Goal: Task Accomplishment & Management: Use online tool/utility

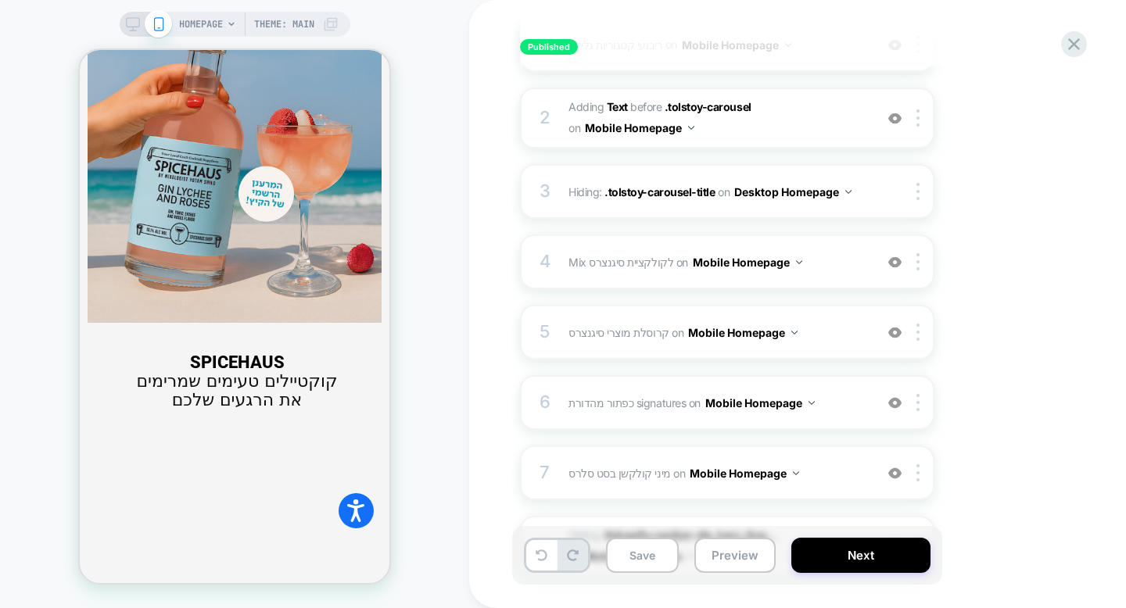
scroll to position [248, 0]
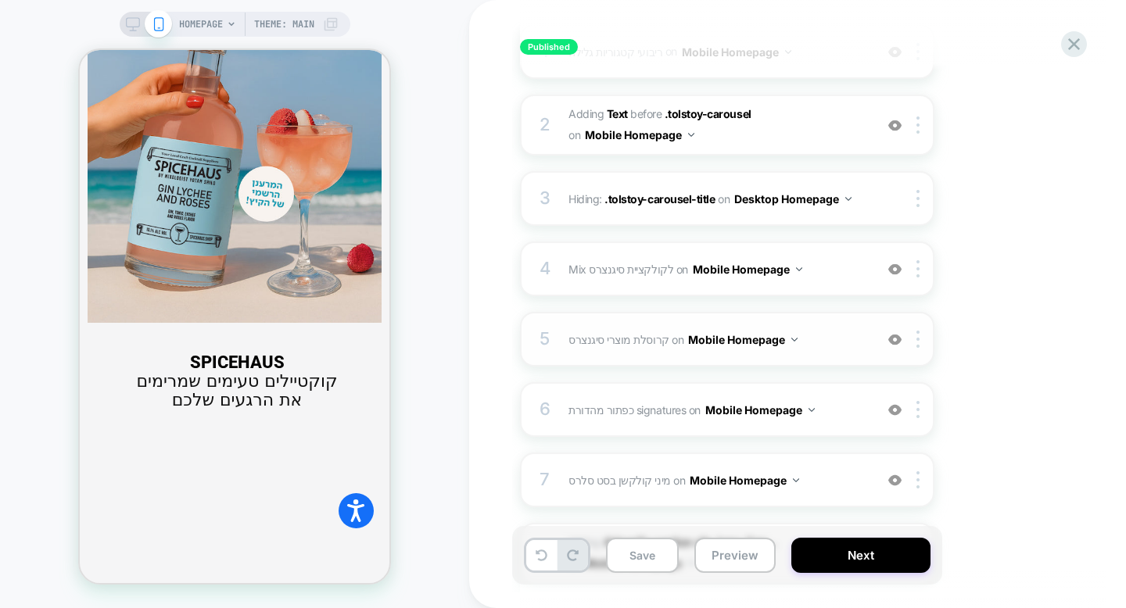
click at [0, 0] on span "קרוסלת מוצרי סיגנצרס Adding Product Slider AFTER #_loomi_addon_1737894227948 on…" at bounding box center [0, 0] width 0 height 0
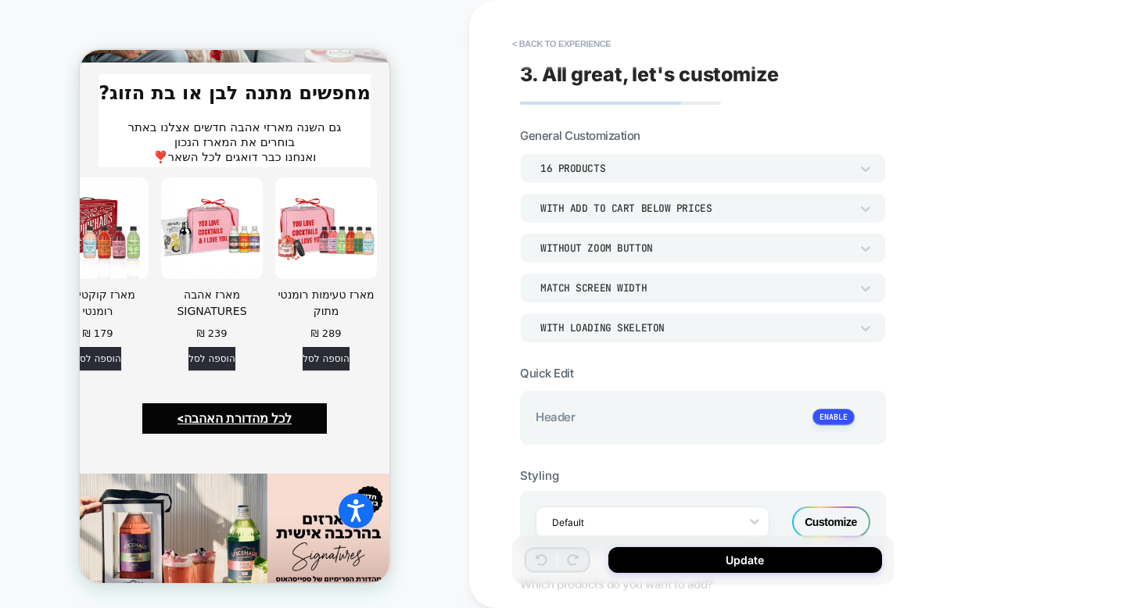
scroll to position [3353, 0]
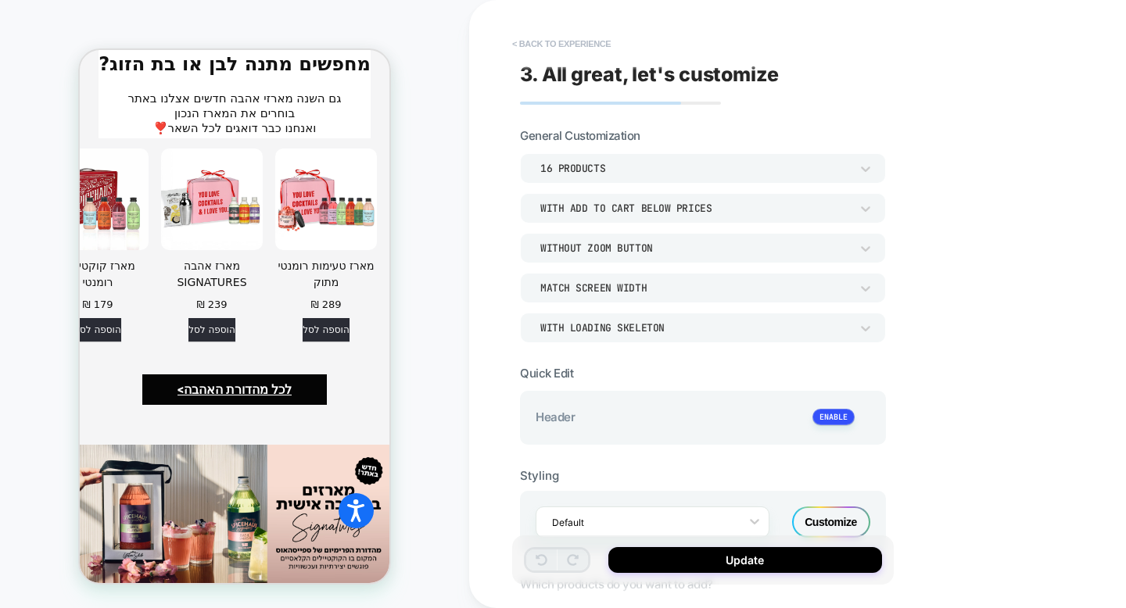
click at [557, 34] on button "< Back to experience" at bounding box center [561, 43] width 114 height 25
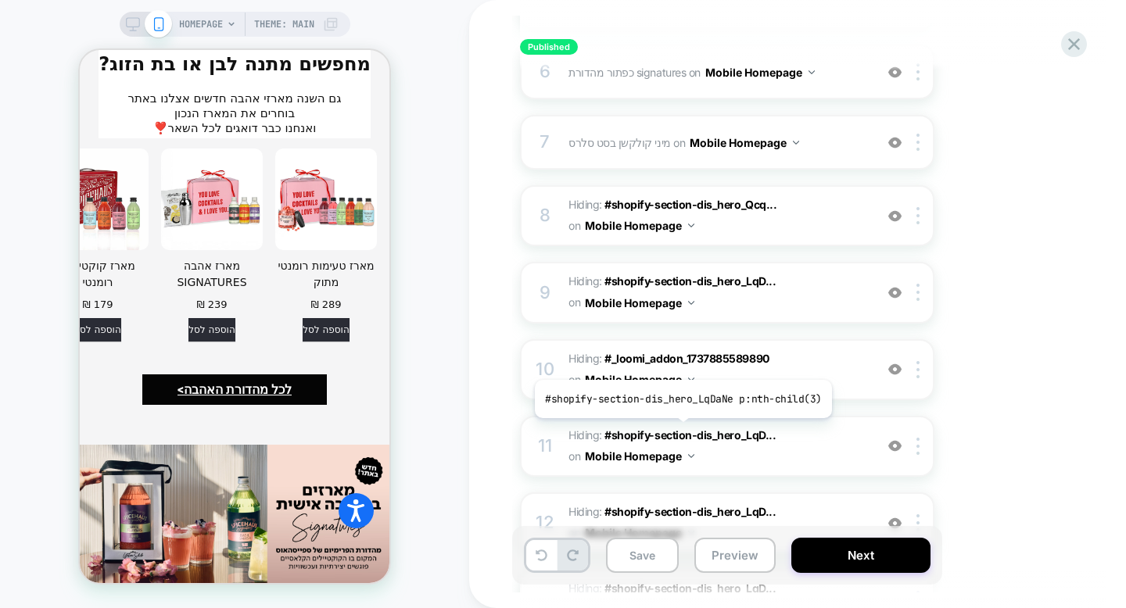
scroll to position [626, 0]
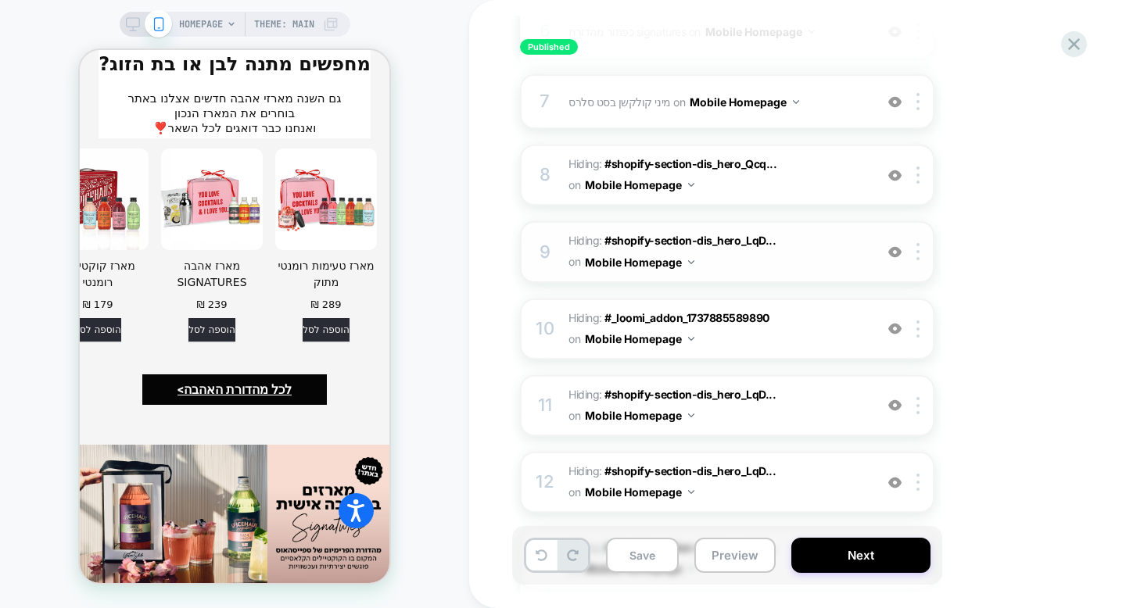
click at [842, 259] on span "Hiding : #shopify-section-dis_hero_LqD... #shopify-section-dis_hero_LqDaNe .btn…" at bounding box center [717, 252] width 298 height 42
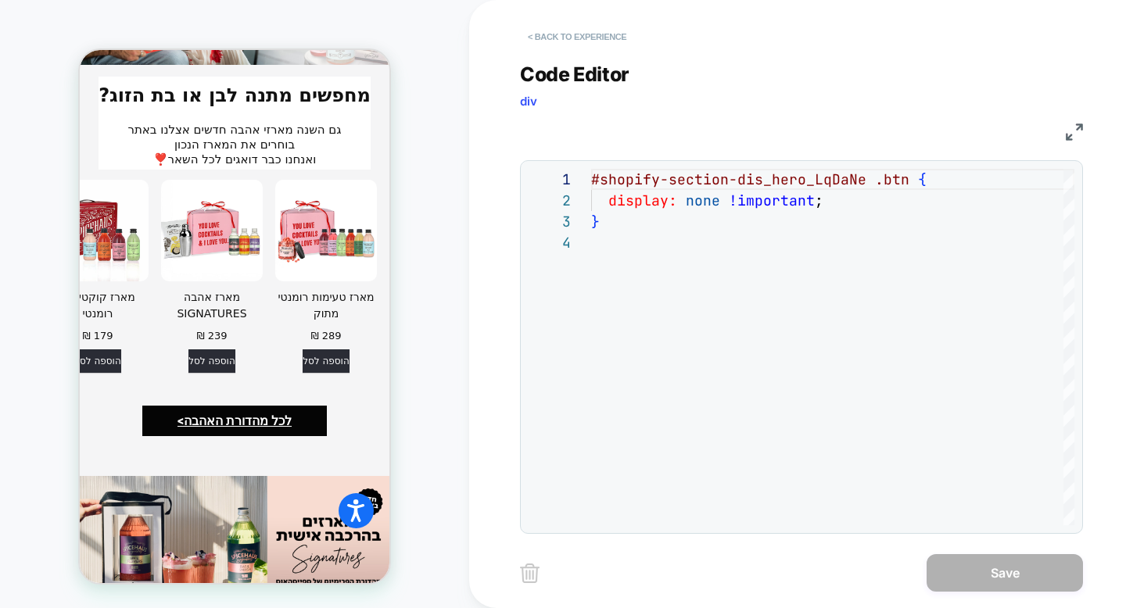
scroll to position [3353, 0]
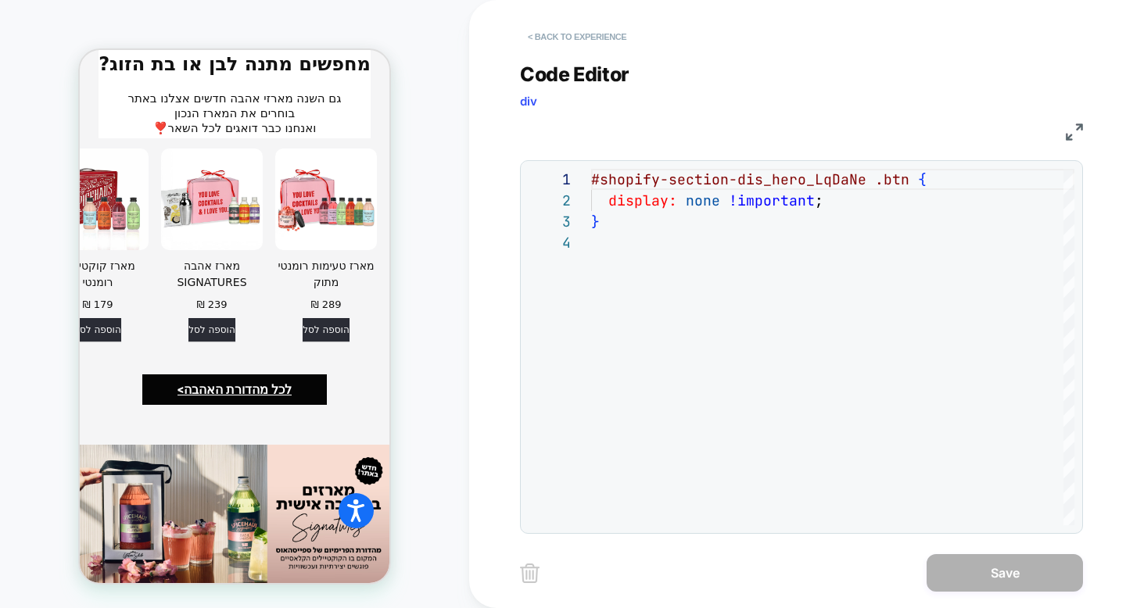
click at [545, 40] on button "< Back to experience" at bounding box center [577, 36] width 114 height 25
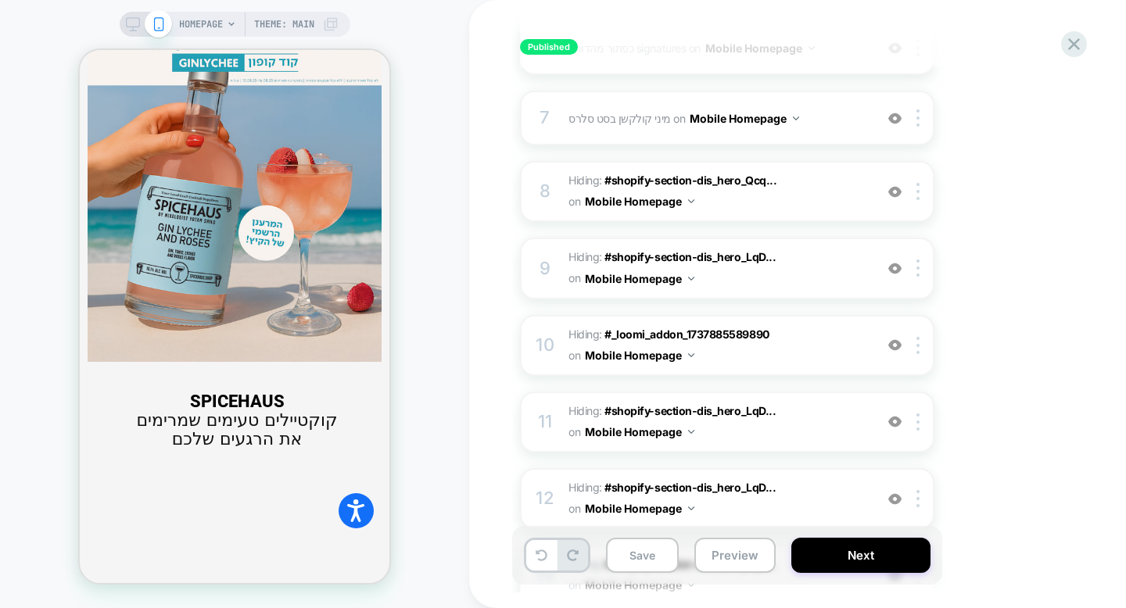
scroll to position [1708, 0]
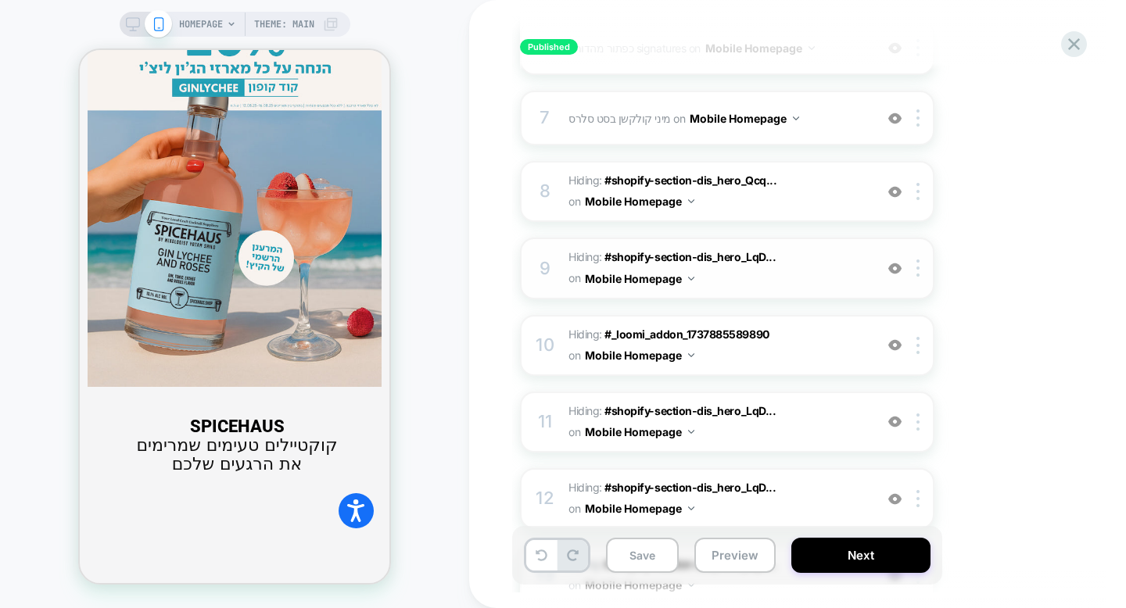
click at [897, 271] on img at bounding box center [894, 268] width 13 height 13
click at [896, 192] on img at bounding box center [894, 191] width 13 height 13
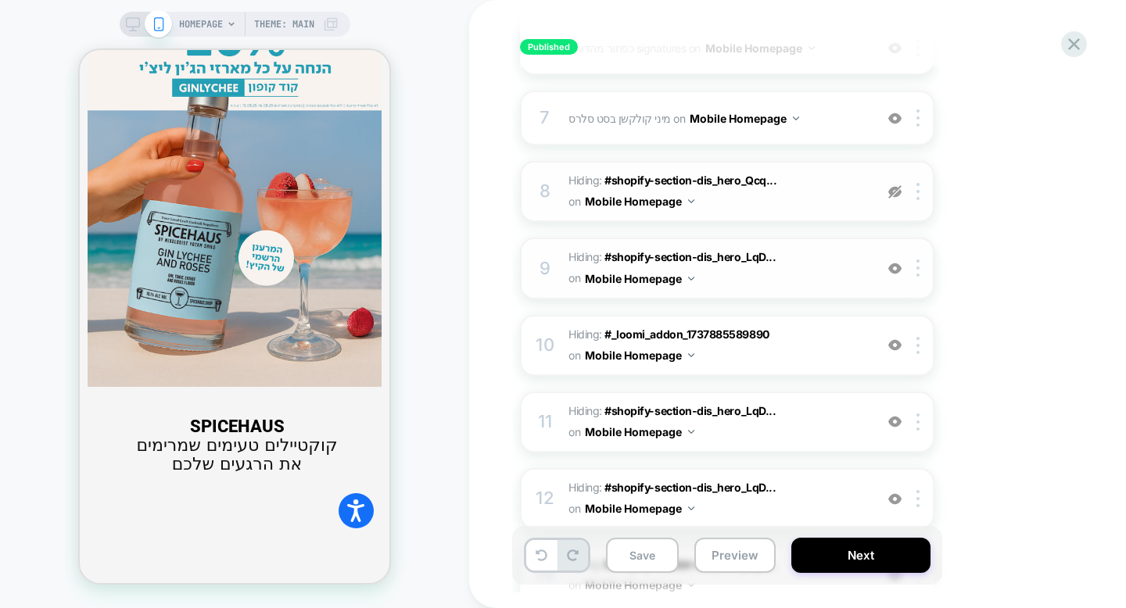
click at [896, 192] on img at bounding box center [894, 191] width 13 height 13
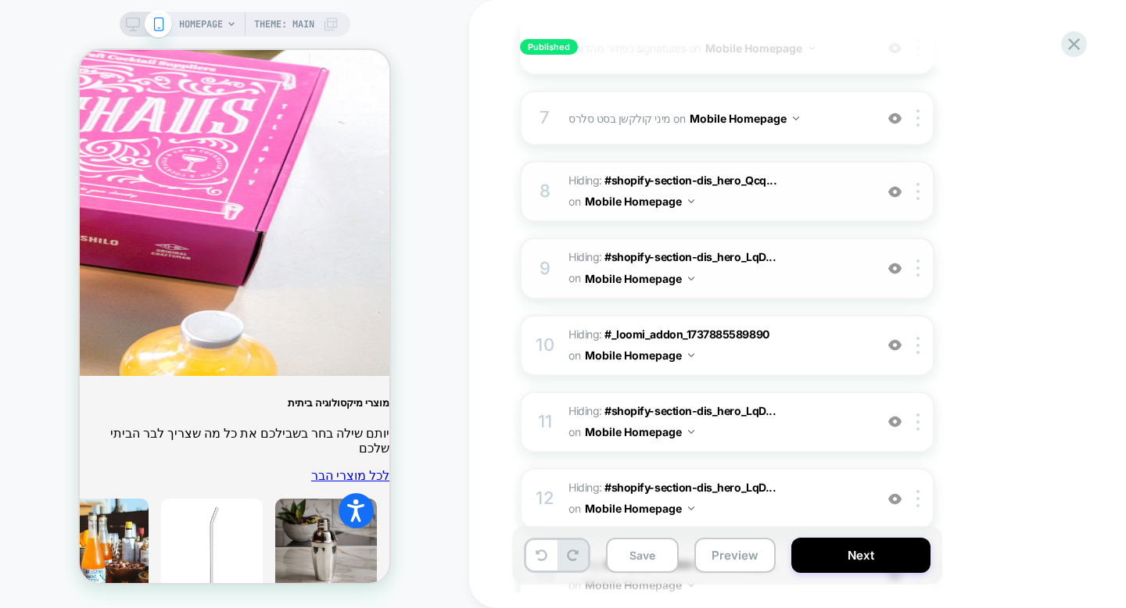
scroll to position [5582, 0]
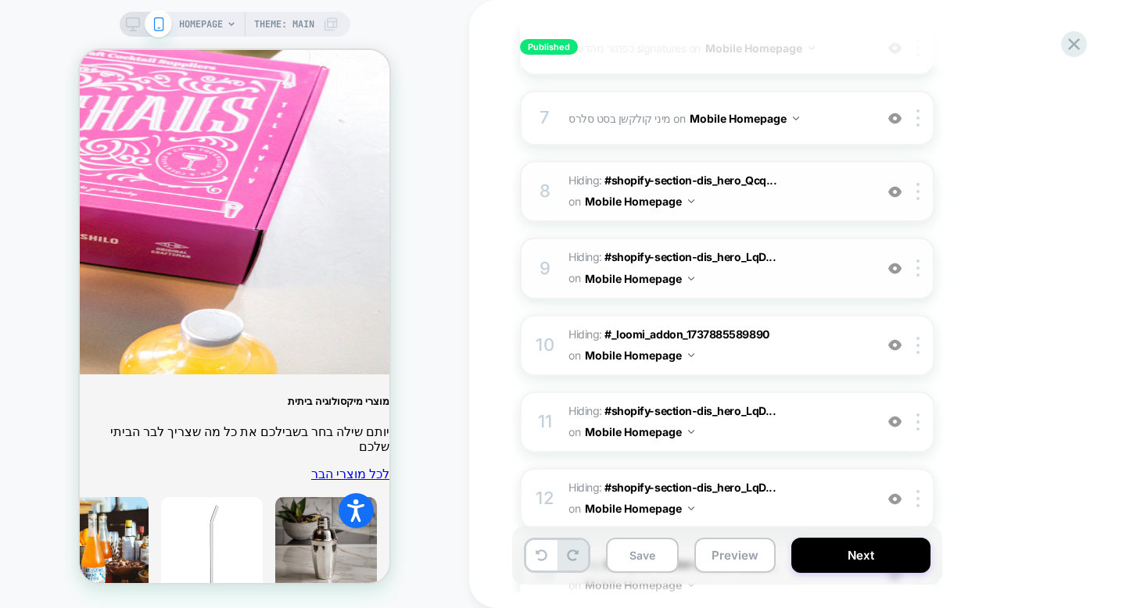
click at [897, 271] on img at bounding box center [894, 268] width 13 height 13
click at [894, 349] on img at bounding box center [894, 344] width 13 height 13
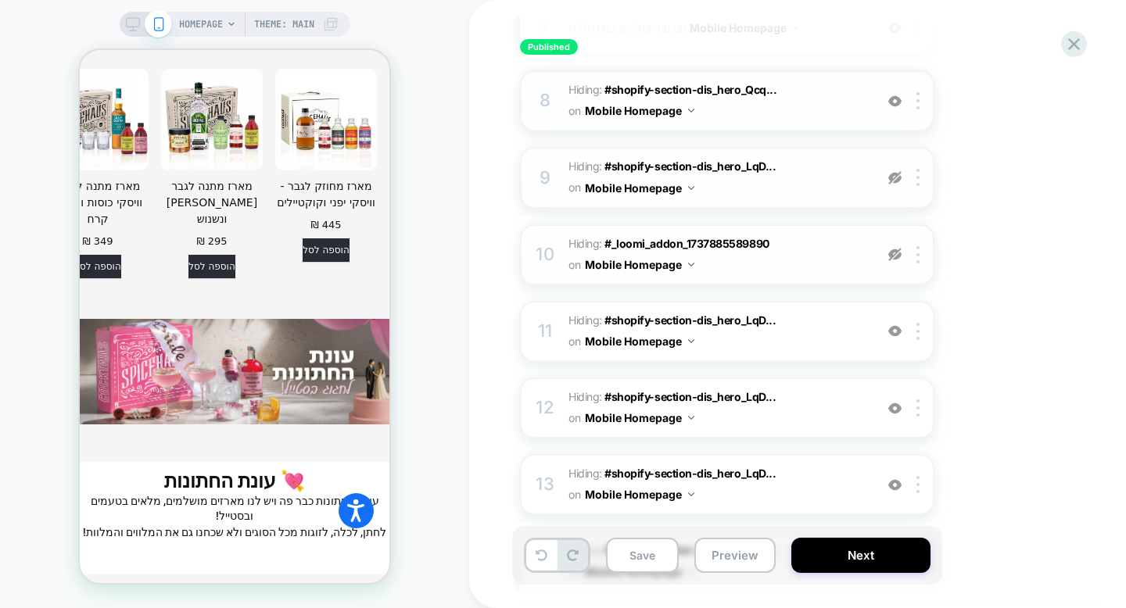
scroll to position [710, 0]
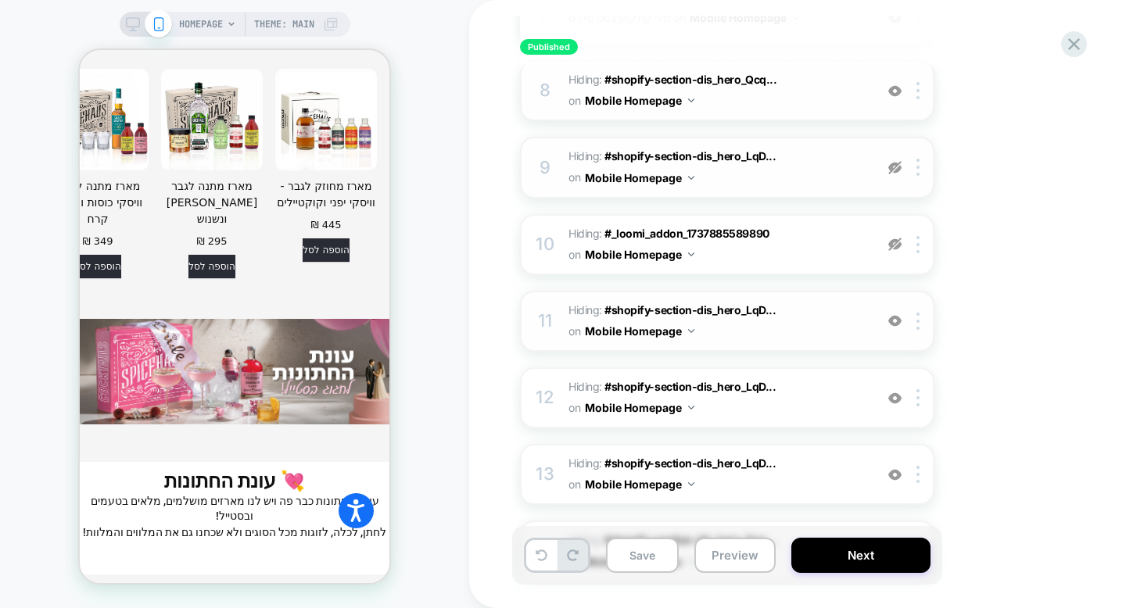
click at [894, 320] on img at bounding box center [894, 320] width 13 height 13
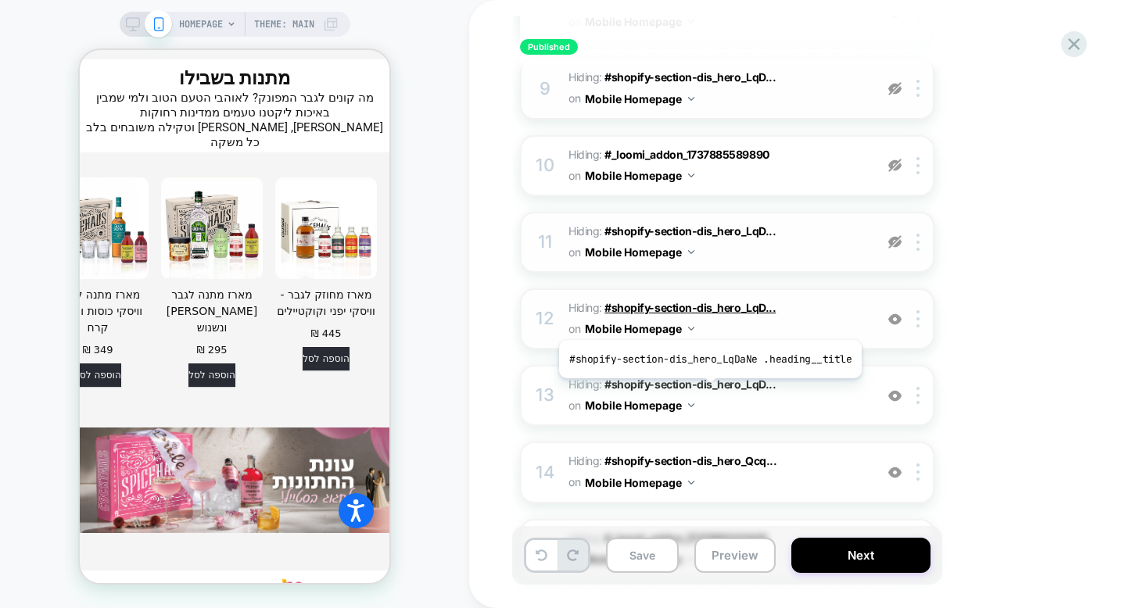
scroll to position [790, 0]
click at [894, 322] on img at bounding box center [894, 318] width 13 height 13
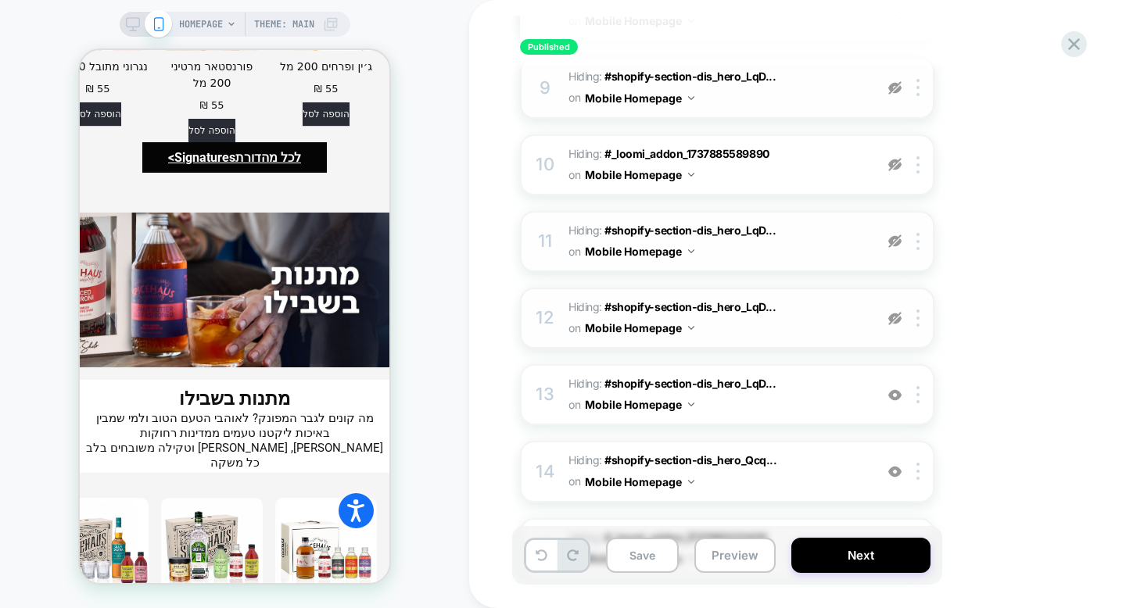
scroll to position [4088, 0]
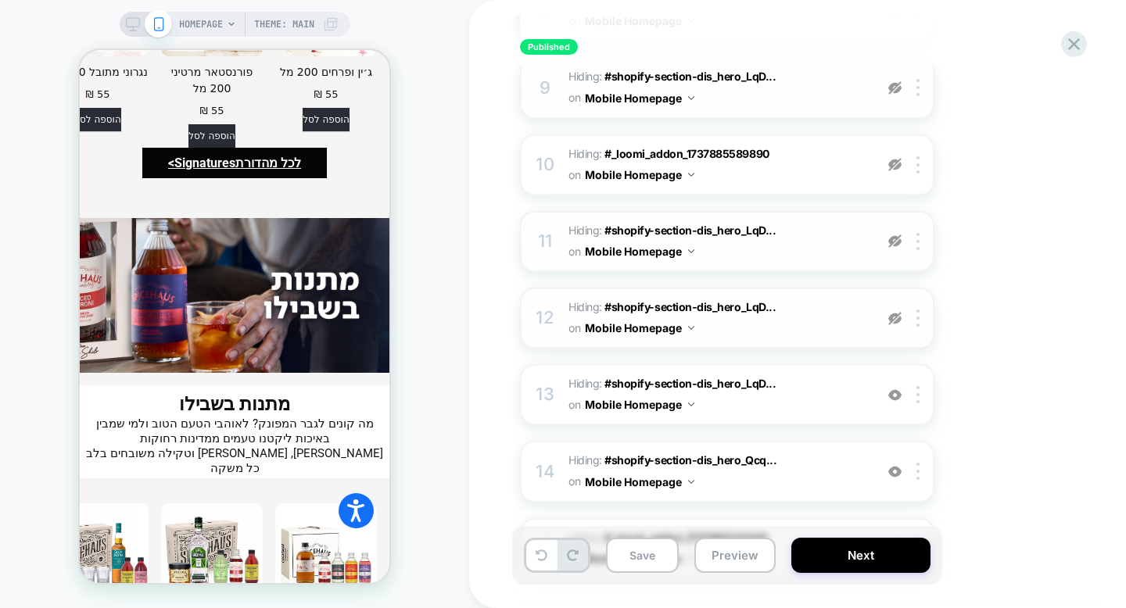
click at [757, 327] on span "Hiding : #shopify-section-dis_hero_LqD... #shopify-section-dis_hero_LqDaNe .hea…" at bounding box center [717, 318] width 298 height 42
click at [889, 319] on img at bounding box center [894, 318] width 13 height 13
click at [839, 327] on span "Hiding : #shopify-section-dis_hero_LqD... #shopify-section-dis_hero_LqDaNe .hea…" at bounding box center [717, 318] width 298 height 42
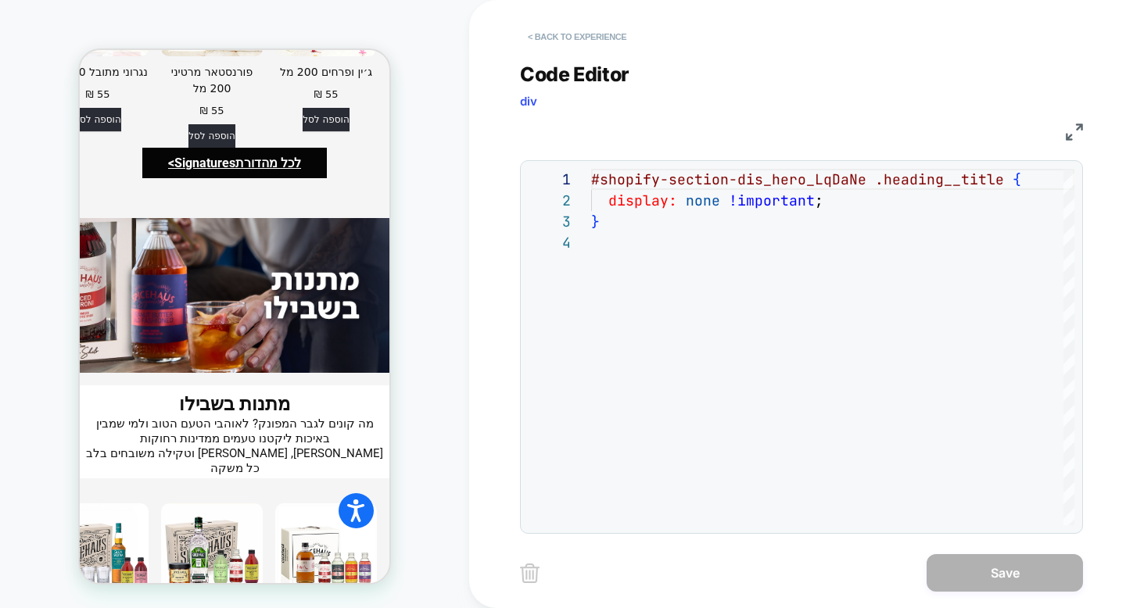
click at [578, 41] on button "< Back to experience" at bounding box center [577, 36] width 114 height 25
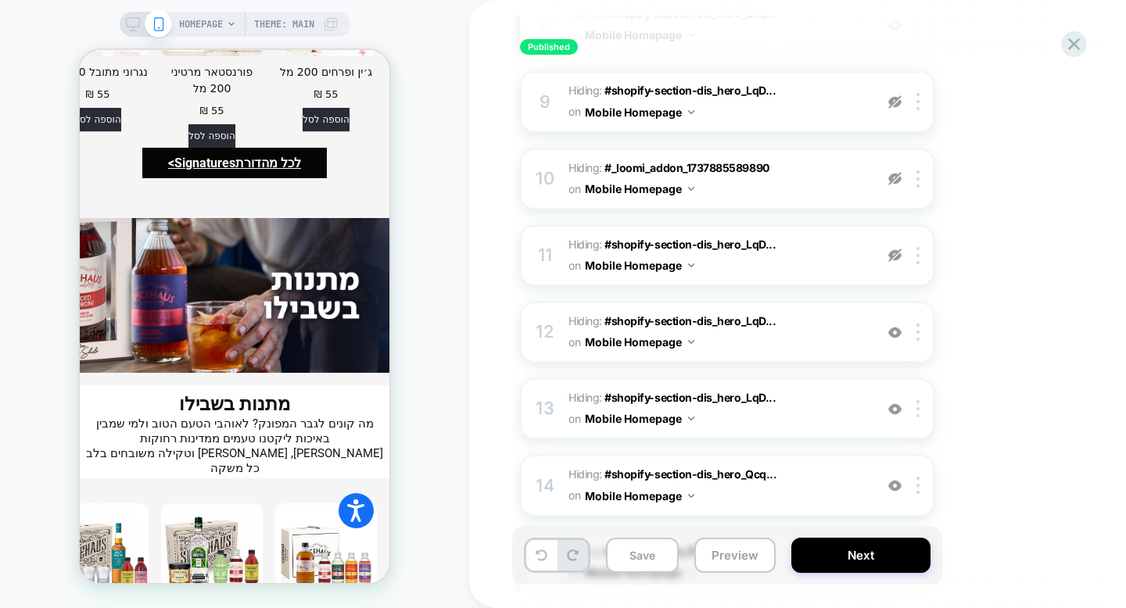
scroll to position [777, 0]
click at [894, 331] on img at bounding box center [894, 331] width 13 height 13
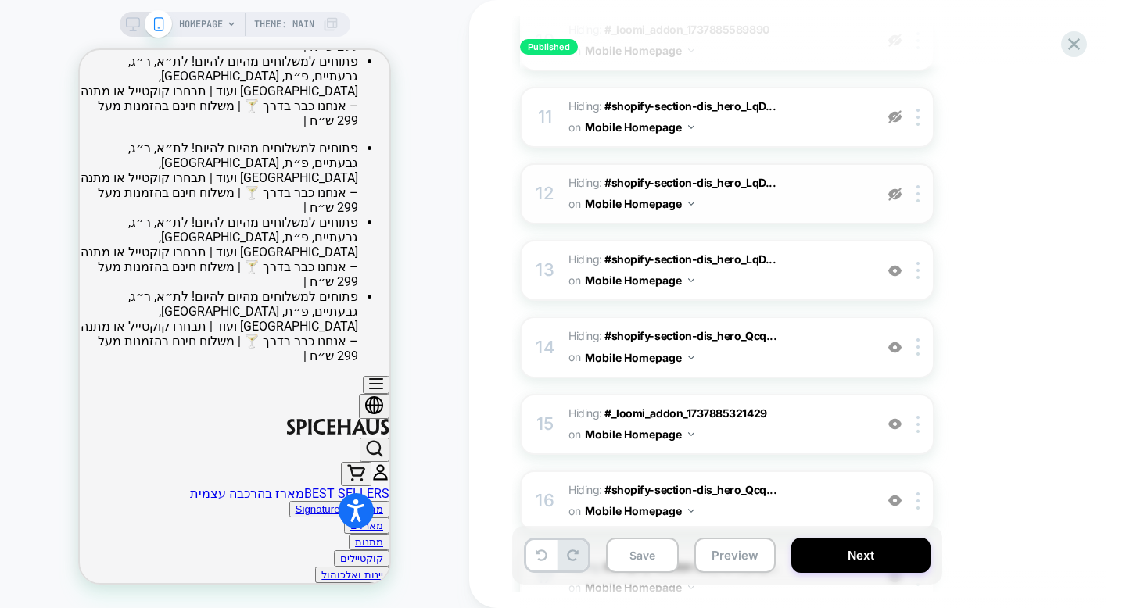
scroll to position [919, 0]
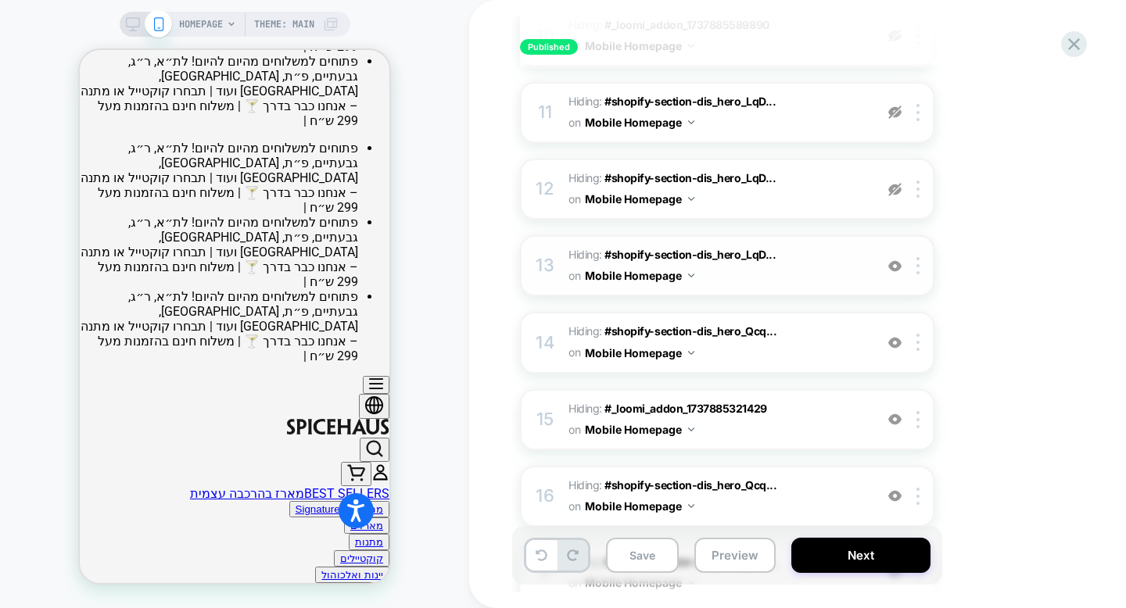
click at [863, 277] on span "Hiding : #shopify-section-dis_hero_LqD... #shopify-section-dis_hero_LqDaNe .sli…" at bounding box center [717, 266] width 298 height 42
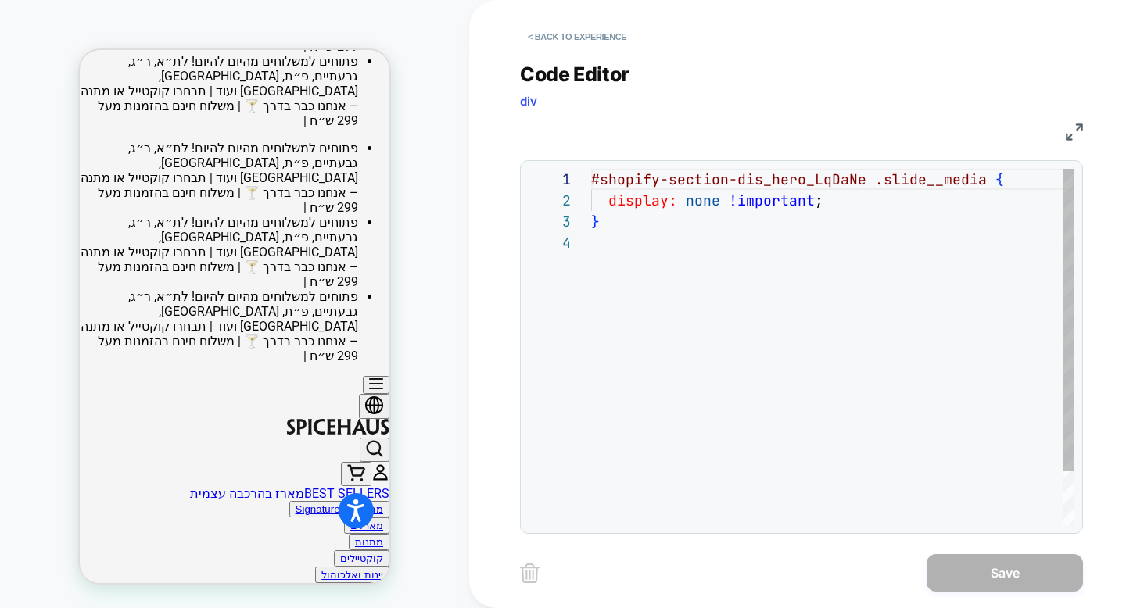
scroll to position [63, 0]
click at [596, 41] on button "< Back to experience" at bounding box center [577, 36] width 114 height 25
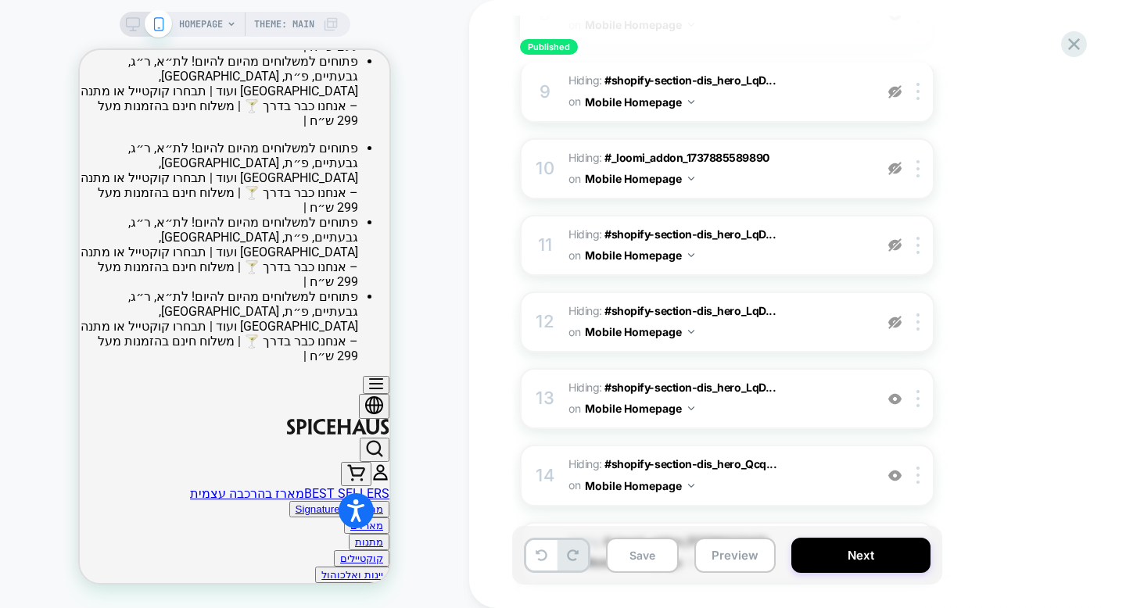
scroll to position [789, 0]
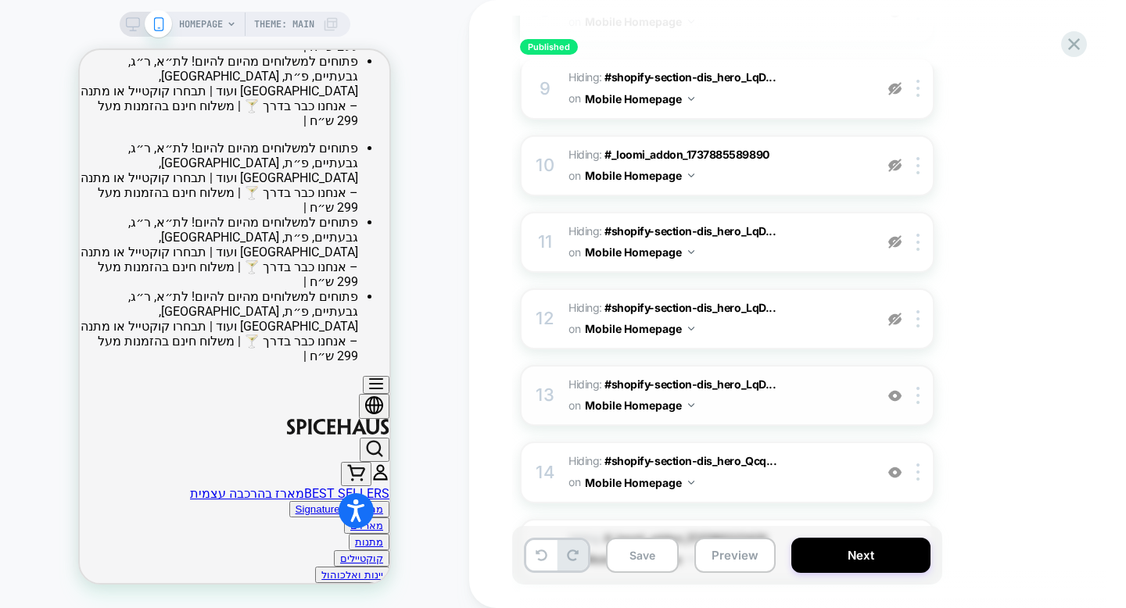
click at [896, 402] on div at bounding box center [895, 395] width 26 height 17
click at [896, 396] on img at bounding box center [894, 395] width 13 height 13
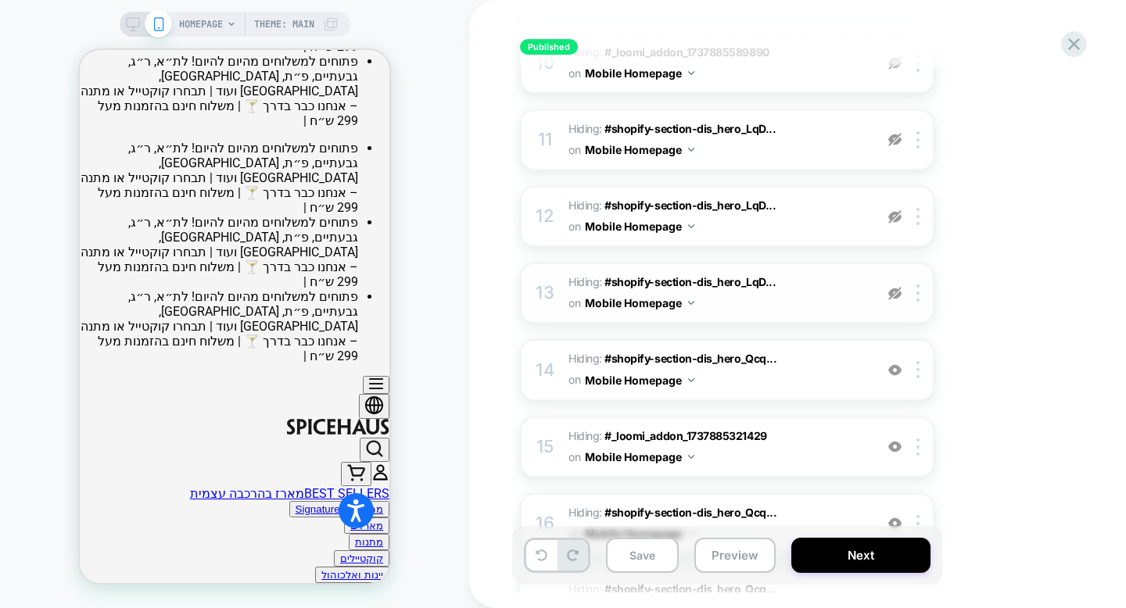
scroll to position [895, 0]
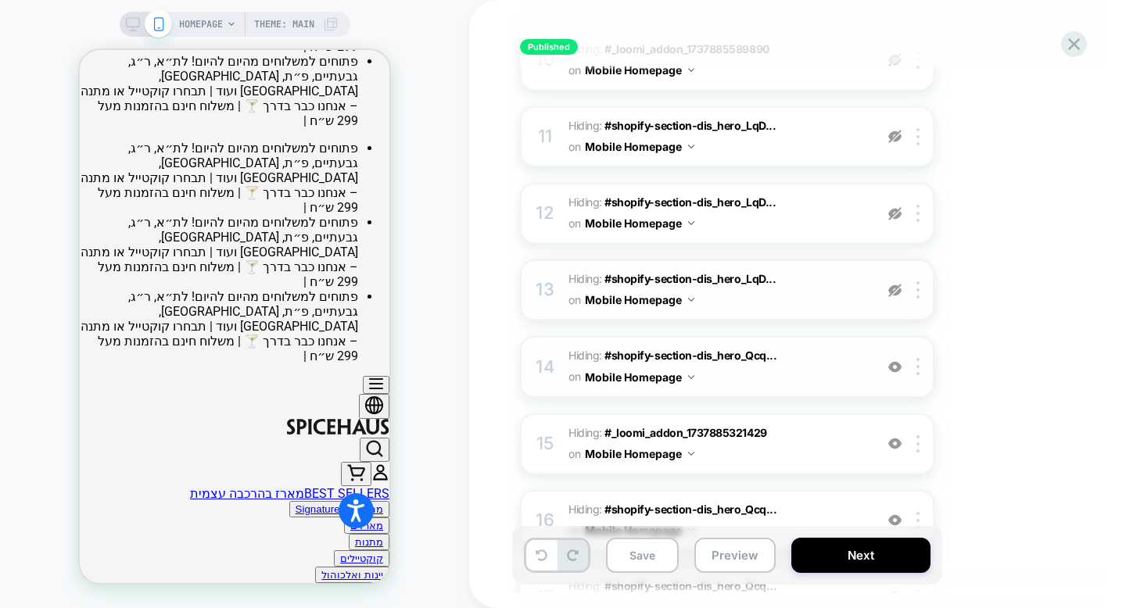
click at [894, 369] on img at bounding box center [894, 366] width 13 height 13
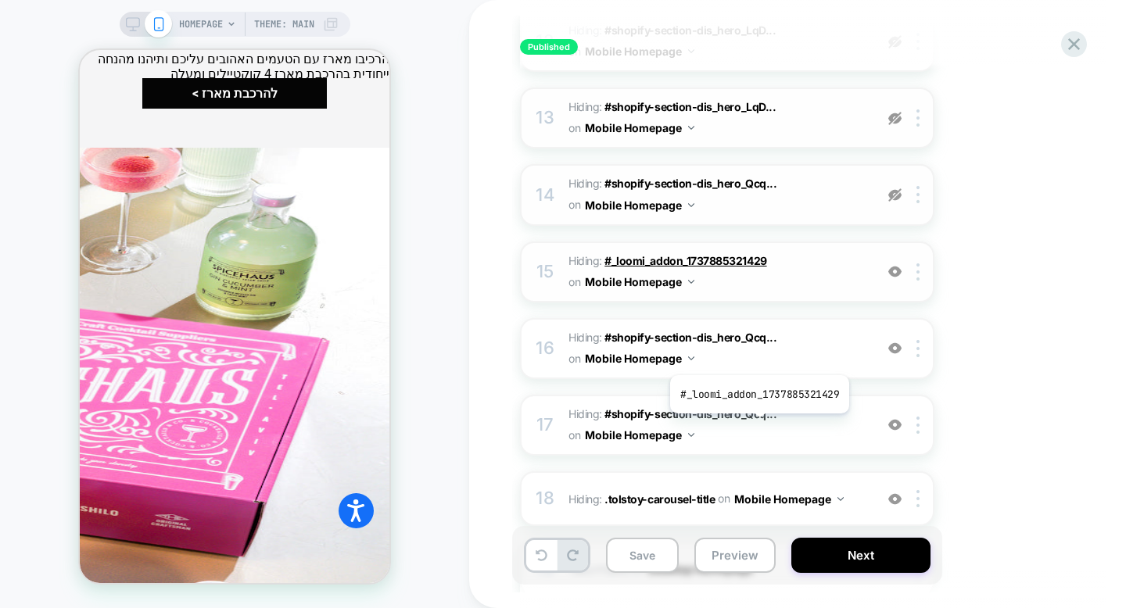
scroll to position [1080, 0]
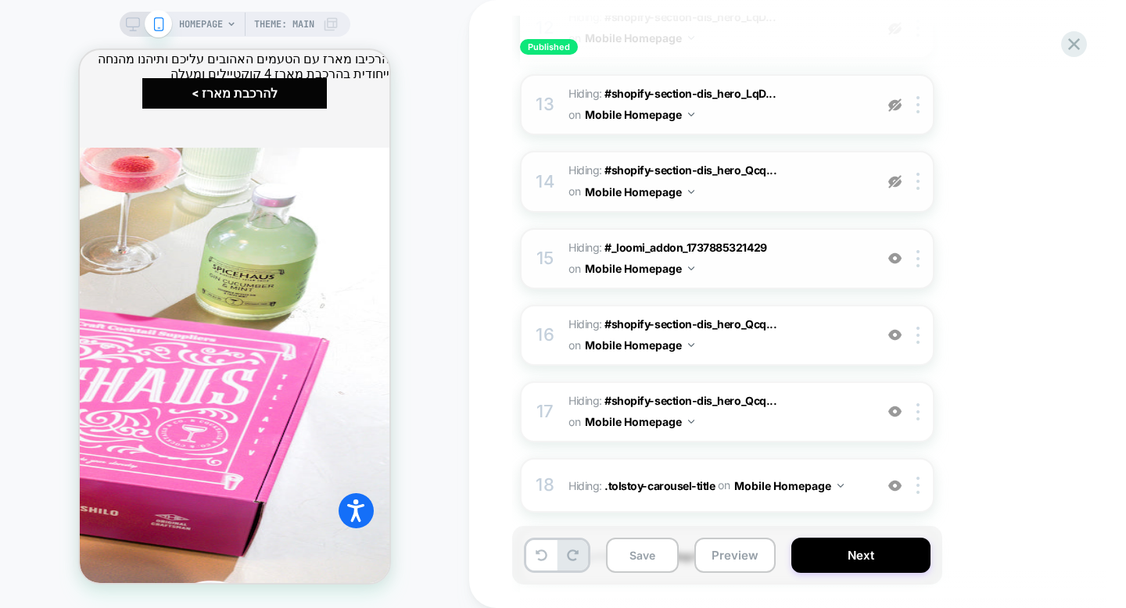
click at [893, 260] on img at bounding box center [894, 258] width 13 height 13
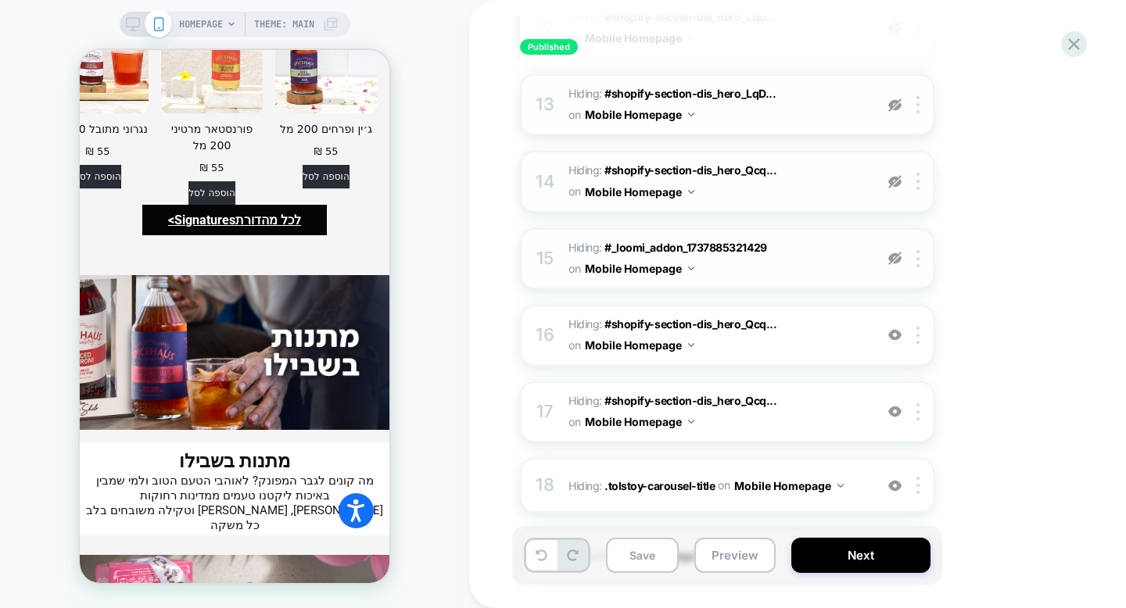
scroll to position [5310, 0]
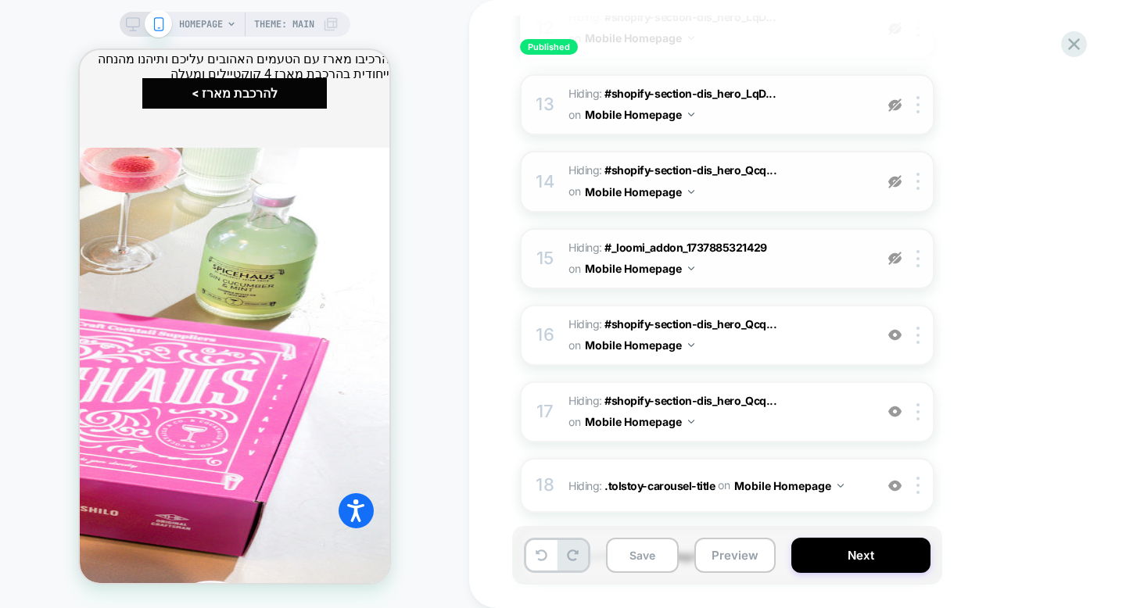
click at [893, 260] on img at bounding box center [894, 258] width 13 height 13
click at [899, 341] on img at bounding box center [894, 334] width 13 height 13
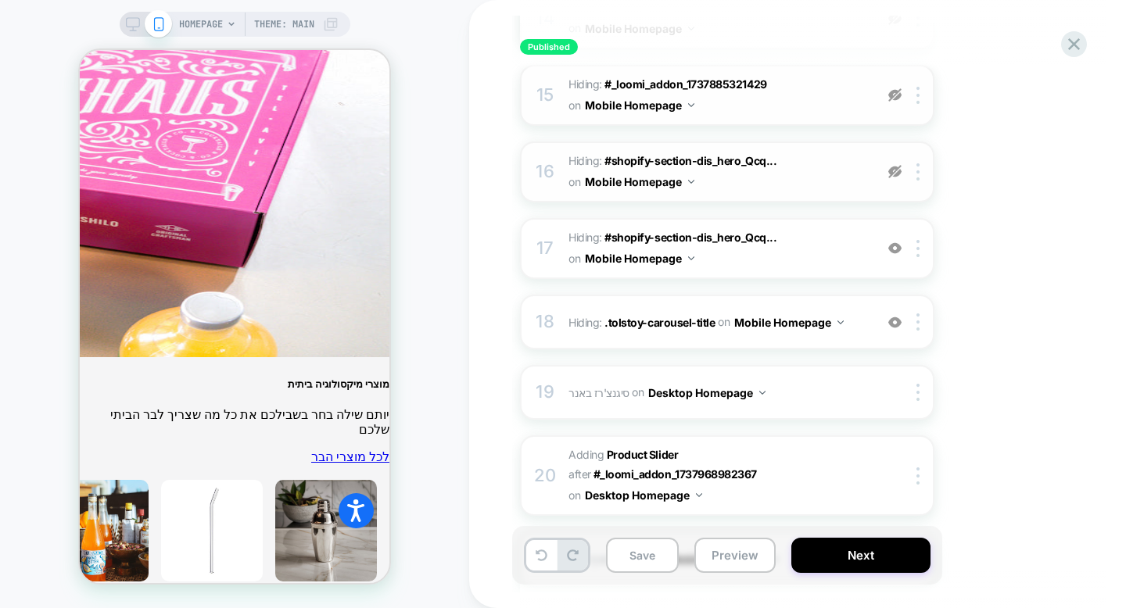
scroll to position [5416, 0]
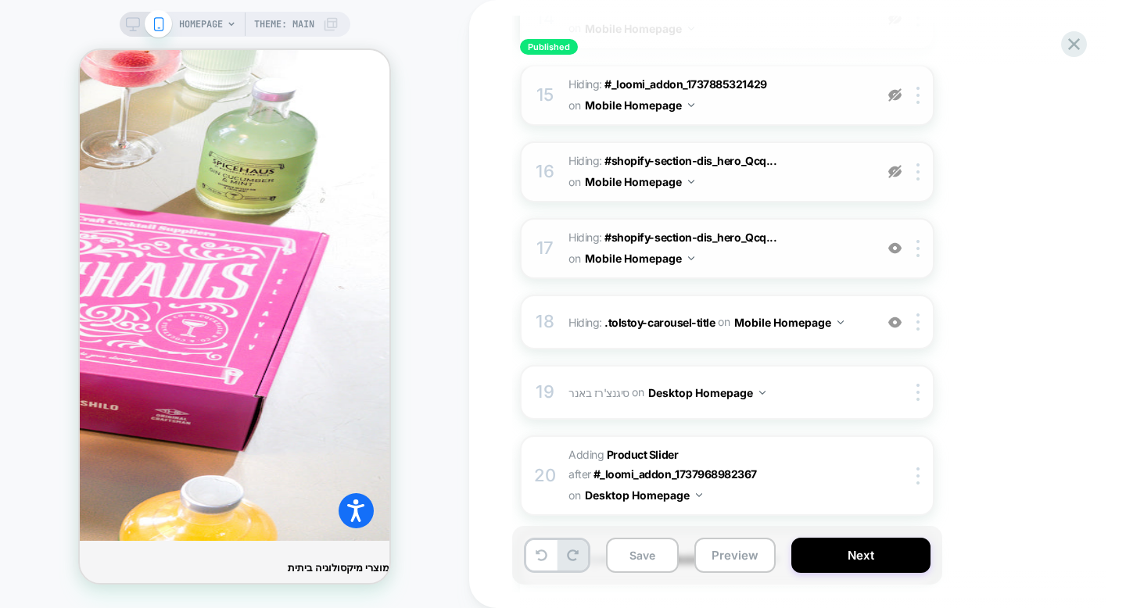
click at [896, 248] on img at bounding box center [894, 248] width 13 height 13
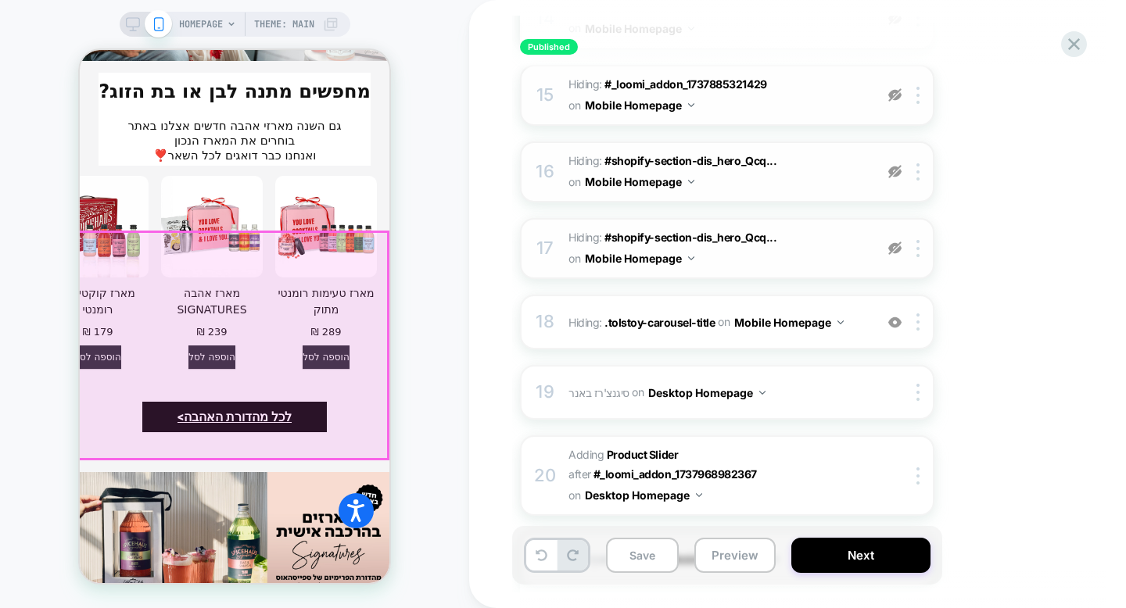
scroll to position [3379, 0]
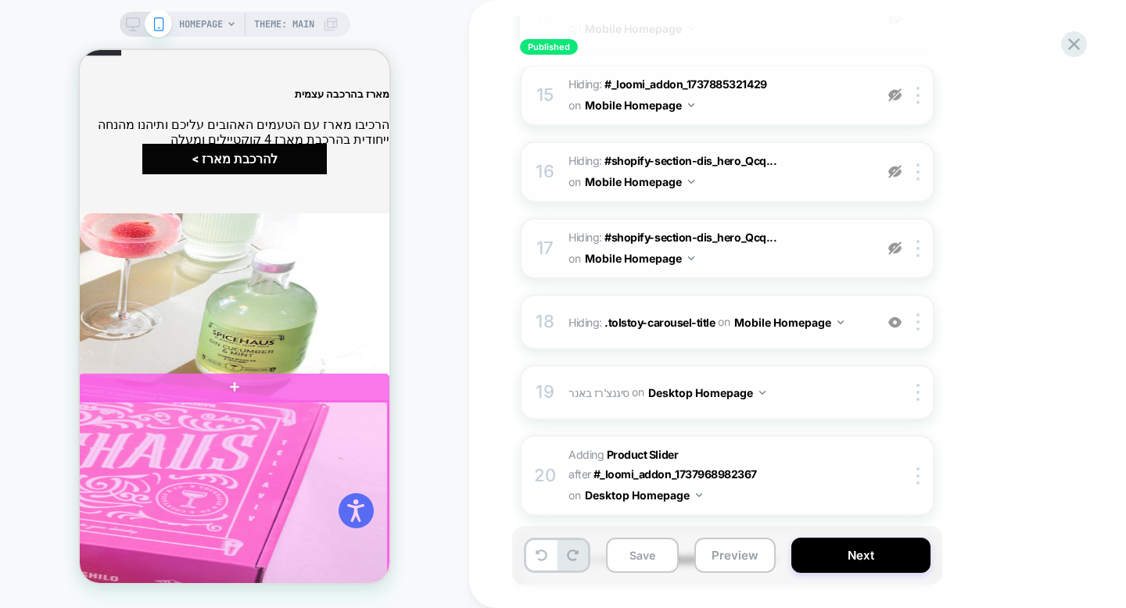
scroll to position [5259, 0]
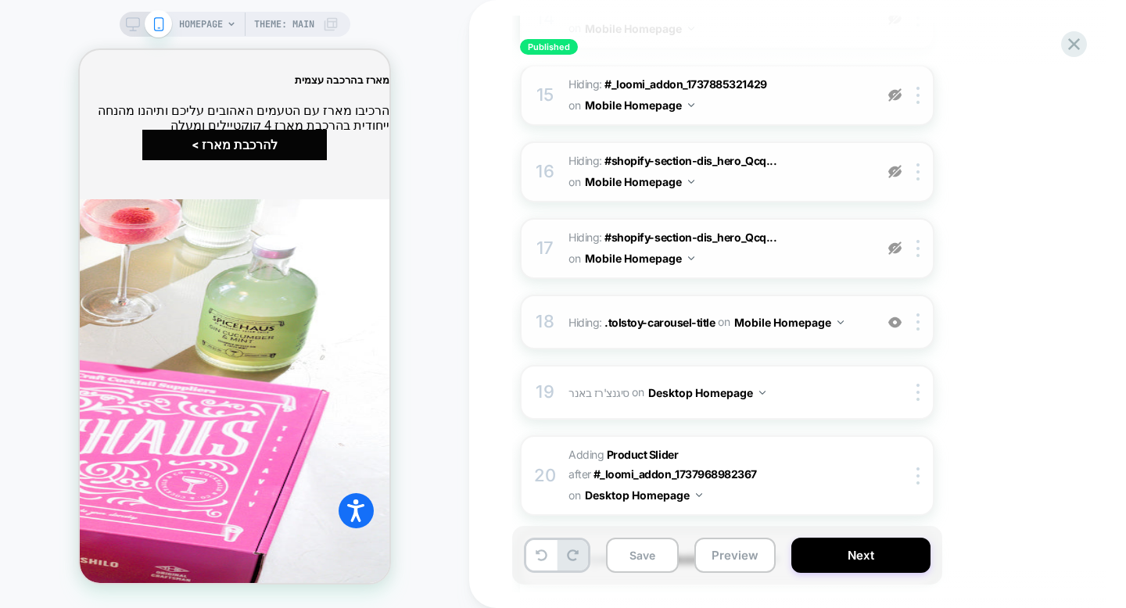
click at [861, 338] on div "18 Hiding : .tolstoy-carousel-title .tolstoy-carousel-title on Mobile Homepage …" at bounding box center [727, 322] width 414 height 55
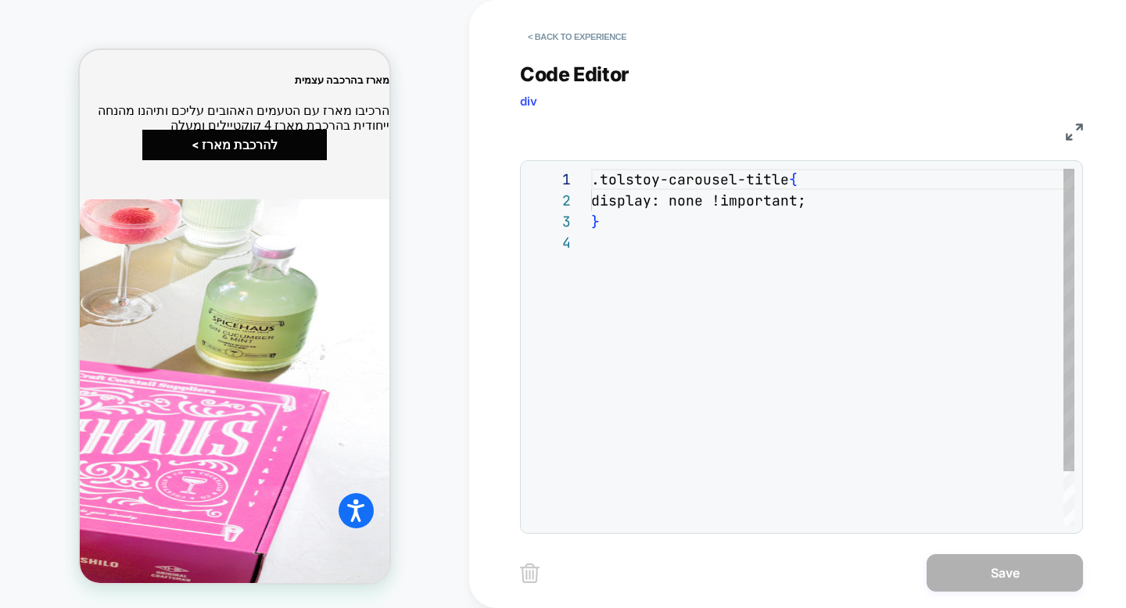
scroll to position [63, 0]
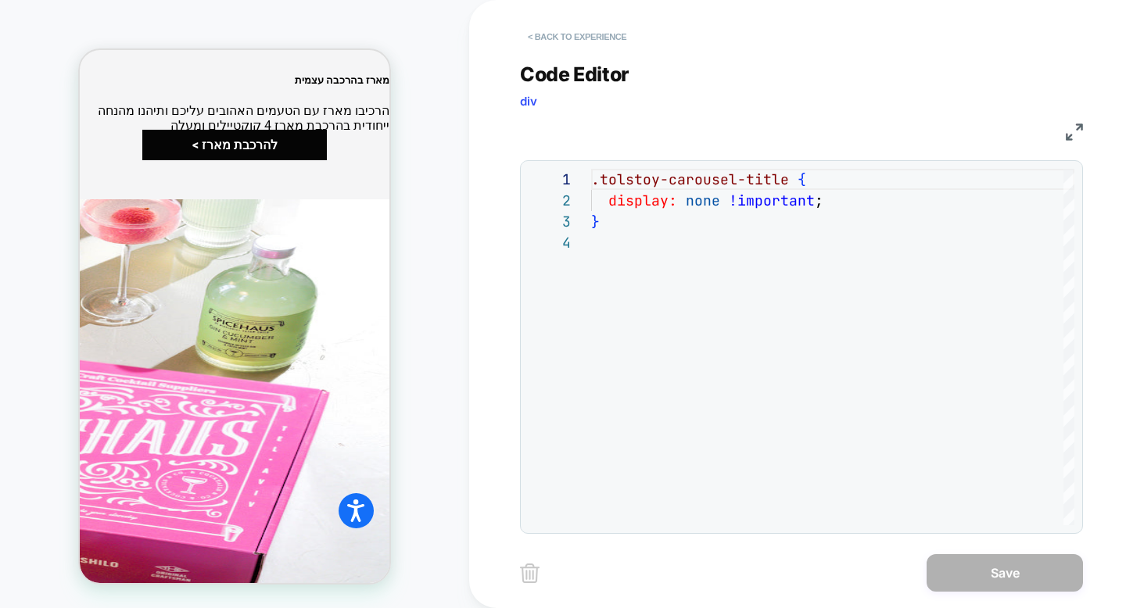
click at [555, 34] on button "< Back to experience" at bounding box center [577, 36] width 114 height 25
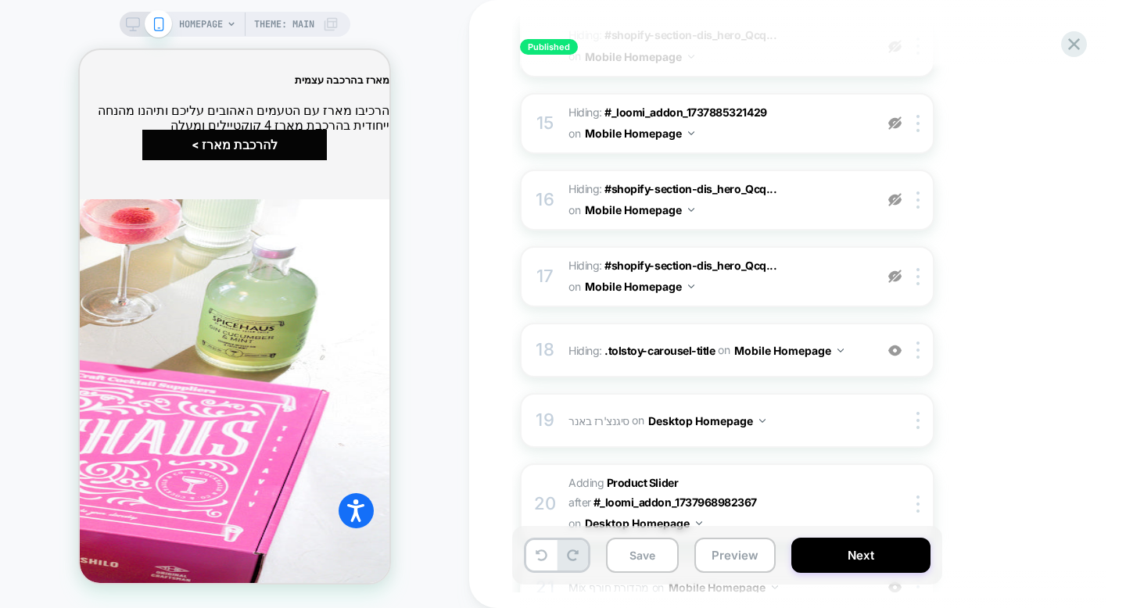
scroll to position [1217, 0]
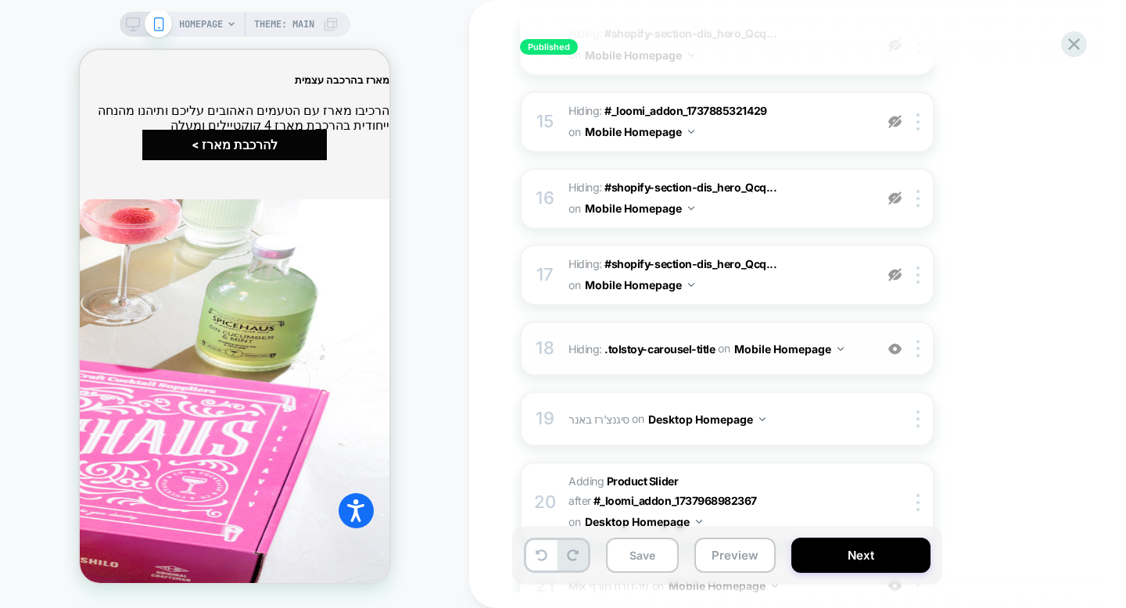
click at [896, 351] on img at bounding box center [894, 348] width 13 height 13
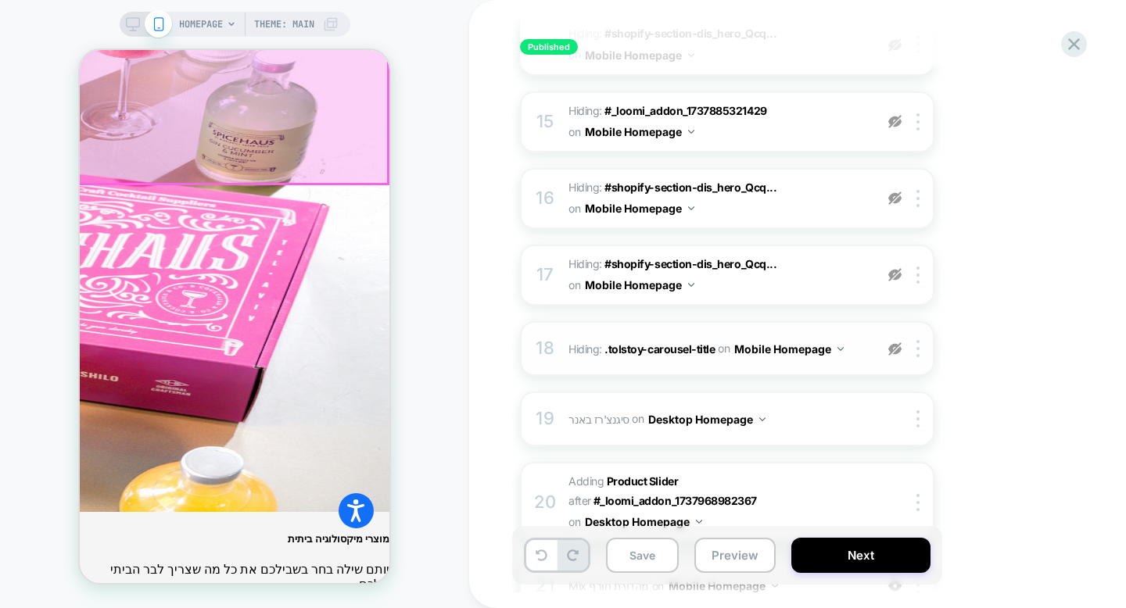
scroll to position [5484, 0]
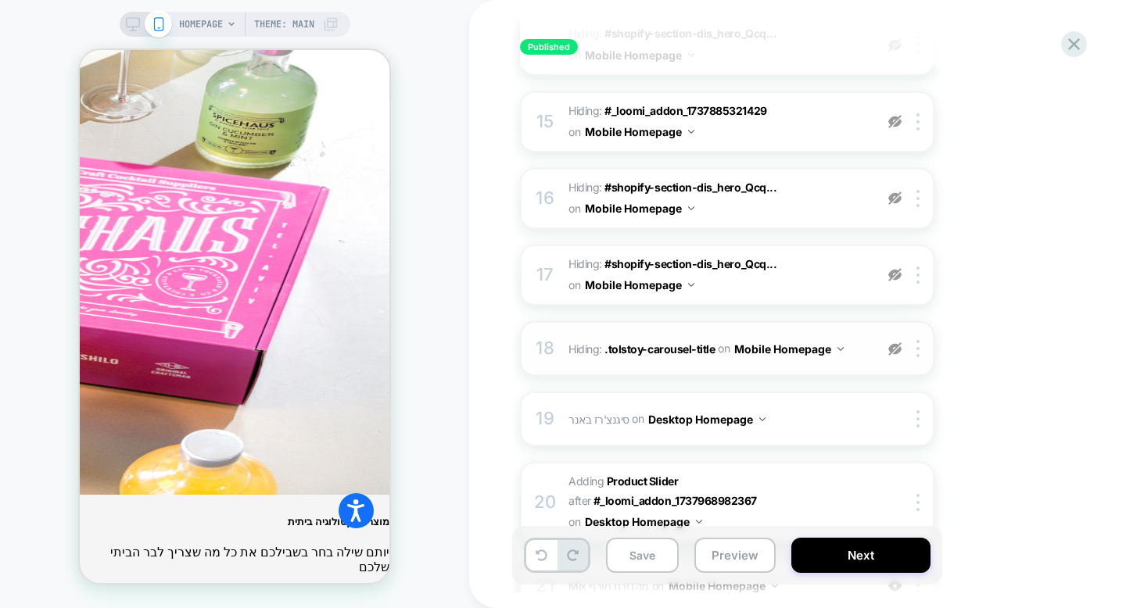
click at [892, 348] on img at bounding box center [894, 348] width 13 height 13
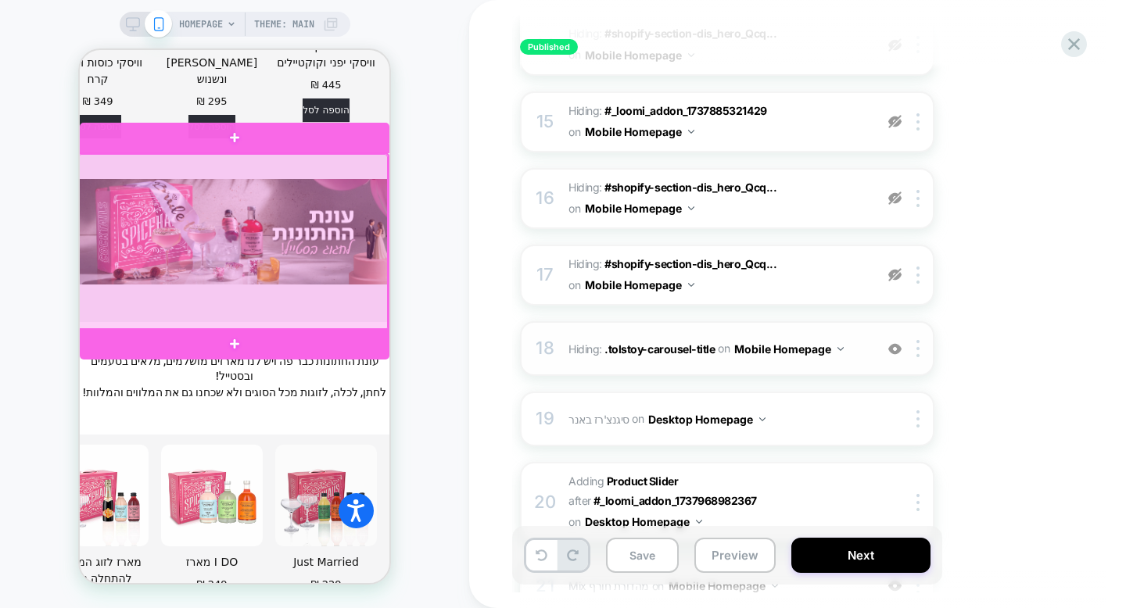
scroll to position [4668, 0]
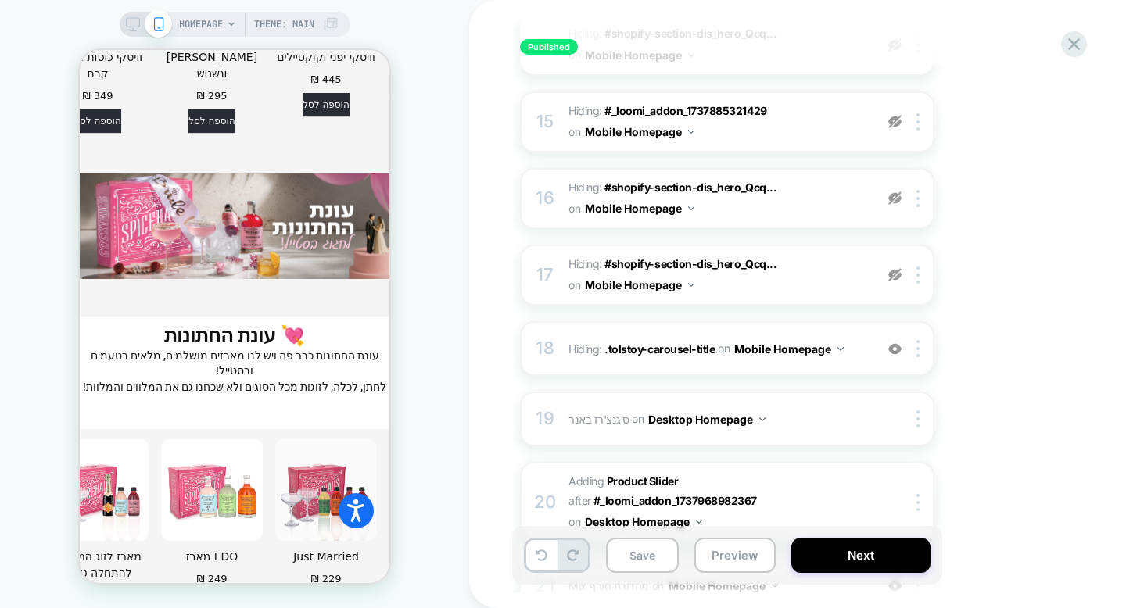
click at [899, 349] on img at bounding box center [894, 348] width 13 height 13
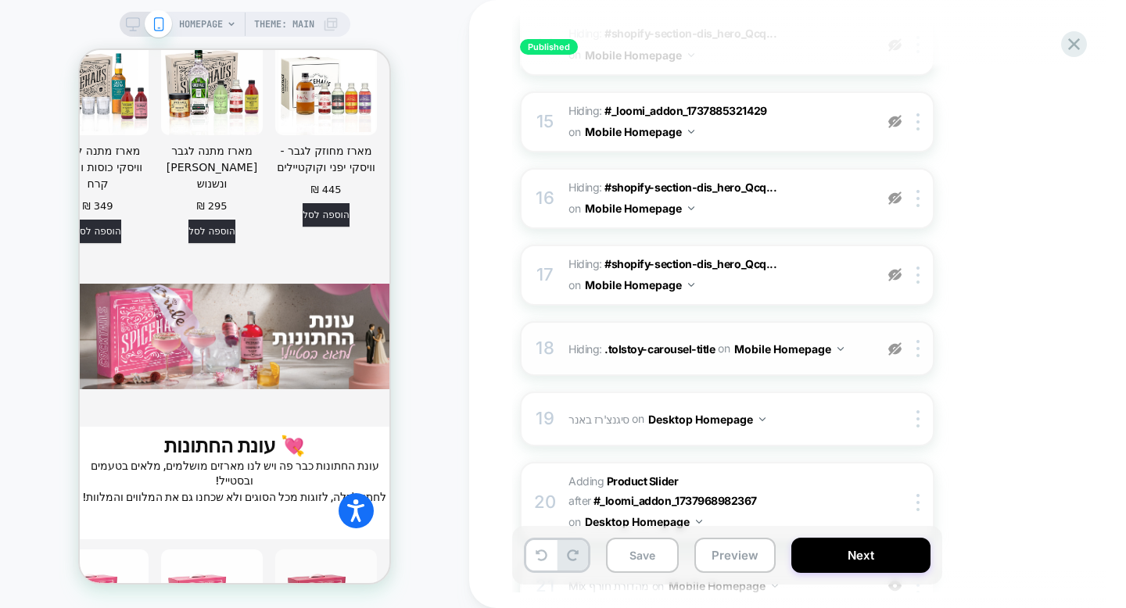
scroll to position [4690, 0]
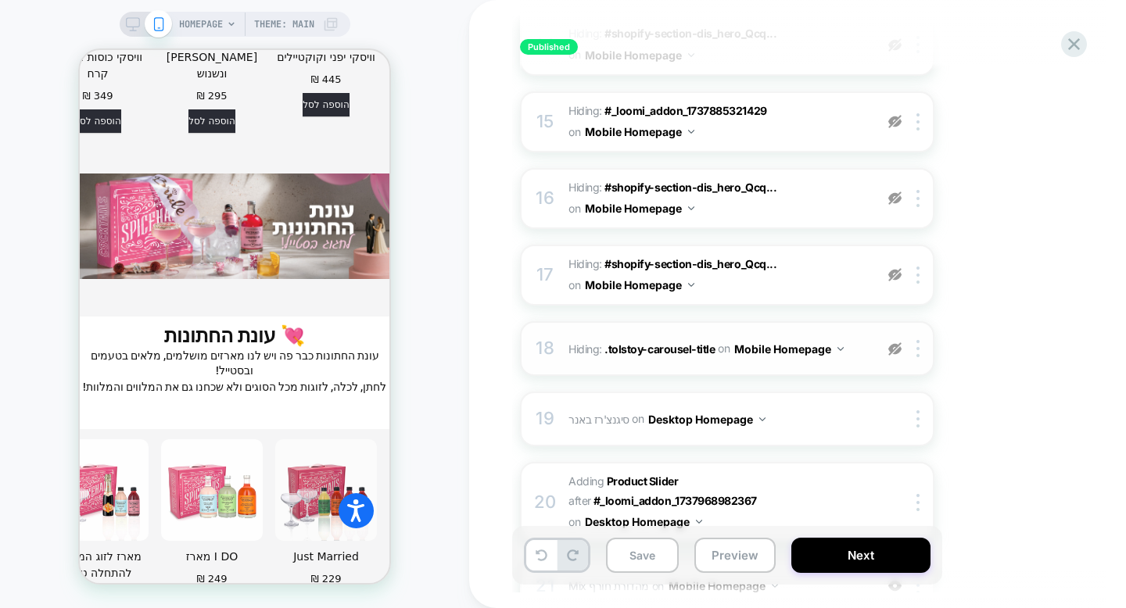
click at [895, 352] on img at bounding box center [894, 348] width 13 height 13
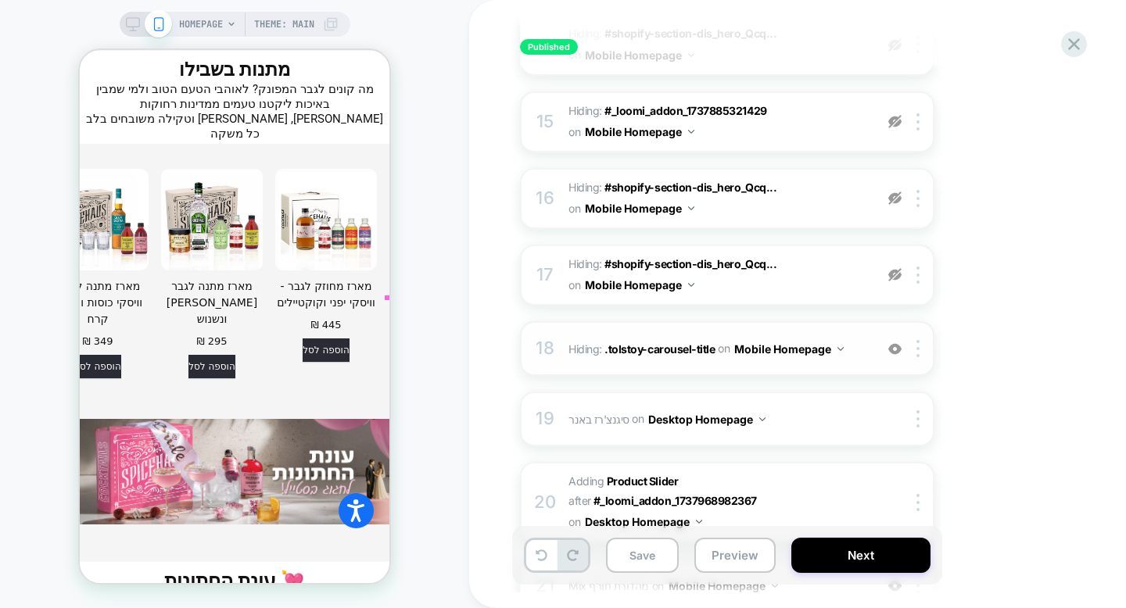
scroll to position [4422, 0]
click at [896, 350] on img at bounding box center [894, 348] width 13 height 13
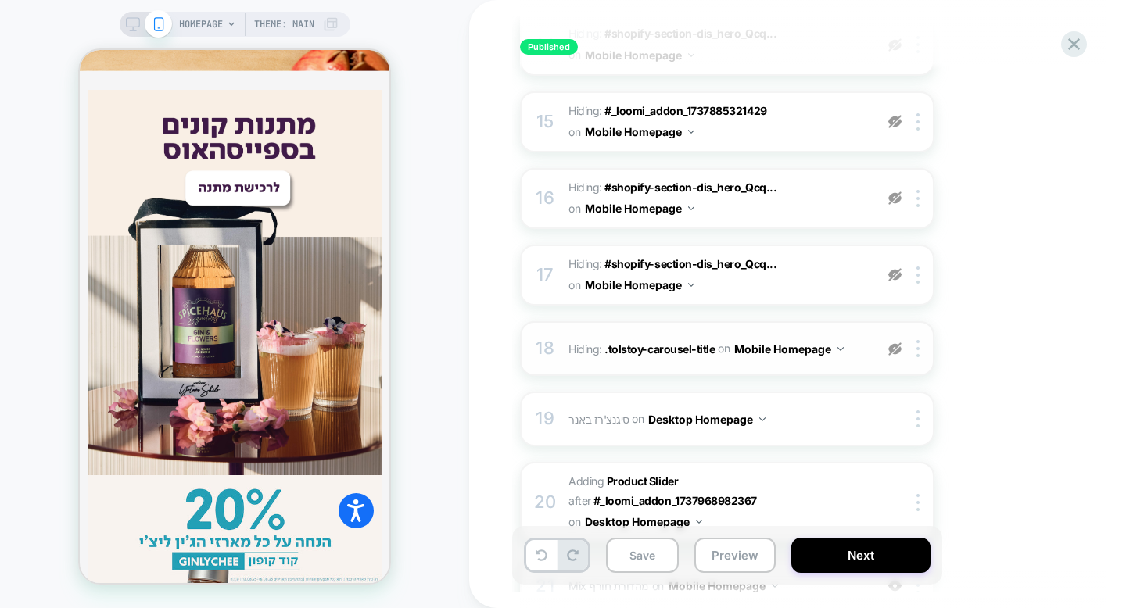
scroll to position [1236, 0]
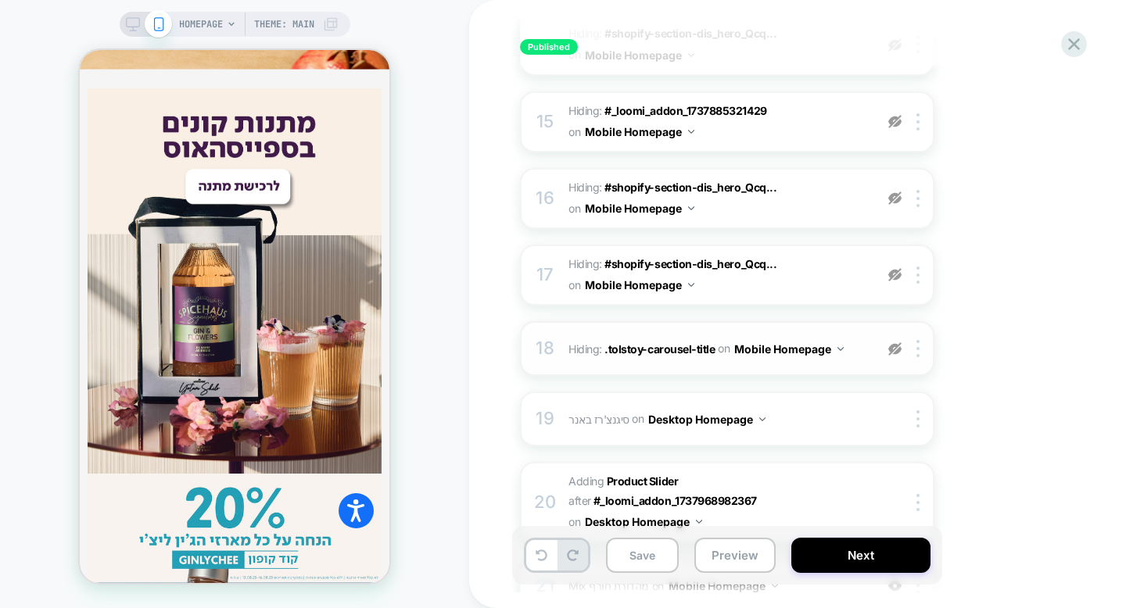
click at [895, 351] on img at bounding box center [894, 348] width 13 height 13
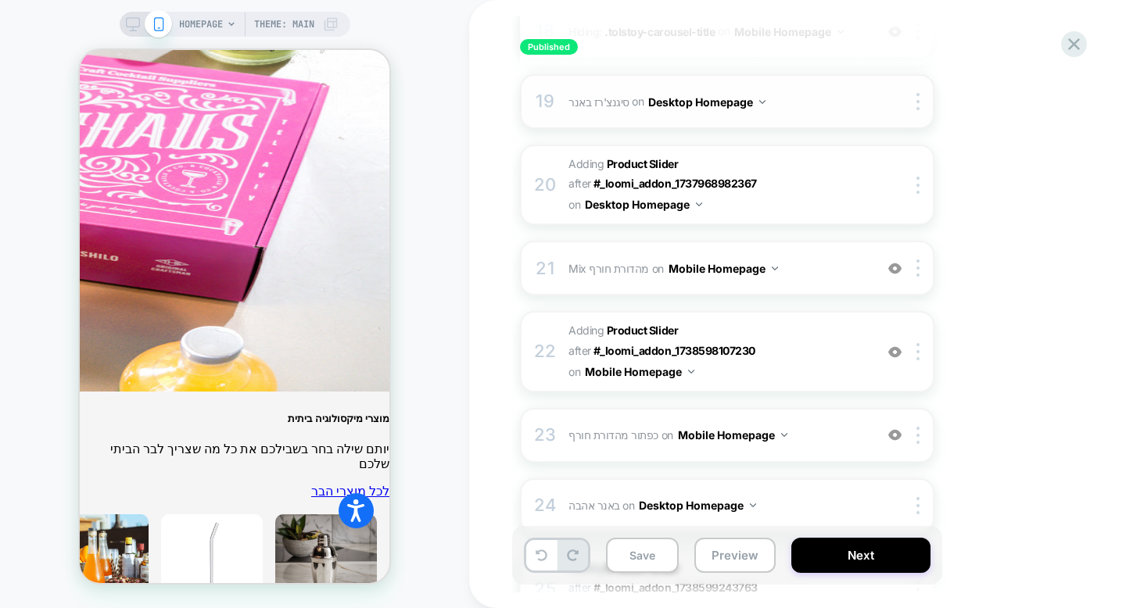
scroll to position [1542, 0]
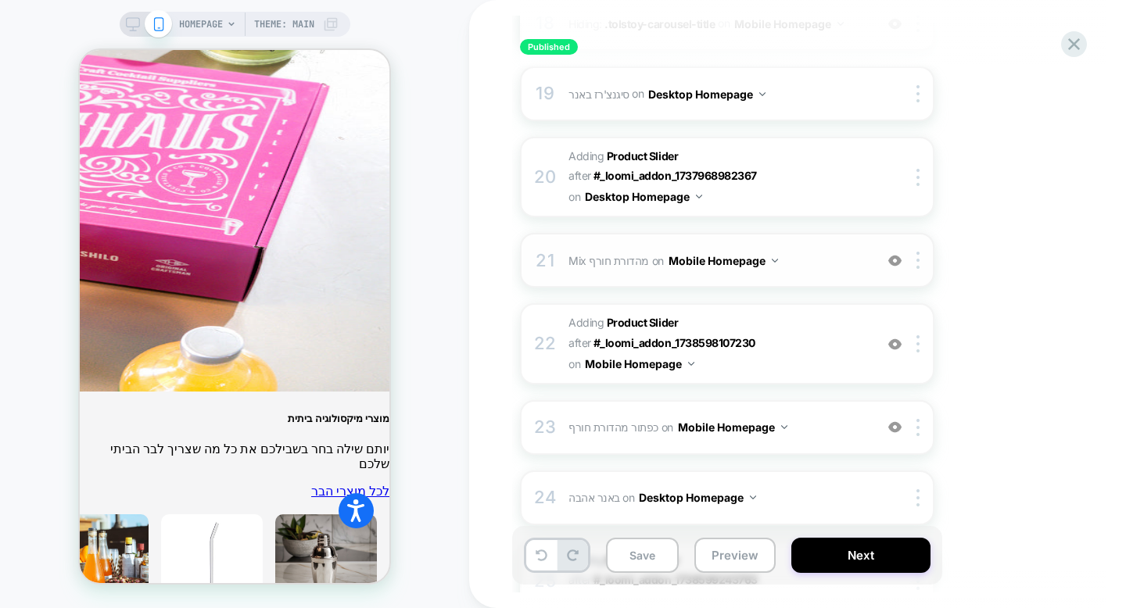
click at [895, 254] on img at bounding box center [894, 260] width 13 height 13
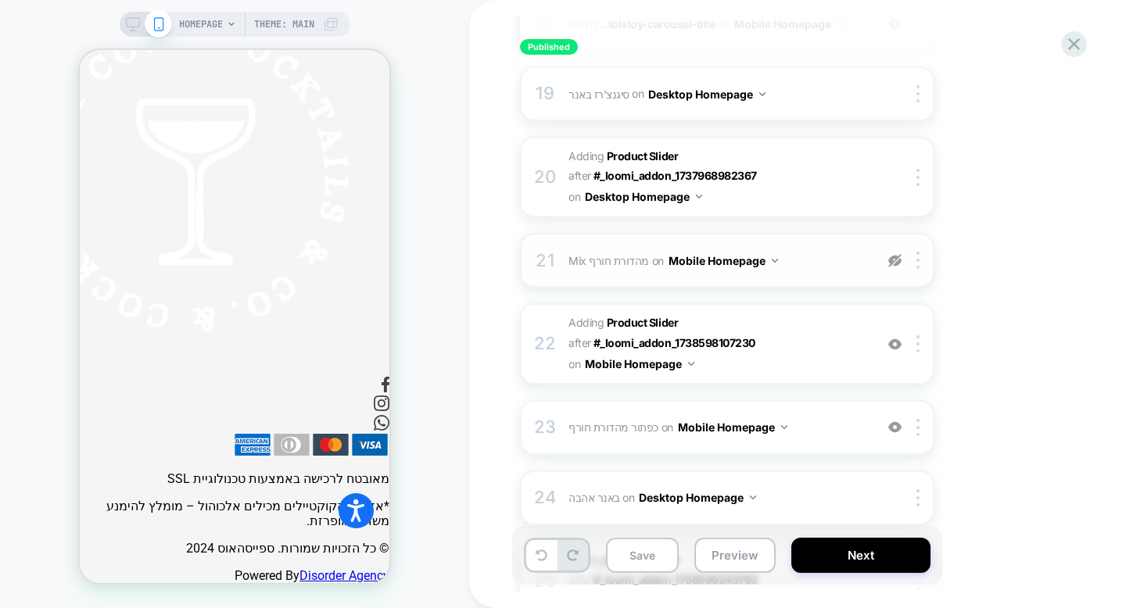
scroll to position [3028, 0]
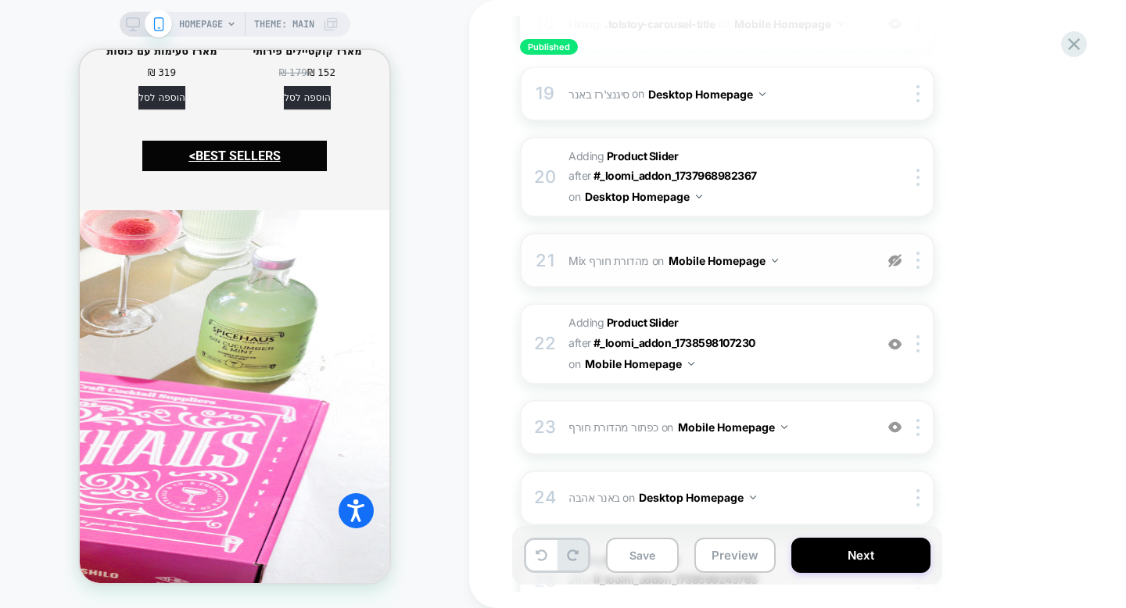
click at [895, 254] on img at bounding box center [894, 260] width 13 height 13
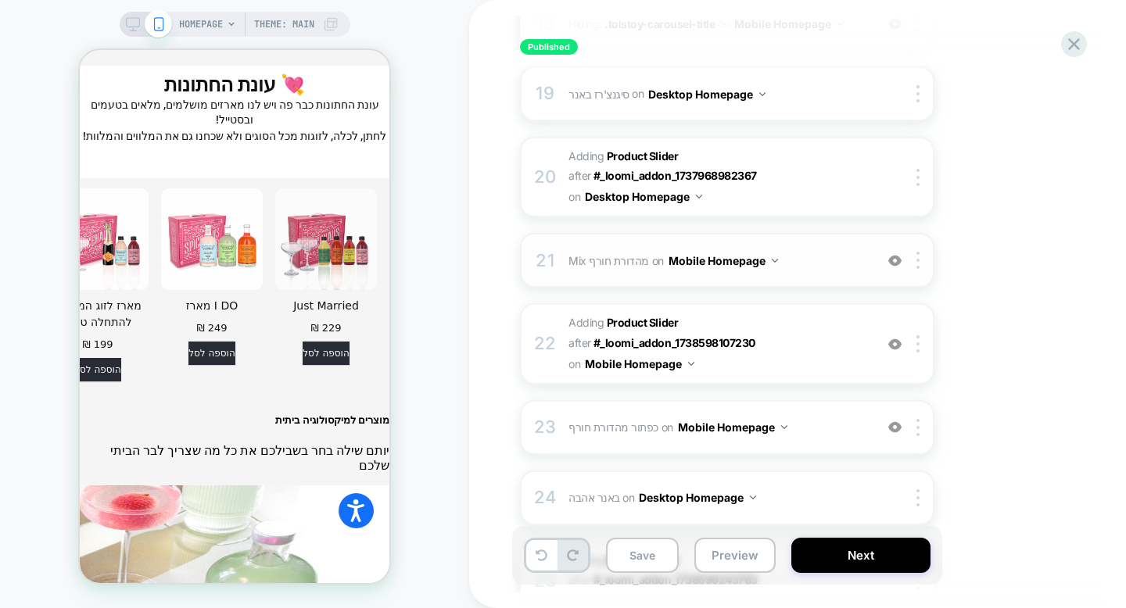
click at [796, 249] on span "Mix מהדורת חורף Adding Mix BEFORE #shopify-section-dis_hero_AMKH8z .slide__medi…" at bounding box center [717, 260] width 298 height 23
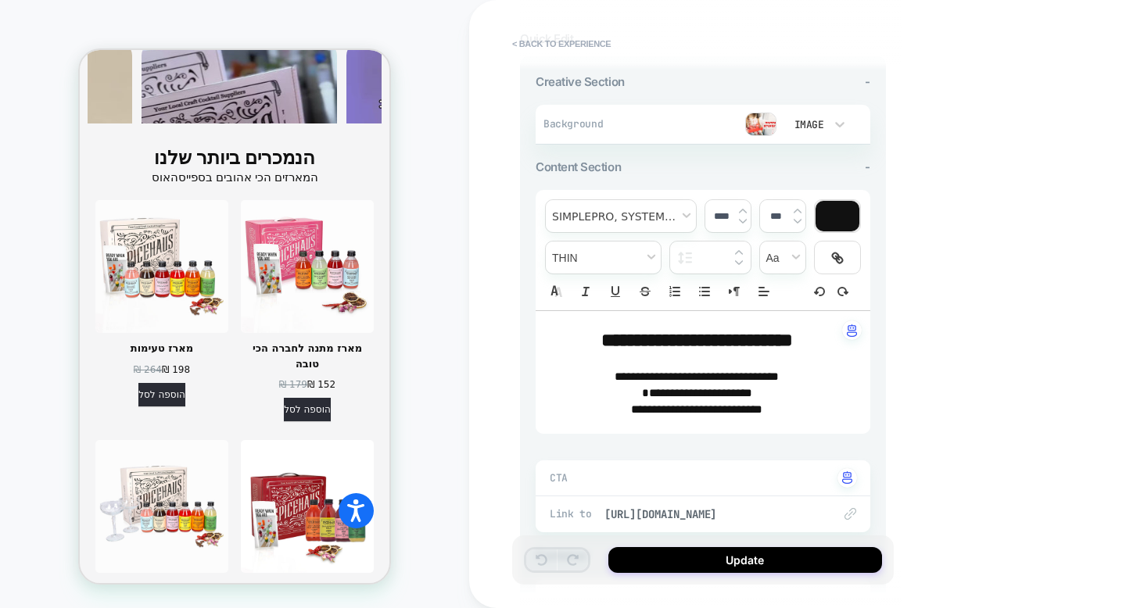
scroll to position [0, 0]
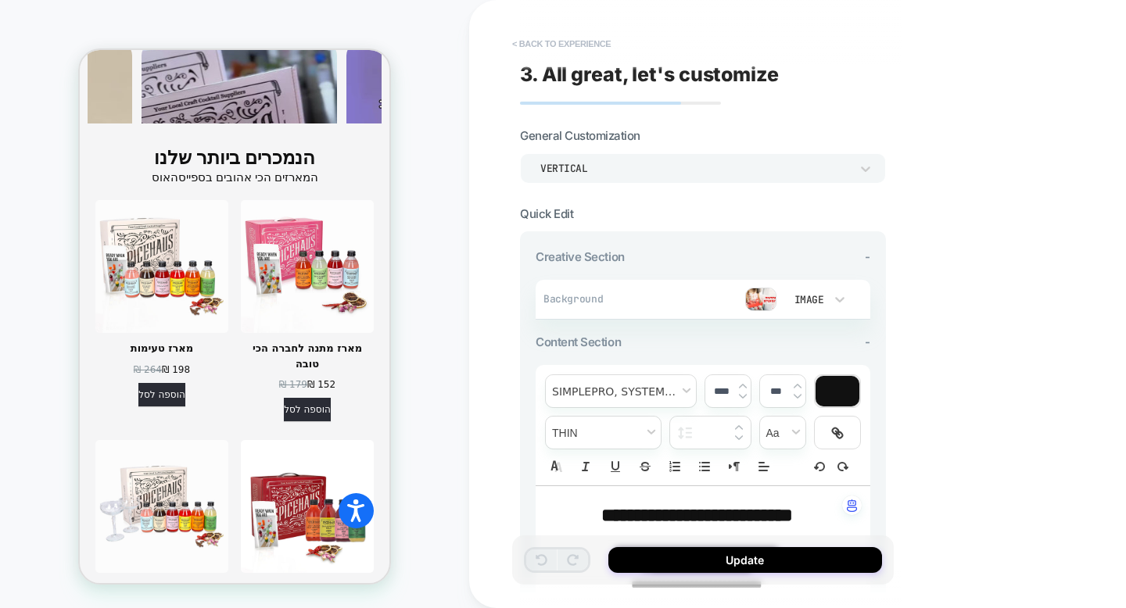
click at [570, 46] on button "< Back to experience" at bounding box center [561, 43] width 114 height 25
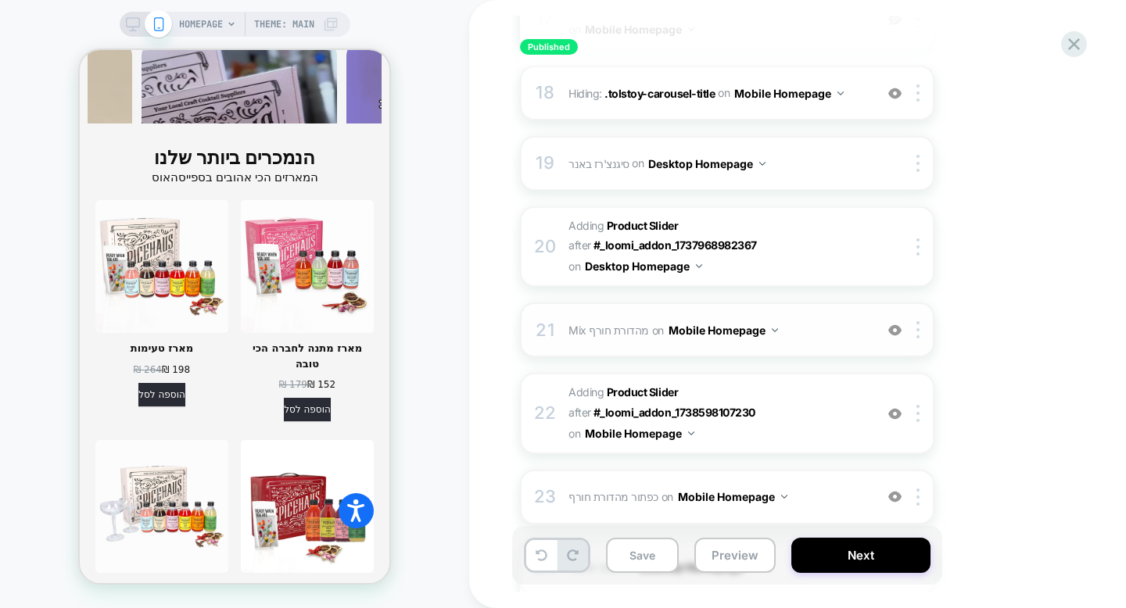
scroll to position [1478, 0]
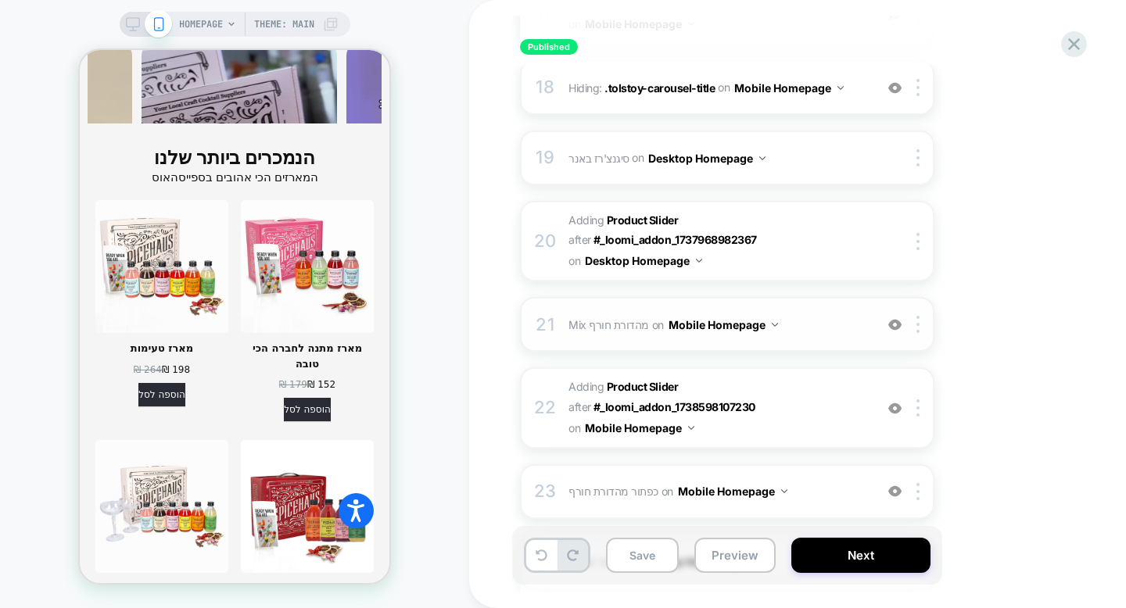
click at [557, 397] on div "22 #_loomi_addon_1738598196130 Adding Product Slider AFTER #_loomi_addon_173859…" at bounding box center [727, 407] width 414 height 81
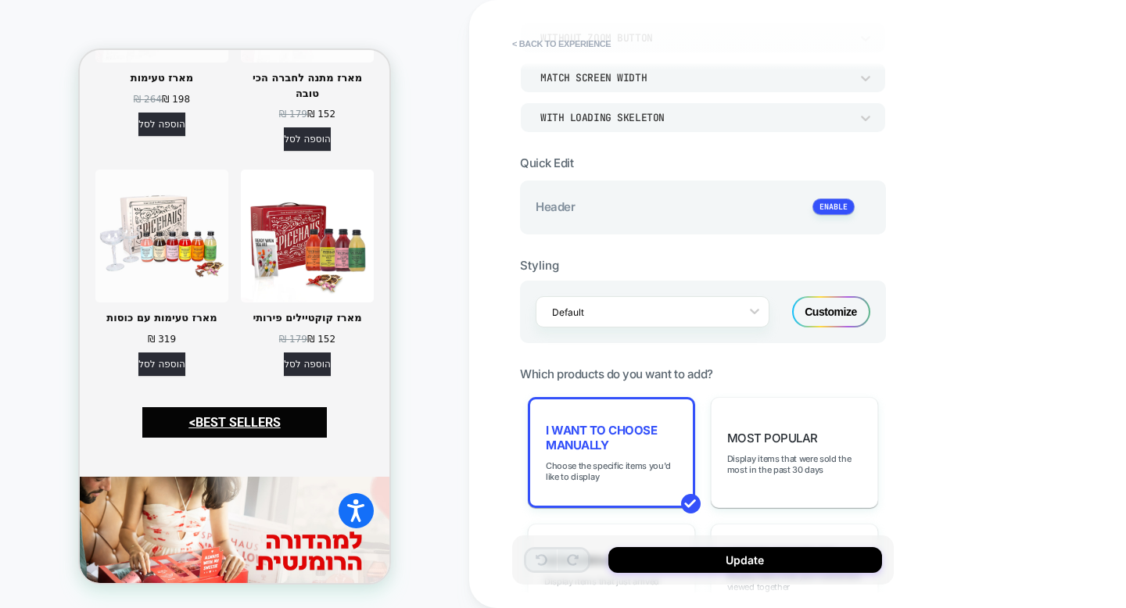
scroll to position [426, 0]
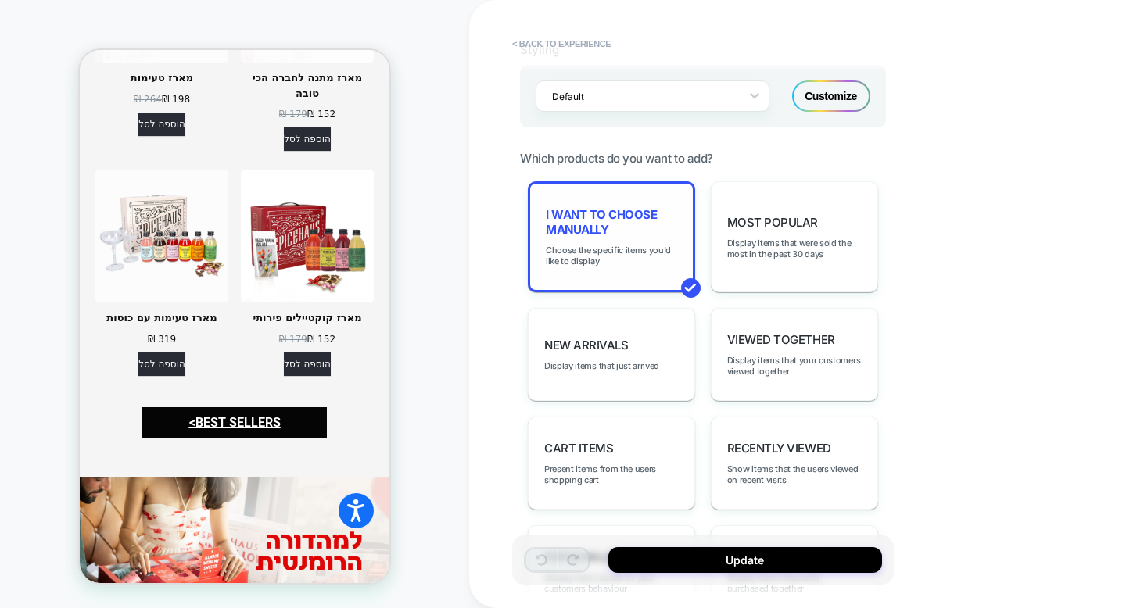
click at [632, 207] on span "I want to choose manually" at bounding box center [611, 222] width 131 height 30
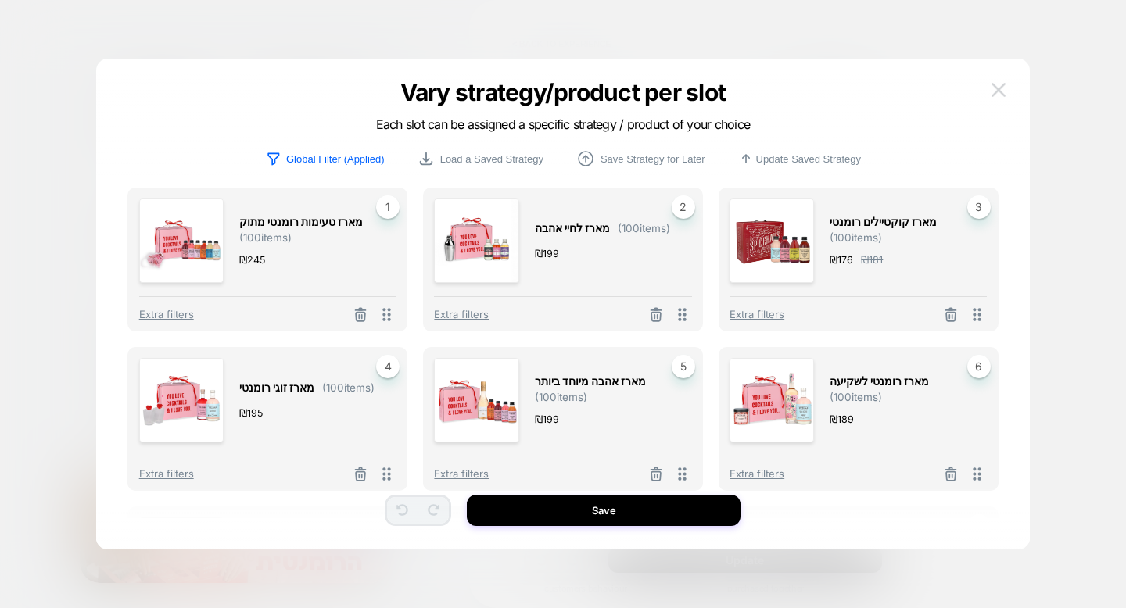
click at [993, 91] on img at bounding box center [998, 89] width 14 height 13
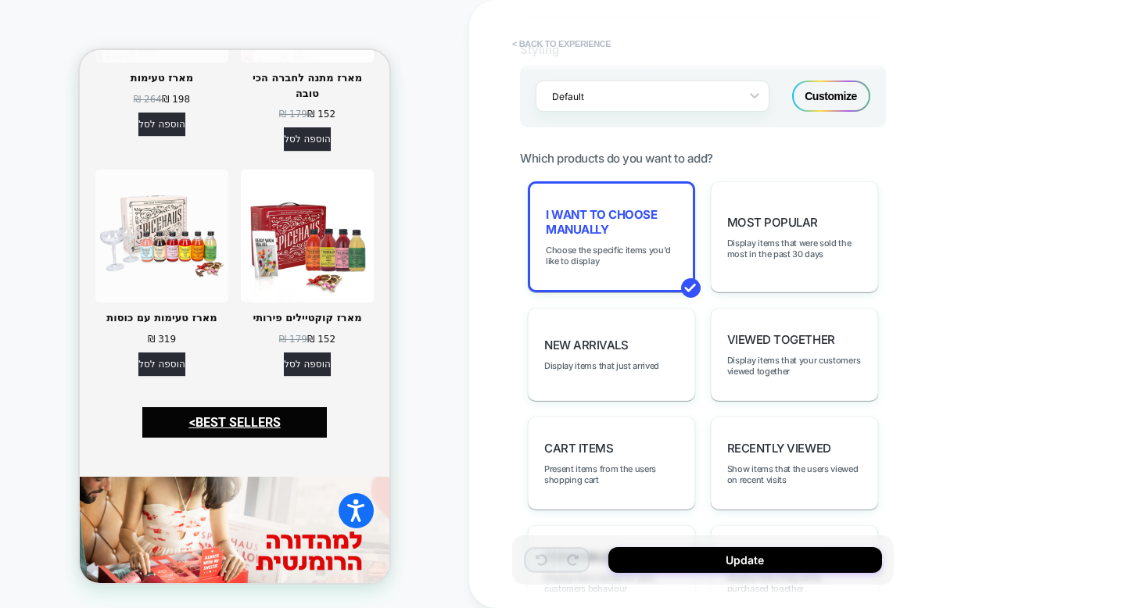
click at [577, 47] on button "< Back to experience" at bounding box center [561, 43] width 114 height 25
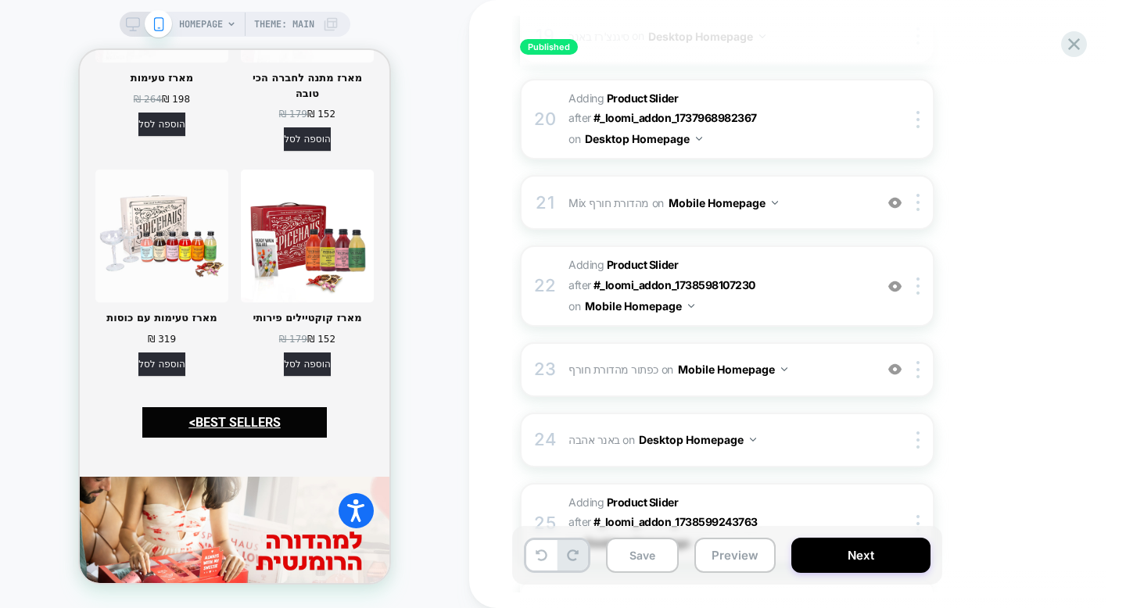
scroll to position [1605, 0]
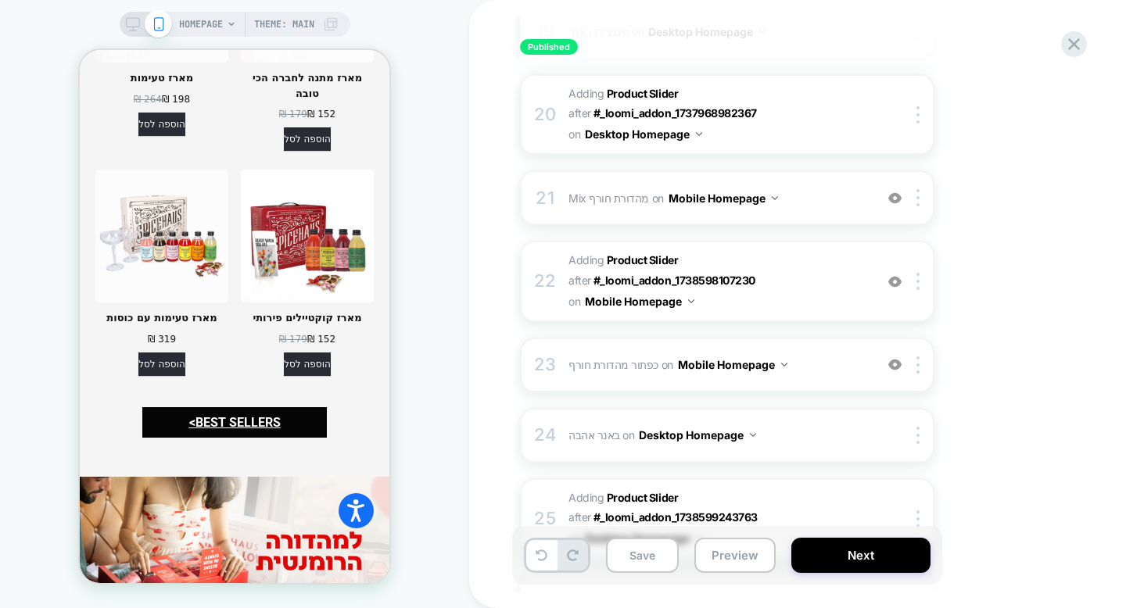
click at [896, 358] on img at bounding box center [894, 364] width 13 height 13
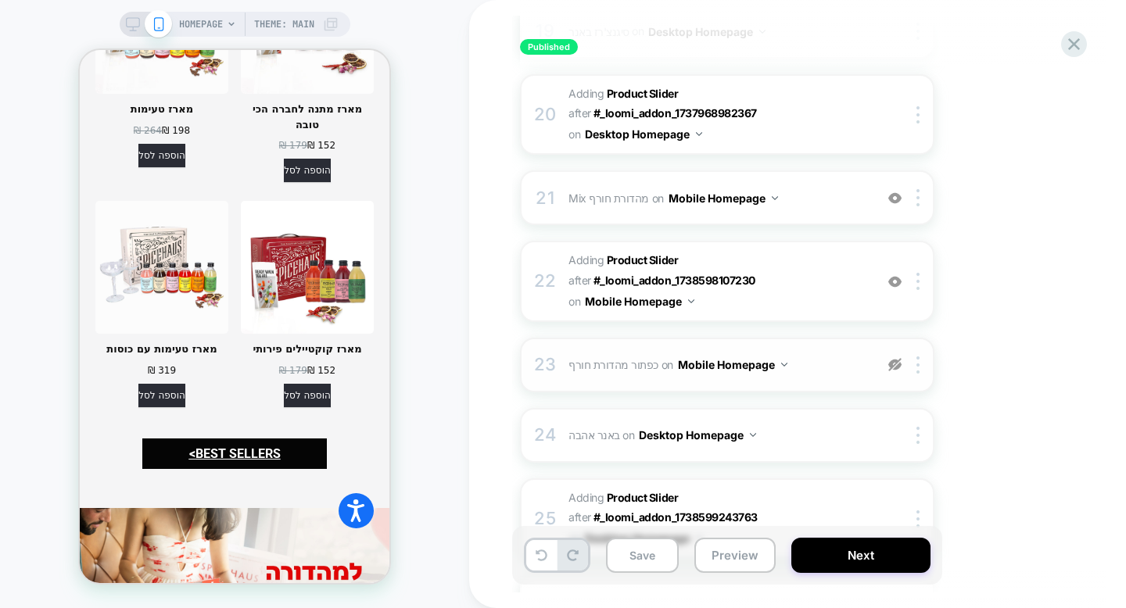
scroll to position [2761, 0]
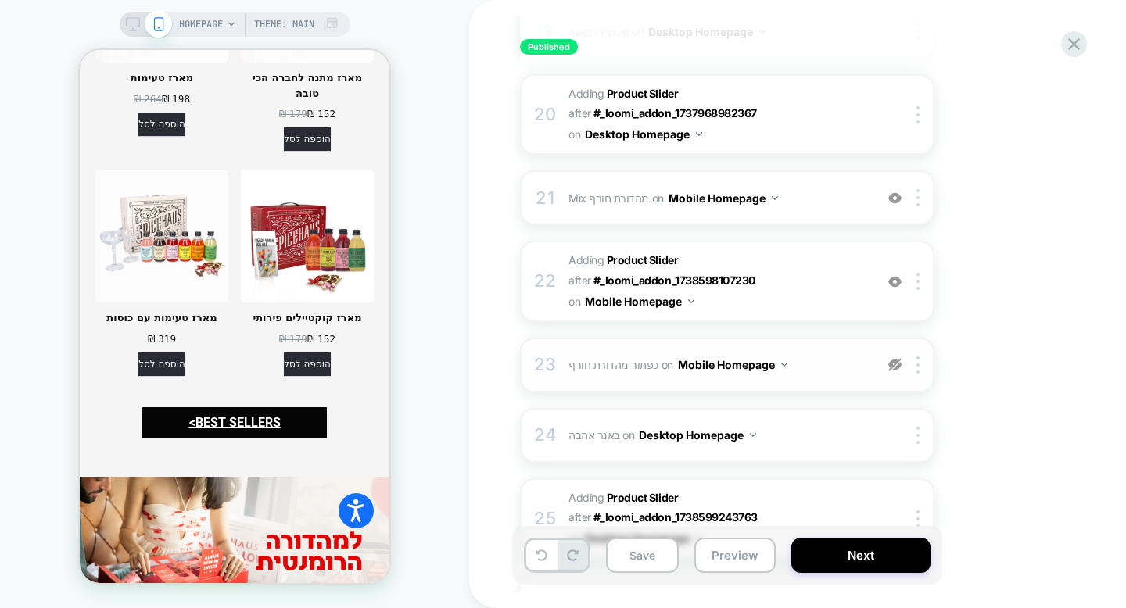
click at [896, 358] on img at bounding box center [894, 364] width 13 height 13
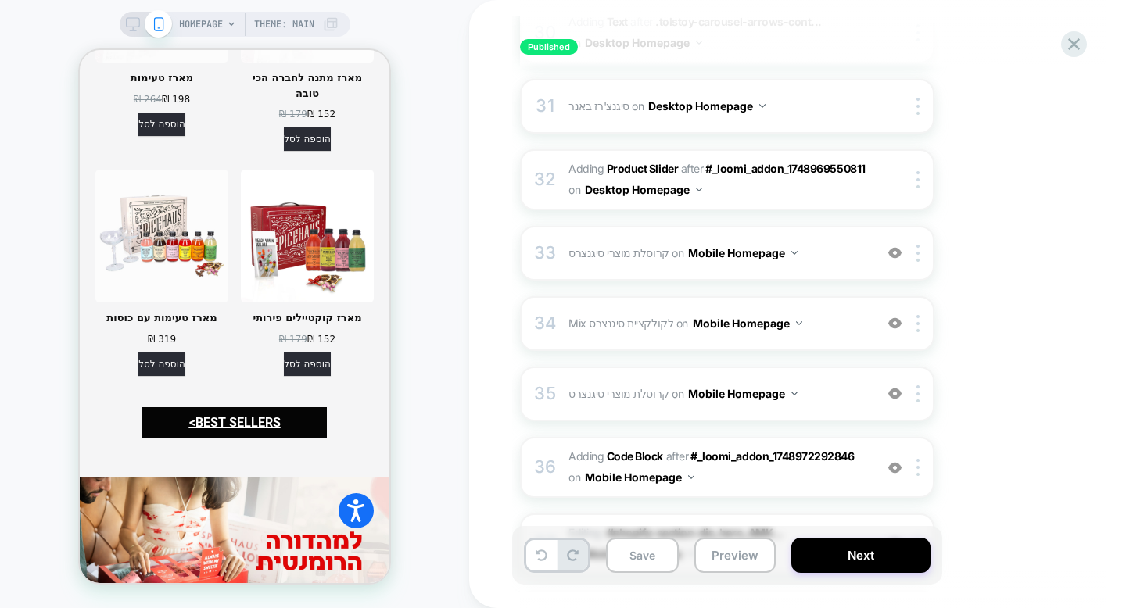
scroll to position [2472, 0]
click at [771, 225] on div "33 קרוסלת מוצרי סיגנצרס Adding Product Slider AFTER #_loomi_addon_1737894937080…" at bounding box center [727, 252] width 414 height 55
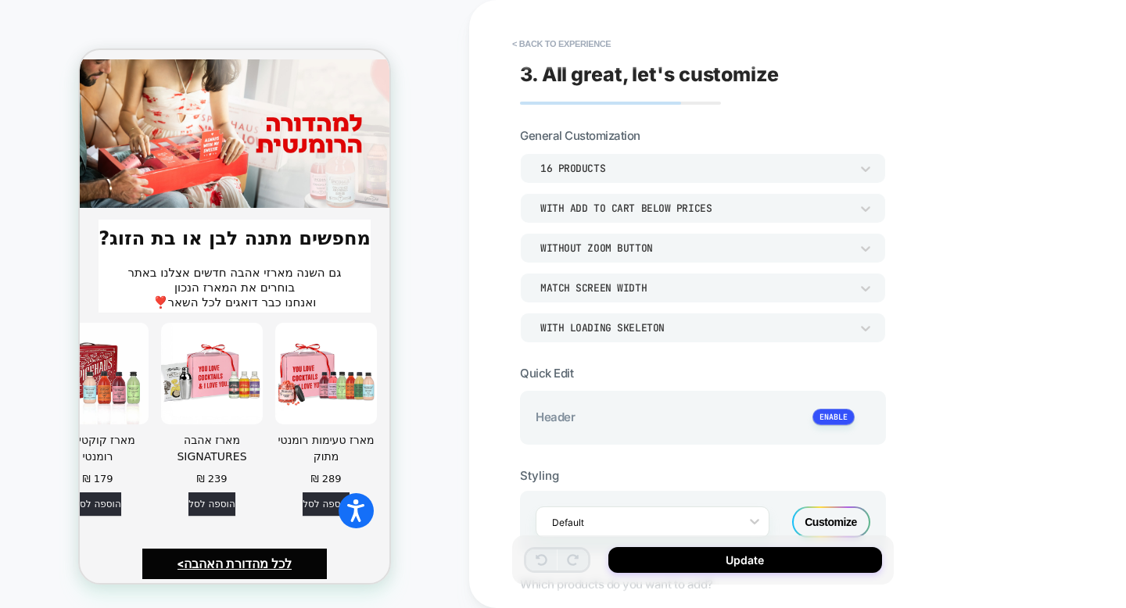
scroll to position [410, 0]
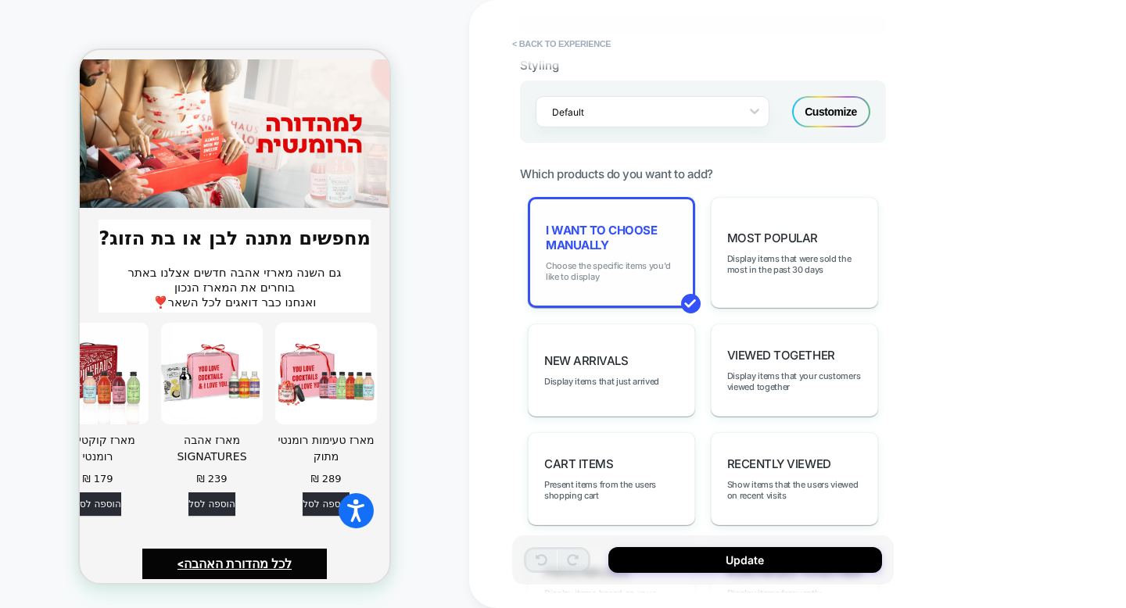
click at [627, 274] on span "Choose the specific items you'd like to display" at bounding box center [611, 271] width 131 height 22
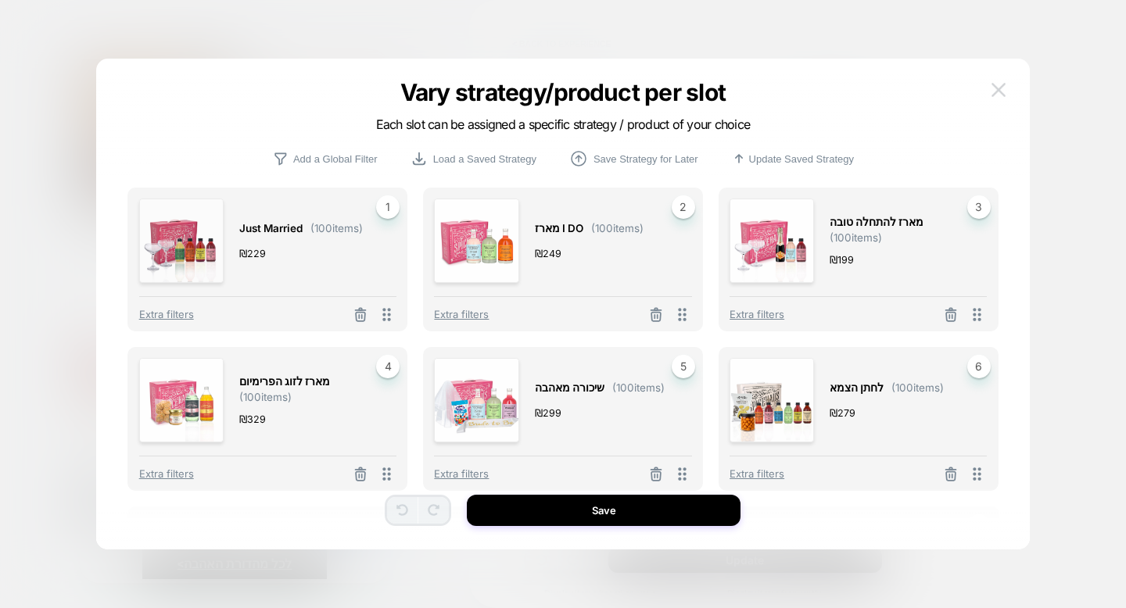
click at [994, 92] on img at bounding box center [998, 89] width 14 height 13
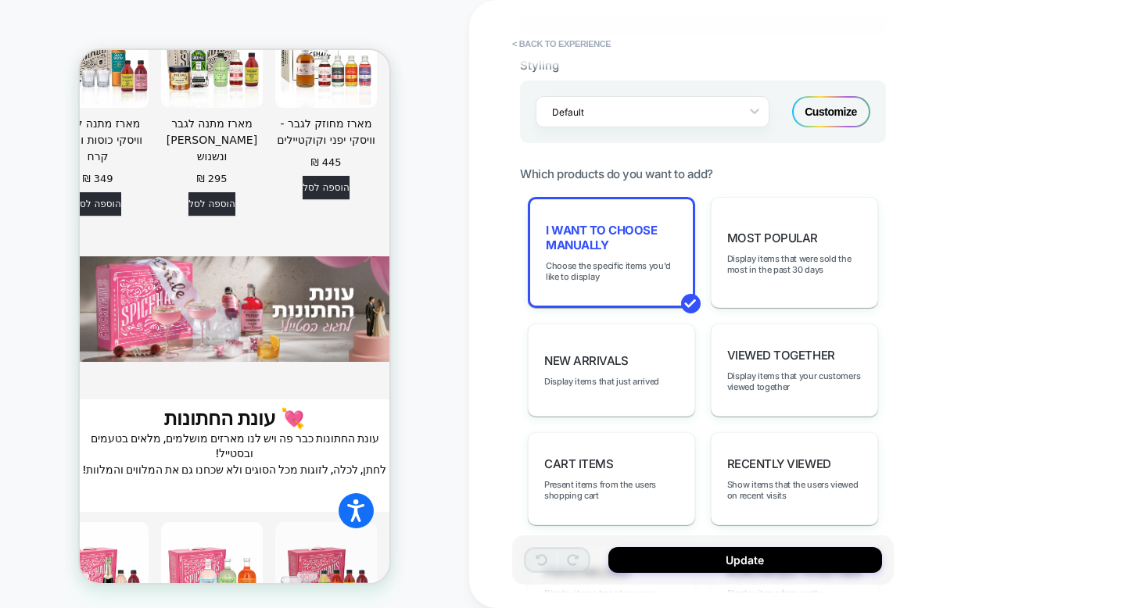
scroll to position [4580, 0]
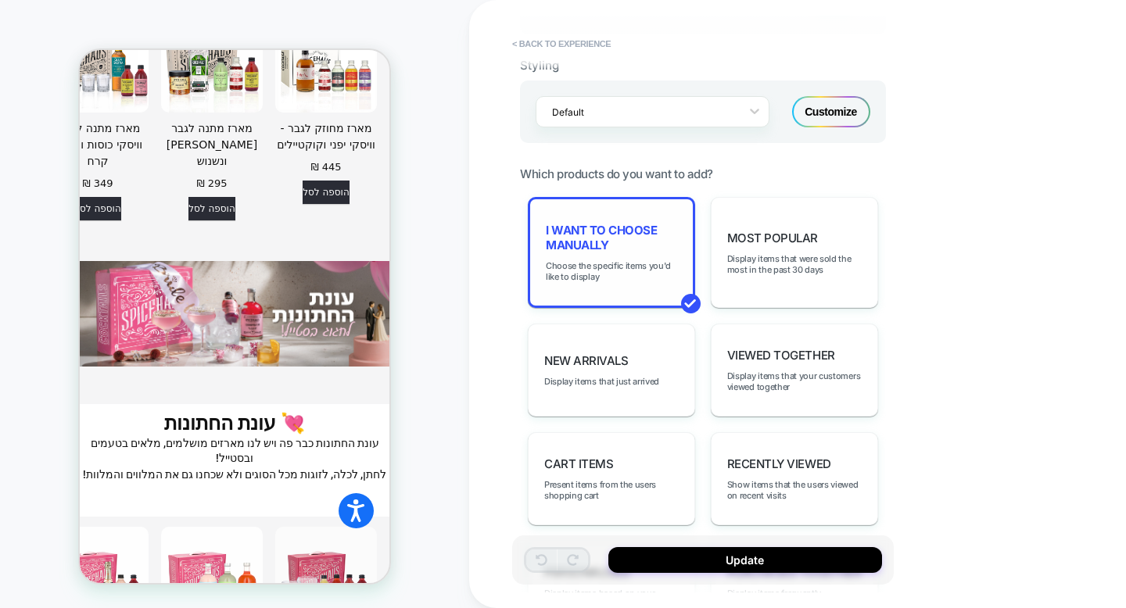
click at [567, 285] on div "I want to choose manually Choose the specific items you'd like to display" at bounding box center [611, 252] width 167 height 111
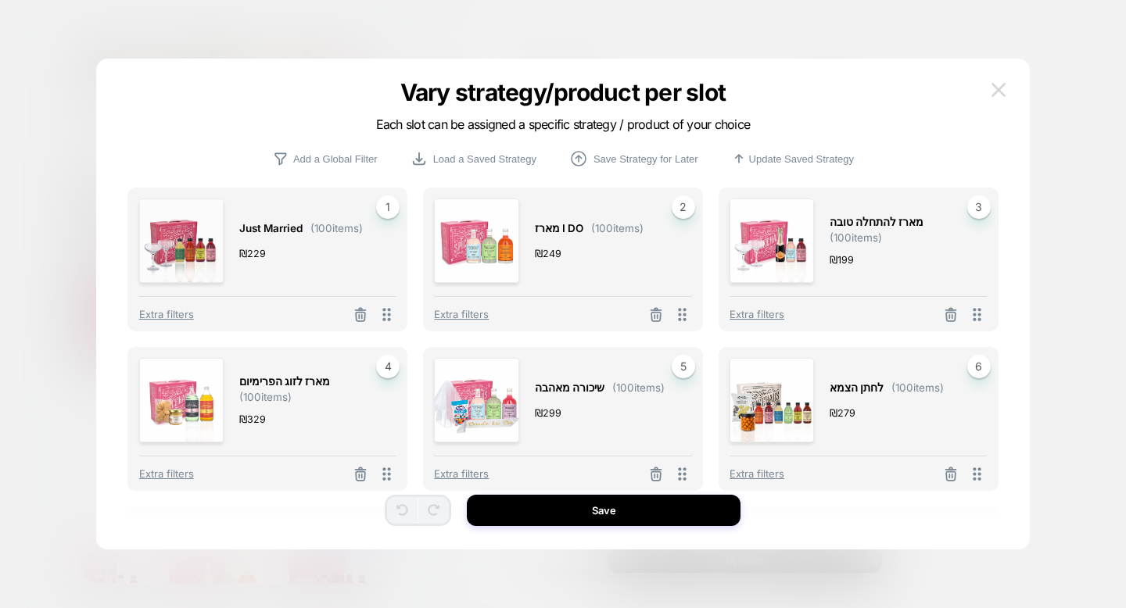
click at [998, 90] on img at bounding box center [998, 89] width 14 height 13
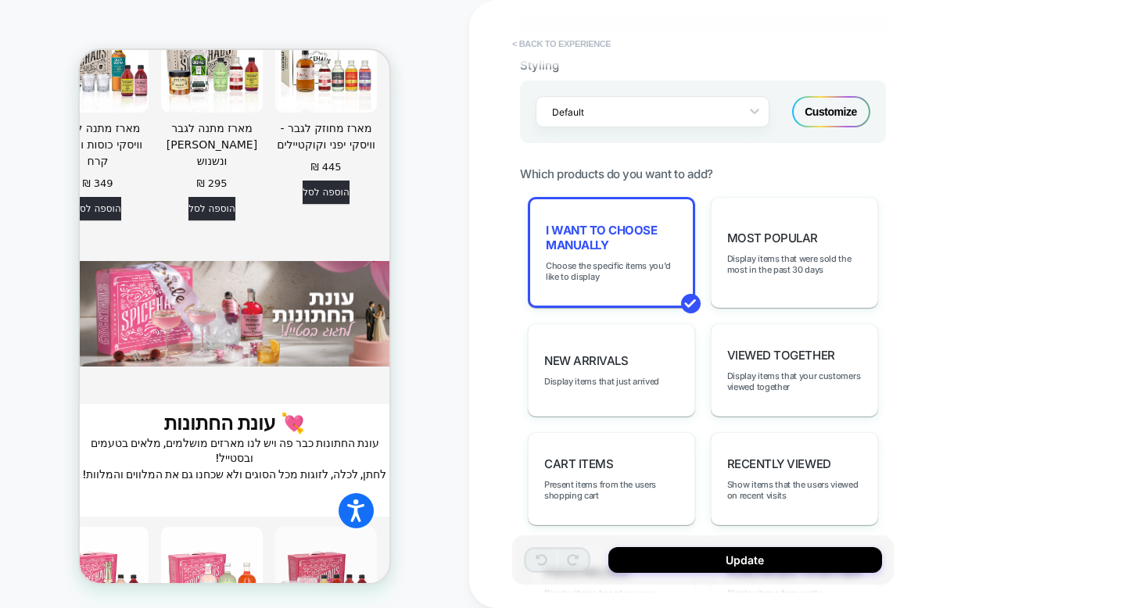
click at [546, 40] on button "< Back to experience" at bounding box center [561, 43] width 114 height 25
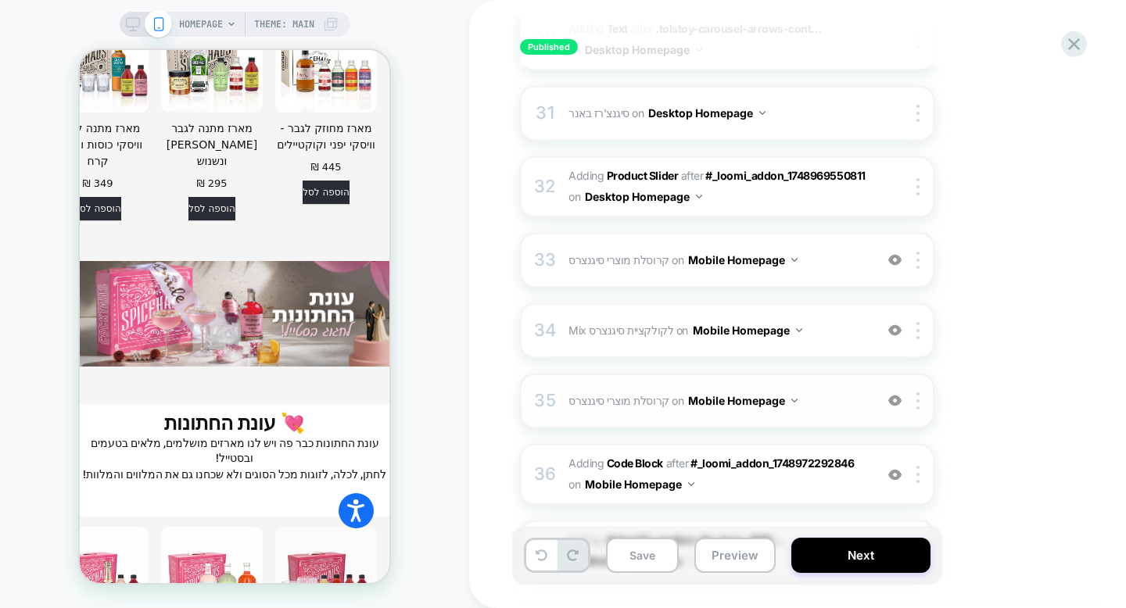
scroll to position [2468, 0]
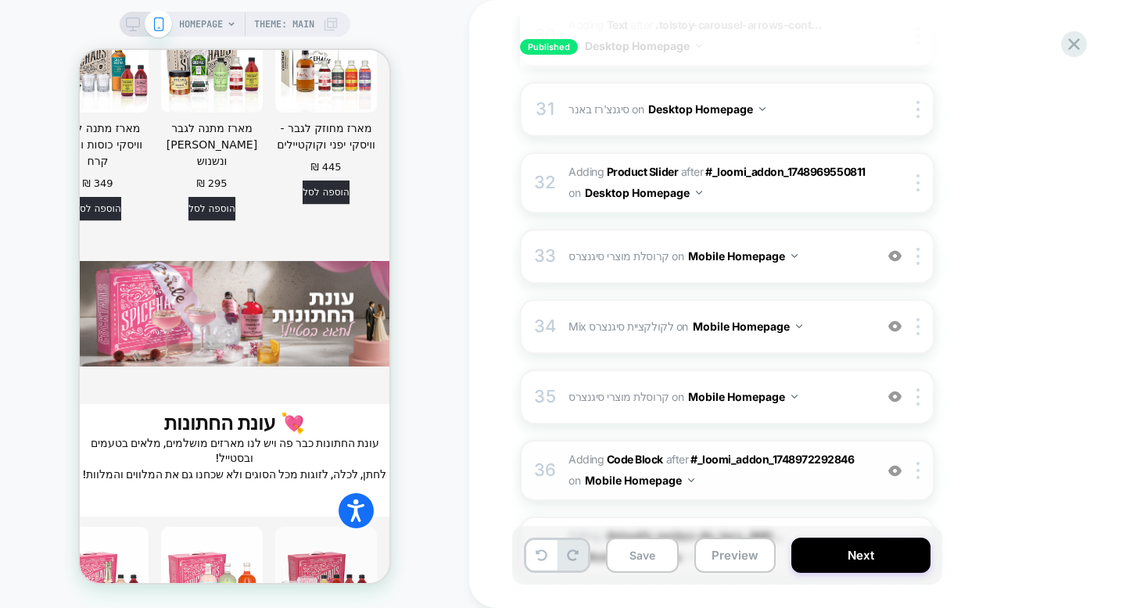
click at [790, 440] on div "36 Adding Code Block AFTER #_loomi_addon_1748972292846 #_loomi_addon_1748972292…" at bounding box center [727, 470] width 414 height 61
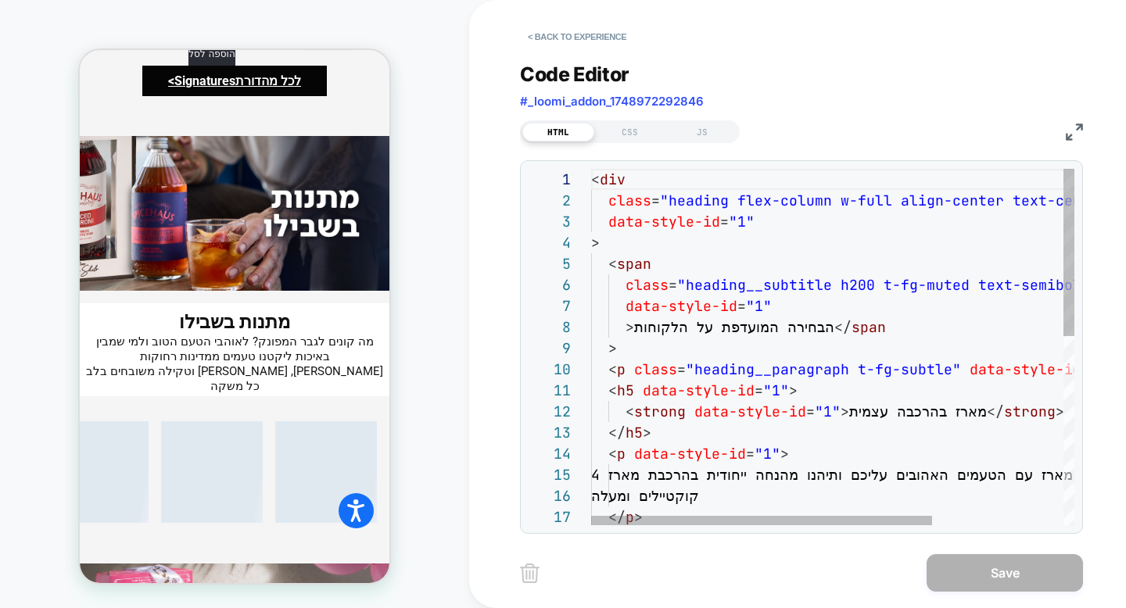
scroll to position [4580, 0]
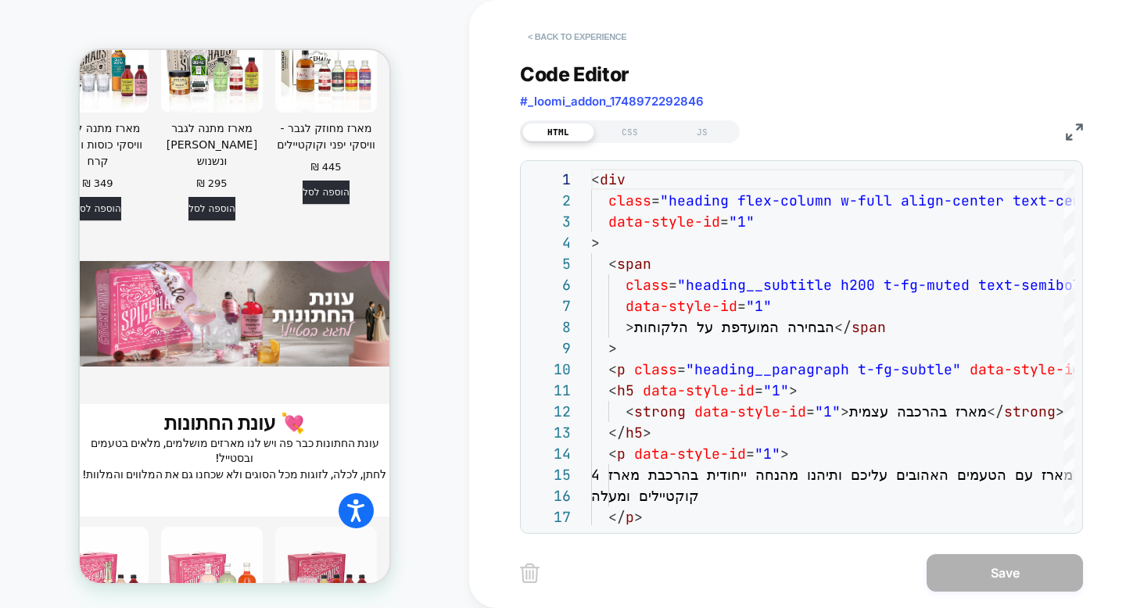
click at [605, 41] on button "< Back to experience" at bounding box center [577, 36] width 114 height 25
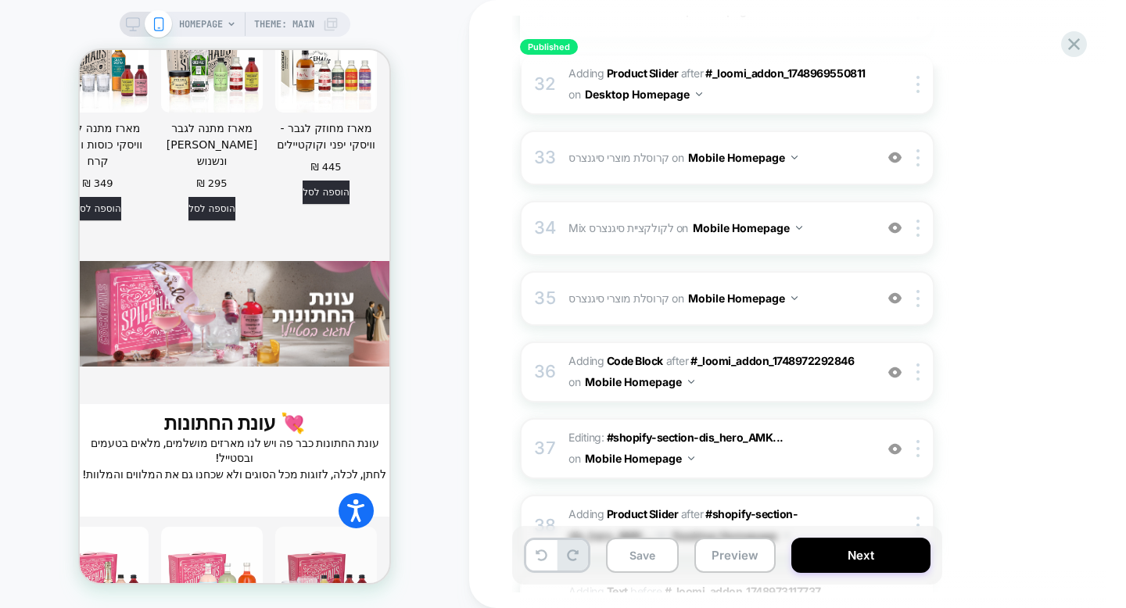
scroll to position [2571, 0]
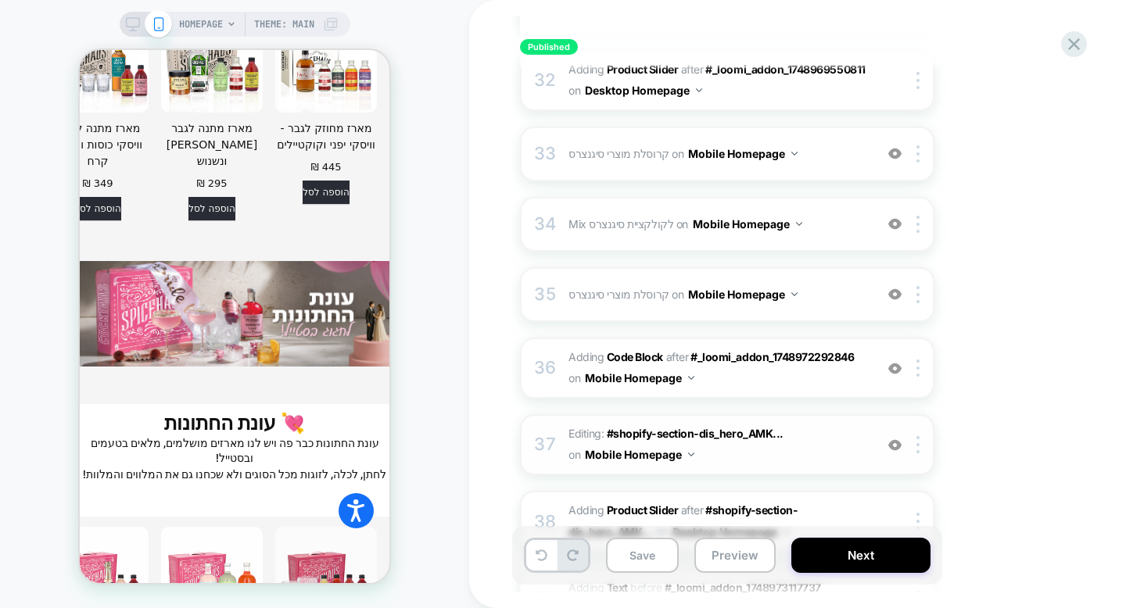
click at [717, 414] on div "37 Editing : #shopify-section-dis_hero_AMK... #shopify-section-dis_hero_AMKH8z …" at bounding box center [727, 444] width 414 height 61
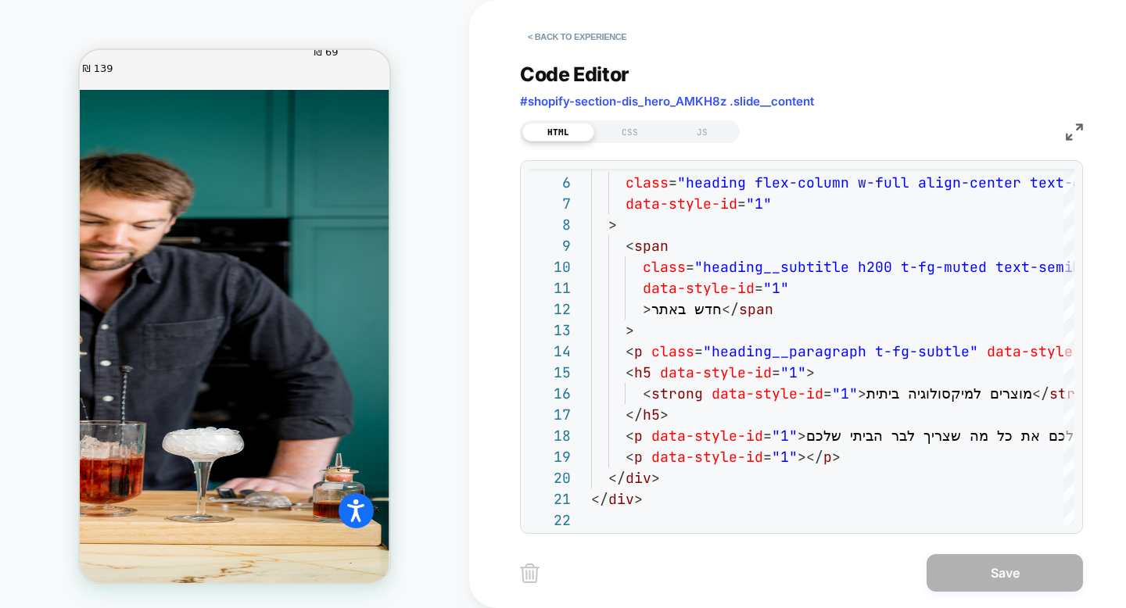
scroll to position [5986, 0]
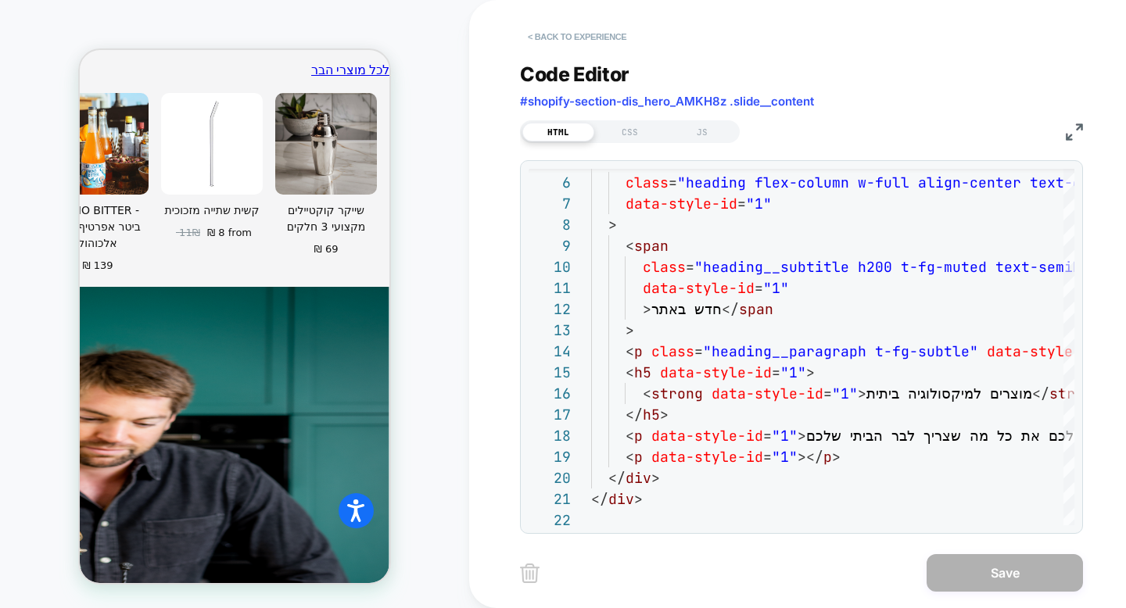
click at [559, 45] on button "< Back to experience" at bounding box center [577, 36] width 114 height 25
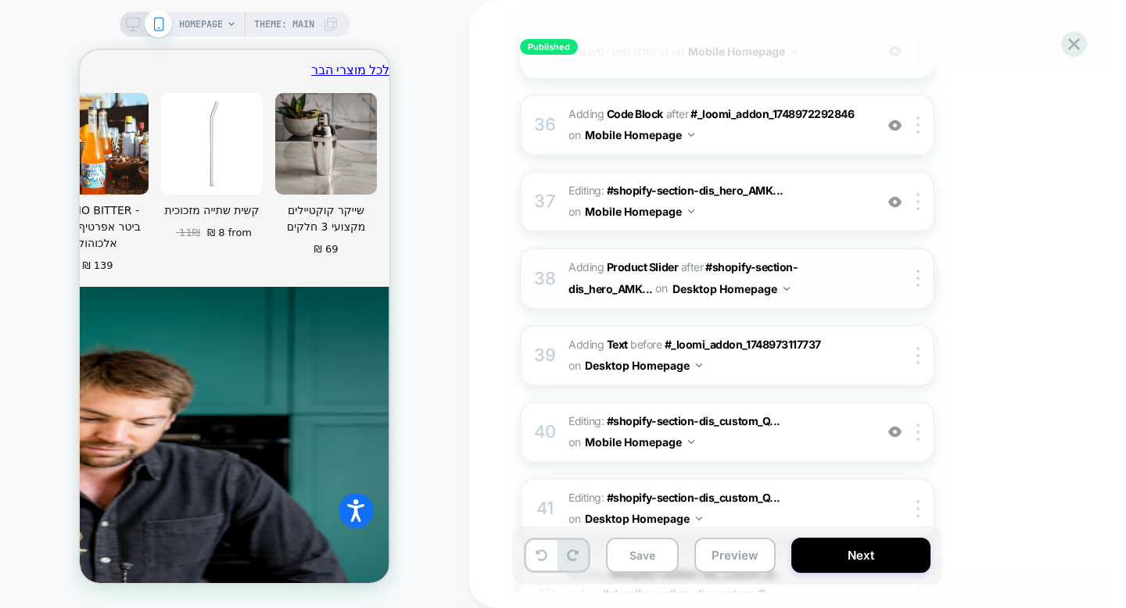
scroll to position [2815, 0]
click at [696, 400] on div "40 Editing : #shopify-section-dis_custom_Q... #shopify-section-dis_custom_QcC7i…" at bounding box center [727, 430] width 414 height 61
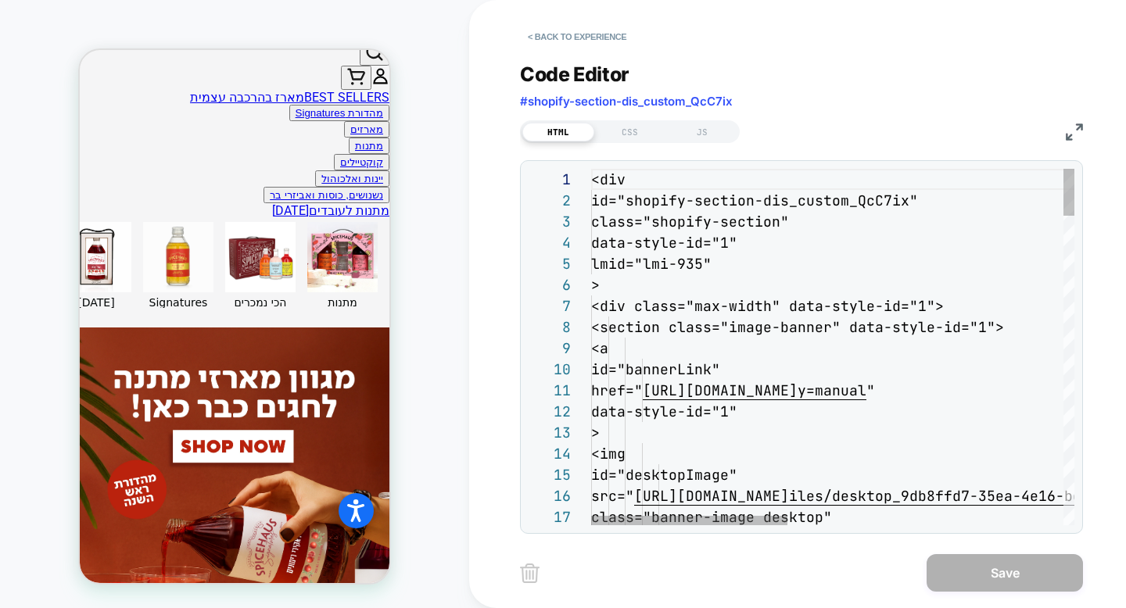
scroll to position [569, 0]
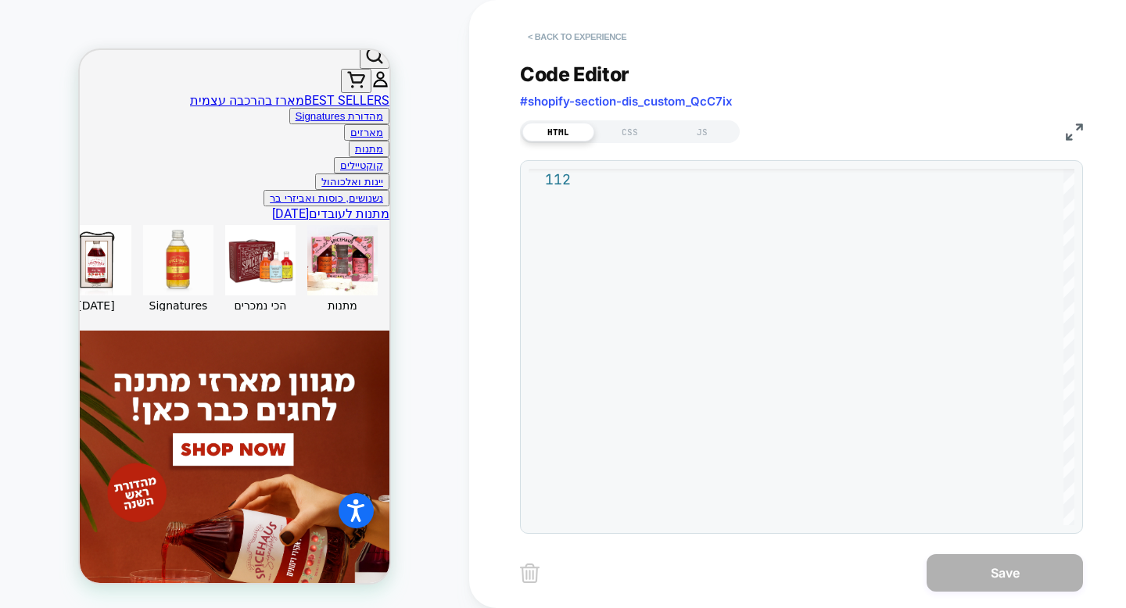
click at [593, 38] on button "< Back to experience" at bounding box center [577, 36] width 114 height 25
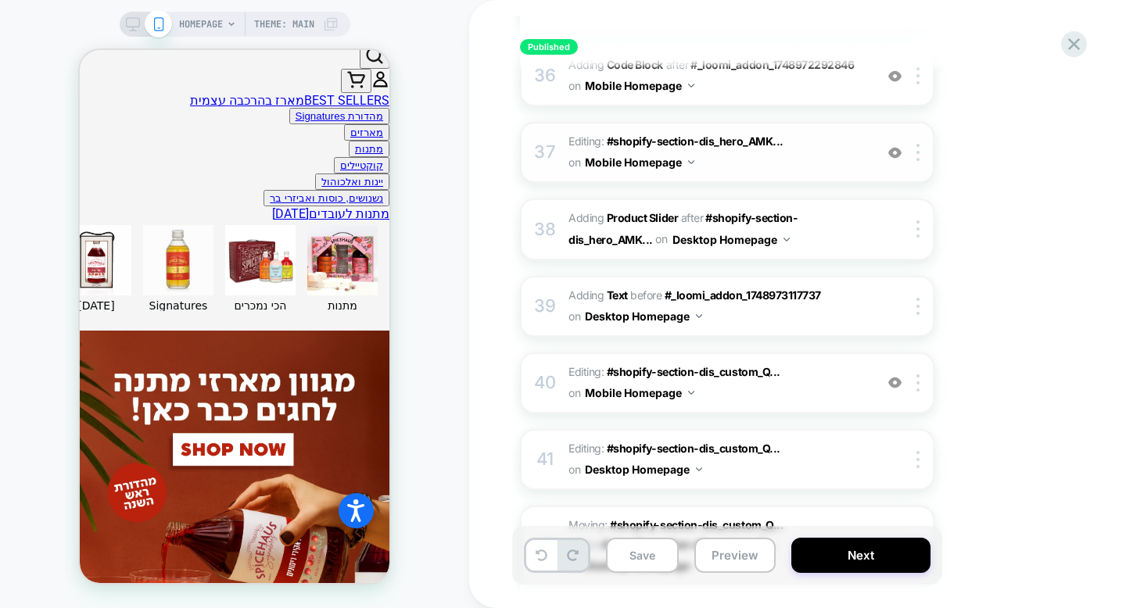
scroll to position [2783, 0]
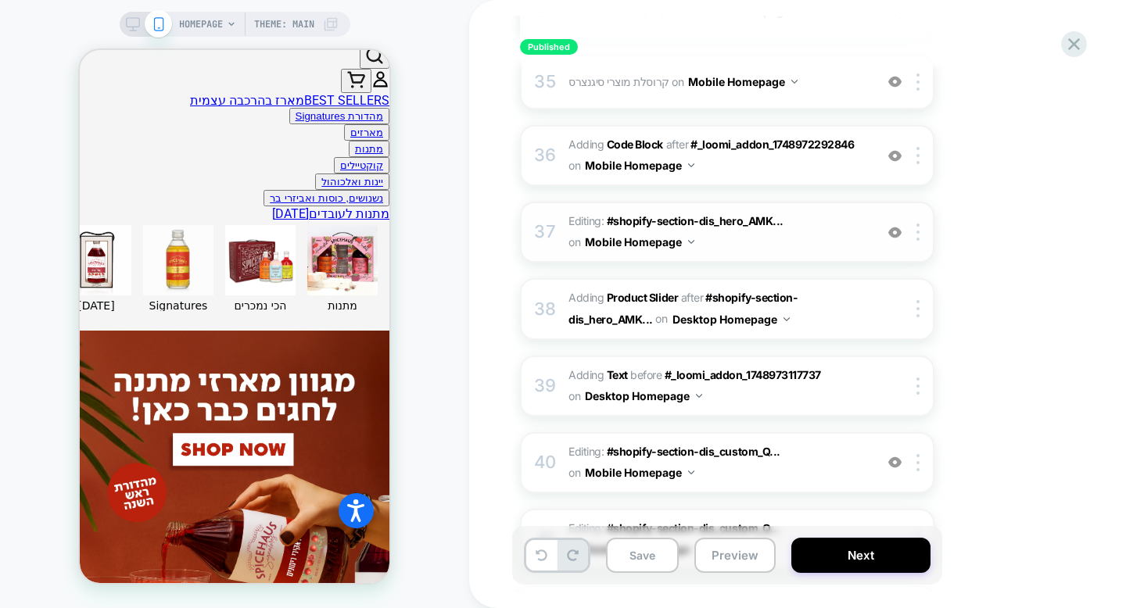
click at [714, 202] on div "37 Editing : #shopify-section-dis_hero_AMK... #shopify-section-dis_hero_AMKH8z …" at bounding box center [727, 232] width 414 height 61
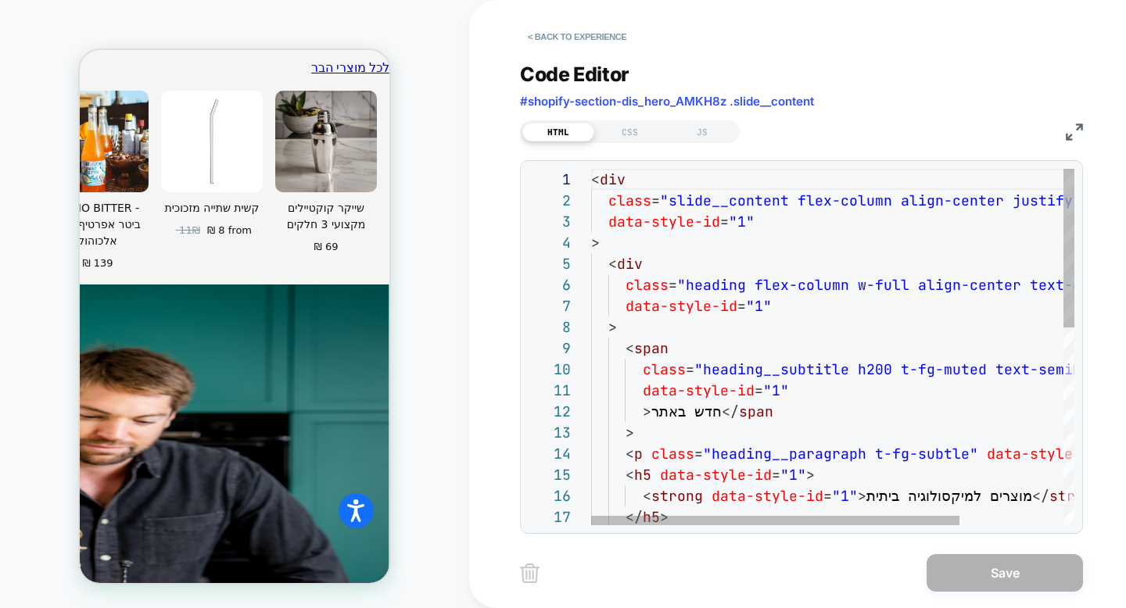
scroll to position [6247, 0]
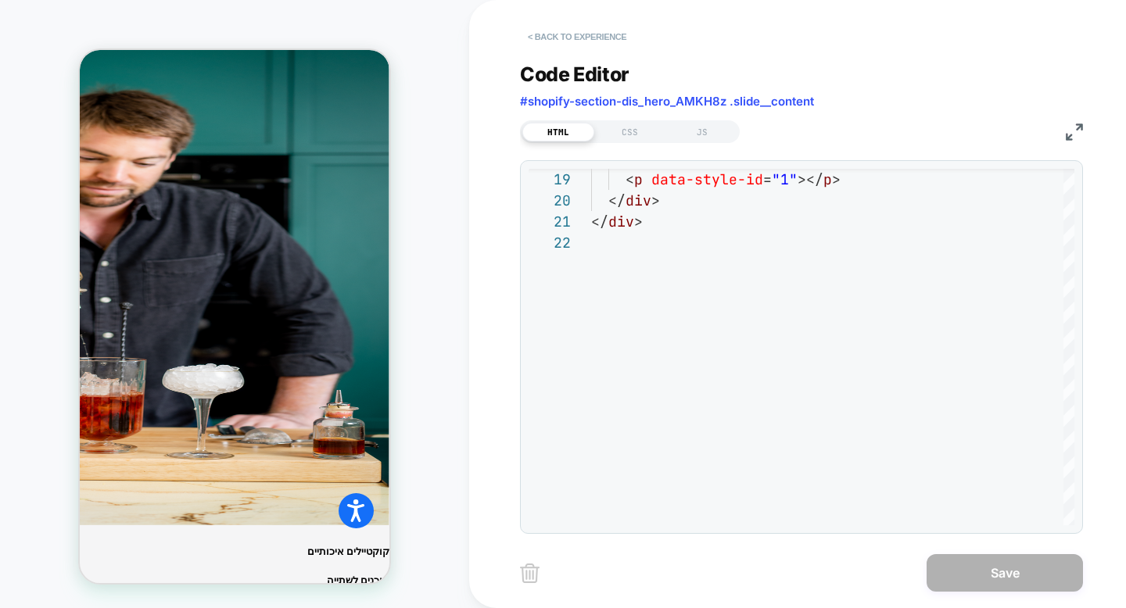
click at [582, 41] on button "< Back to experience" at bounding box center [577, 36] width 114 height 25
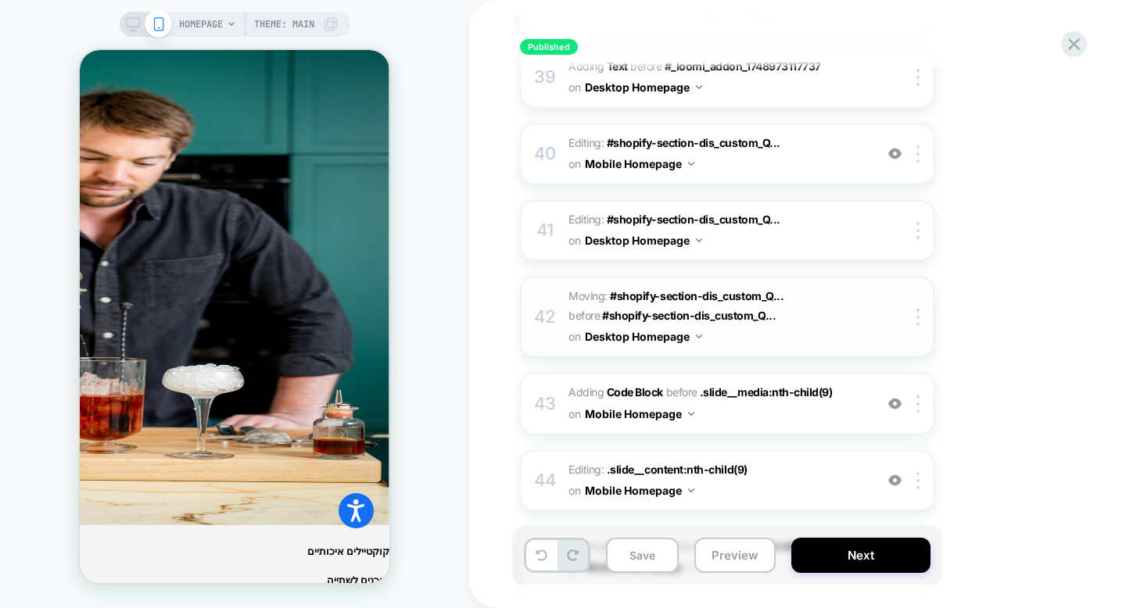
scroll to position [3102, 0]
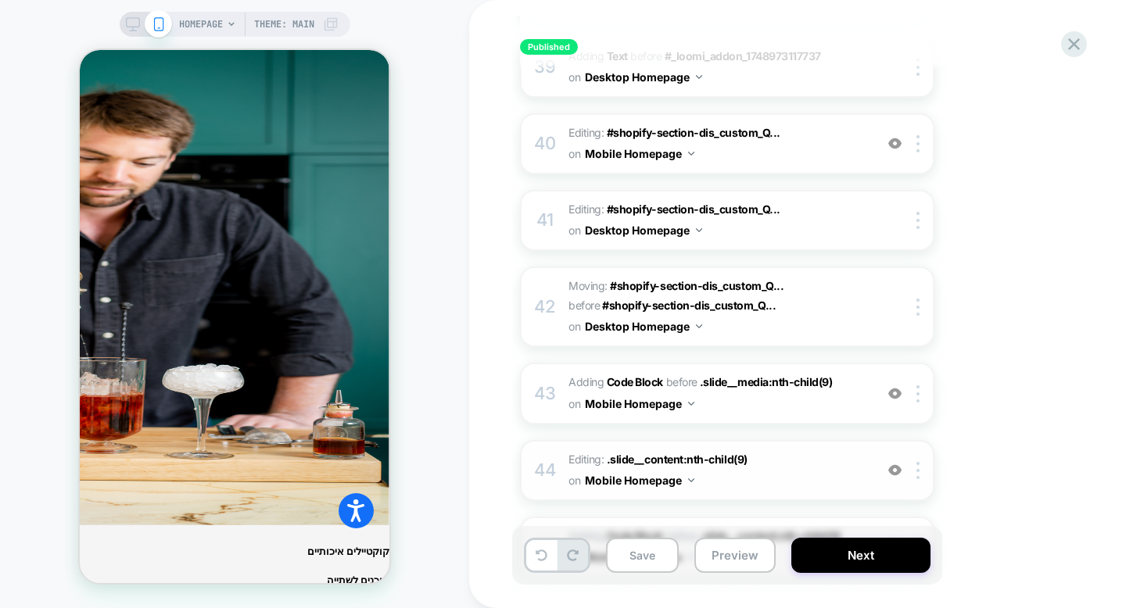
click at [781, 449] on span "Editing : .slide__content:nth-child(9) .slide__content:nth-child(9) on Mobile H…" at bounding box center [717, 470] width 298 height 42
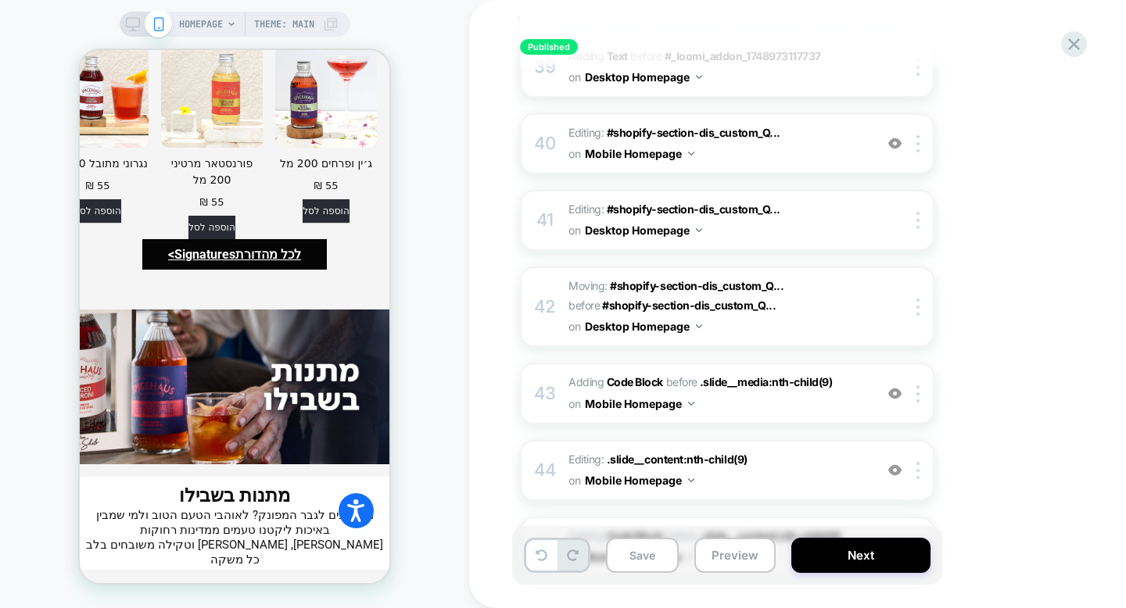
scroll to position [3983, 0]
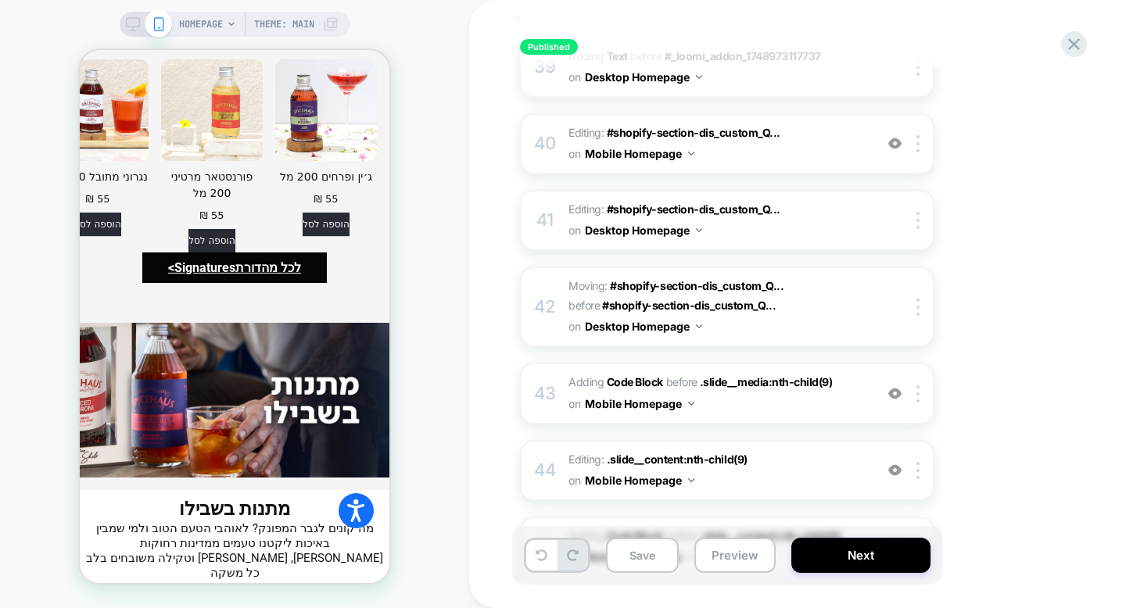
click at [549, 455] on div "44" at bounding box center [545, 470] width 16 height 31
click at [917, 462] on img at bounding box center [917, 470] width 3 height 17
click at [920, 462] on div at bounding box center [920, 470] width 26 height 17
click at [843, 449] on span "Editing : .slide__content:nth-child(9) .slide__content:nth-child(9) on Mobile H…" at bounding box center [717, 470] width 298 height 42
click at [892, 463] on img at bounding box center [894, 469] width 13 height 13
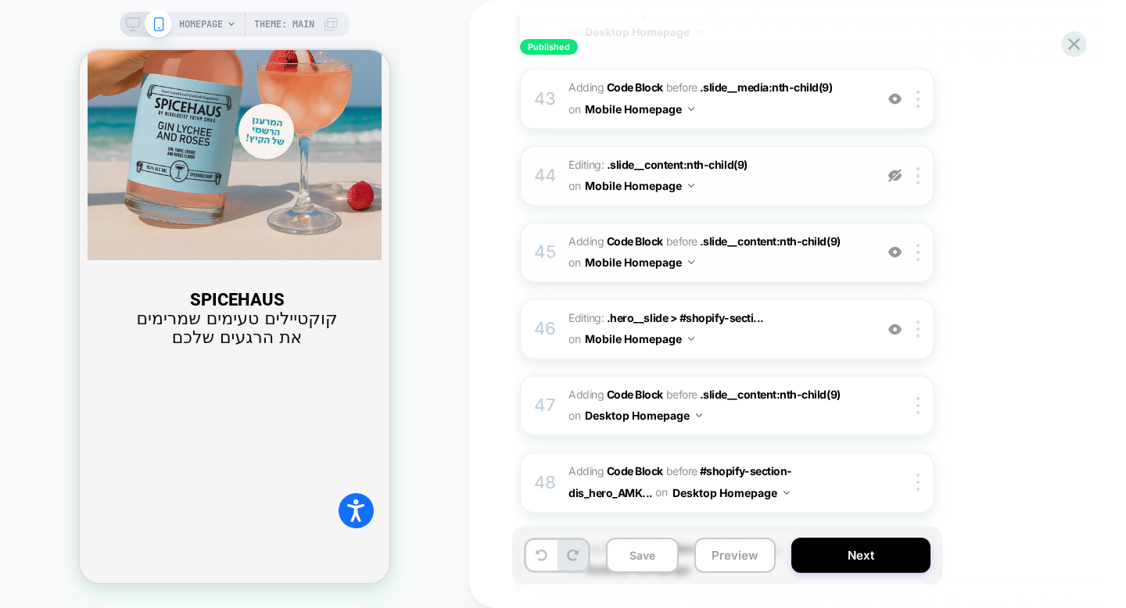
scroll to position [3398, 0]
click at [720, 307] on span "Editing : .hero__slide > #shopify-secti... .hero__slide > #shopify-section-dis_…" at bounding box center [717, 328] width 298 height 42
click at [893, 322] on img at bounding box center [894, 328] width 13 height 13
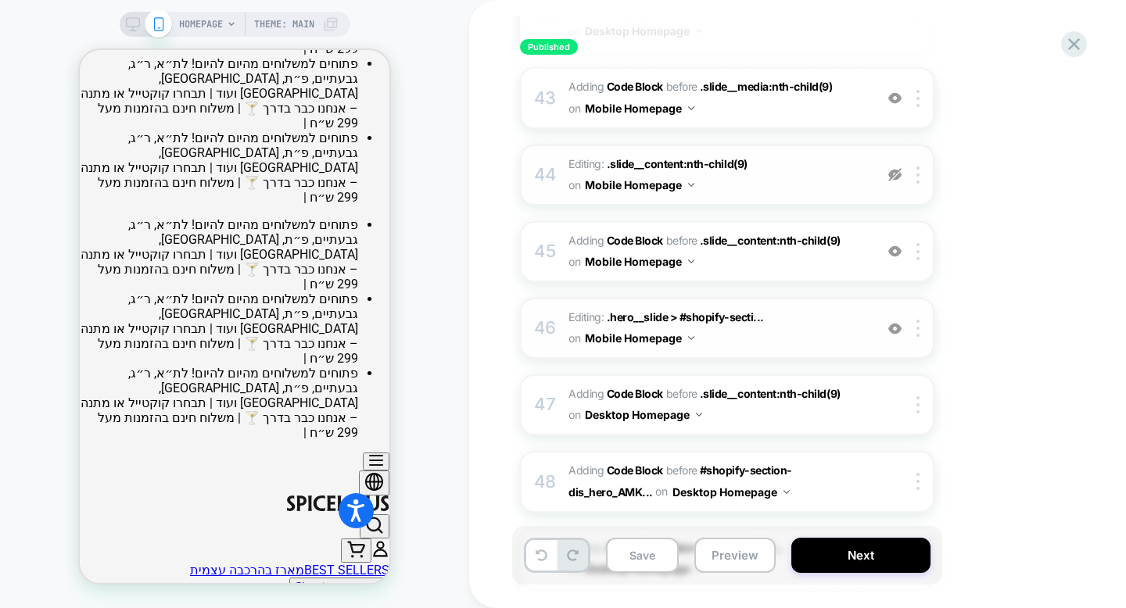
scroll to position [0, 0]
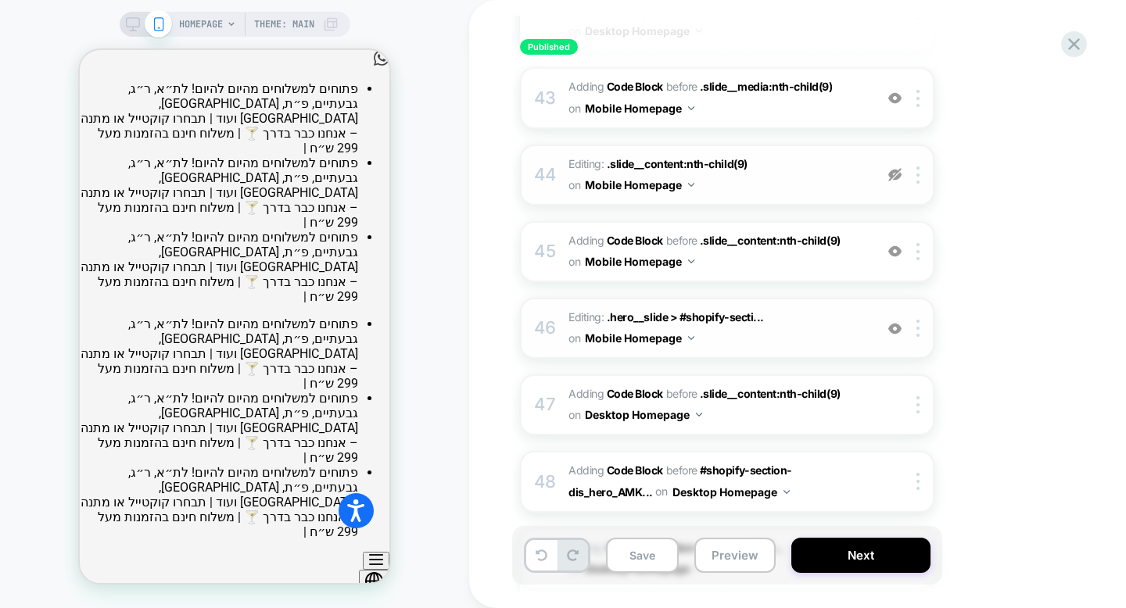
click at [897, 322] on img at bounding box center [894, 328] width 13 height 13
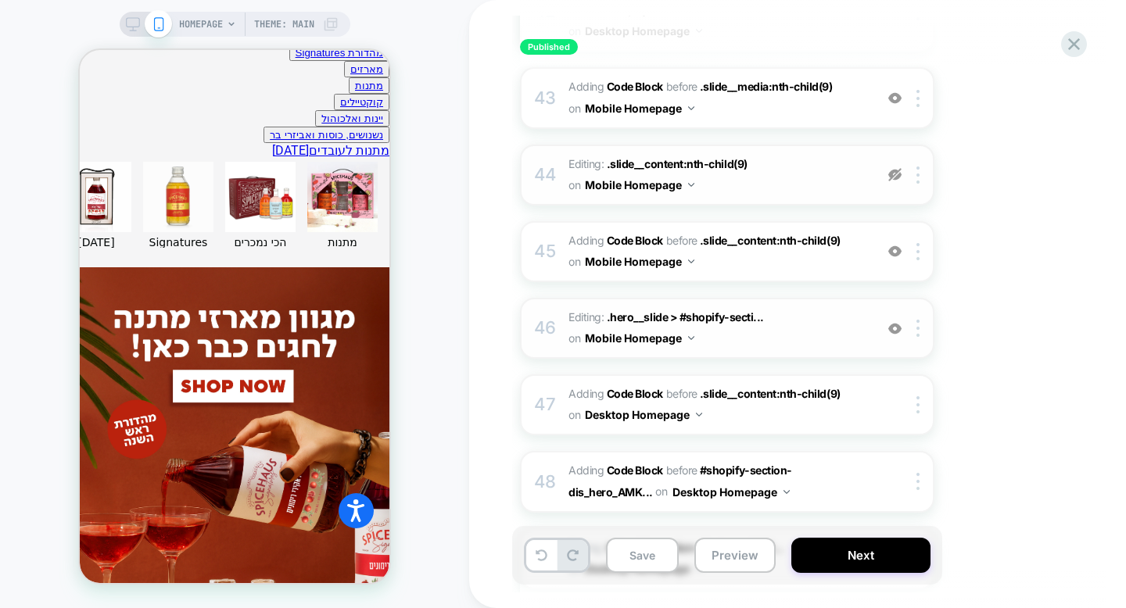
scroll to position [635, 0]
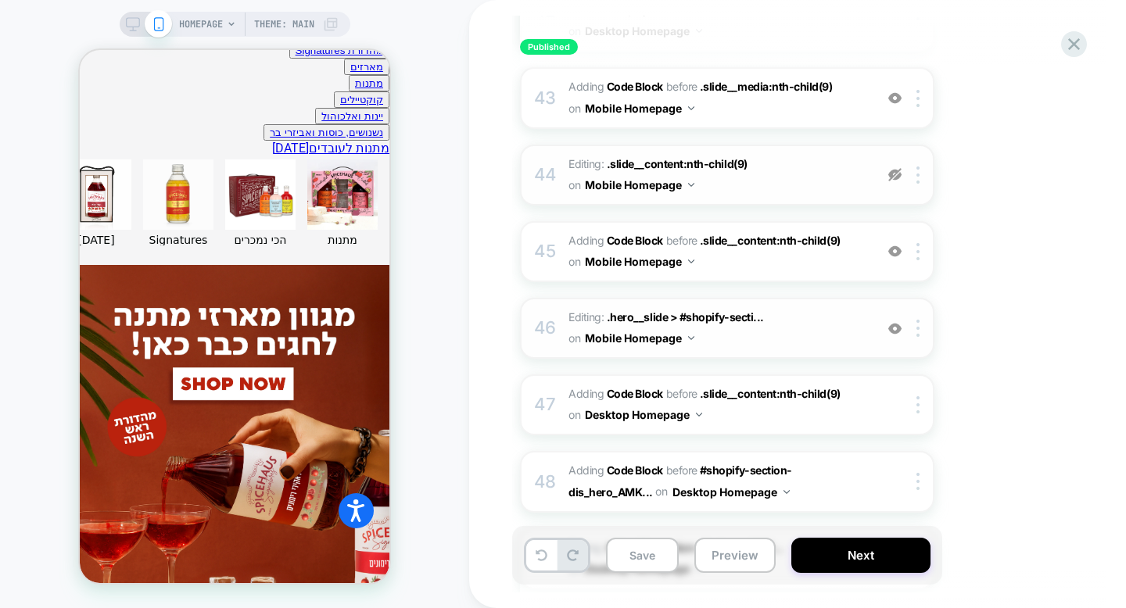
click at [895, 322] on img at bounding box center [894, 328] width 13 height 13
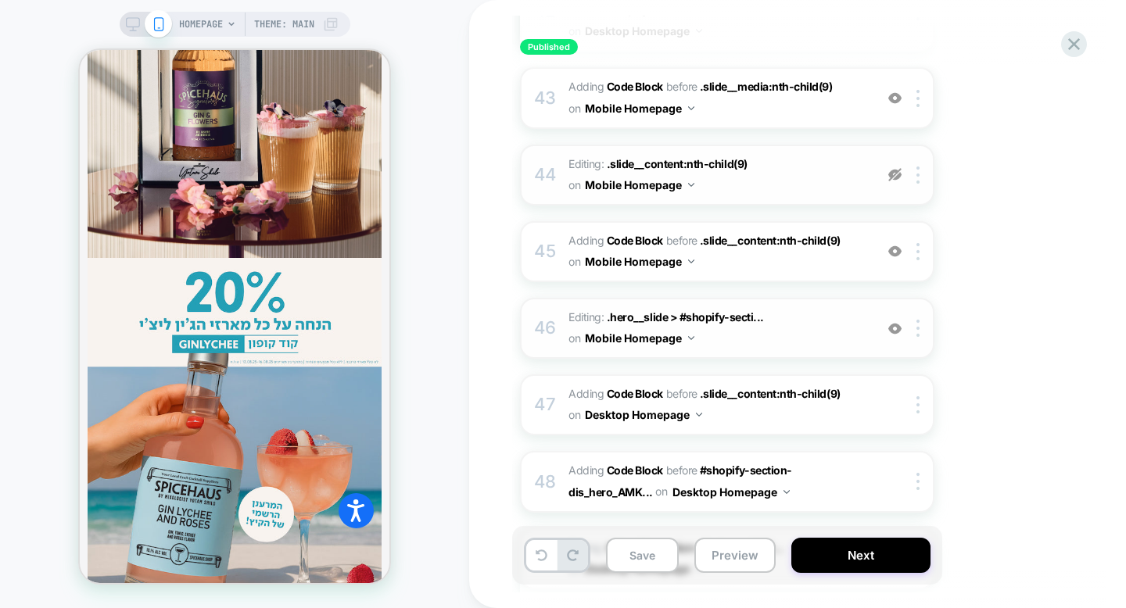
scroll to position [1441, 0]
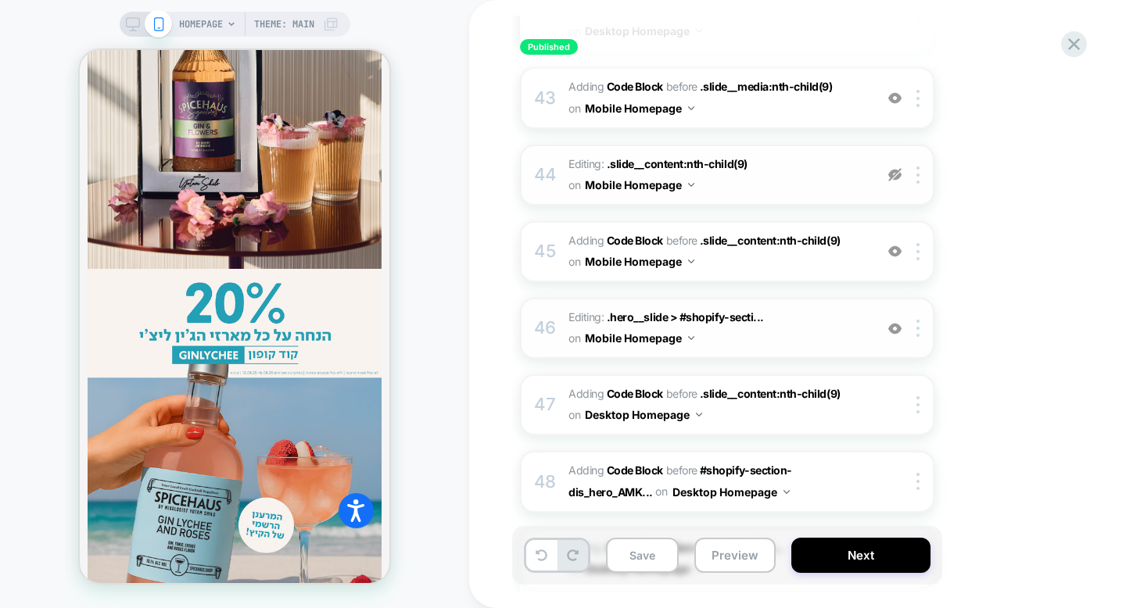
click at [895, 322] on img at bounding box center [894, 328] width 13 height 13
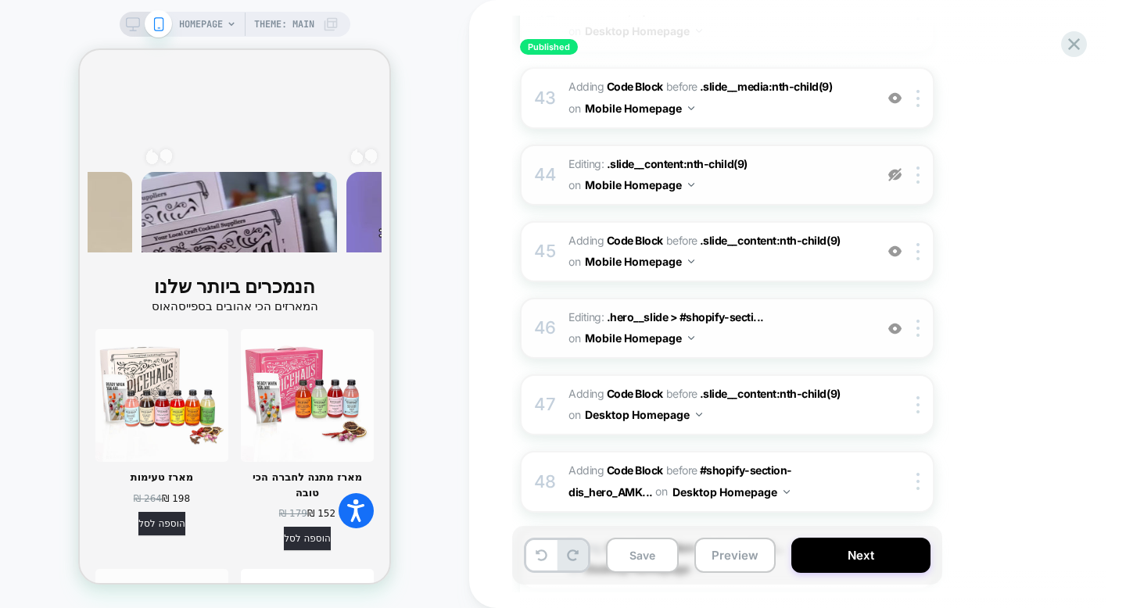
scroll to position [2640, 0]
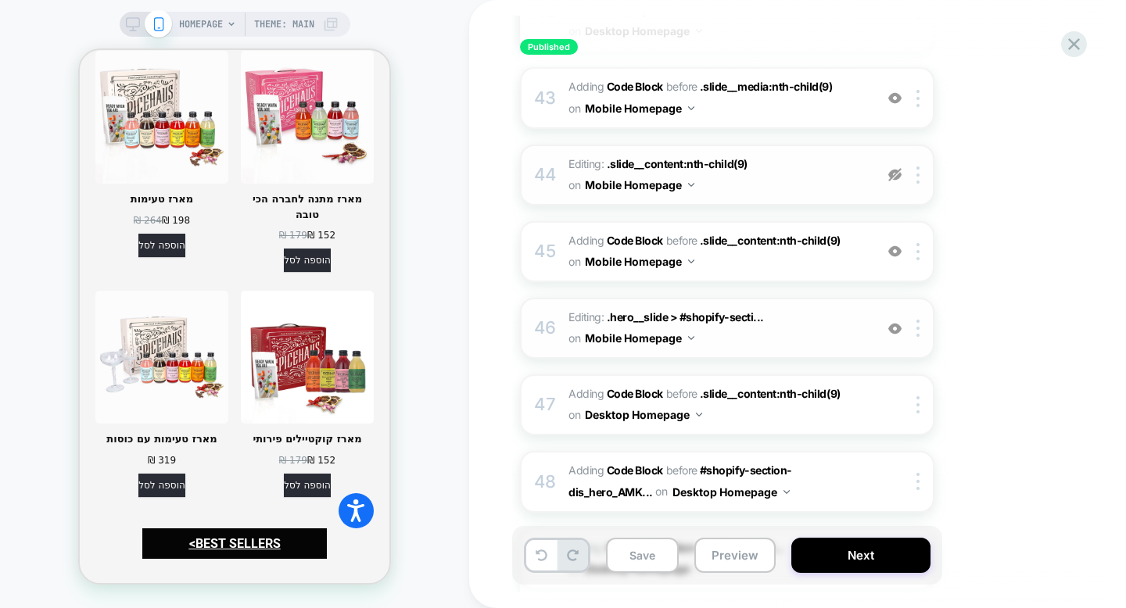
click at [895, 322] on img at bounding box center [894, 328] width 13 height 13
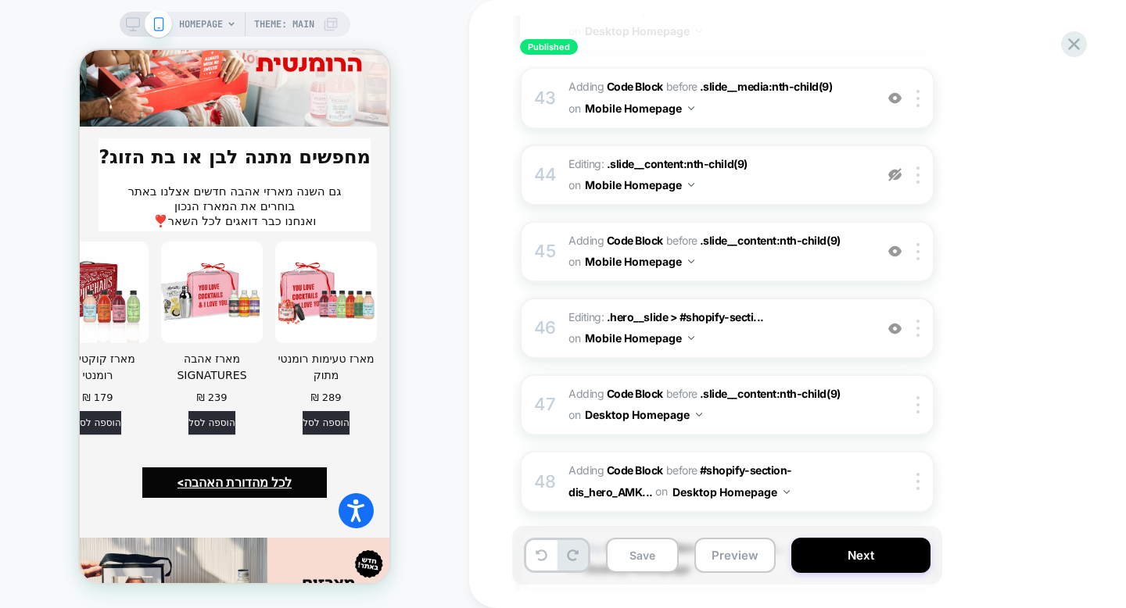
scroll to position [3238, 0]
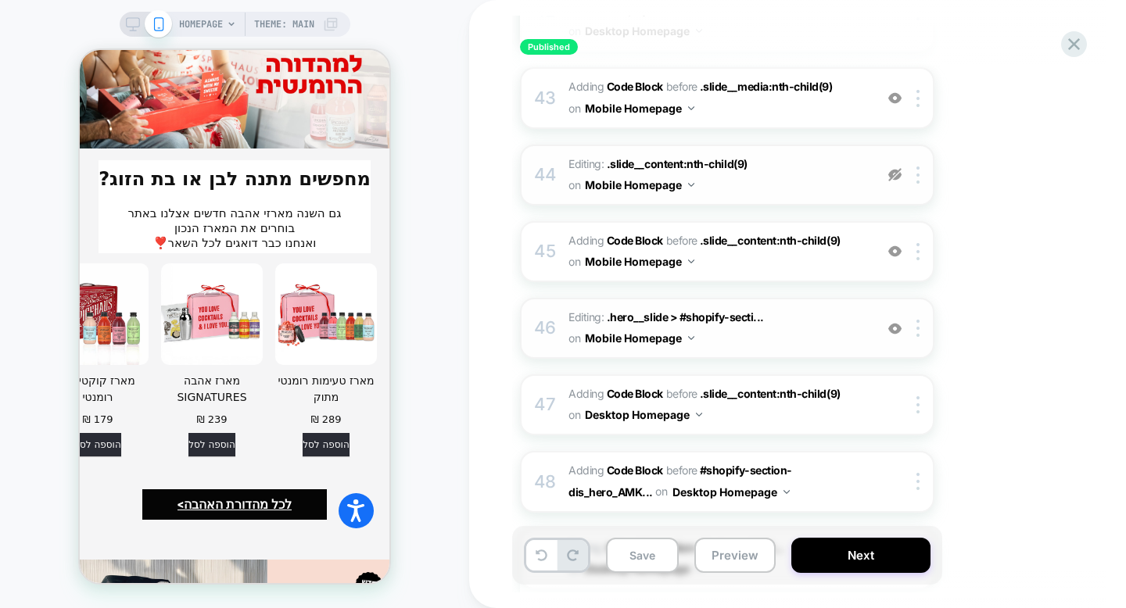
click at [897, 322] on img at bounding box center [894, 328] width 13 height 13
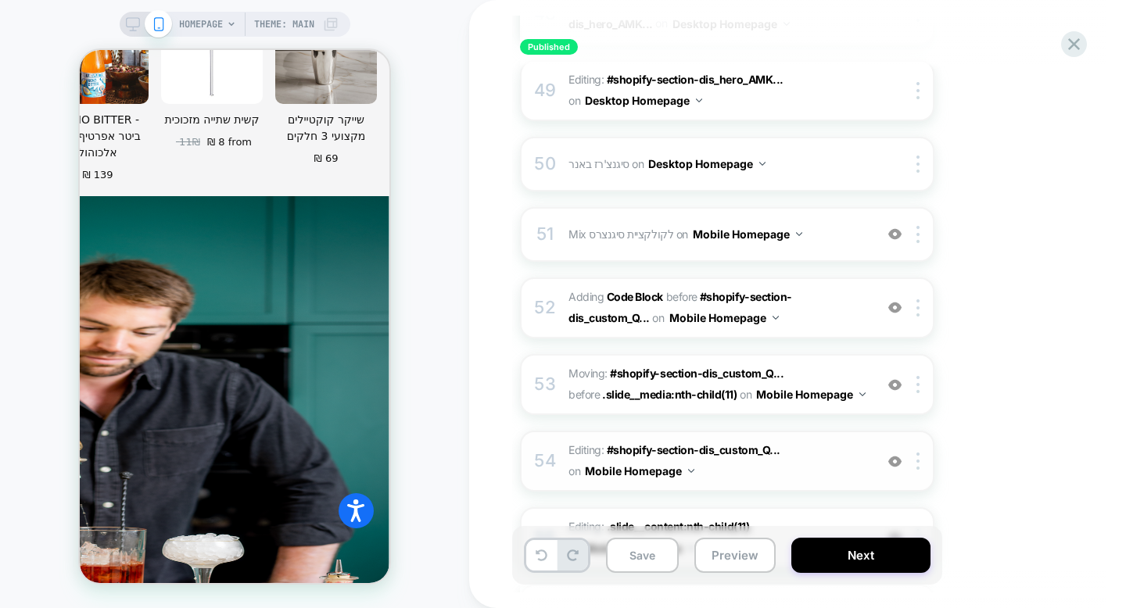
scroll to position [3867, 0]
click at [810, 439] on span "Editing : #shopify-section-dis_custom_Q... #shopify-section-dis_custom_QcC7ix o…" at bounding box center [717, 460] width 298 height 42
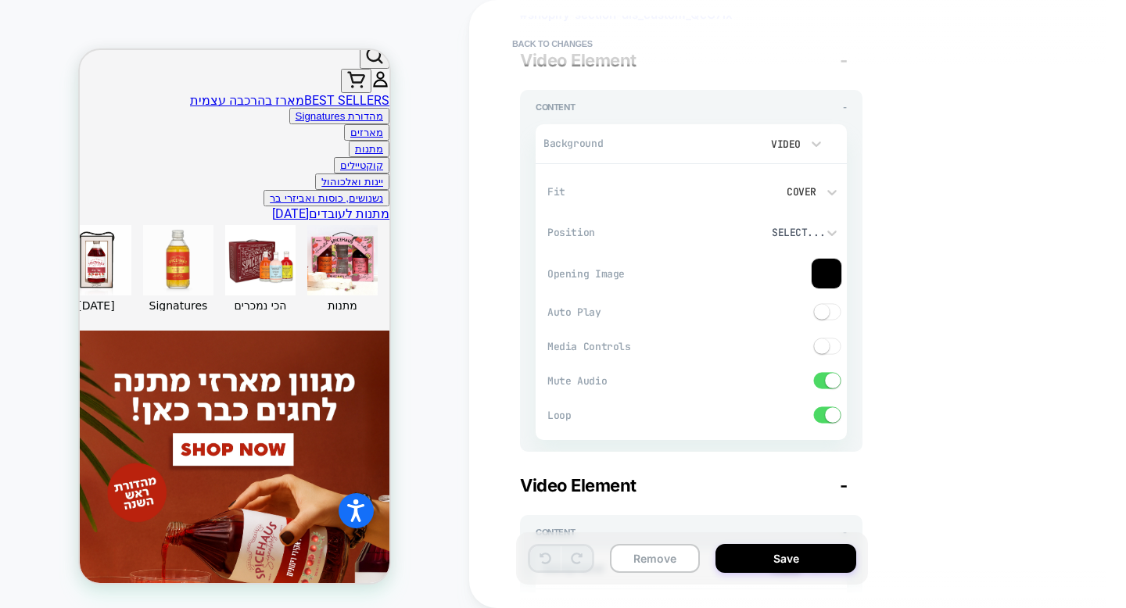
scroll to position [0, 0]
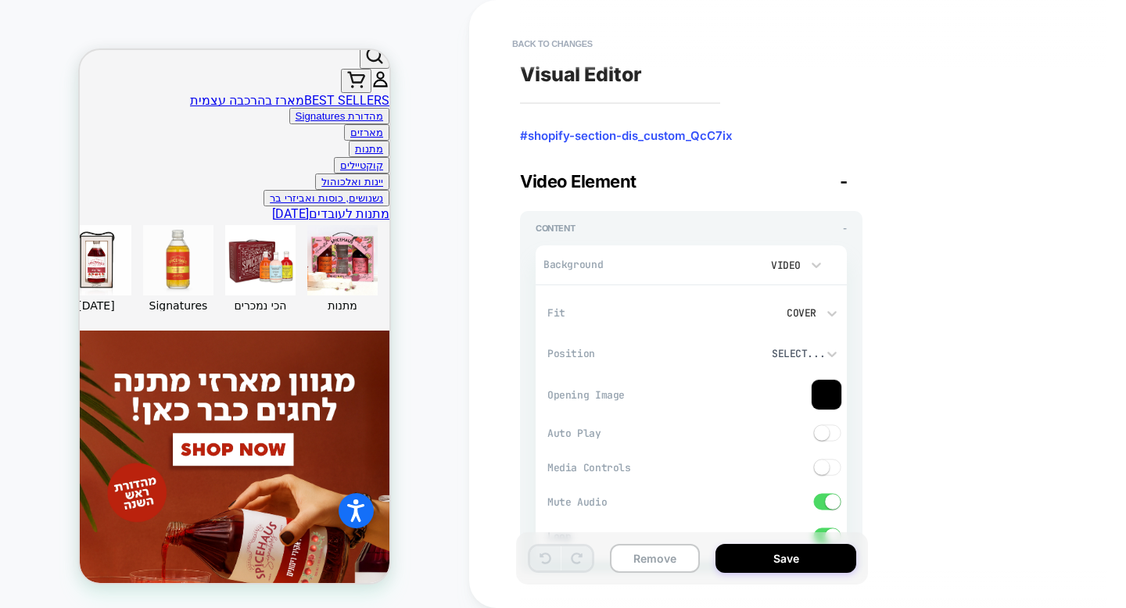
click at [843, 184] on span "-" at bounding box center [843, 181] width 8 height 20
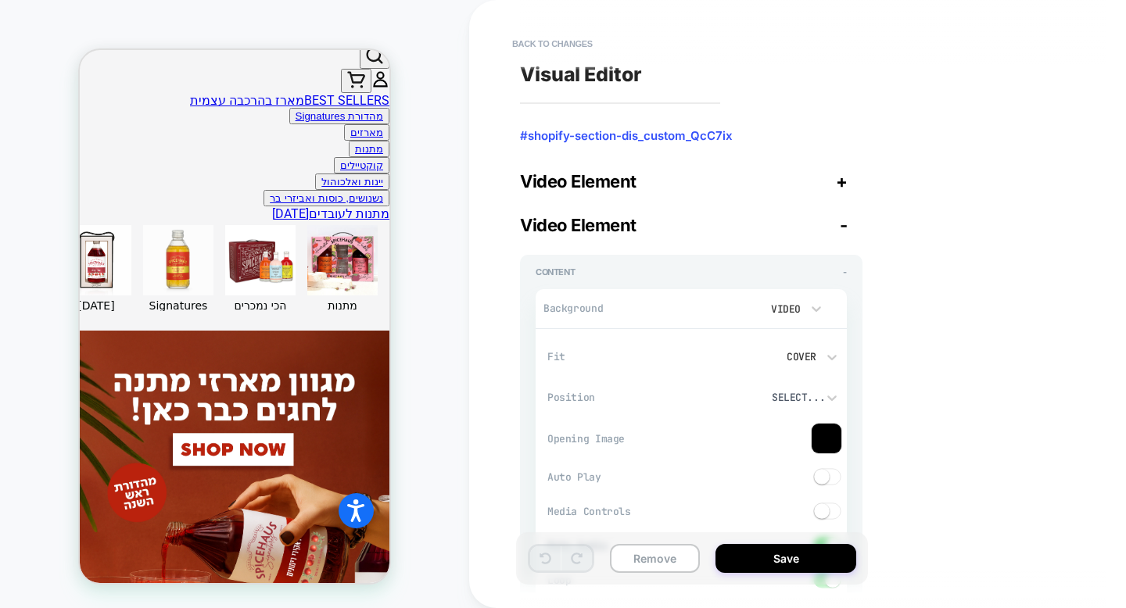
click at [839, 184] on span "+" at bounding box center [842, 181] width 12 height 20
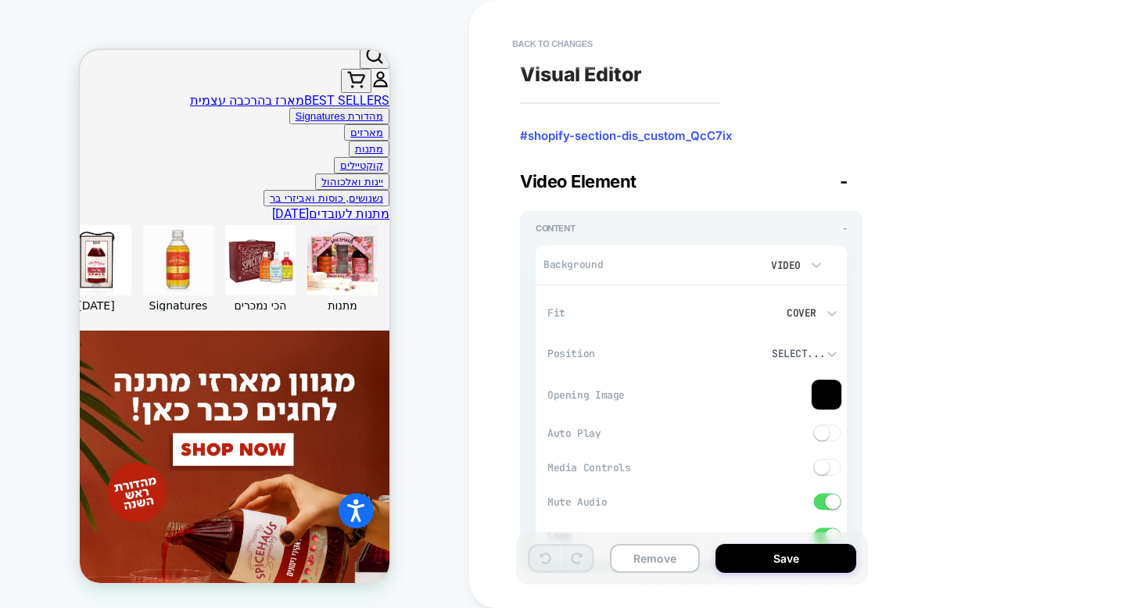
click at [839, 184] on span "-" at bounding box center [843, 181] width 8 height 20
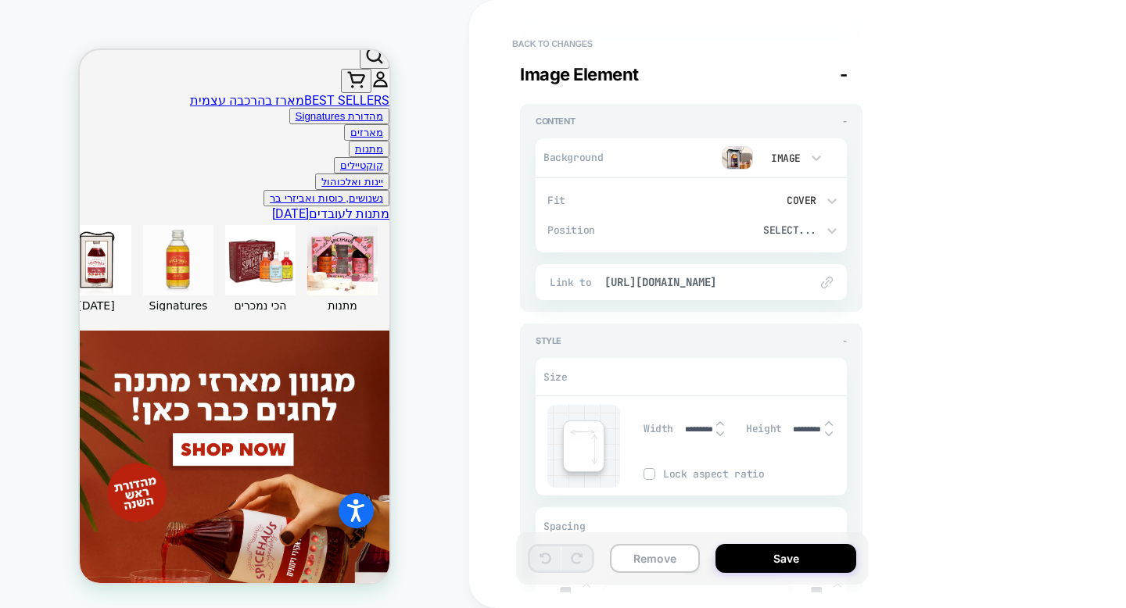
scroll to position [814, 0]
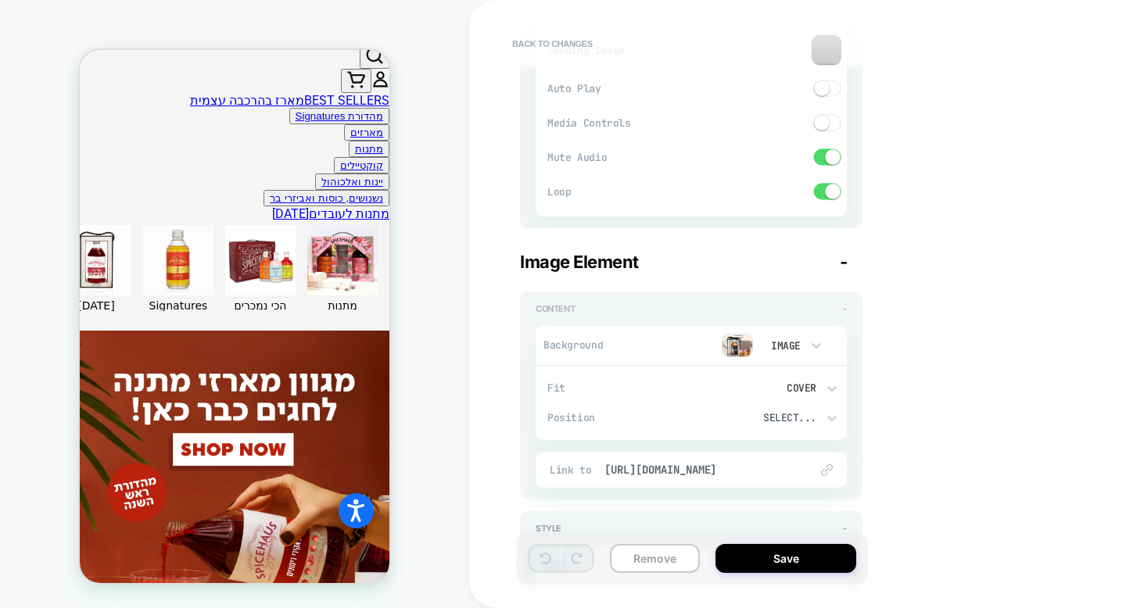
click at [675, 310] on div "Content -" at bounding box center [690, 308] width 311 height 11
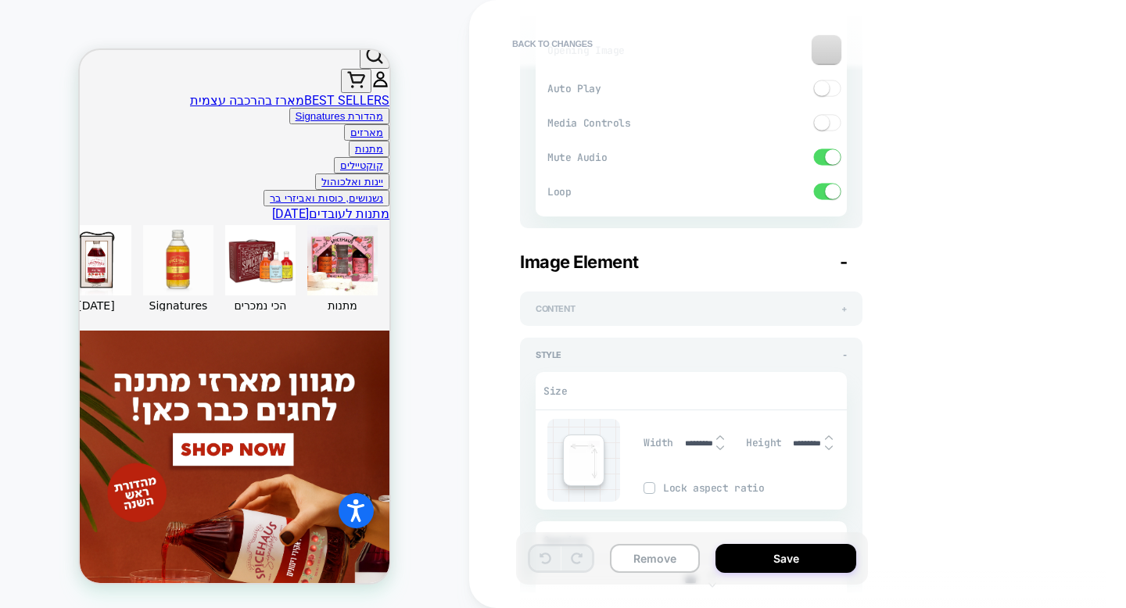
click at [675, 310] on div "Content +" at bounding box center [690, 308] width 311 height 11
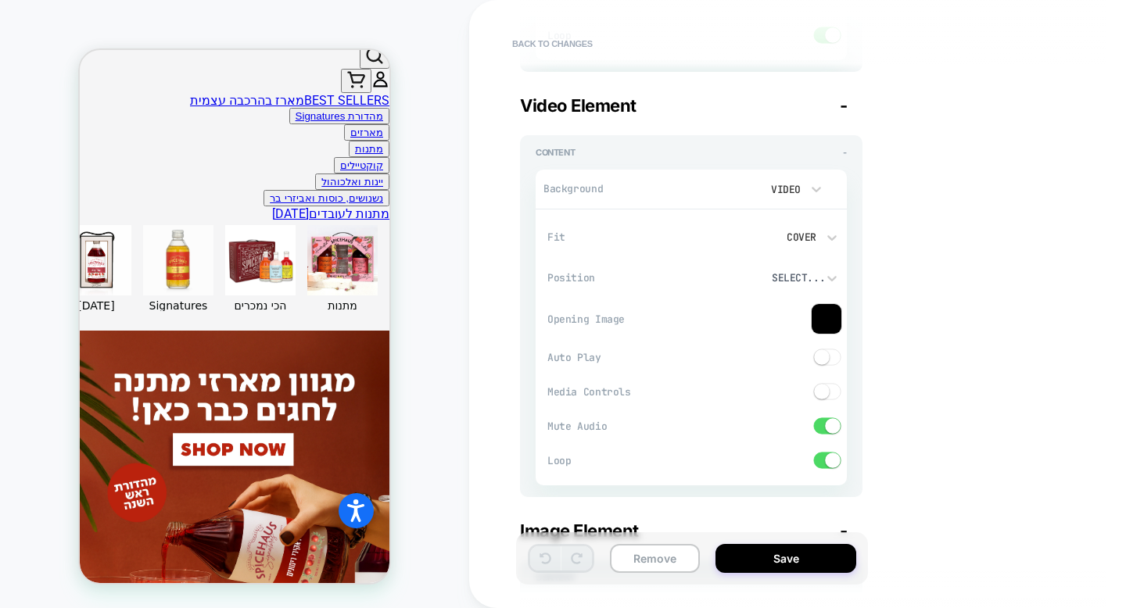
scroll to position [0, 0]
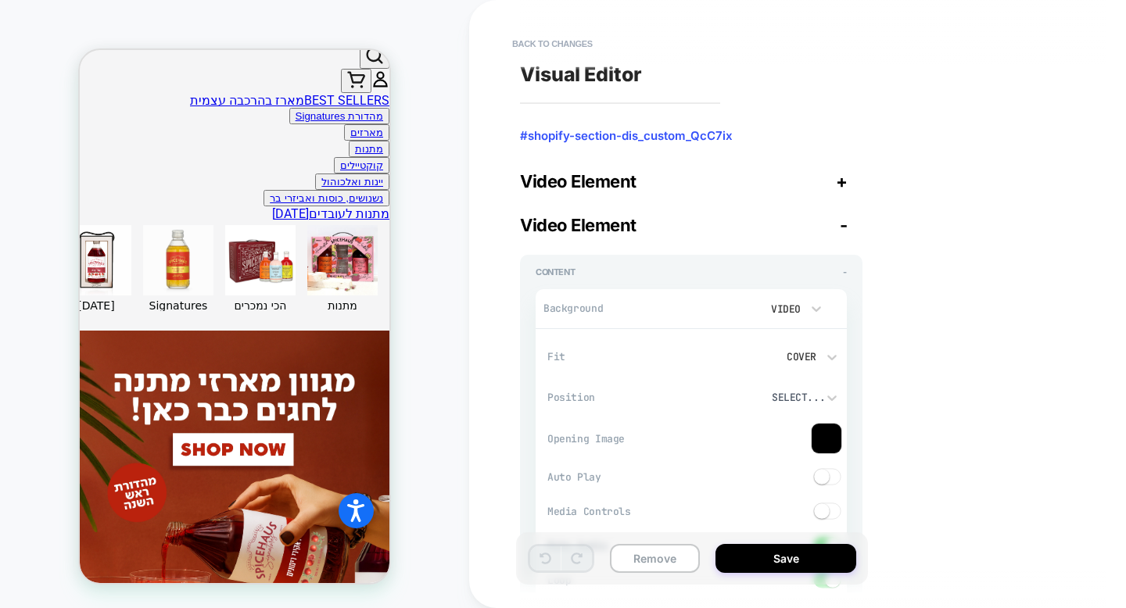
click at [549, 134] on span "#shopify-section-dis_custom_QcC7ix" at bounding box center [691, 136] width 342 height 16
click at [546, 48] on button "Back to changes" at bounding box center [552, 43] width 96 height 25
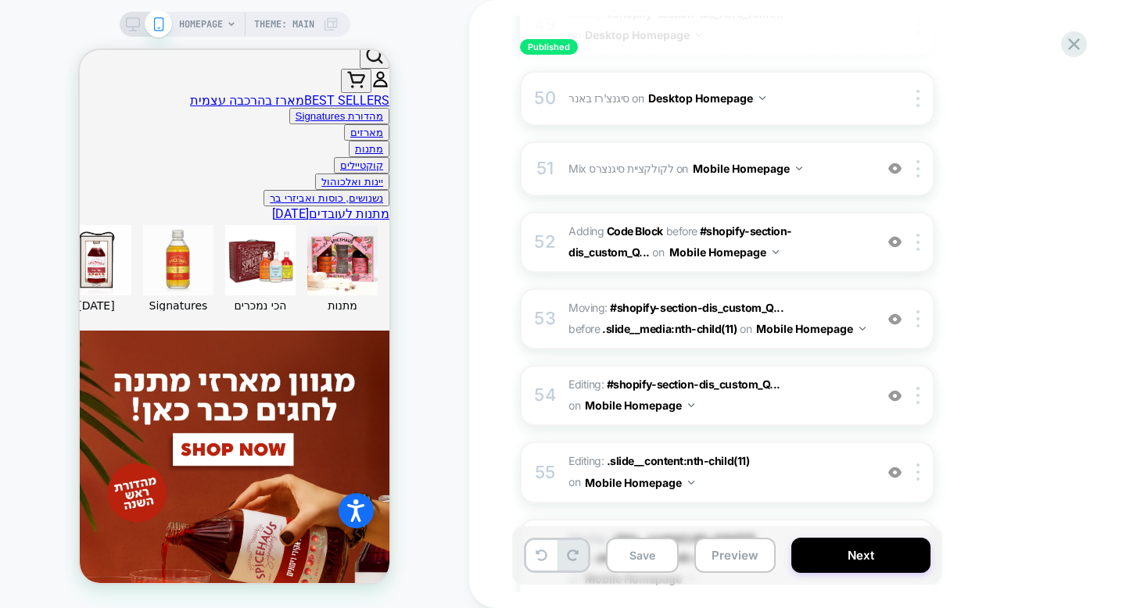
scroll to position [3932, 0]
click at [808, 297] on span "Moving: #shopify-section-dis_custom_Q... #shopify-section-dis_custom_QcC7ix bef…" at bounding box center [717, 318] width 298 height 42
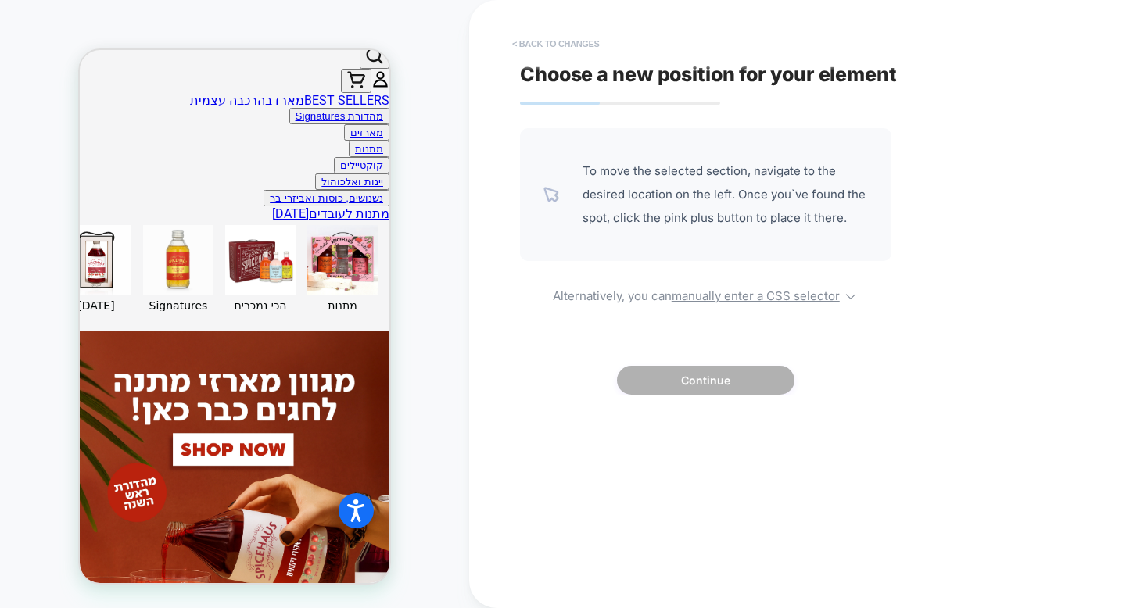
click at [563, 41] on button "< Back to changes" at bounding box center [555, 43] width 103 height 25
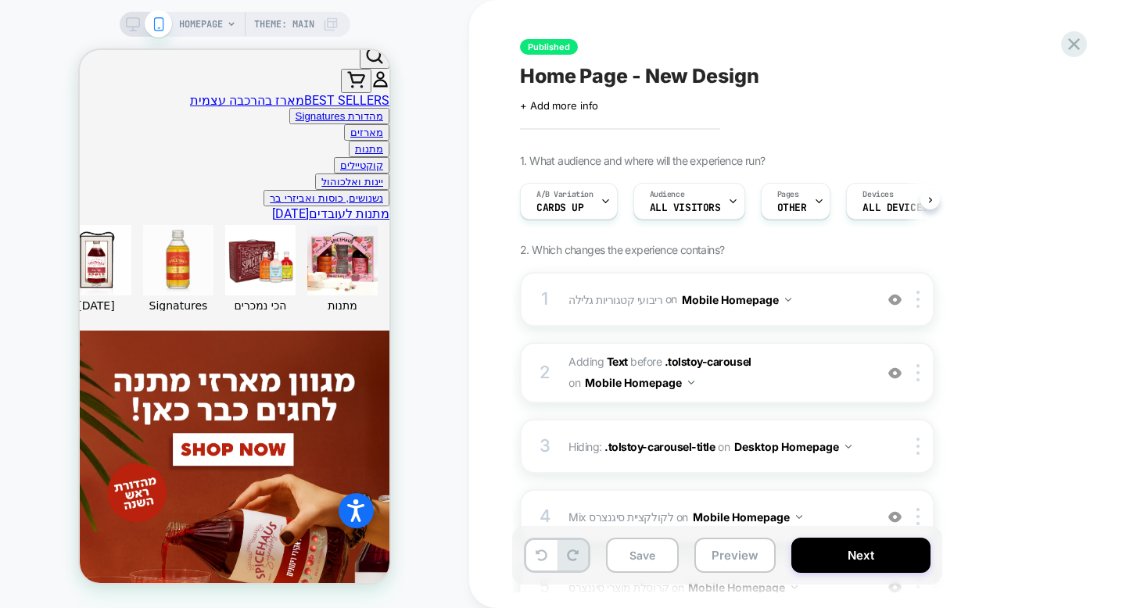
scroll to position [0, 1]
click at [1067, 50] on icon at bounding box center [1073, 44] width 21 height 21
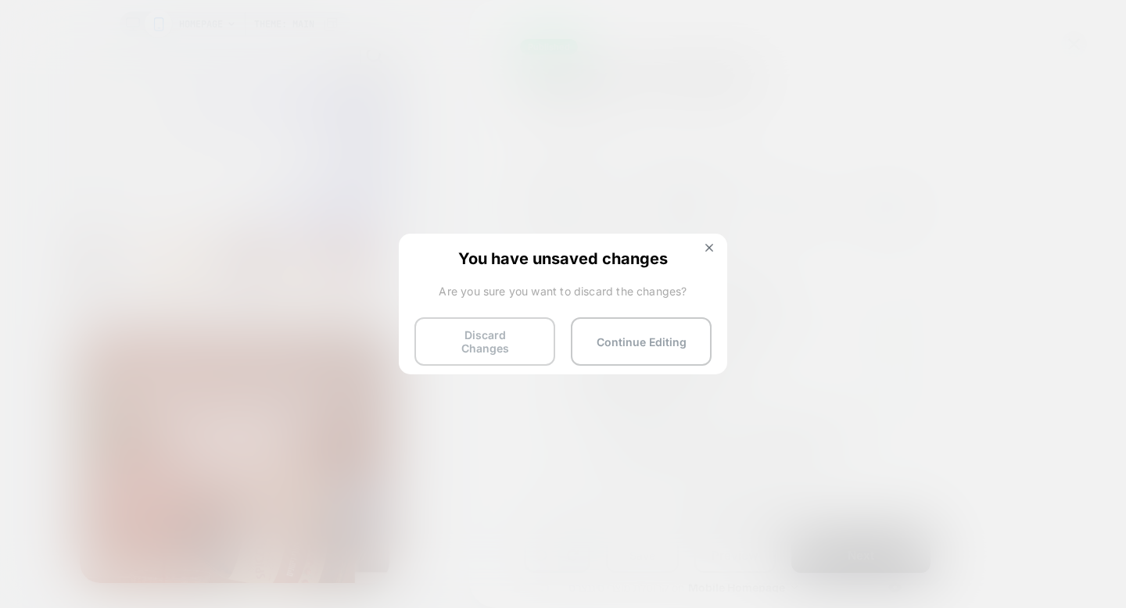
click at [499, 340] on button "Discard Changes" at bounding box center [484, 341] width 141 height 48
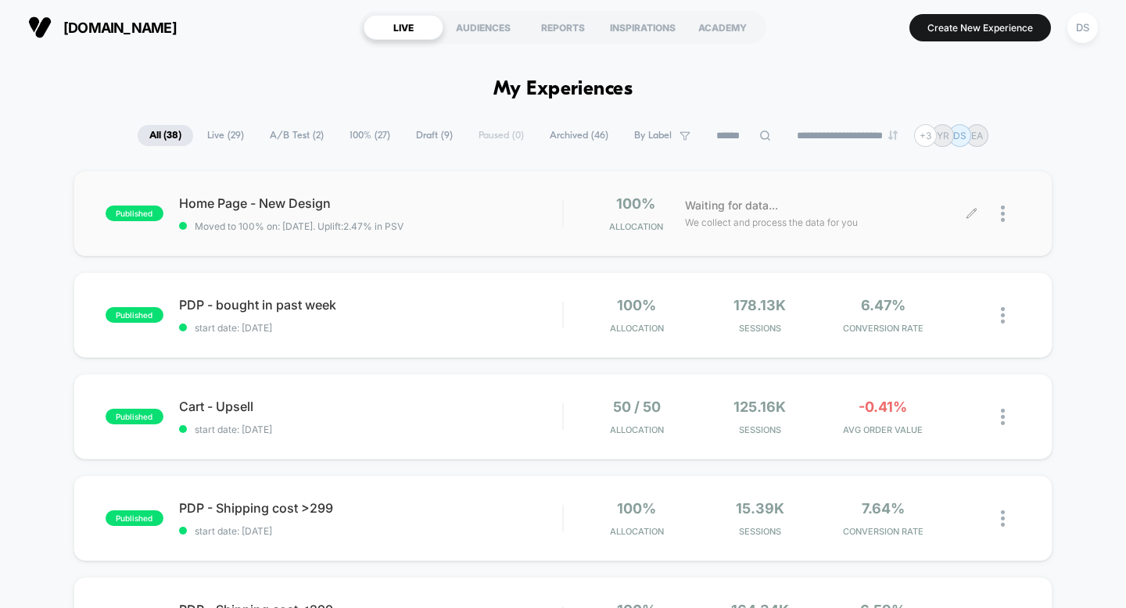
click at [976, 210] on icon at bounding box center [971, 214] width 12 height 12
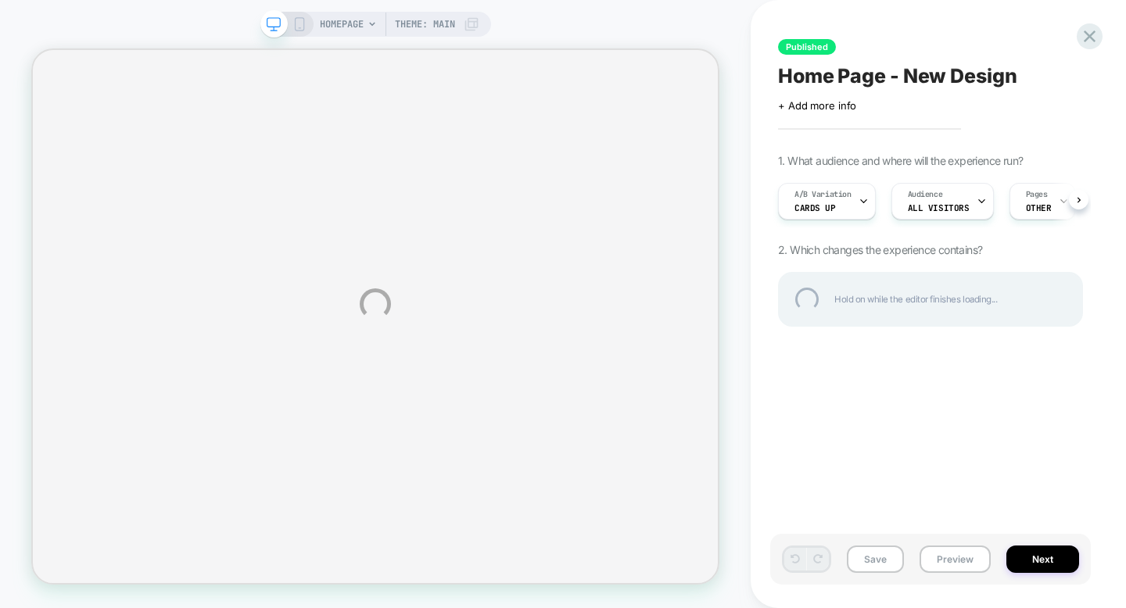
click at [299, 25] on div "HOMEPAGE Theme: MAIN Published Home Page - New Design Click to edit experience …" at bounding box center [563, 304] width 1126 height 608
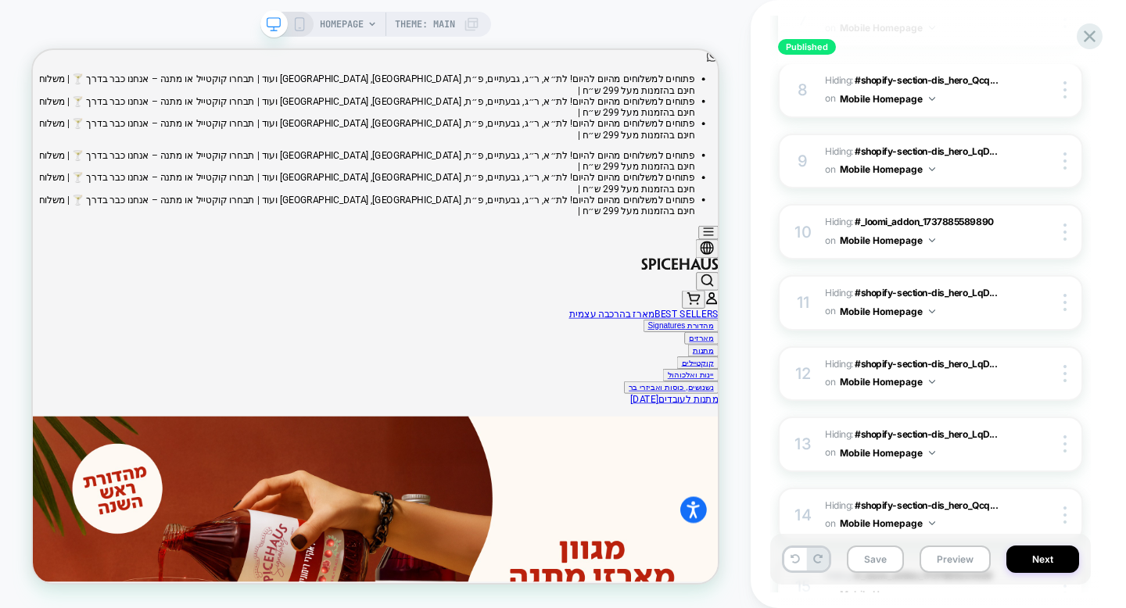
scroll to position [769, 0]
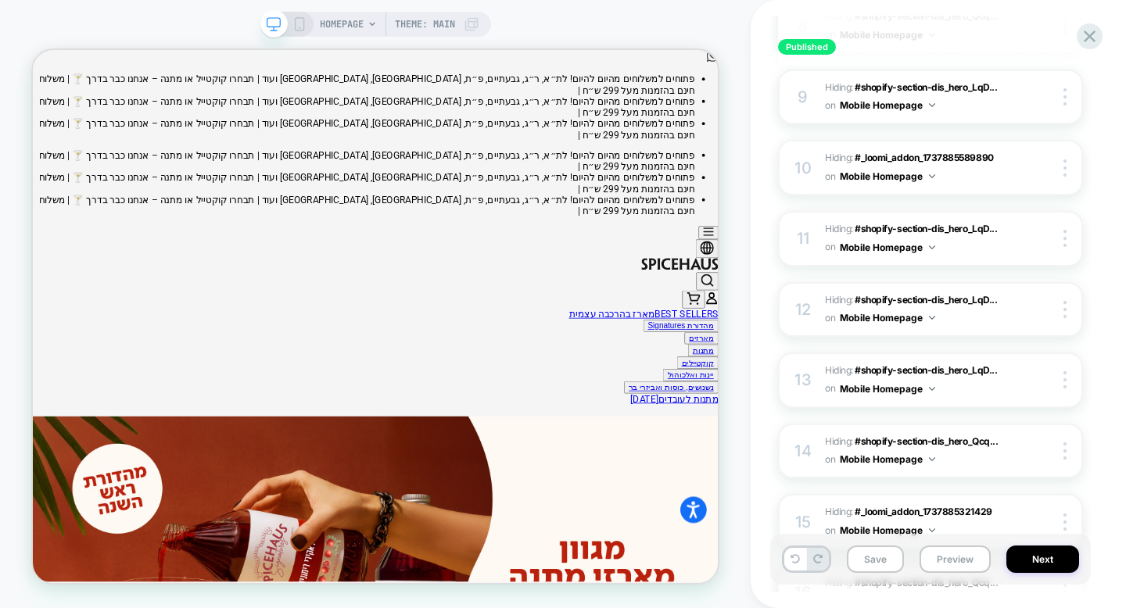
click at [296, 26] on icon at bounding box center [299, 24] width 14 height 14
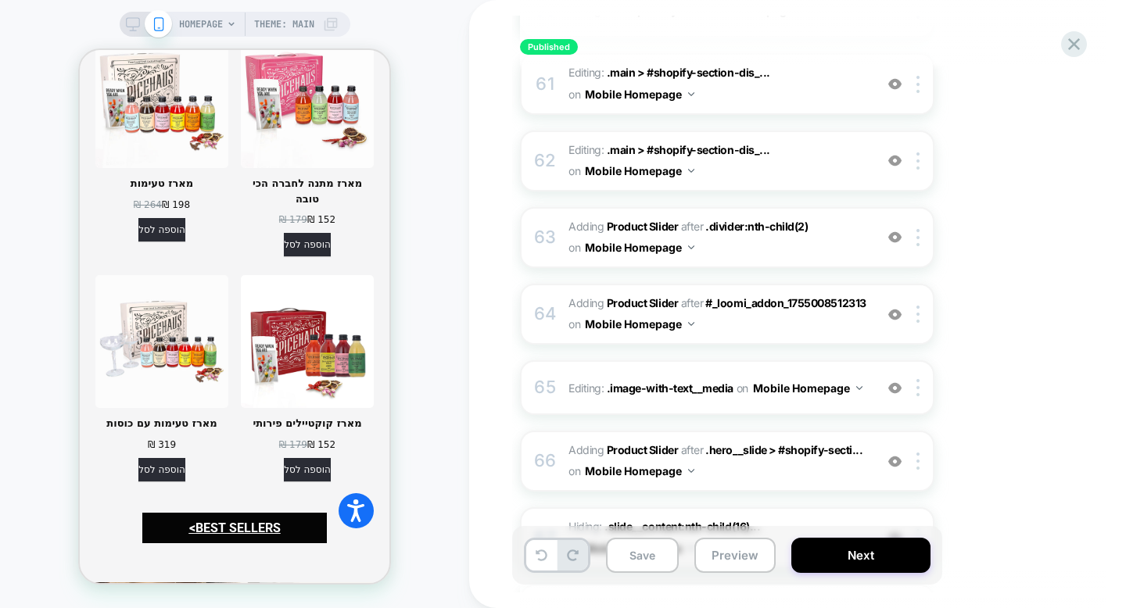
scroll to position [5163, 0]
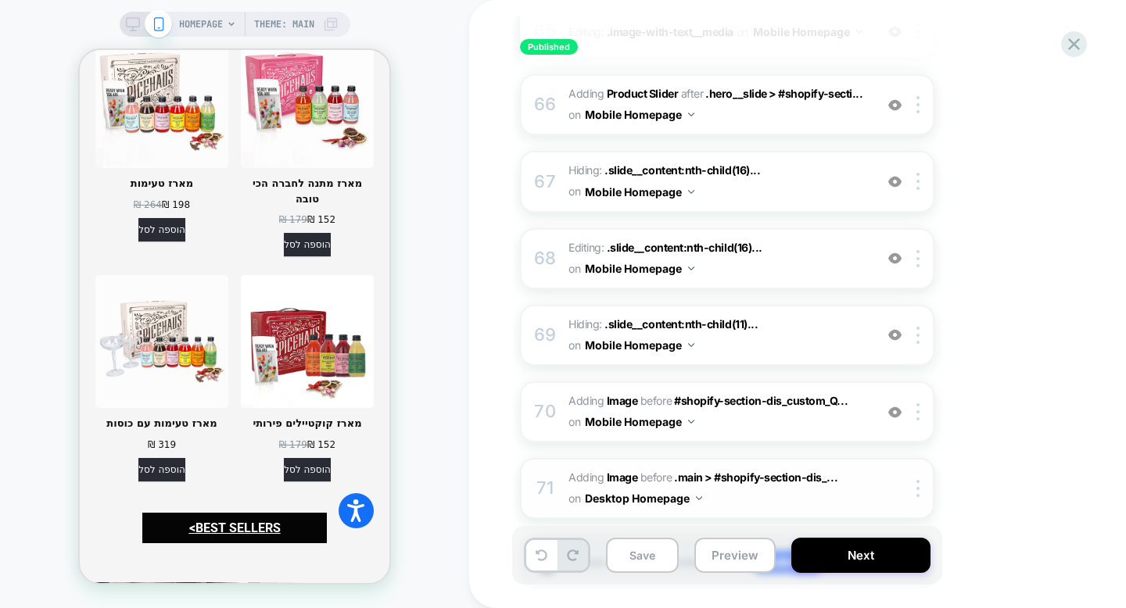
click at [577, 467] on span "#_loomi_addon_1757222174270 Adding Image BEFORE .main > #shopify-section-dis_..…" at bounding box center [717, 488] width 298 height 42
click at [721, 467] on span "#_loomi_addon_1757222174270 Adding Image BEFORE .main > #shopify-section-dis_..…" at bounding box center [717, 488] width 298 height 42
click at [792, 467] on span "#_loomi_addon_1757222174270 Adding Image BEFORE .main > #shopify-section-dis_..…" at bounding box center [717, 488] width 298 height 42
click at [776, 381] on div "70 #_loomi_addon_1756727925192 Adding Image BEFORE #shopify-section-dis_custom_…" at bounding box center [727, 411] width 414 height 61
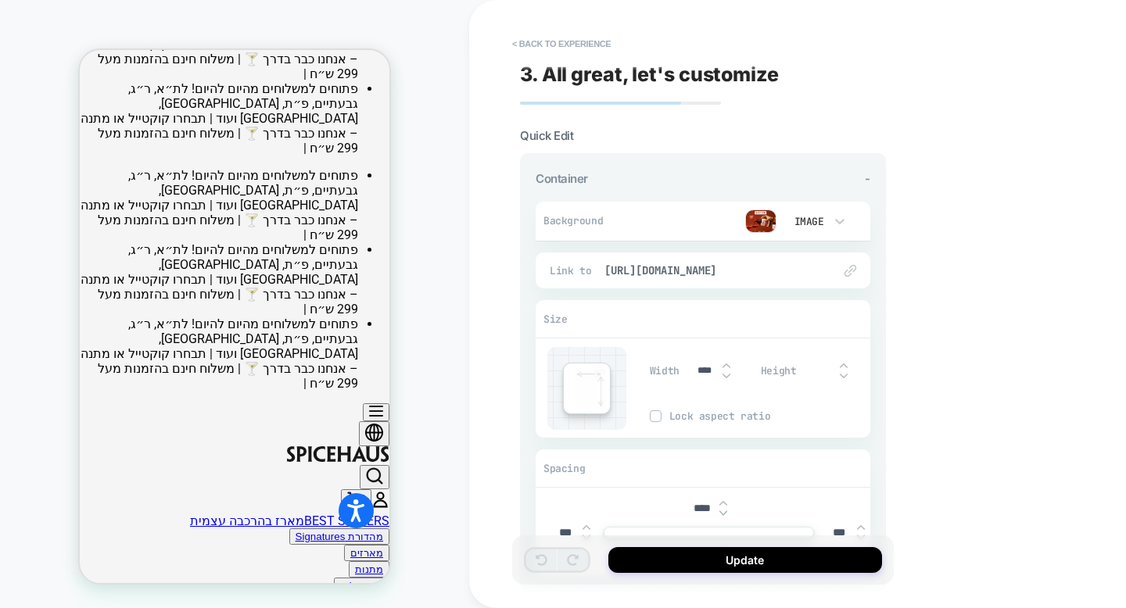
scroll to position [131, 0]
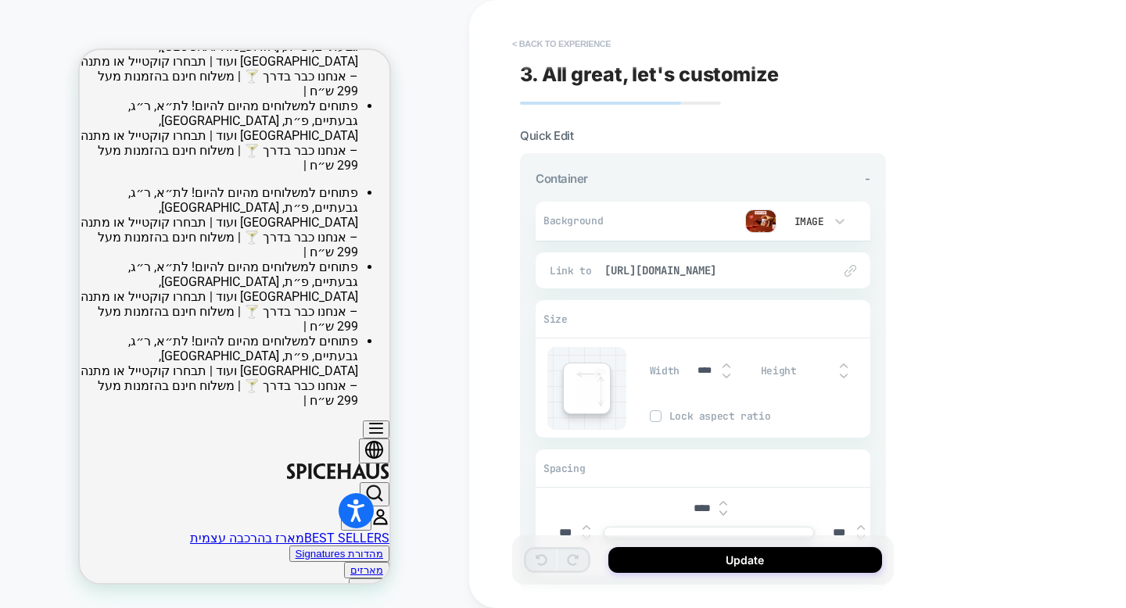
click at [520, 46] on button "< Back to experience" at bounding box center [561, 43] width 114 height 25
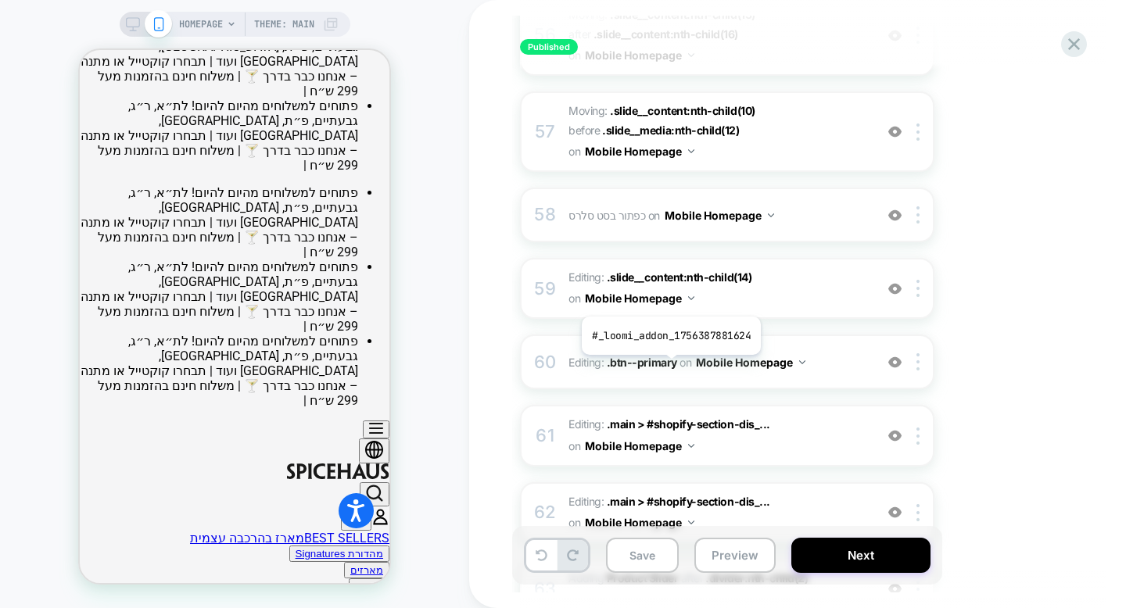
scroll to position [5163, 0]
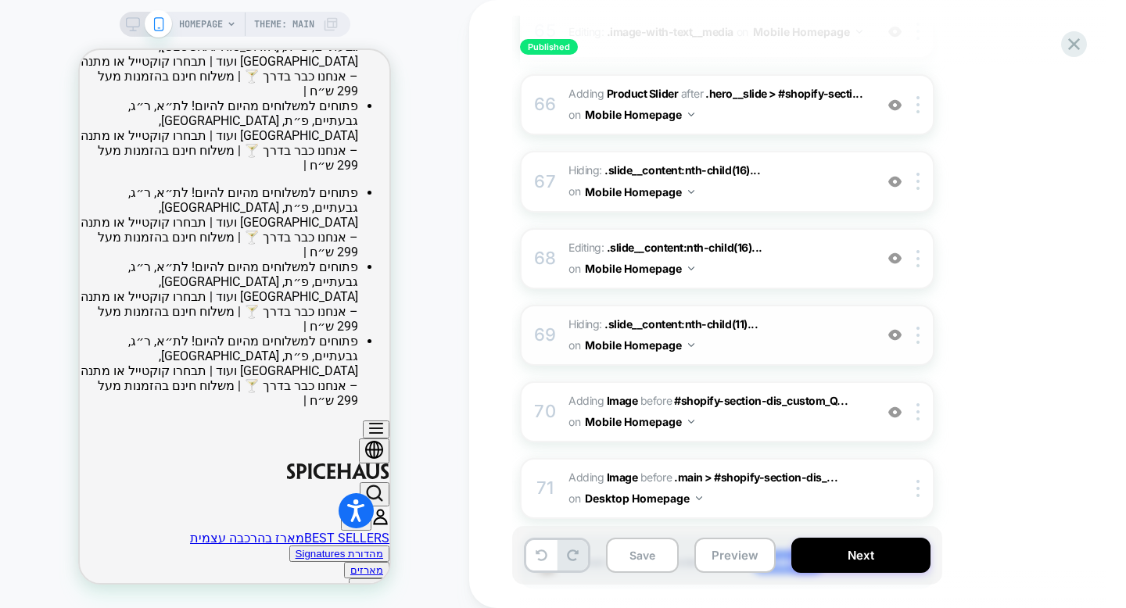
click at [720, 314] on span "Hiding : .slide__content:nth-child(11)... .slide__content:nth-child(11) .headin…" at bounding box center [717, 335] width 298 height 42
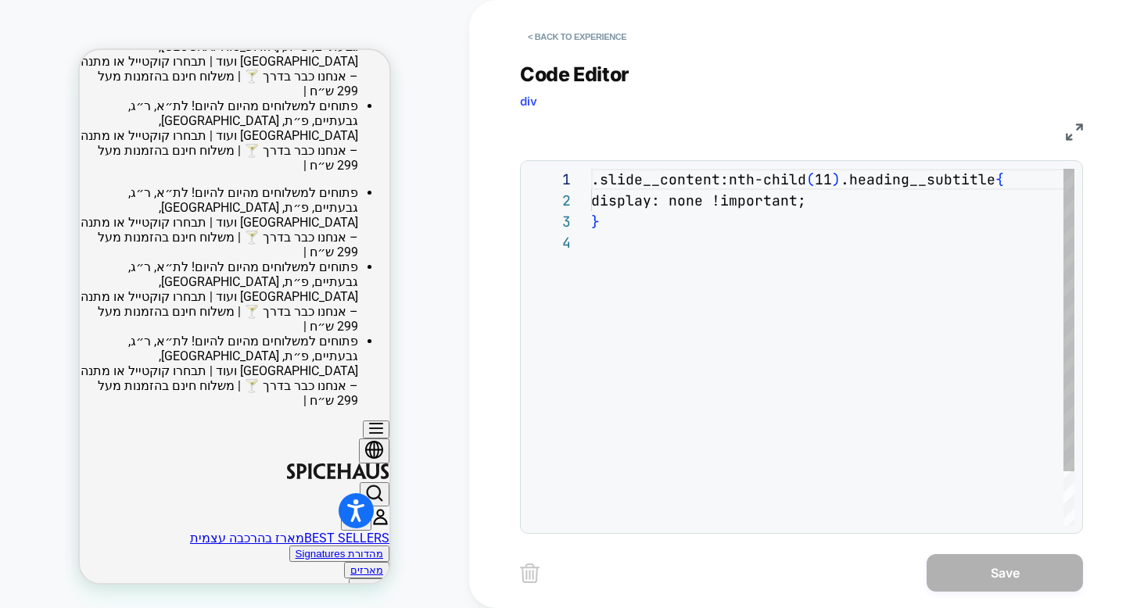
scroll to position [63, 0]
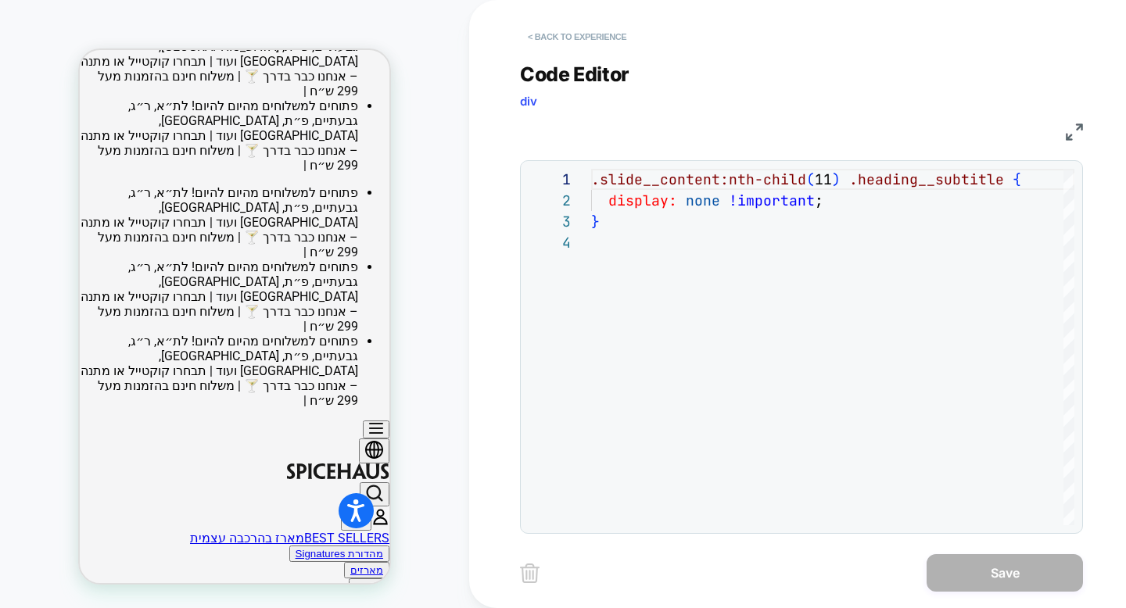
click at [581, 37] on button "< Back to experience" at bounding box center [577, 36] width 114 height 25
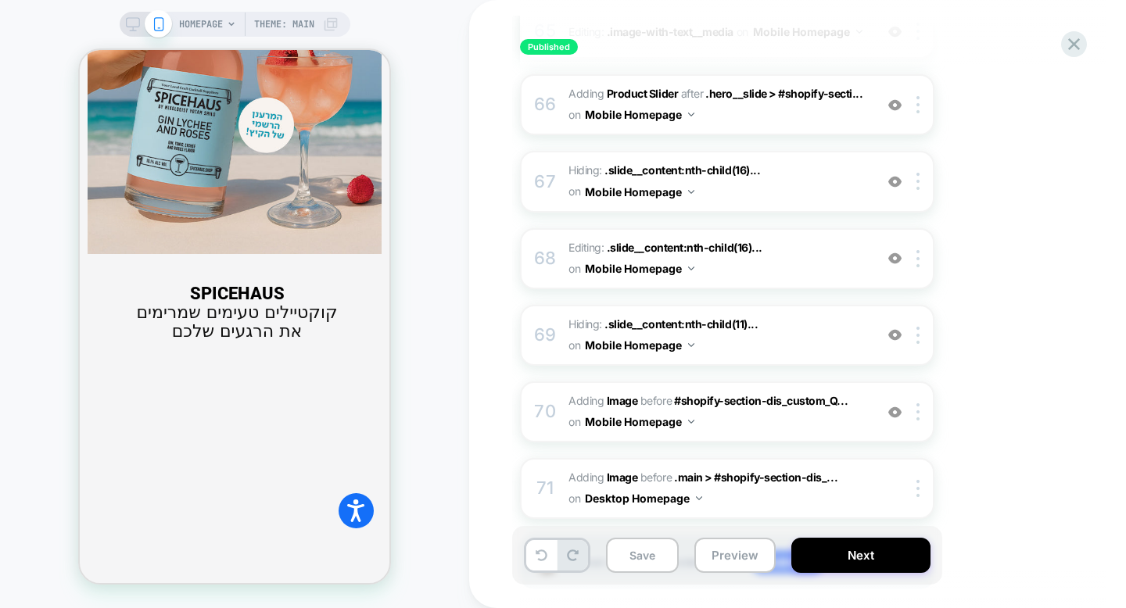
scroll to position [1864, 0]
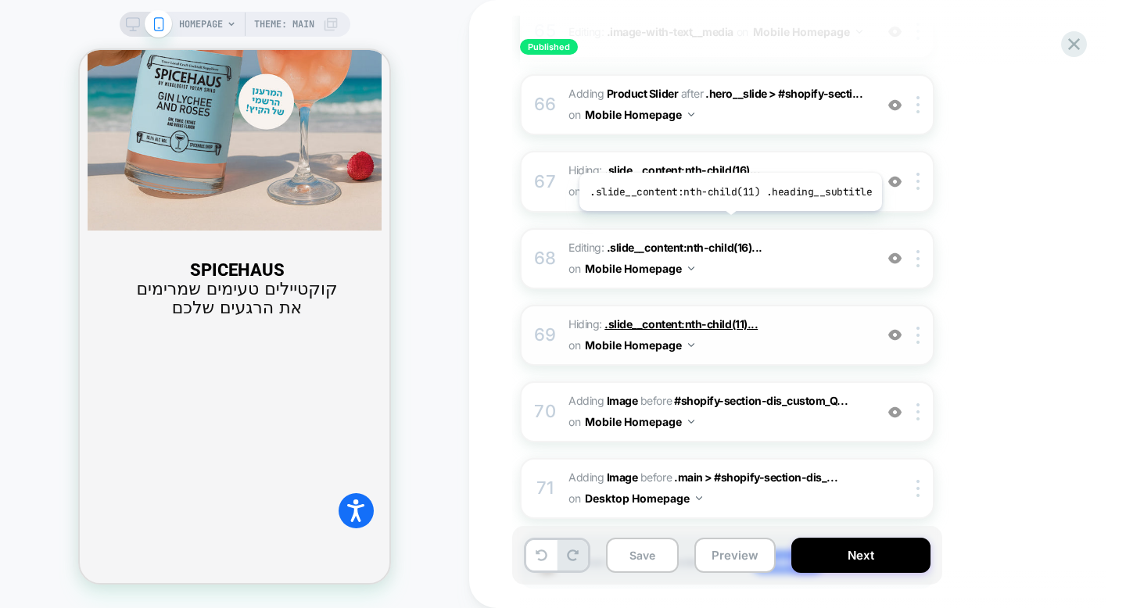
click at [727, 317] on span ".slide__content:nth-child(11)..." at bounding box center [680, 323] width 153 height 13
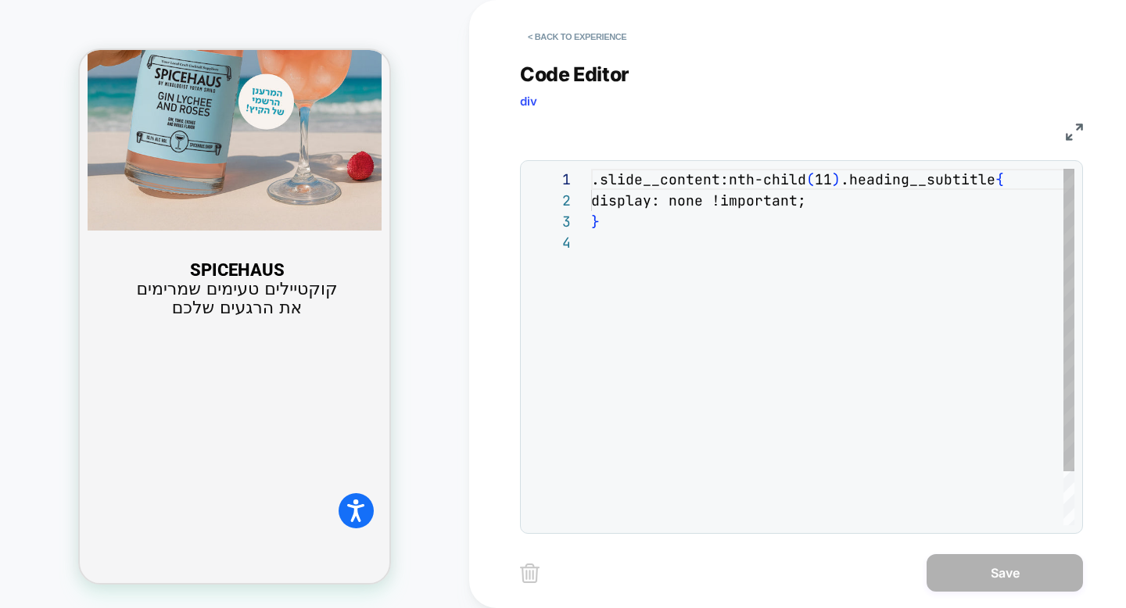
scroll to position [63, 0]
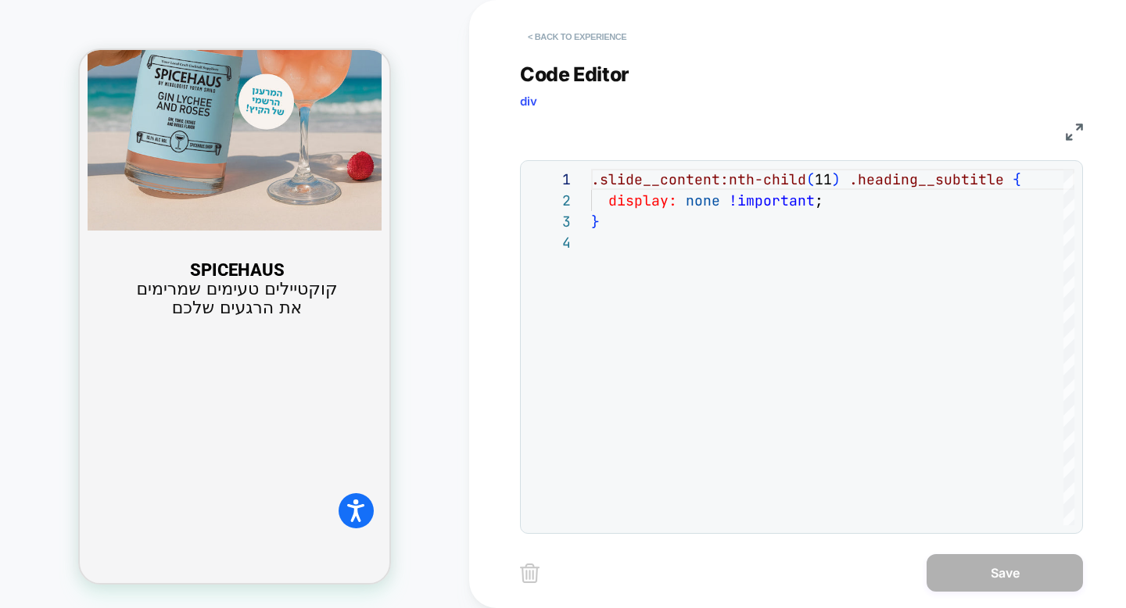
click at [573, 36] on button "< Back to experience" at bounding box center [577, 36] width 114 height 25
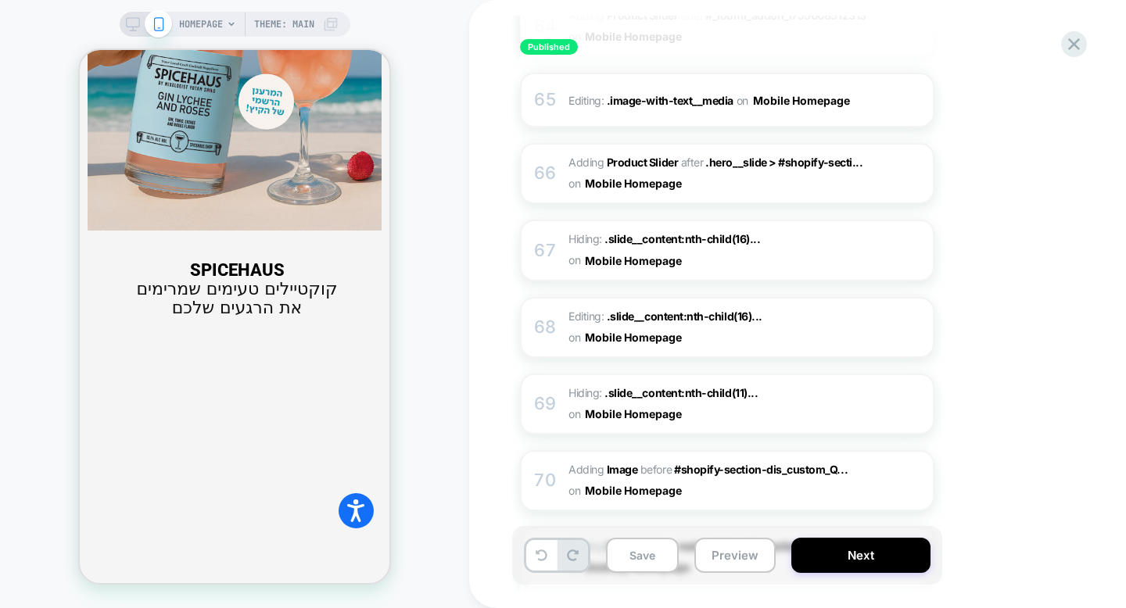
scroll to position [5163, 0]
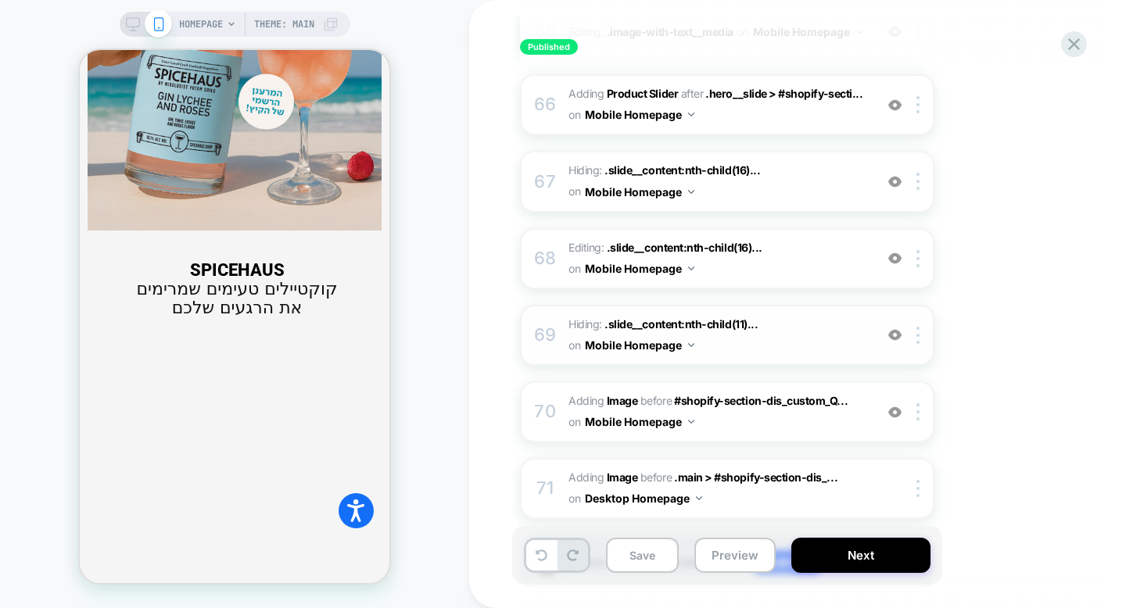
click at [890, 328] on img at bounding box center [894, 334] width 13 height 13
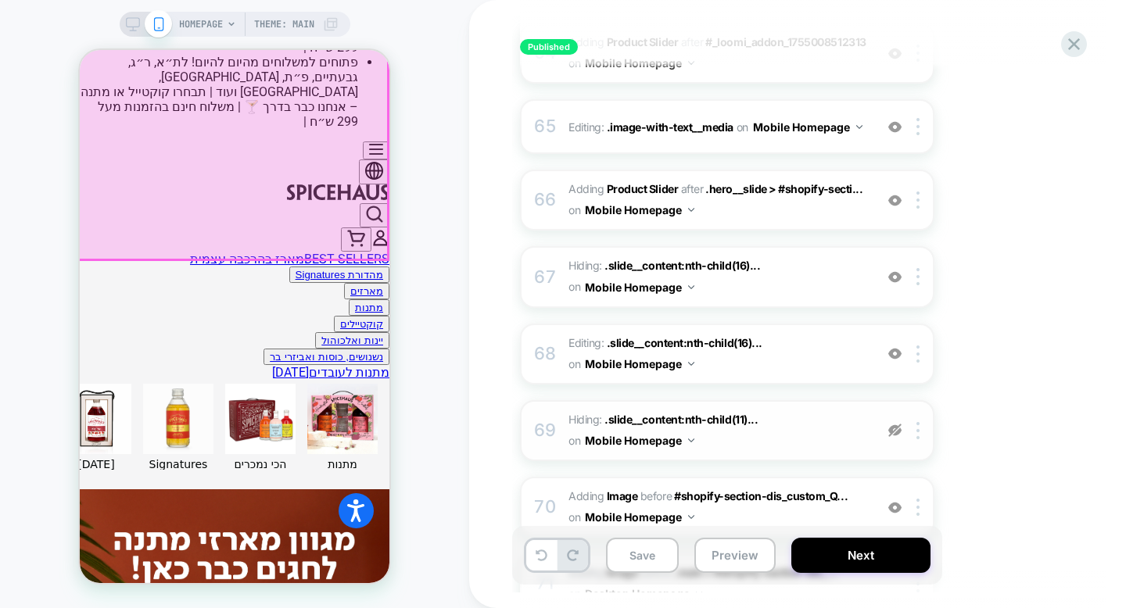
scroll to position [785, 0]
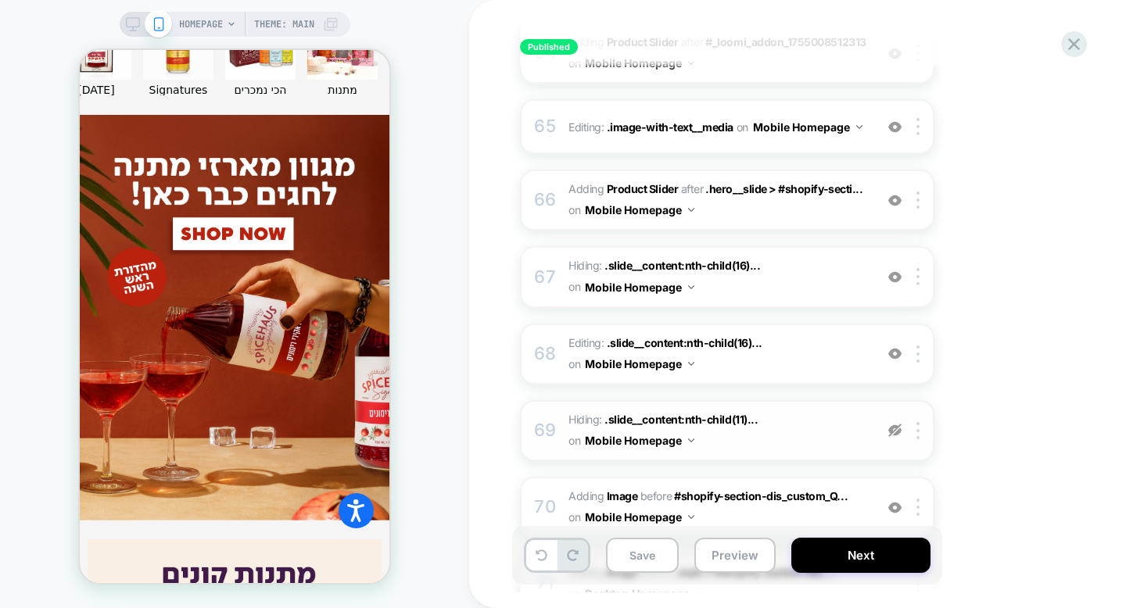
click at [891, 424] on img at bounding box center [894, 430] width 13 height 13
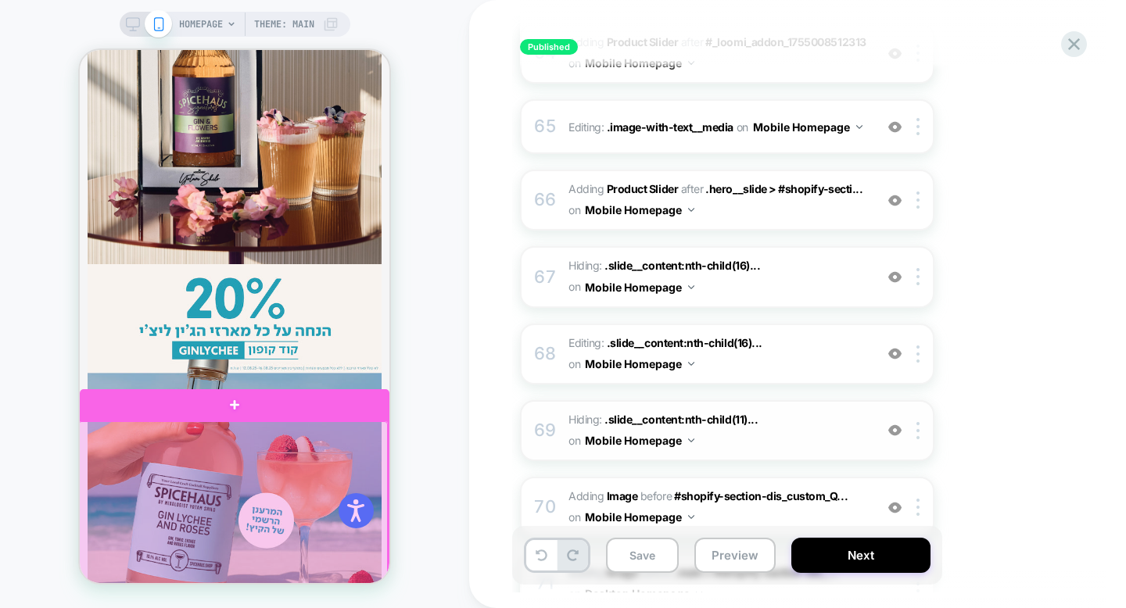
scroll to position [1424, 0]
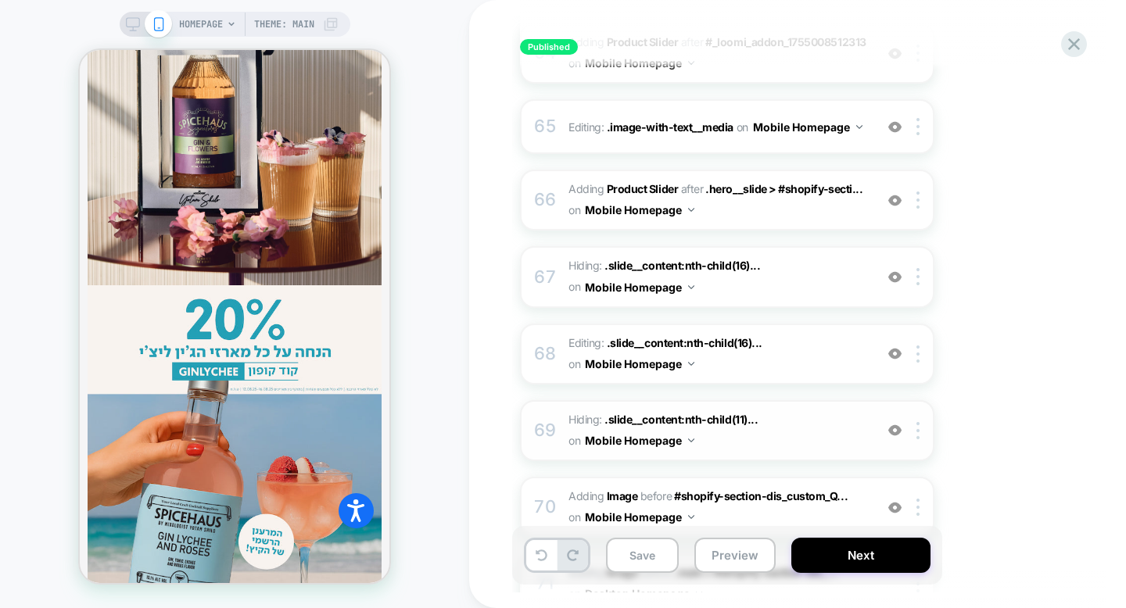
click at [893, 424] on img at bounding box center [894, 430] width 13 height 13
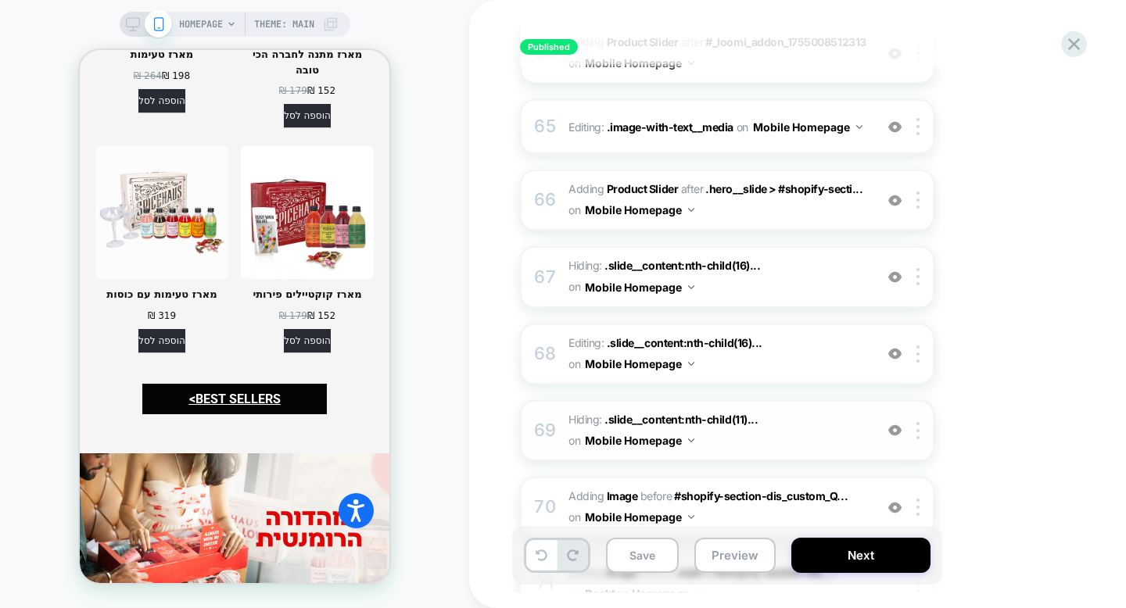
scroll to position [2783, 0]
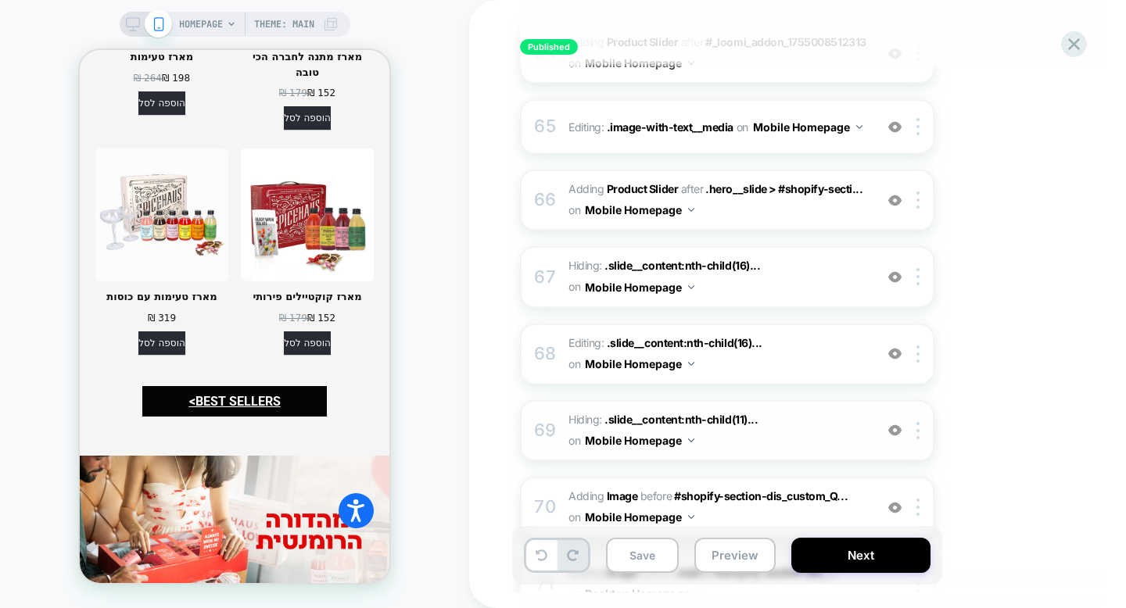
click at [897, 424] on img at bounding box center [894, 430] width 13 height 13
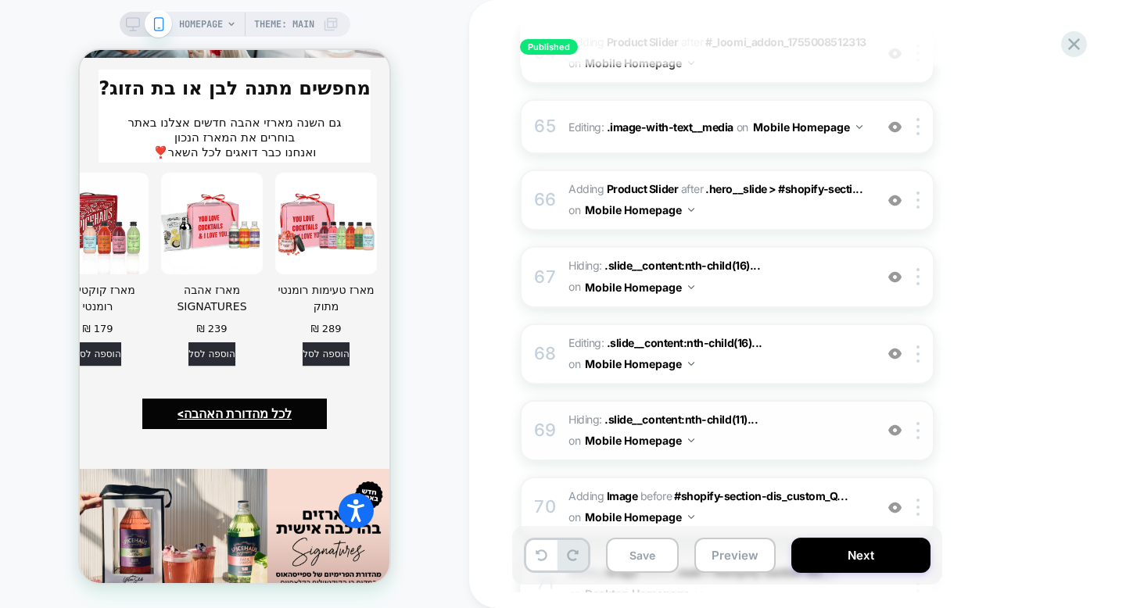
scroll to position [3358, 0]
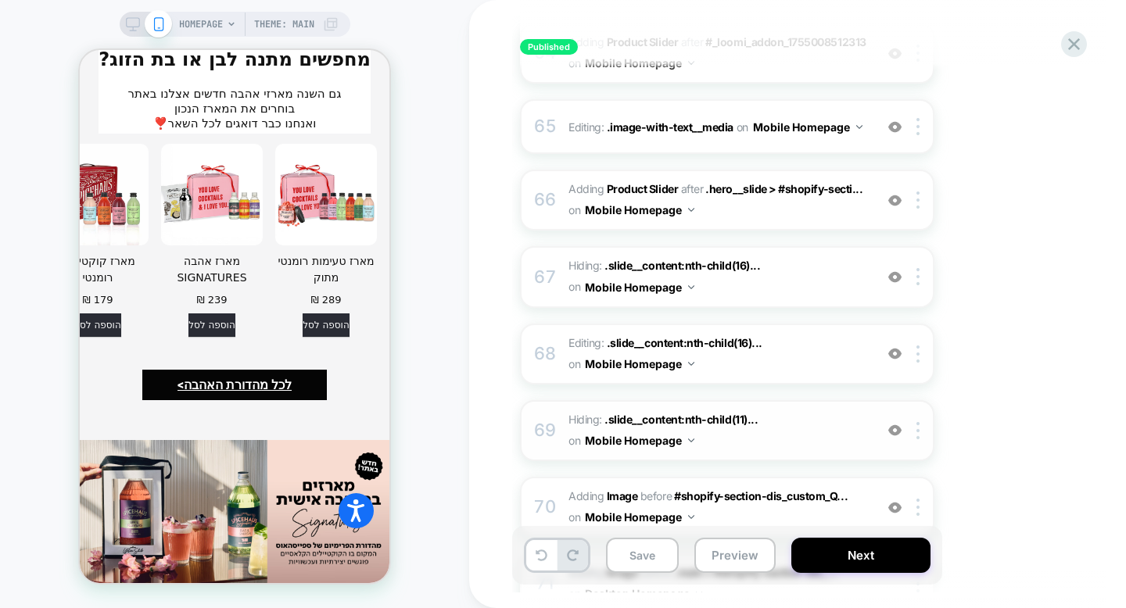
click at [895, 424] on img at bounding box center [894, 430] width 13 height 13
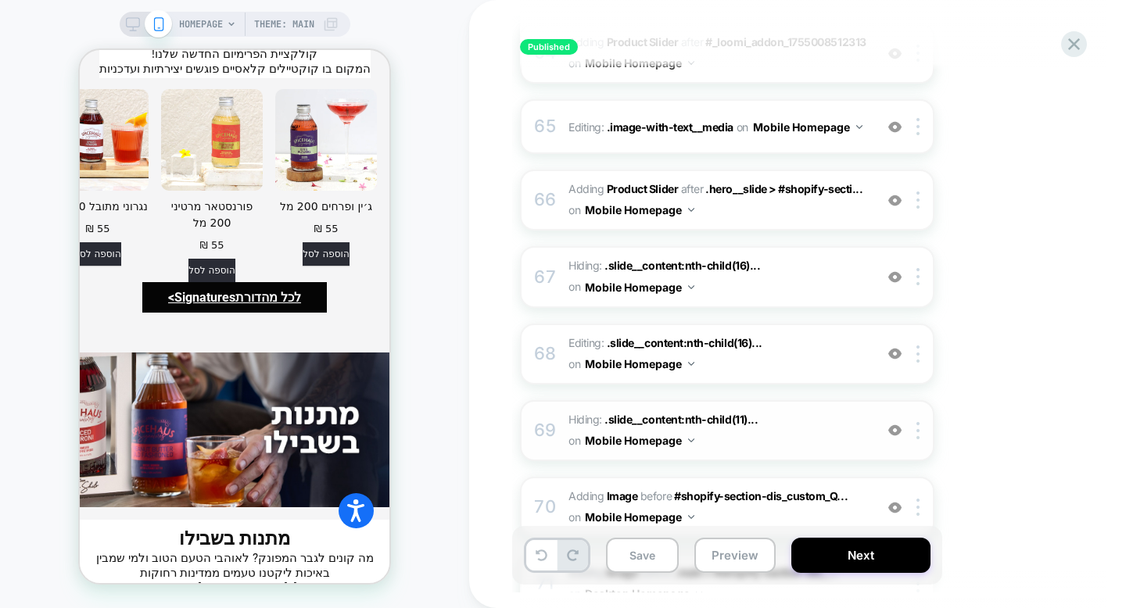
scroll to position [3949, 0]
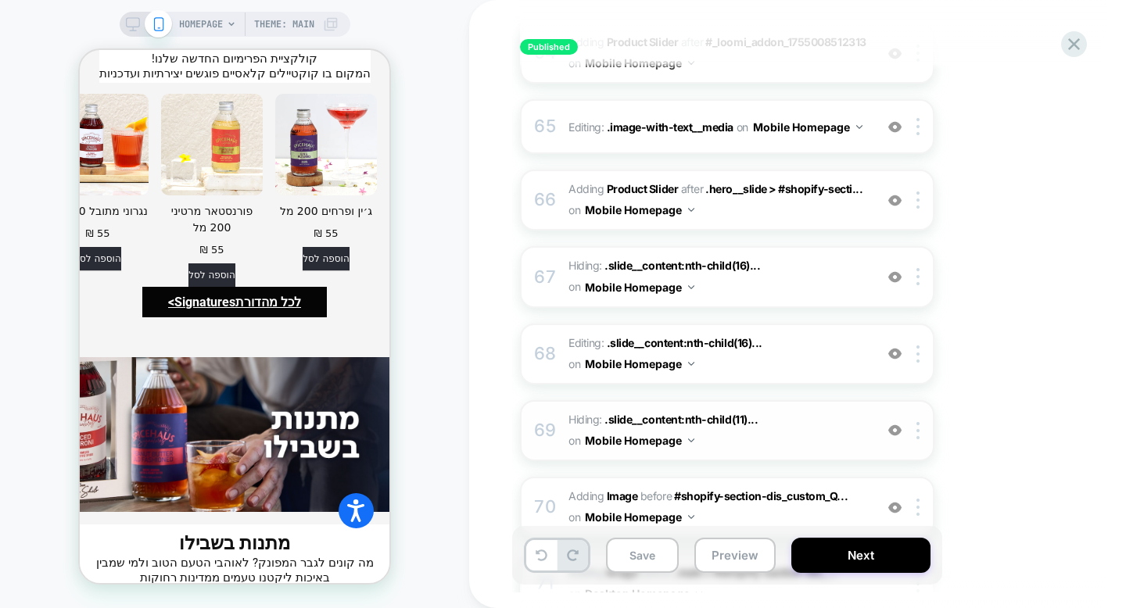
click at [896, 424] on img at bounding box center [894, 430] width 13 height 13
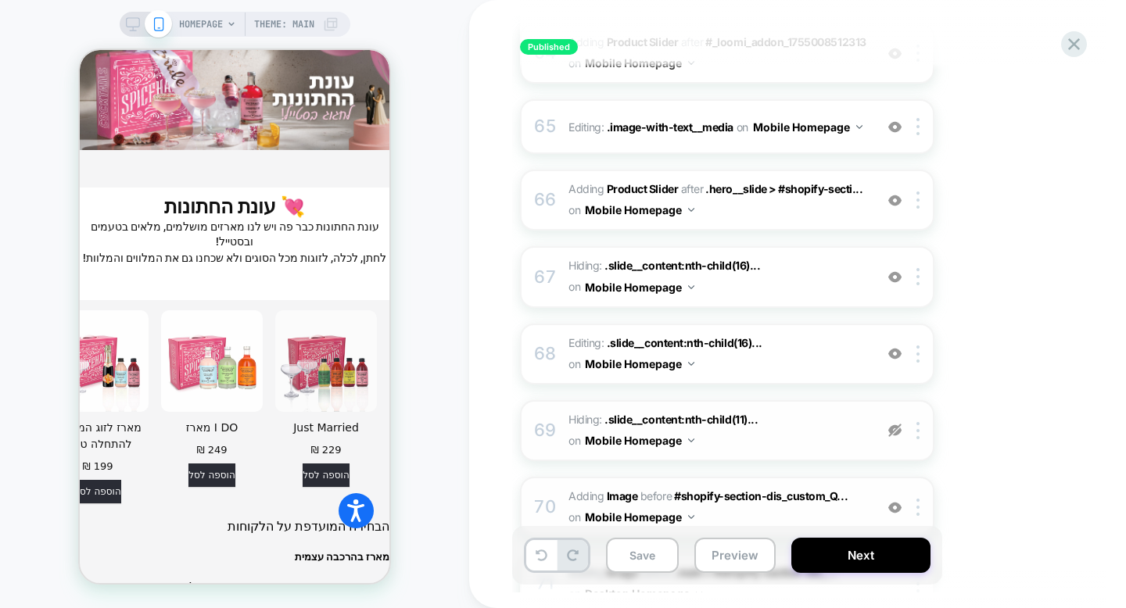
scroll to position [4769, 0]
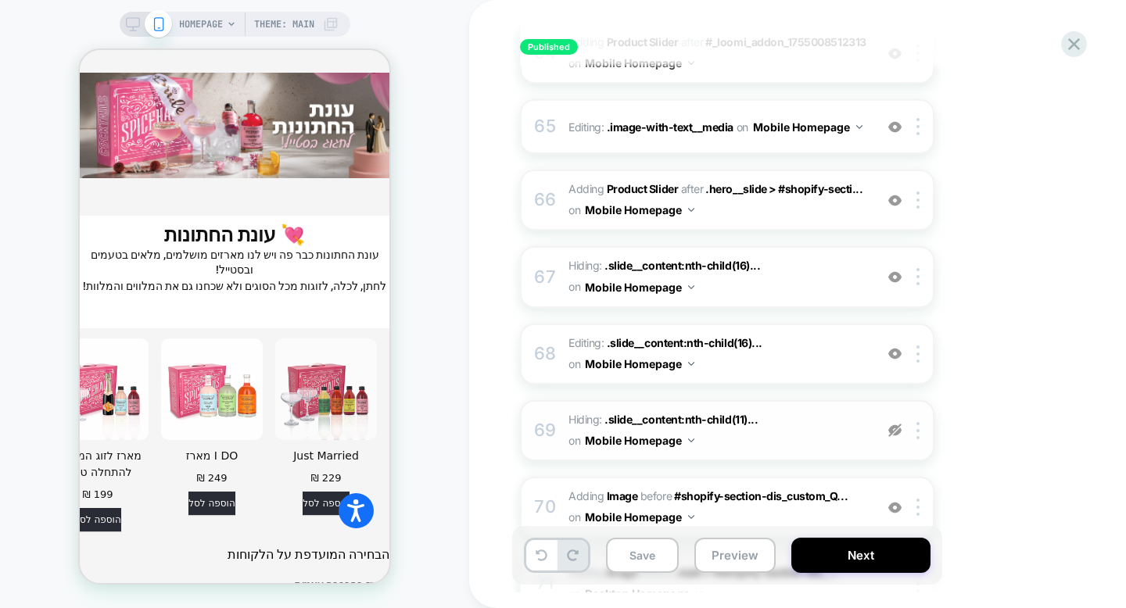
click at [895, 424] on img at bounding box center [894, 430] width 13 height 13
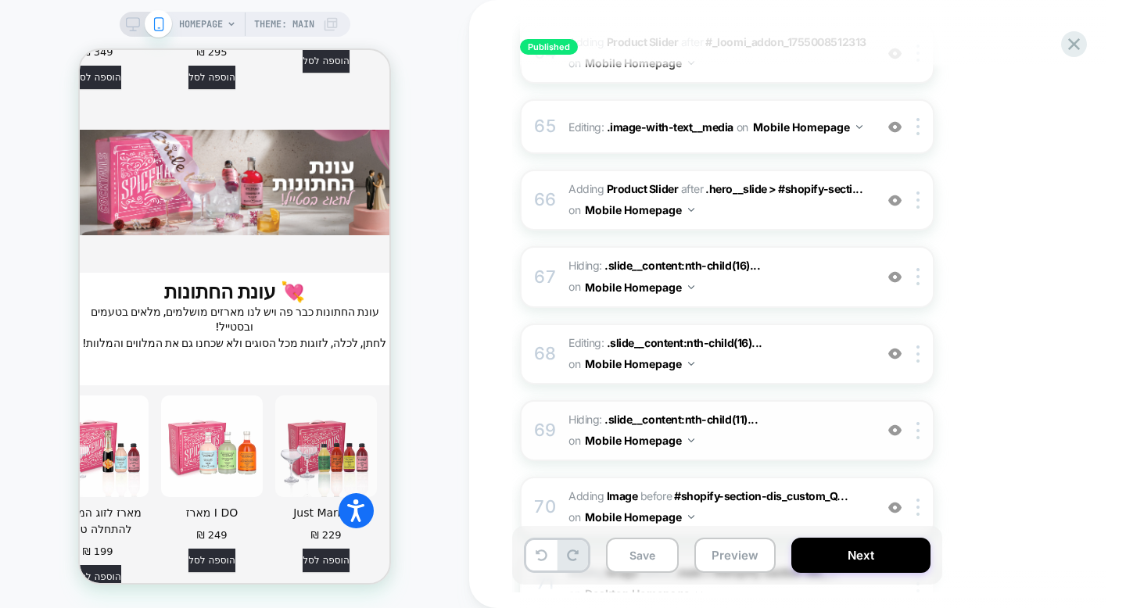
scroll to position [4743, 0]
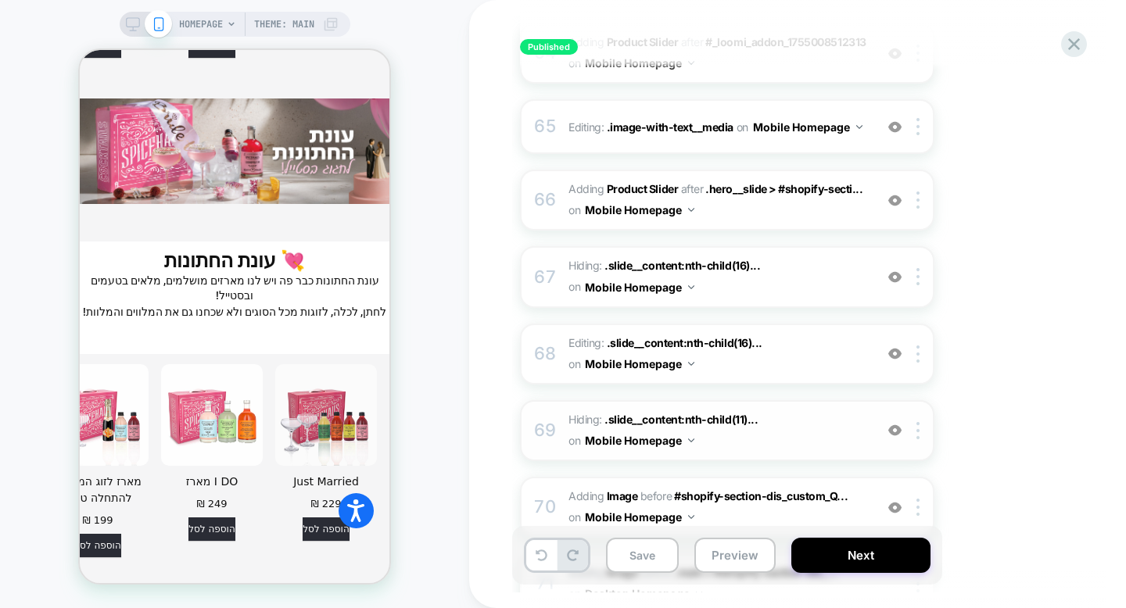
click at [895, 424] on img at bounding box center [894, 430] width 13 height 13
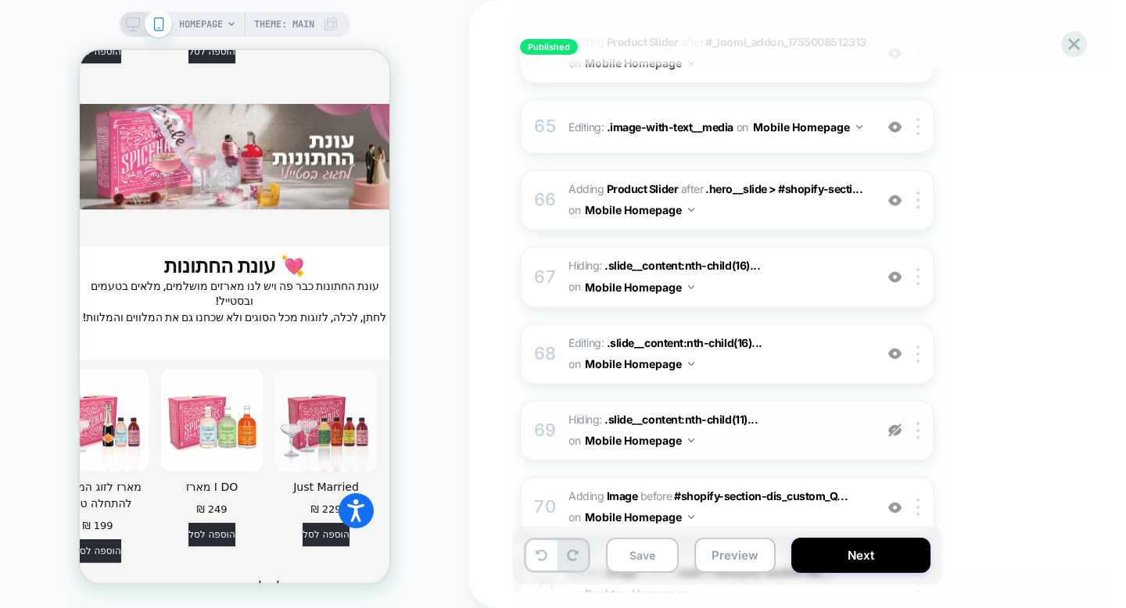
scroll to position [4769, 0]
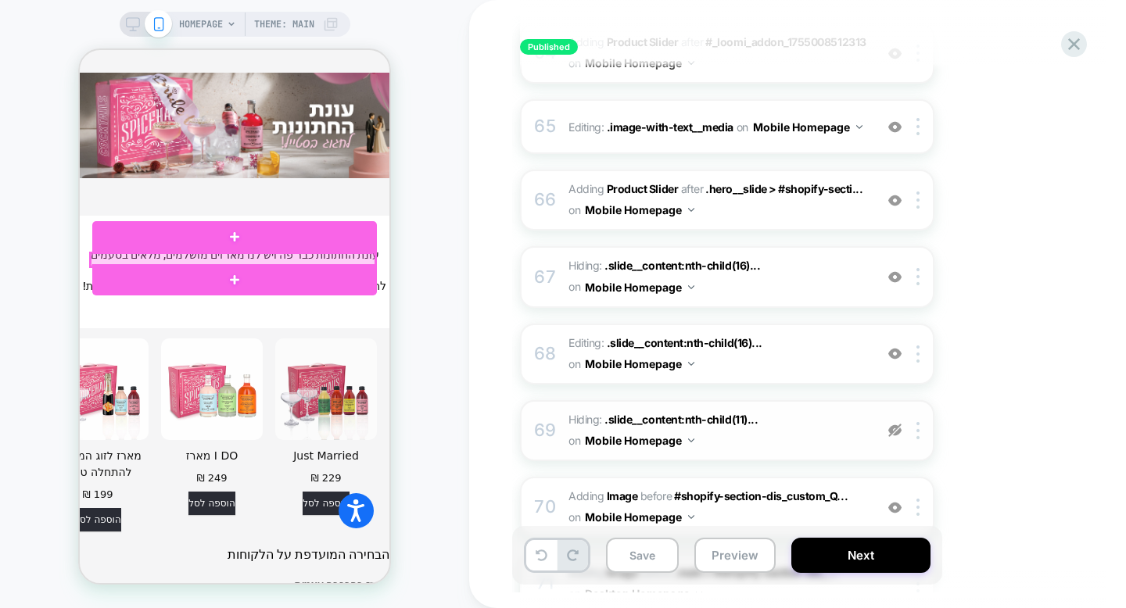
click at [252, 260] on div at bounding box center [233, 259] width 285 height 13
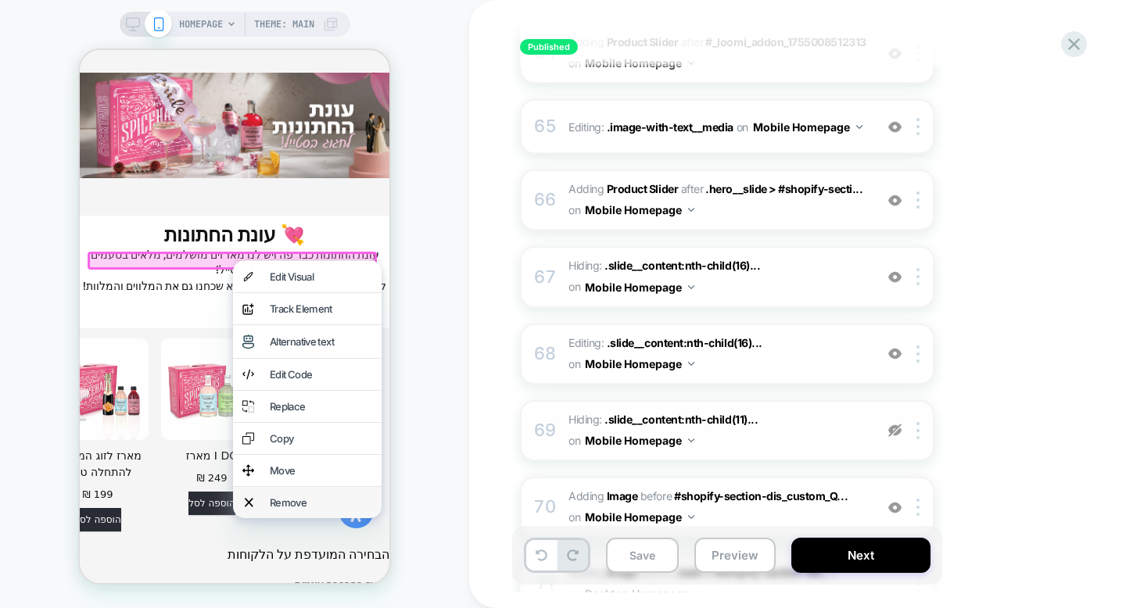
click at [288, 506] on div "Remove" at bounding box center [321, 502] width 102 height 13
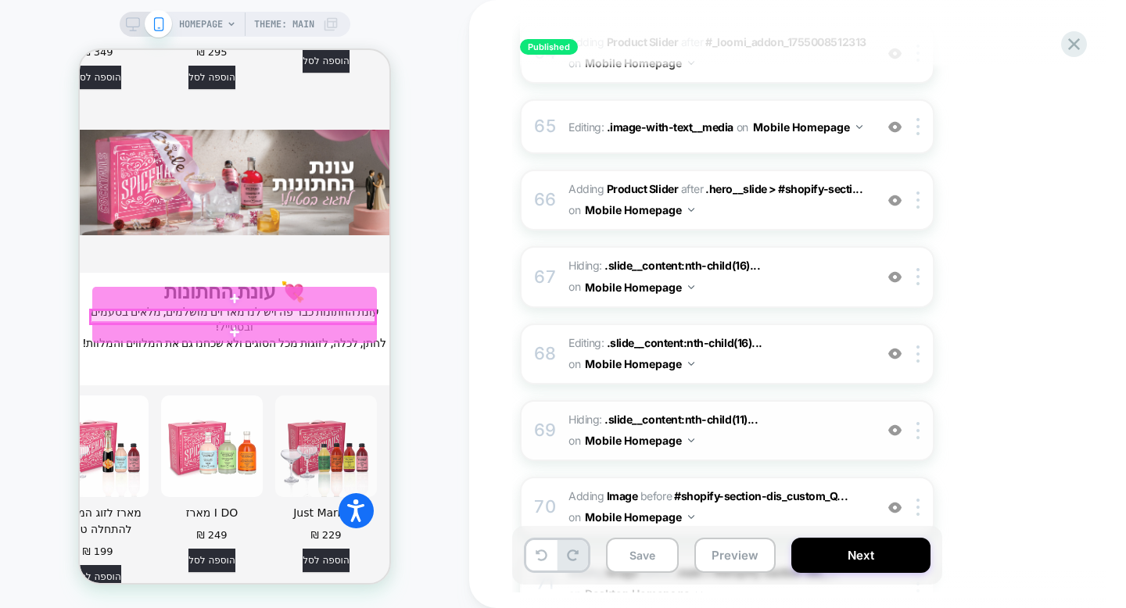
scroll to position [4743, 0]
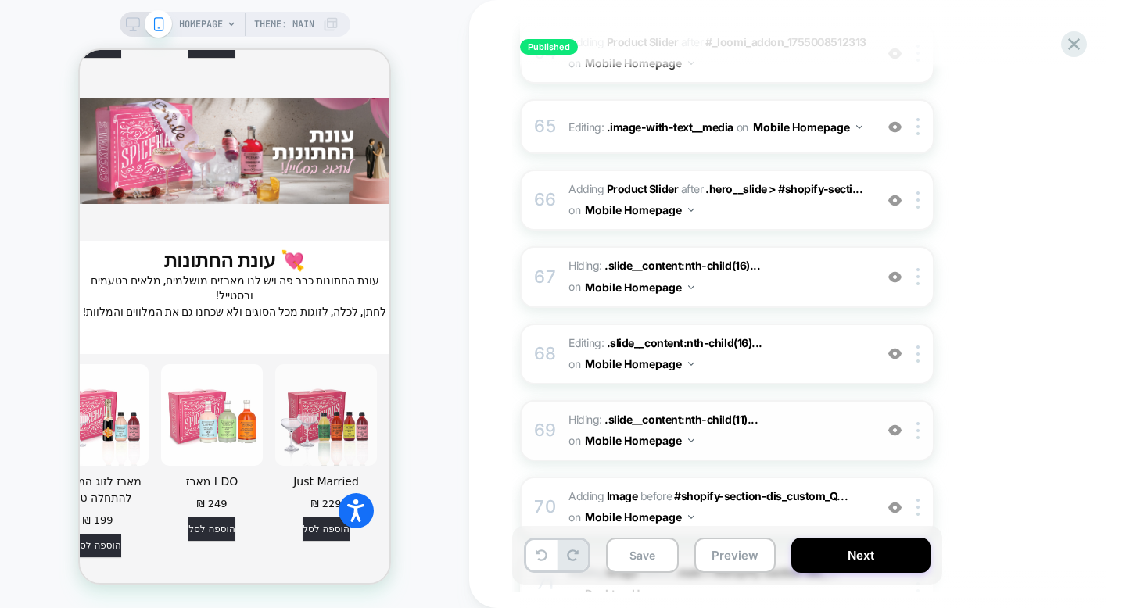
click at [895, 424] on img at bounding box center [894, 430] width 13 height 13
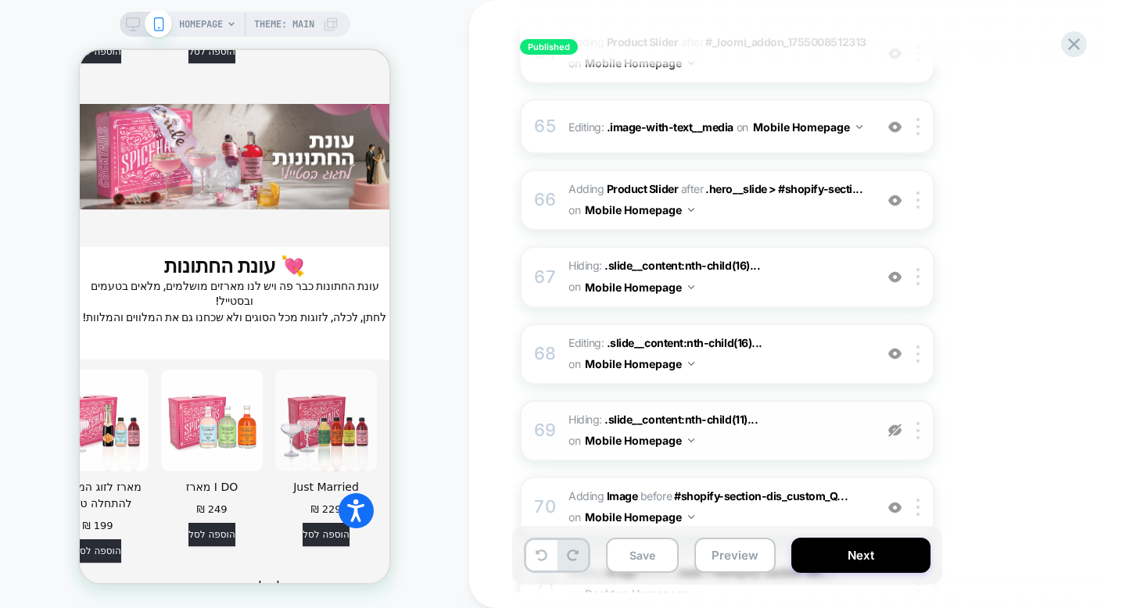
scroll to position [4769, 0]
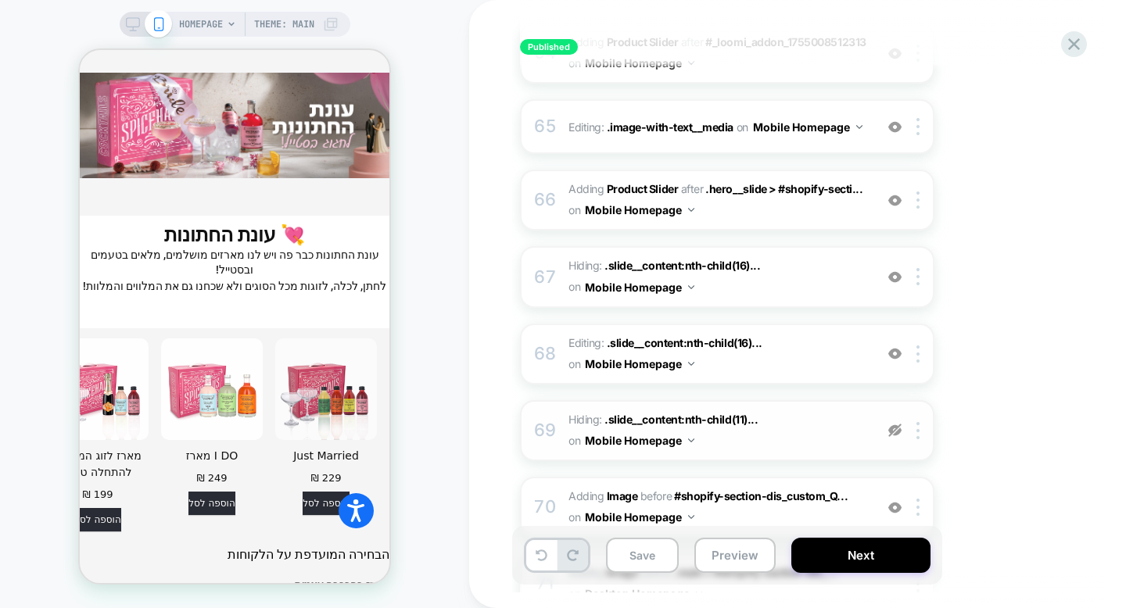
click at [895, 424] on img at bounding box center [894, 430] width 13 height 13
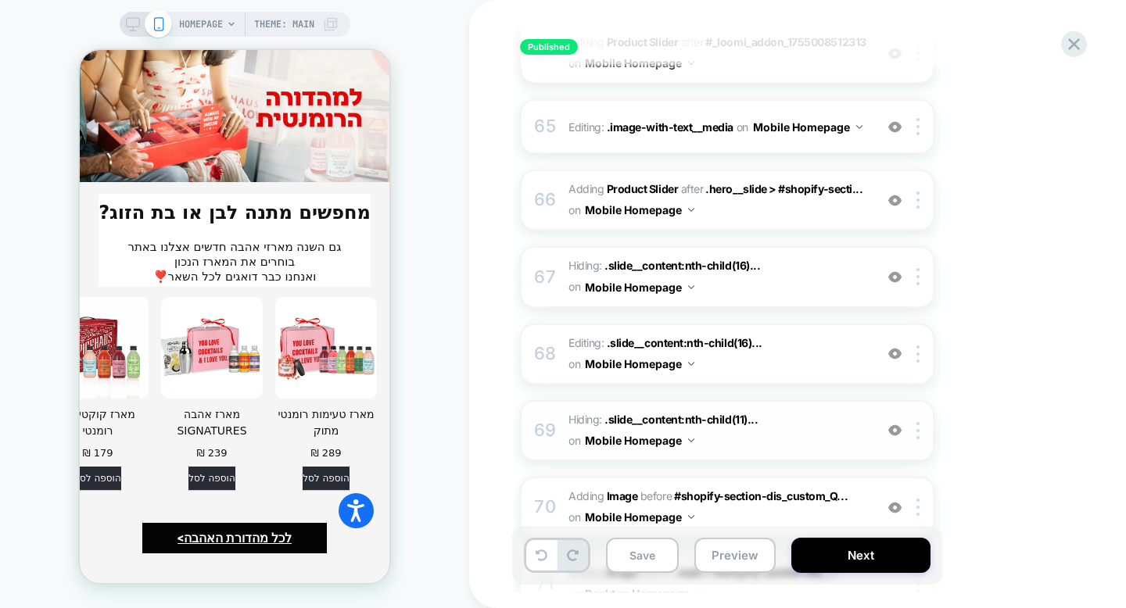
scroll to position [4743, 0]
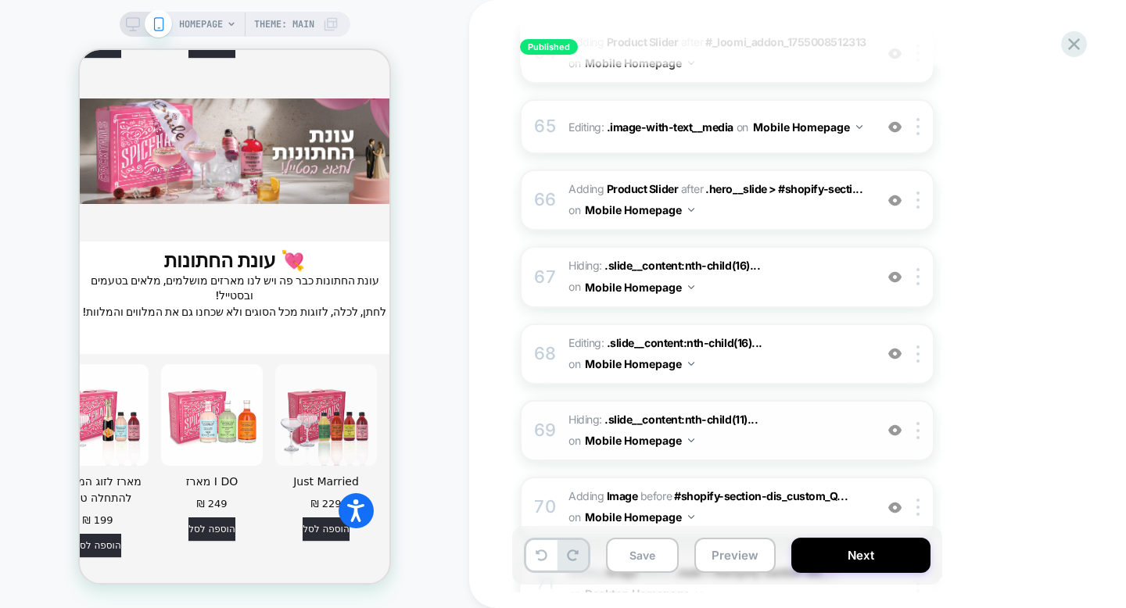
click at [897, 424] on img at bounding box center [894, 430] width 13 height 13
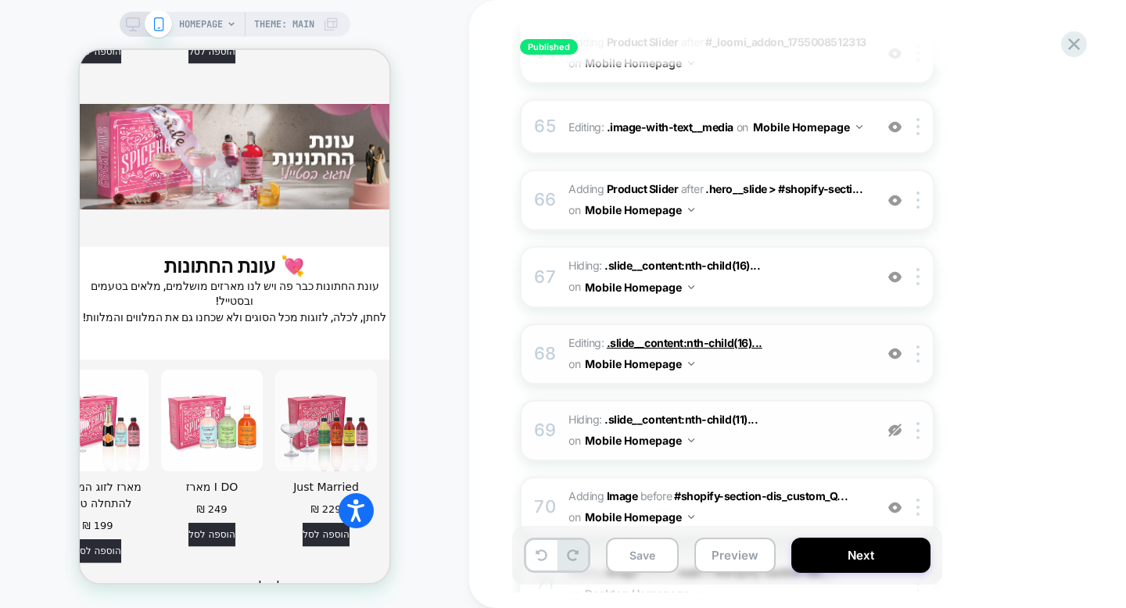
scroll to position [4769, 0]
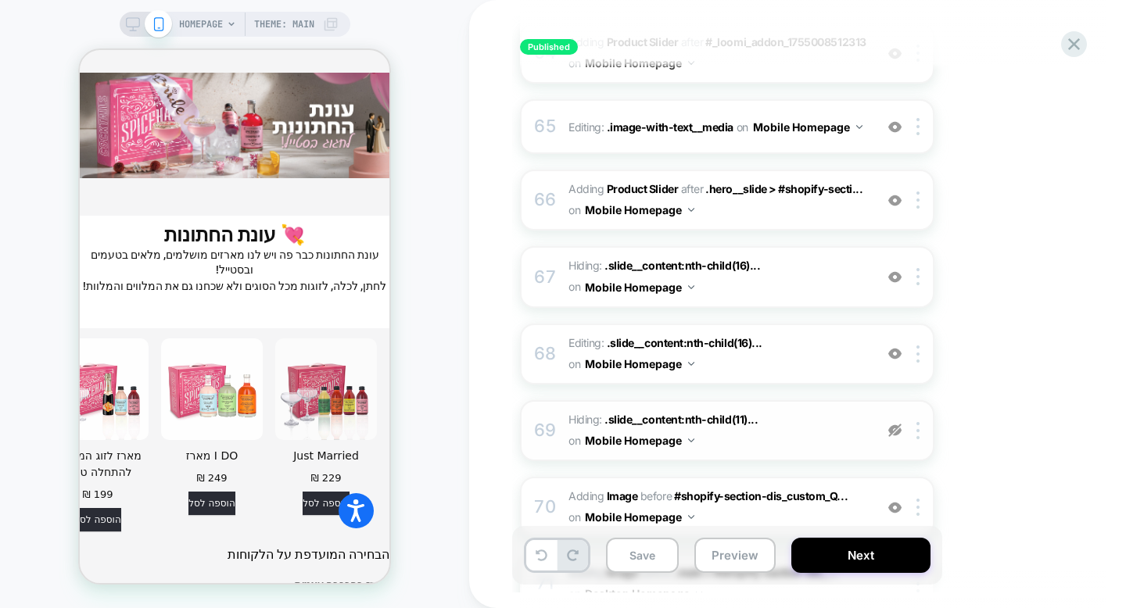
click at [901, 422] on div at bounding box center [895, 430] width 26 height 17
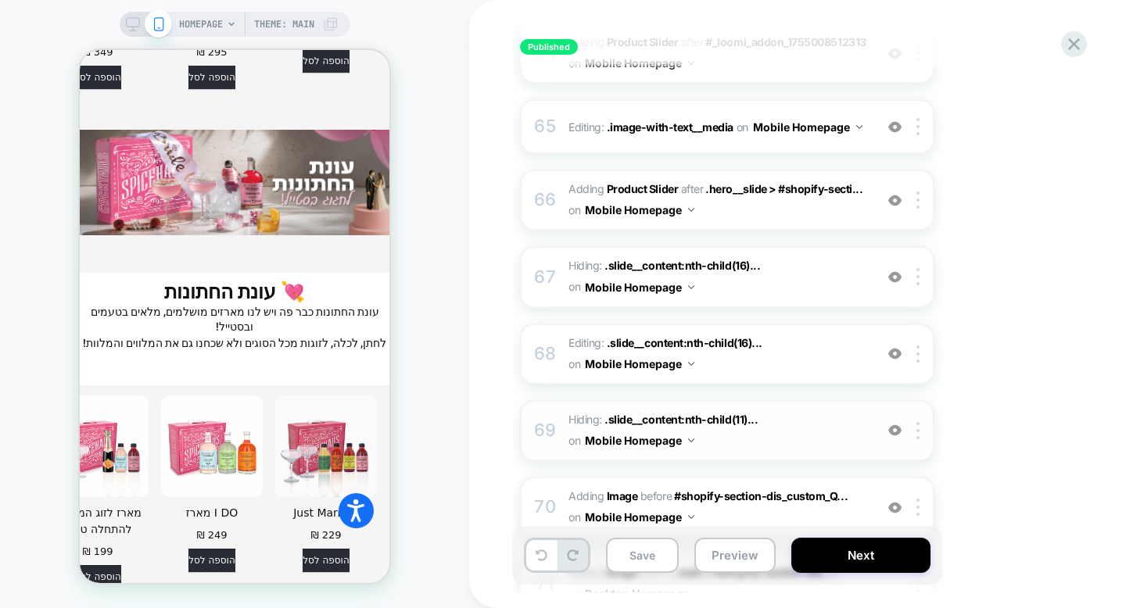
scroll to position [4743, 0]
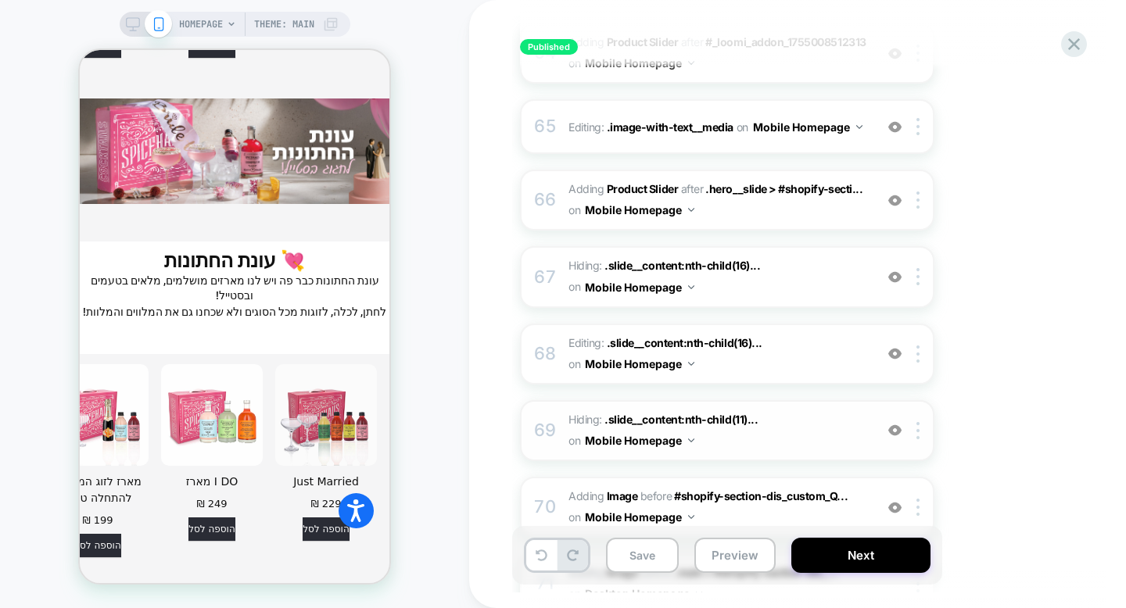
click at [884, 422] on div at bounding box center [895, 430] width 26 height 17
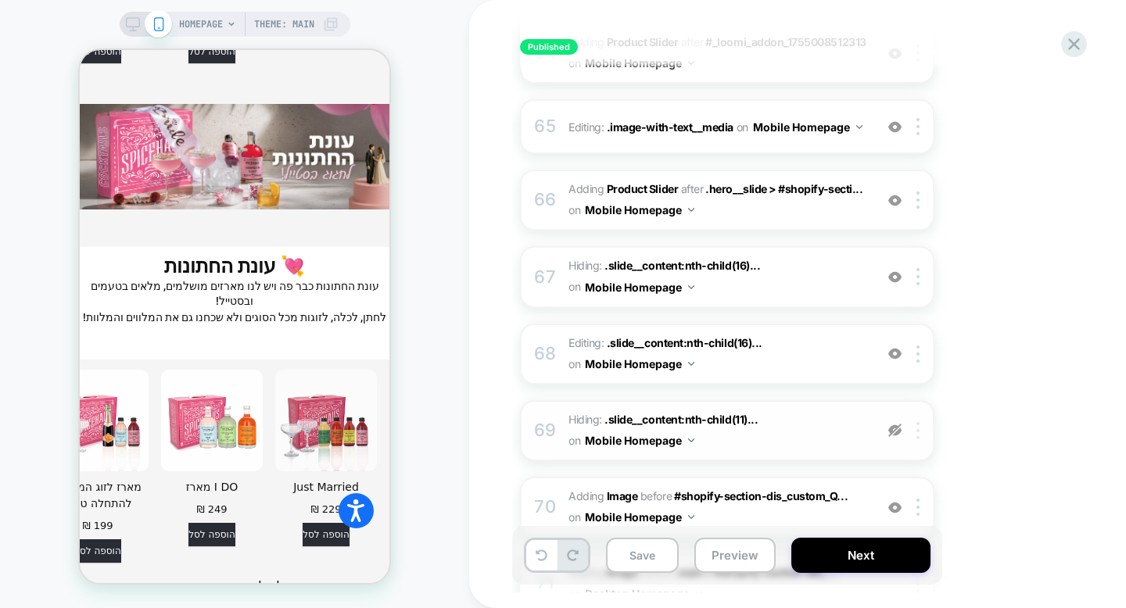
scroll to position [4769, 0]
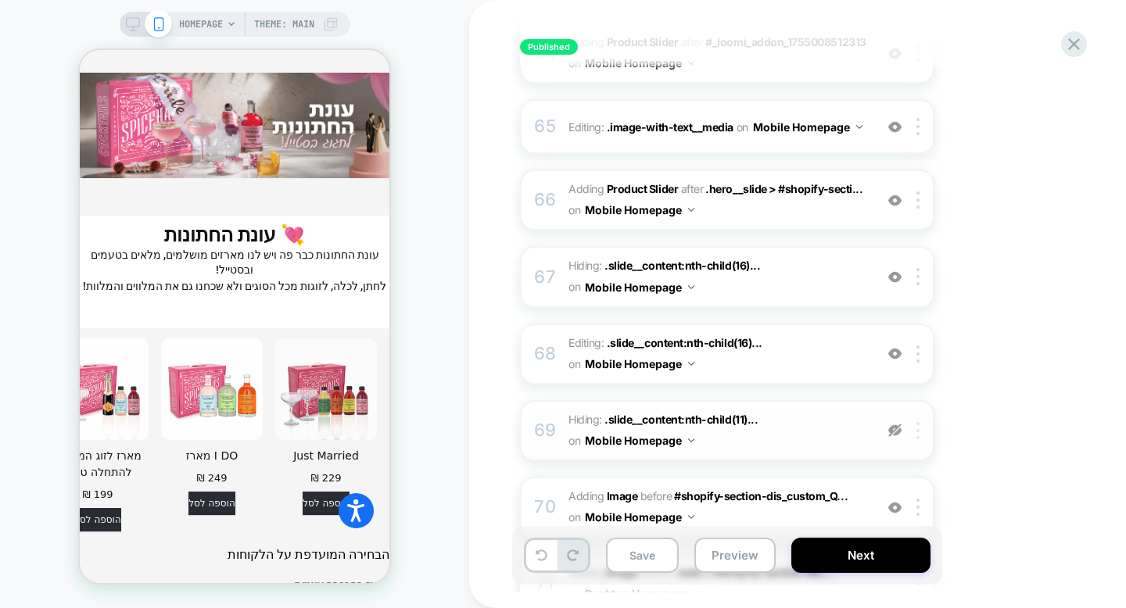
click at [914, 422] on div at bounding box center [920, 430] width 26 height 17
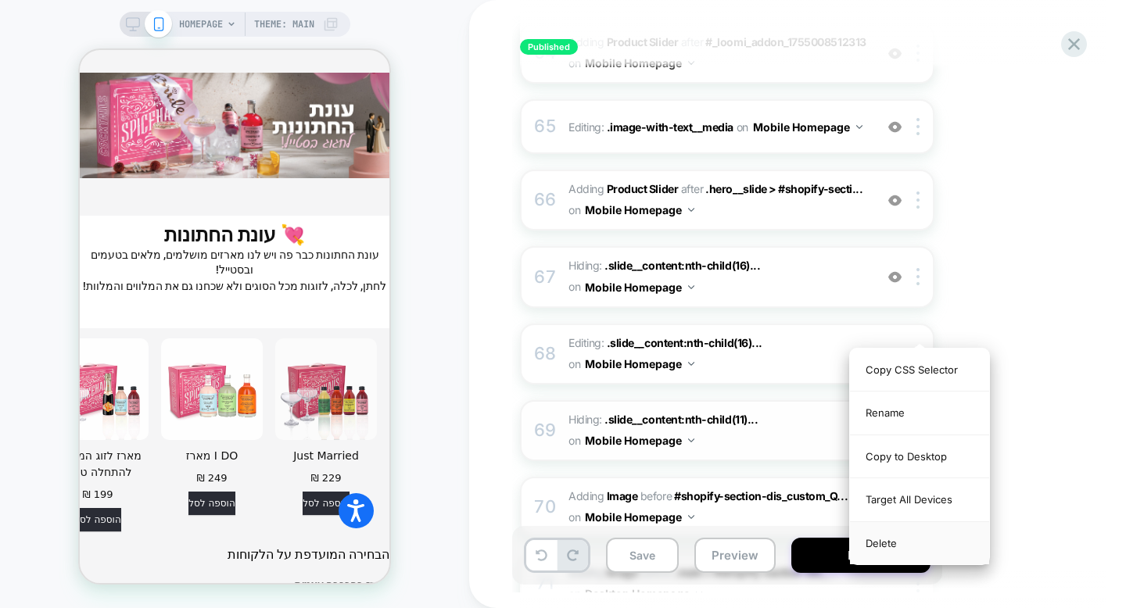
click at [908, 546] on div "Delete" at bounding box center [919, 543] width 139 height 42
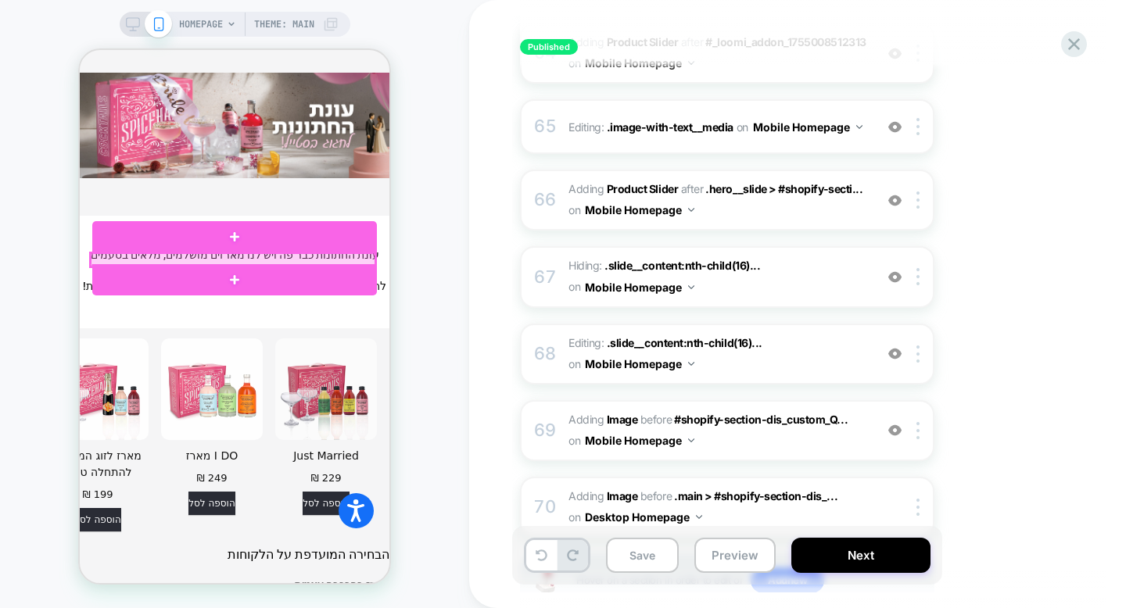
click at [313, 261] on div at bounding box center [233, 259] width 285 height 13
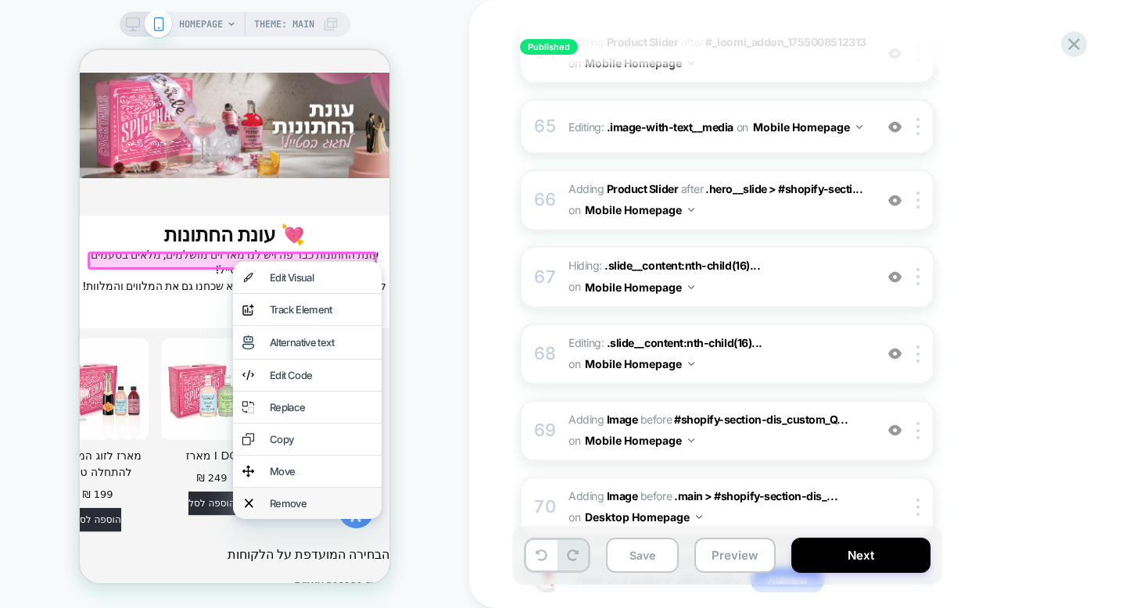
click at [311, 503] on div "Remove" at bounding box center [321, 503] width 102 height 13
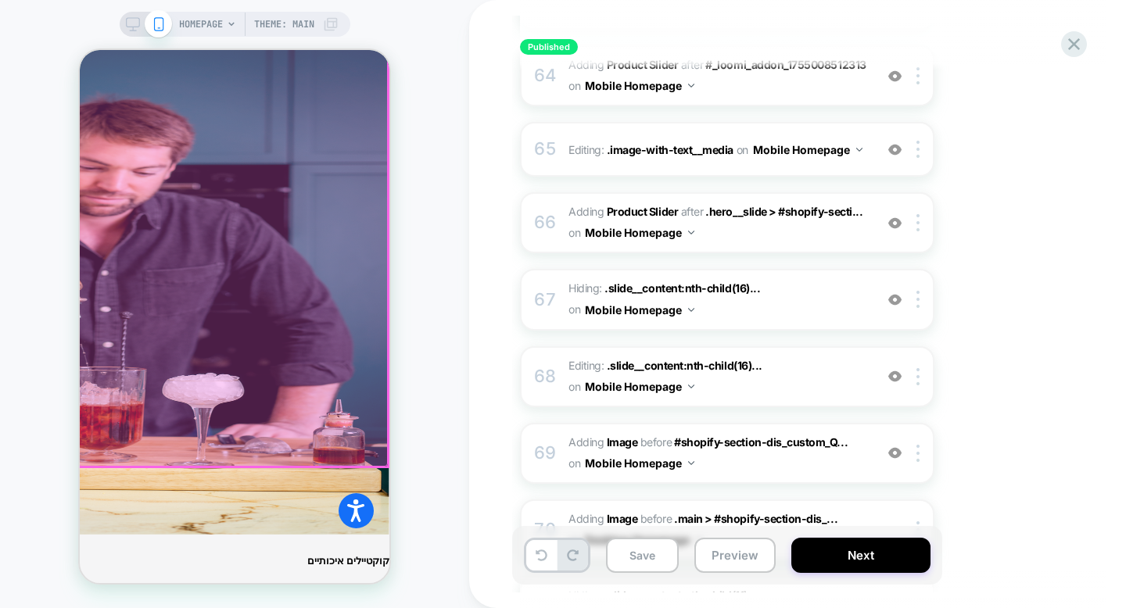
scroll to position [6206, 0]
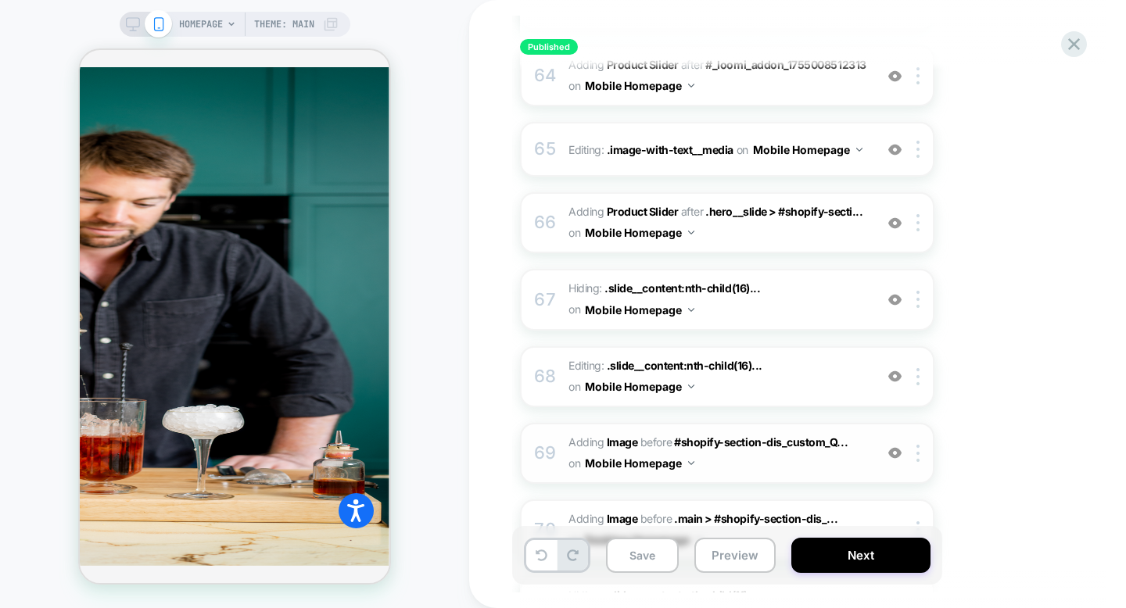
click at [750, 432] on span "#_loomi_addon_1756727925192 Adding Image BEFORE #shopify-section-dis_custom_Q..…" at bounding box center [717, 453] width 298 height 42
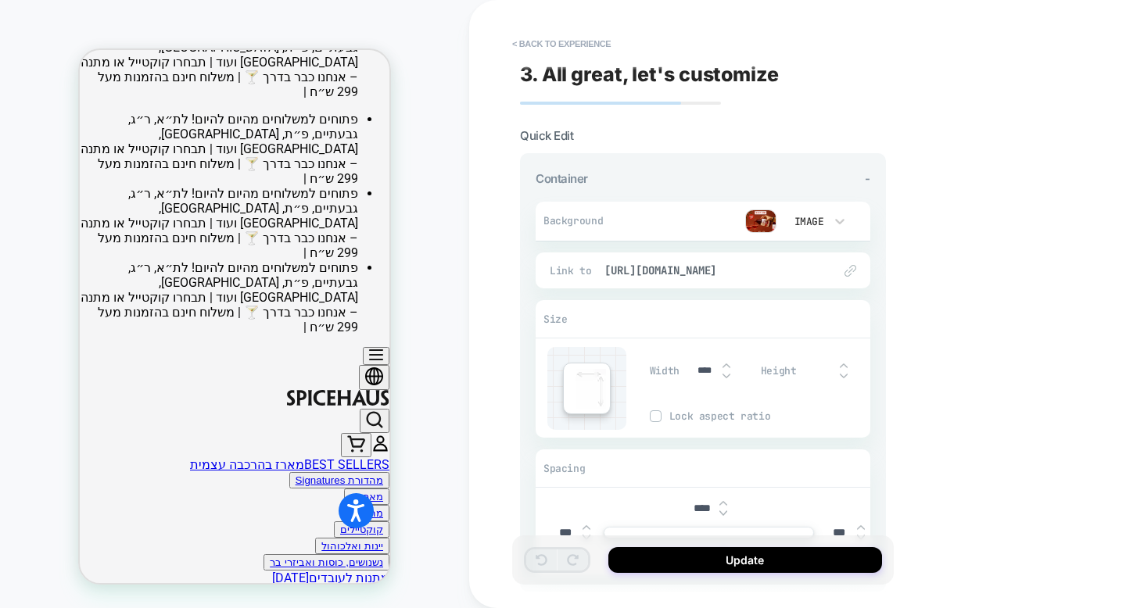
scroll to position [131, 0]
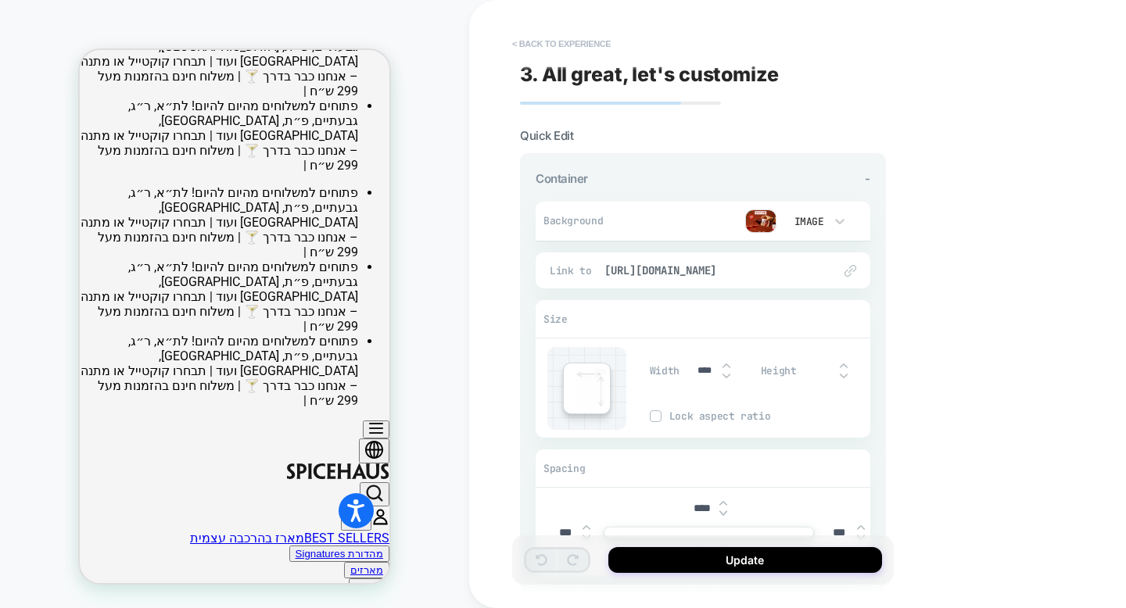
click at [583, 49] on button "< Back to experience" at bounding box center [561, 43] width 114 height 25
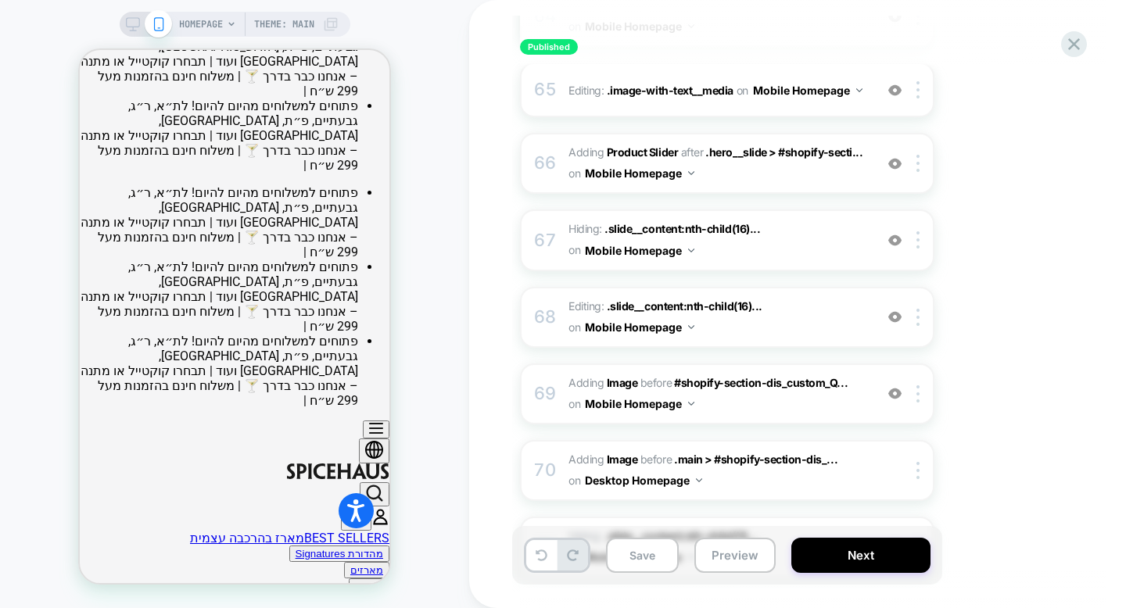
scroll to position [5163, 0]
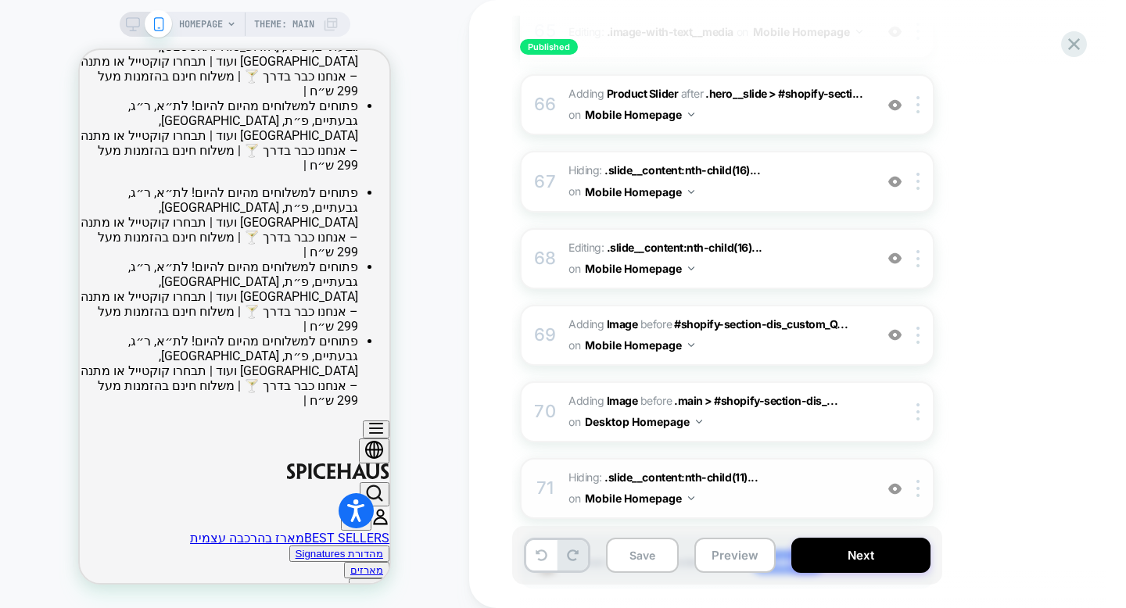
click at [705, 467] on span "Hiding : .slide__content:nth-child(11)... .slide__content:nth-child(11) .headin…" at bounding box center [717, 488] width 298 height 42
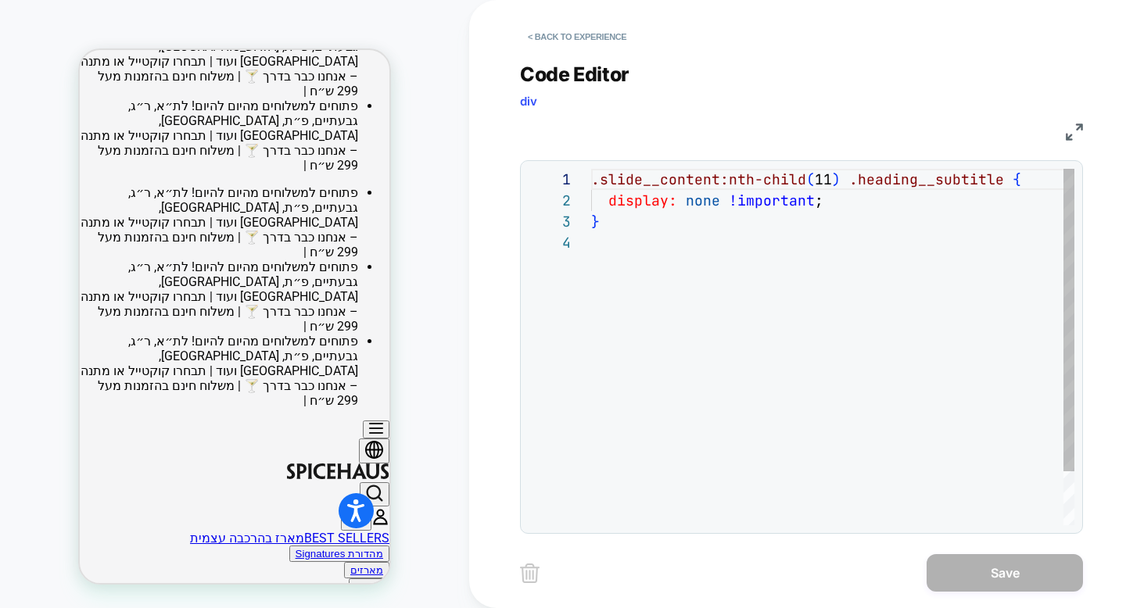
scroll to position [63, 0]
click at [549, 38] on button "< Back to experience" at bounding box center [577, 36] width 114 height 25
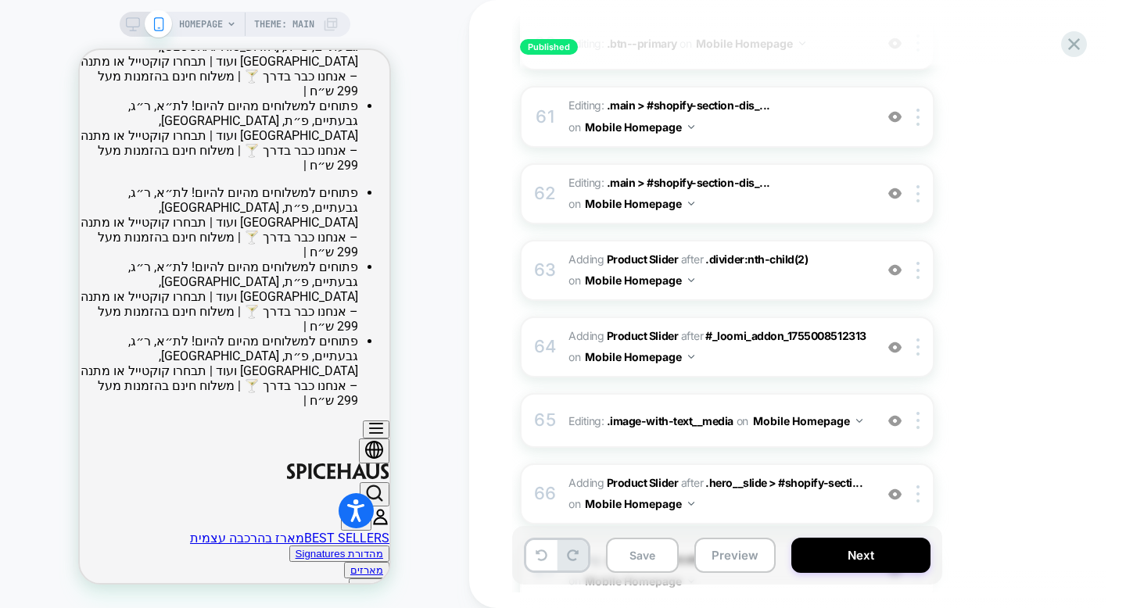
scroll to position [5163, 0]
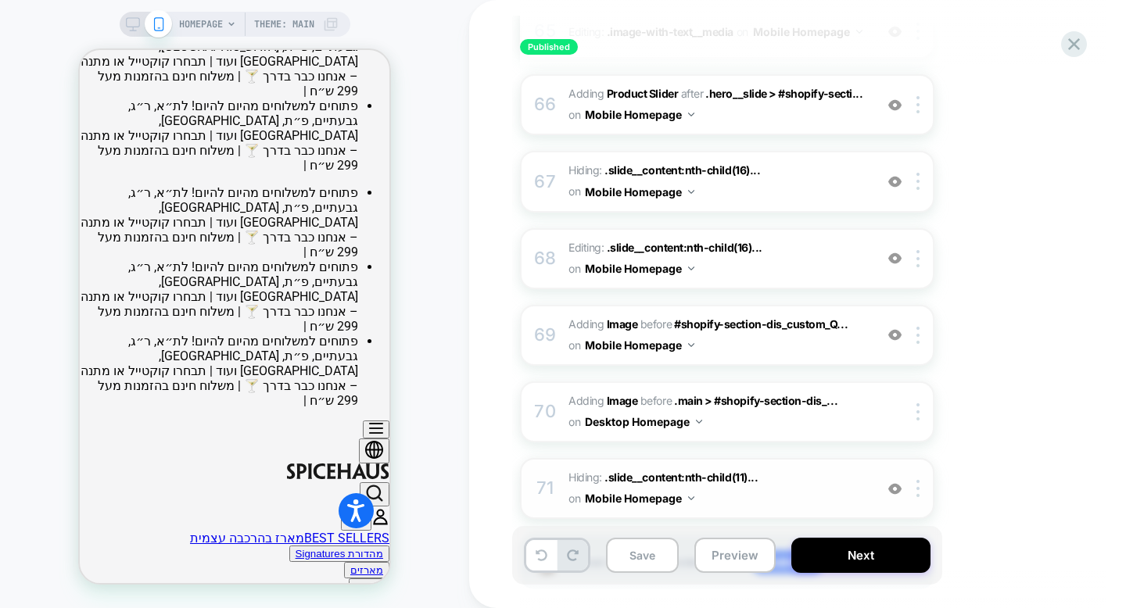
click at [552, 473] on div "71" at bounding box center [545, 488] width 16 height 31
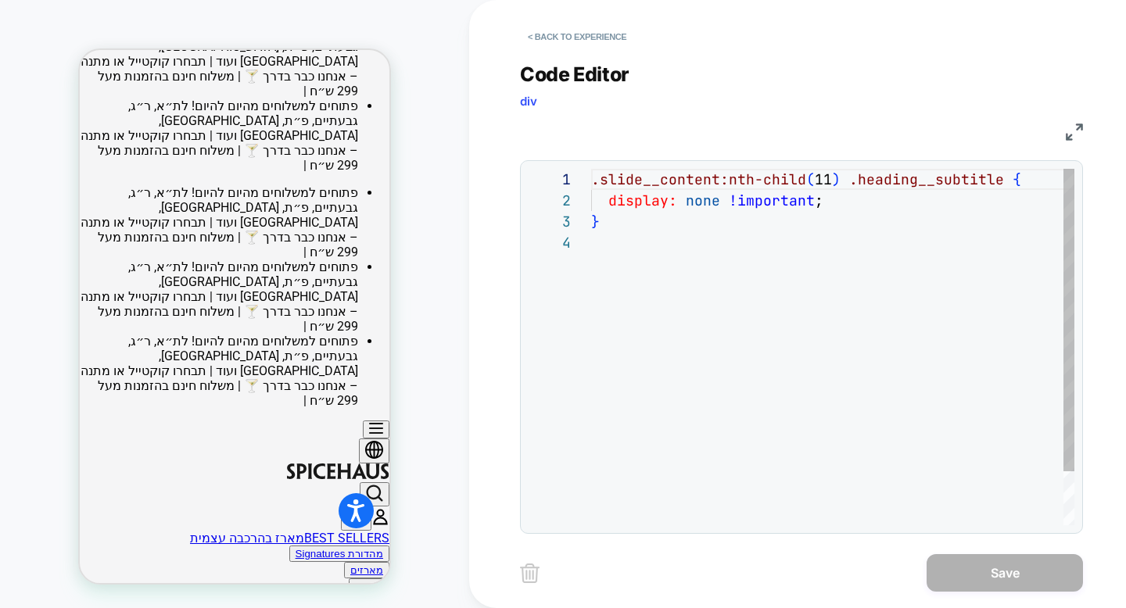
scroll to position [63, 0]
click at [574, 39] on button "< Back to experience" at bounding box center [577, 36] width 114 height 25
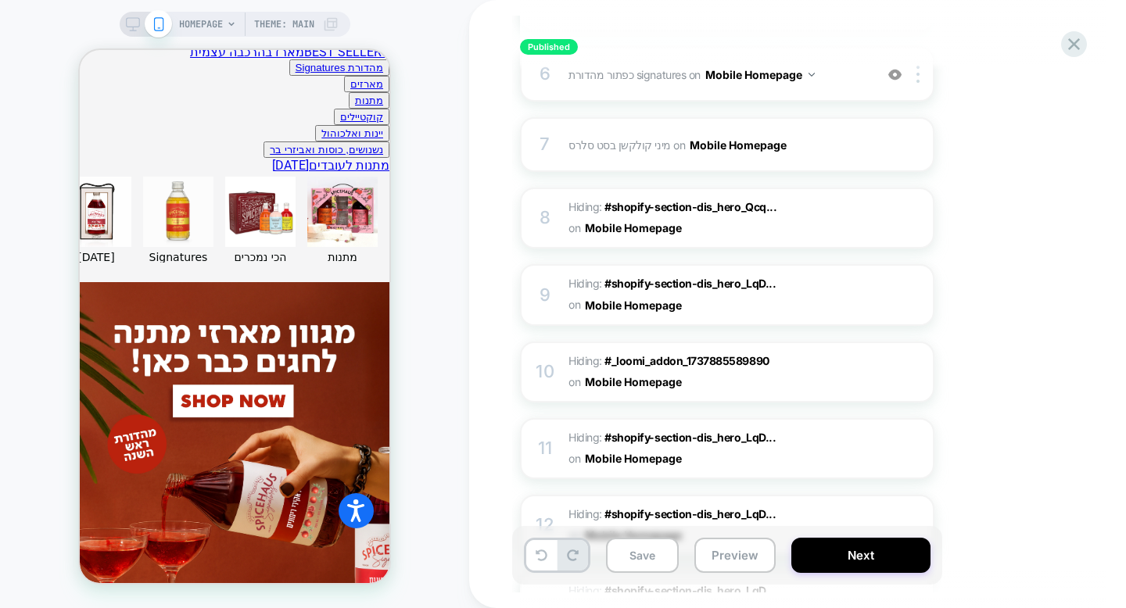
scroll to position [995, 0]
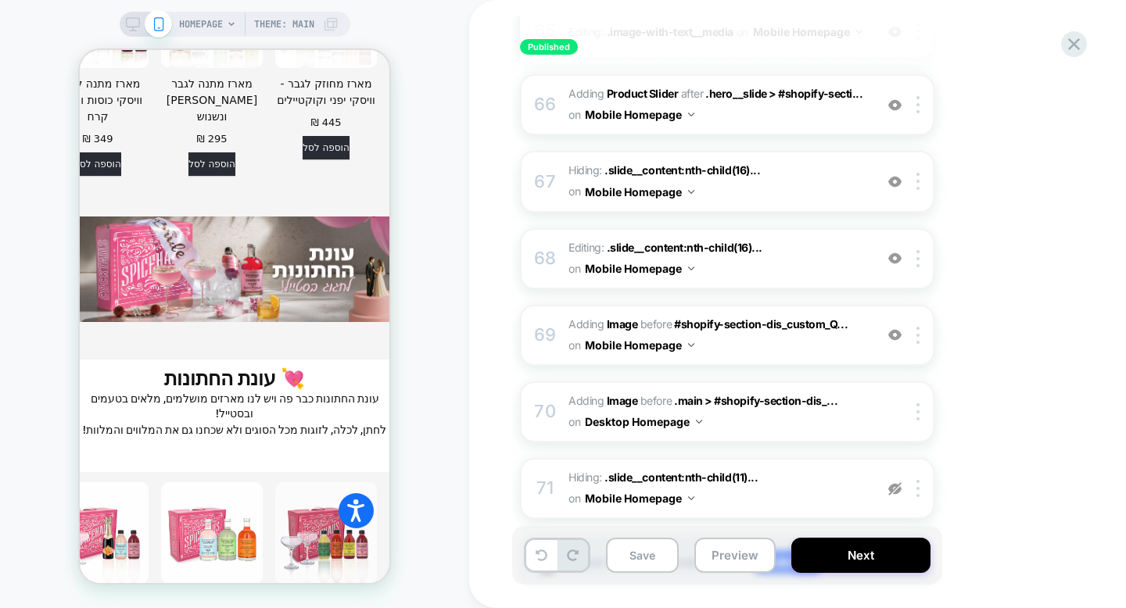
scroll to position [4598, 0]
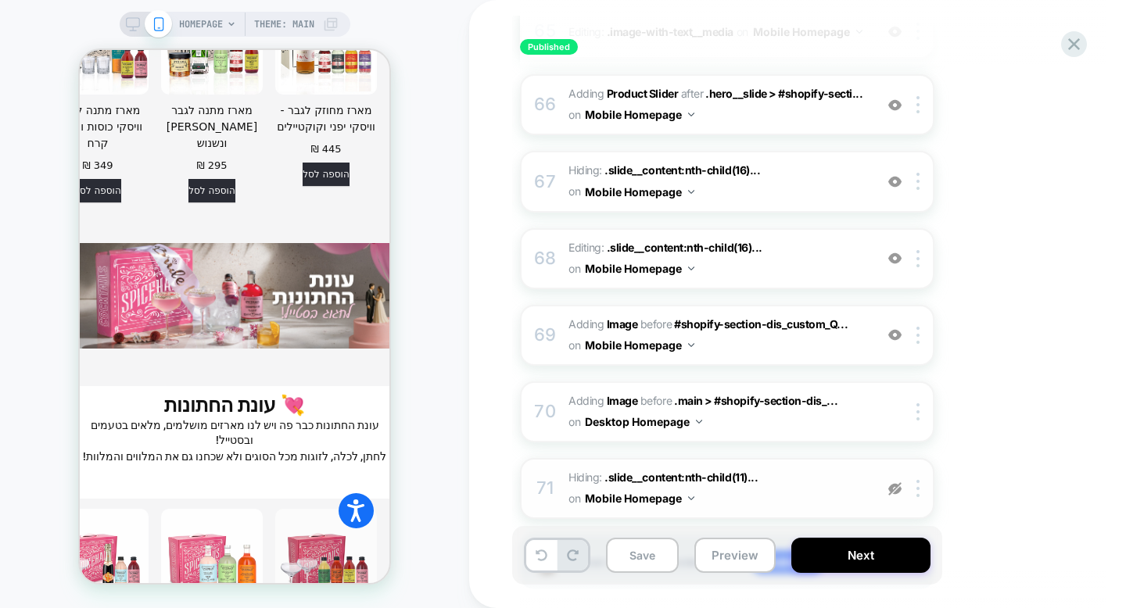
click at [893, 482] on img at bounding box center [894, 488] width 13 height 13
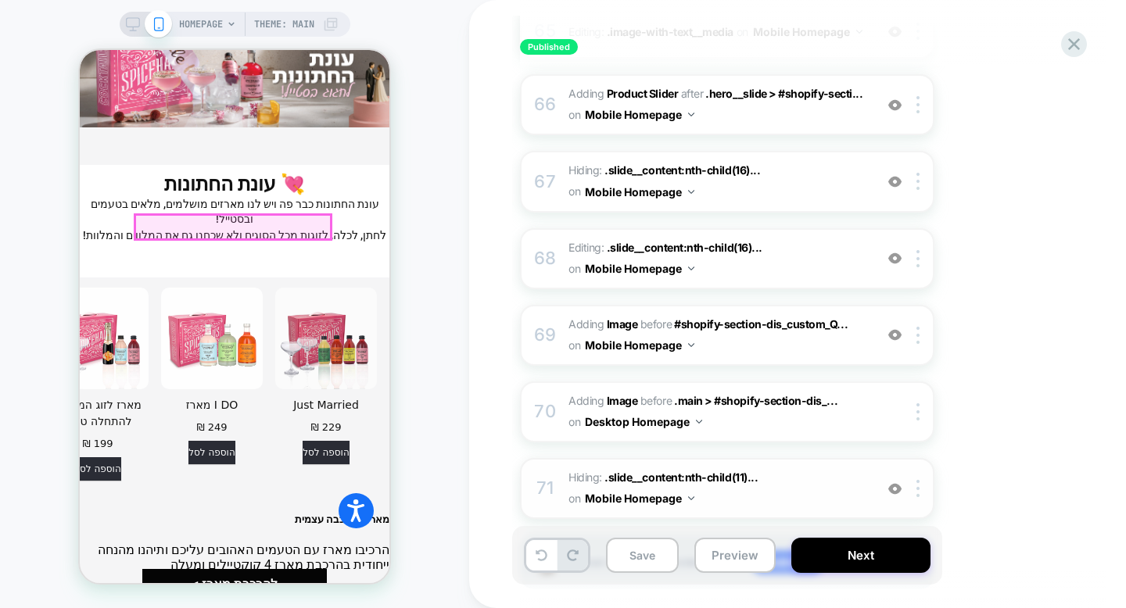
scroll to position [4823, 0]
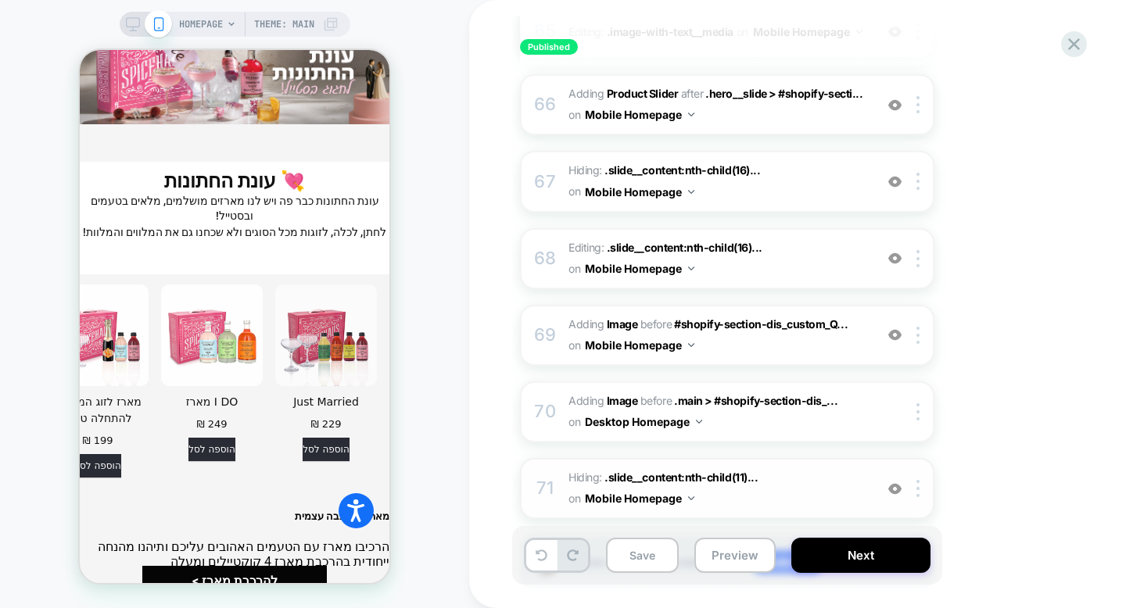
click at [895, 480] on div at bounding box center [895, 488] width 26 height 17
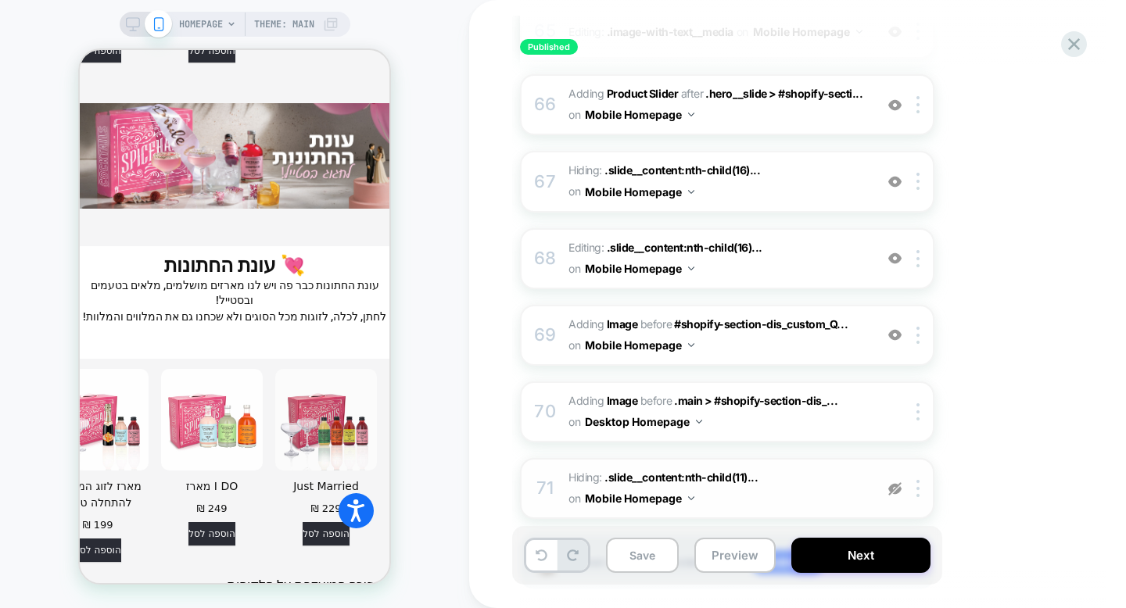
scroll to position [4848, 0]
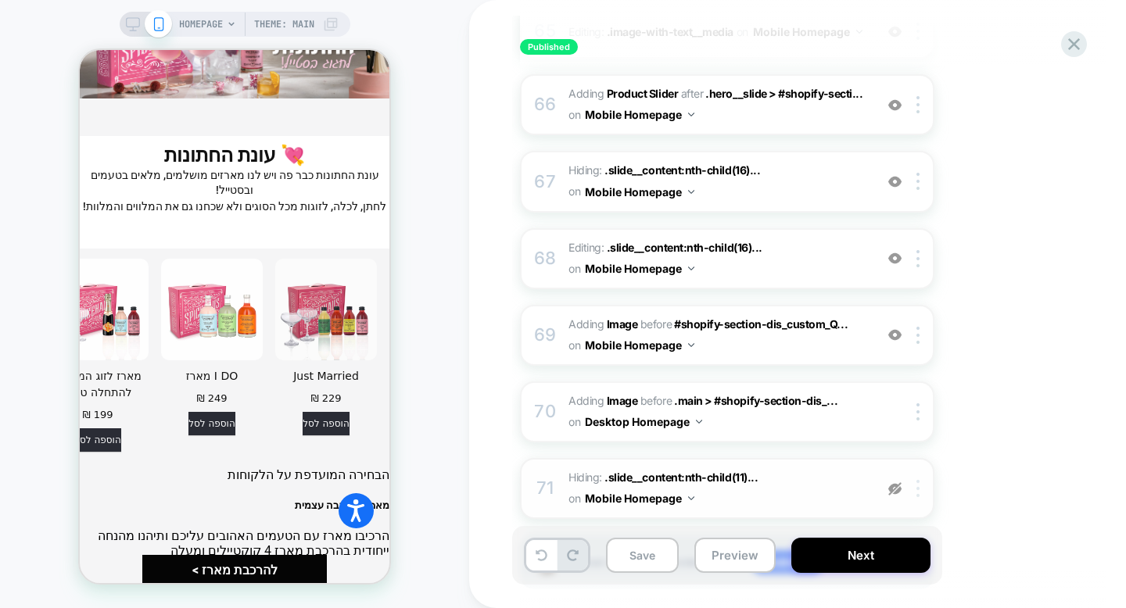
click at [0, 0] on div at bounding box center [0, 0] width 0 height 0
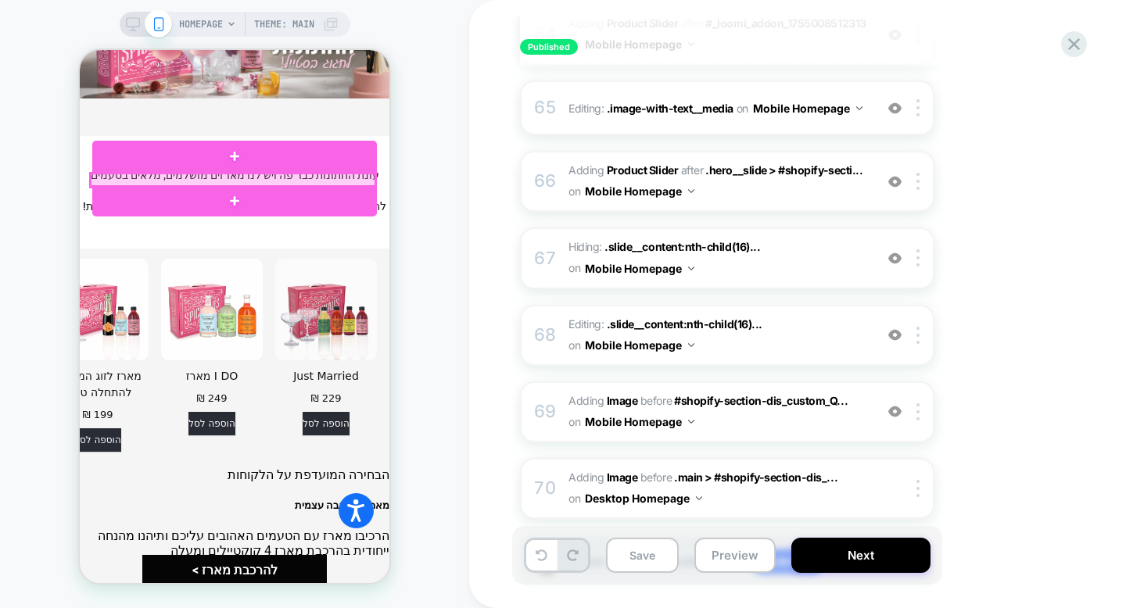
click at [292, 172] on div at bounding box center [233, 180] width 288 height 16
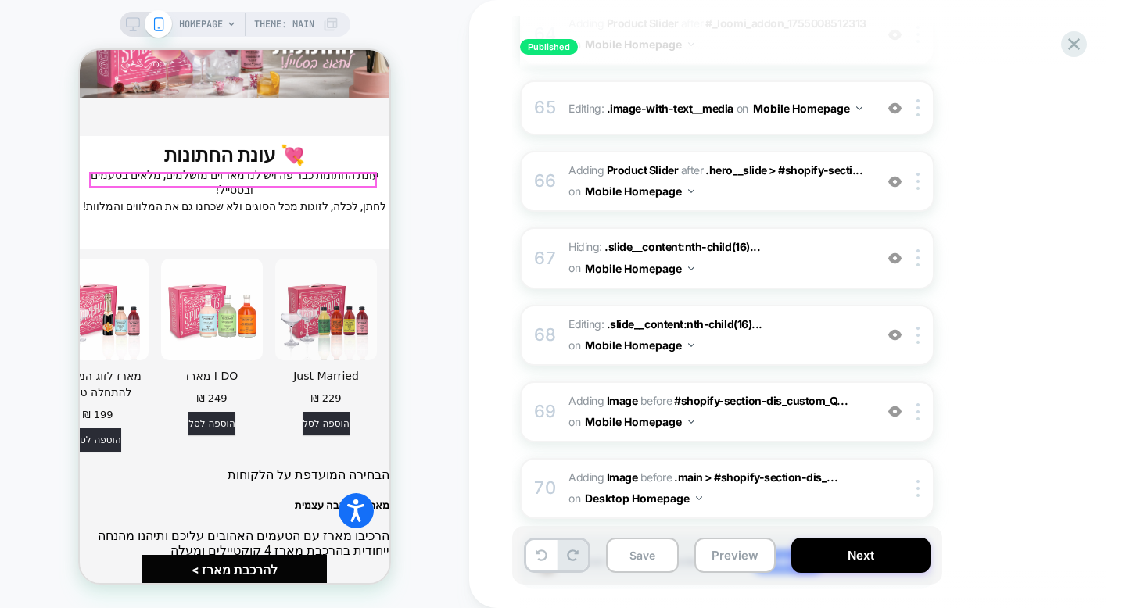
click at [277, 467] on span "הבחירה המועדפת על הלקוחות" at bounding box center [308, 474] width 162 height 15
click at [343, 467] on span "הבחירה המועדפת על הלקוחות" at bounding box center [308, 474] width 162 height 15
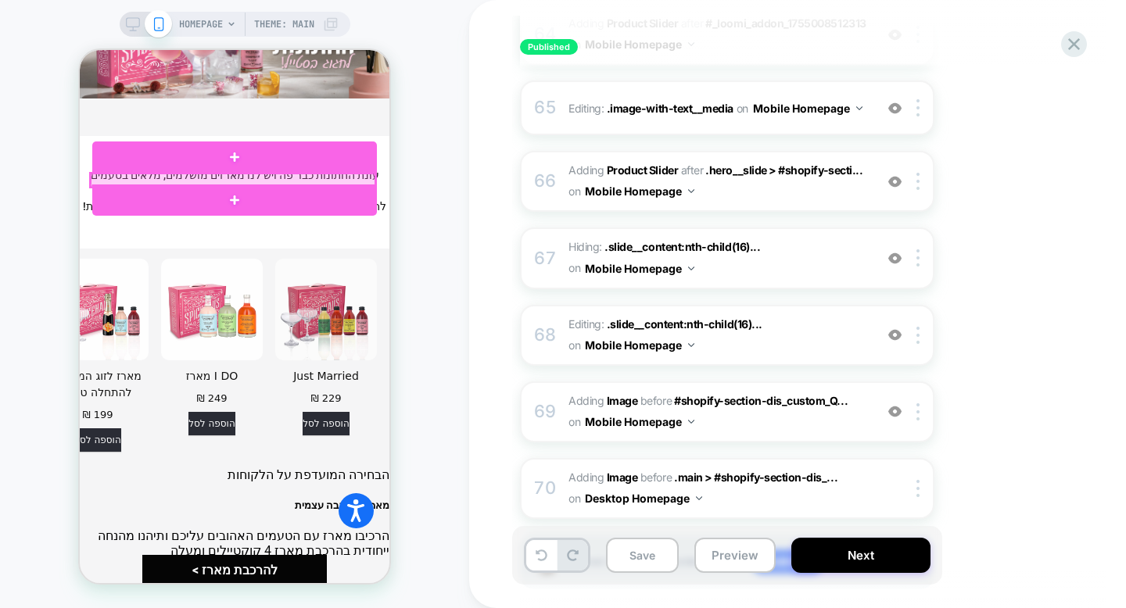
click at [341, 176] on div at bounding box center [233, 180] width 285 height 13
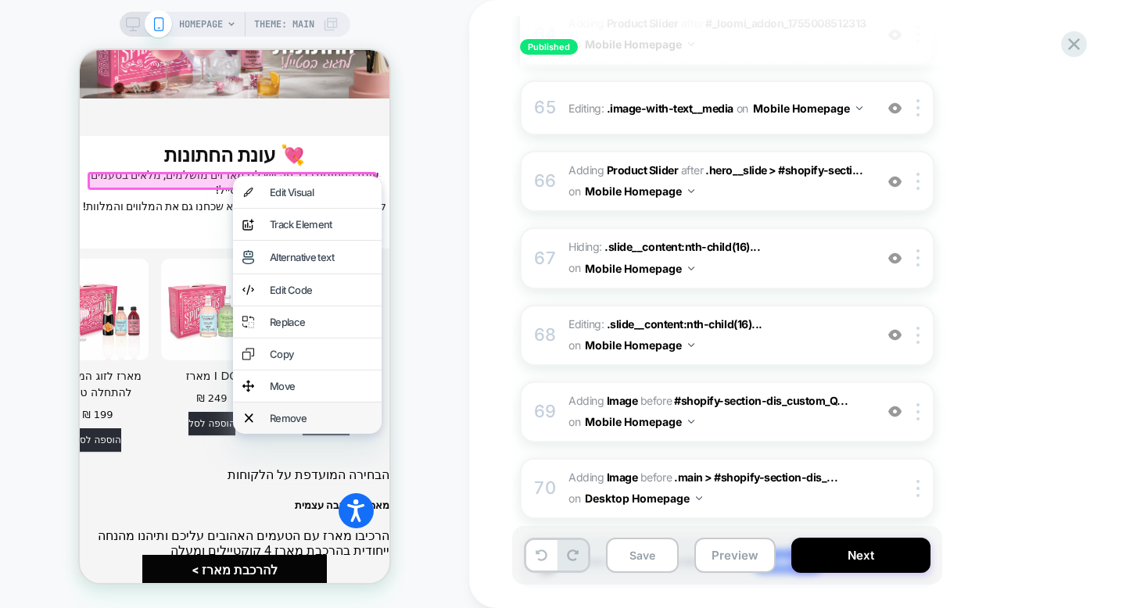
click at [345, 403] on div "Remove" at bounding box center [307, 418] width 149 height 31
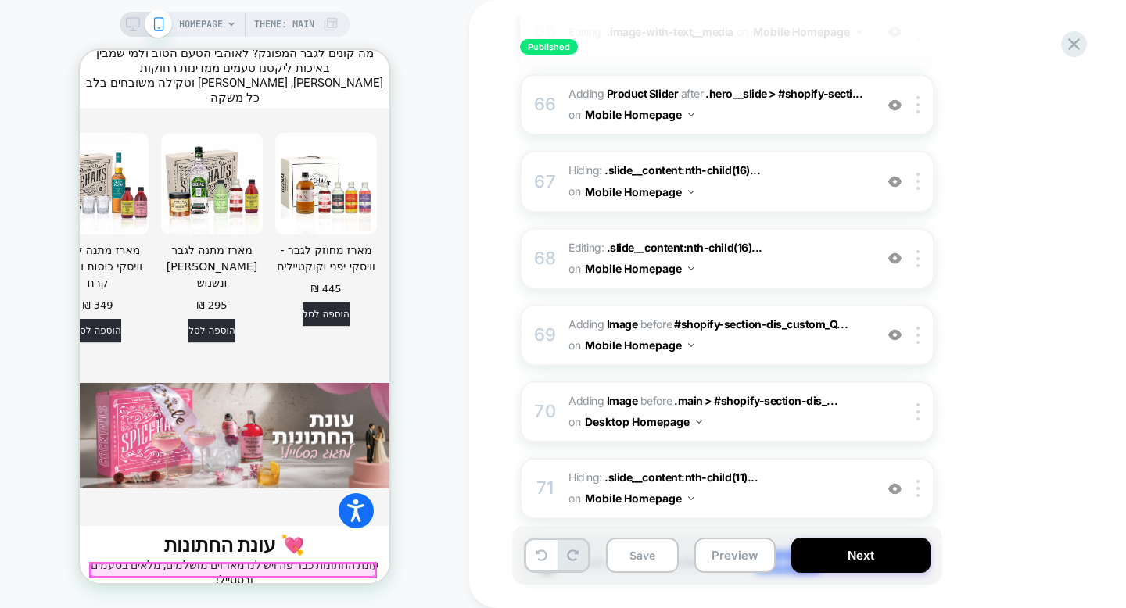
scroll to position [4823, 0]
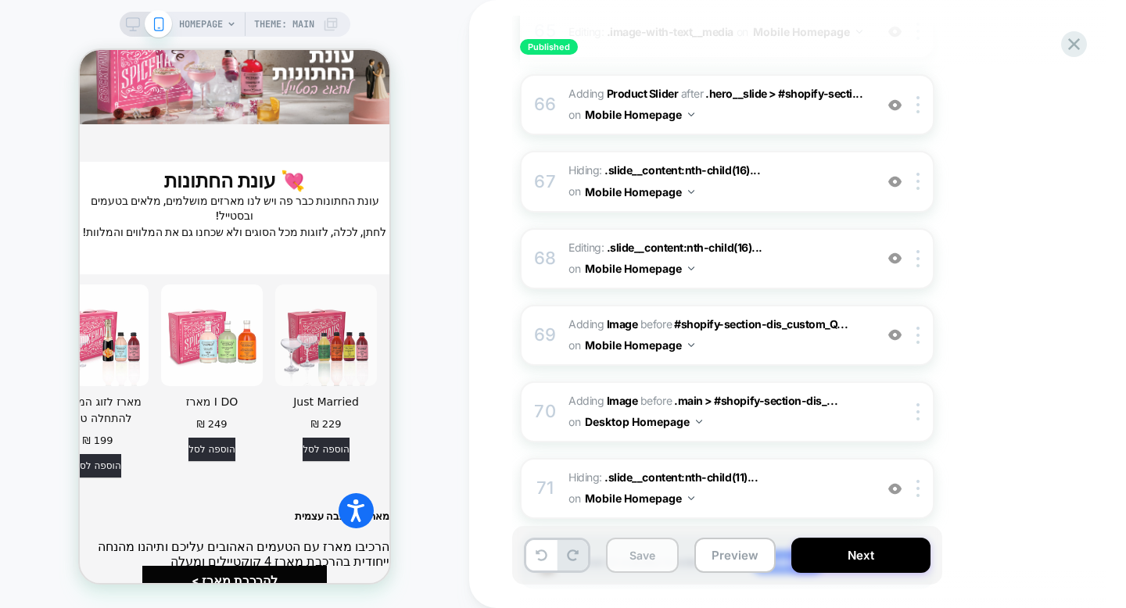
click at [637, 555] on button "Save" at bounding box center [642, 555] width 73 height 35
click at [625, 558] on button "Save" at bounding box center [642, 555] width 73 height 35
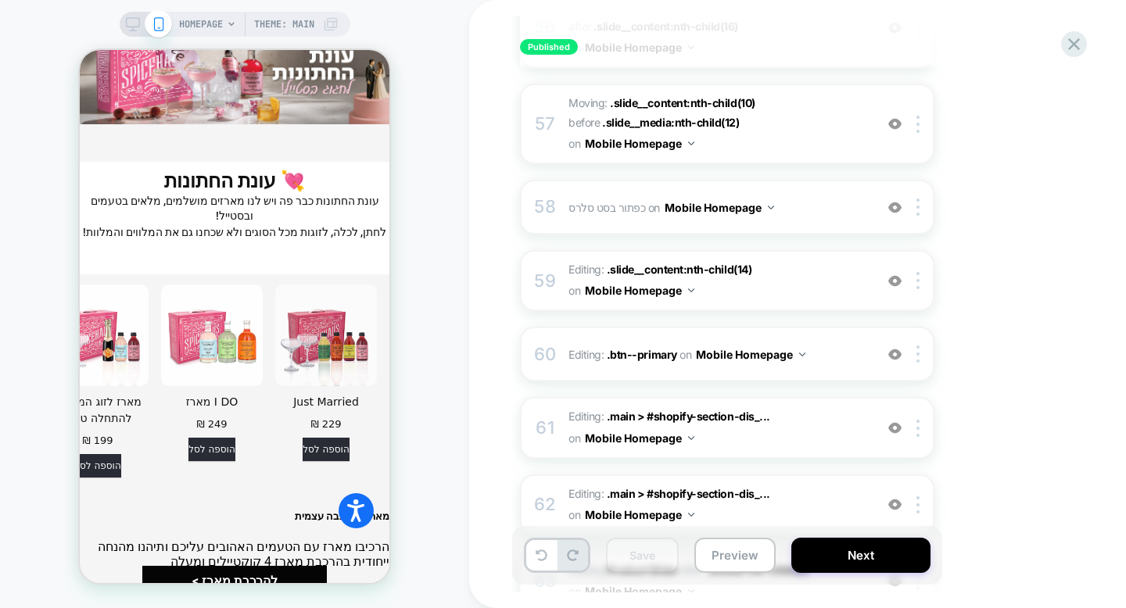
scroll to position [5163, 0]
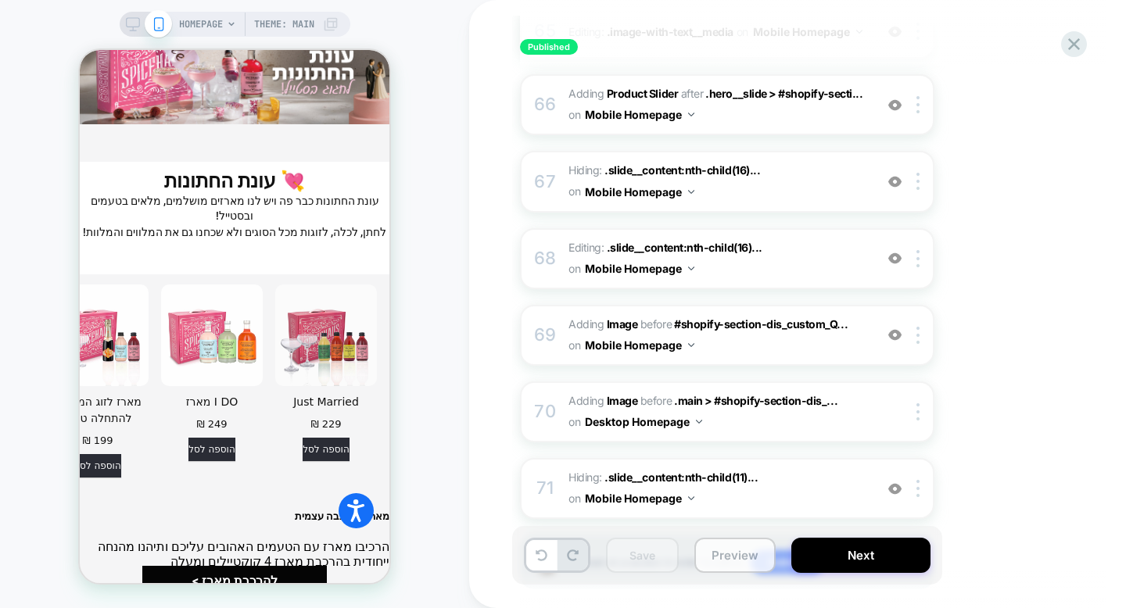
click at [725, 556] on button "Preview" at bounding box center [734, 555] width 81 height 35
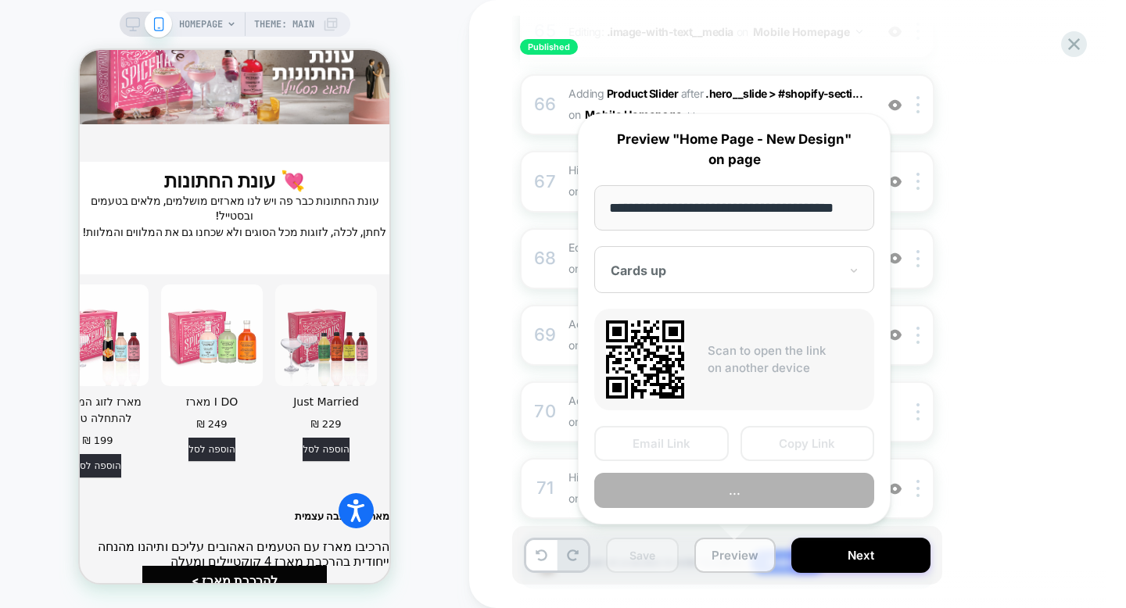
scroll to position [0, 23]
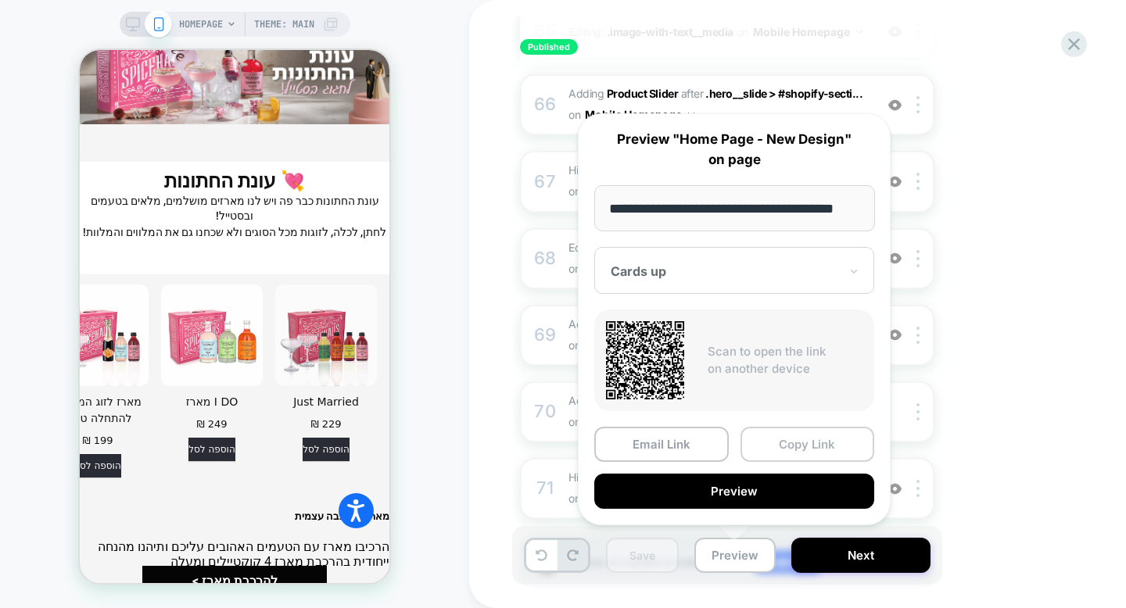
click at [767, 442] on button "Copy Link" at bounding box center [807, 444] width 134 height 35
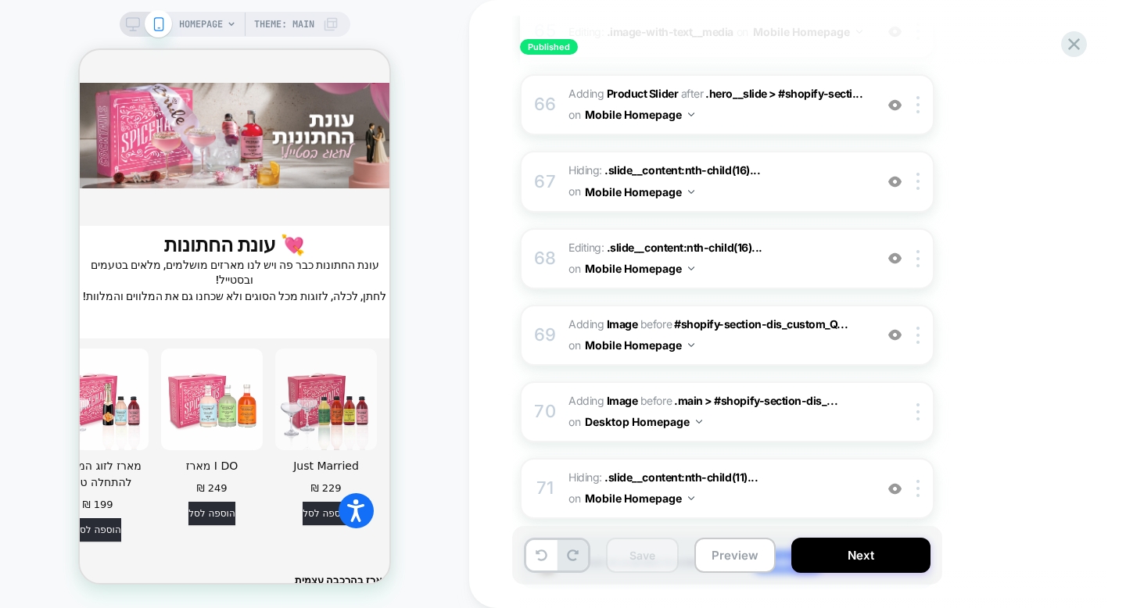
scroll to position [4744, 0]
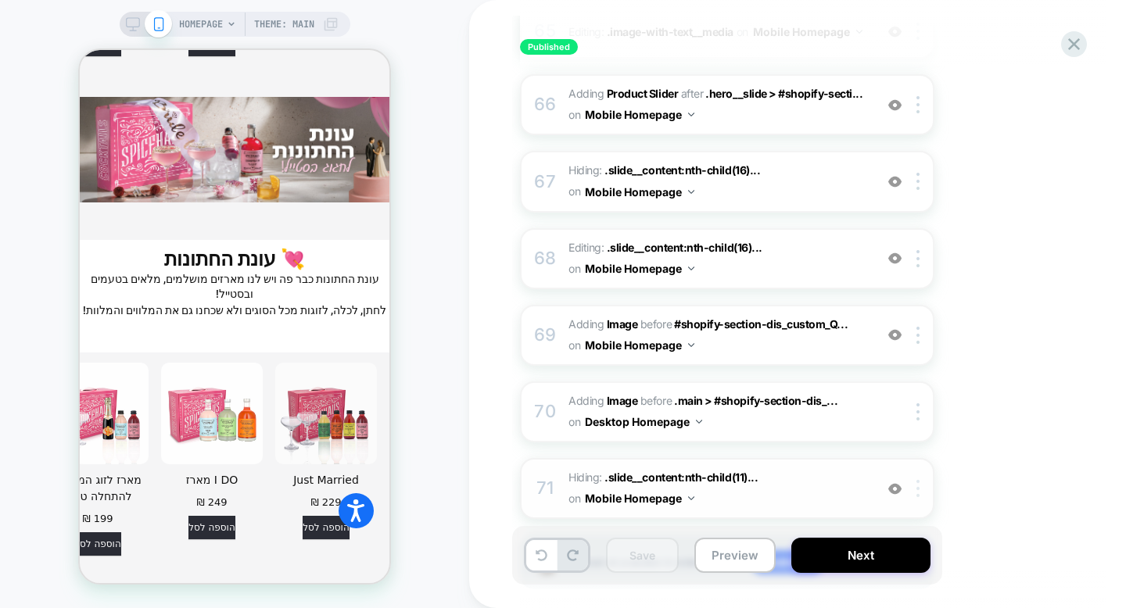
click at [921, 480] on div at bounding box center [920, 488] width 26 height 17
click at [803, 458] on div "71 Hiding : .slide__content:nth-child(11)... .slide__content:nth-child(11) .hea…" at bounding box center [727, 488] width 414 height 61
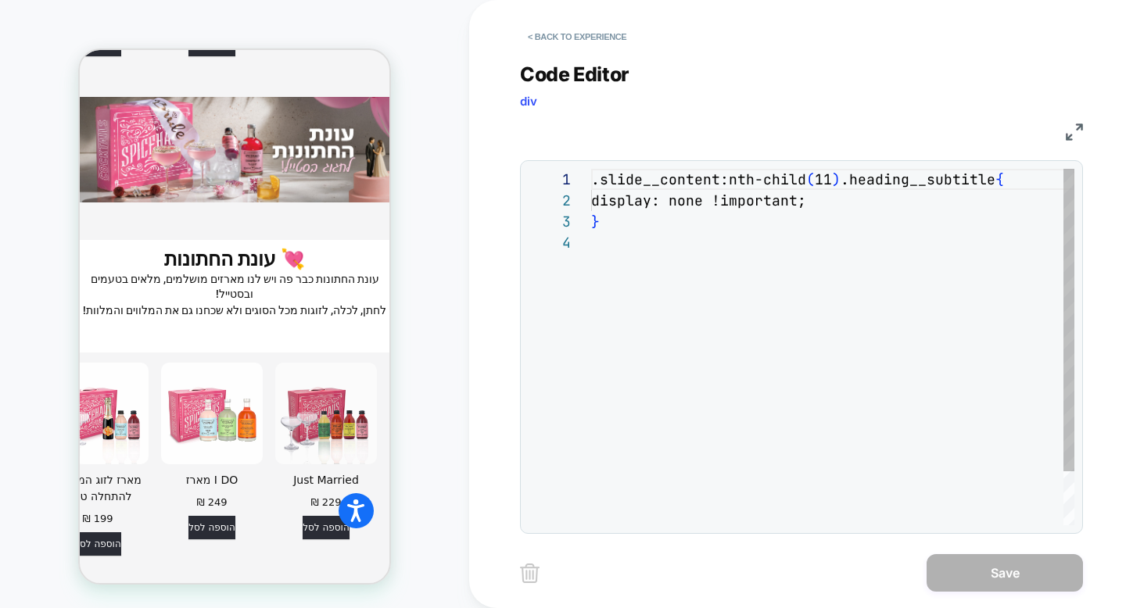
scroll to position [63, 0]
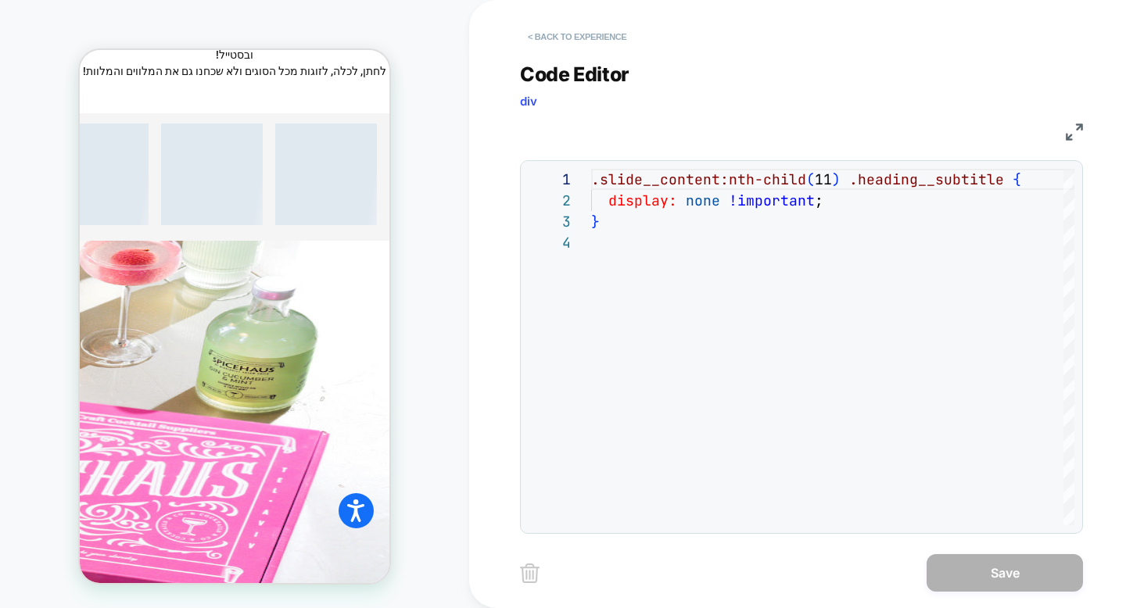
click at [597, 38] on button "< Back to experience" at bounding box center [577, 36] width 114 height 25
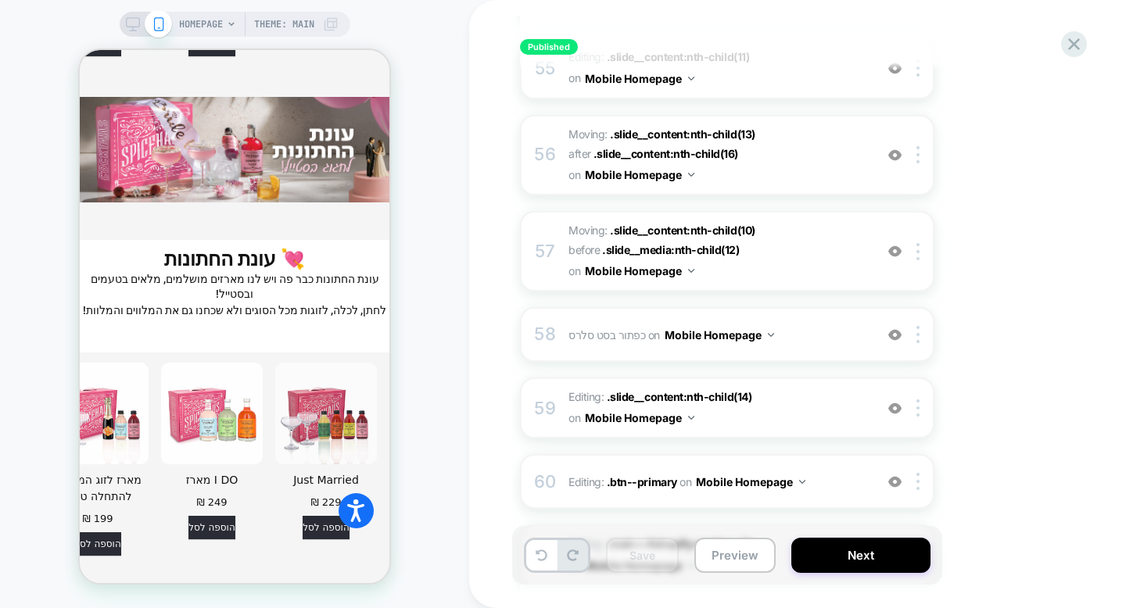
scroll to position [5163, 0]
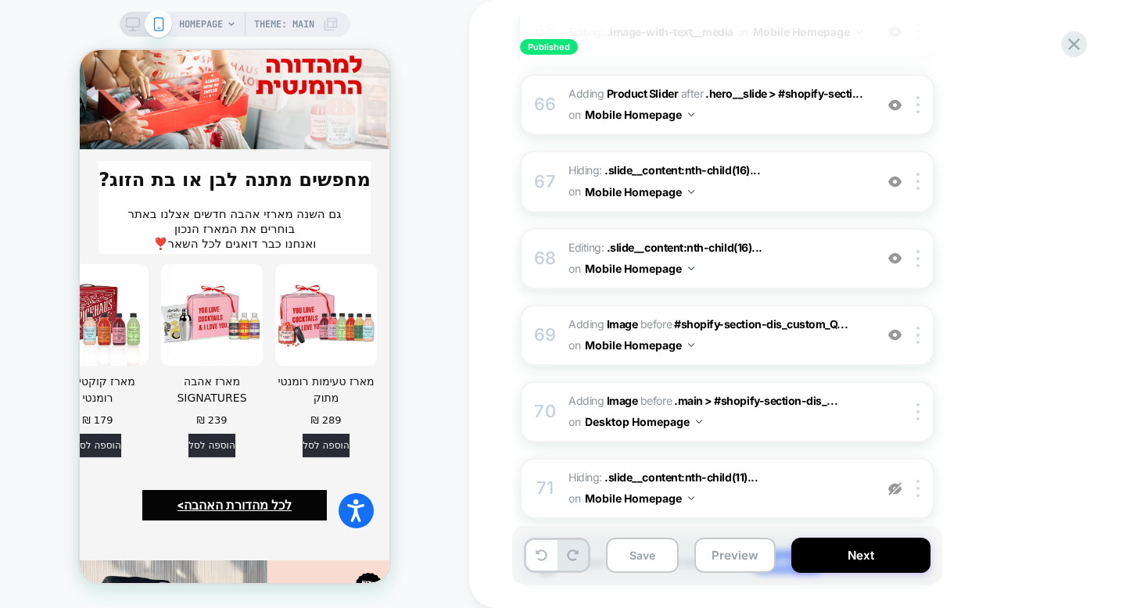
scroll to position [4770, 0]
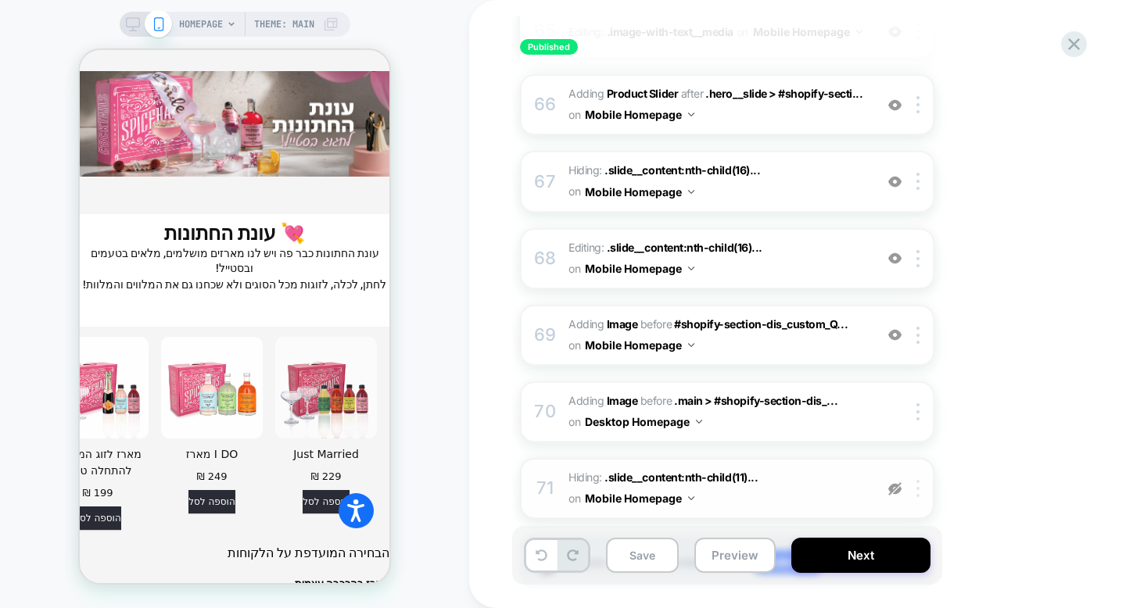
click at [920, 480] on div at bounding box center [920, 488] width 26 height 17
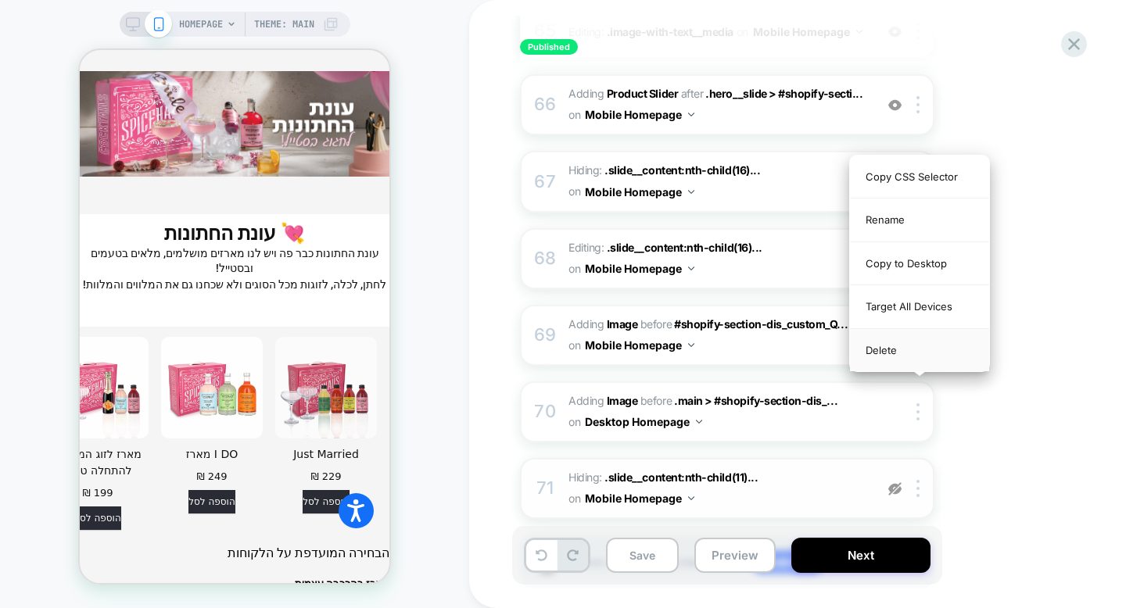
click at [911, 355] on div "Delete" at bounding box center [919, 350] width 139 height 42
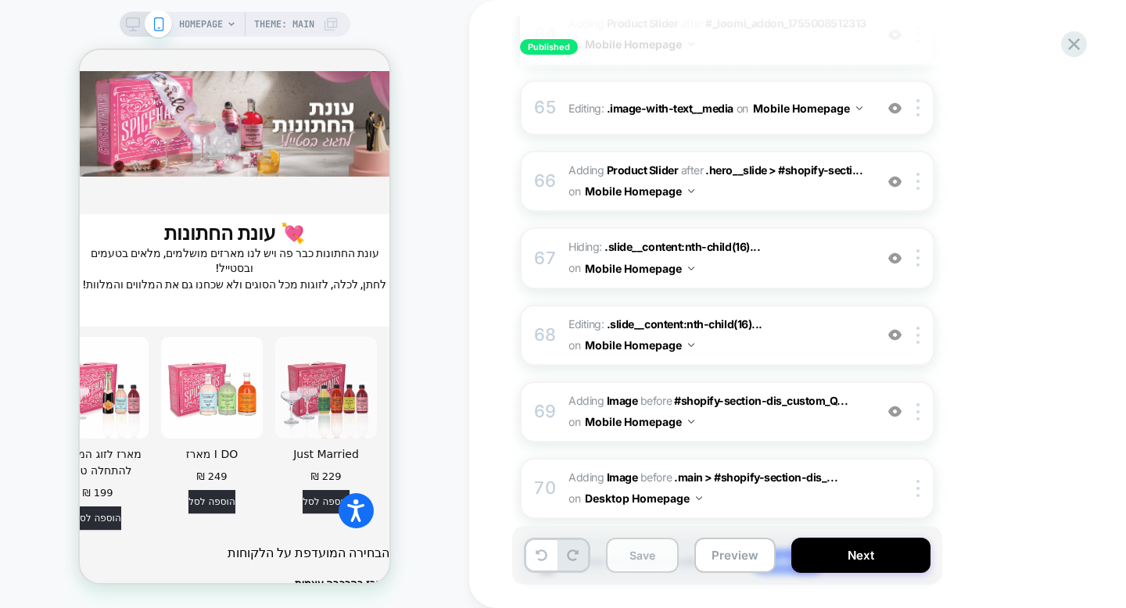
click at [660, 549] on button "Save" at bounding box center [642, 555] width 73 height 35
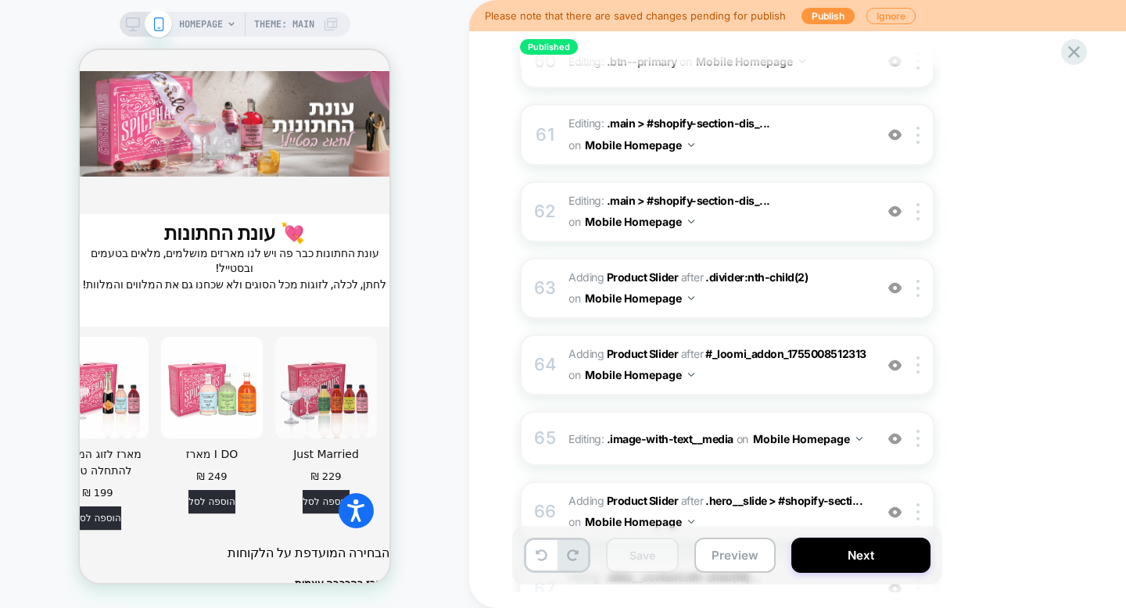
scroll to position [4340, 0]
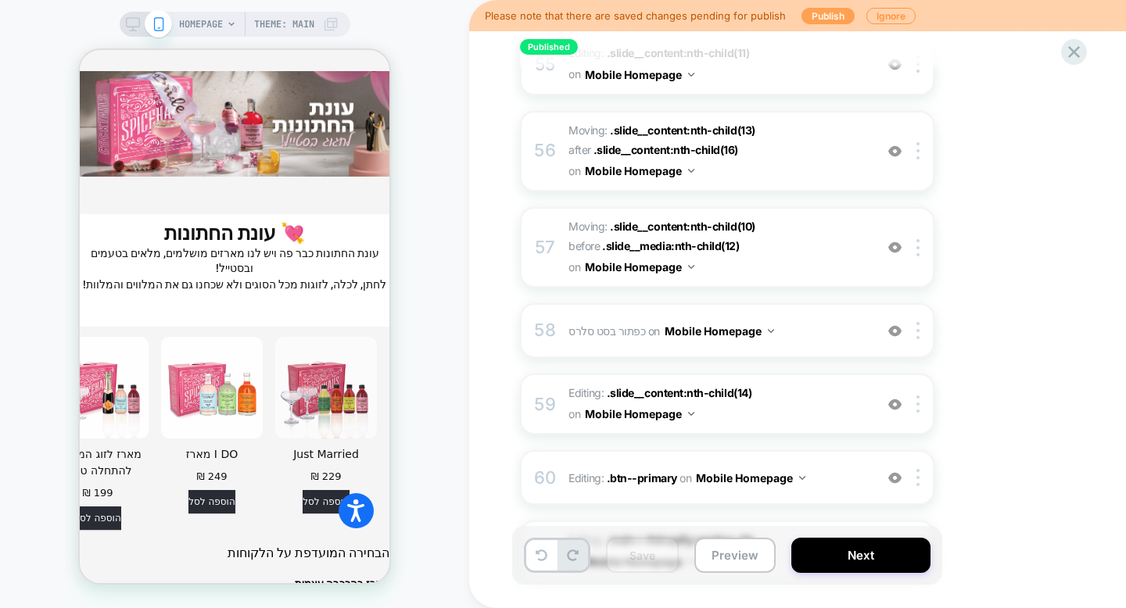
click at [814, 16] on button "Publish" at bounding box center [827, 16] width 53 height 16
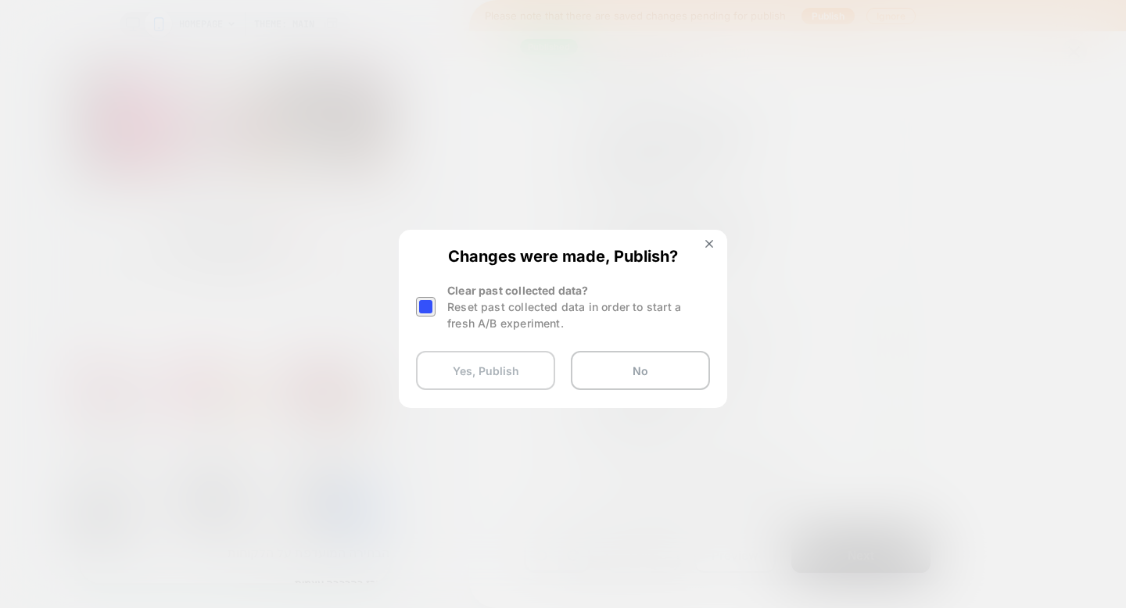
click at [496, 365] on button "Yes, Publish" at bounding box center [485, 370] width 139 height 39
click at [524, 364] on button "Yes, Publish" at bounding box center [485, 370] width 139 height 39
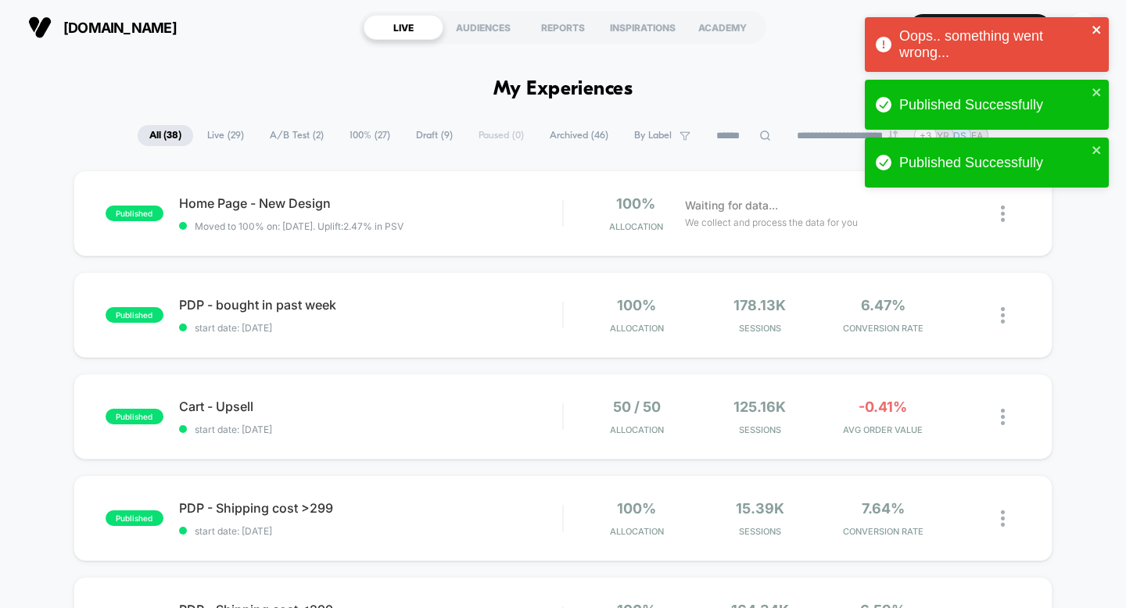
click at [1097, 30] on icon "close" at bounding box center [1096, 29] width 11 height 13
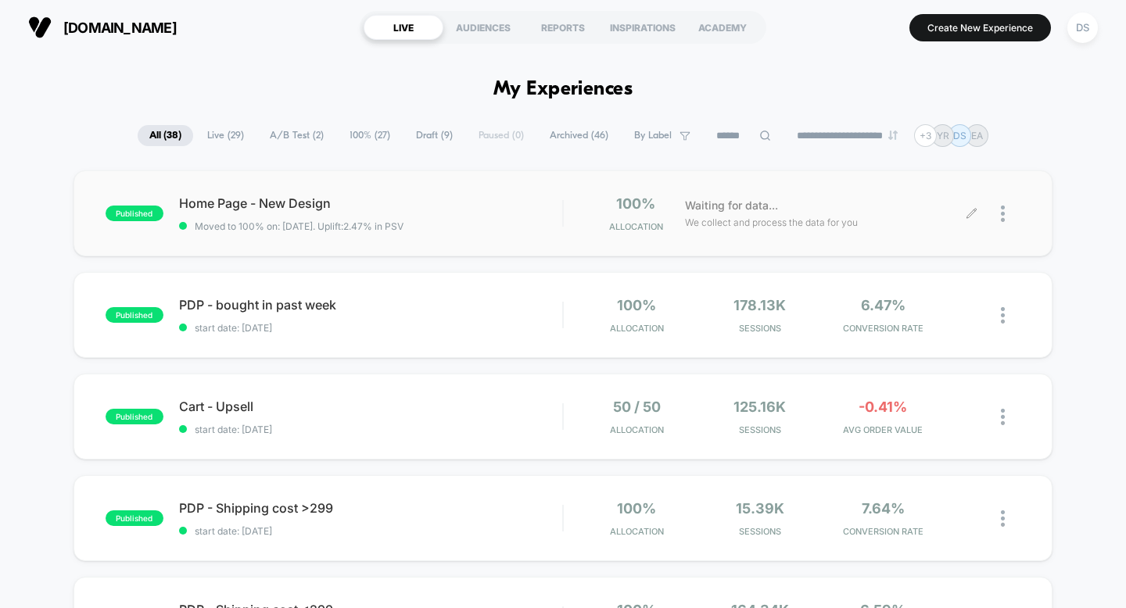
click at [967, 211] on icon at bounding box center [971, 214] width 12 height 12
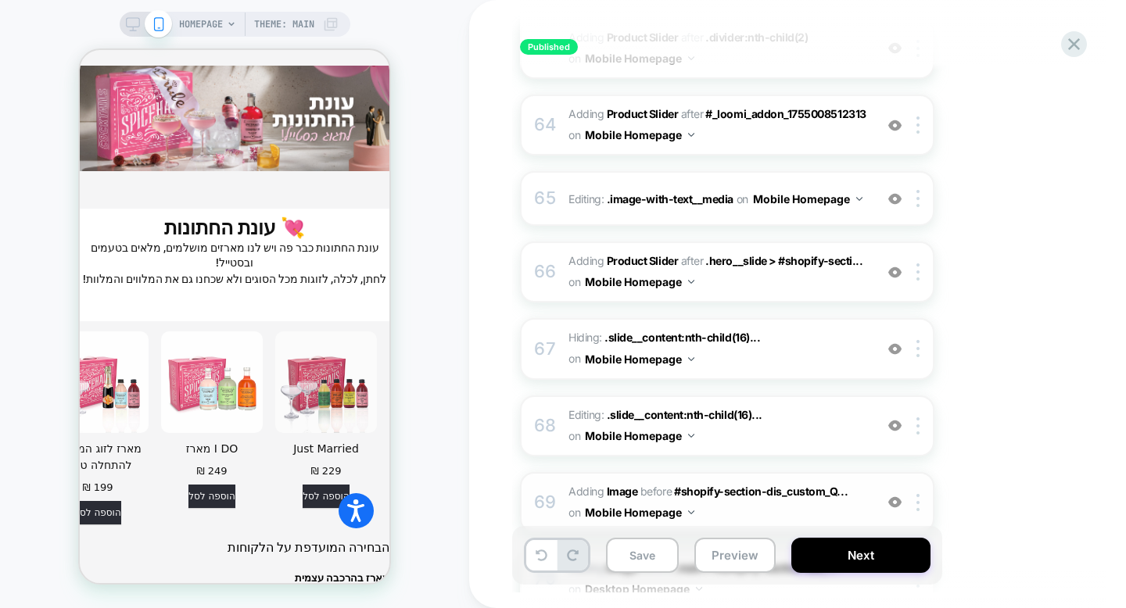
scroll to position [4993, 0]
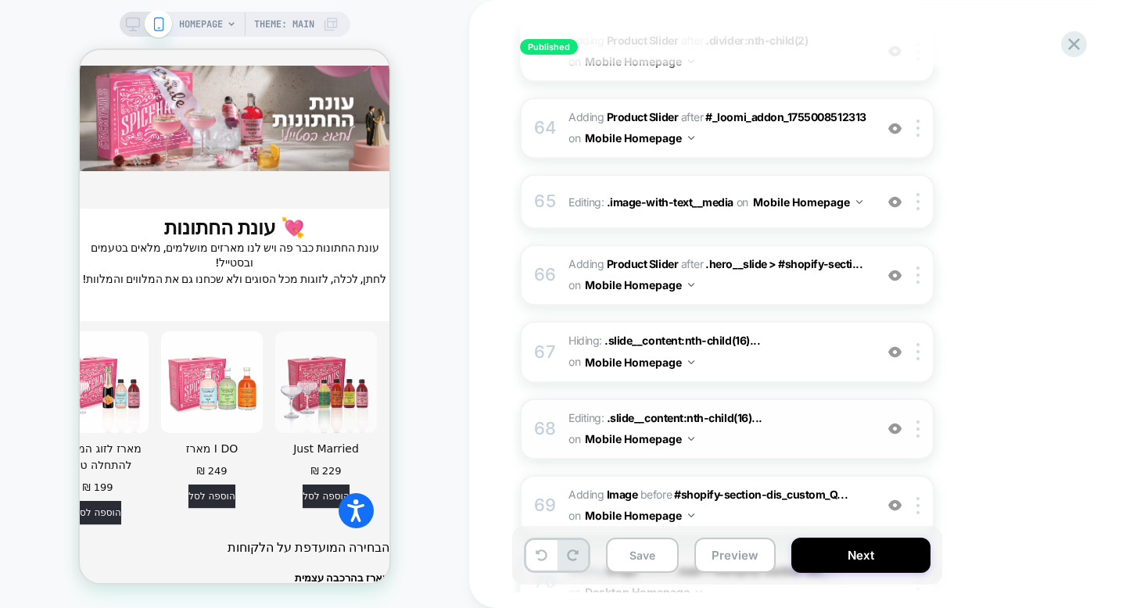
click at [556, 399] on div "68 Editing : .slide__content:nth-child(16)... .slide__content:nth-child(16) .he…" at bounding box center [727, 429] width 414 height 61
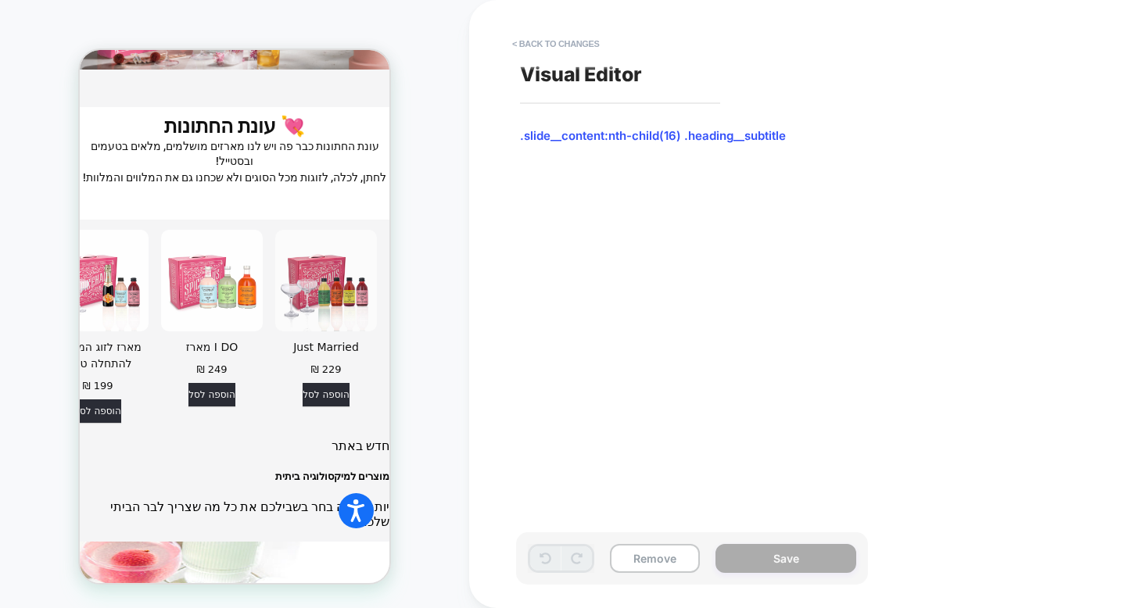
scroll to position [4801, 0]
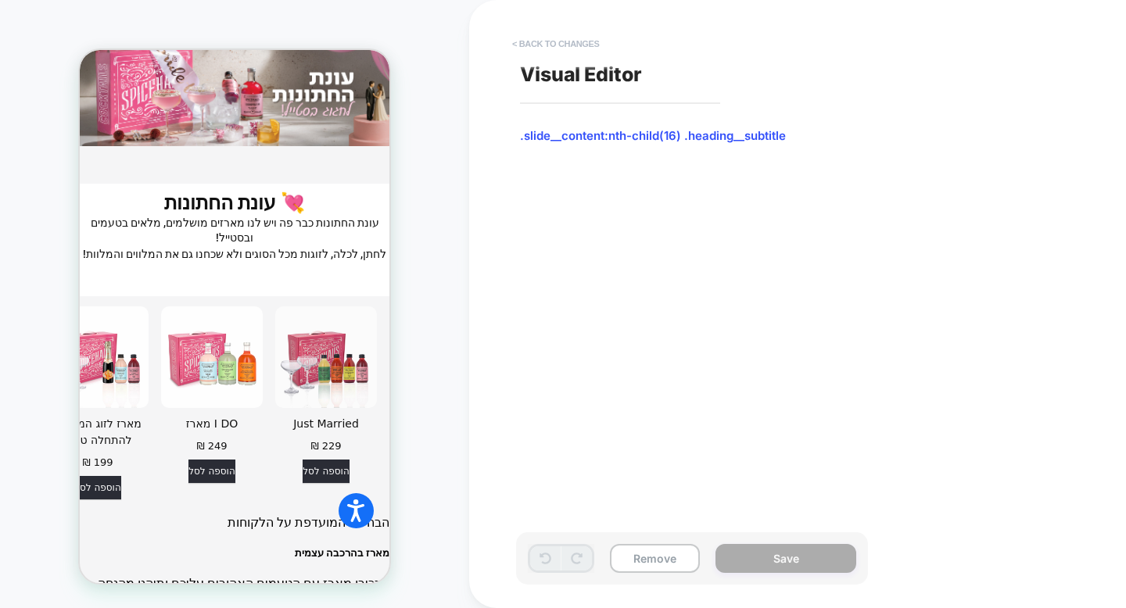
click at [515, 47] on button "< Back to changes" at bounding box center [555, 43] width 103 height 25
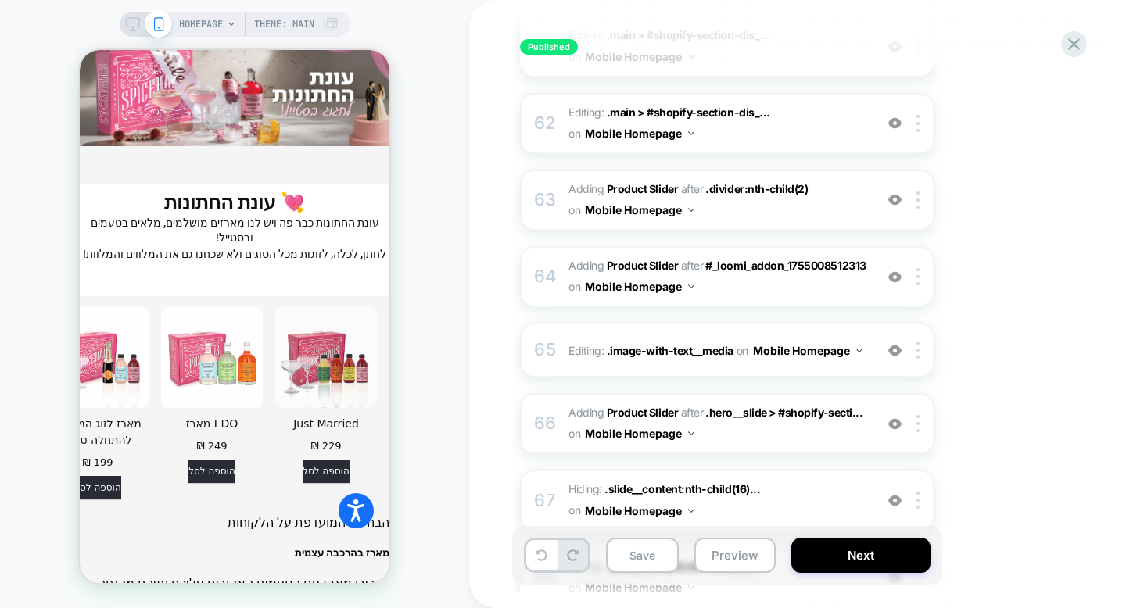
scroll to position [5087, 0]
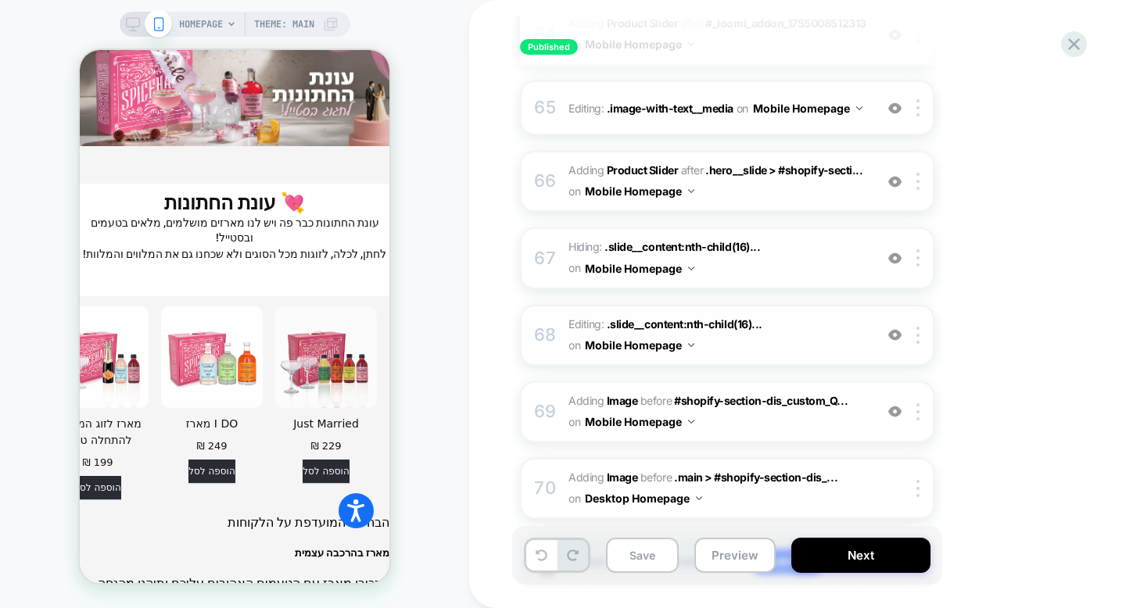
click at [894, 328] on img at bounding box center [894, 334] width 13 height 13
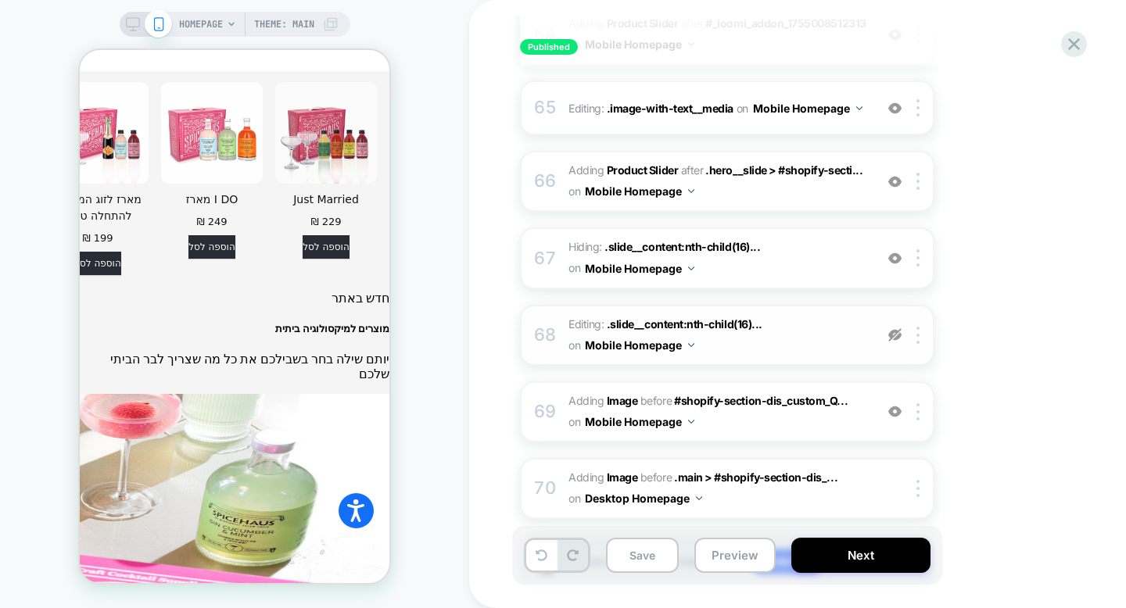
scroll to position [4801, 0]
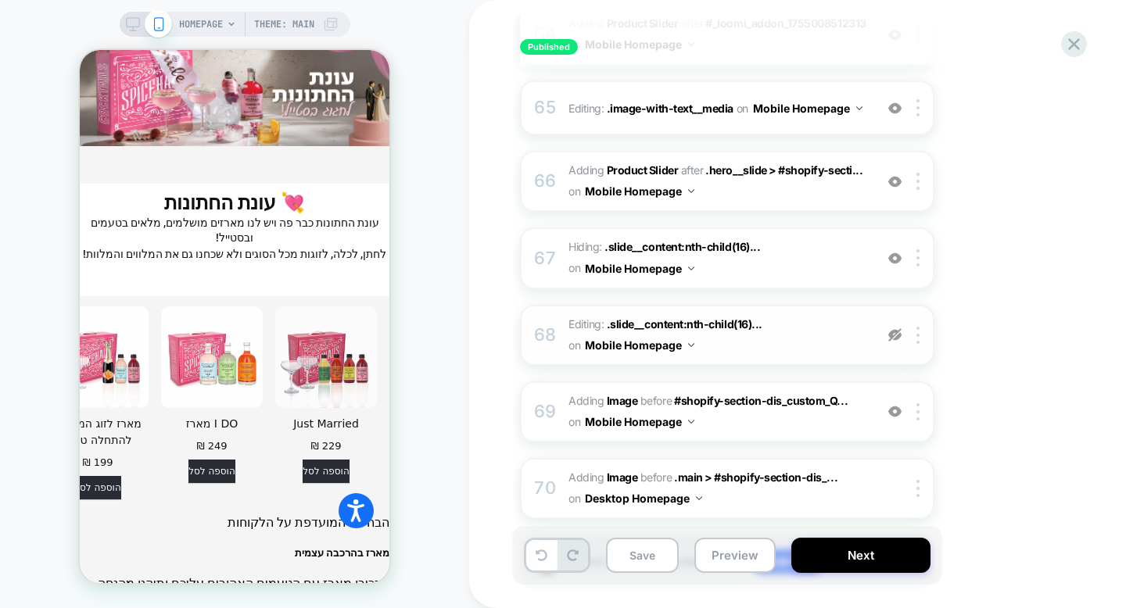
click at [894, 328] on img at bounding box center [894, 334] width 13 height 13
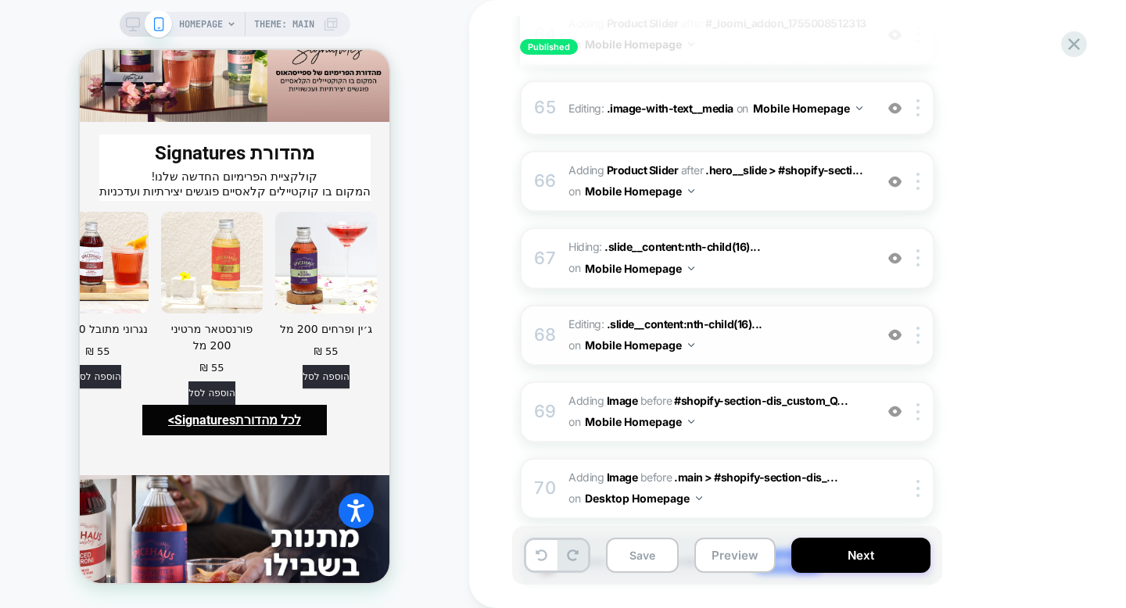
scroll to position [3825, 0]
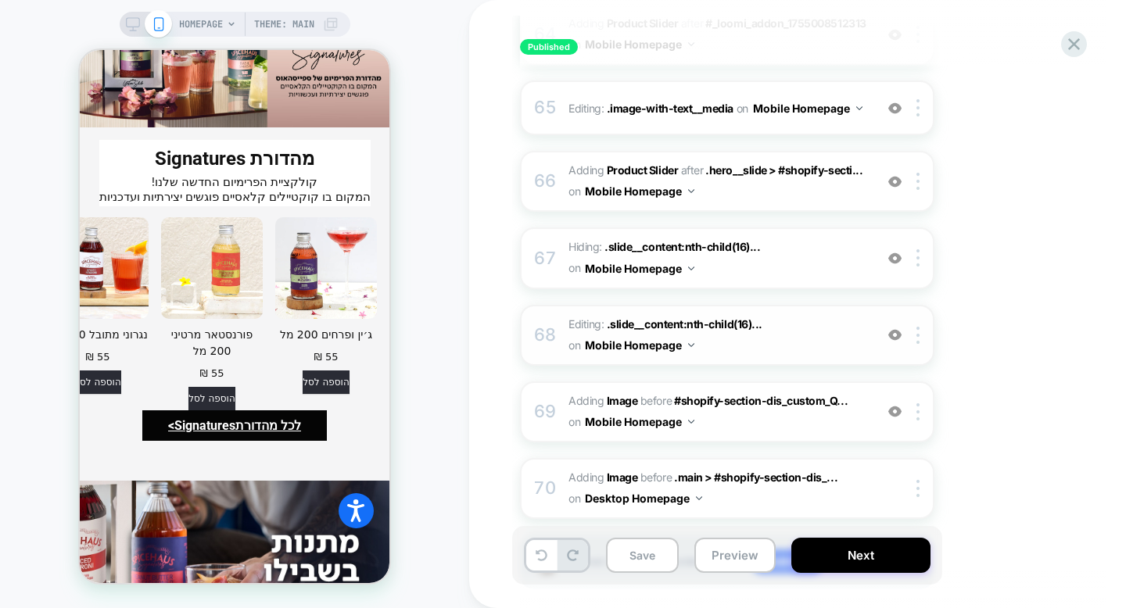
click at [893, 328] on img at bounding box center [894, 334] width 13 height 13
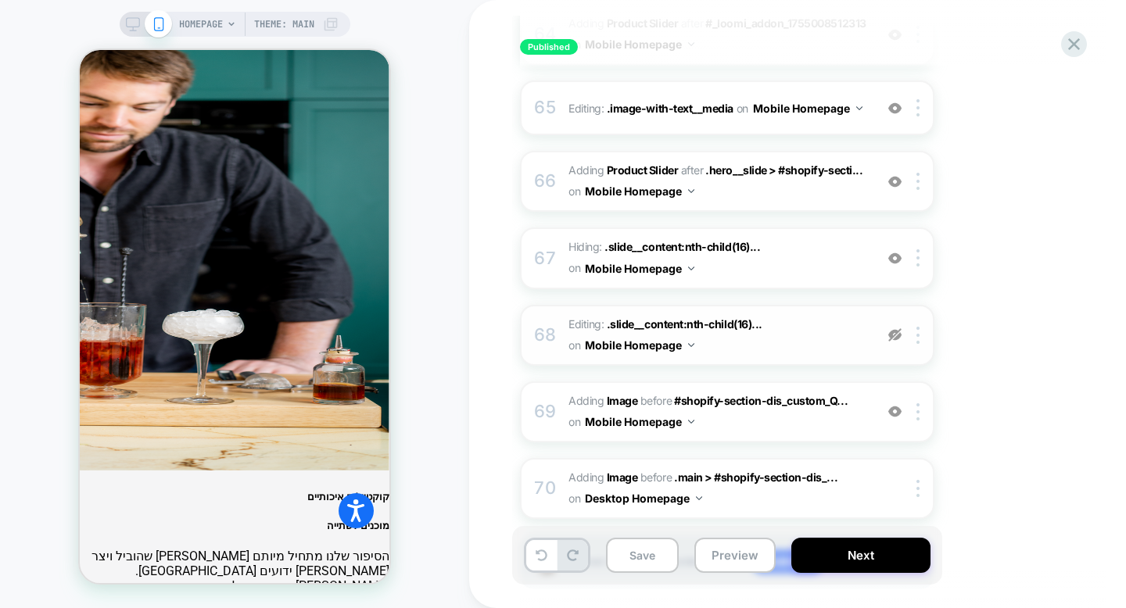
scroll to position [6297, 0]
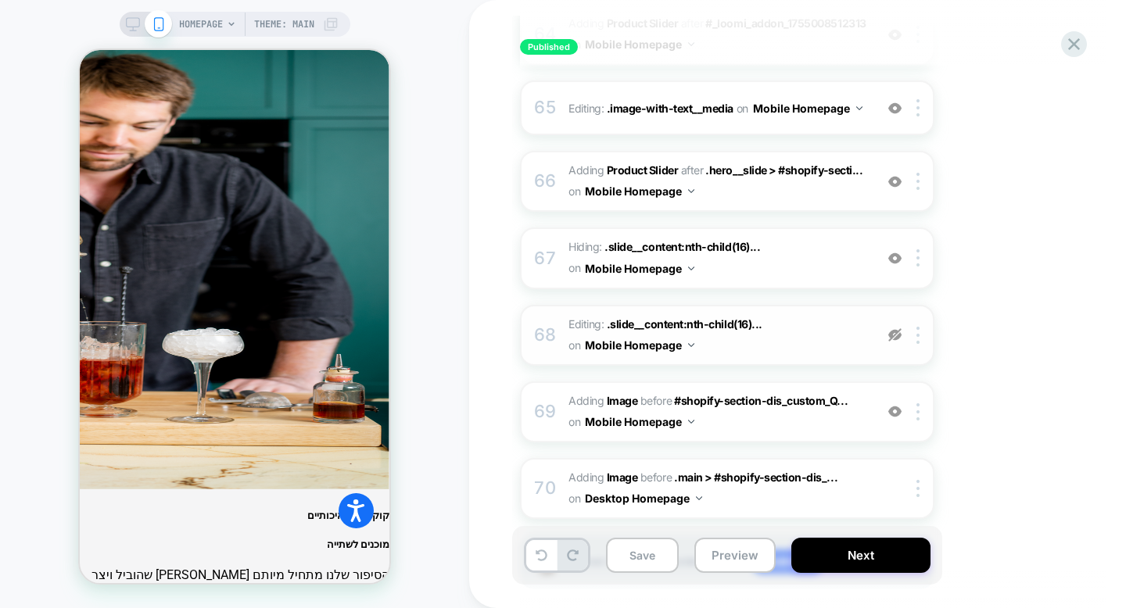
click at [893, 328] on img at bounding box center [894, 334] width 13 height 13
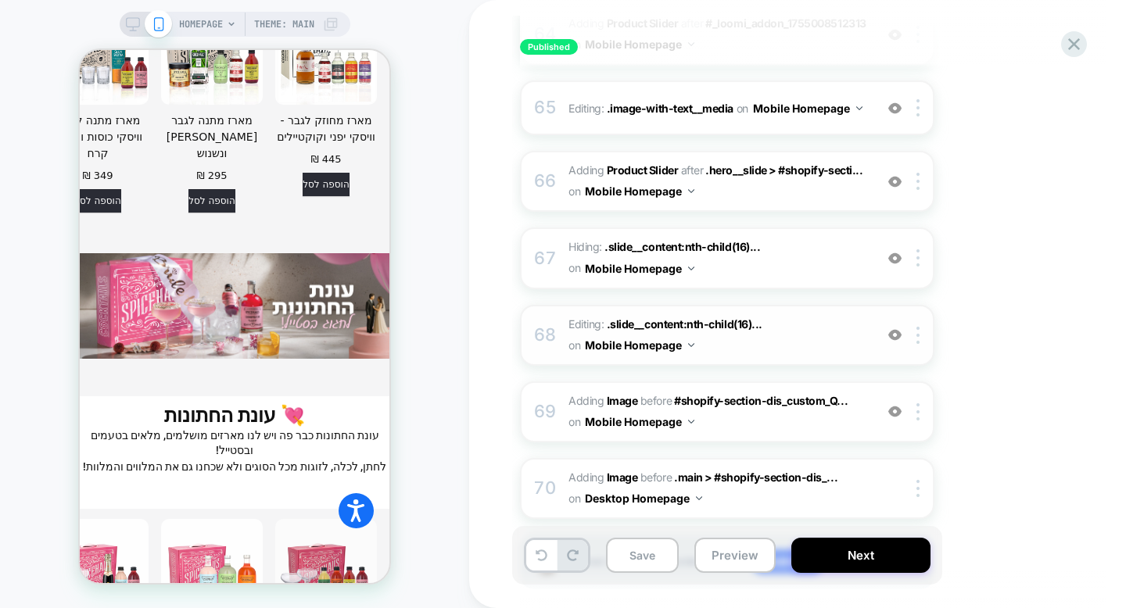
scroll to position [4603, 0]
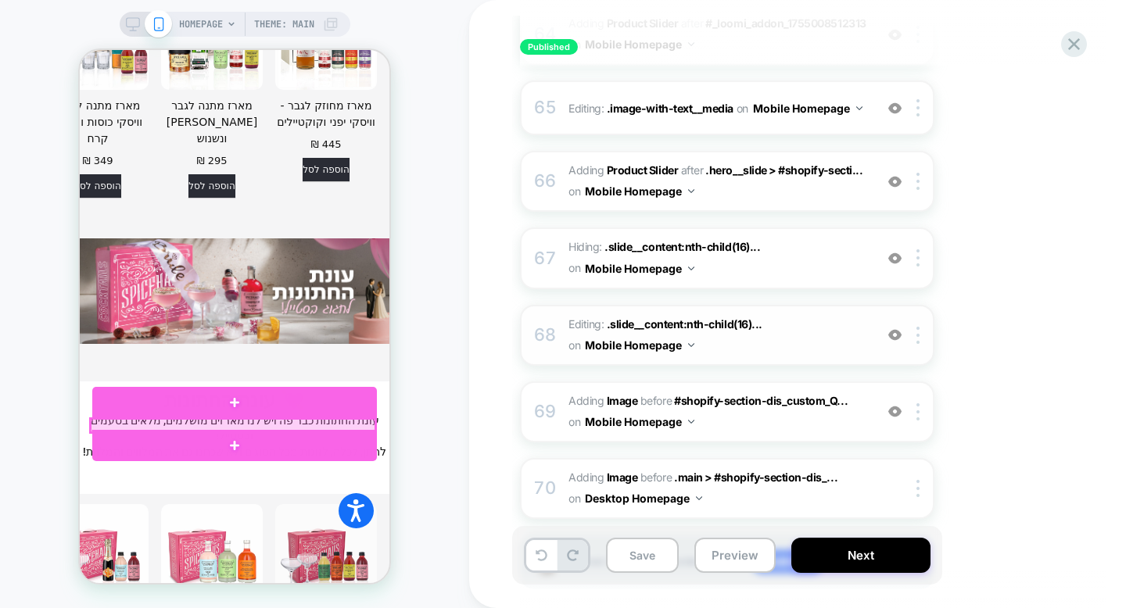
click at [205, 424] on div at bounding box center [233, 425] width 285 height 13
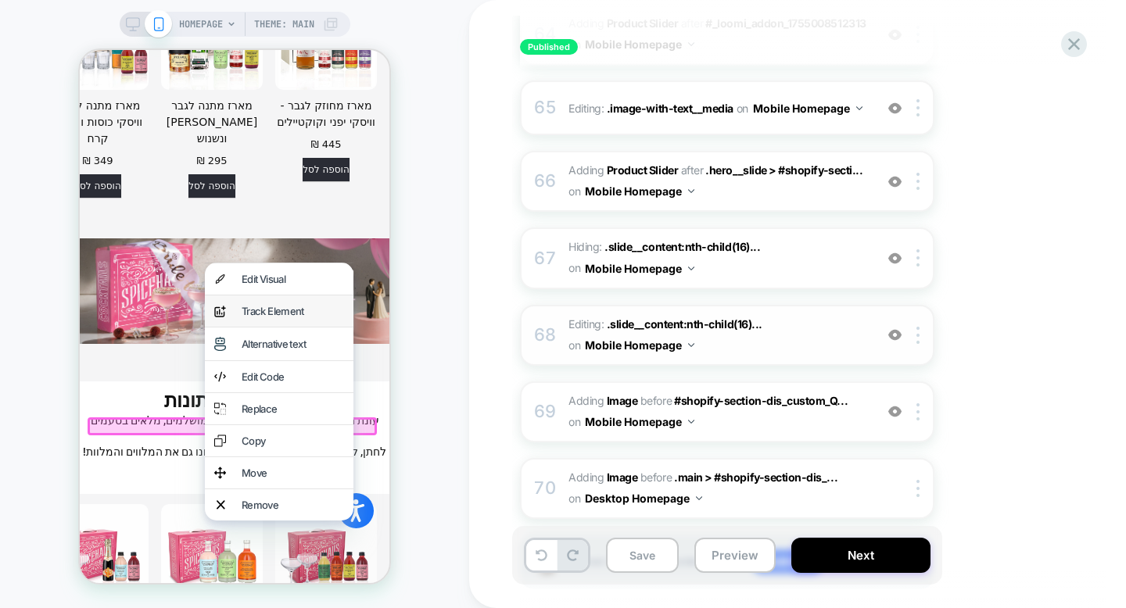
click at [301, 310] on div "Track Element" at bounding box center [293, 311] width 102 height 13
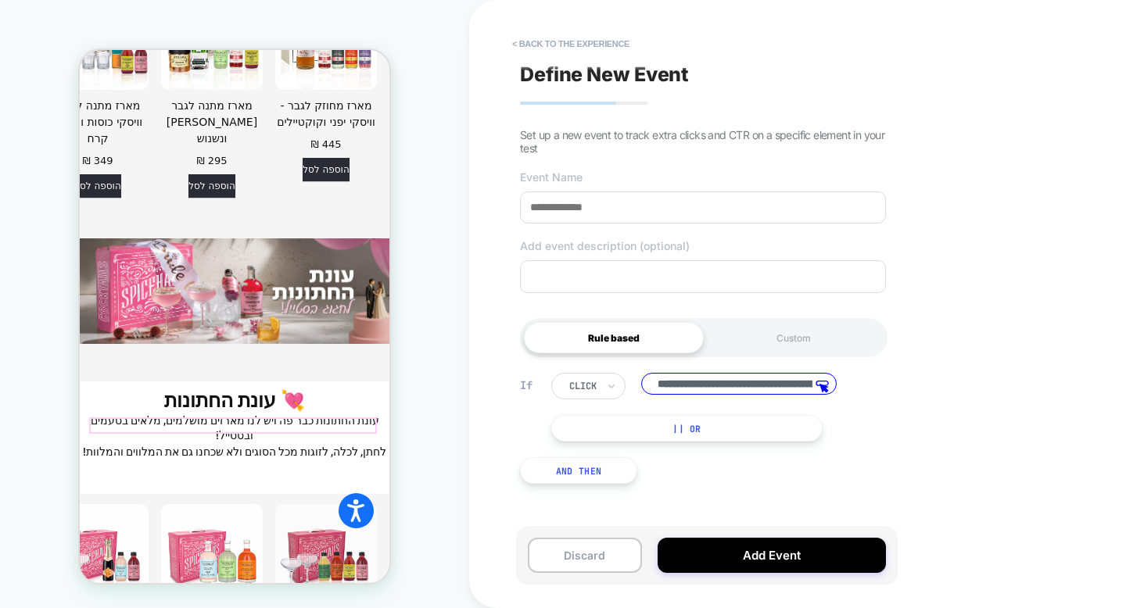
scroll to position [0, 161]
click at [595, 46] on button "< back to the experience" at bounding box center [570, 43] width 133 height 25
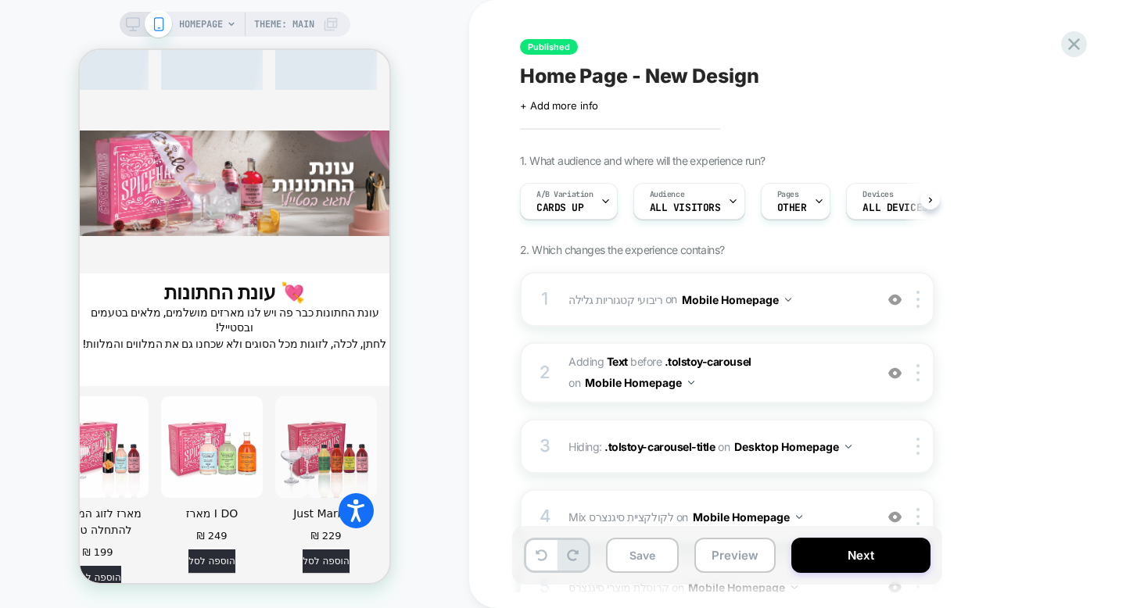
scroll to position [0, 1]
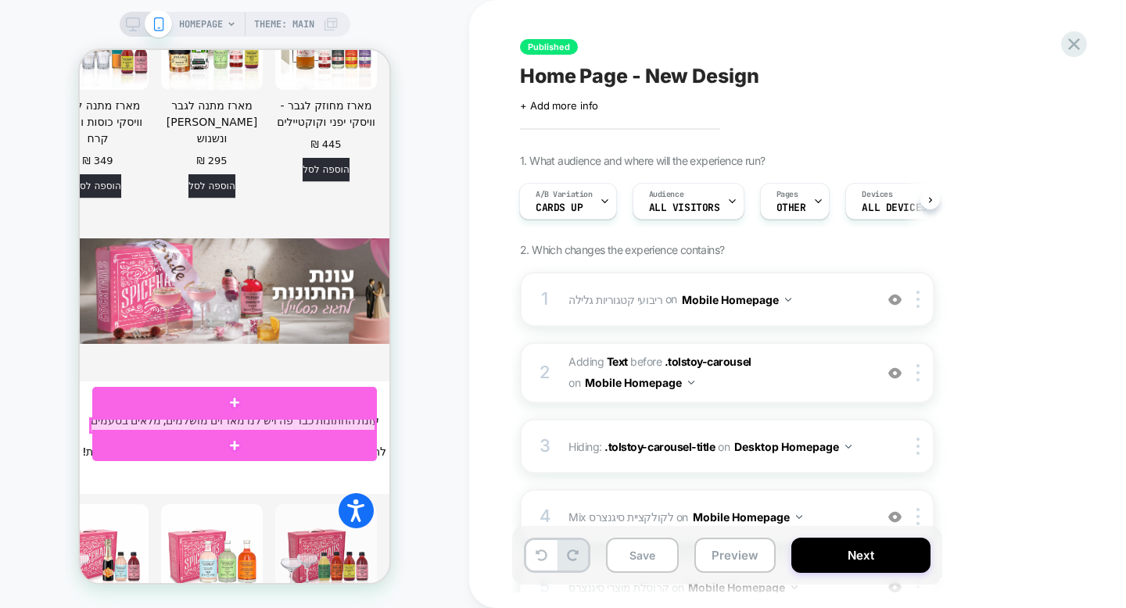
click at [263, 422] on div at bounding box center [233, 425] width 285 height 13
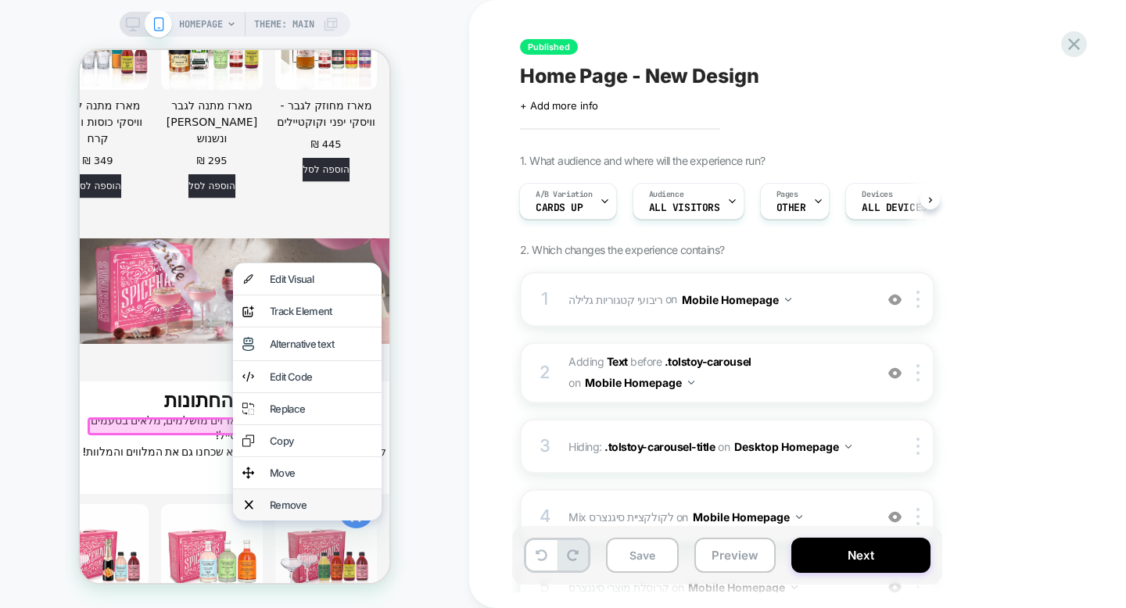
click at [310, 505] on div "Remove" at bounding box center [321, 505] width 102 height 13
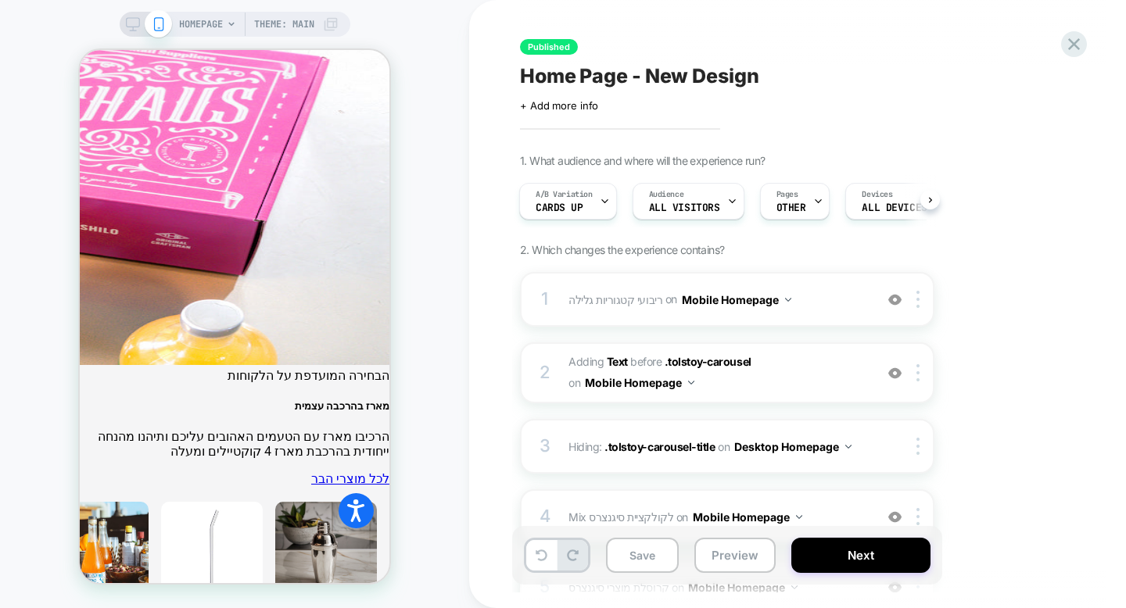
scroll to position [4603, 0]
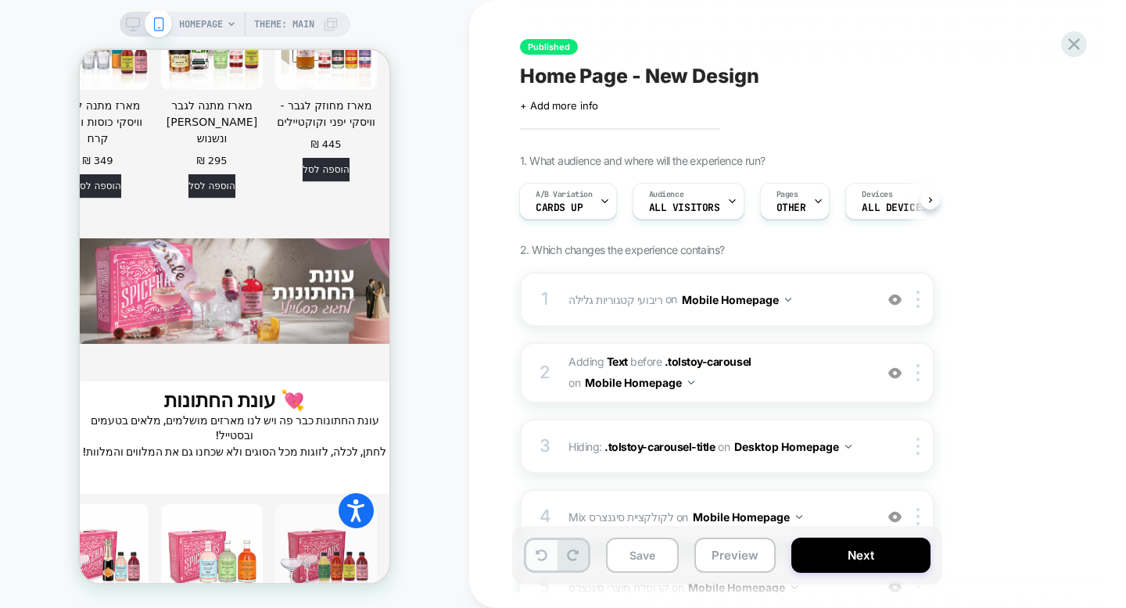
click at [541, 561] on button at bounding box center [541, 555] width 30 height 30
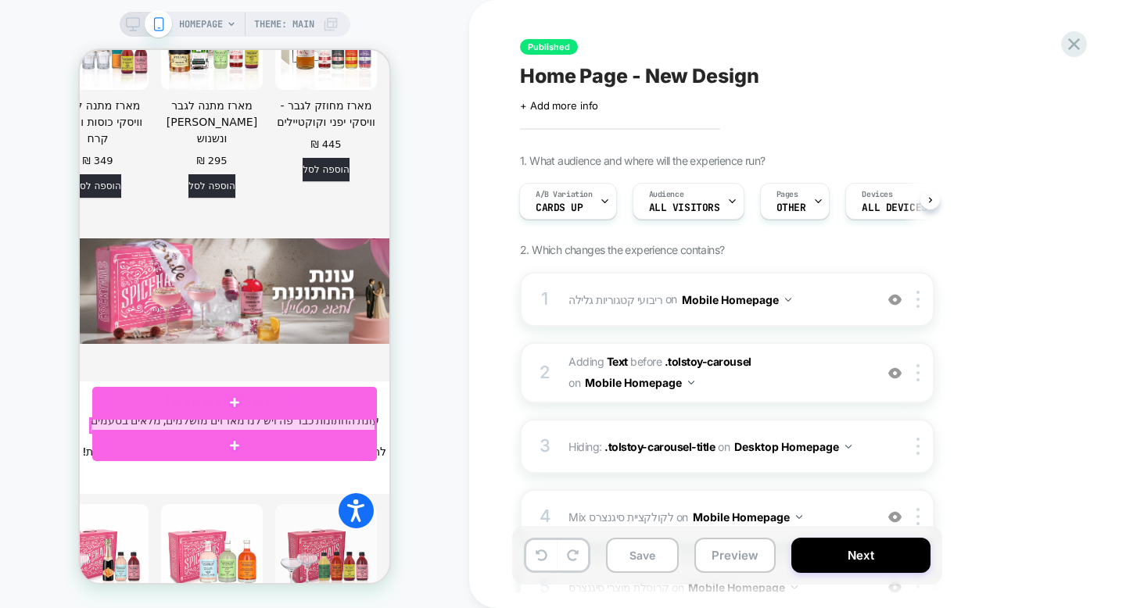
click at [304, 422] on div at bounding box center [233, 425] width 285 height 13
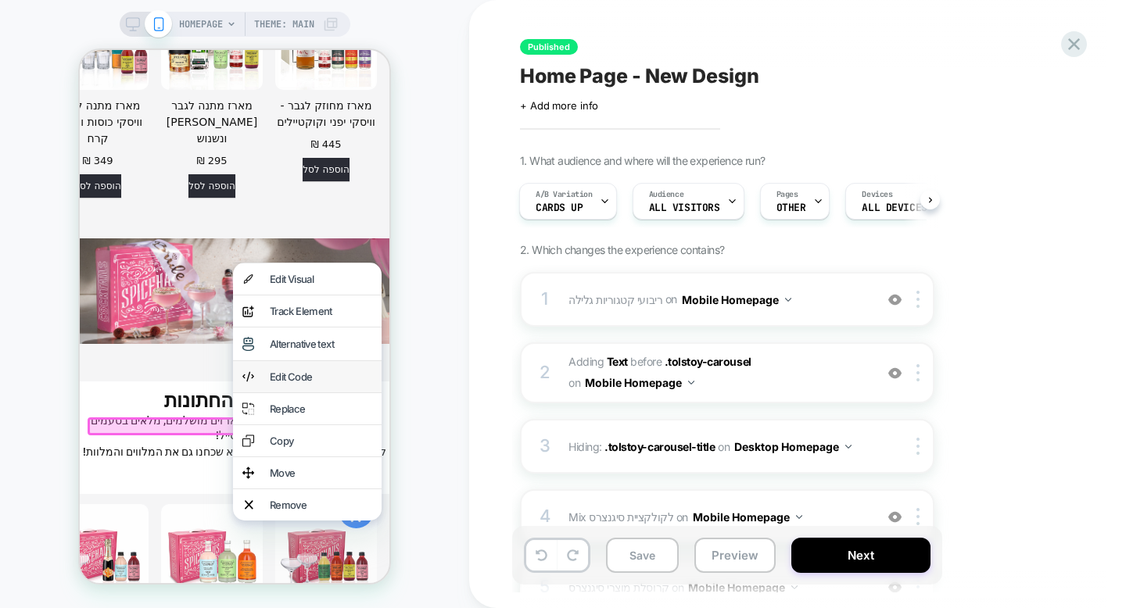
click at [327, 370] on div "Edit Code" at bounding box center [307, 376] width 149 height 31
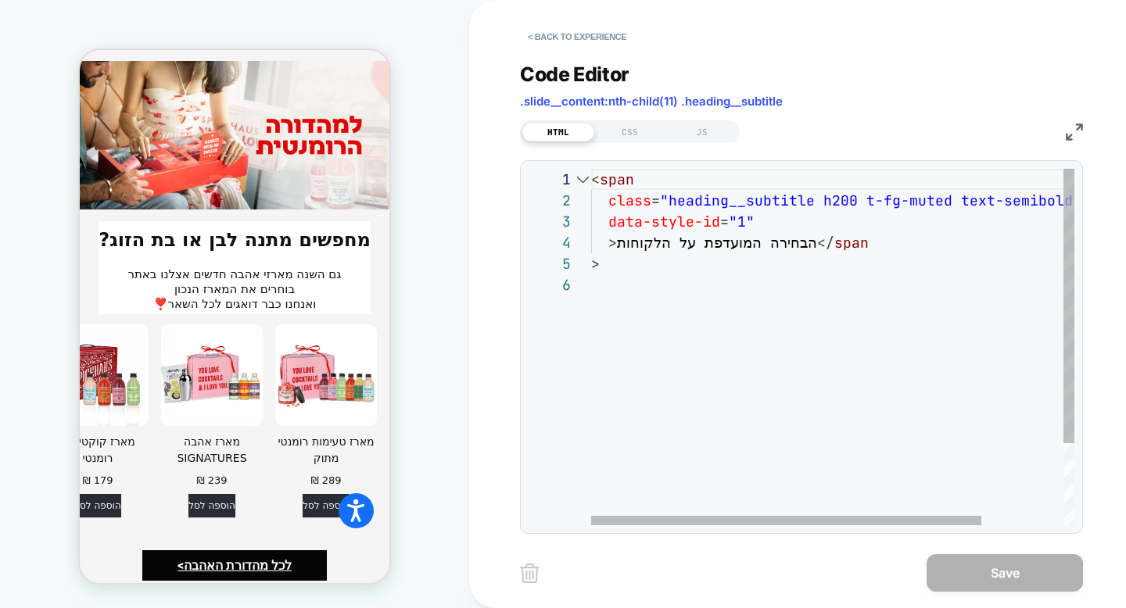
scroll to position [4710, 0]
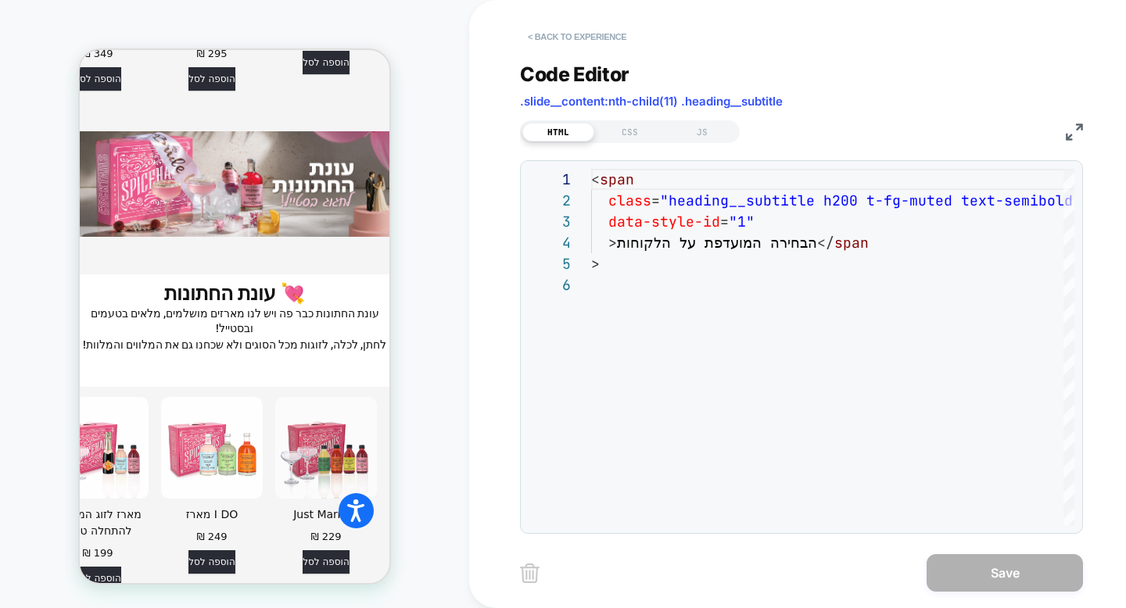
click at [603, 43] on button "< Back to experience" at bounding box center [577, 36] width 114 height 25
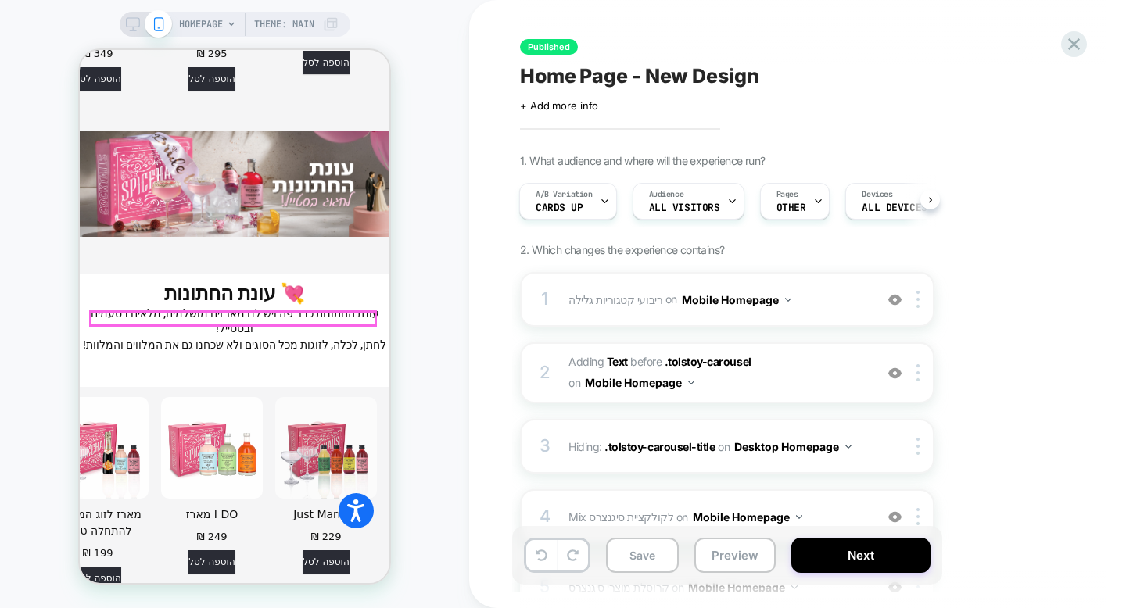
click at [349, 606] on span "הבחירה המועדפת על הלקוחות" at bounding box center [308, 613] width 162 height 15
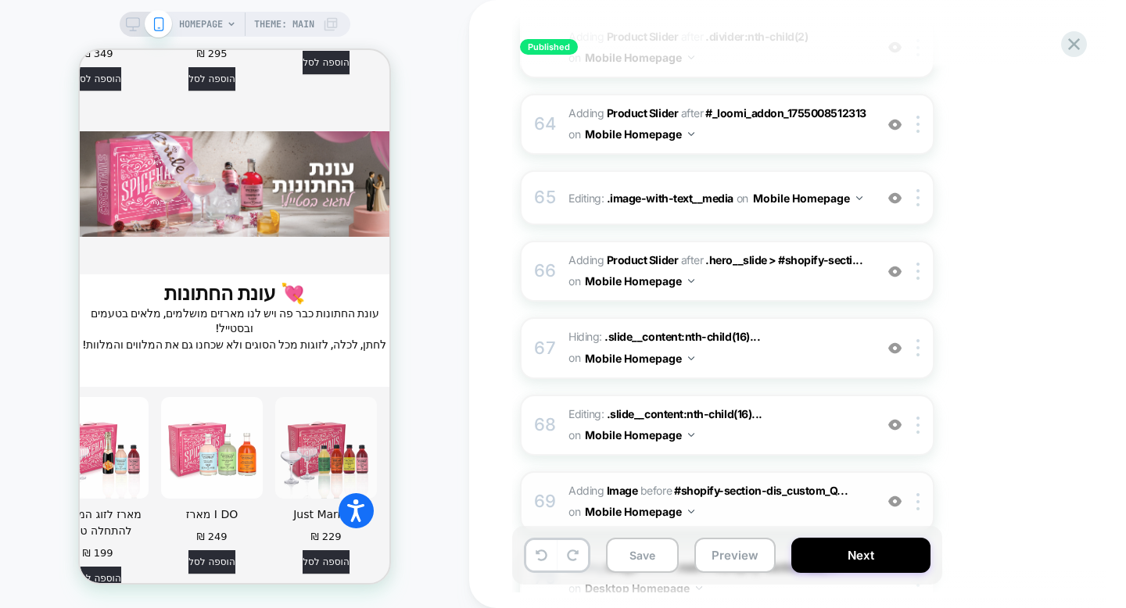
scroll to position [4990, 0]
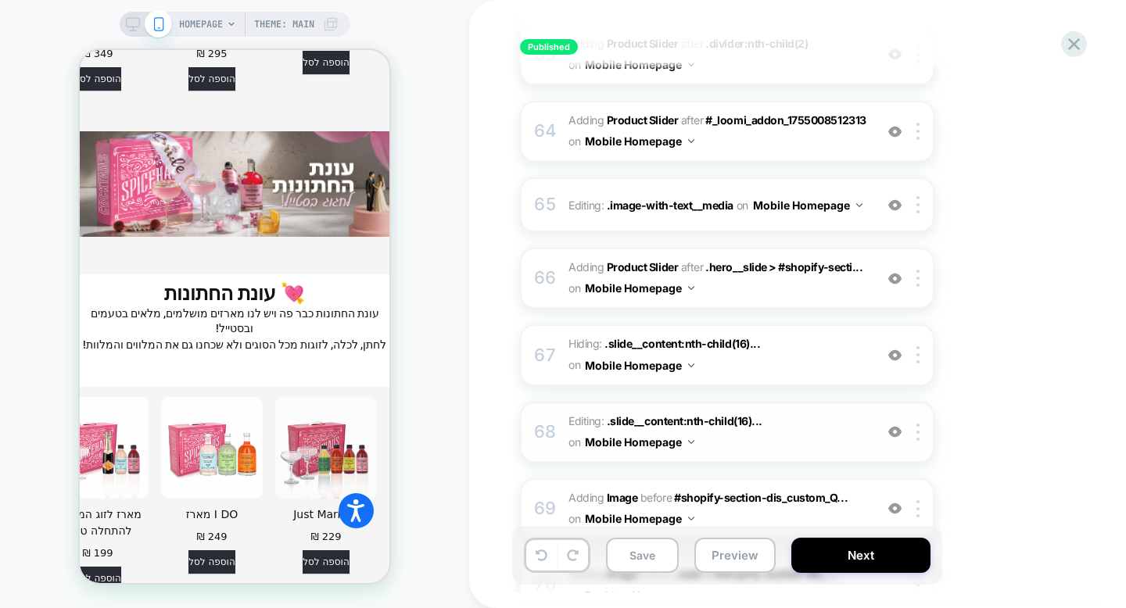
click at [558, 402] on div "68 Editing : .slide__content:nth-child(16)... .slide__content:nth-child(16) .he…" at bounding box center [727, 432] width 414 height 61
click at [766, 411] on span "Editing : .slide__content:nth-child(16)... .slide__content:nth-child(16) .headi…" at bounding box center [717, 432] width 298 height 42
click at [811, 334] on span "Hiding : .slide__content:nth-child(16)... .slide__content:nth-child(16) .headin…" at bounding box center [717, 355] width 298 height 42
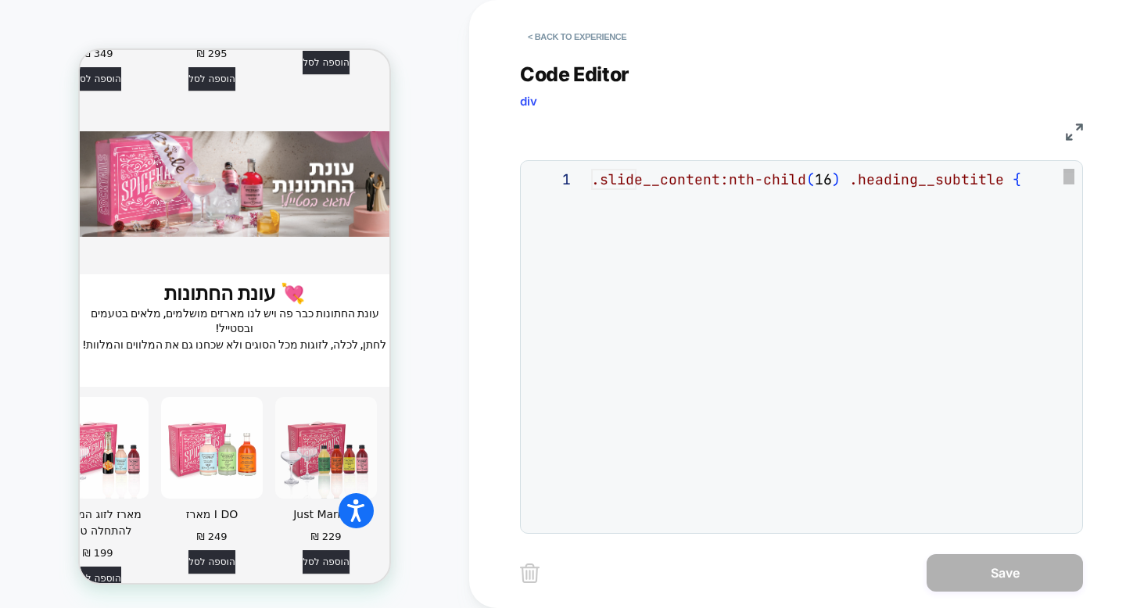
scroll to position [63, 0]
click at [589, 33] on button "< Back to experience" at bounding box center [577, 36] width 114 height 25
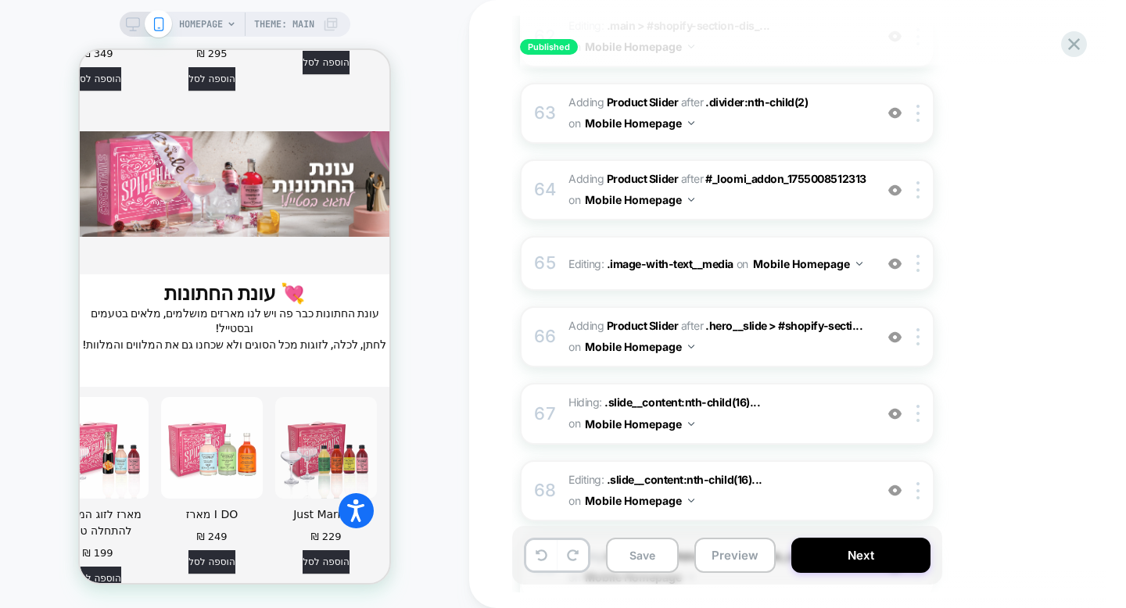
scroll to position [4851, 0]
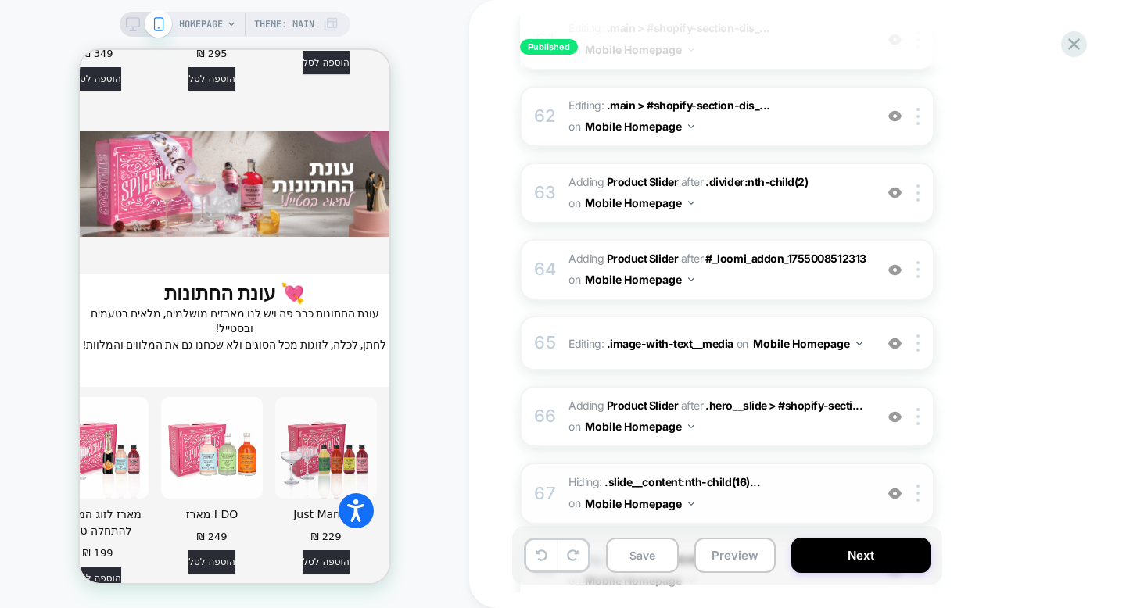
click at [896, 487] on img at bounding box center [894, 493] width 13 height 13
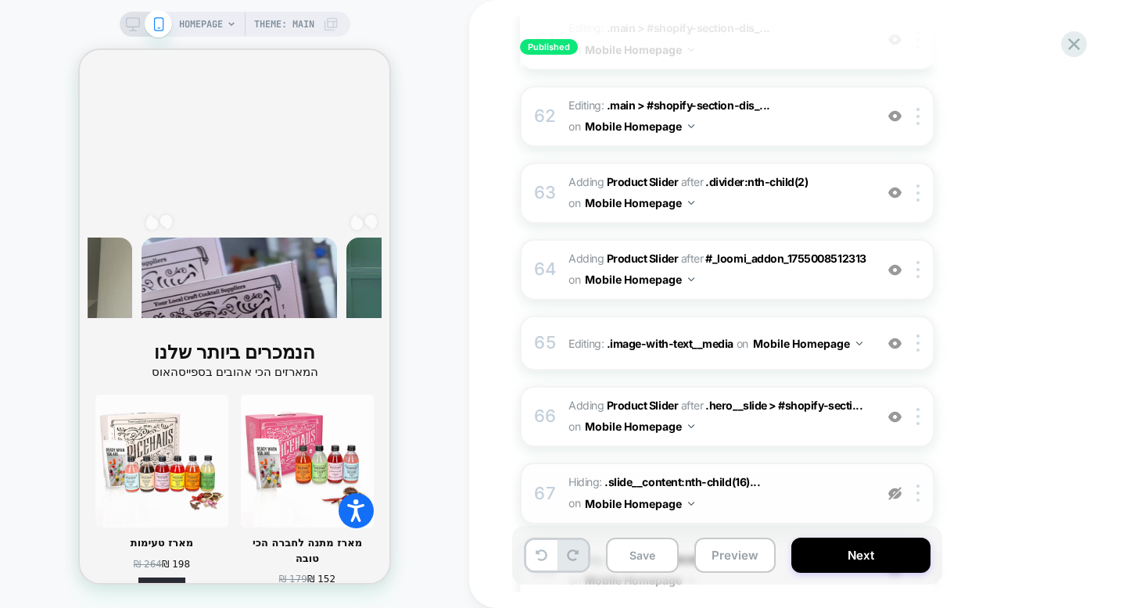
scroll to position [2219, 0]
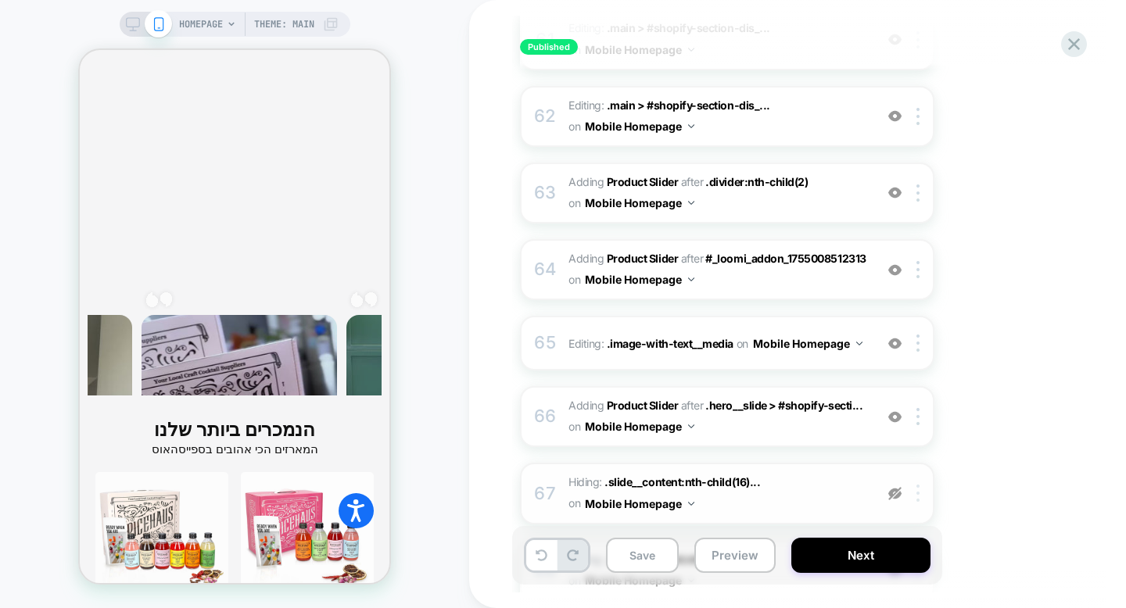
click at [919, 485] on div at bounding box center [920, 493] width 26 height 17
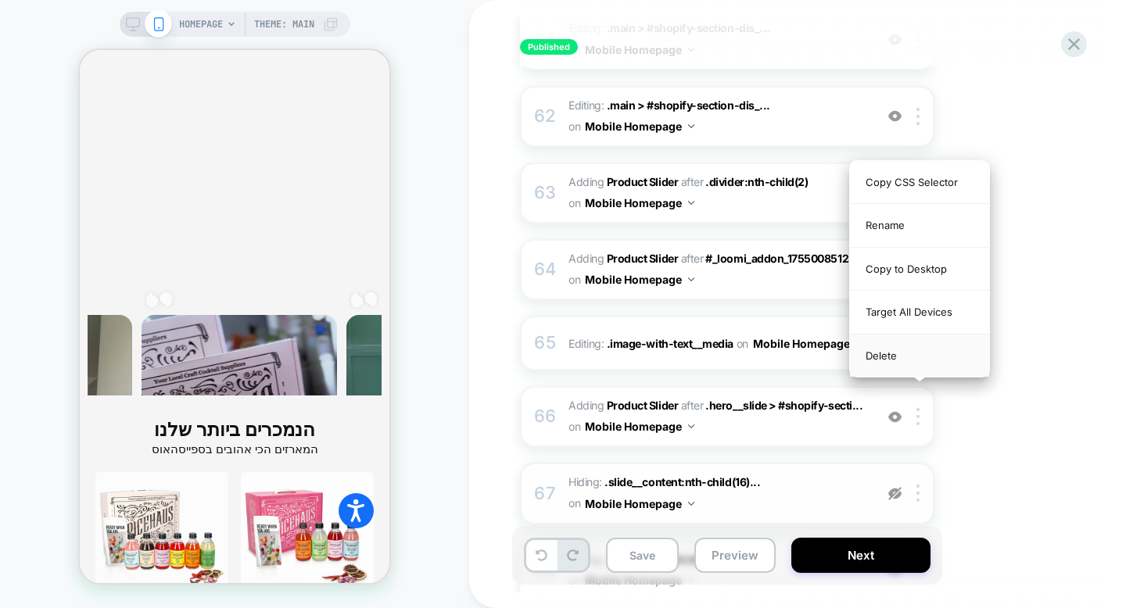
click at [923, 358] on div "Delete" at bounding box center [919, 356] width 139 height 42
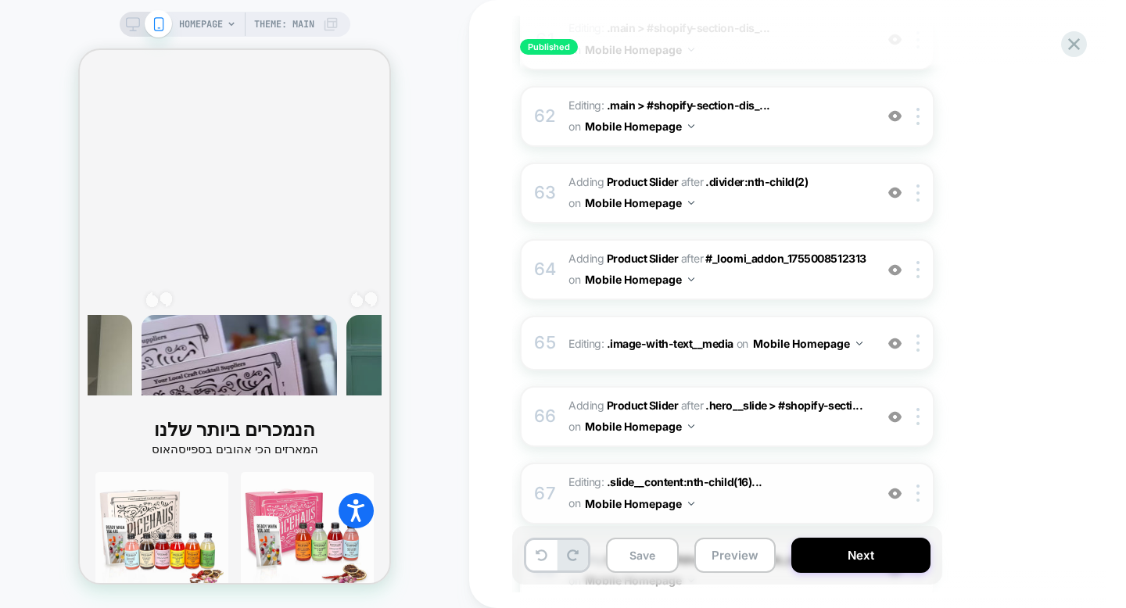
click at [846, 472] on span "Editing : .slide__content:nth-child(16)... .slide__content:nth-child(16) .headi…" at bounding box center [717, 493] width 298 height 42
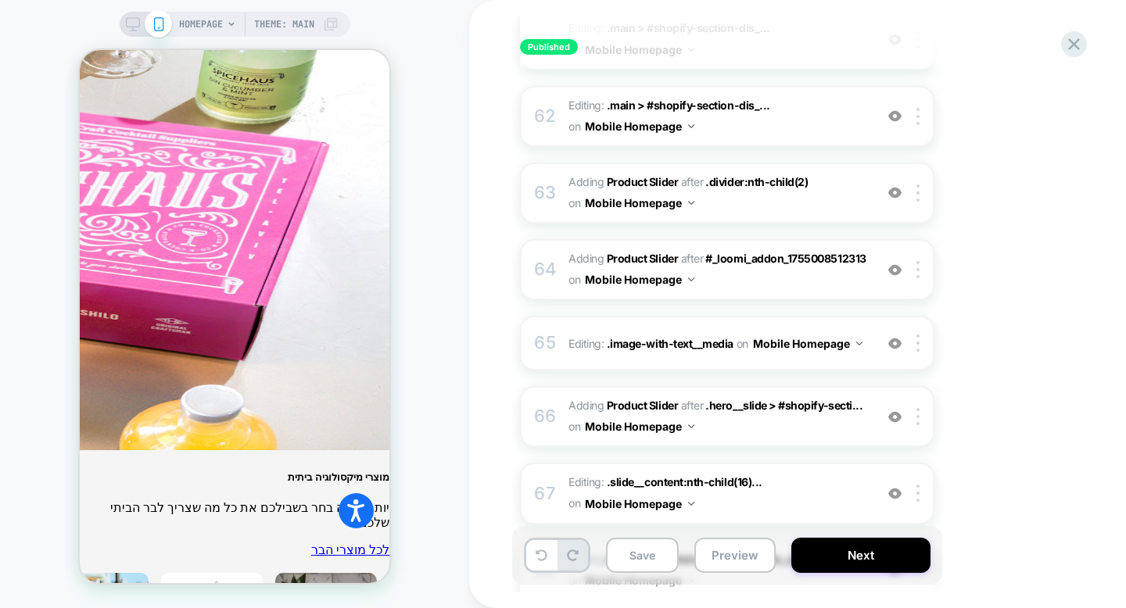
scroll to position [5513, 0]
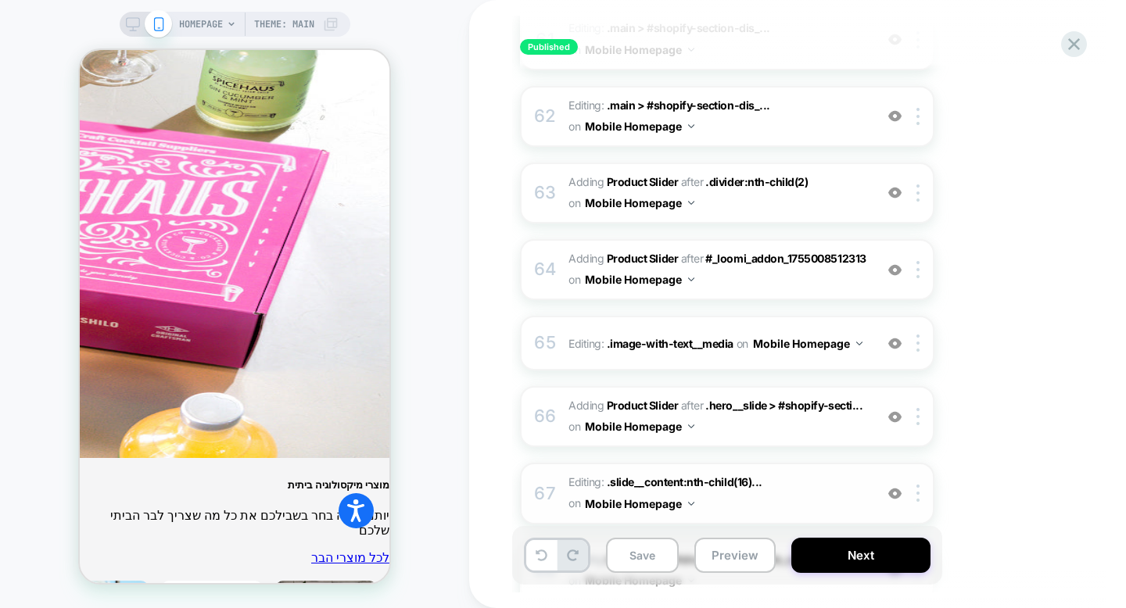
click at [815, 472] on span "Editing : .slide__content:nth-child(16)... .slide__content:nth-child(16) .headi…" at bounding box center [717, 493] width 298 height 42
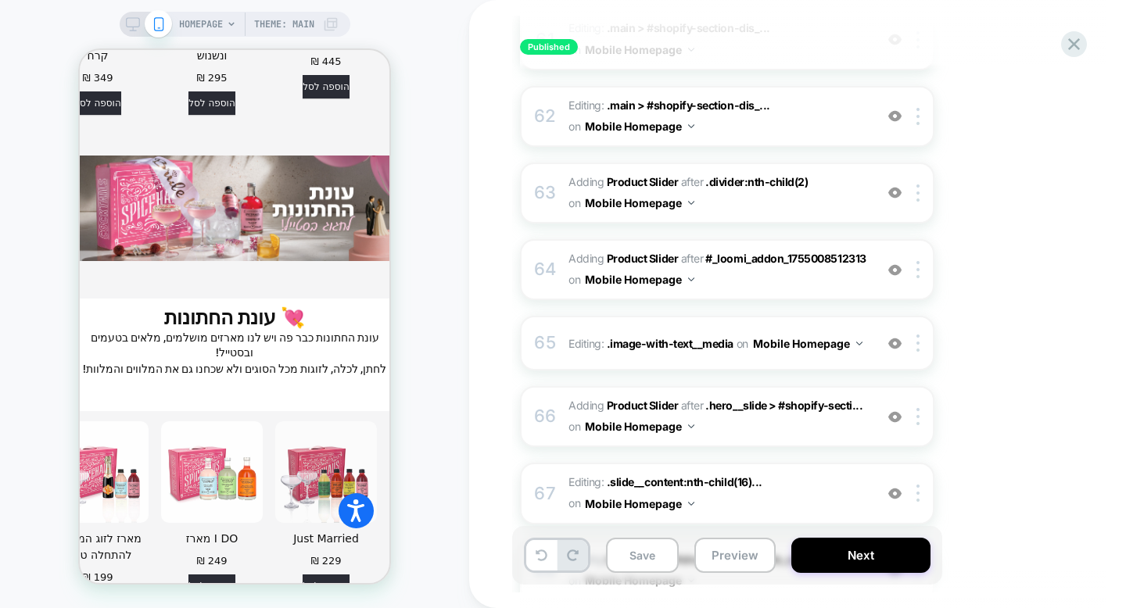
scroll to position [4614, 0]
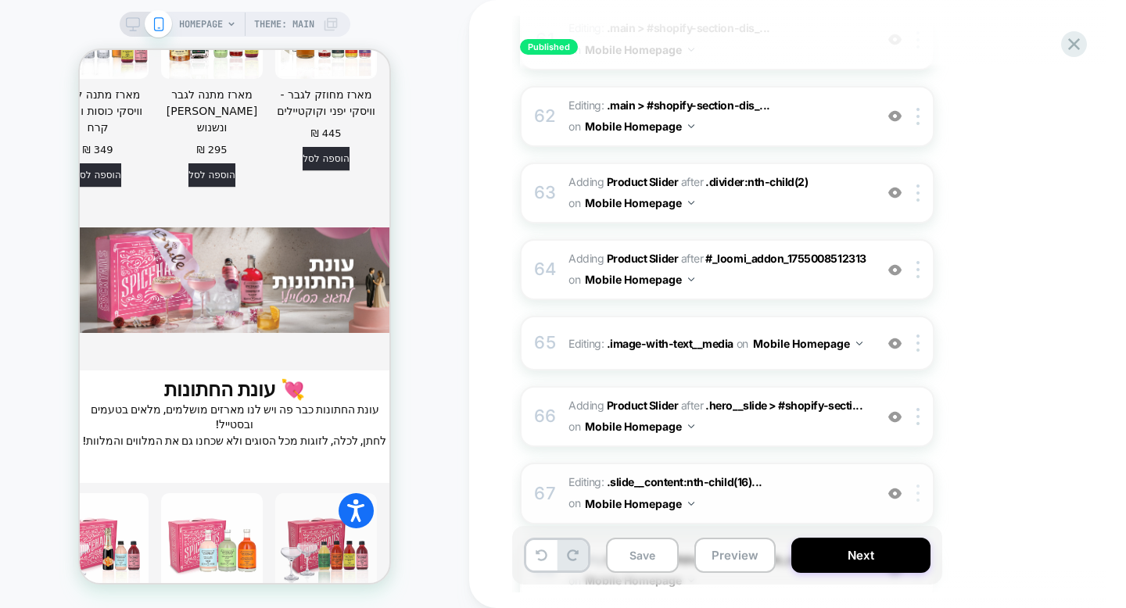
click at [918, 485] on img at bounding box center [917, 493] width 3 height 17
click at [916, 485] on img at bounding box center [917, 493] width 3 height 17
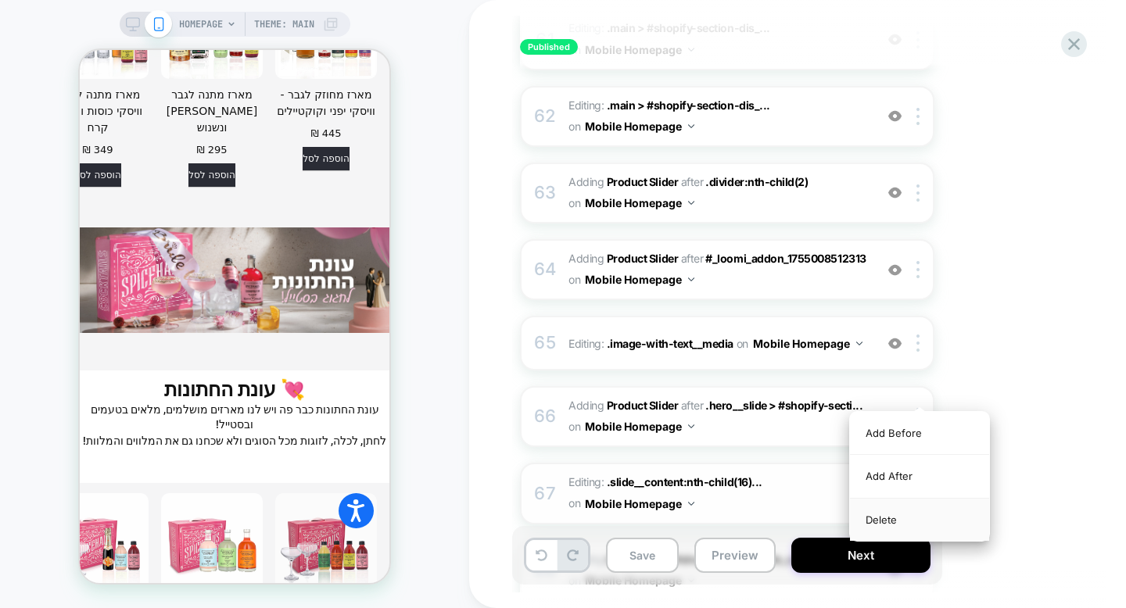
click at [893, 517] on div "Delete" at bounding box center [919, 520] width 139 height 42
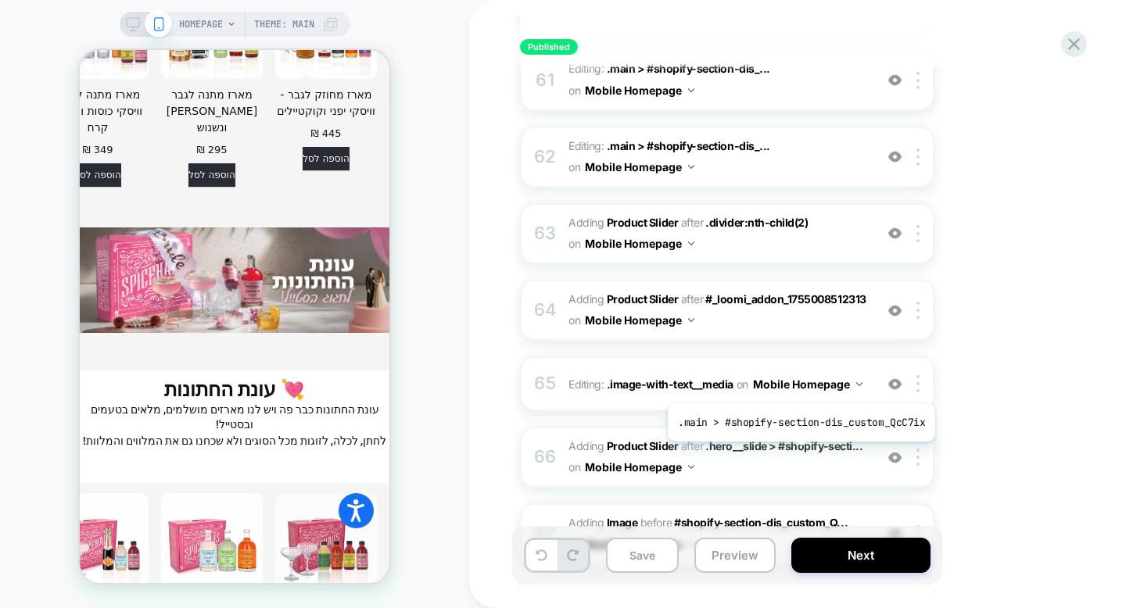
scroll to position [4808, 0]
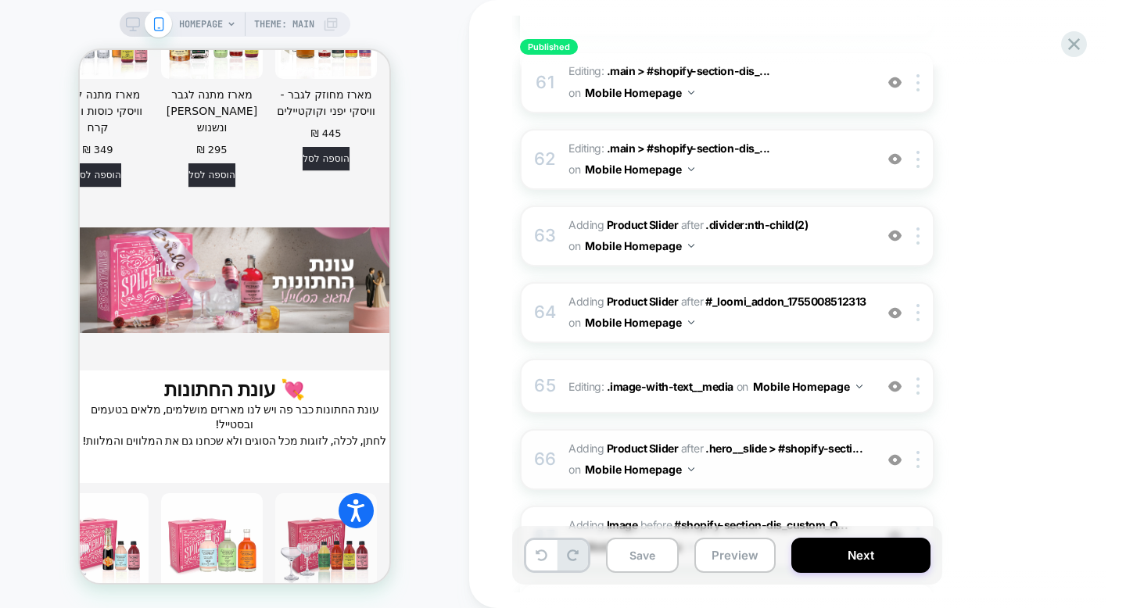
click at [797, 429] on div "66 #_loomi_addon_1756387881624 Adding Product Slider AFTER .hero__slide > #shop…" at bounding box center [727, 459] width 414 height 61
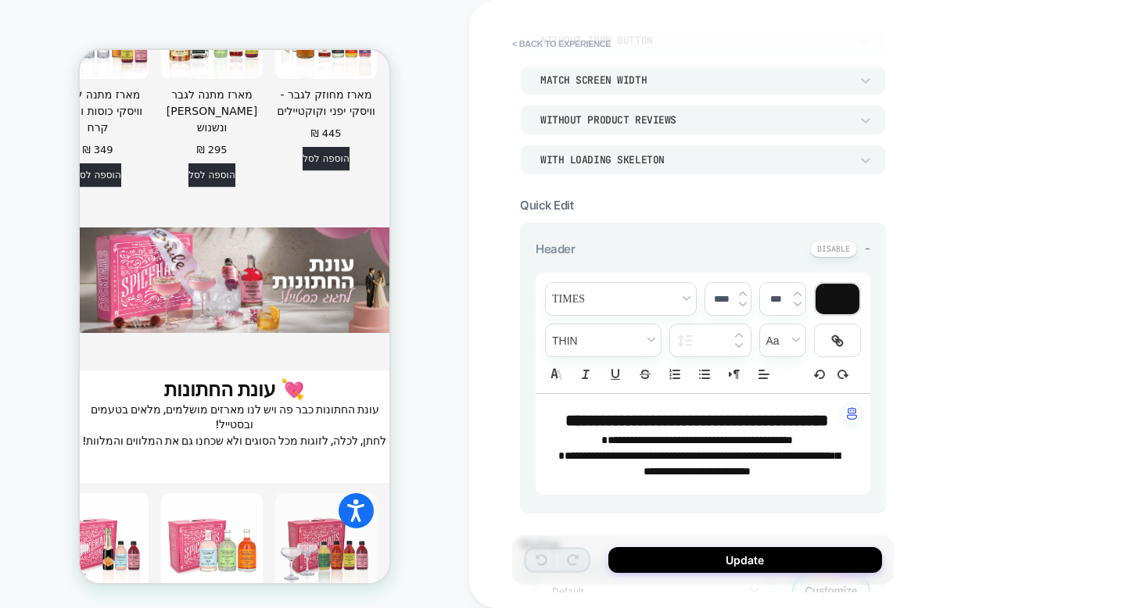
scroll to position [0, 0]
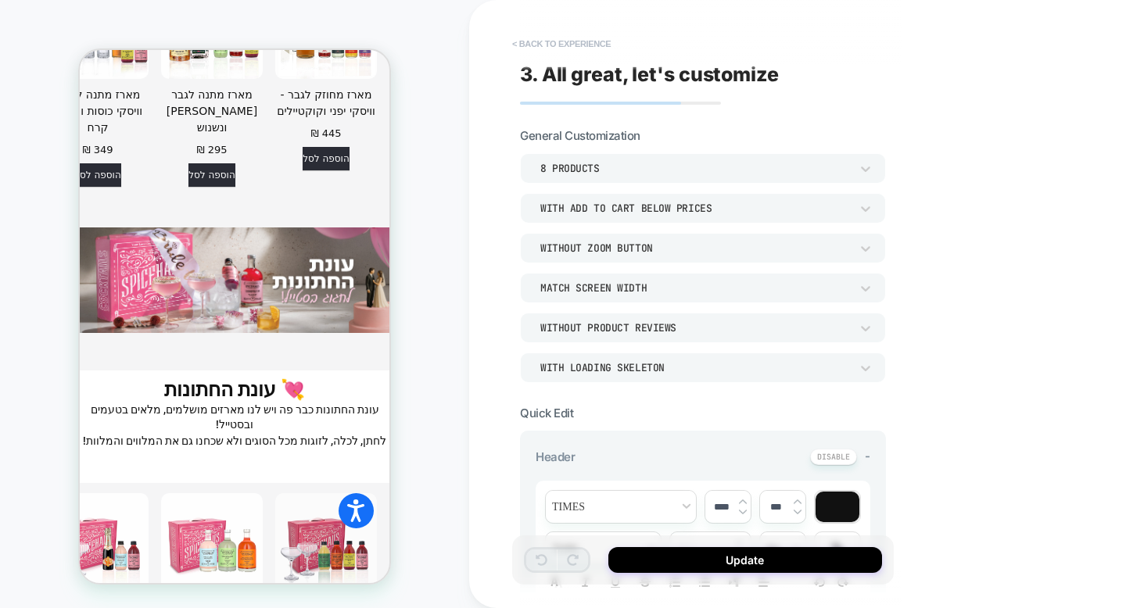
click at [571, 45] on button "< Back to experience" at bounding box center [561, 43] width 114 height 25
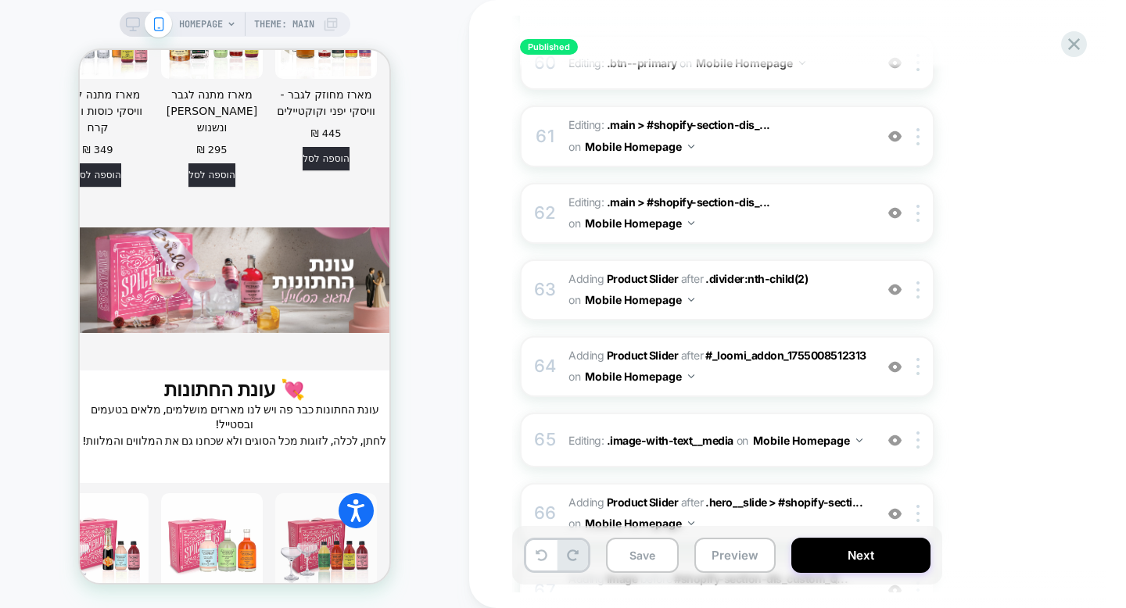
scroll to position [4756, 0]
click at [715, 411] on div "65 Editing : .image-with-text__media .image-with-text__media on Mobile Homepage…" at bounding box center [727, 438] width 414 height 55
click at [892, 432] on img at bounding box center [894, 438] width 13 height 13
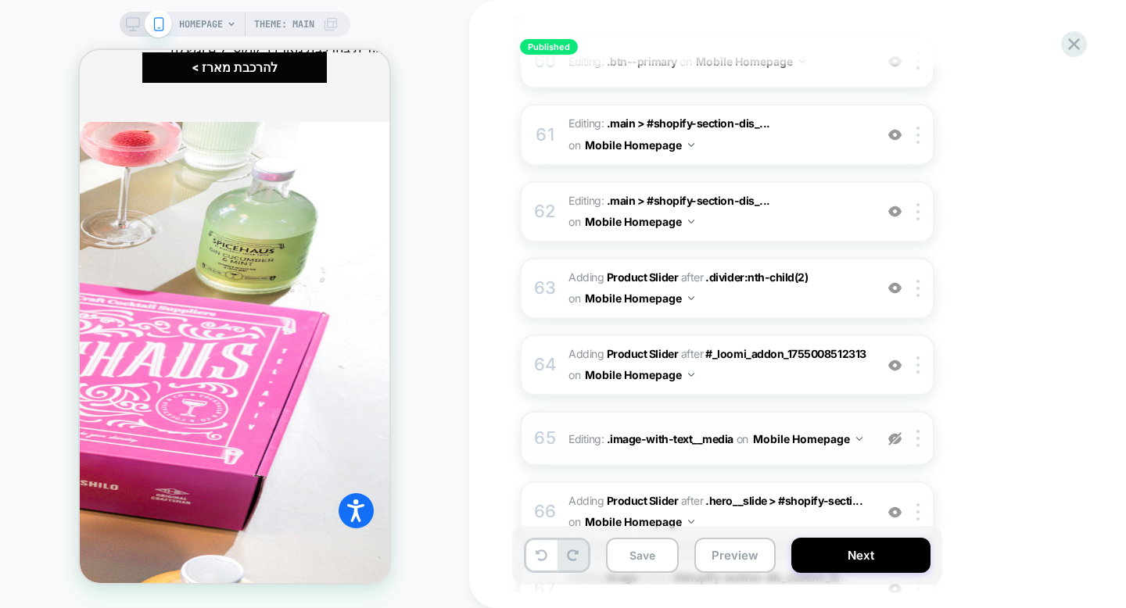
scroll to position [5342, 0]
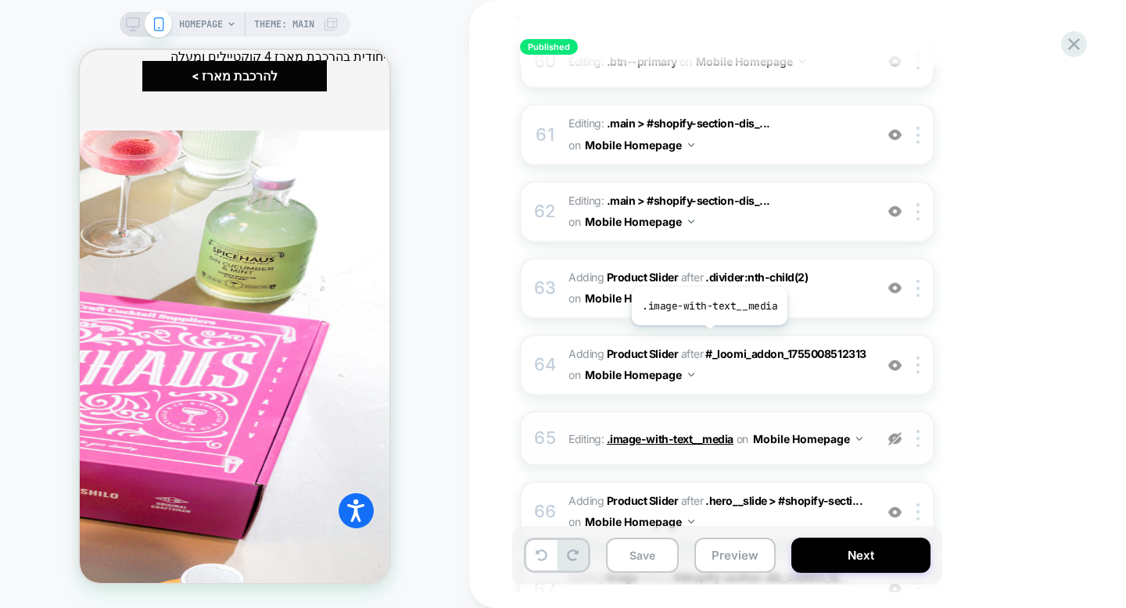
click at [707, 432] on span ".image-with-text__media" at bounding box center [670, 438] width 127 height 13
click at [918, 430] on img at bounding box center [917, 438] width 3 height 17
click at [897, 432] on img at bounding box center [894, 438] width 13 height 13
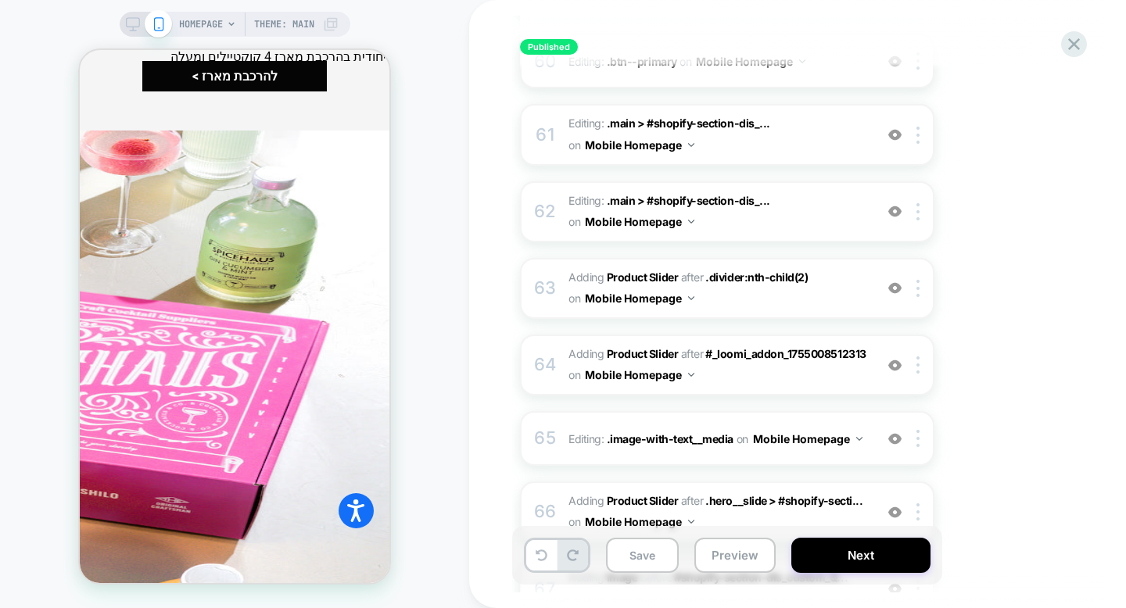
click at [897, 432] on img at bounding box center [894, 438] width 13 height 13
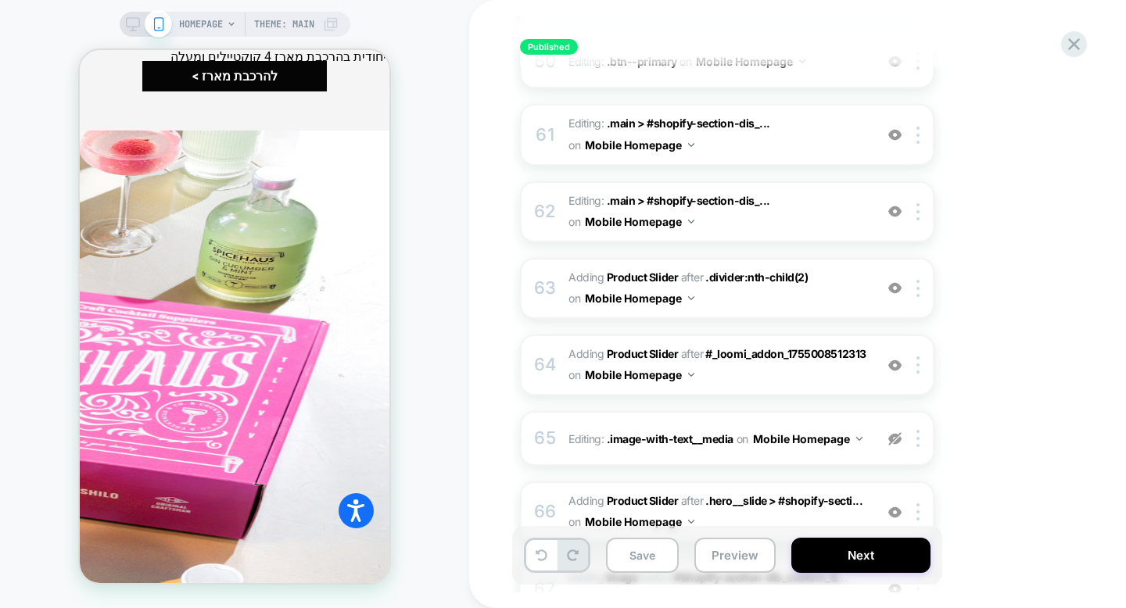
click at [897, 432] on img at bounding box center [894, 438] width 13 height 13
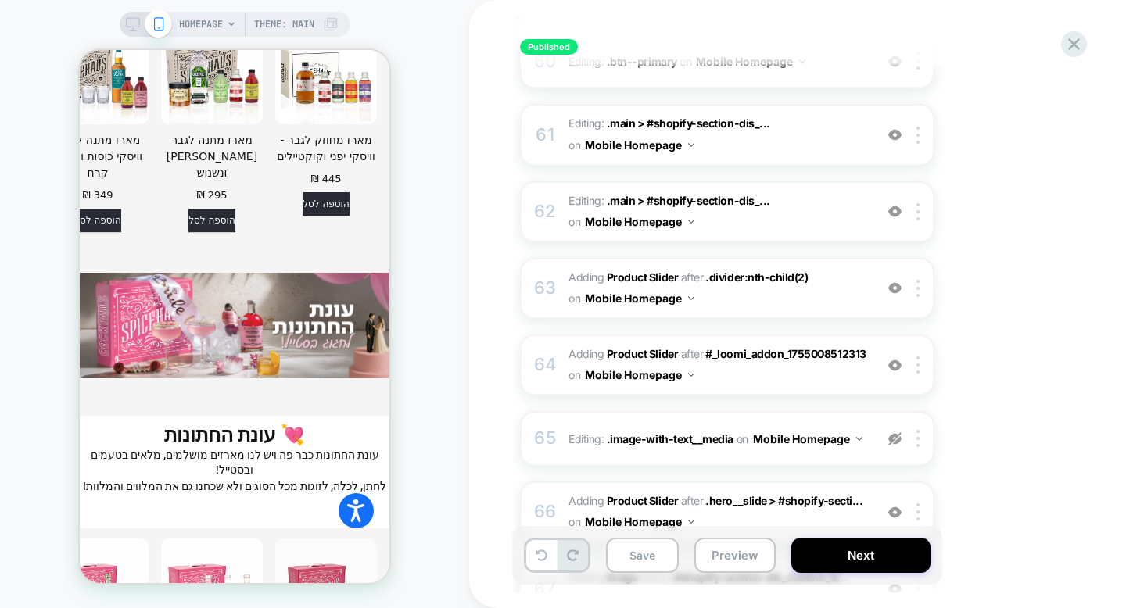
scroll to position [4593, 0]
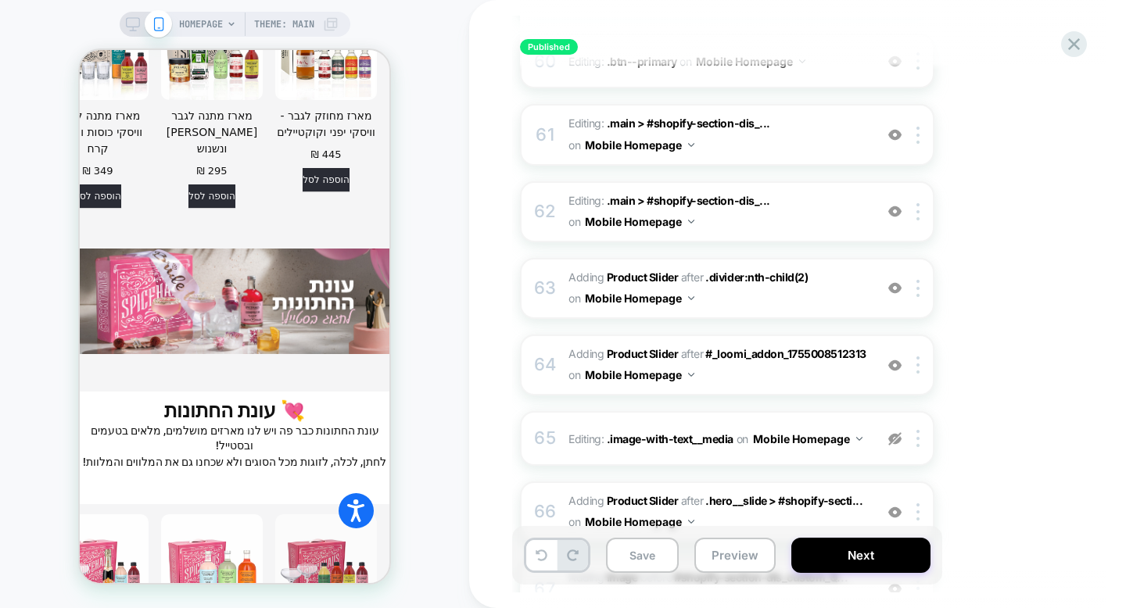
click at [894, 432] on img at bounding box center [894, 438] width 13 height 13
click at [917, 430] on img at bounding box center [917, 438] width 3 height 17
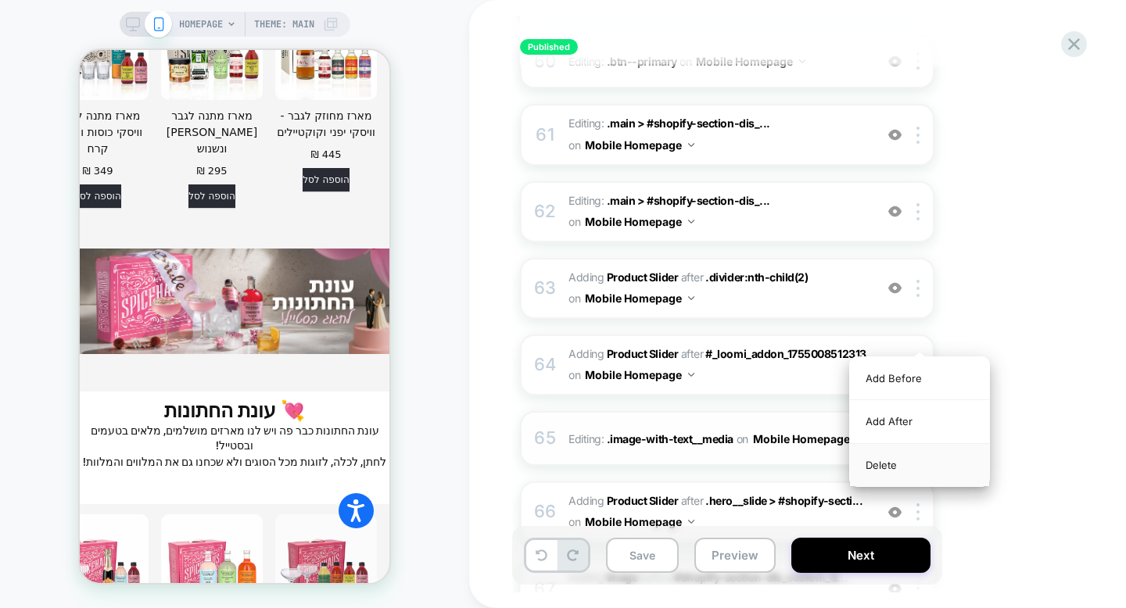
click at [887, 462] on div "Delete" at bounding box center [919, 465] width 139 height 42
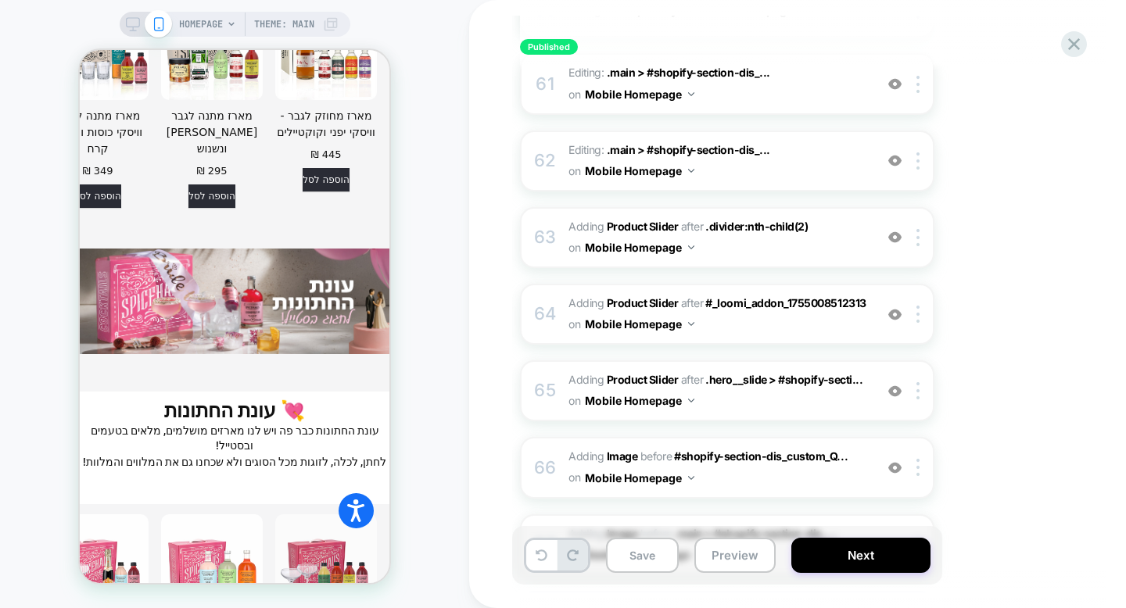
scroll to position [4802, 0]
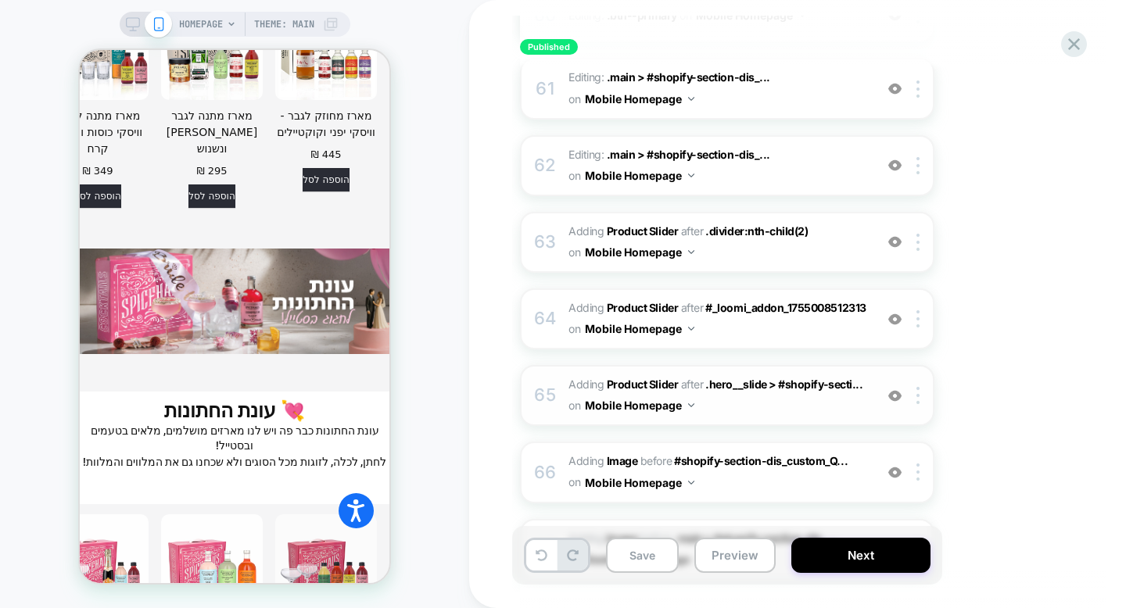
click at [793, 374] on span "#_loomi_addon_1756387881624 Adding Product Slider AFTER .hero__slide > #shopify…" at bounding box center [717, 395] width 298 height 42
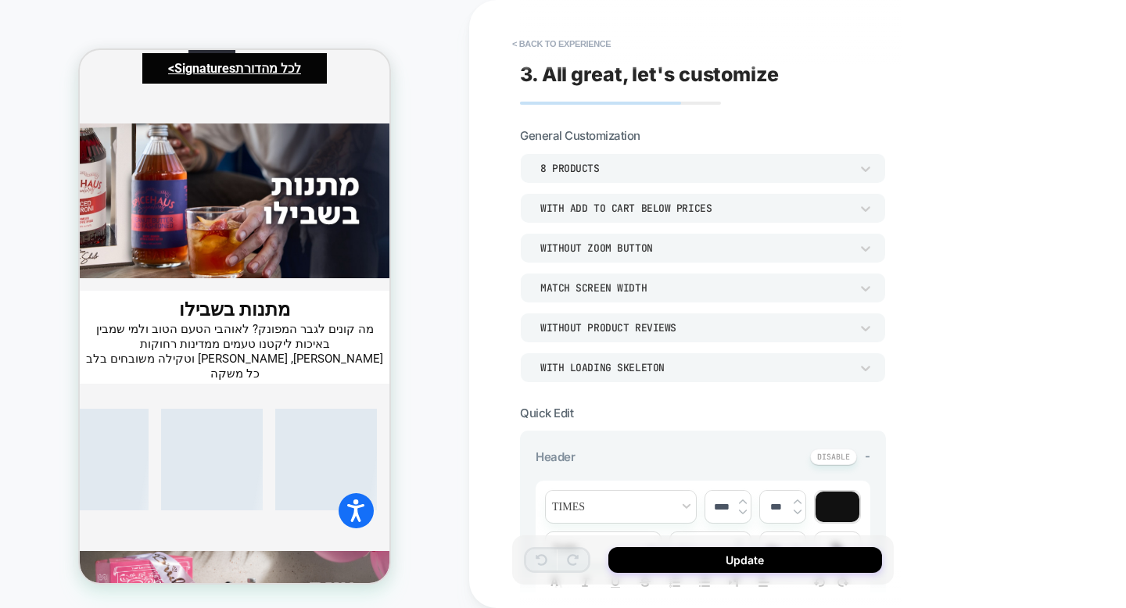
scroll to position [4593, 0]
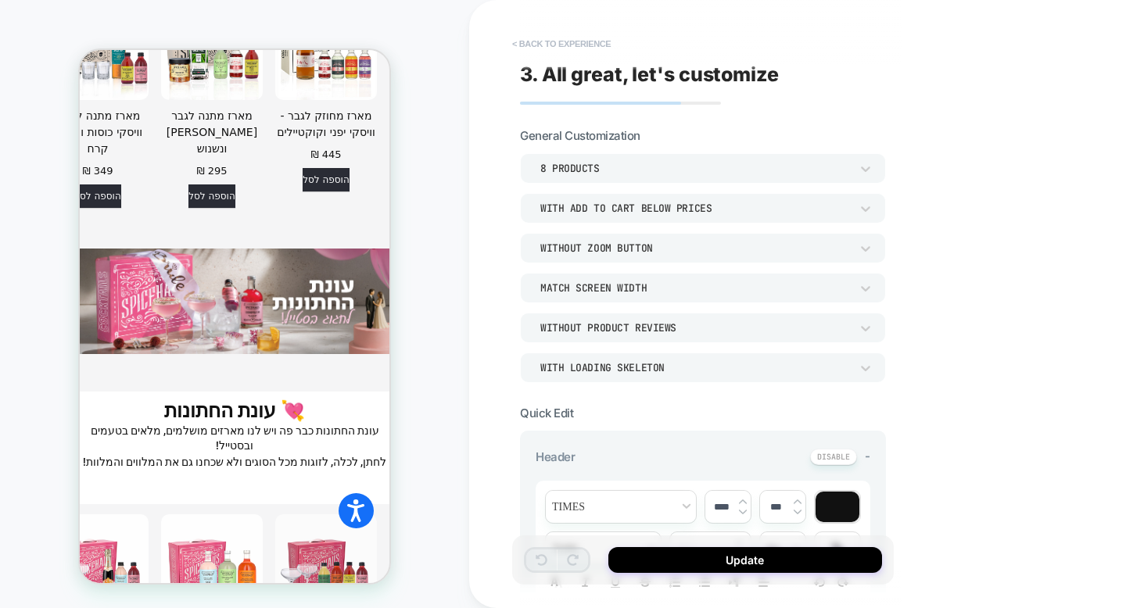
click at [605, 48] on button "< Back to experience" at bounding box center [561, 43] width 114 height 25
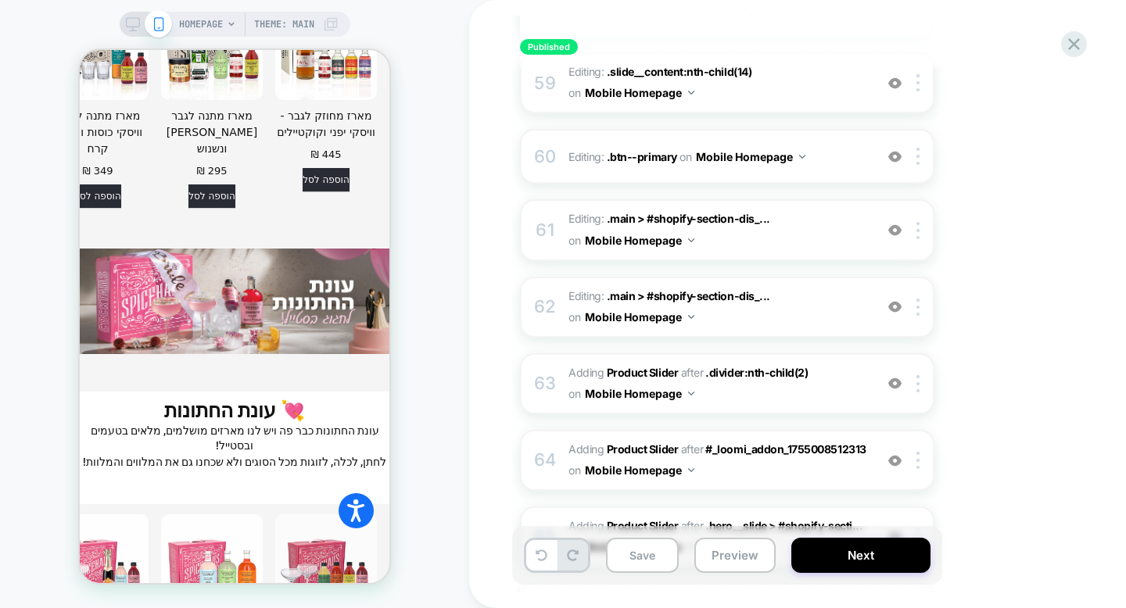
scroll to position [4647, 0]
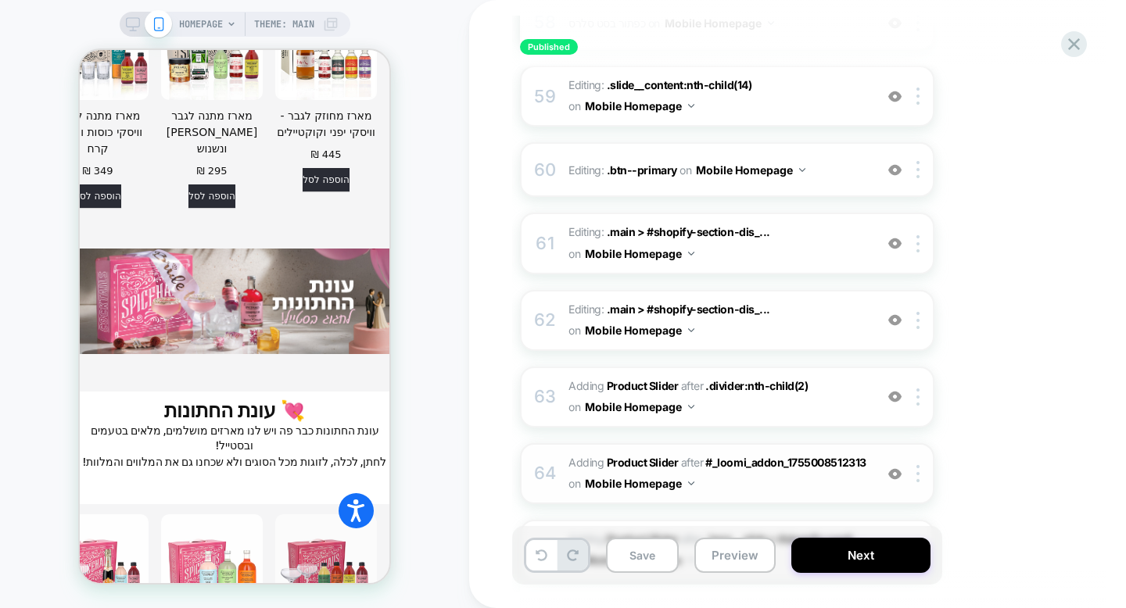
click at [716, 443] on div "64 #_loomi_addon_1756387158032 Adding Product Slider AFTER #_loomi_addon_175500…" at bounding box center [727, 473] width 414 height 61
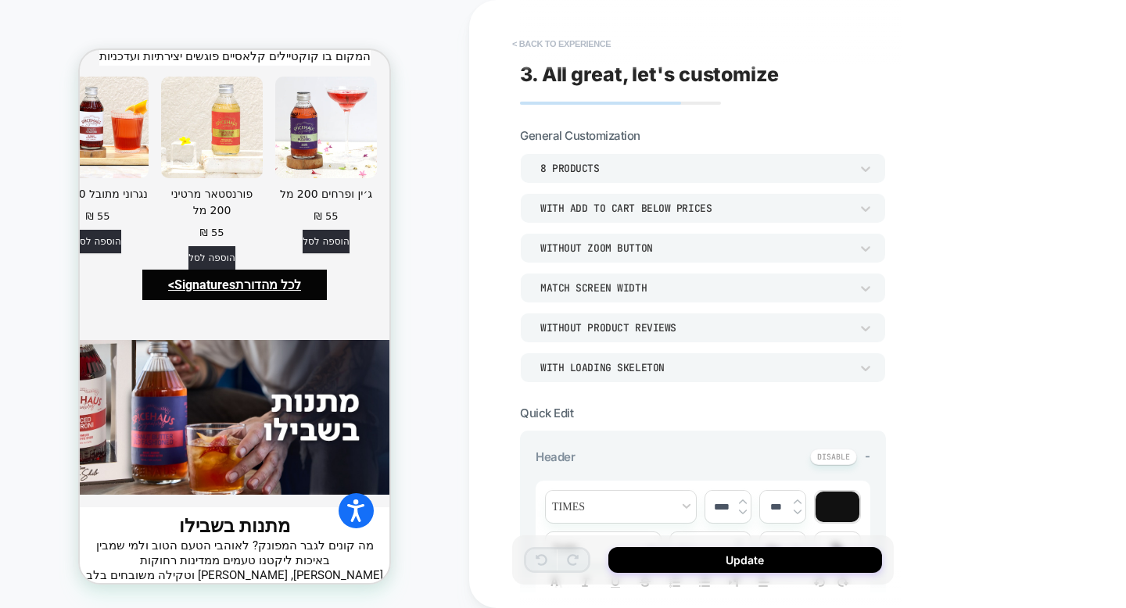
scroll to position [3964, 0]
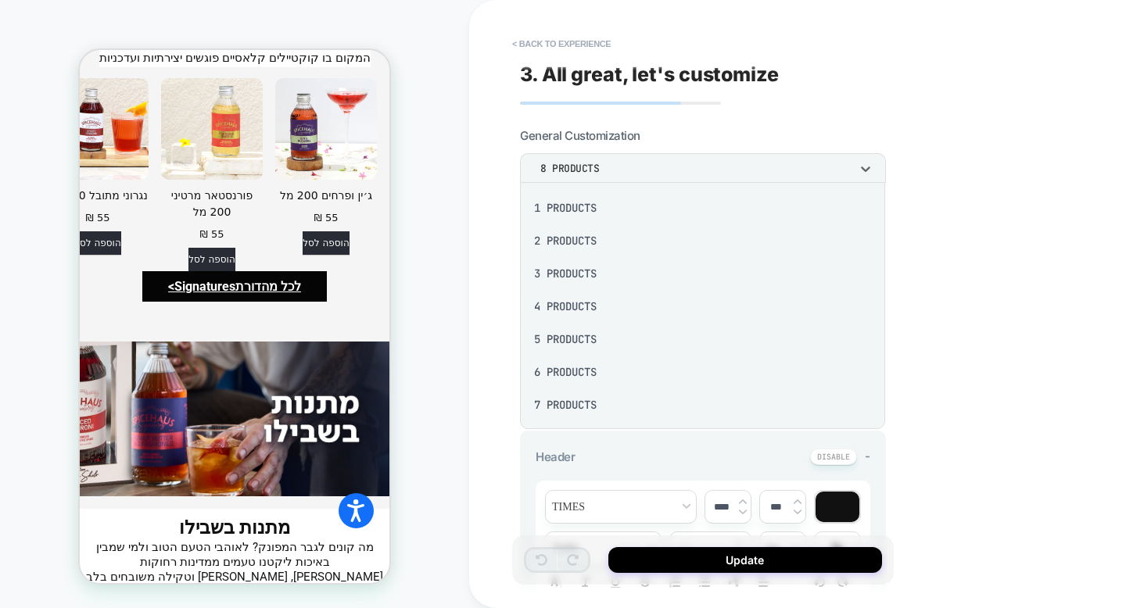
click at [0, 0] on div at bounding box center [0, 0] width 0 height 0
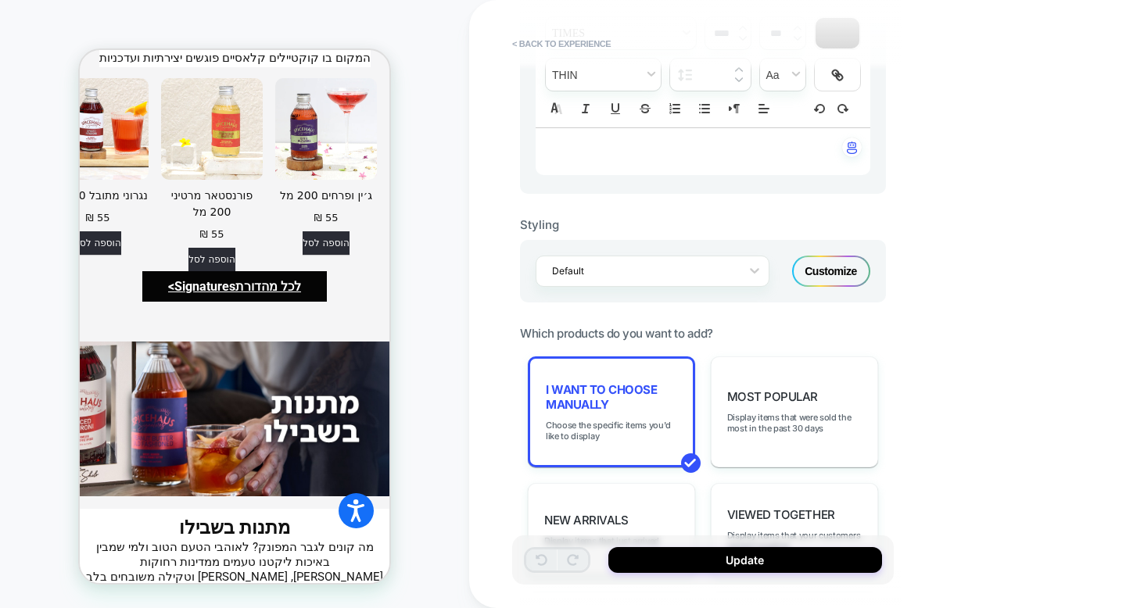
scroll to position [480, 0]
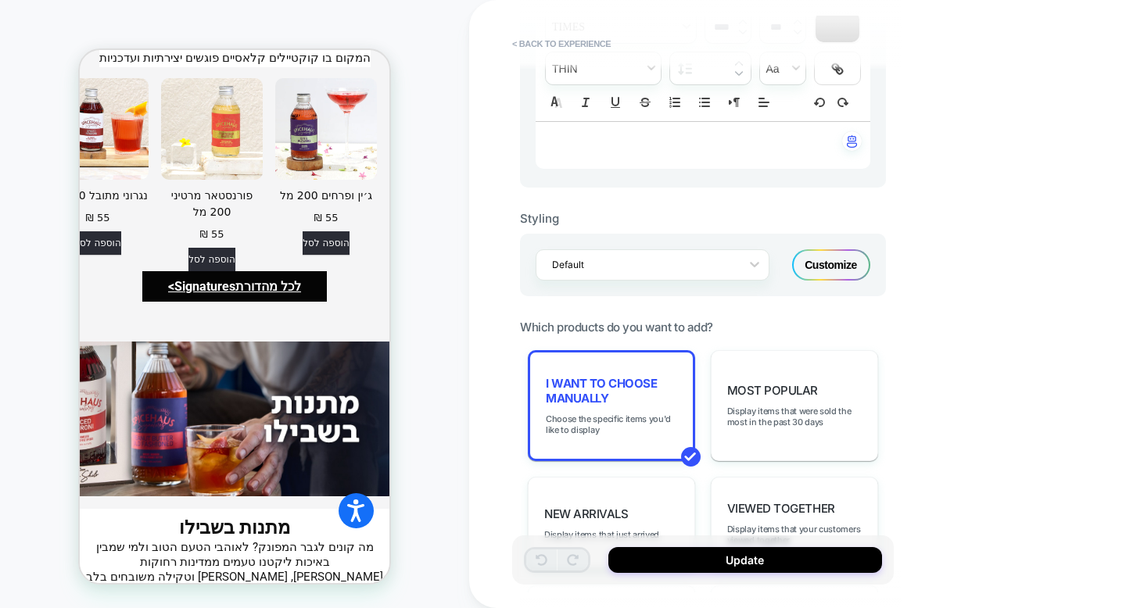
click at [0, 0] on span "I want to choose manually" at bounding box center [0, 0] width 0 height 0
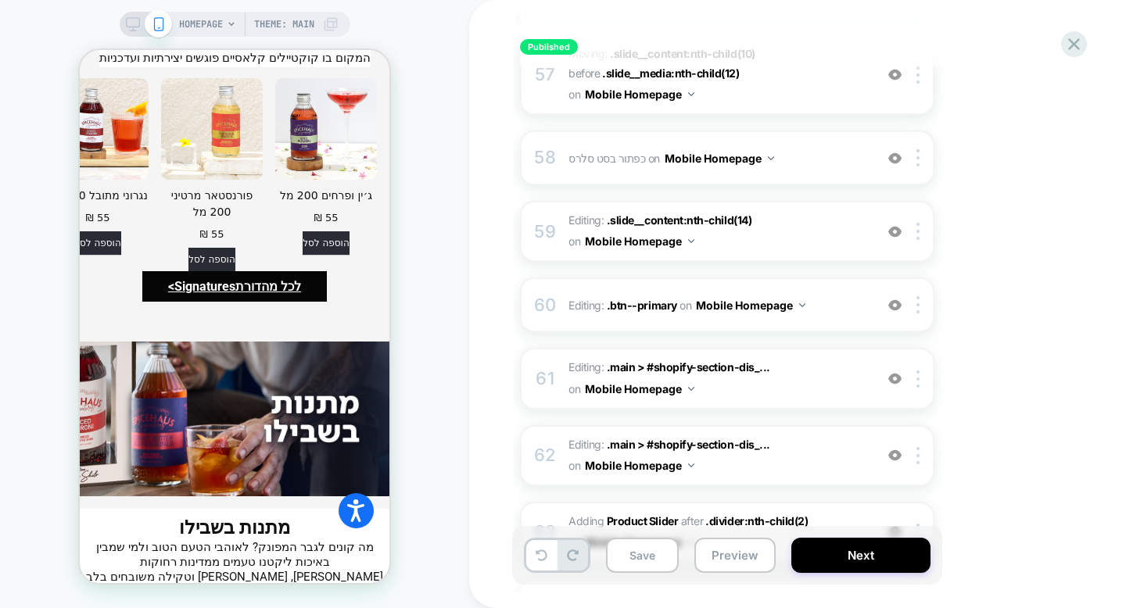
scroll to position [4493, 0]
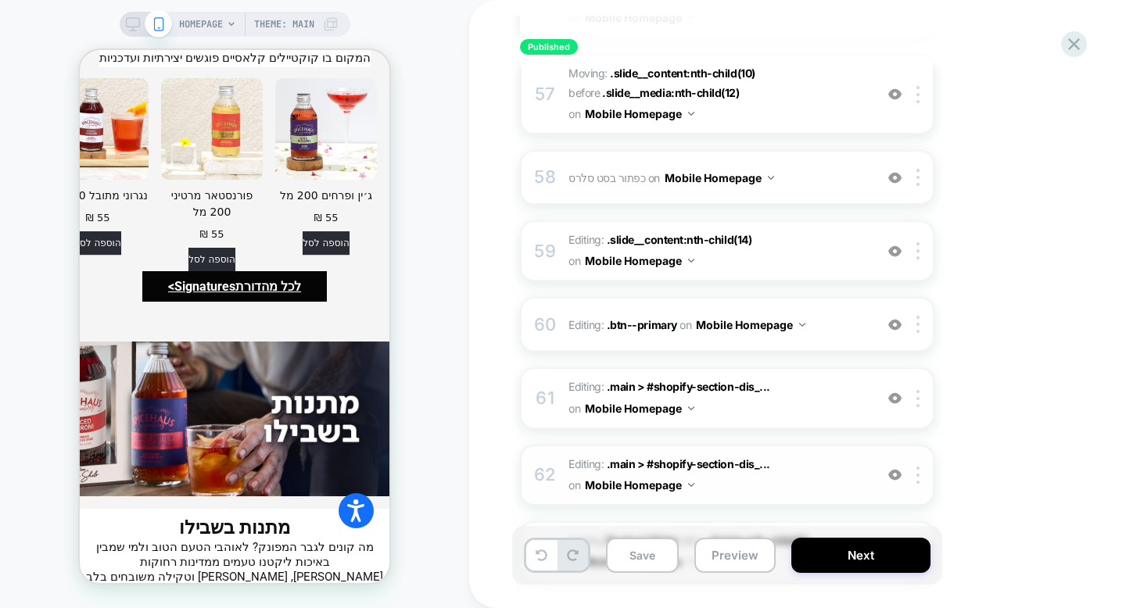
click at [714, 454] on span "Editing : .main > #shopify-section-dis_... .main > #shopify-section-dis_custom_…" at bounding box center [717, 475] width 298 height 42
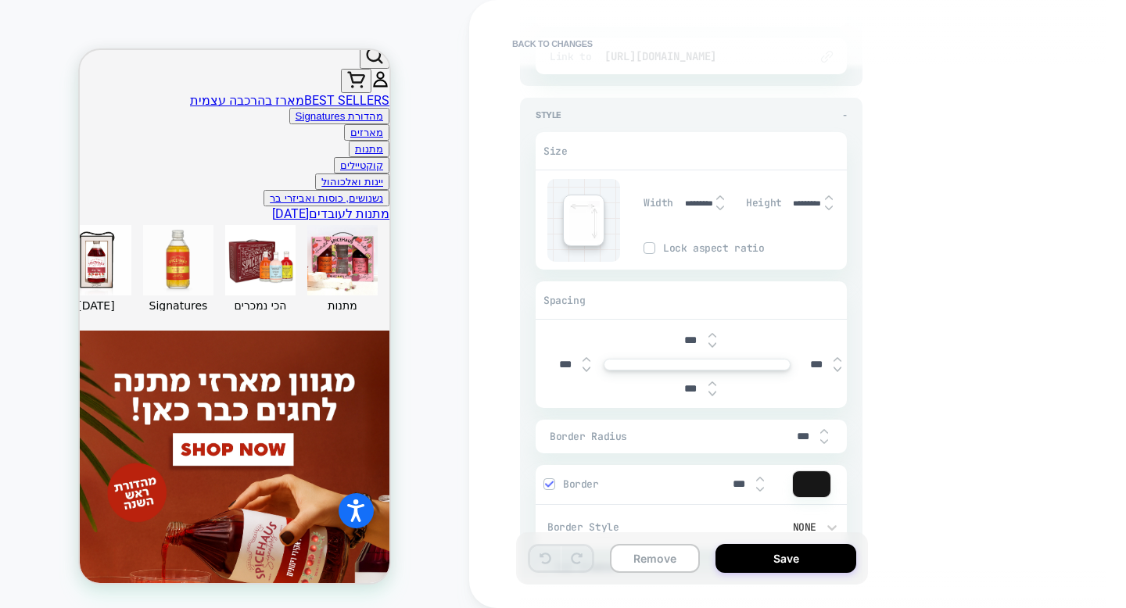
scroll to position [1686, 0]
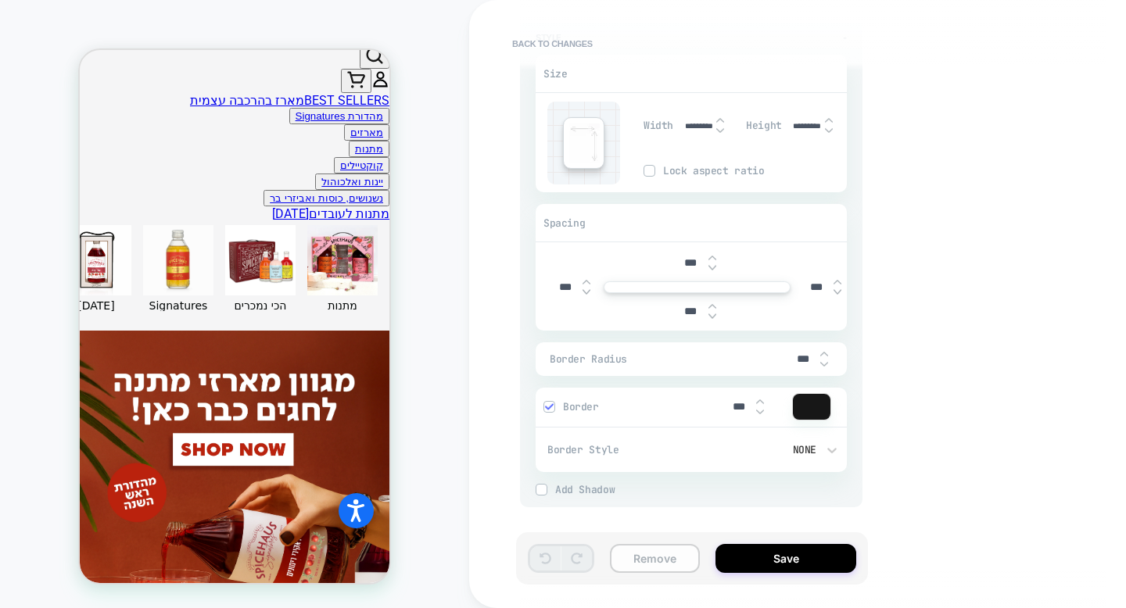
click at [642, 561] on button "Remove" at bounding box center [655, 558] width 90 height 29
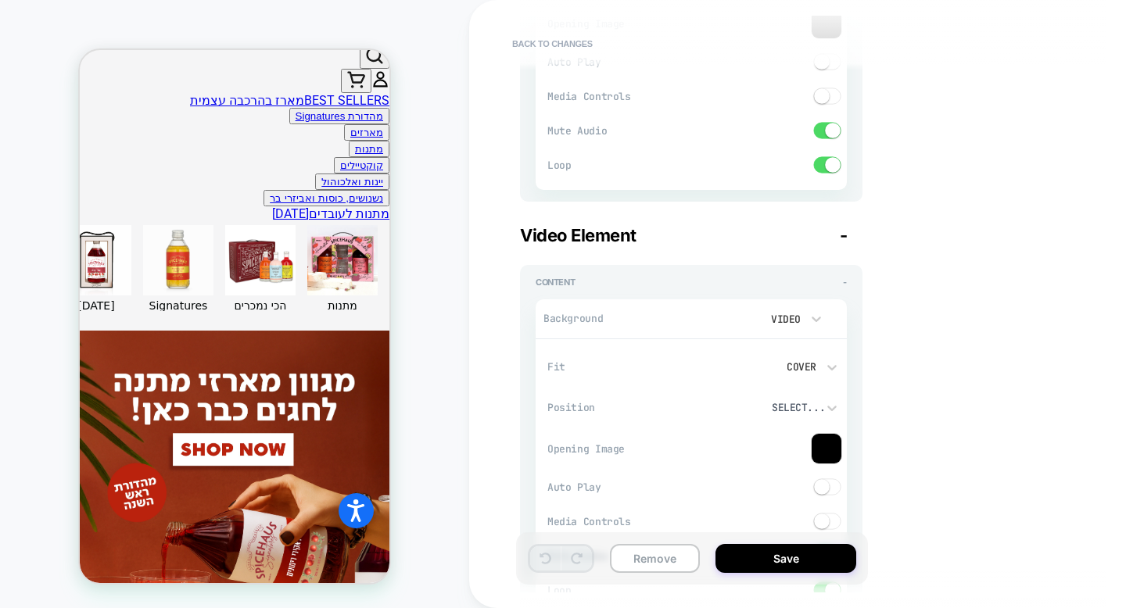
scroll to position [355, 0]
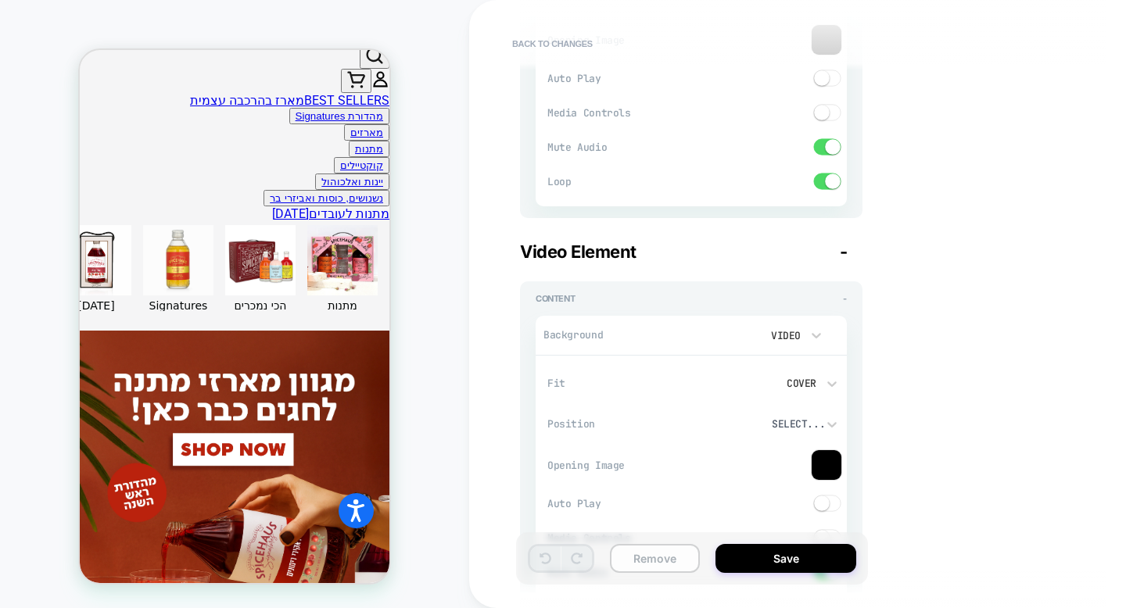
click at [638, 559] on button "Remove" at bounding box center [655, 558] width 90 height 29
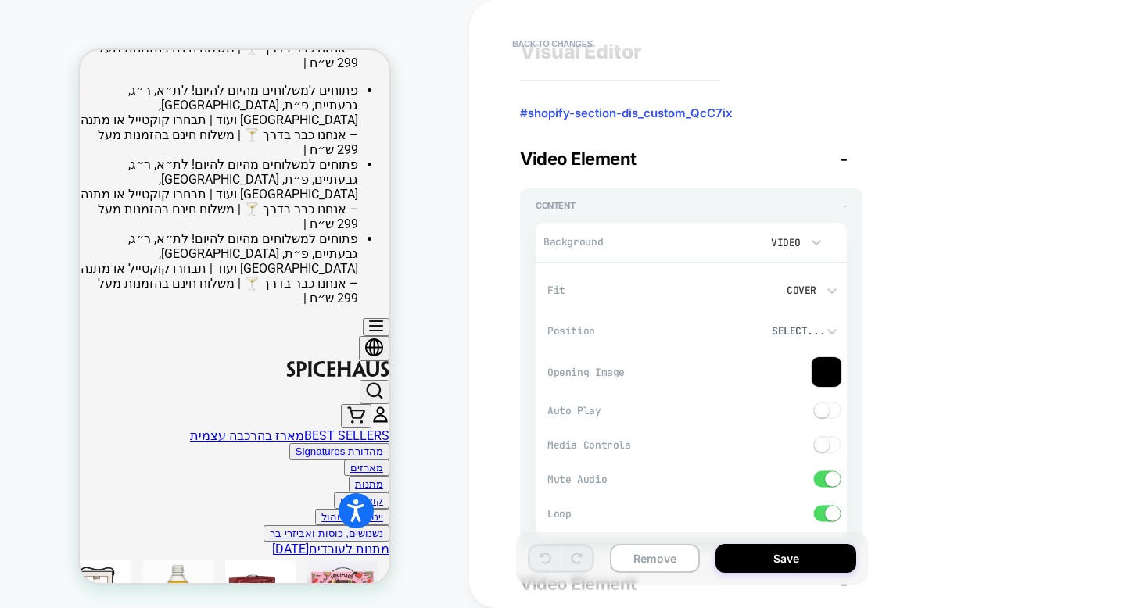
scroll to position [0, 0]
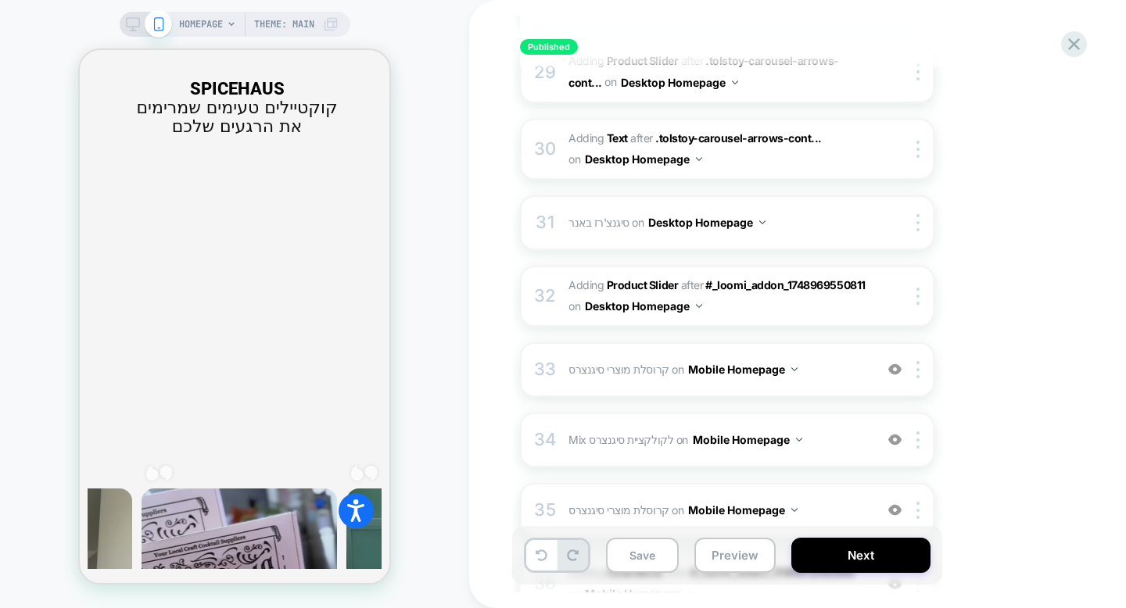
scroll to position [1298, 0]
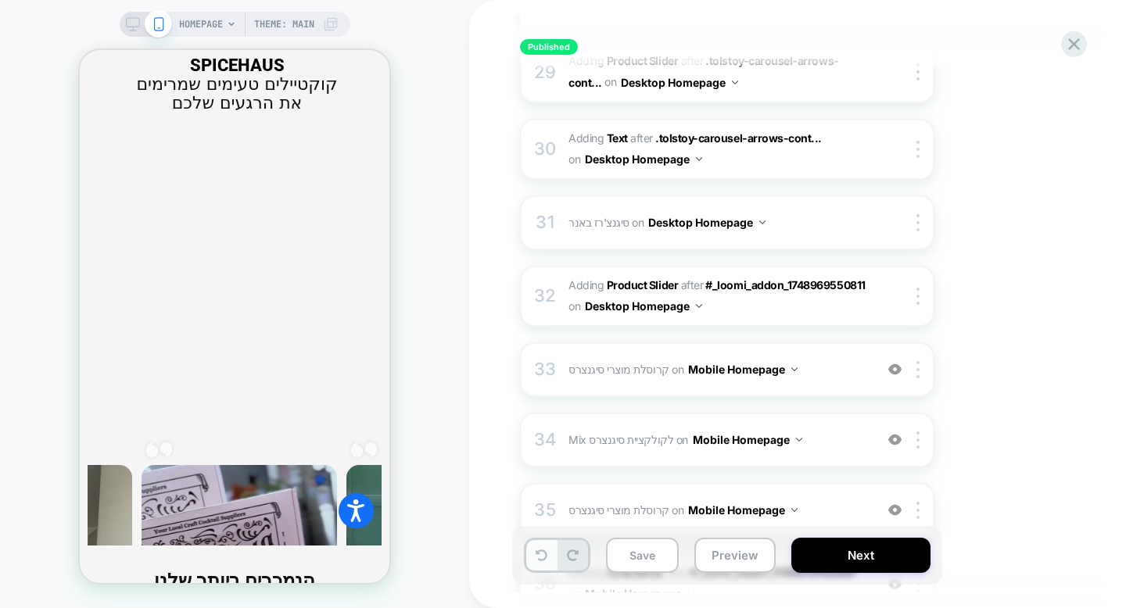
click at [537, 555] on icon at bounding box center [541, 555] width 12 height 12
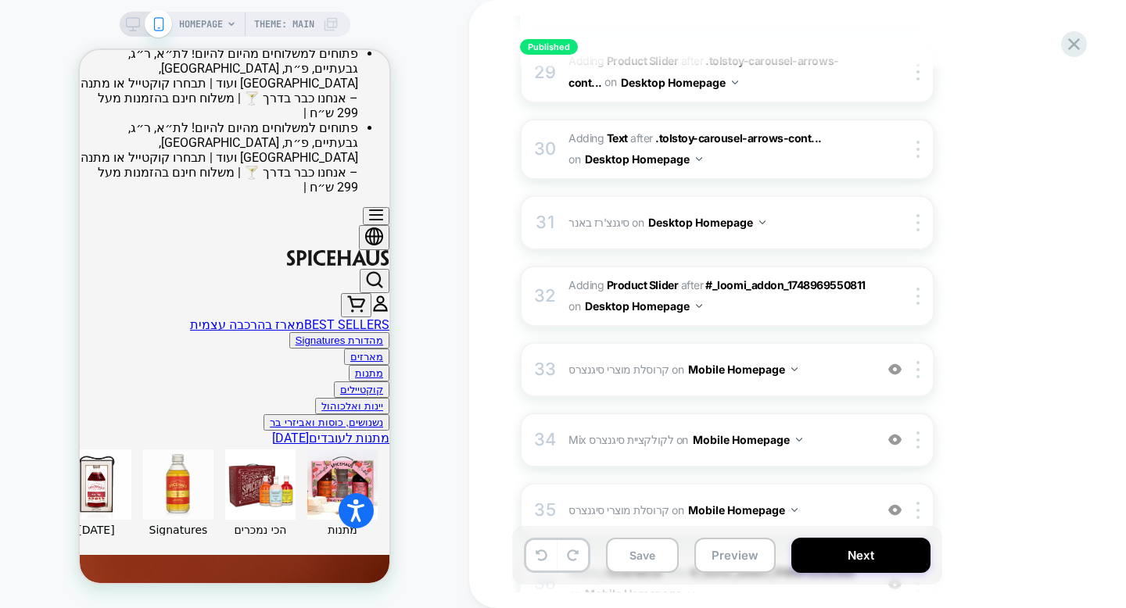
scroll to position [363, 0]
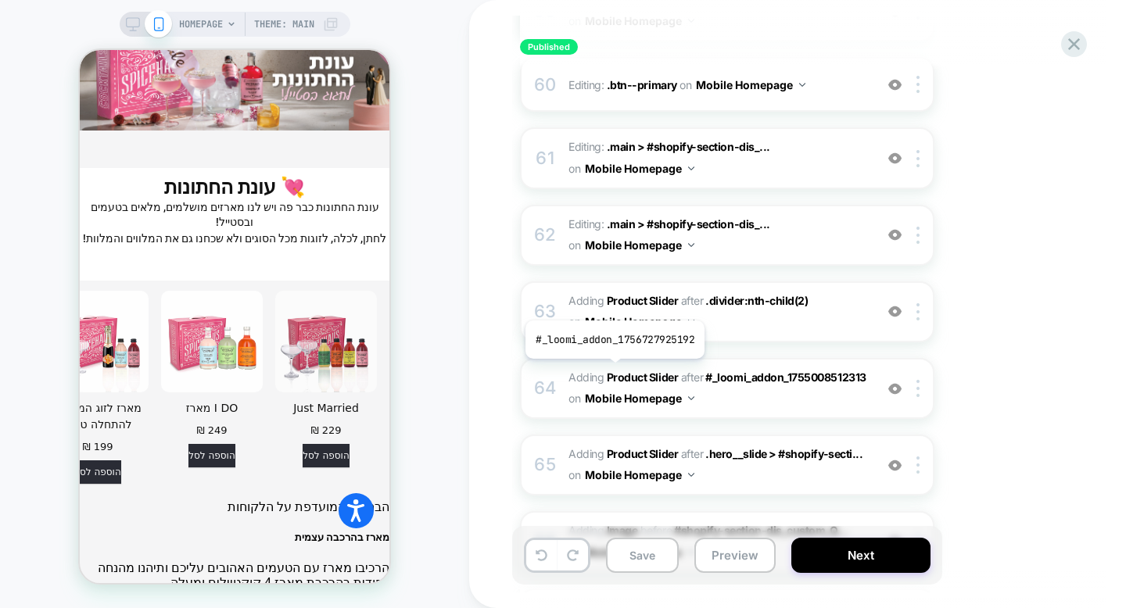
scroll to position [4730, 0]
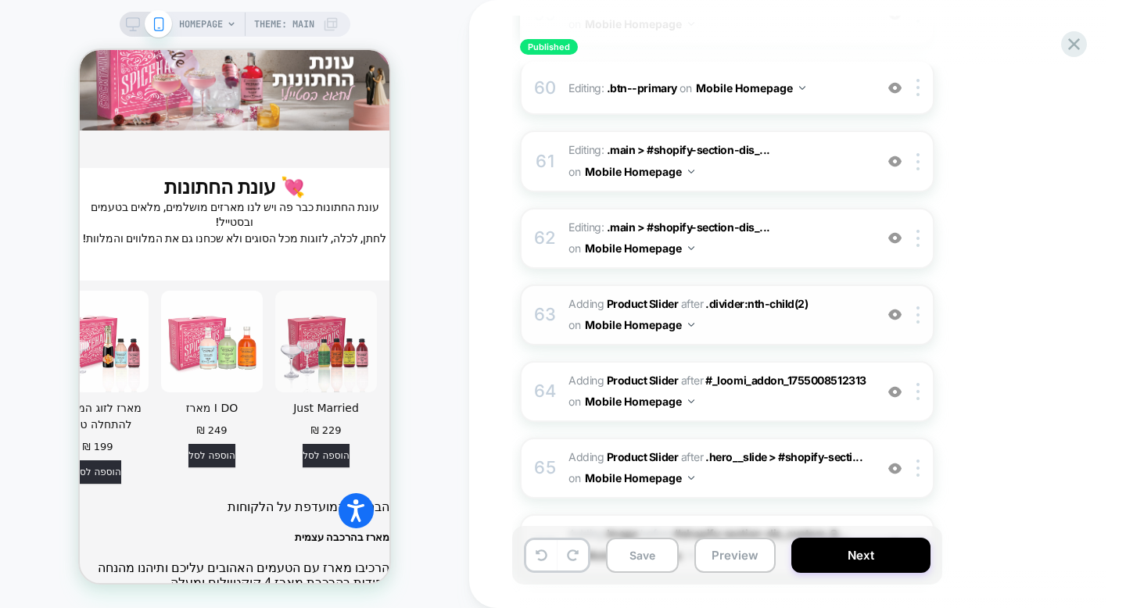
click at [660, 285] on div "63 #_loomi_addon_1756387080051 Adding Product Slider AFTER .divider:nth-child(2…" at bounding box center [727, 315] width 414 height 61
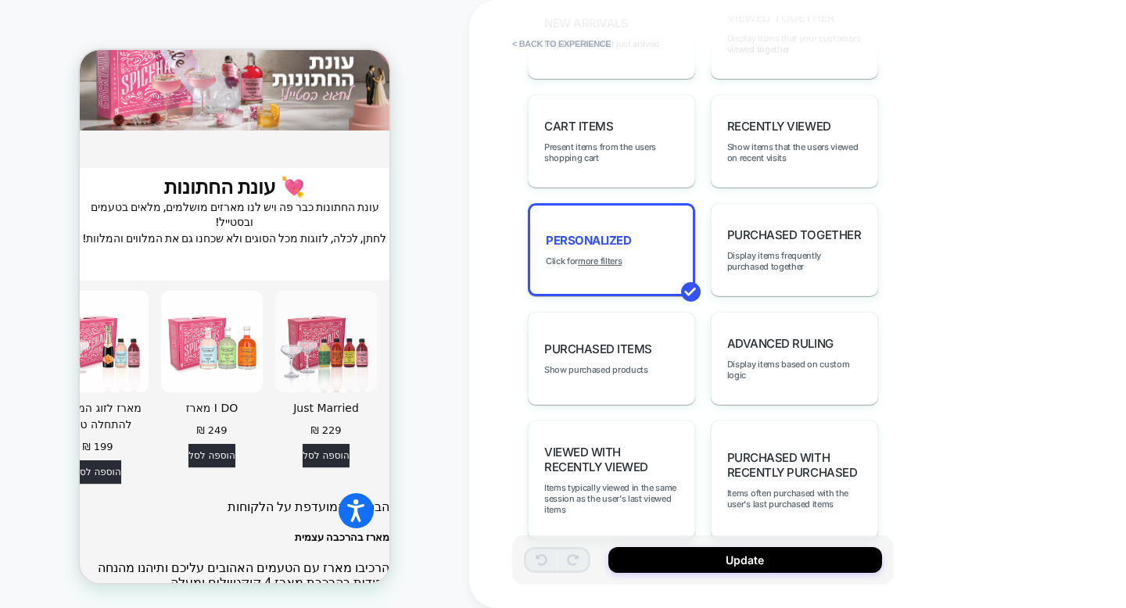
scroll to position [976, 0]
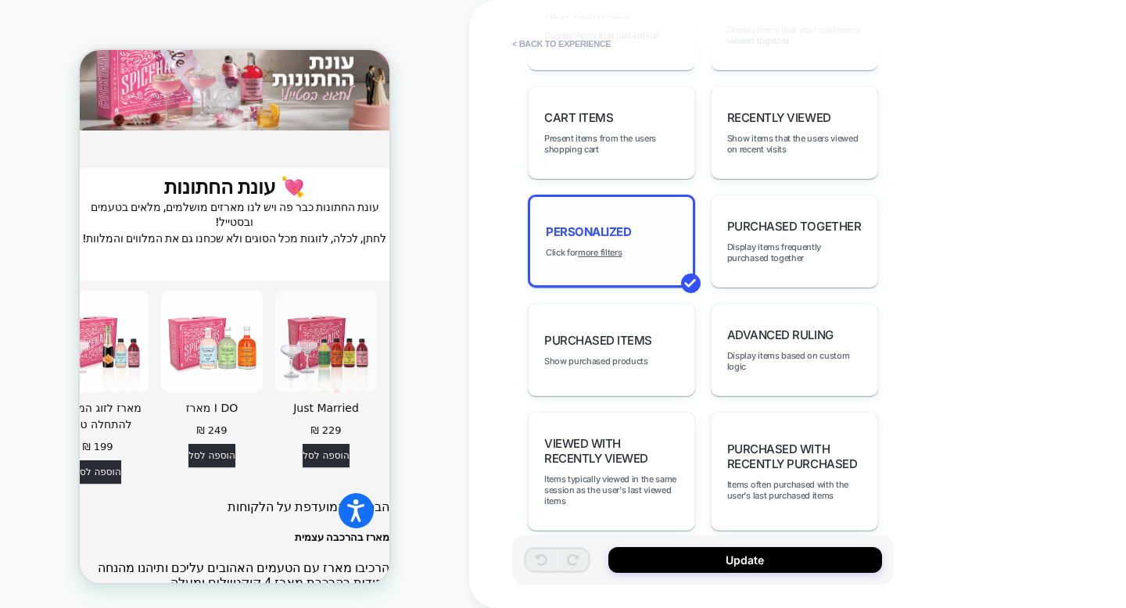
click at [650, 245] on div "personalized Click for more filters" at bounding box center [611, 241] width 167 height 93
click at [615, 247] on u "more filters" at bounding box center [600, 252] width 44 height 11
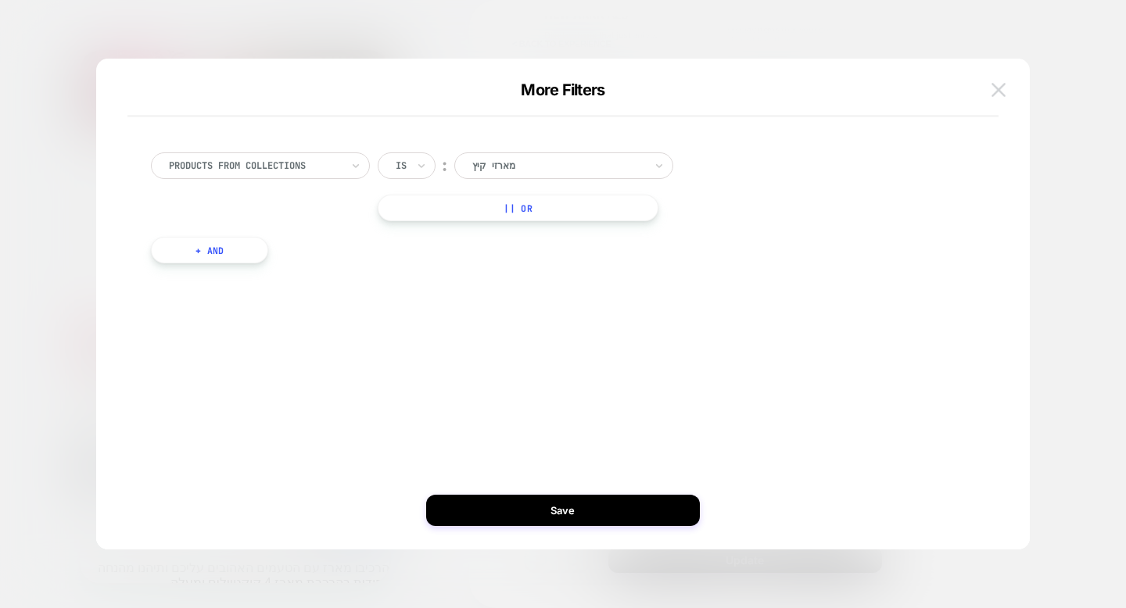
click at [994, 89] on img at bounding box center [998, 89] width 14 height 13
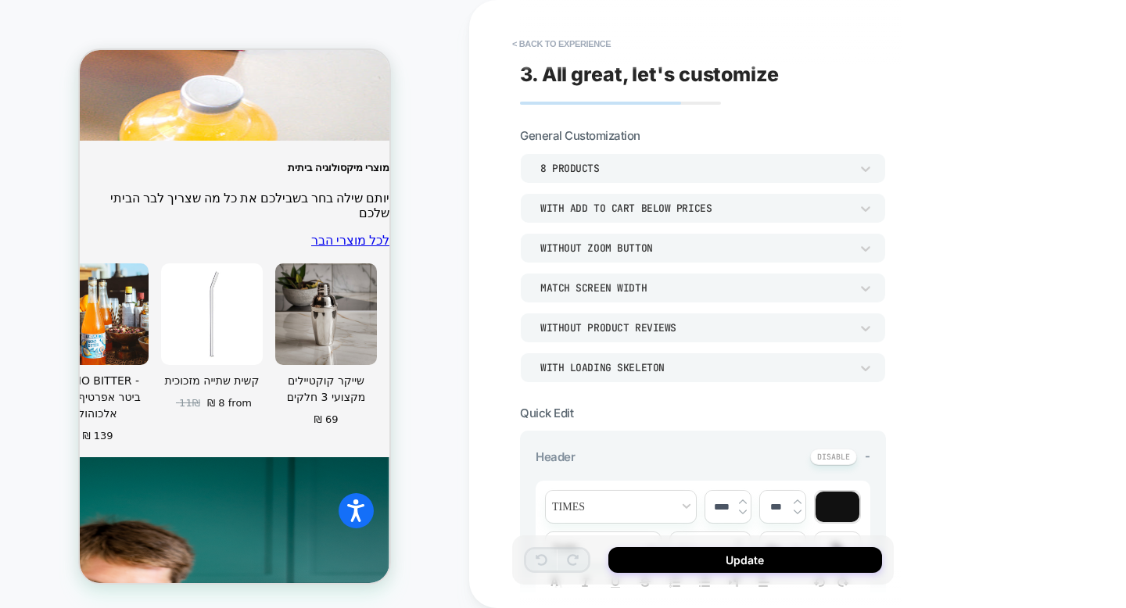
scroll to position [5866, 0]
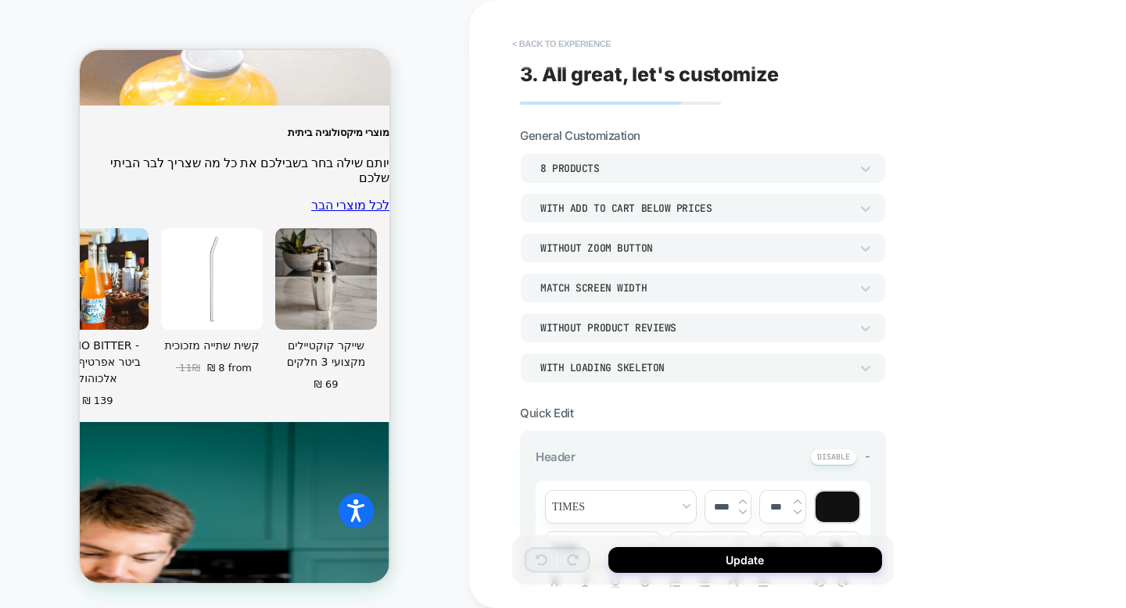
click at [547, 45] on button "< Back to experience" at bounding box center [561, 43] width 114 height 25
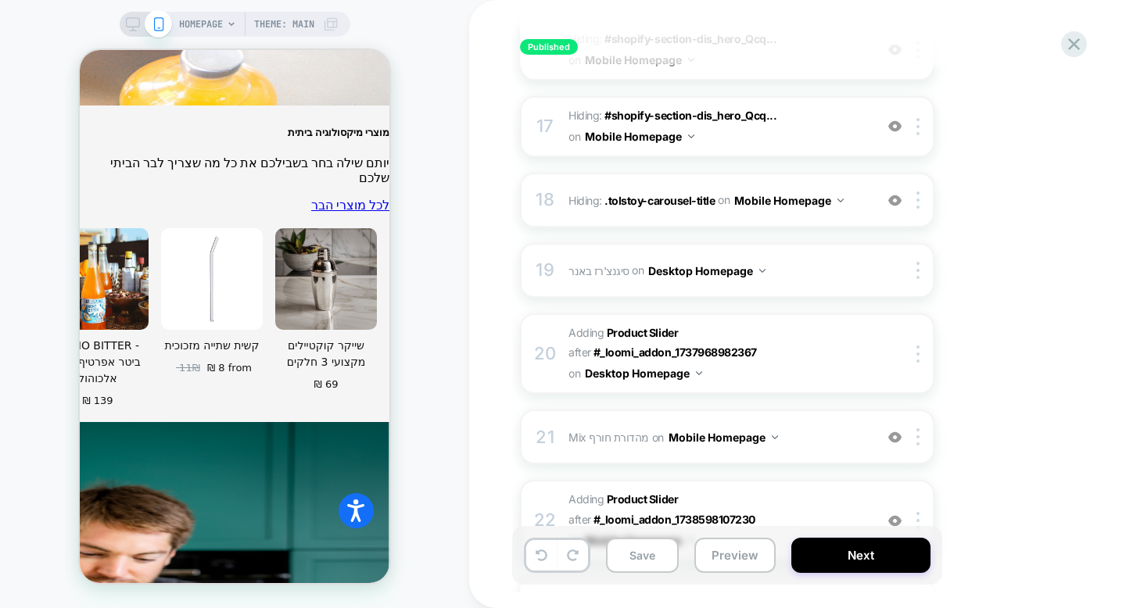
scroll to position [1366, 0]
click at [1067, 44] on icon at bounding box center [1073, 44] width 21 height 21
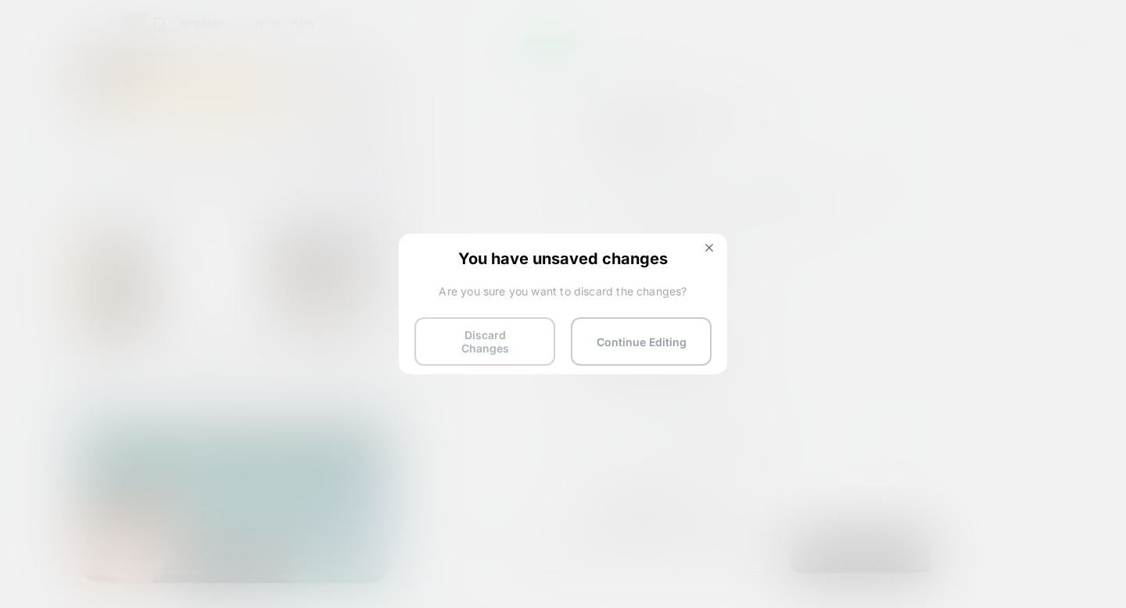
click at [483, 339] on button "Discard Changes" at bounding box center [484, 341] width 141 height 48
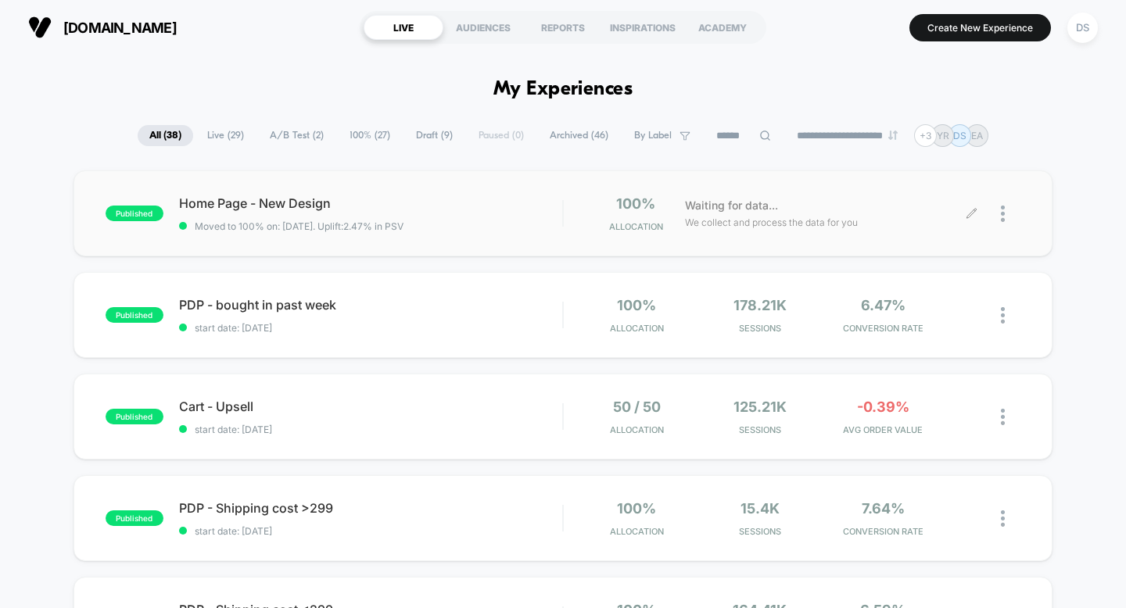
click at [972, 209] on icon at bounding box center [971, 214] width 12 height 12
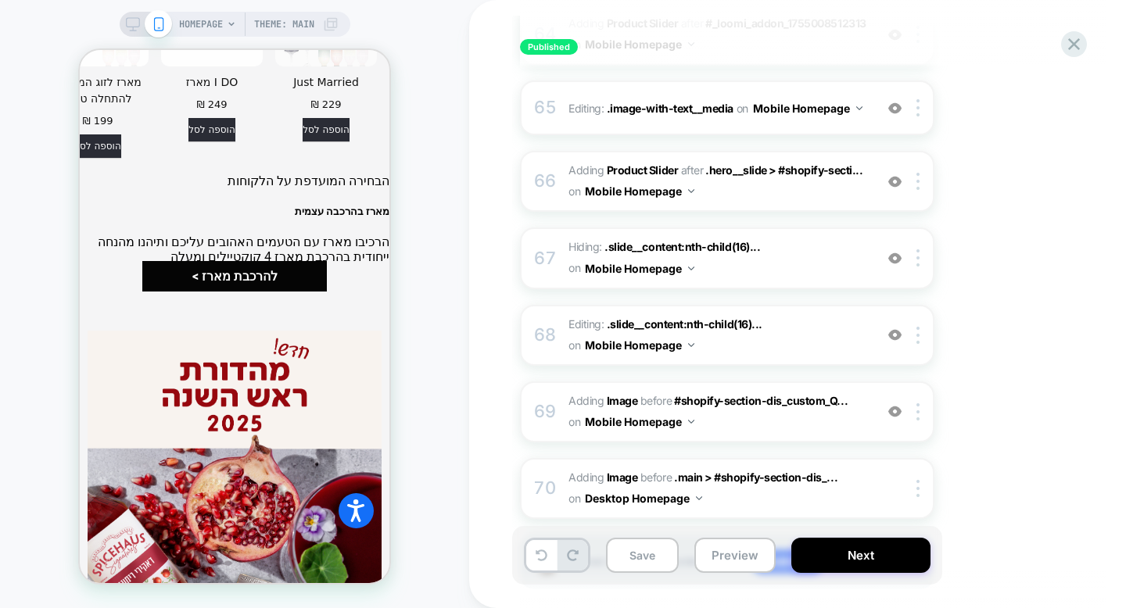
scroll to position [4800, 0]
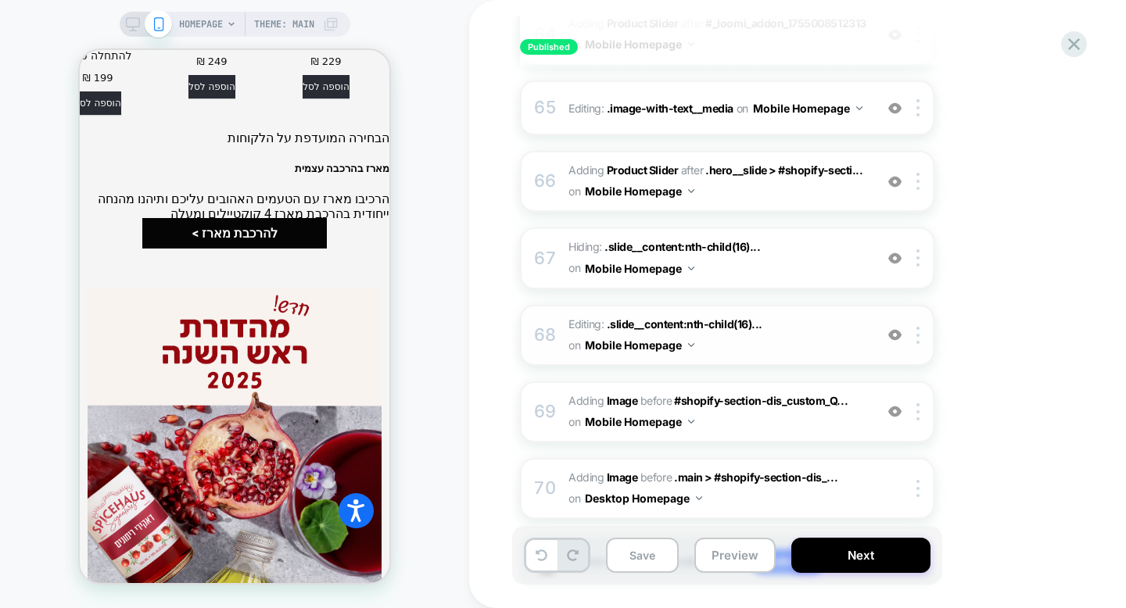
click at [551, 320] on div "68" at bounding box center [545, 335] width 16 height 31
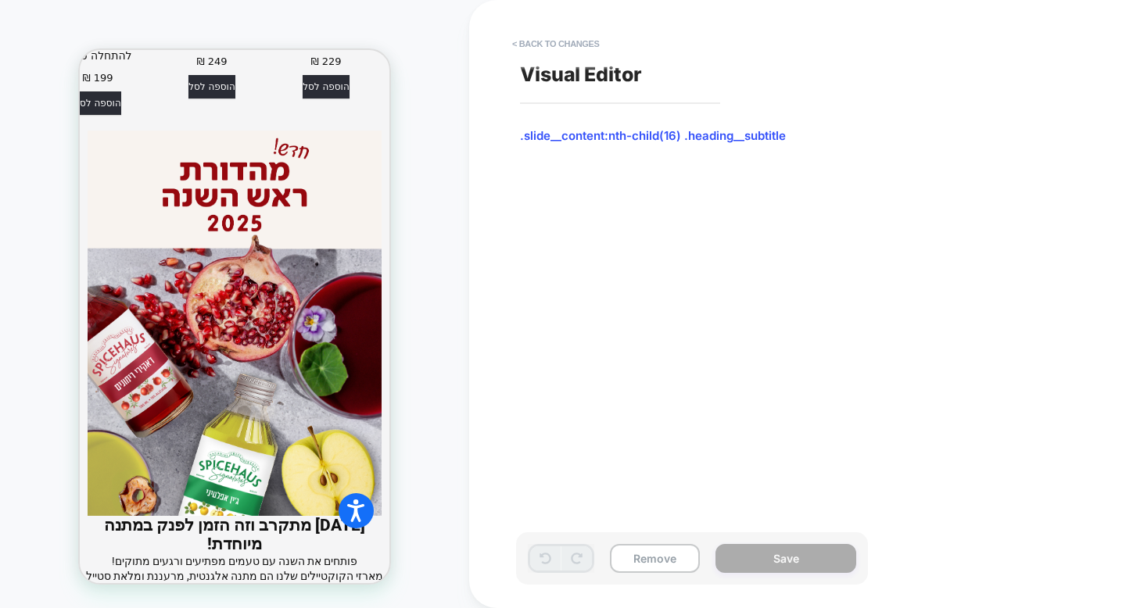
click at [643, 136] on span ".slide__content:nth-child(16) .heading__subtitle" at bounding box center [691, 136] width 342 height 16
click at [574, 38] on button "< Back to changes" at bounding box center [555, 43] width 103 height 25
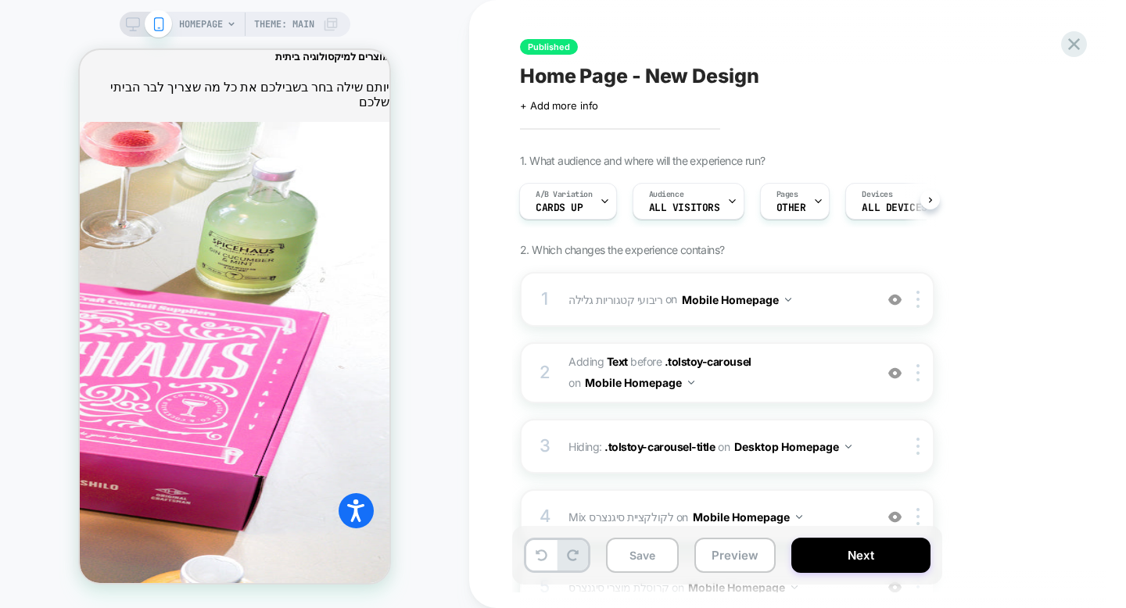
scroll to position [5857, 0]
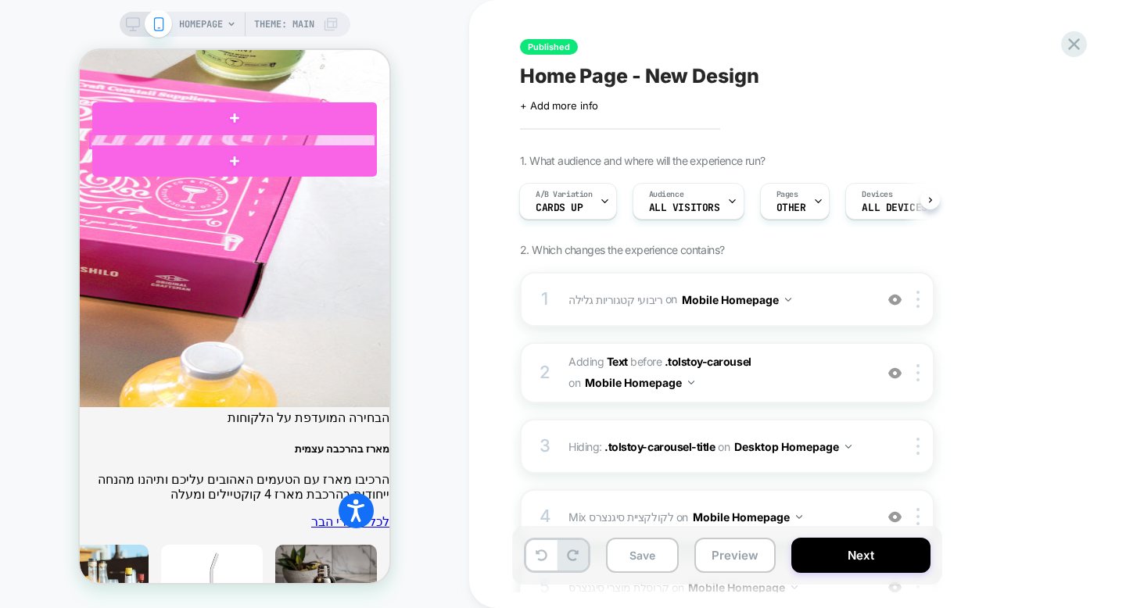
click at [302, 141] on div at bounding box center [233, 140] width 285 height 13
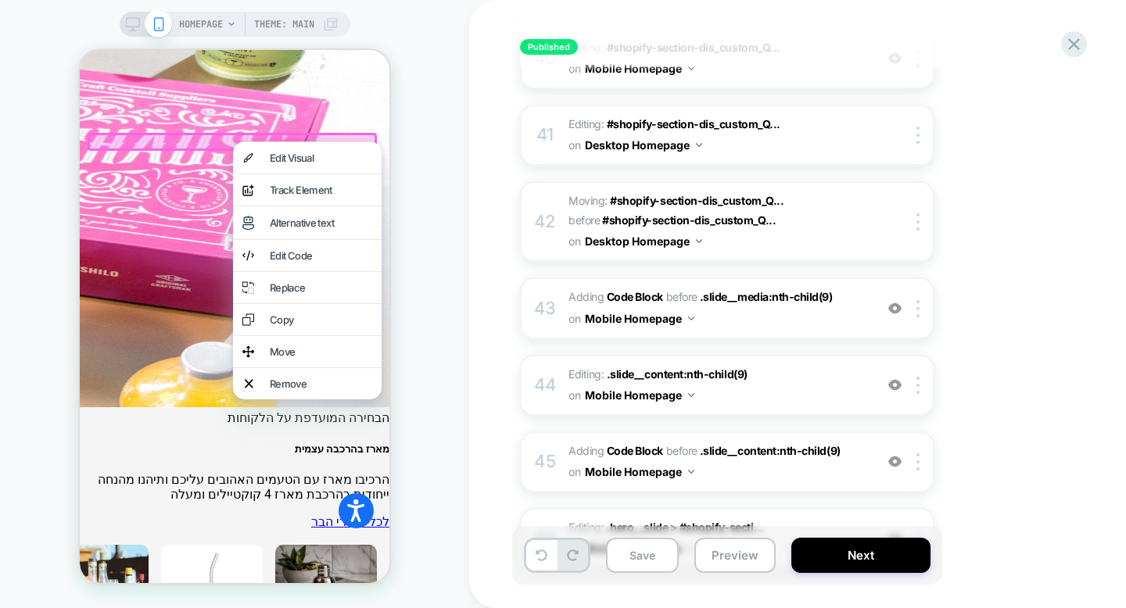
scroll to position [5087, 0]
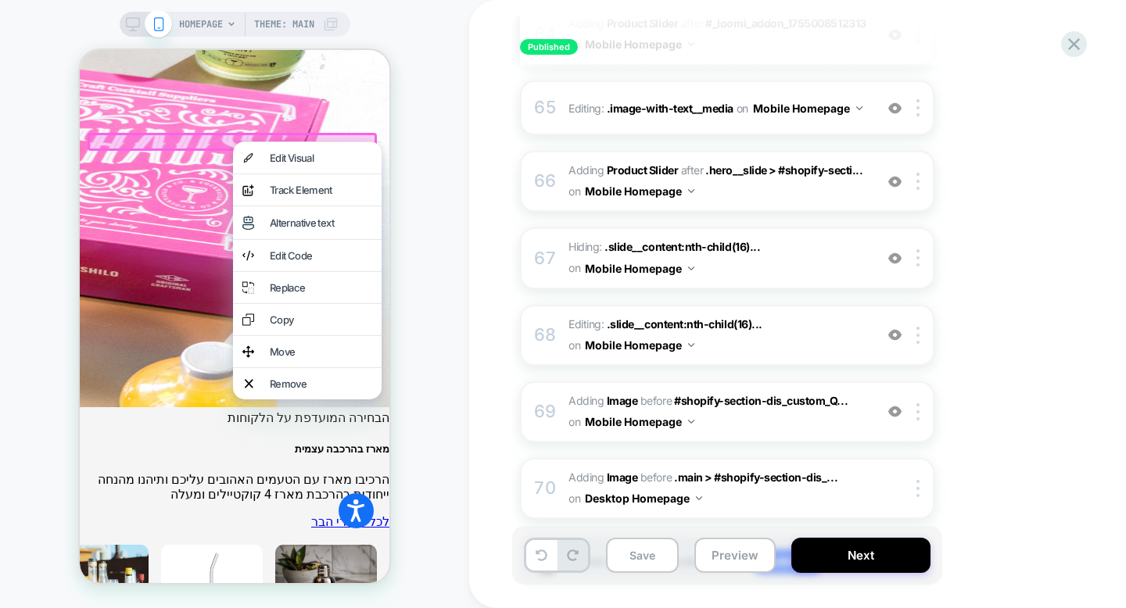
click at [388, 410] on div "הבחירה המועדפת על הלקוחות מארז בהרכבה עצמית הרכיבו מארז עם הטעמים האהובים עליכם…" at bounding box center [235, 469] width 310 height 118
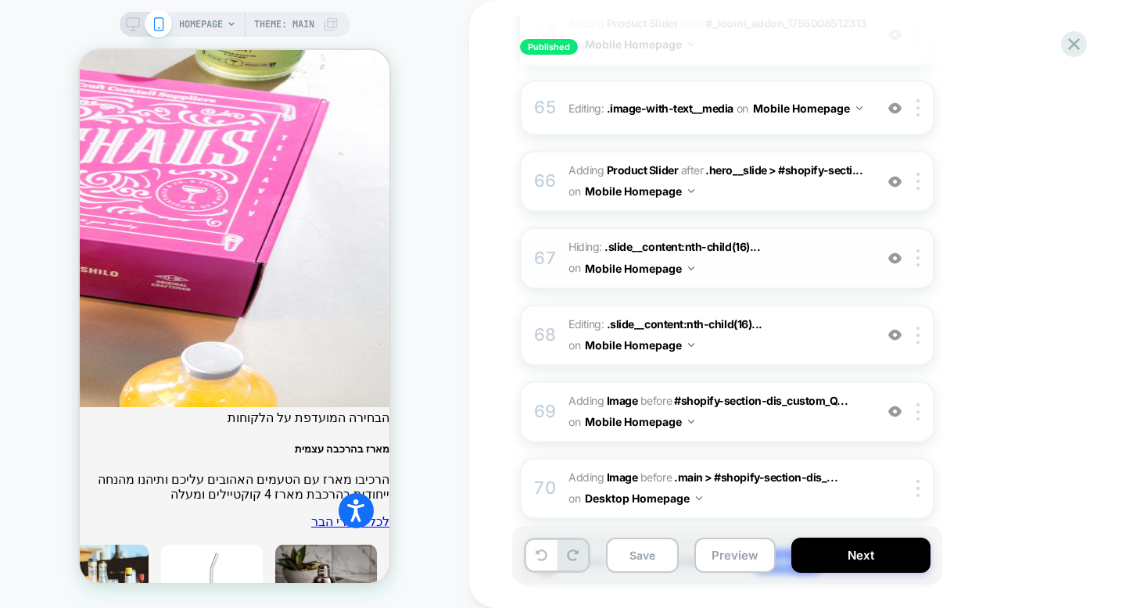
click at [854, 237] on span "Hiding : .slide__content:nth-child(16)... .slide__content:nth-child(16) .headin…" at bounding box center [717, 258] width 298 height 42
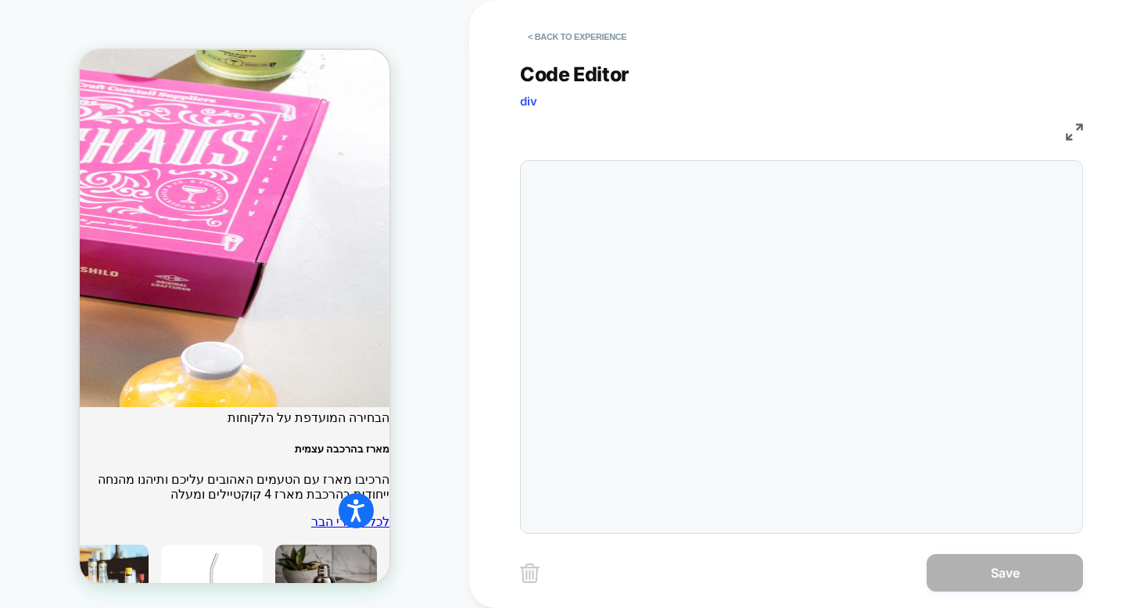
scroll to position [63, 0]
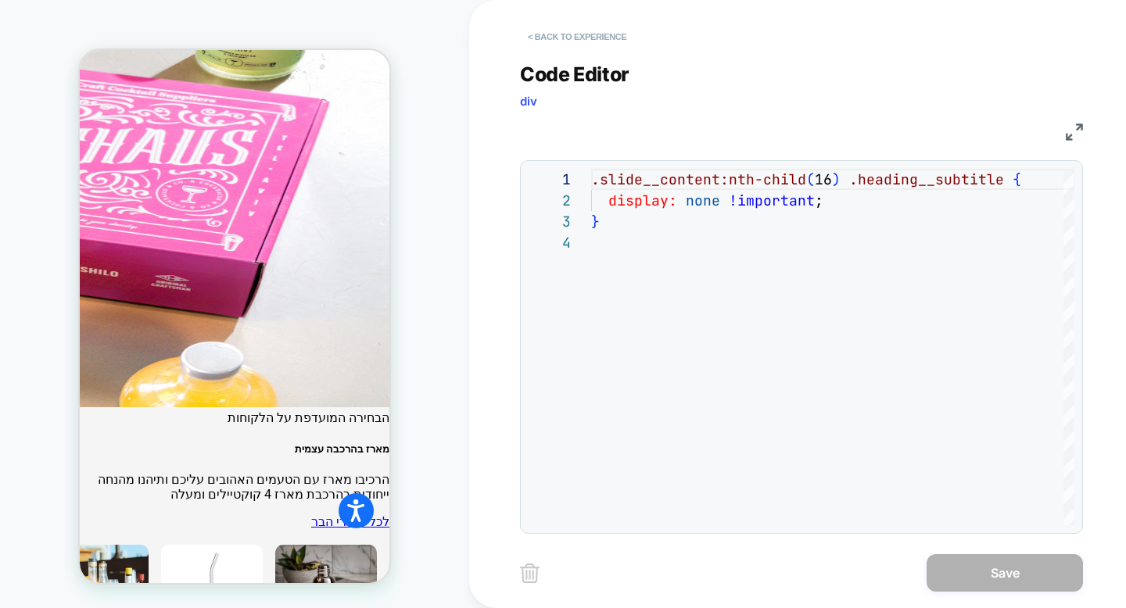
click at [609, 38] on button "< Back to experience" at bounding box center [577, 36] width 114 height 25
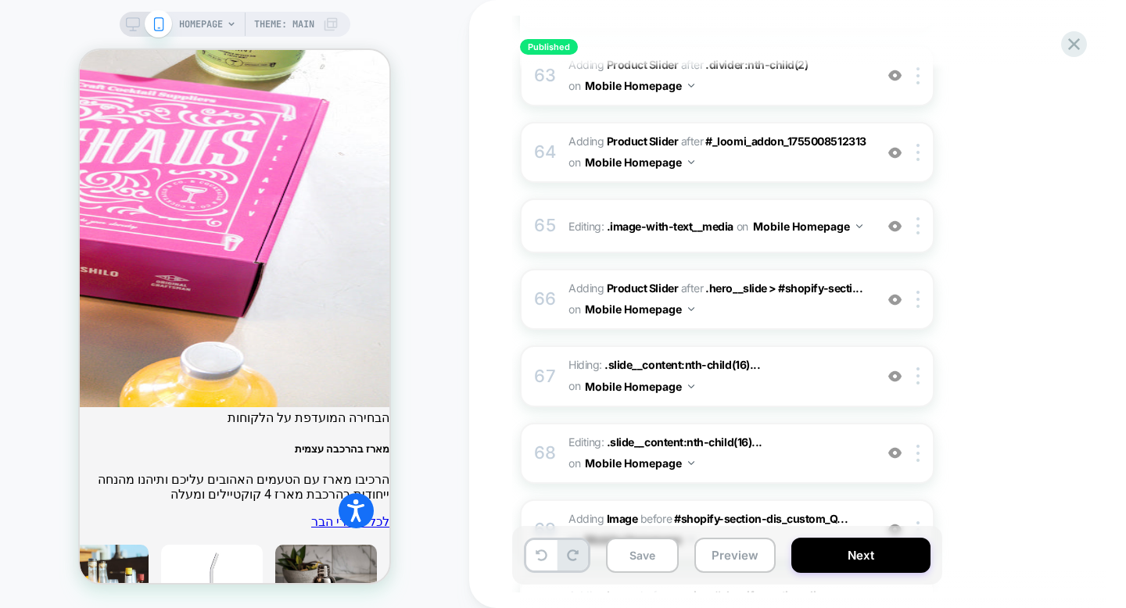
scroll to position [4956, 0]
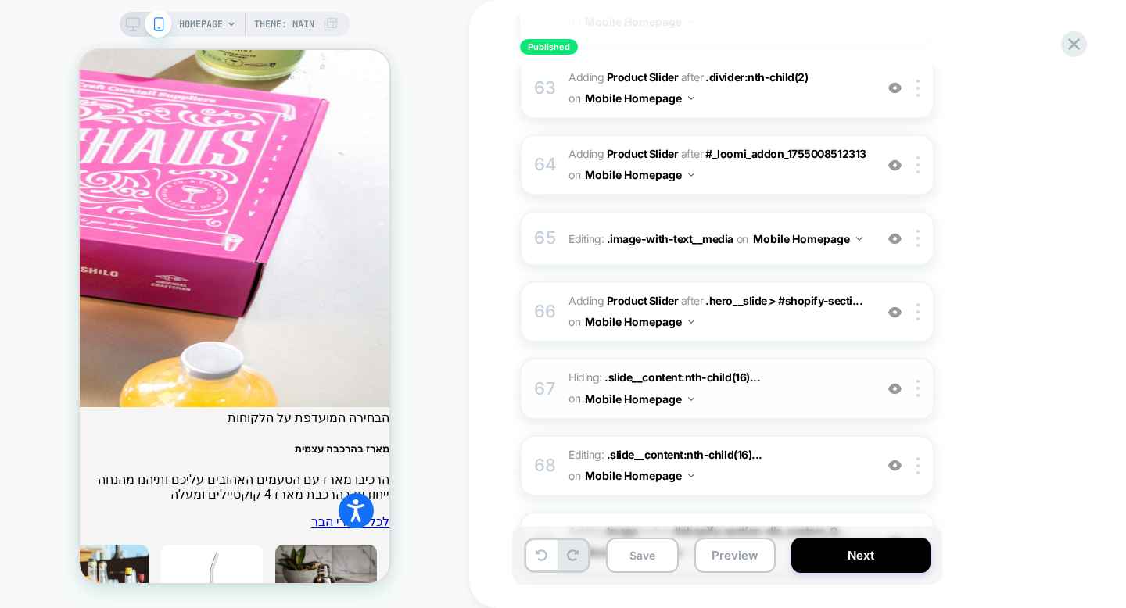
click at [893, 382] on img at bounding box center [894, 388] width 13 height 13
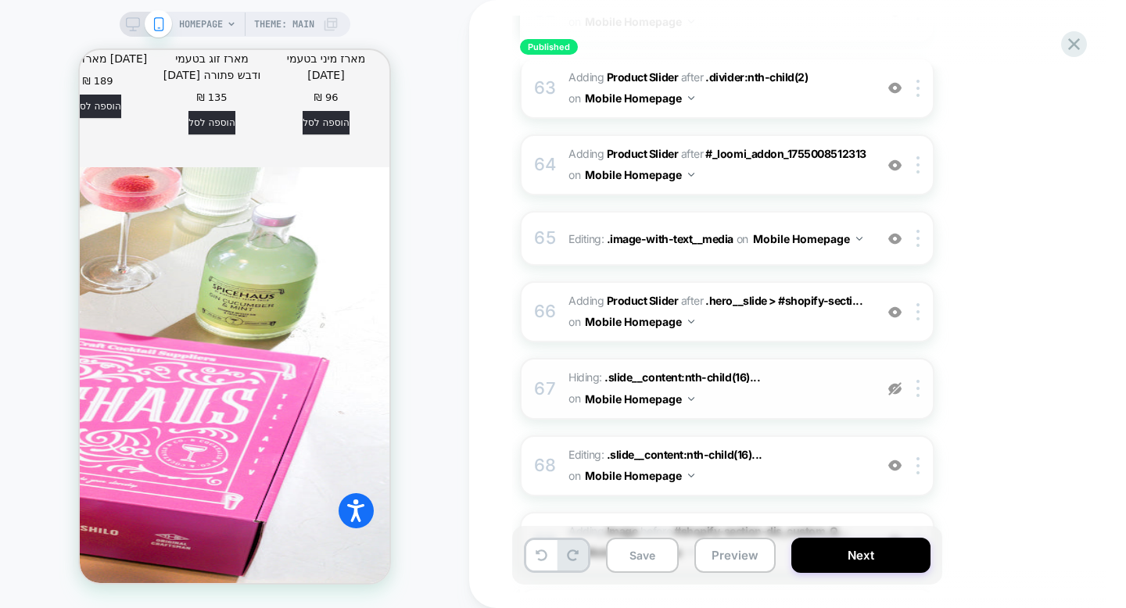
scroll to position [5868, 0]
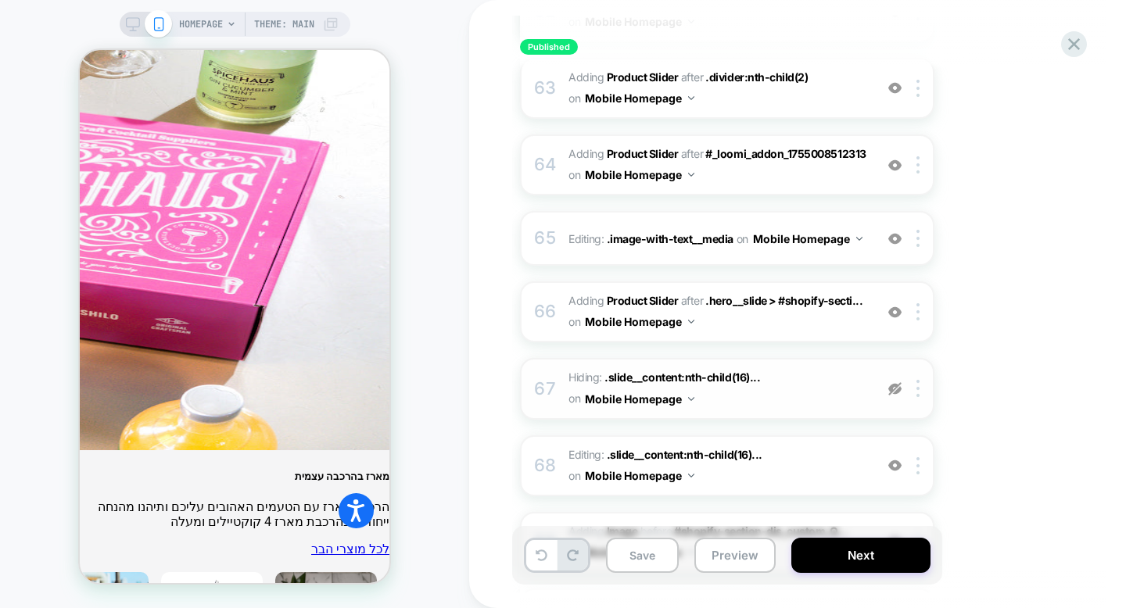
click at [895, 382] on img at bounding box center [894, 388] width 13 height 13
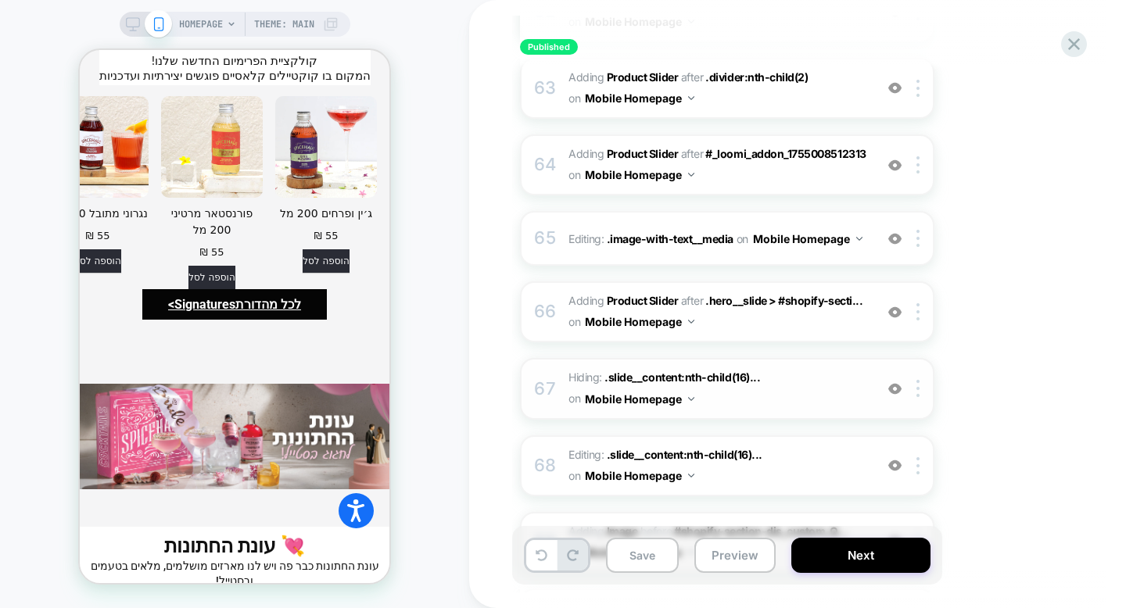
scroll to position [5792, 0]
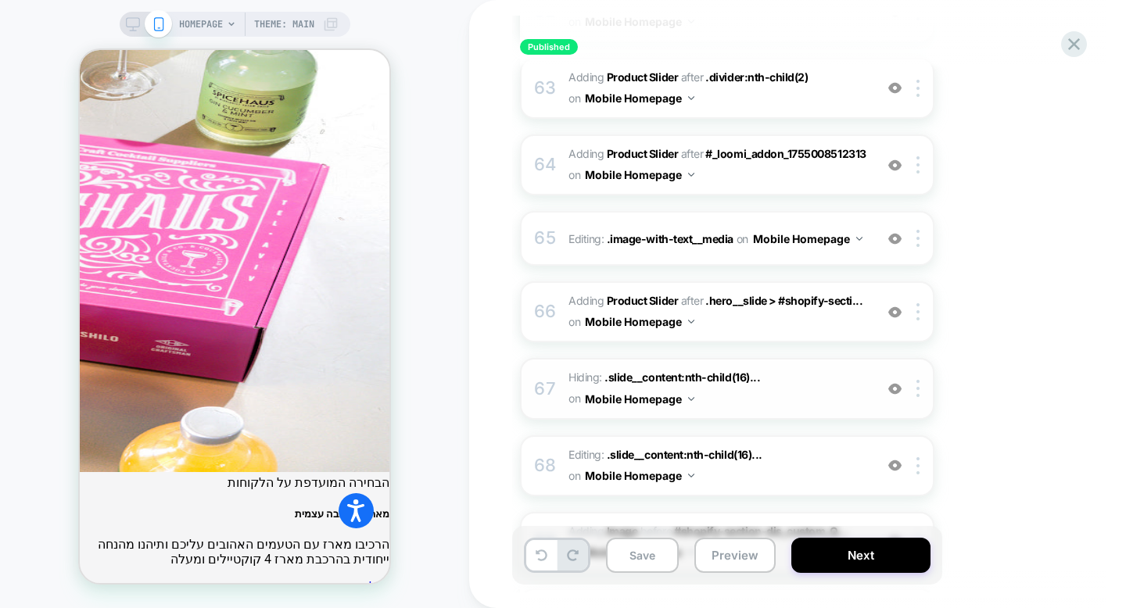
click at [895, 382] on img at bounding box center [894, 388] width 13 height 13
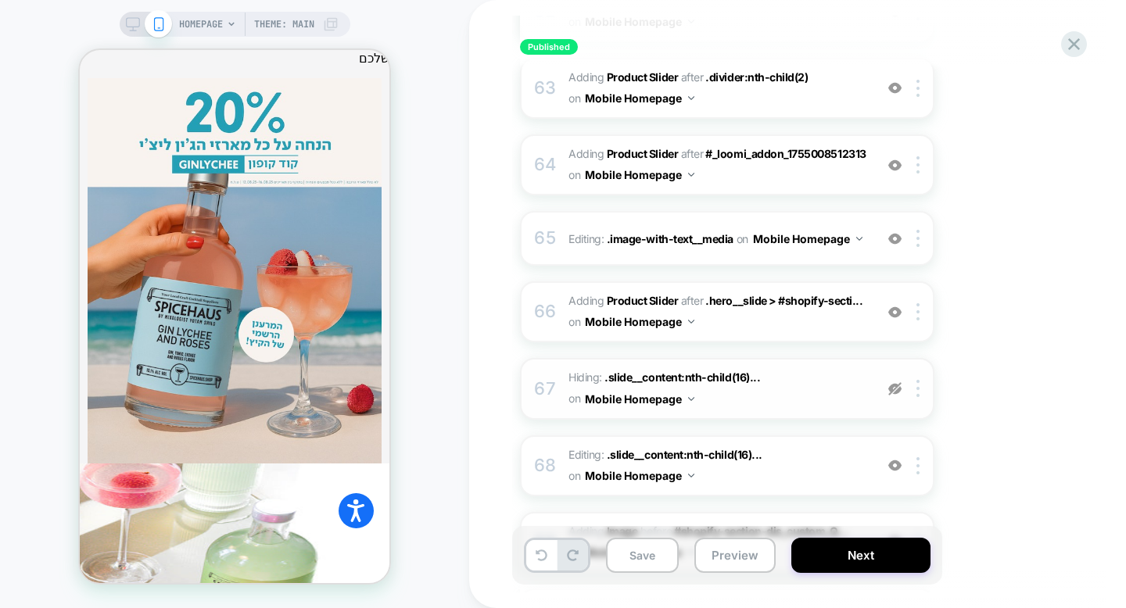
scroll to position [5868, 0]
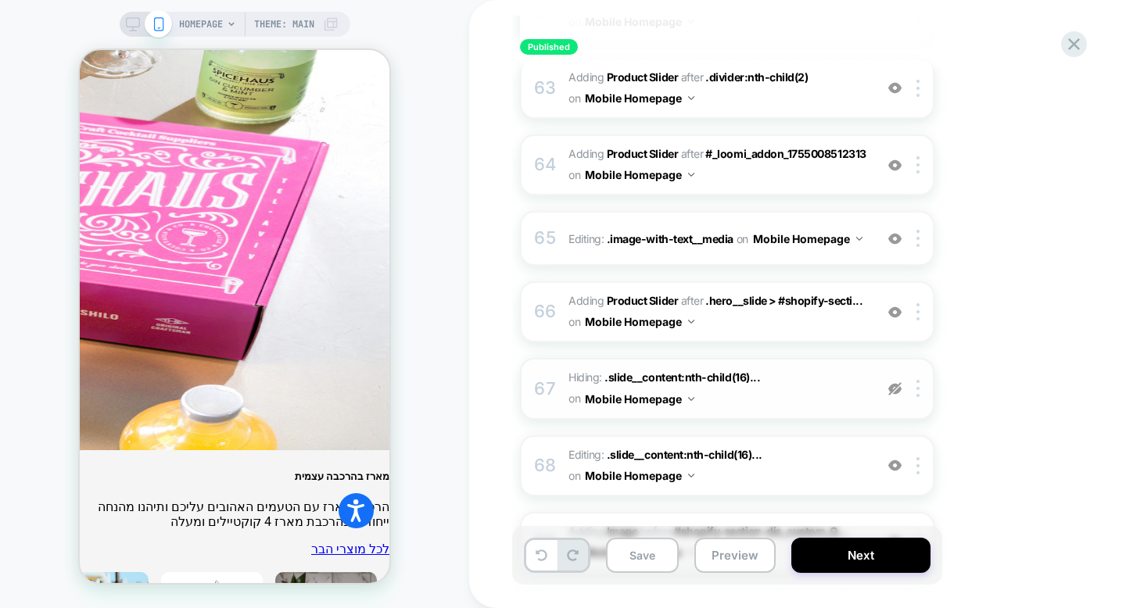
click at [895, 382] on img at bounding box center [894, 388] width 13 height 13
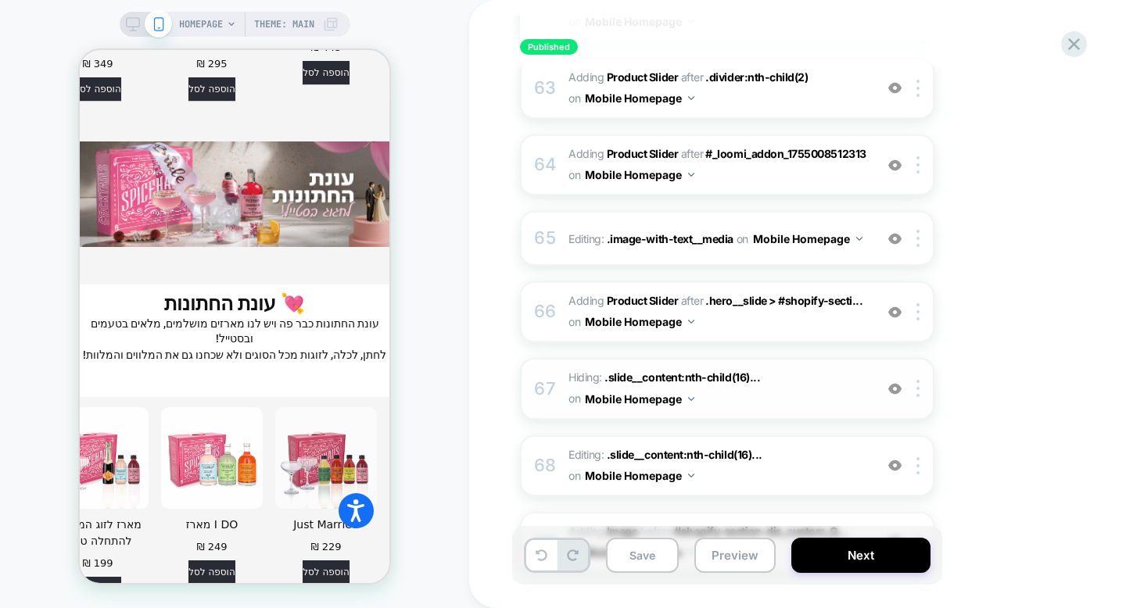
scroll to position [5479, 0]
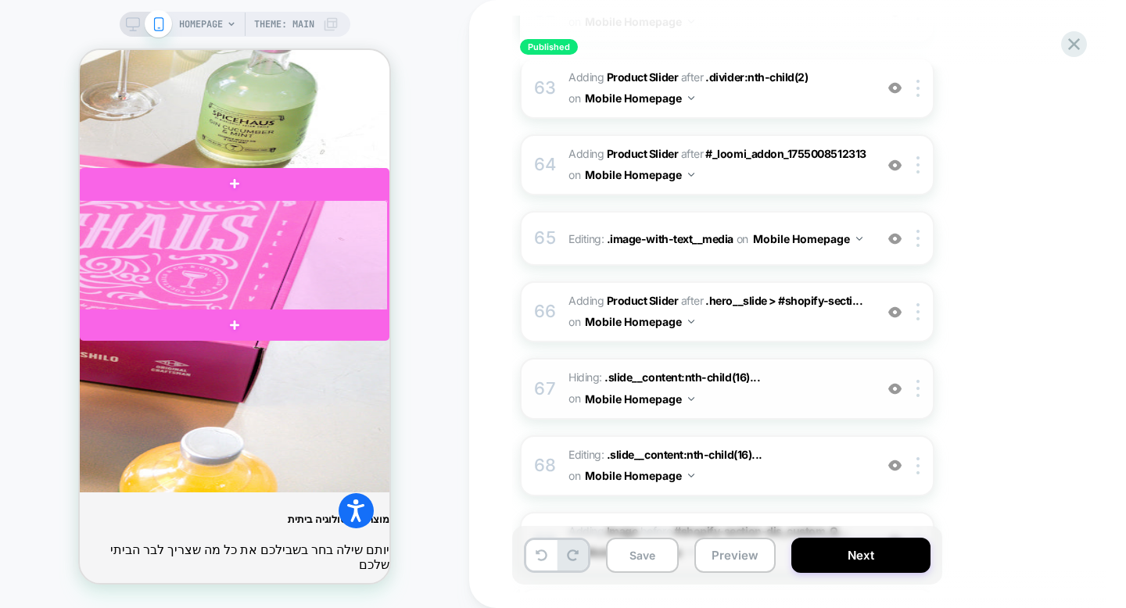
click at [363, 235] on div at bounding box center [233, 256] width 310 height 112
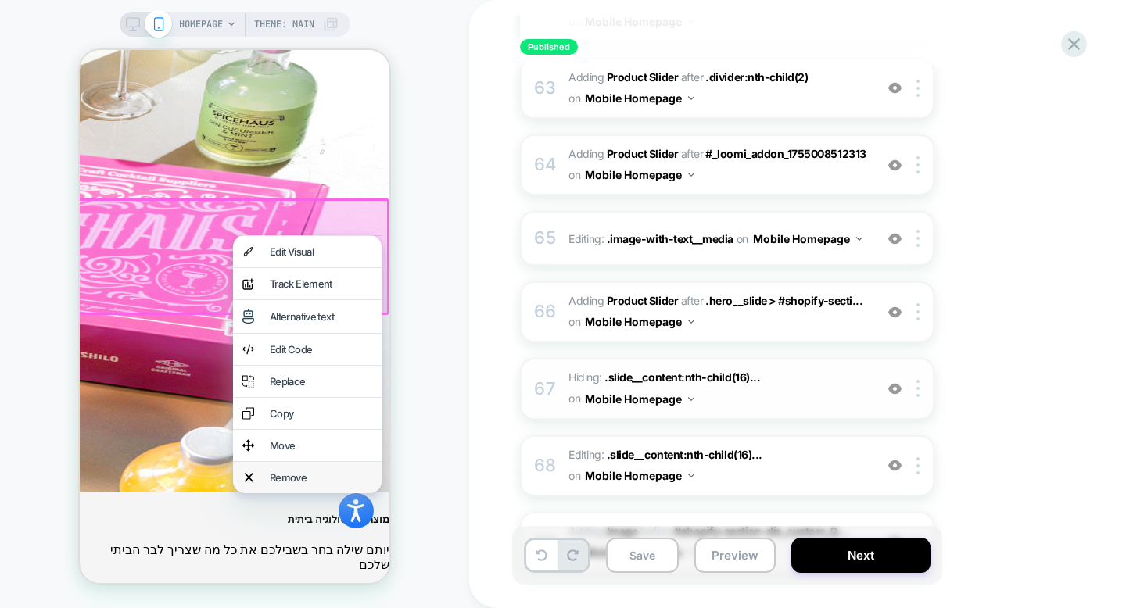
click at [319, 469] on div "Remove" at bounding box center [307, 477] width 149 height 31
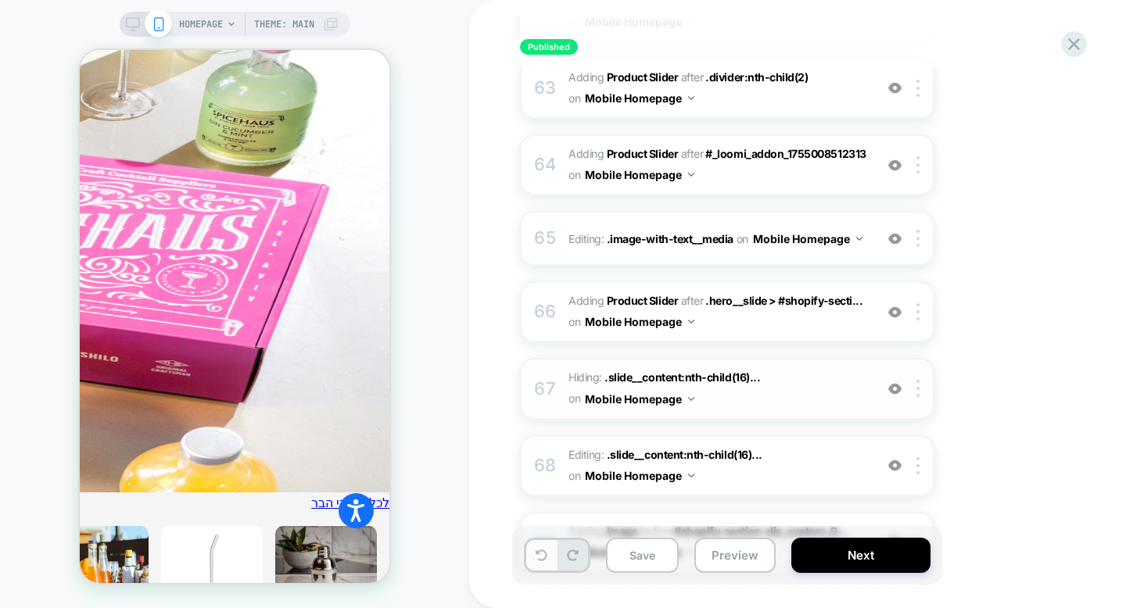
click at [542, 560] on icon at bounding box center [541, 555] width 12 height 12
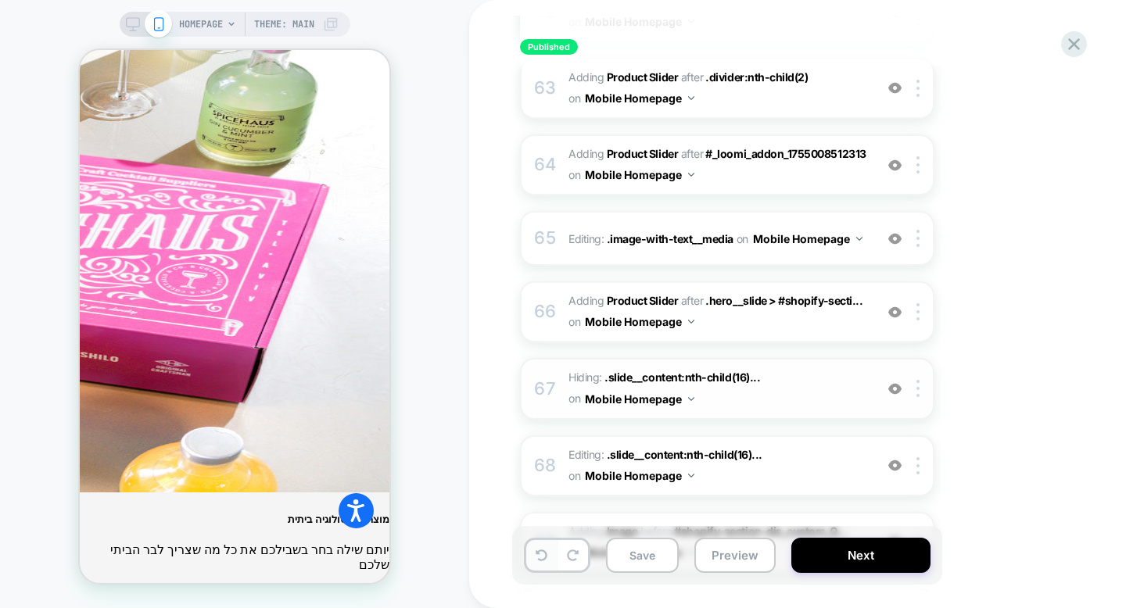
click at [542, 560] on icon at bounding box center [541, 555] width 12 height 12
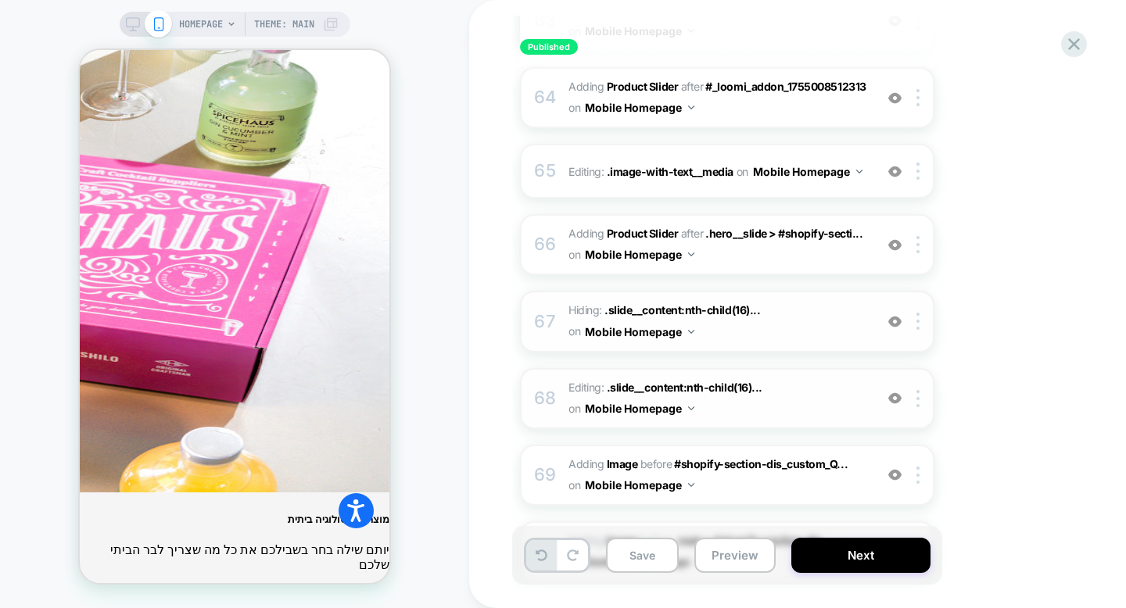
scroll to position [5006, 0]
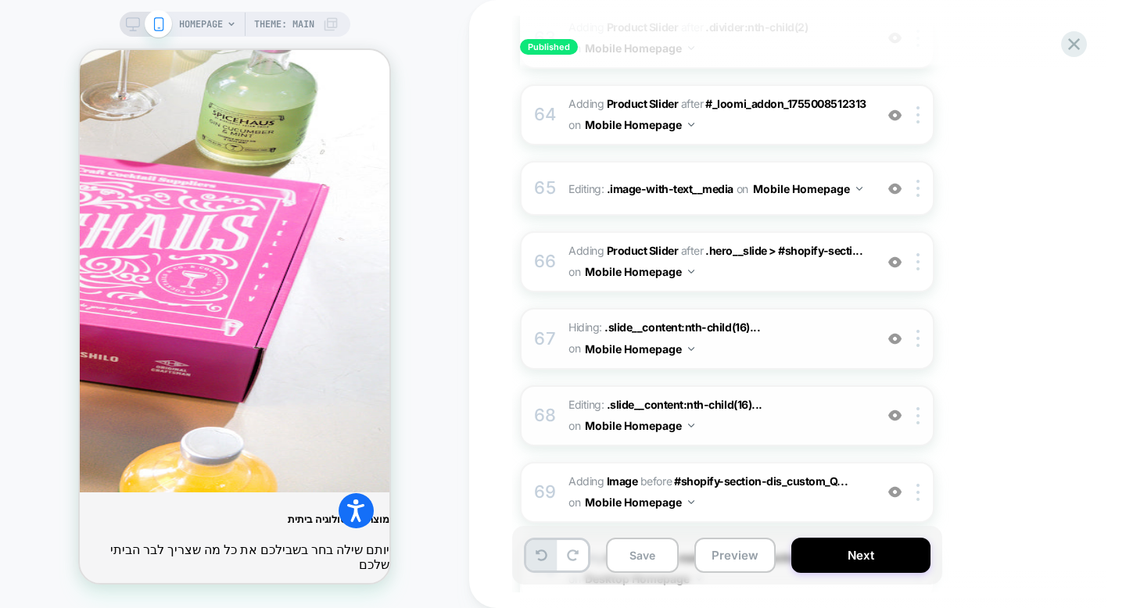
click at [895, 409] on img at bounding box center [894, 415] width 13 height 13
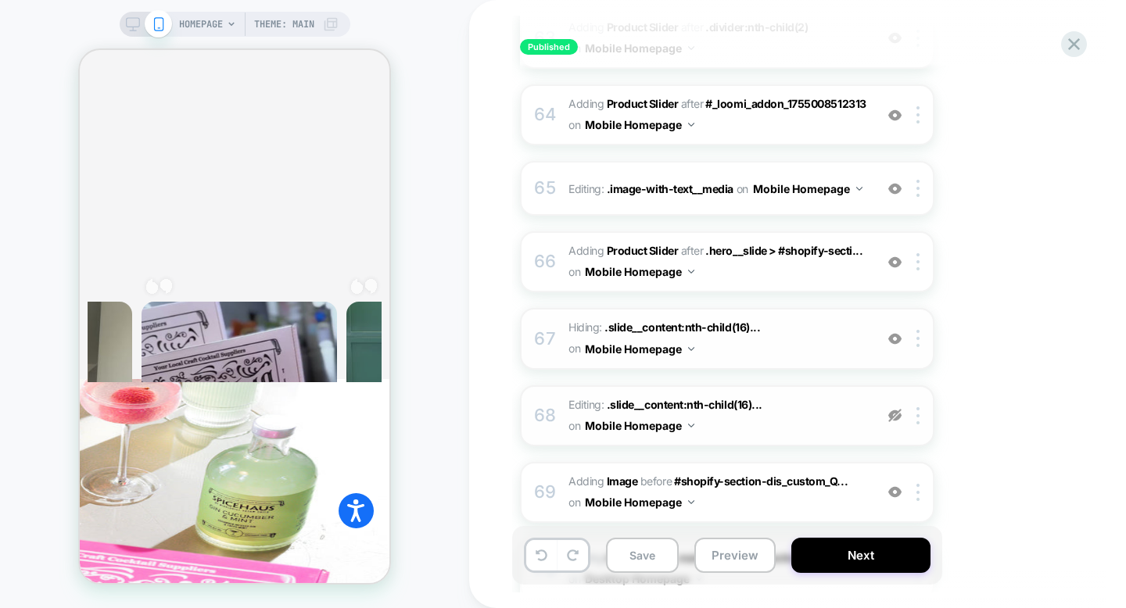
scroll to position [936, 0]
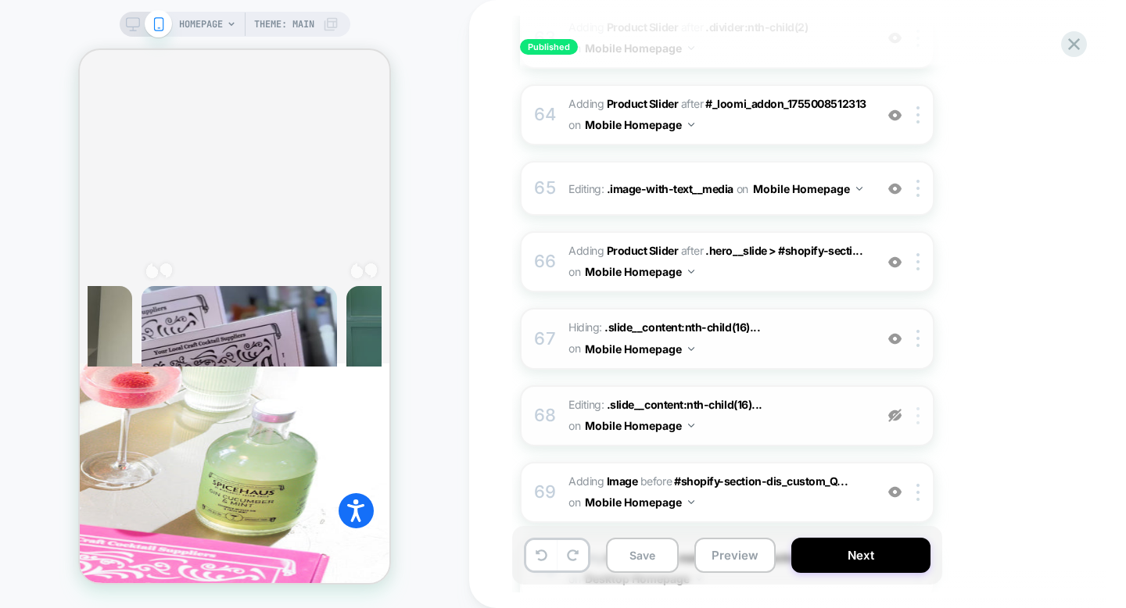
click at [916, 407] on img at bounding box center [917, 415] width 3 height 17
click at [892, 354] on div "Delete" at bounding box center [919, 355] width 139 height 42
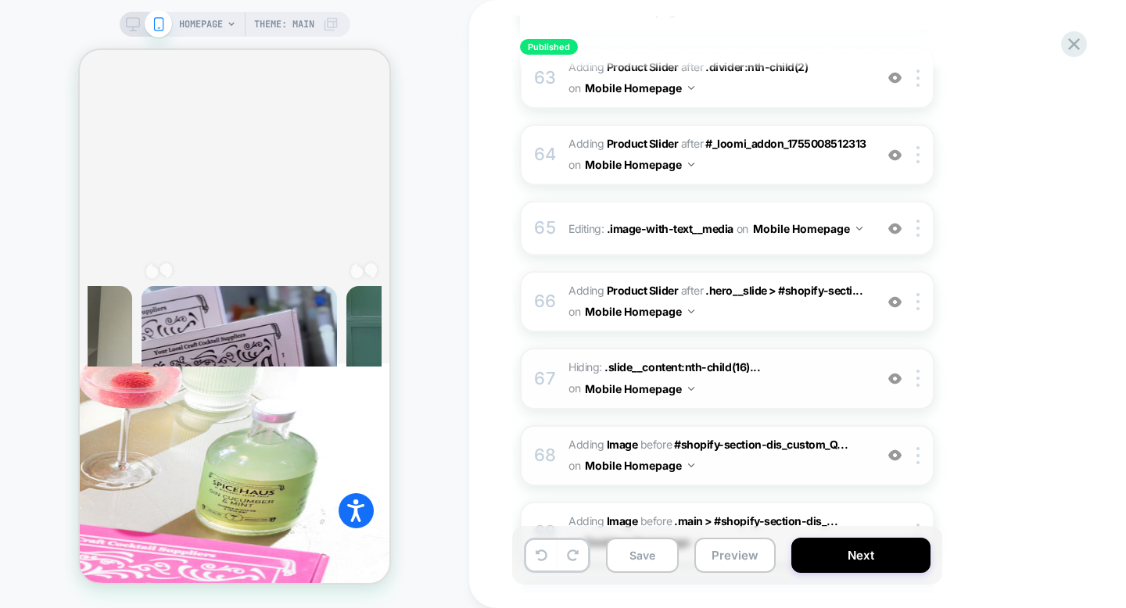
scroll to position [4962, 0]
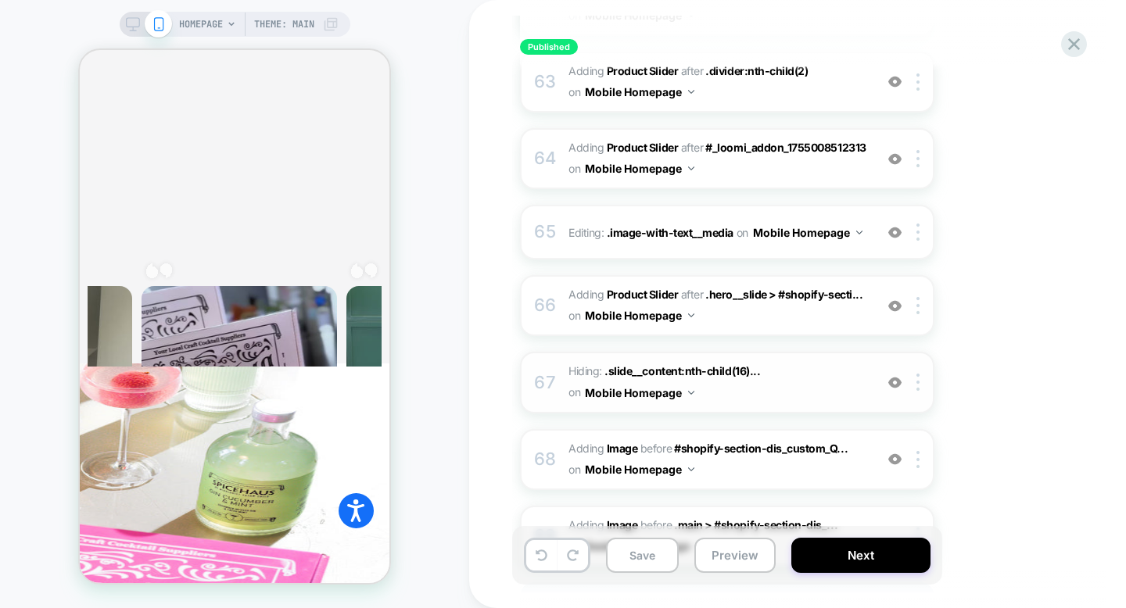
click at [816, 361] on span "Hiding : .slide__content:nth-child(16)... .slide__content:nth-child(16) .headin…" at bounding box center [717, 382] width 298 height 42
click at [894, 376] on img at bounding box center [894, 382] width 13 height 13
click at [895, 376] on img at bounding box center [894, 382] width 13 height 13
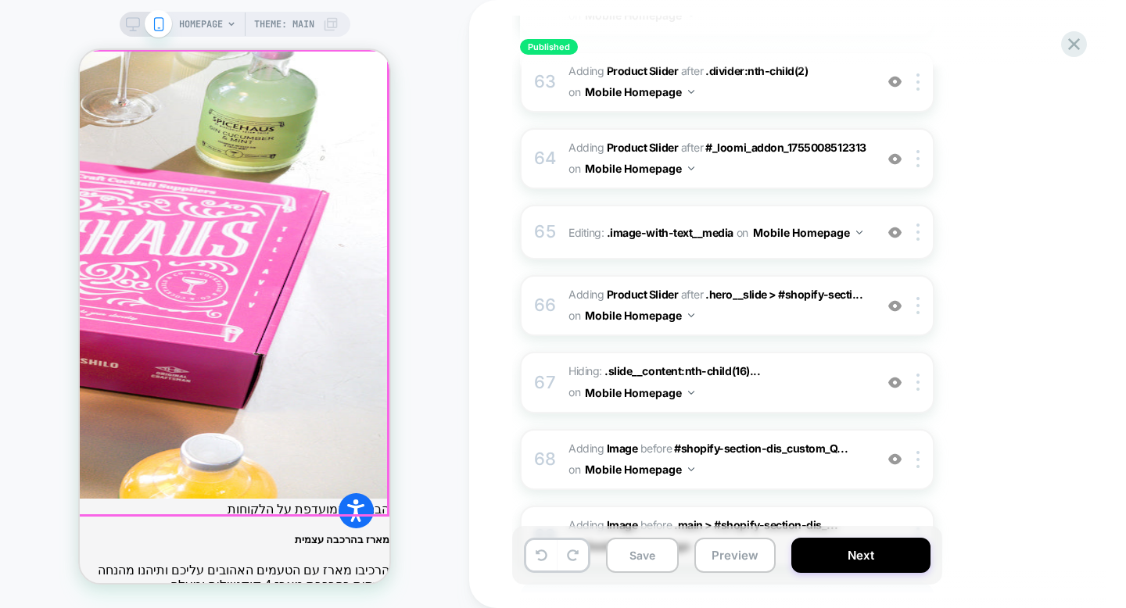
scroll to position [1258, 0]
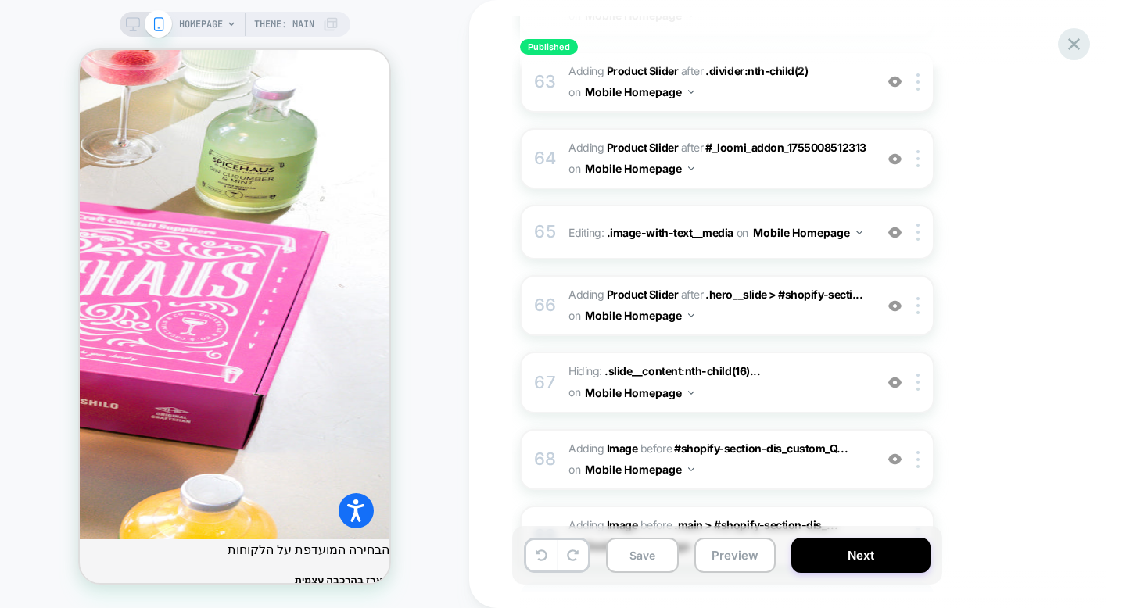
click at [1075, 45] on icon at bounding box center [1074, 44] width 12 height 12
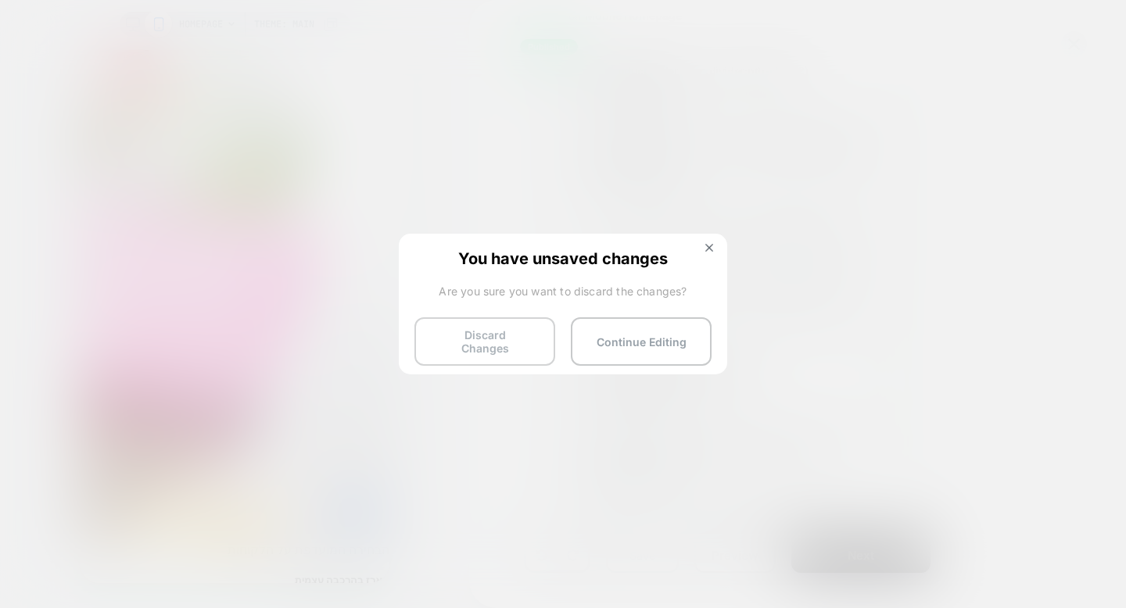
click at [487, 345] on button "Discard Changes" at bounding box center [484, 341] width 141 height 48
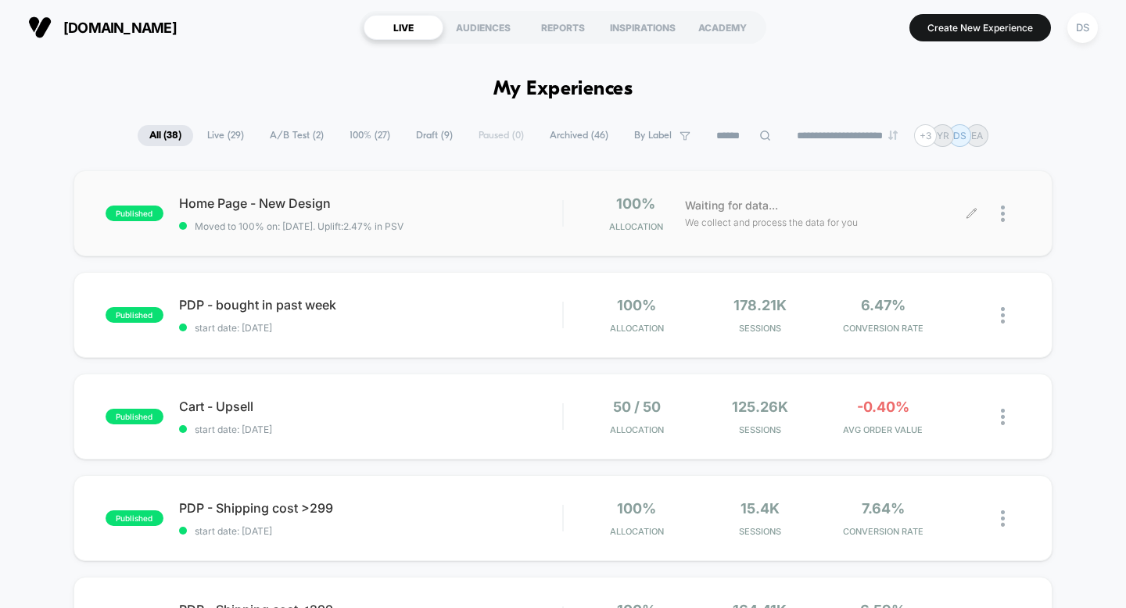
click at [969, 213] on icon at bounding box center [971, 214] width 12 height 12
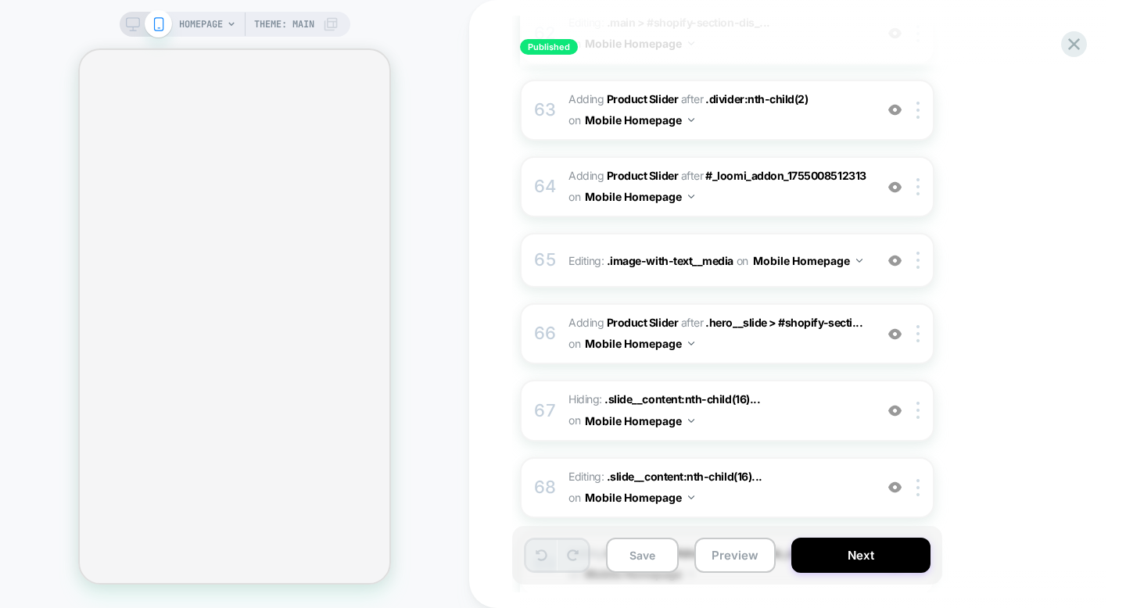
scroll to position [4950, 0]
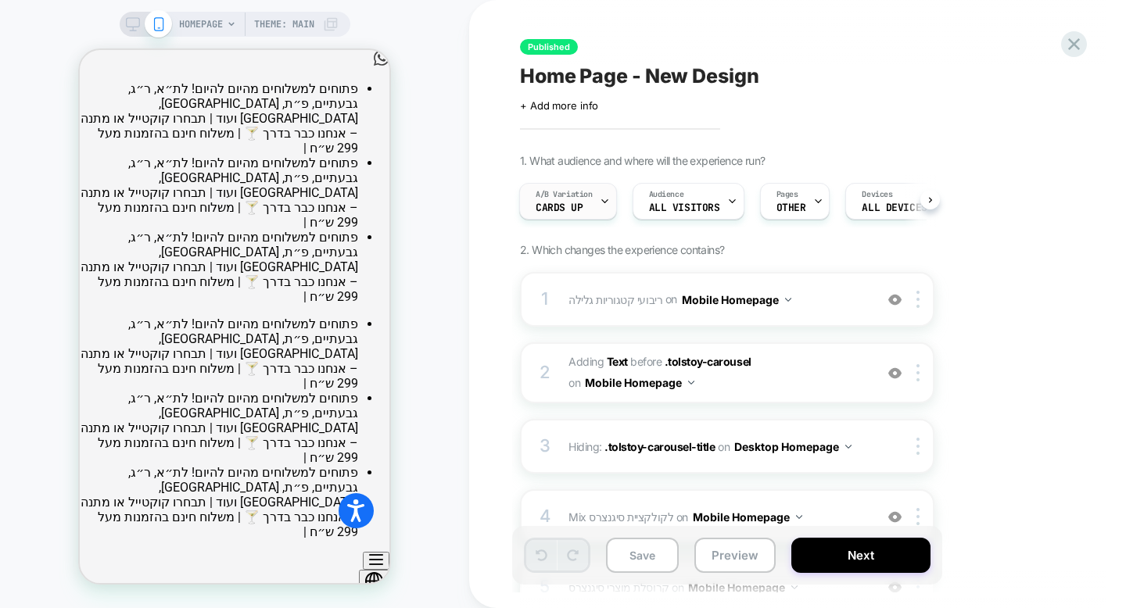
click at [0, 0] on span "A/B Variation" at bounding box center [0, 0] width 0 height 0
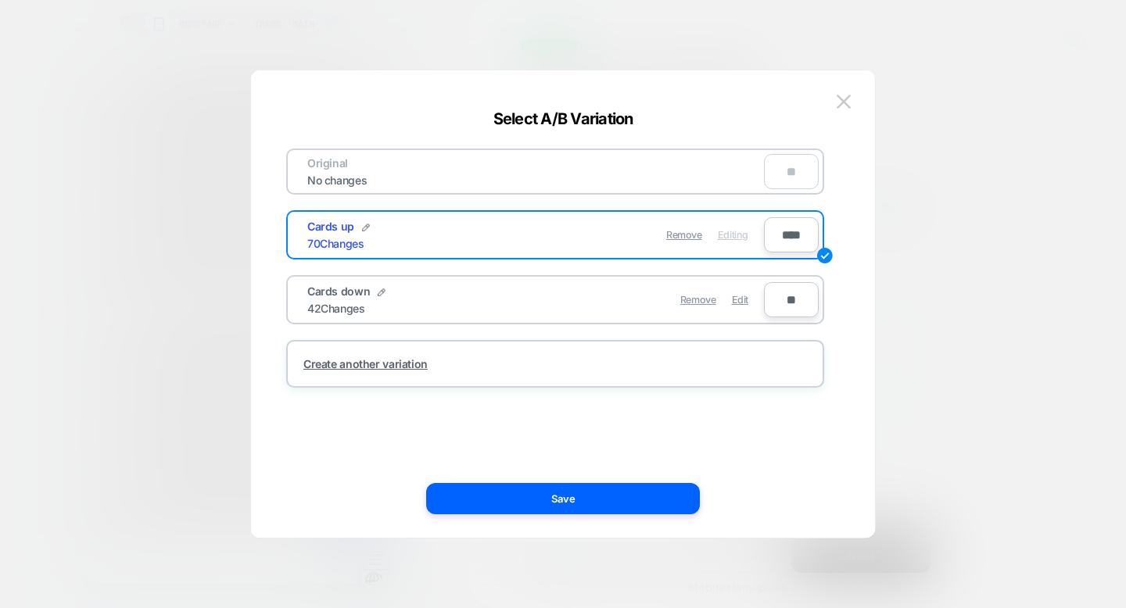
click at [466, 296] on div "Cards down 42 Changes" at bounding box center [421, 300] width 228 height 30
click at [435, 309] on div "Cards down 42 Changes" at bounding box center [421, 300] width 228 height 30
click at [435, 316] on div "Cards down 42 Changes Remove Edit" at bounding box center [528, 300] width 472 height 38
click at [469, 291] on div "Cards down 42 Changes" at bounding box center [421, 300] width 228 height 30
click at [506, 176] on div "Original No changes **" at bounding box center [555, 172] width 538 height 46
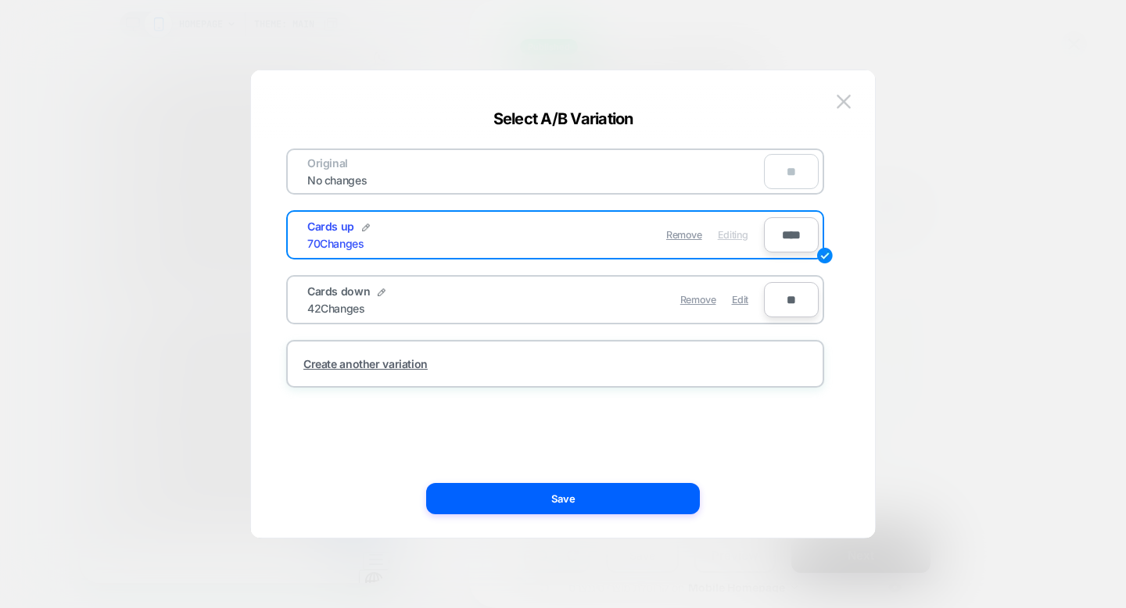
click at [452, 295] on div "Cards down 42 Changes" at bounding box center [421, 300] width 228 height 30
click at [457, 316] on div "Cards down 42 Changes Remove Edit" at bounding box center [528, 300] width 472 height 38
click at [740, 298] on span "Edit" at bounding box center [740, 300] width 16 height 12
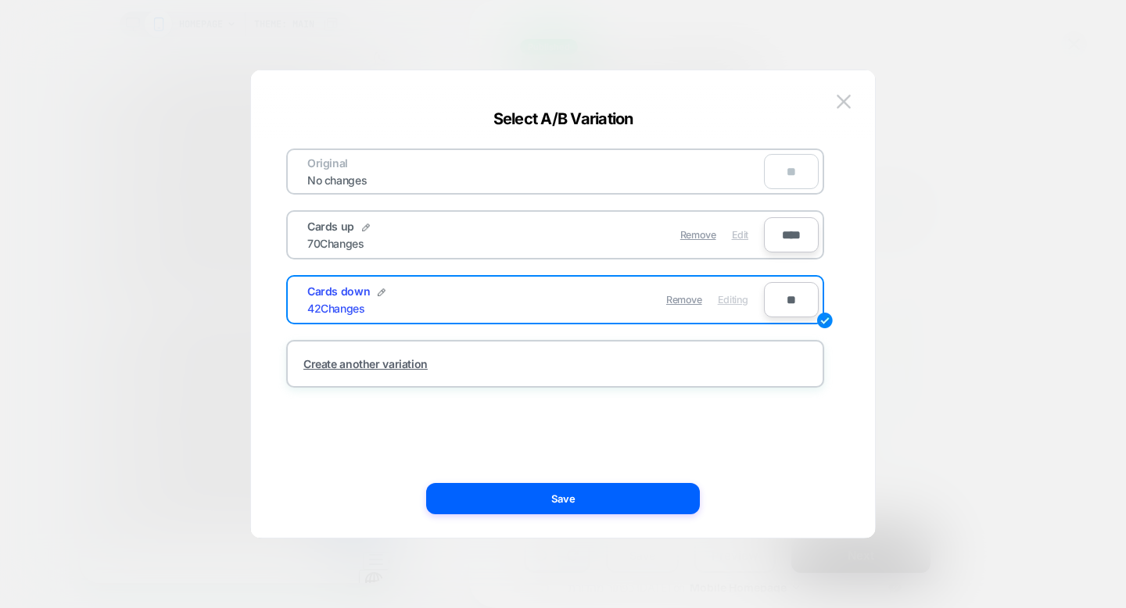
click at [739, 237] on span "Edit" at bounding box center [740, 235] width 16 height 12
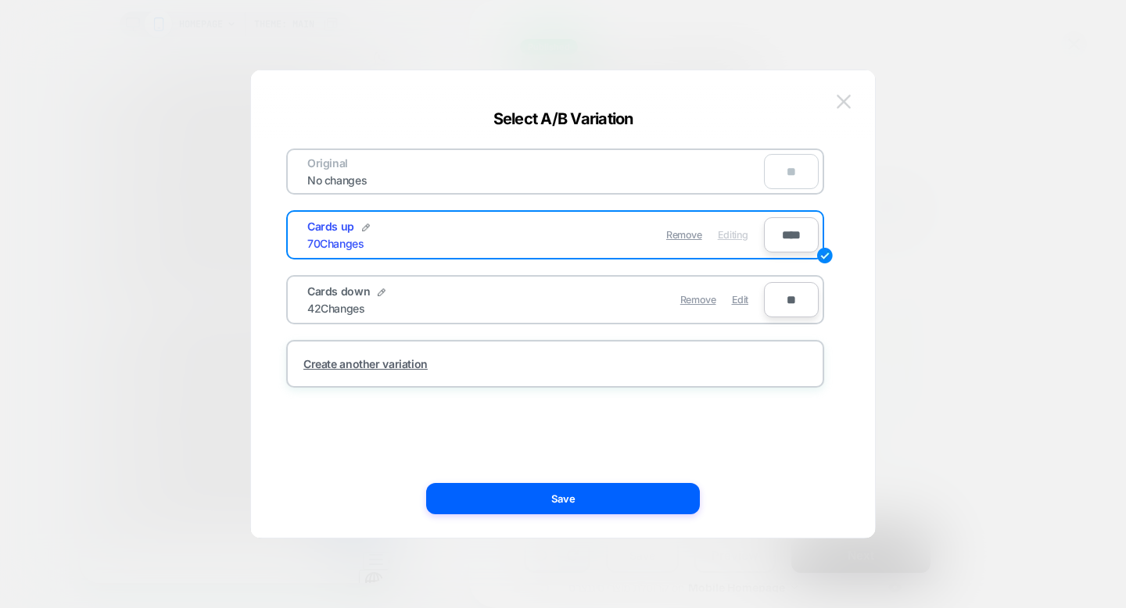
click at [836, 106] on button at bounding box center [843, 101] width 23 height 23
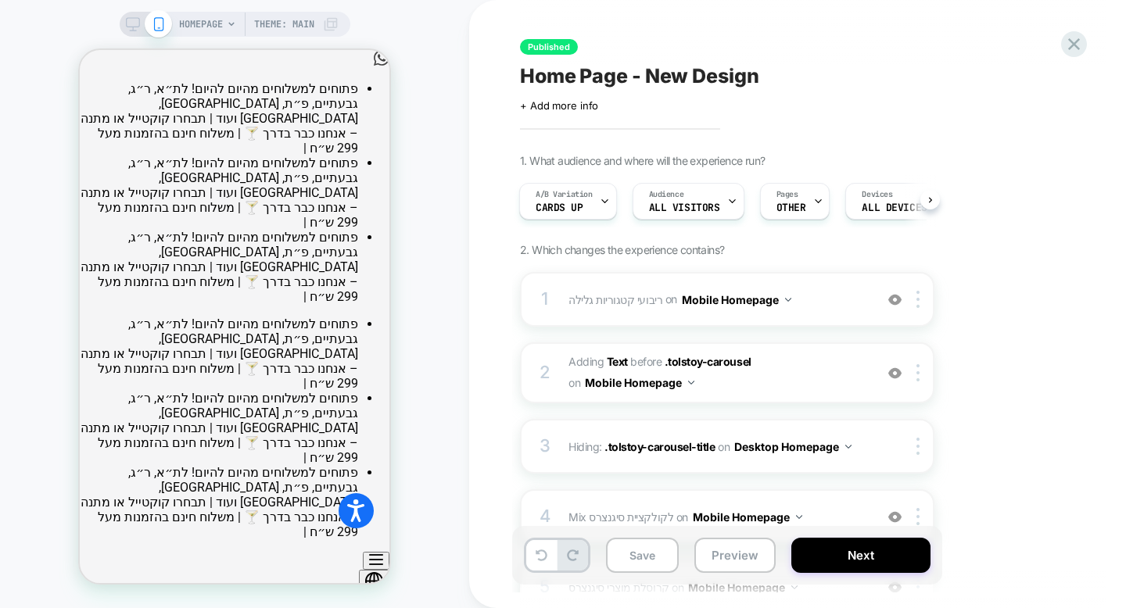
click at [1068, 55] on div "Published Home Page - New Design Click to edit experience details + Add more in…" at bounding box center [805, 304] width 586 height 577
click at [1071, 45] on icon at bounding box center [1073, 44] width 21 height 21
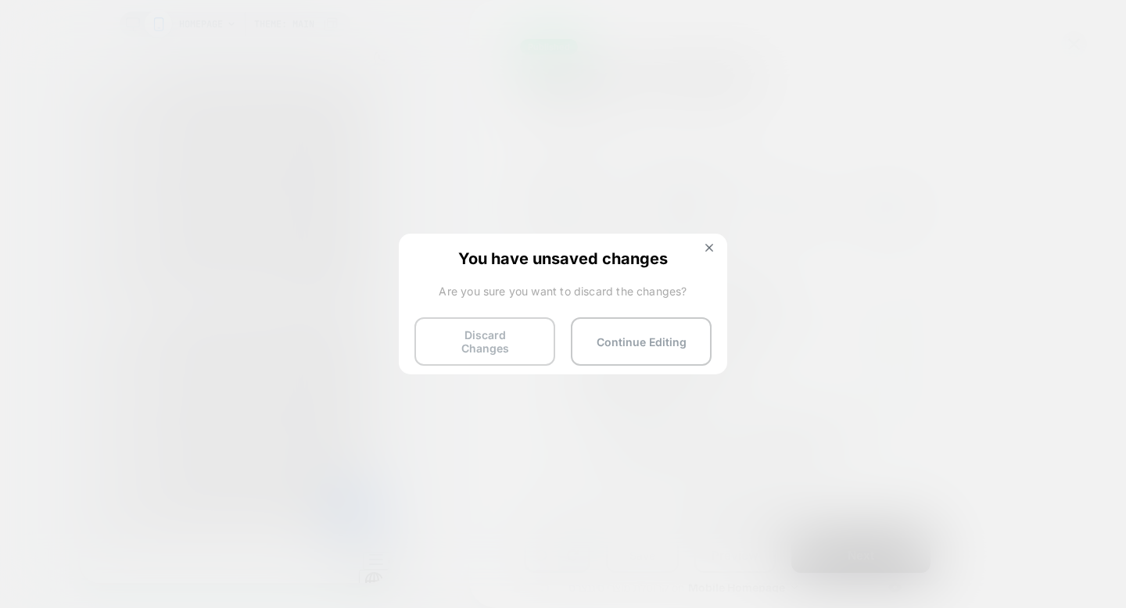
click at [501, 332] on button "Discard Changes" at bounding box center [484, 341] width 141 height 48
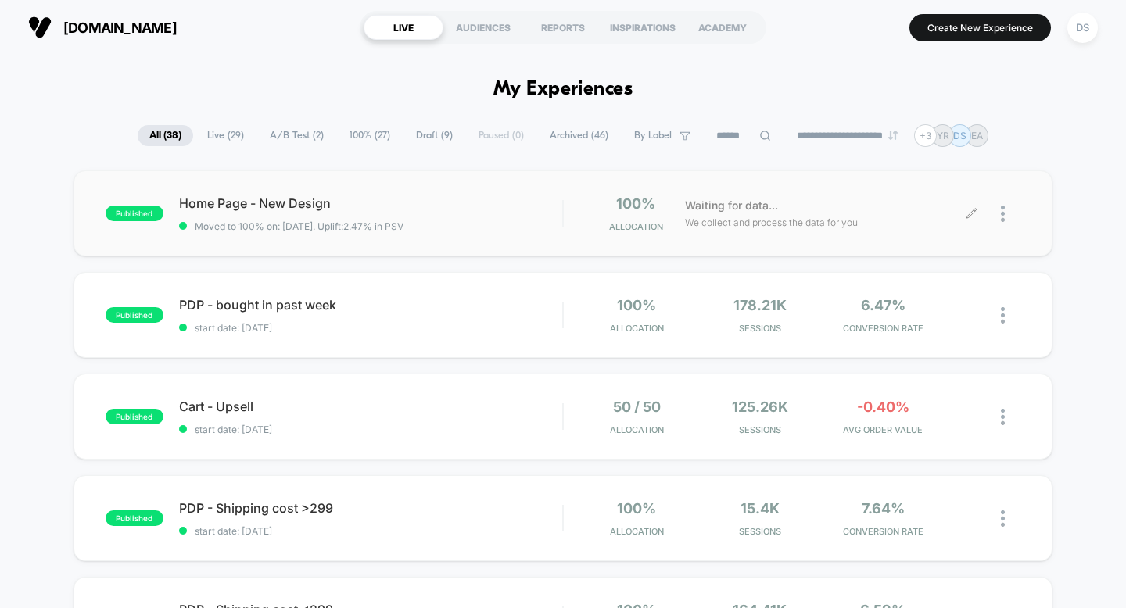
click at [962, 212] on div "Waiting for data... We collect and process the data for you" at bounding box center [824, 213] width 294 height 37
click at [966, 215] on icon at bounding box center [971, 214] width 12 height 12
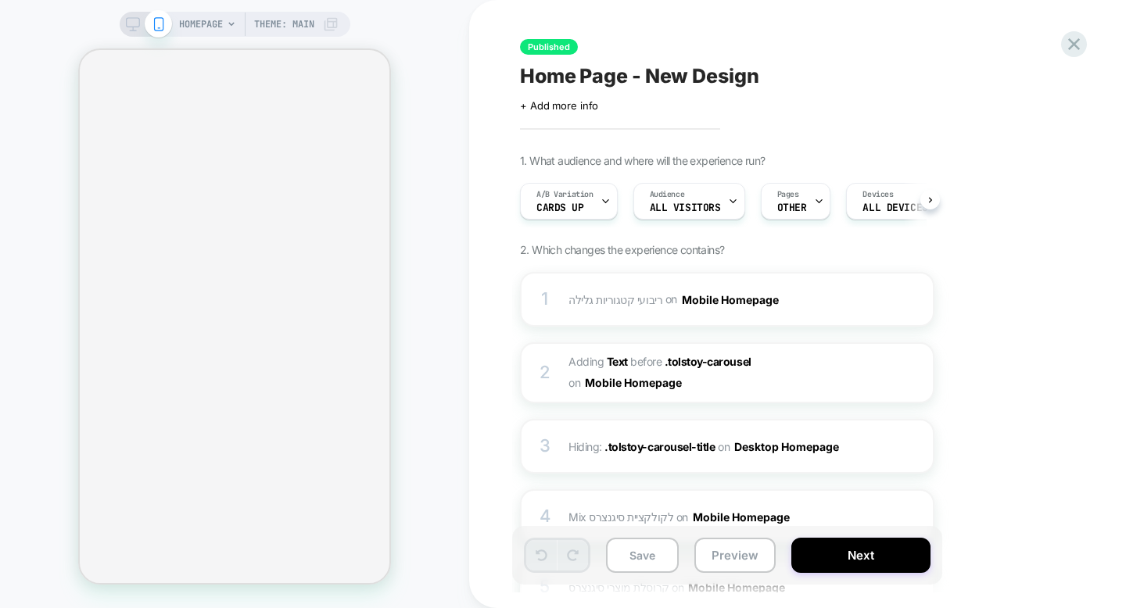
scroll to position [0, 1]
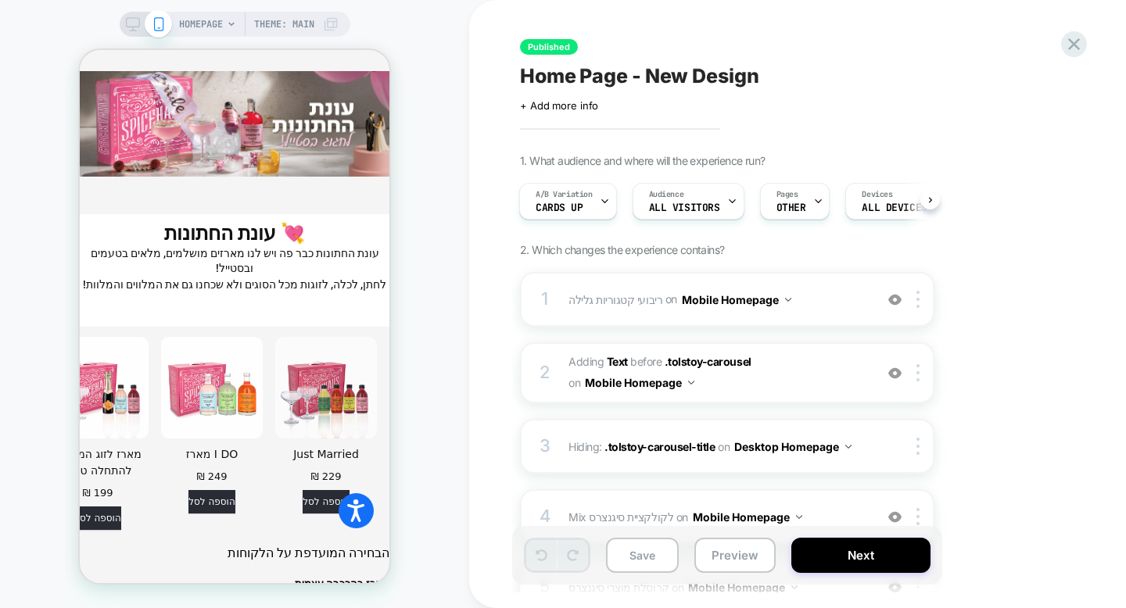
scroll to position [4320, 0]
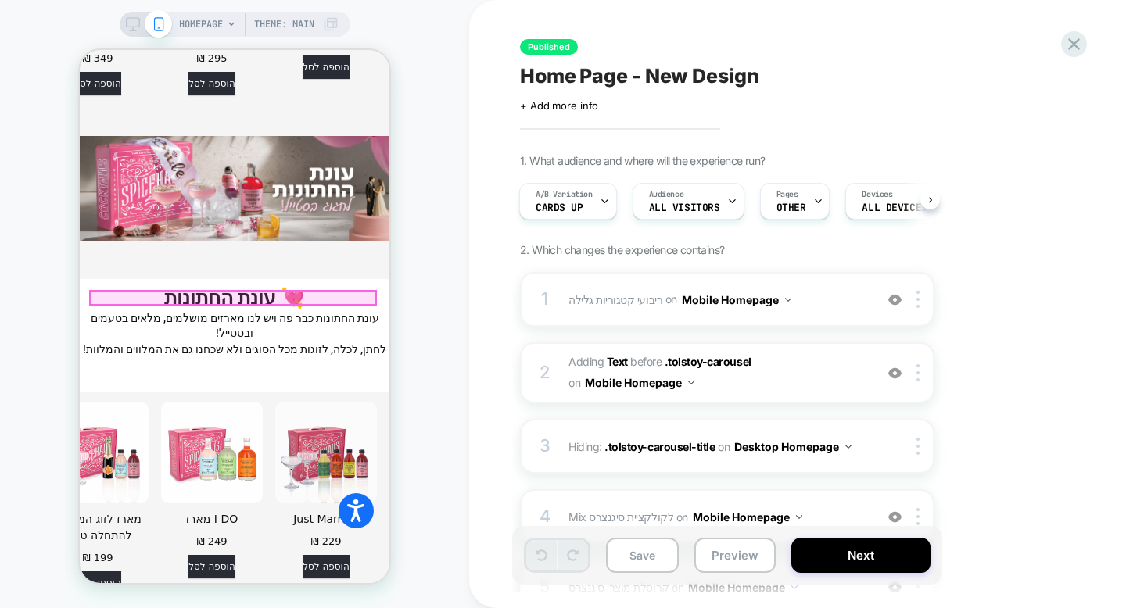
click at [274, 607] on span "הבחירה המועדפת על הלקוחות" at bounding box center [308, 617] width 162 height 15
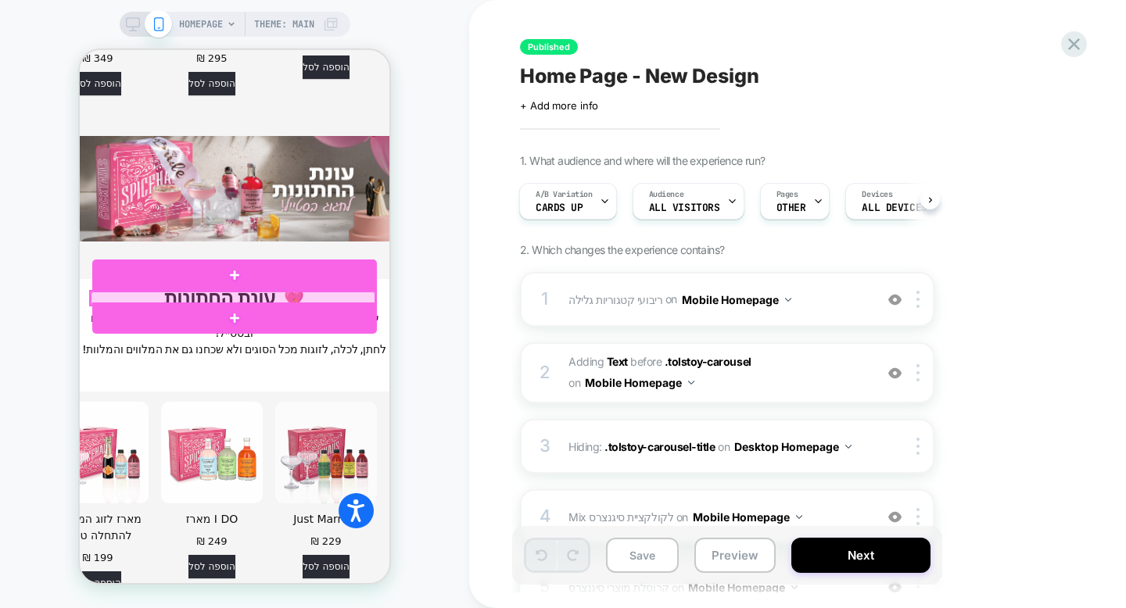
click at [274, 295] on div at bounding box center [233, 298] width 285 height 13
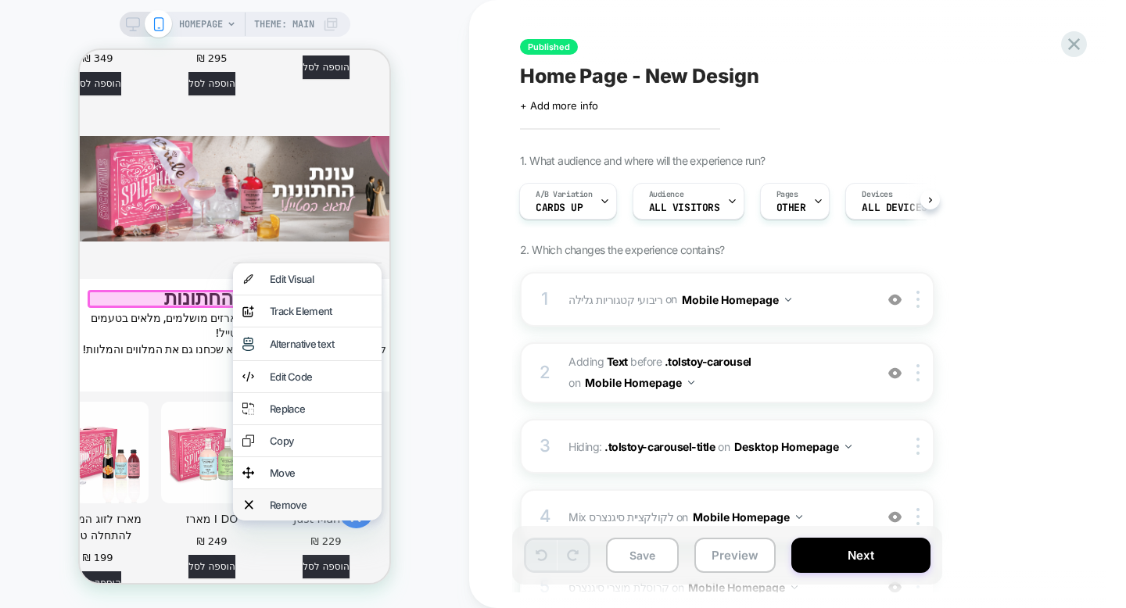
click at [281, 500] on div "Remove" at bounding box center [321, 505] width 102 height 13
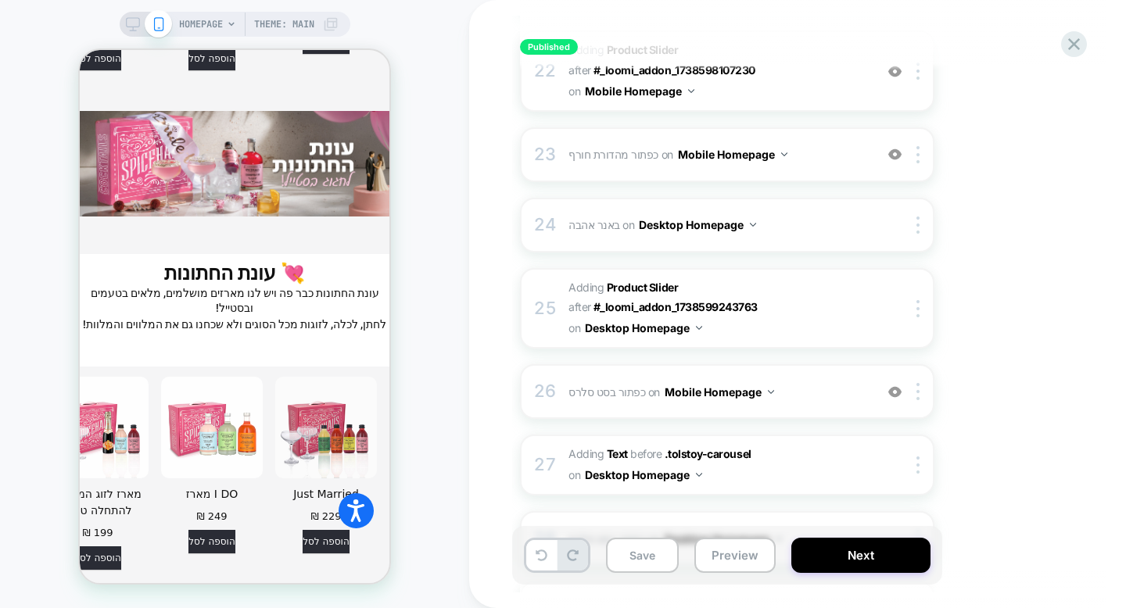
scroll to position [1974, 0]
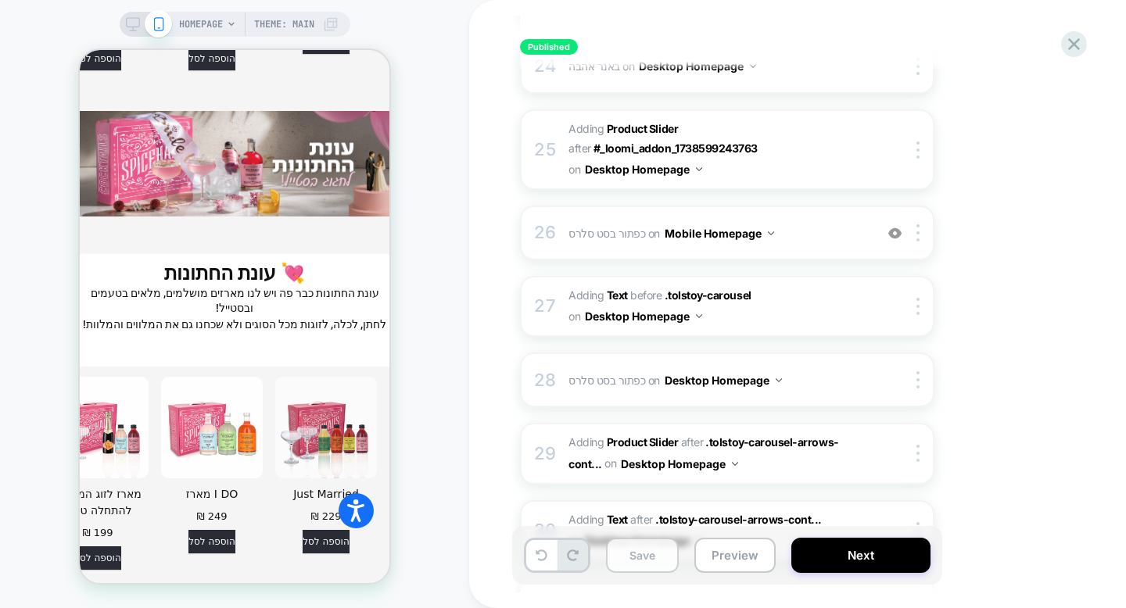
click at [632, 560] on button "Save" at bounding box center [642, 555] width 73 height 35
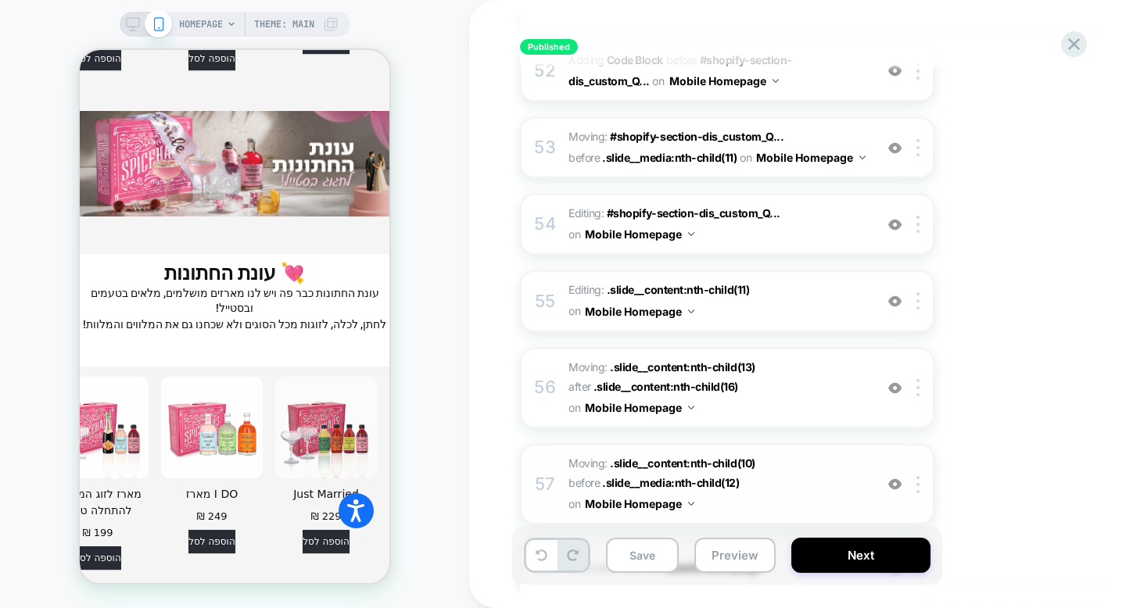
scroll to position [4103, 0]
click at [764, 453] on span "Moving: .slide__content:nth-child(10) .slide__content:nth-child(10) before .sli…" at bounding box center [717, 484] width 298 height 62
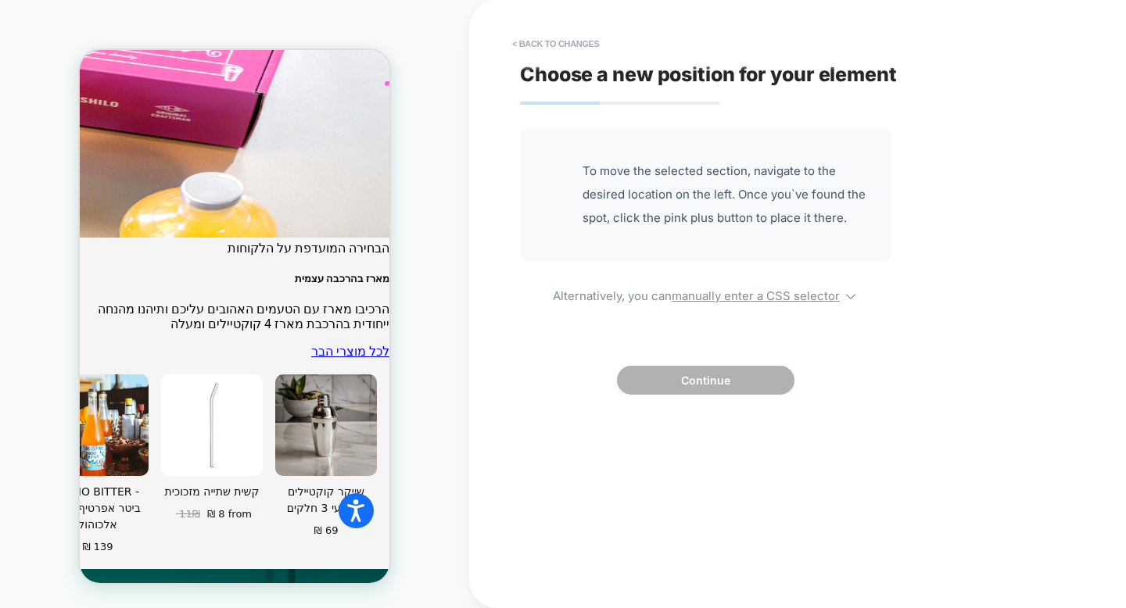
scroll to position [4730, 0]
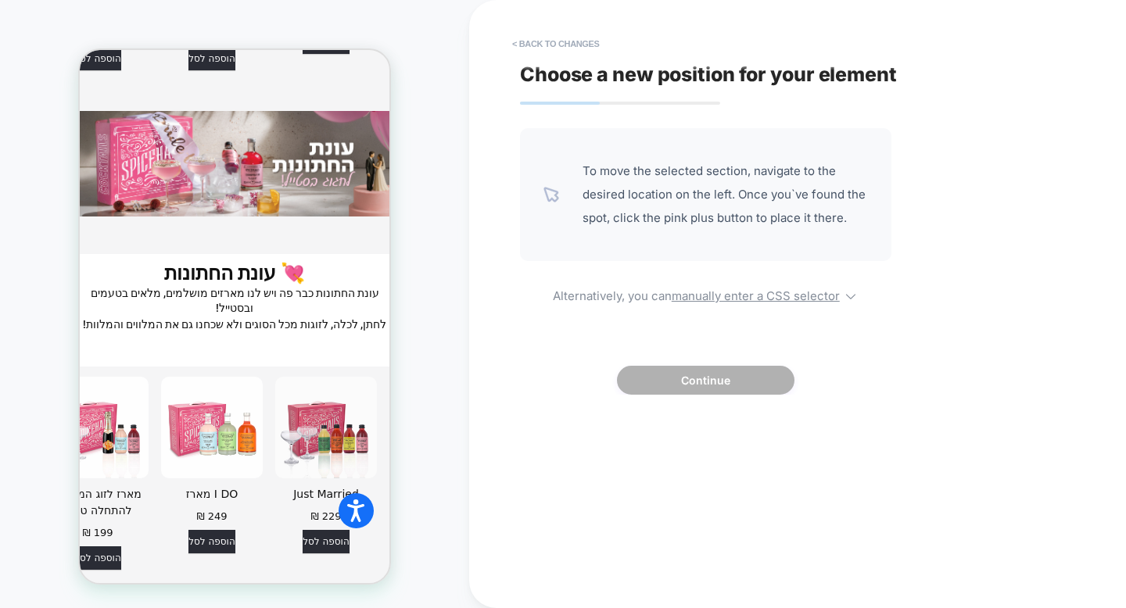
click at [0, 0] on div "Choose a new position for your element To move the selected section, navigate t…" at bounding box center [0, 0] width 0 height 0
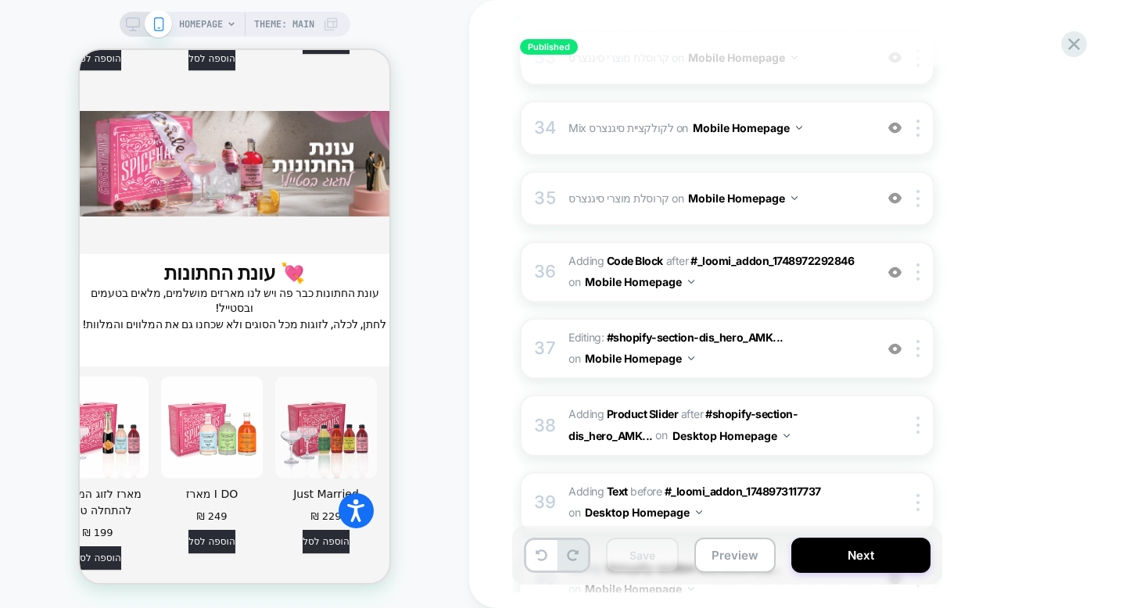
scroll to position [2669, 0]
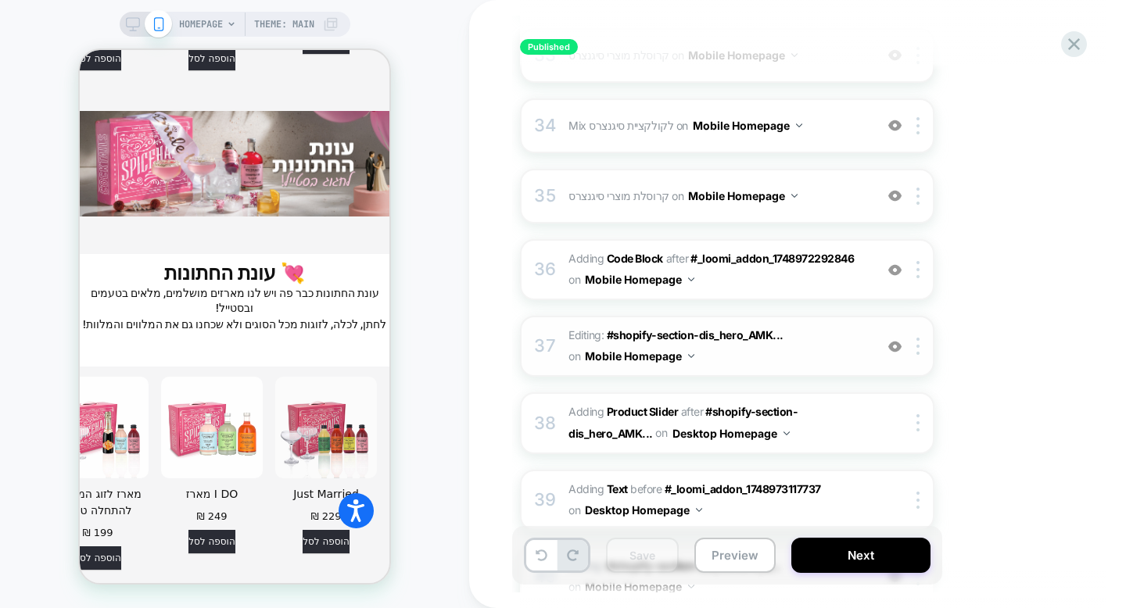
click at [0, 0] on span "Editing : #shopify-section-dis_hero_AMK... #shopify-section-dis_hero_AMKH8z .sl…" at bounding box center [0, 0] width 0 height 0
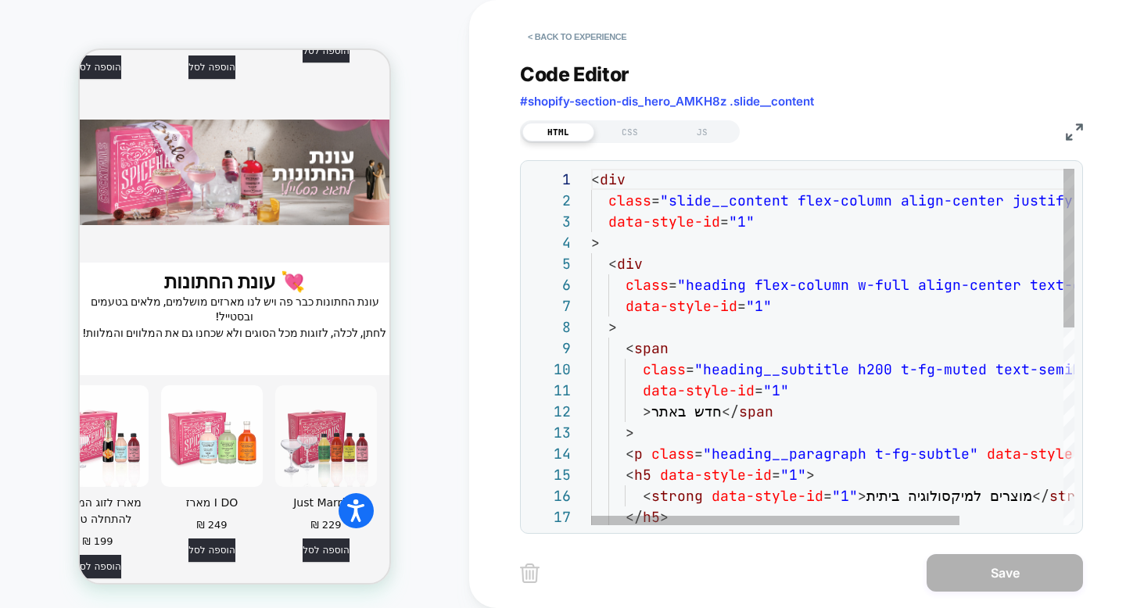
scroll to position [4753, 0]
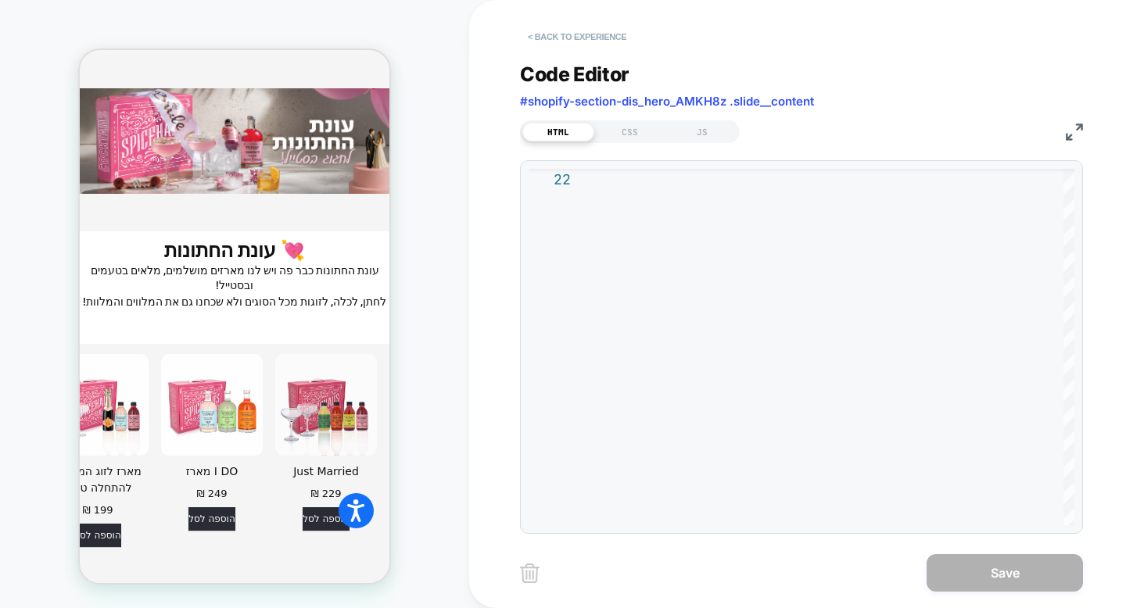
click at [608, 38] on button "< Back to experience" at bounding box center [577, 36] width 114 height 25
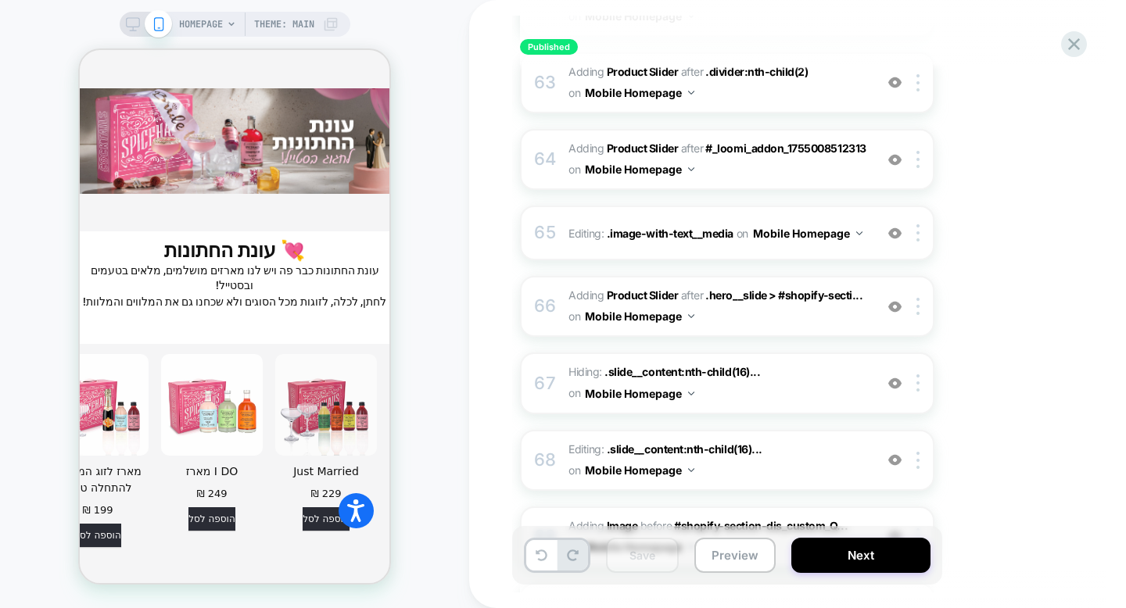
scroll to position [5163, 0]
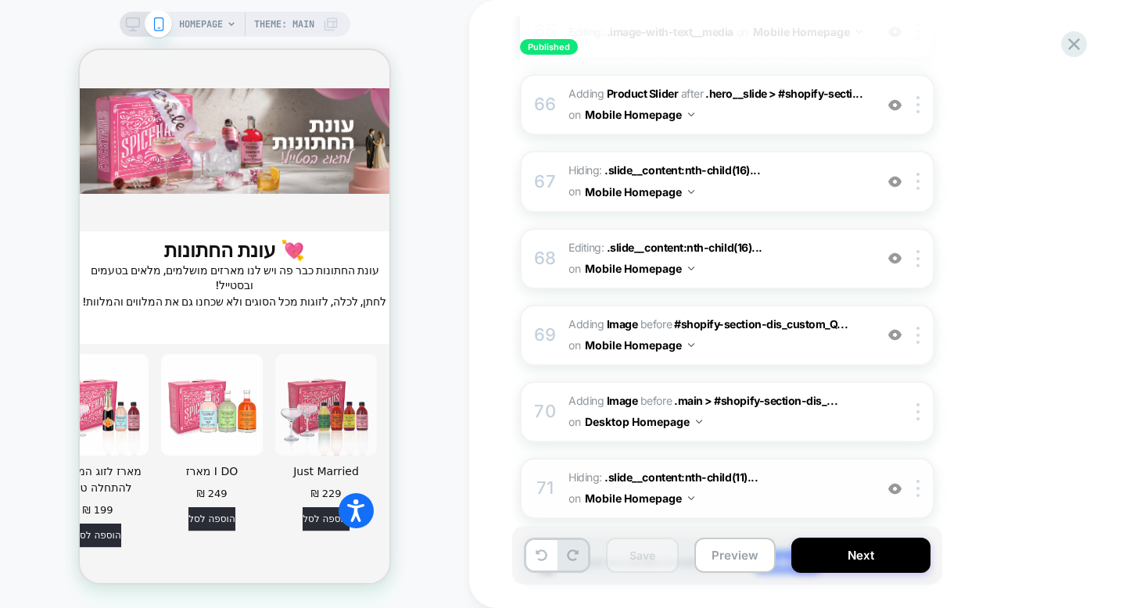
click at [774, 467] on span "Hiding : .slide__content:nth-child(11)... .slide__content:nth-child(11) .headin…" at bounding box center [717, 488] width 298 height 42
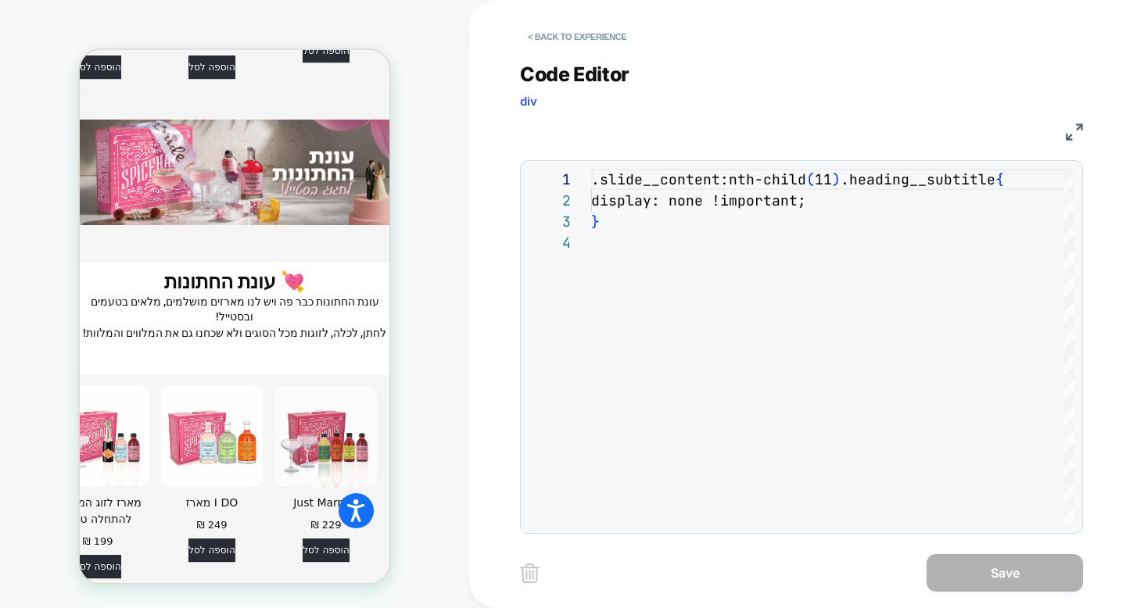
scroll to position [4753, 0]
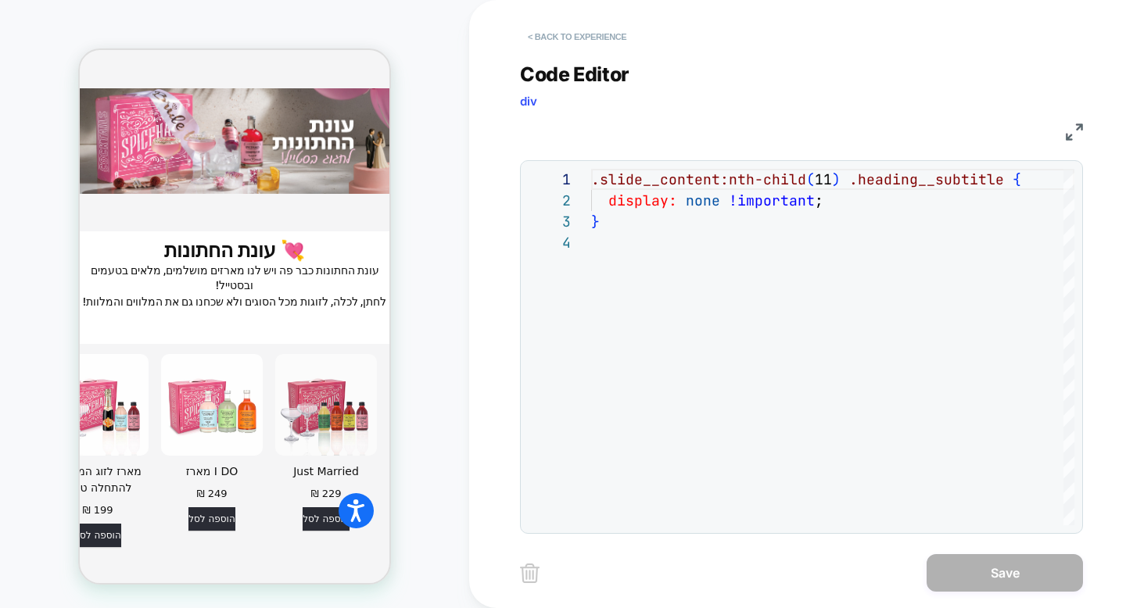
click at [607, 48] on button "< Back to experience" at bounding box center [577, 36] width 114 height 25
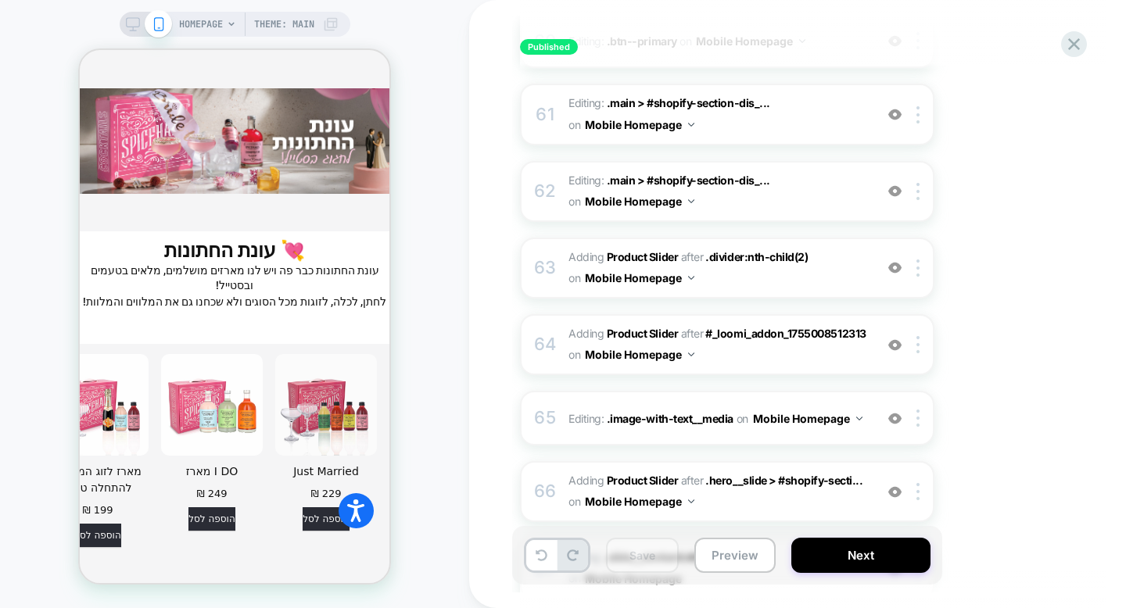
scroll to position [5163, 0]
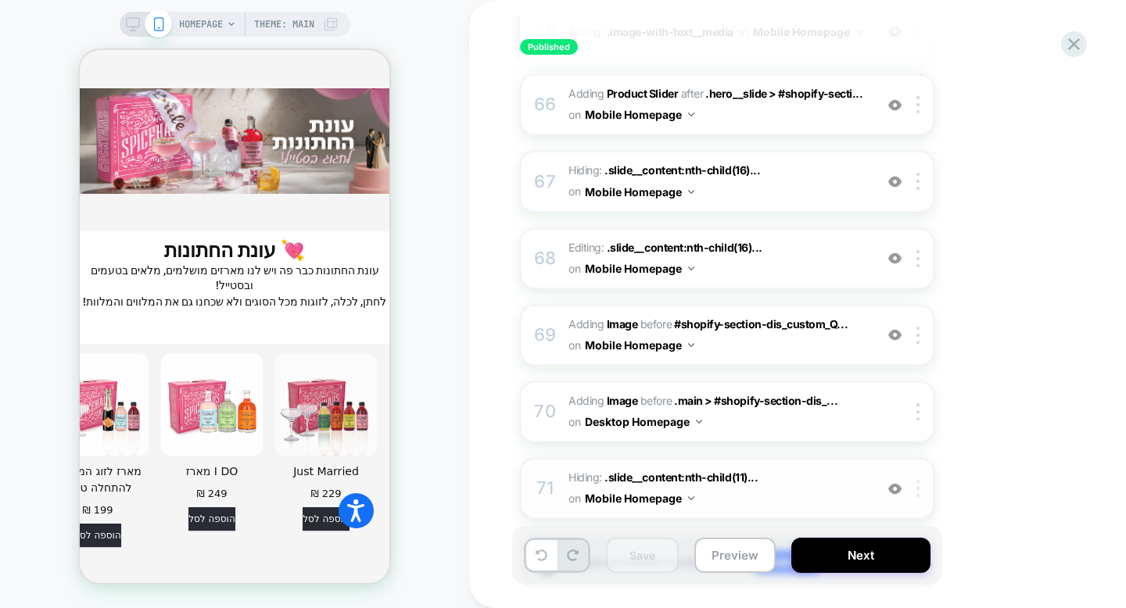
click at [916, 480] on img at bounding box center [917, 488] width 3 height 17
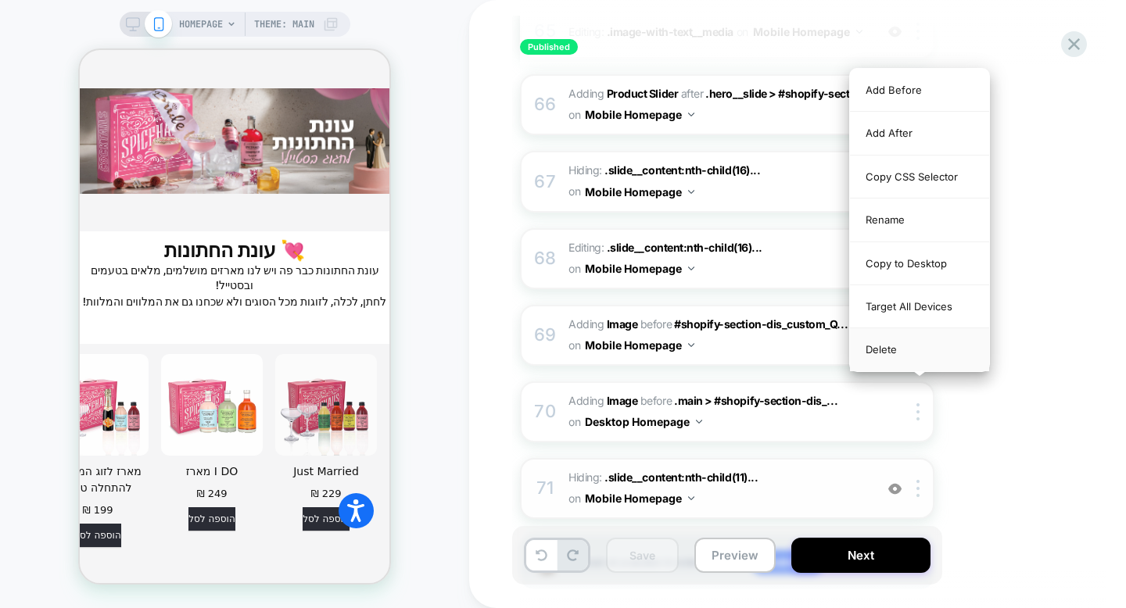
click at [904, 353] on div "Delete" at bounding box center [919, 349] width 139 height 42
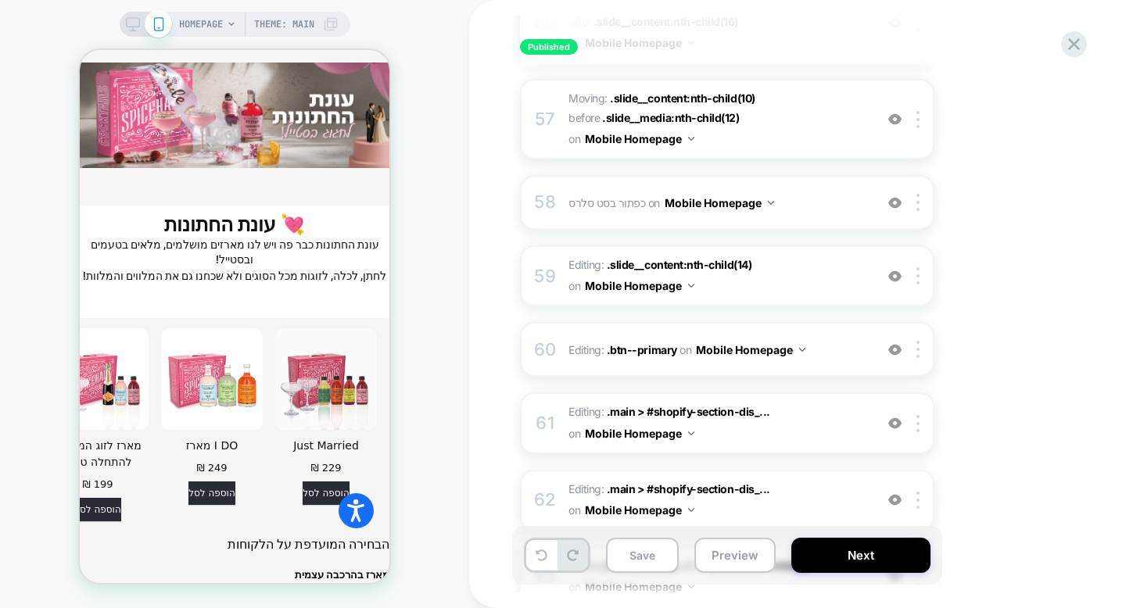
scroll to position [4466, 0]
click at [785, 256] on span "Editing : .slide__content:nth-child(14) .slide__content:nth-child(14) on Mobile…" at bounding box center [717, 277] width 298 height 42
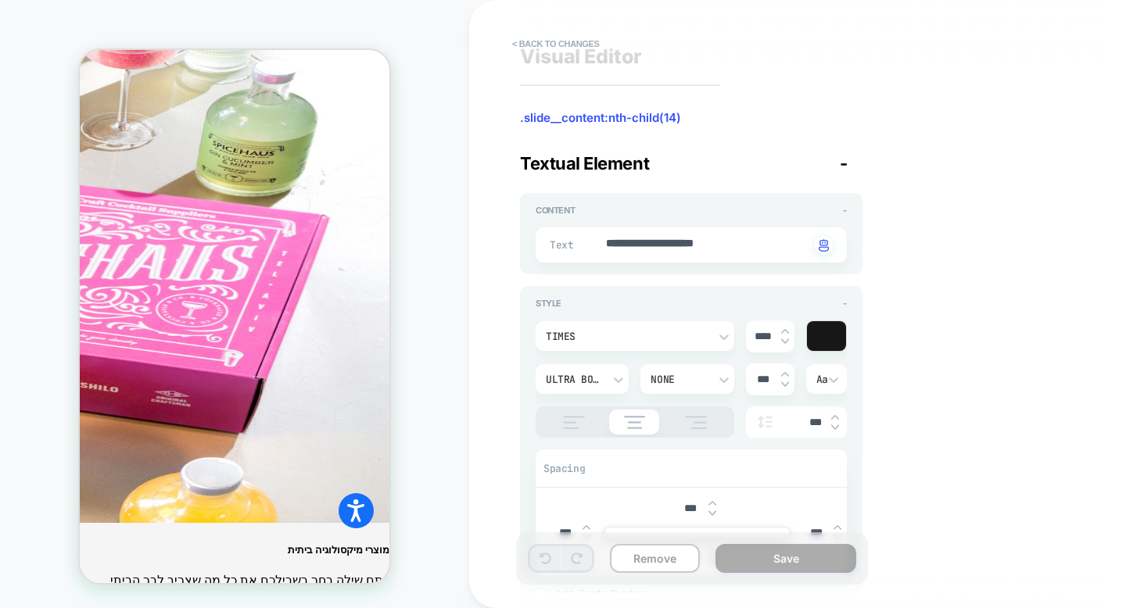
scroll to position [0, 0]
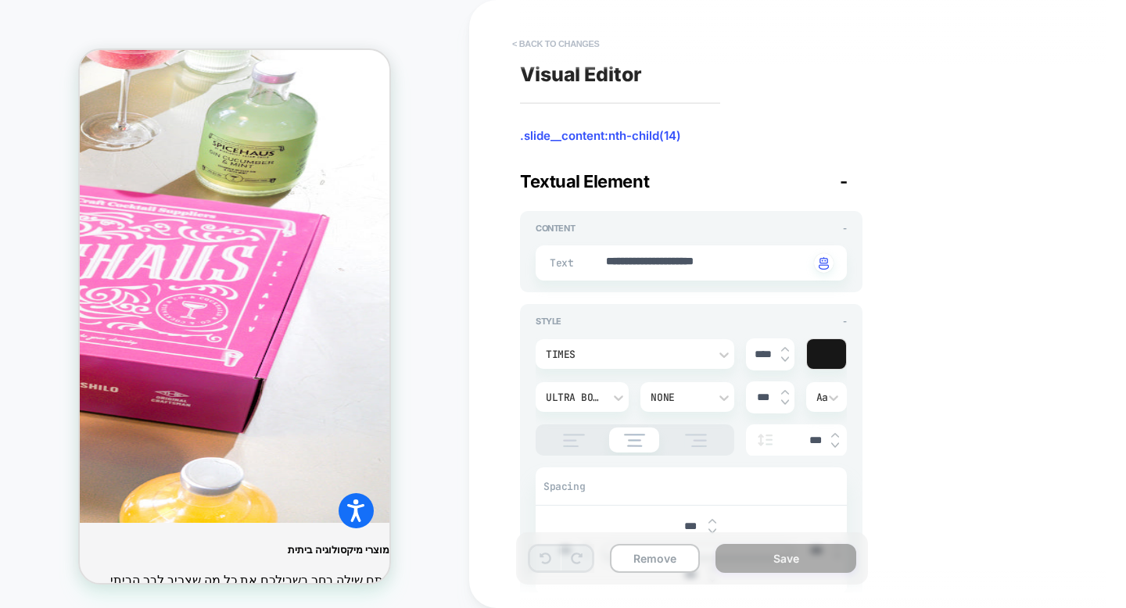
click at [591, 52] on button "< Back to changes" at bounding box center [555, 43] width 103 height 25
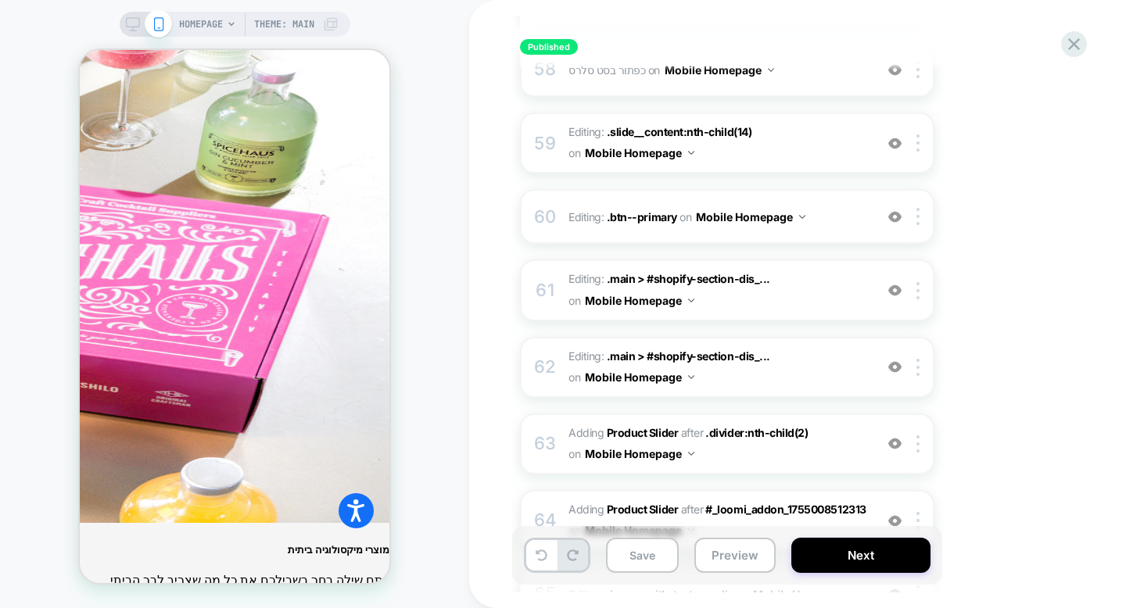
scroll to position [4586, 0]
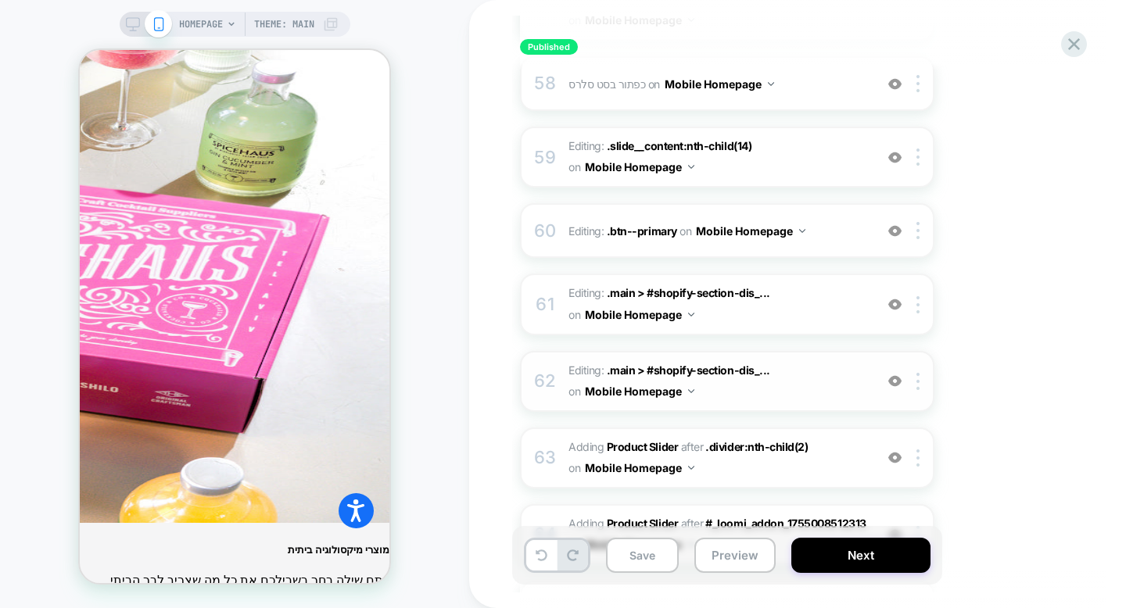
click at [629, 351] on div "62 Editing : .main > #shopify-section-dis_... .main > #shopify-section-dis_cust…" at bounding box center [727, 381] width 414 height 61
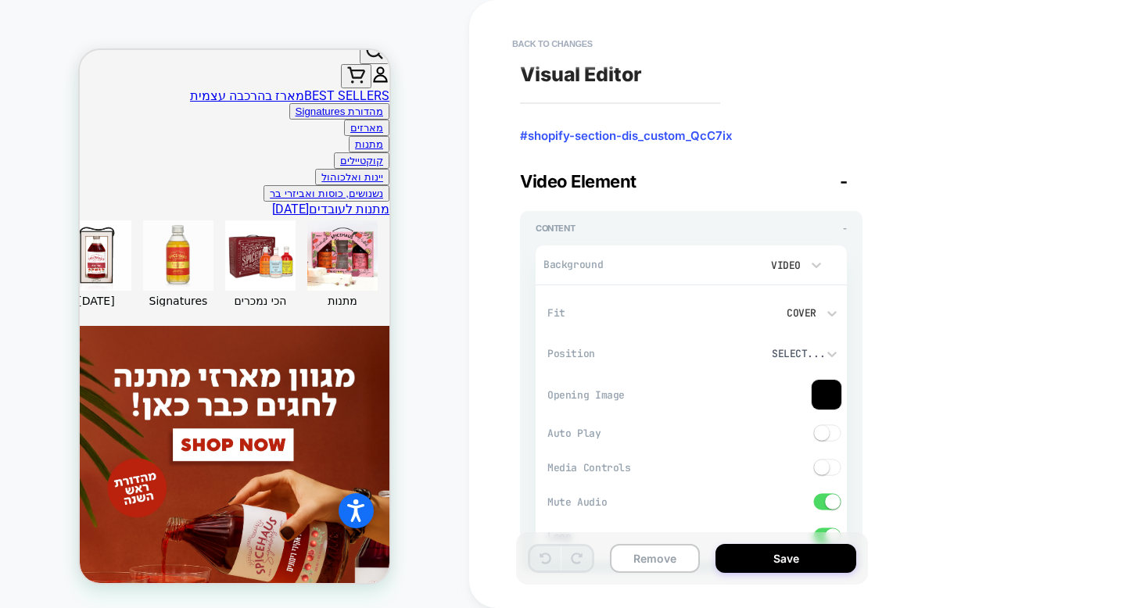
scroll to position [569, 0]
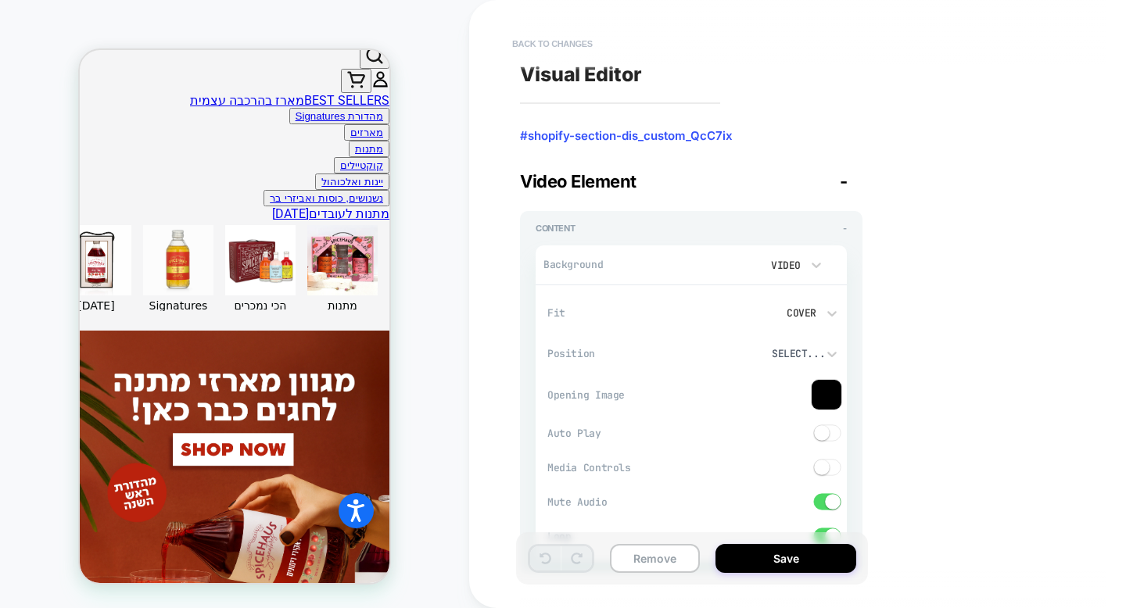
click at [564, 45] on button "Back to changes" at bounding box center [552, 43] width 96 height 25
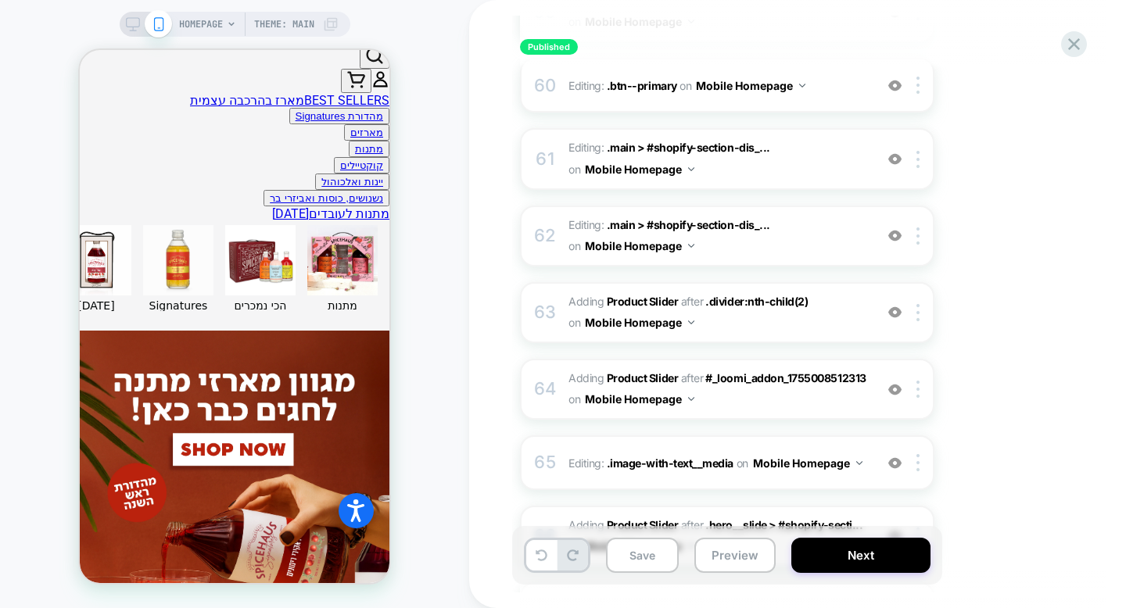
scroll to position [4730, 0]
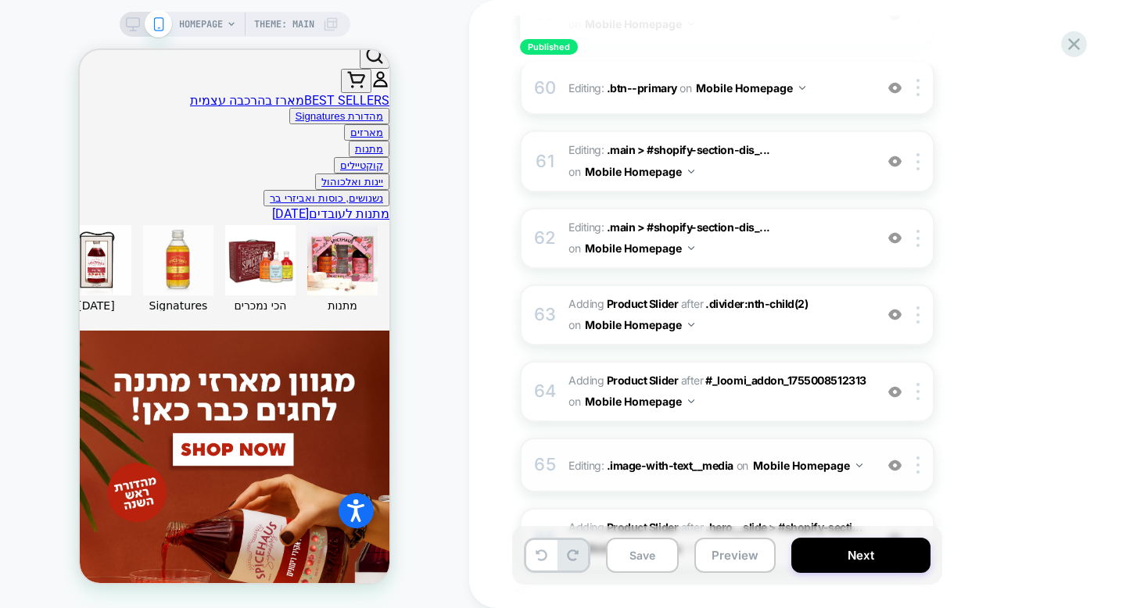
click at [624, 438] on div "65 Editing : .image-with-text__media .image-with-text__media on Mobile Homepage…" at bounding box center [727, 465] width 414 height 55
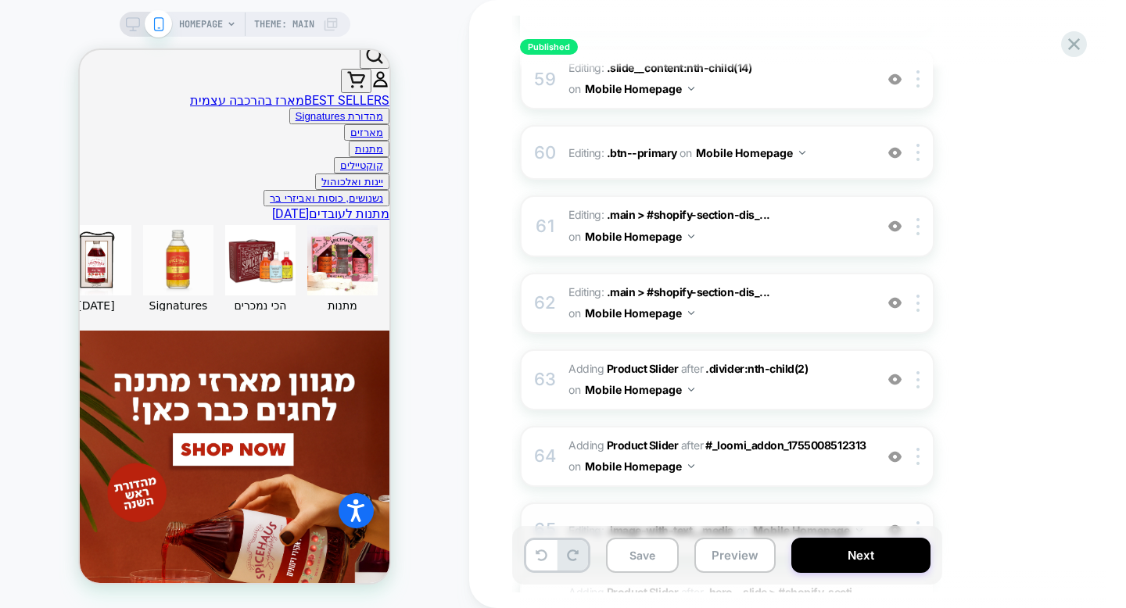
scroll to position [4663, 0]
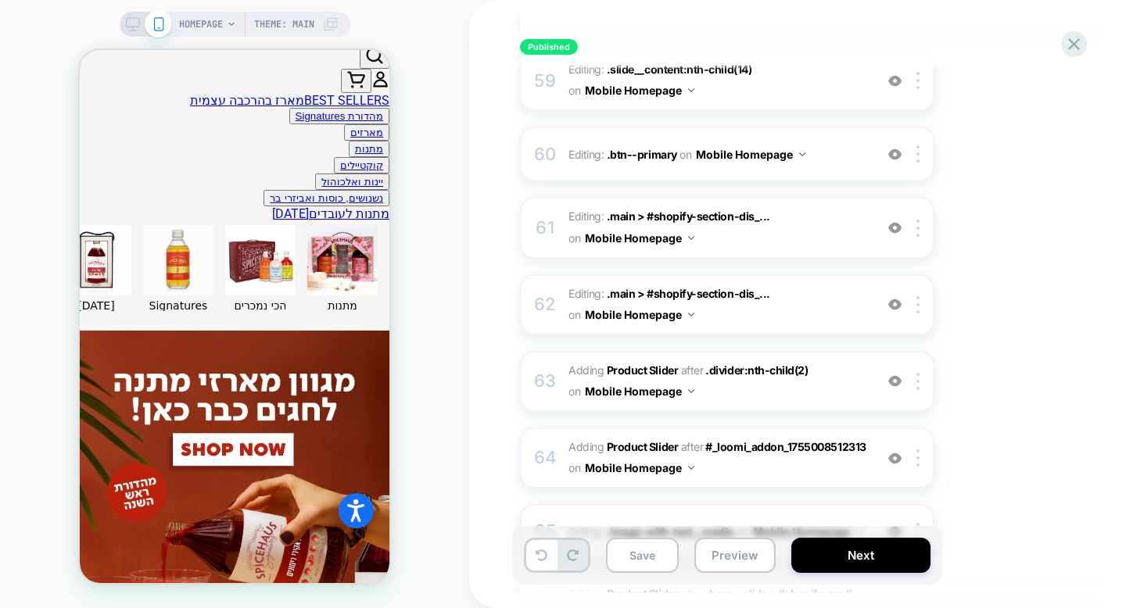
click at [894, 525] on img at bounding box center [894, 531] width 13 height 13
click at [895, 525] on img at bounding box center [894, 531] width 13 height 13
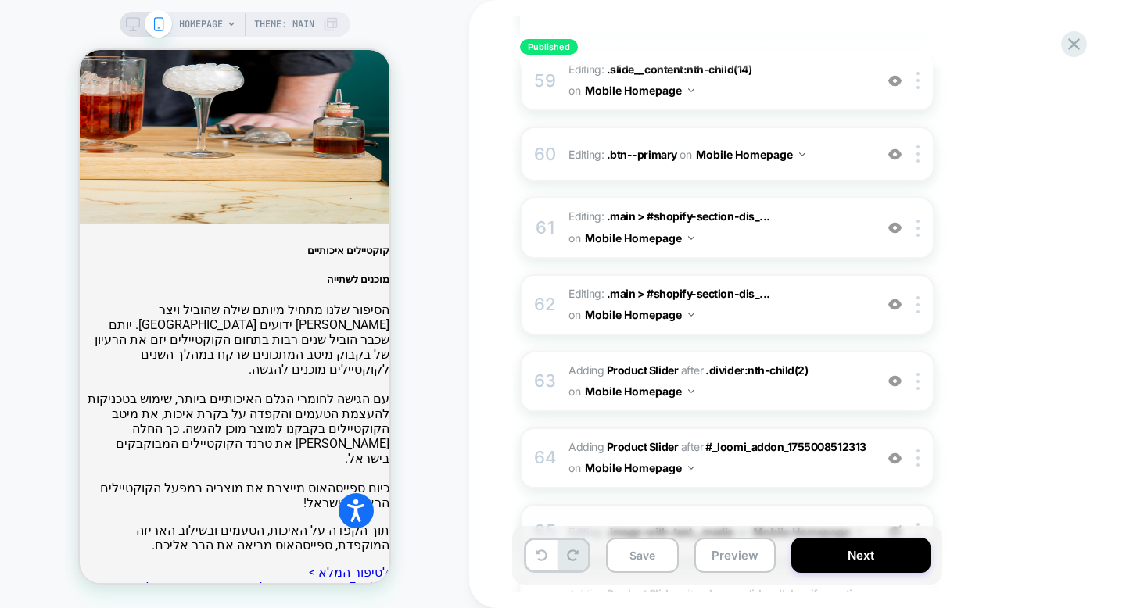
scroll to position [6599, 0]
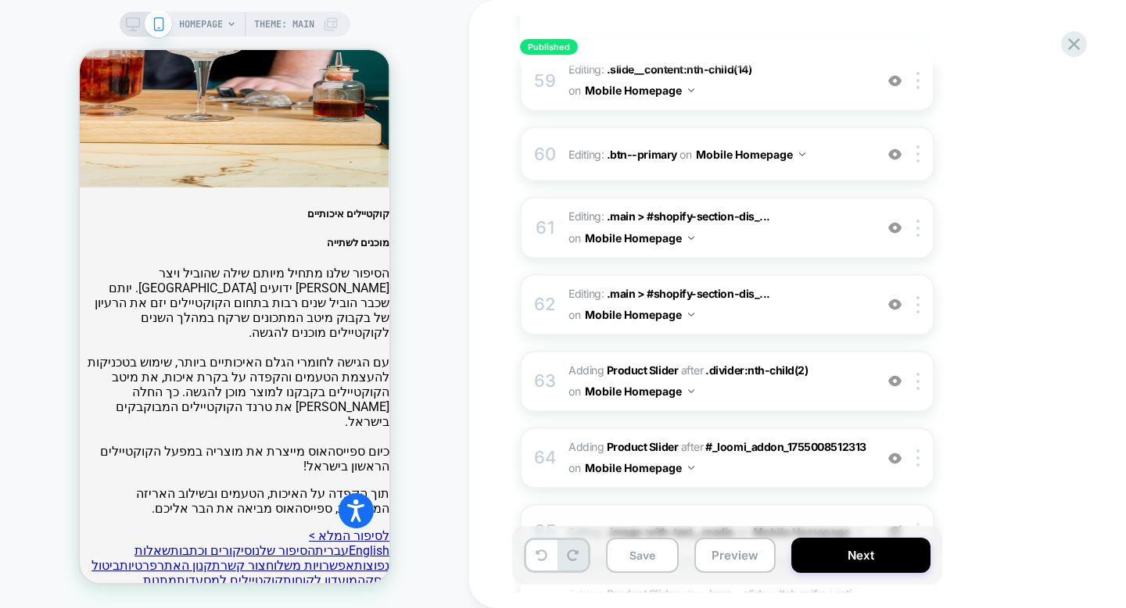
click at [919, 523] on img at bounding box center [917, 531] width 3 height 17
click at [909, 464] on div "Delete" at bounding box center [919, 471] width 139 height 42
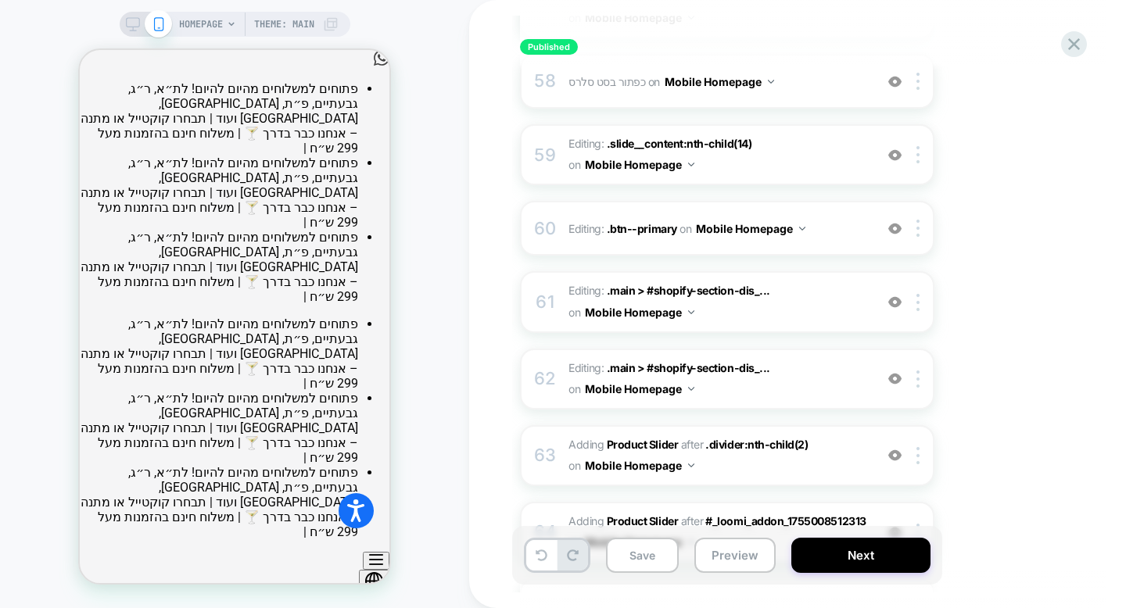
scroll to position [4587, 0]
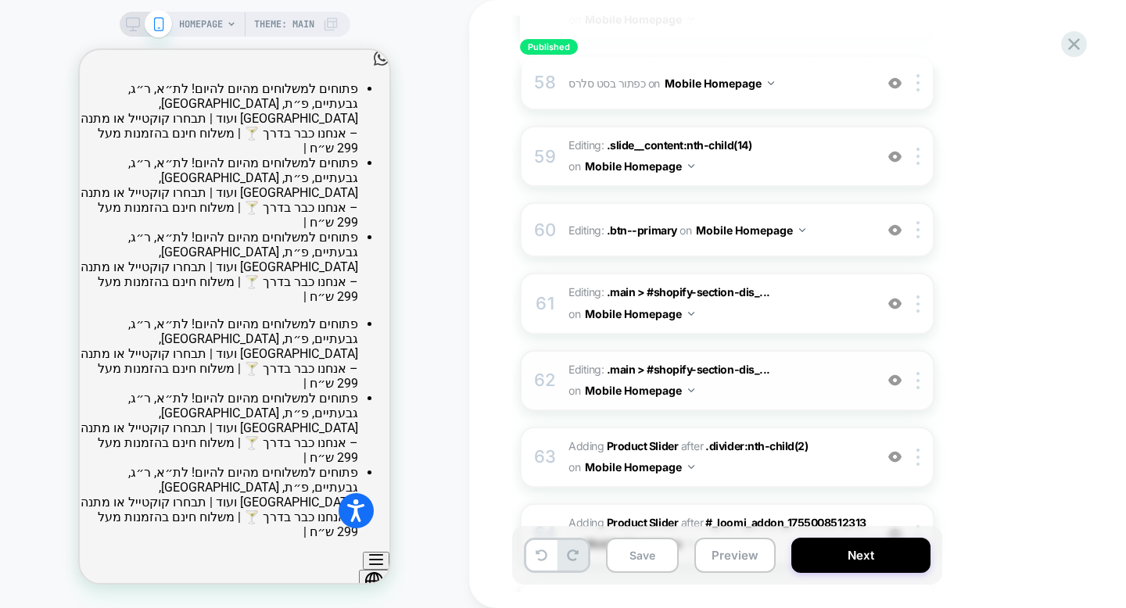
click at [758, 360] on span "Editing : .main > #shopify-section-dis_... .main > #shopify-section-dis_custom_…" at bounding box center [717, 381] width 298 height 42
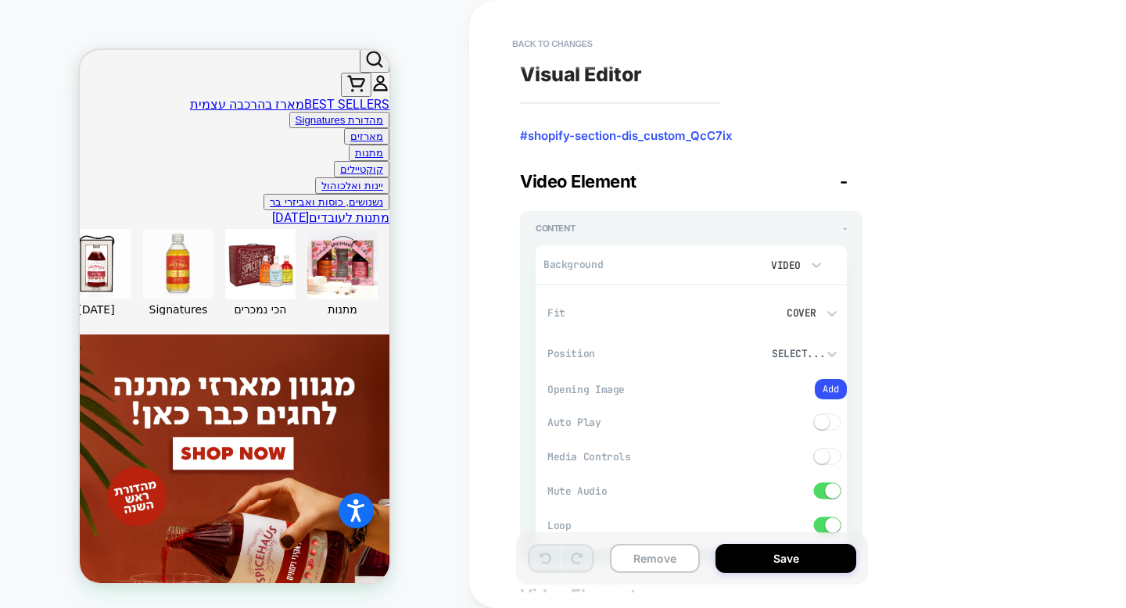
scroll to position [569, 0]
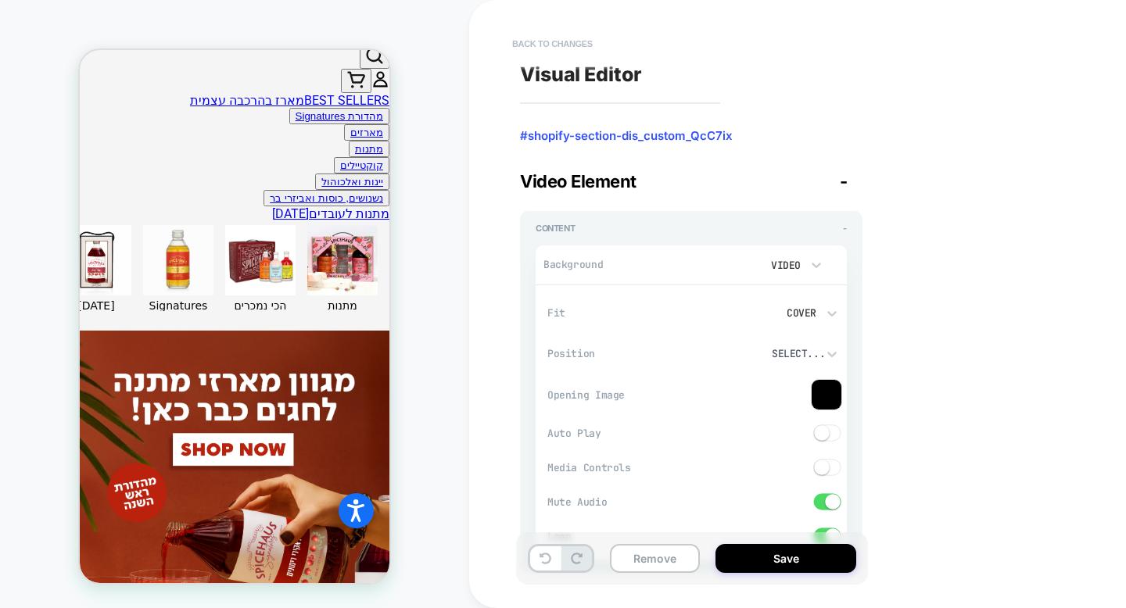
click at [572, 45] on button "Back to changes" at bounding box center [552, 43] width 96 height 25
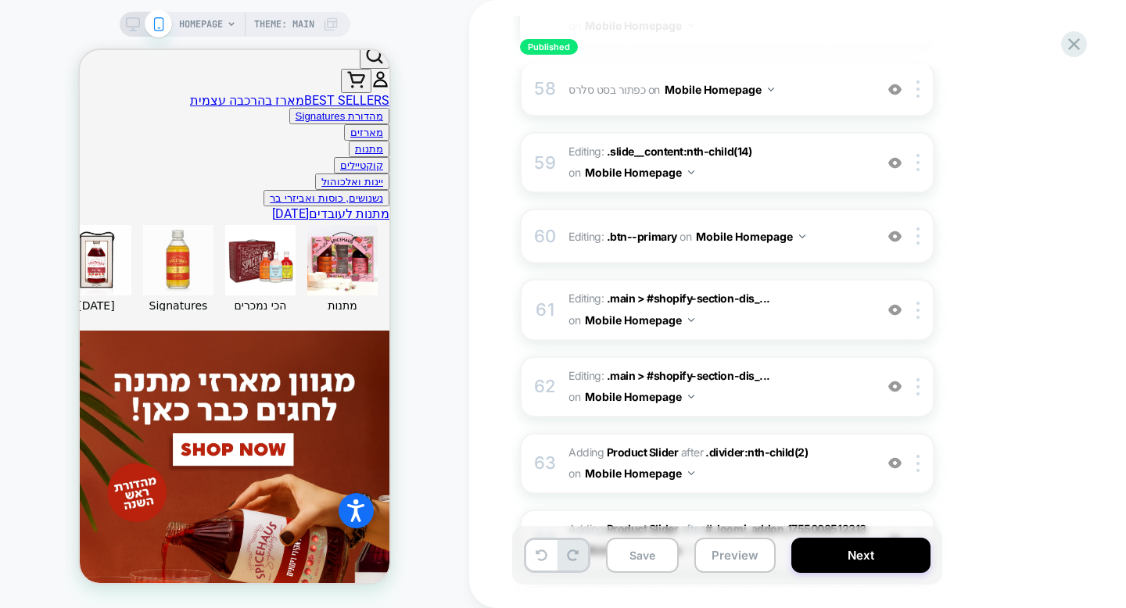
scroll to position [4608, 0]
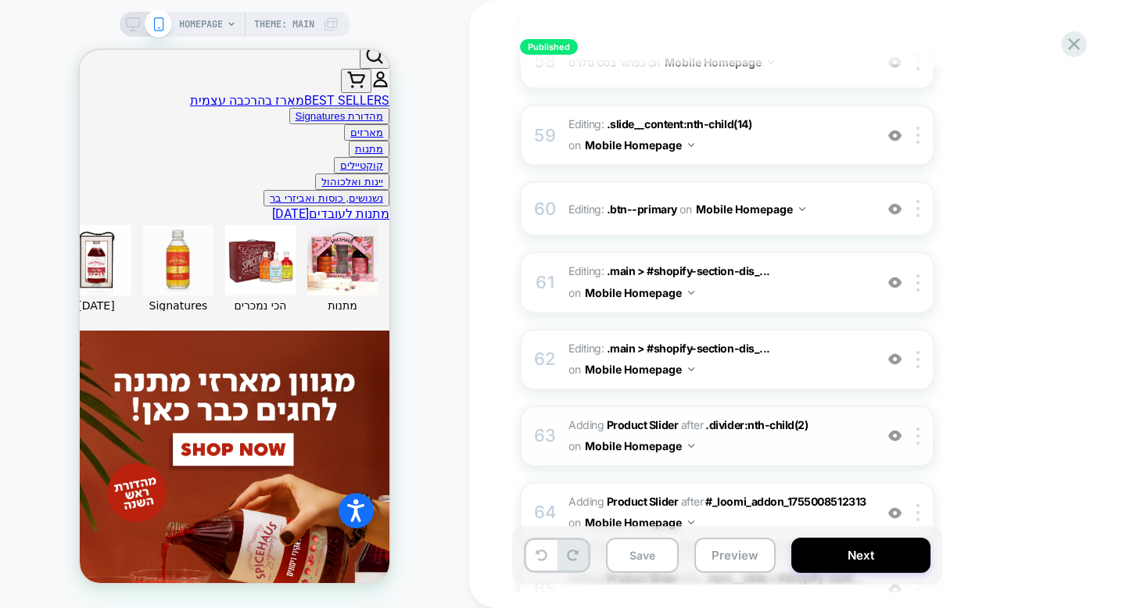
click at [695, 406] on div "63 #_loomi_addon_1756387080051 Adding Product Slider AFTER .divider:nth-child(2…" at bounding box center [727, 436] width 414 height 61
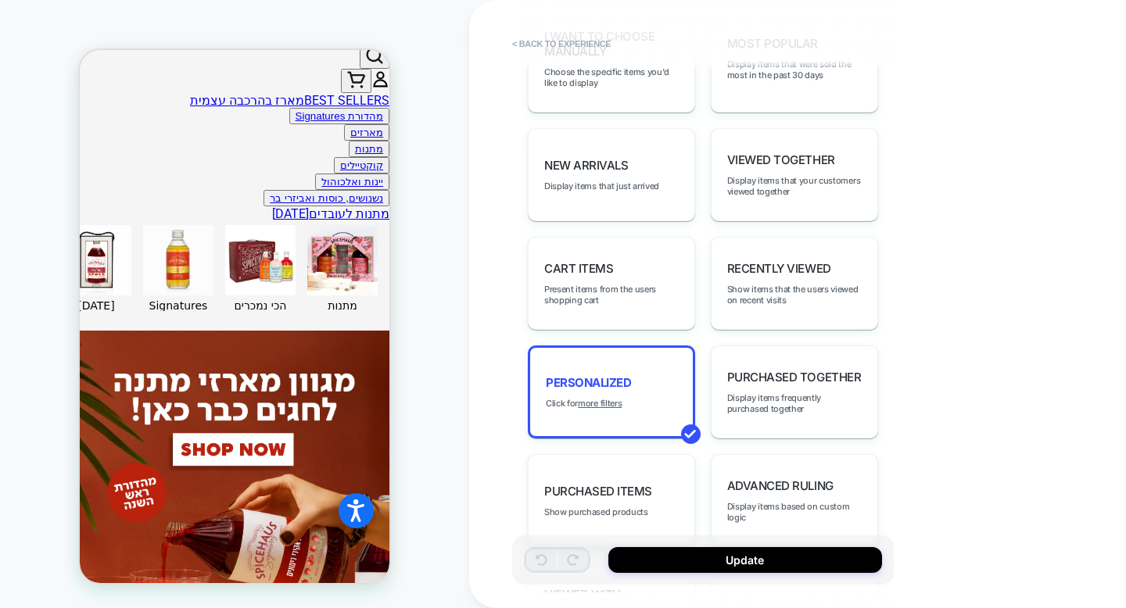
scroll to position [945, 0]
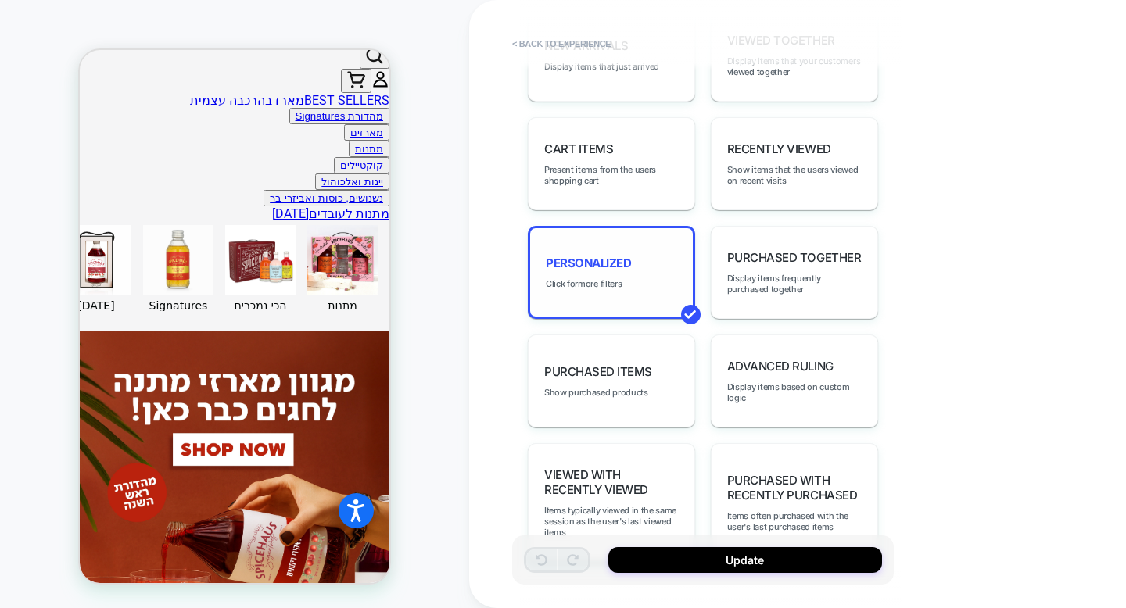
click at [662, 250] on div "personalized Click for more filters" at bounding box center [611, 272] width 167 height 93
click at [614, 278] on u "more filters" at bounding box center [600, 283] width 44 height 11
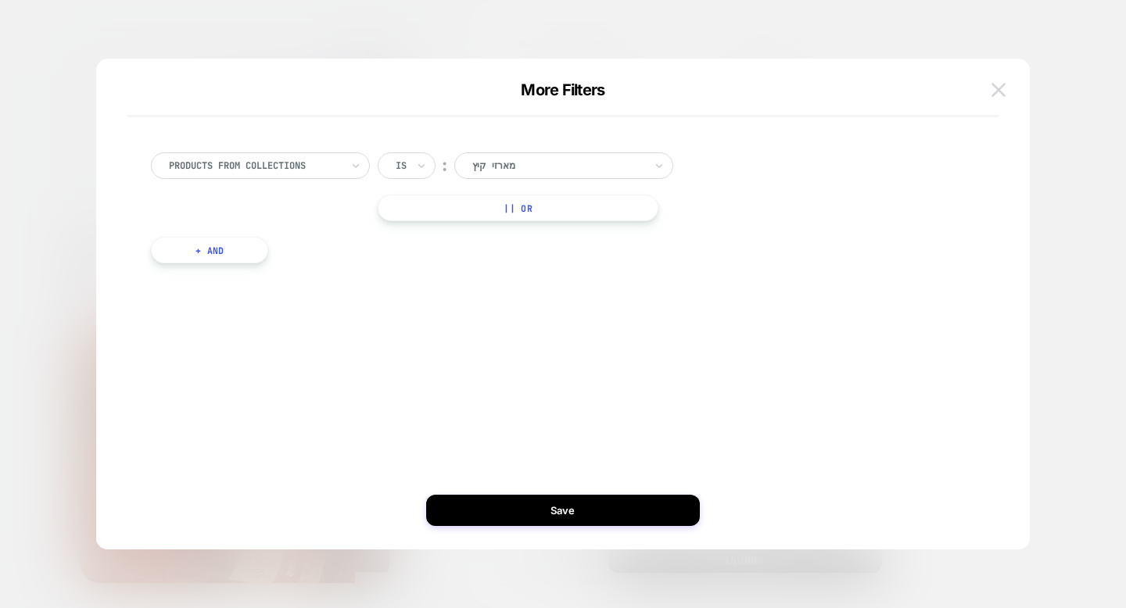
click at [997, 95] on img at bounding box center [998, 89] width 14 height 13
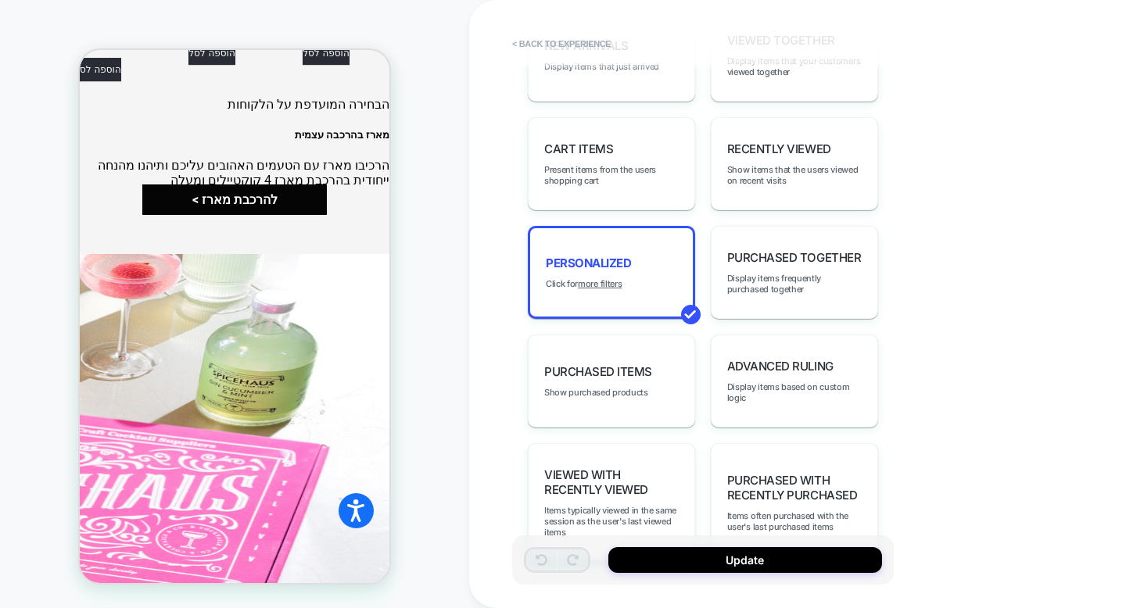
scroll to position [5467, 0]
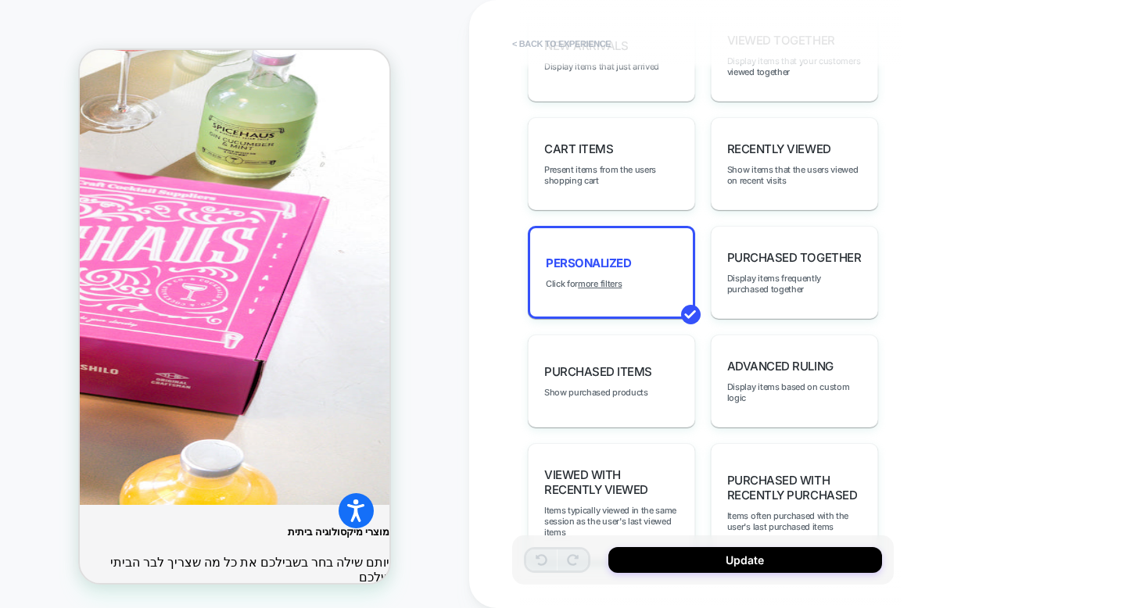
click at [545, 48] on button "< Back to experience" at bounding box center [561, 43] width 114 height 25
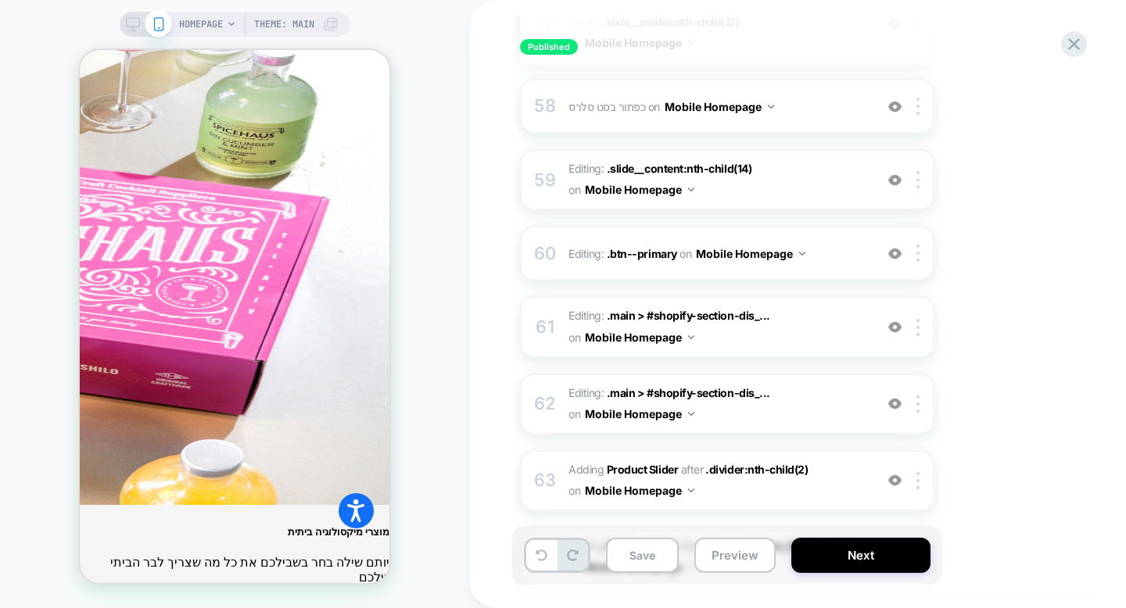
scroll to position [4569, 0]
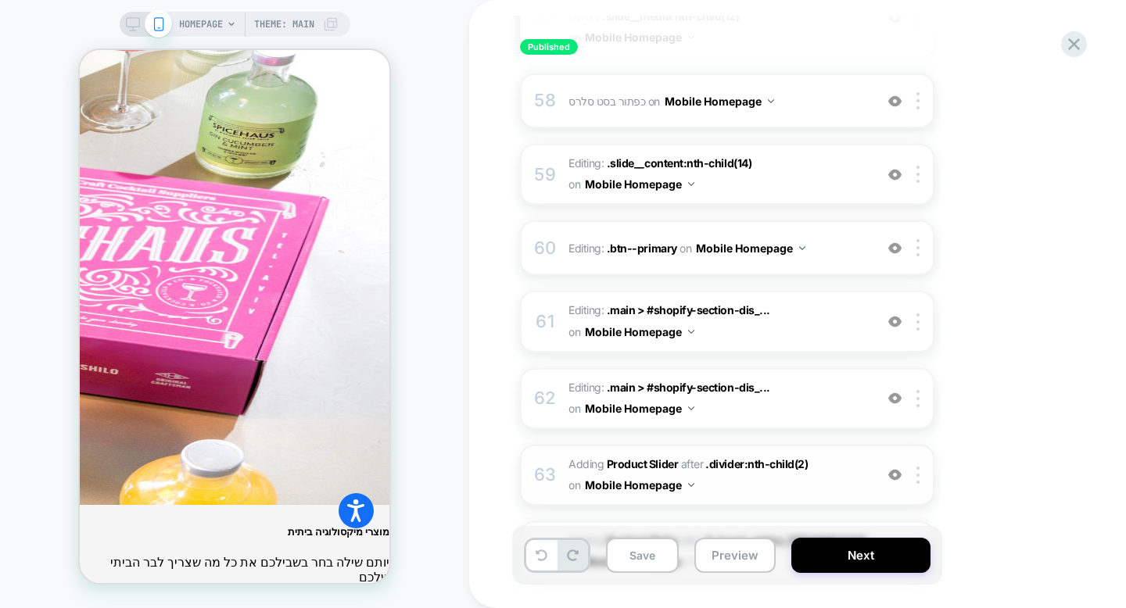
click at [545, 460] on div "63" at bounding box center [545, 475] width 16 height 31
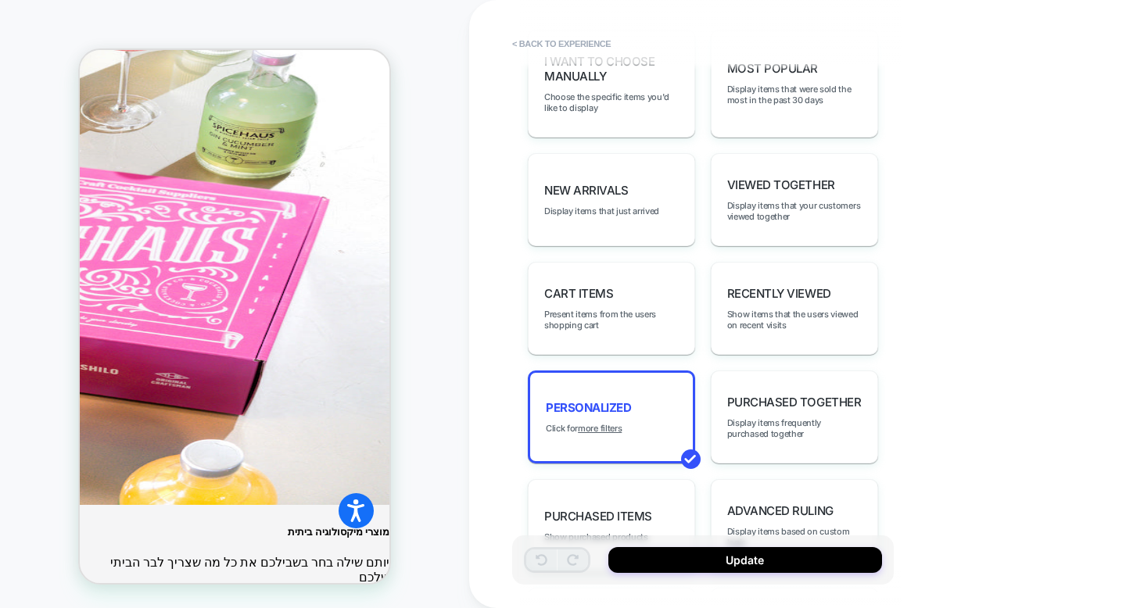
scroll to position [976, 0]
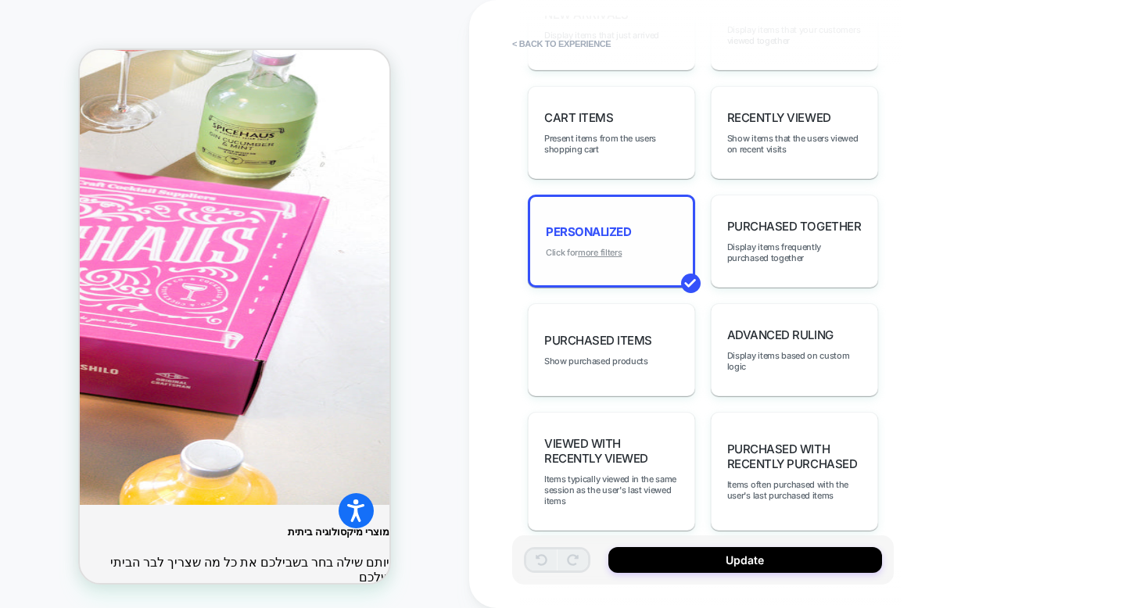
click at [612, 247] on u "more filters" at bounding box center [600, 252] width 44 height 11
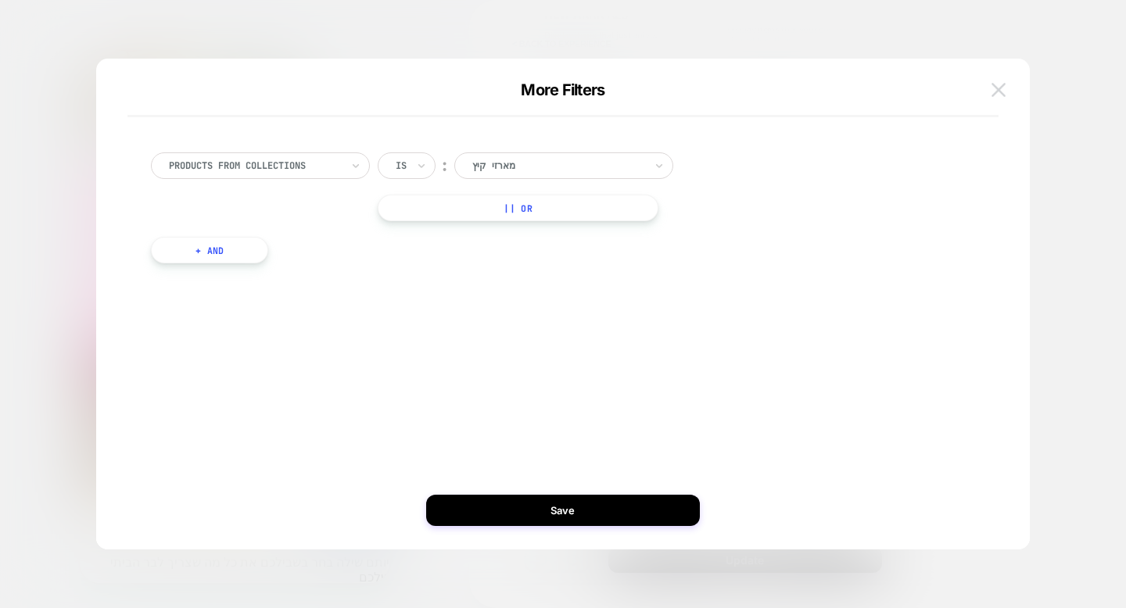
click at [998, 85] on img at bounding box center [998, 89] width 14 height 13
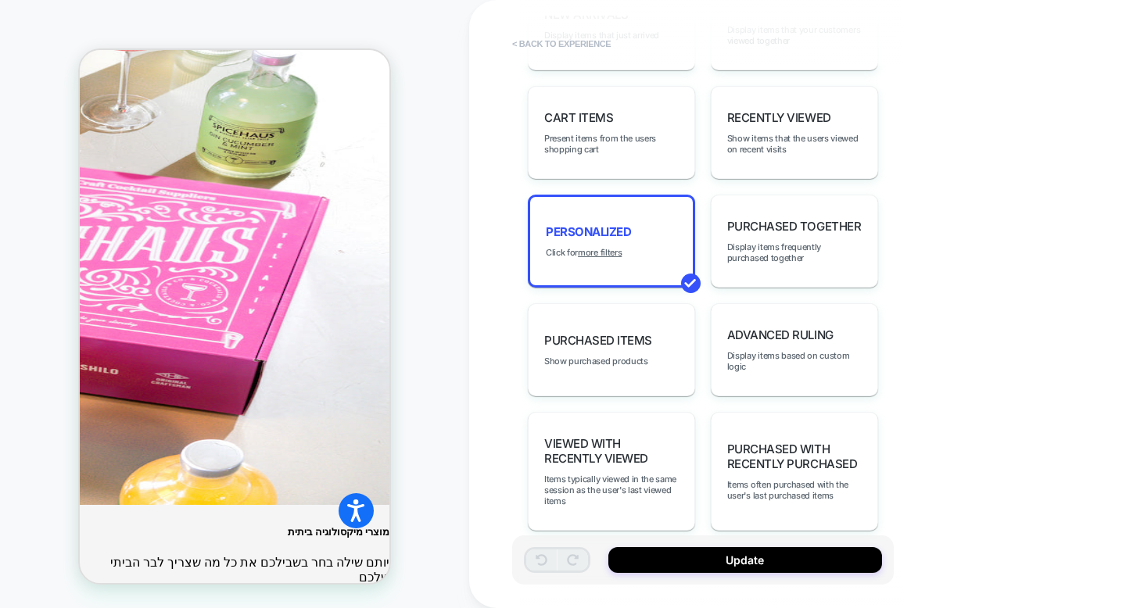
click at [596, 36] on button "< Back to experience" at bounding box center [561, 43] width 114 height 25
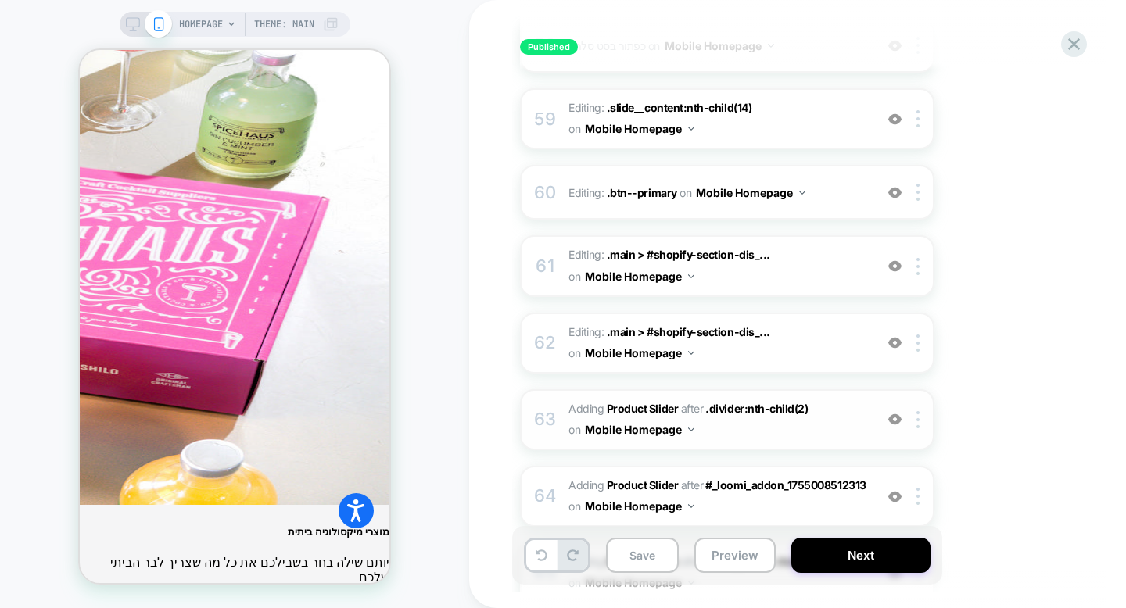
scroll to position [4626, 0]
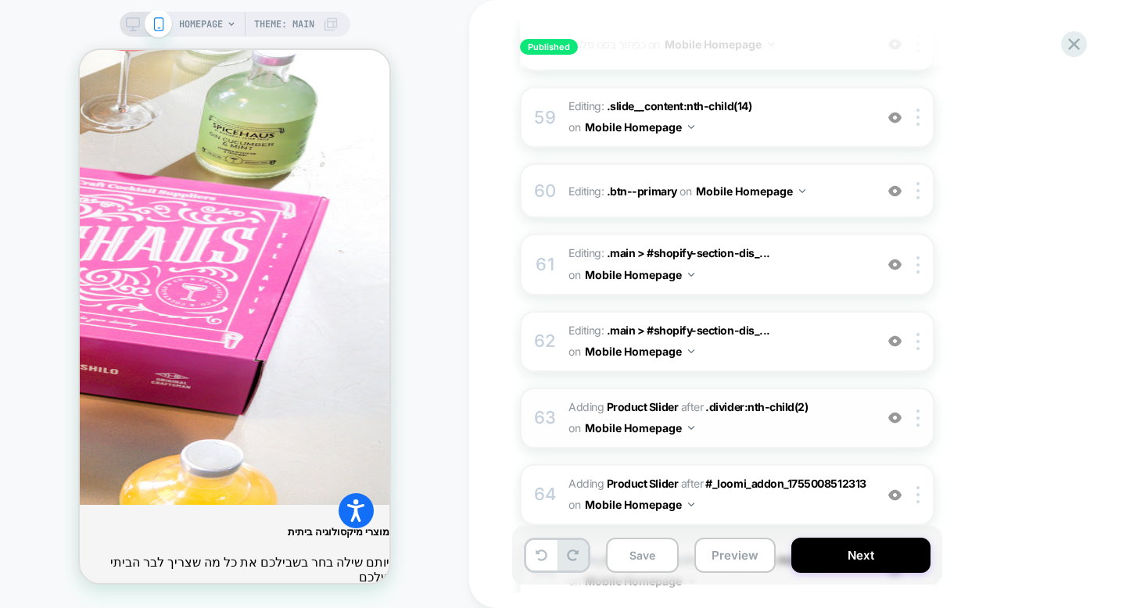
click at [892, 411] on img at bounding box center [894, 417] width 13 height 13
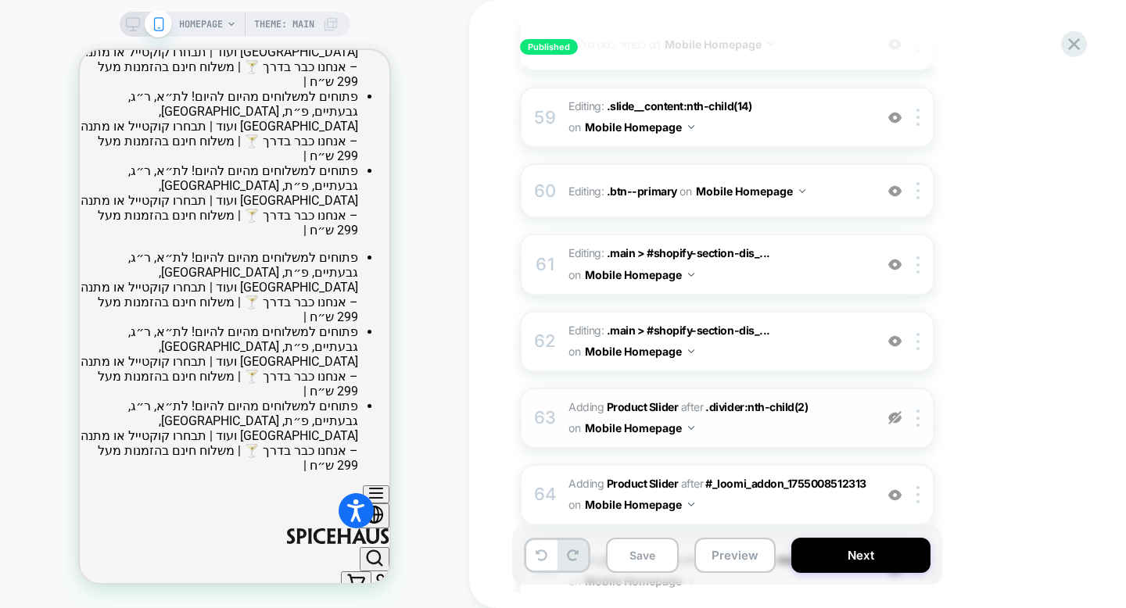
scroll to position [0, 0]
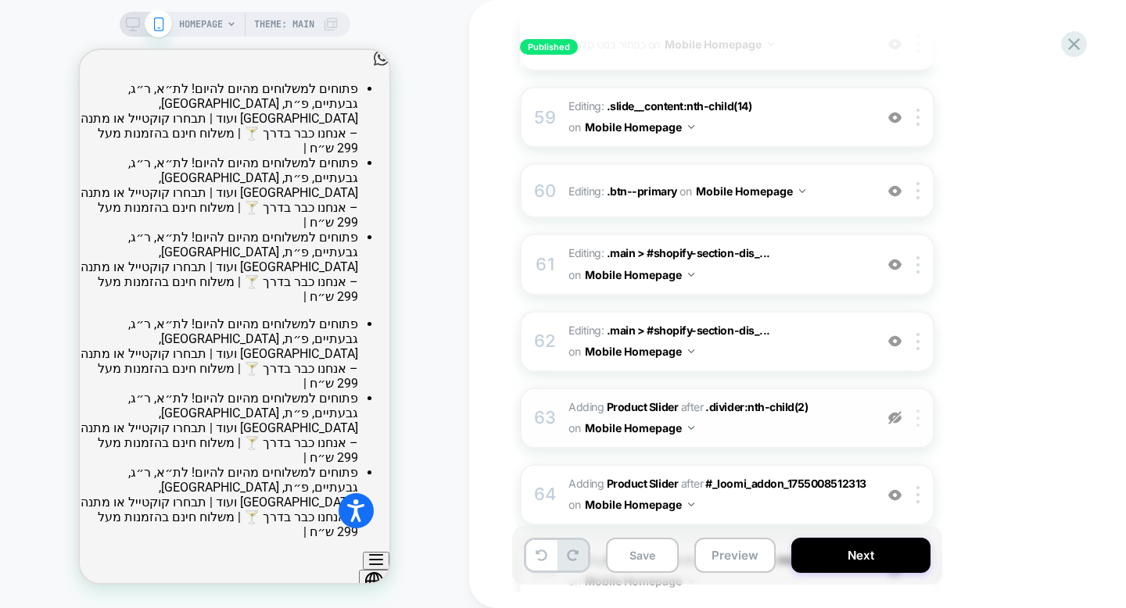
click at [920, 410] on div at bounding box center [920, 418] width 26 height 17
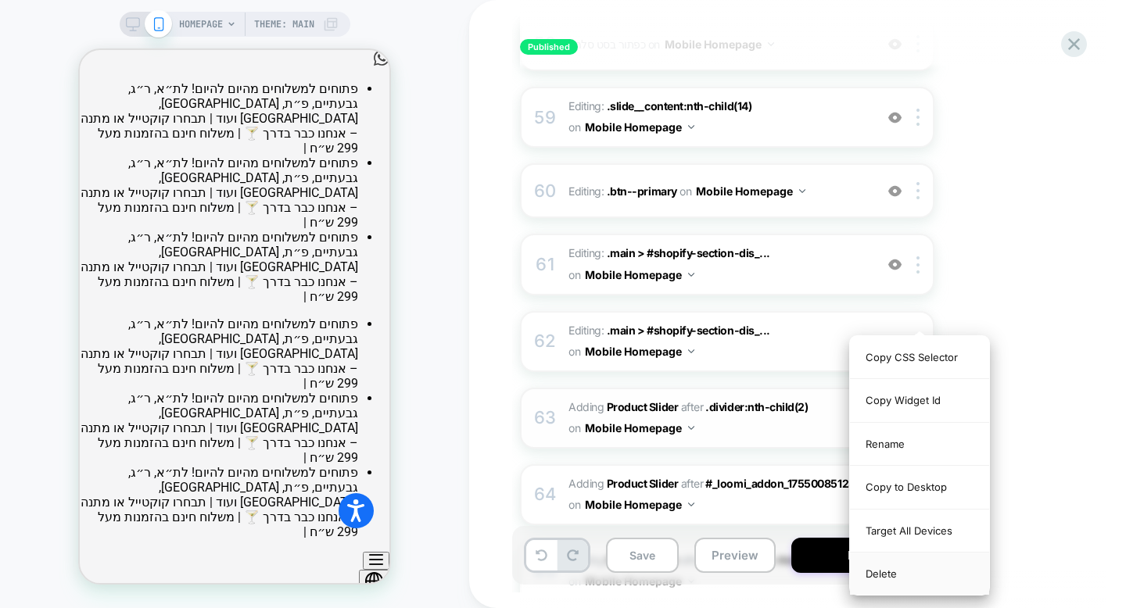
click at [898, 574] on div "Delete" at bounding box center [919, 574] width 139 height 42
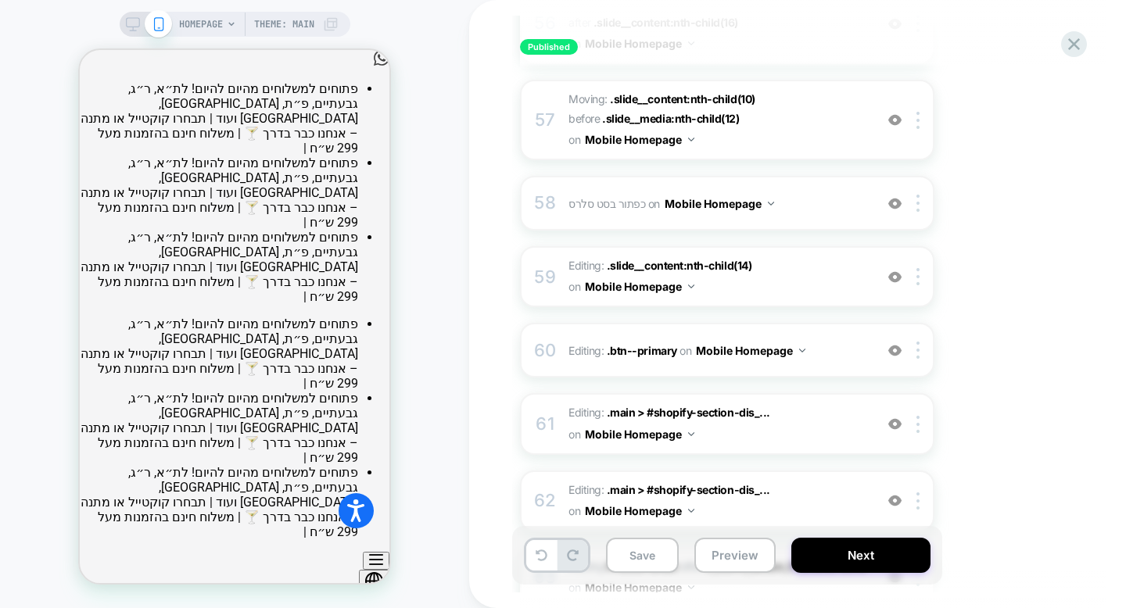
scroll to position [4466, 0]
click at [802, 481] on span "Editing : .main > #shopify-section-dis_... .main > #shopify-section-dis_custom_…" at bounding box center [717, 502] width 298 height 42
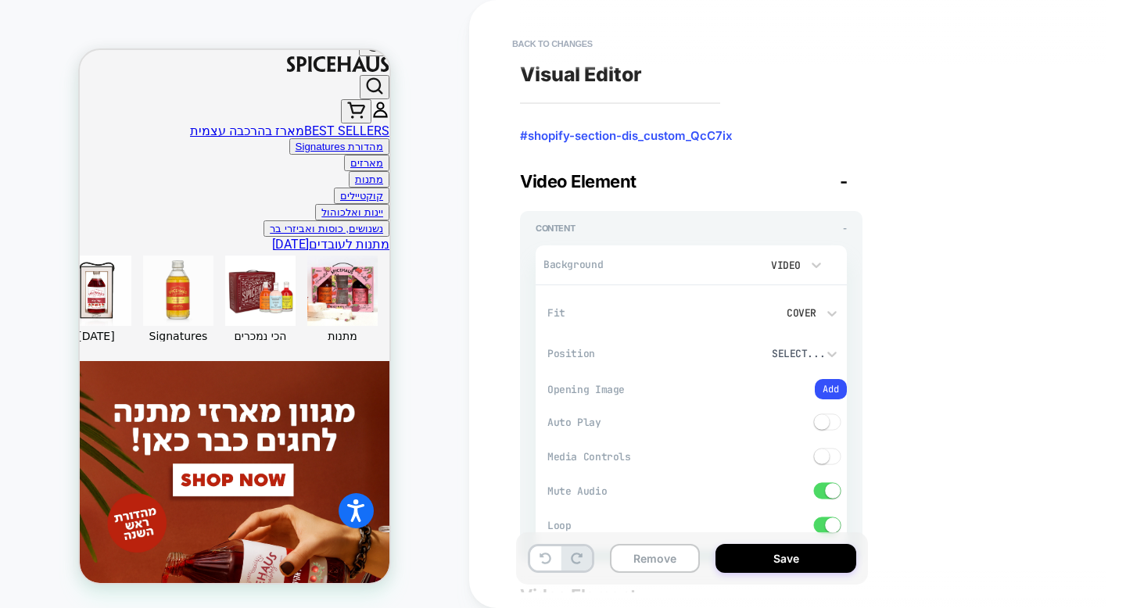
scroll to position [569, 0]
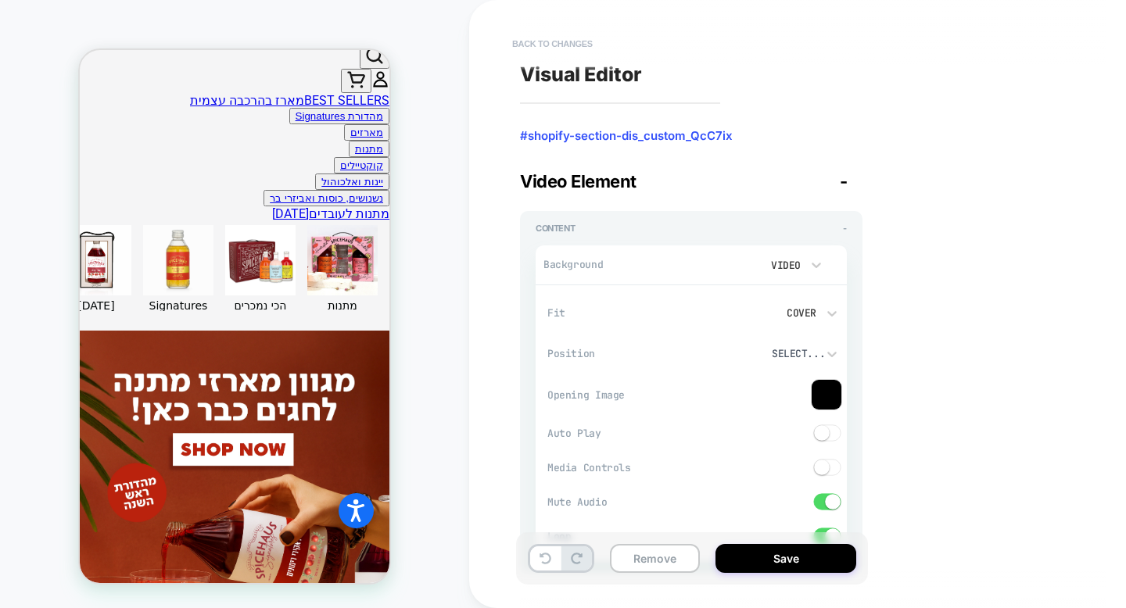
click at [573, 47] on button "Back to changes" at bounding box center [552, 43] width 96 height 25
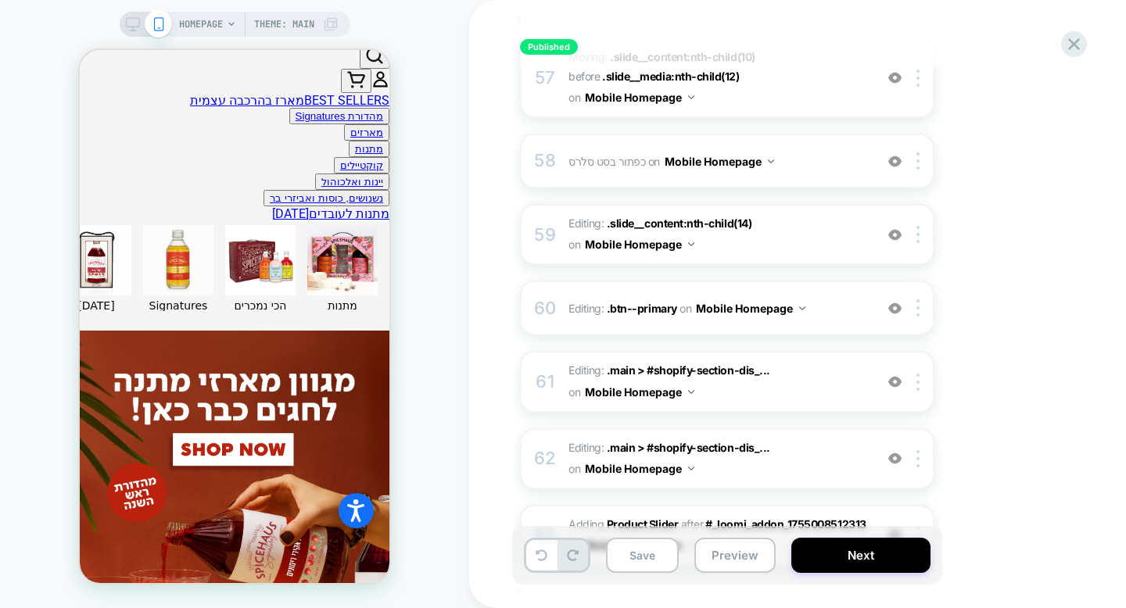
scroll to position [4500, 0]
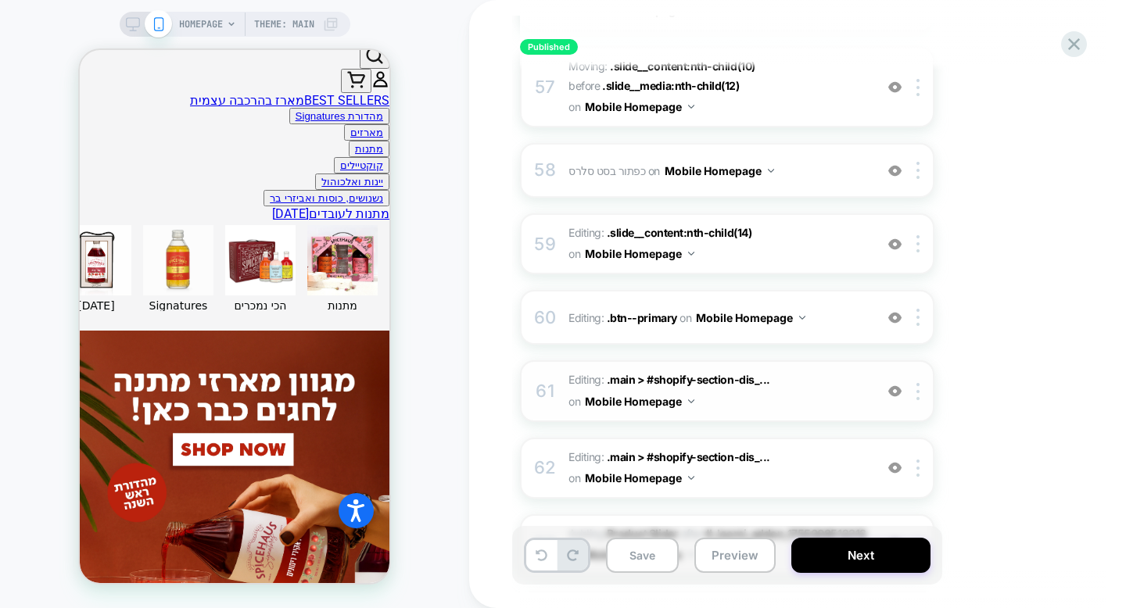
click at [753, 370] on span "Editing : .main > #shopify-section-dis_... .main > #shopify-section-dis_custom_…" at bounding box center [717, 391] width 298 height 42
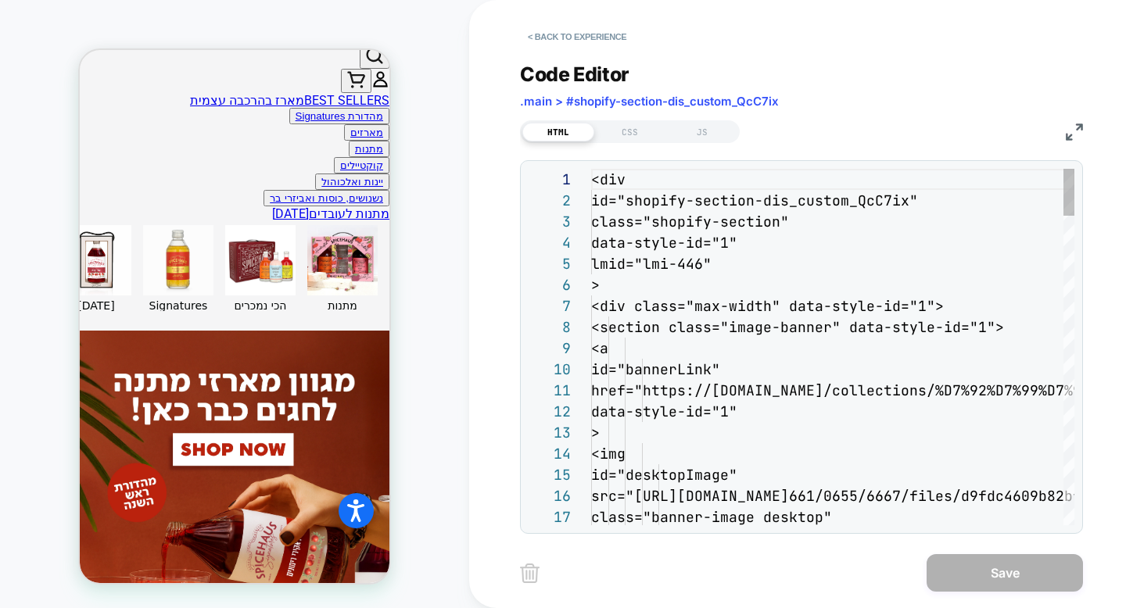
scroll to position [211, 0]
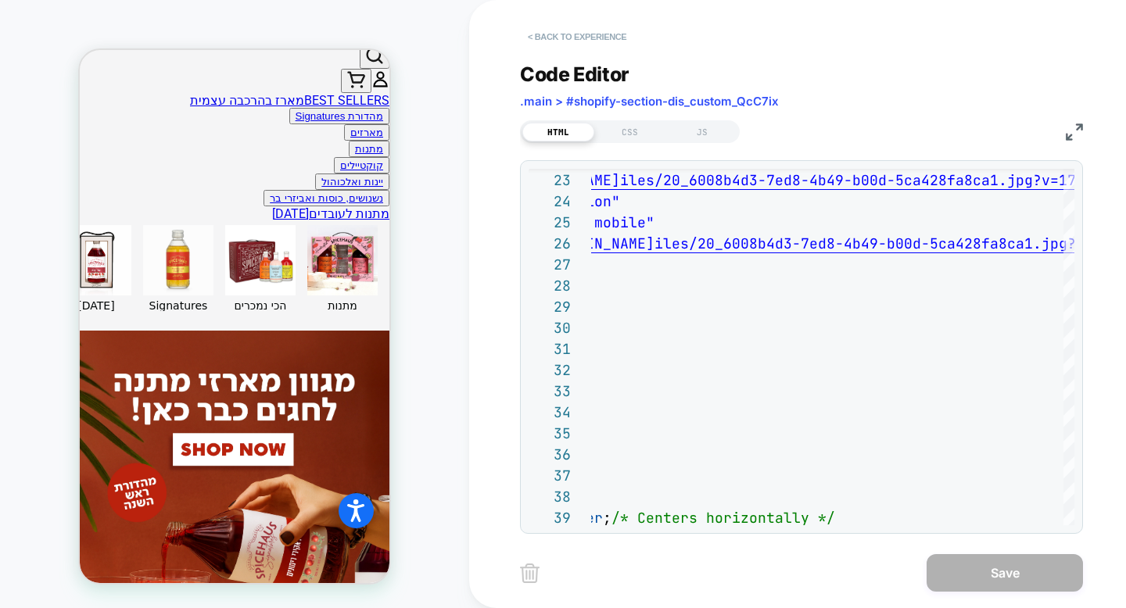
click at [603, 31] on button "< Back to experience" at bounding box center [577, 36] width 114 height 25
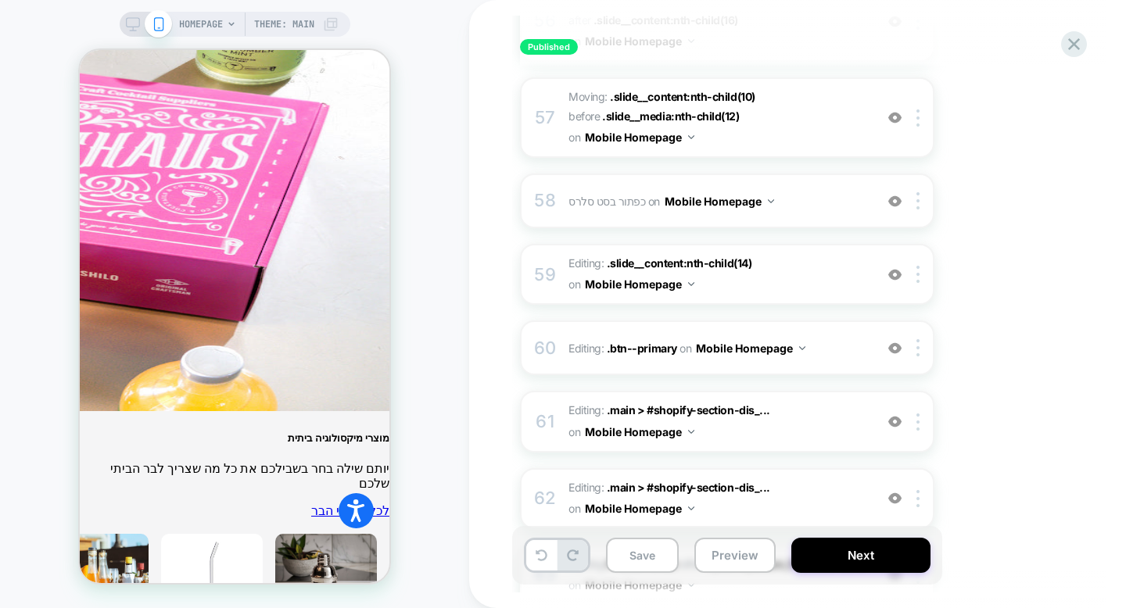
scroll to position [4468, 0]
click at [796, 321] on div "60 Editing : .btn--primary .btn--primary on Mobile Homepage Add Before Add Afte…" at bounding box center [727, 348] width 414 height 55
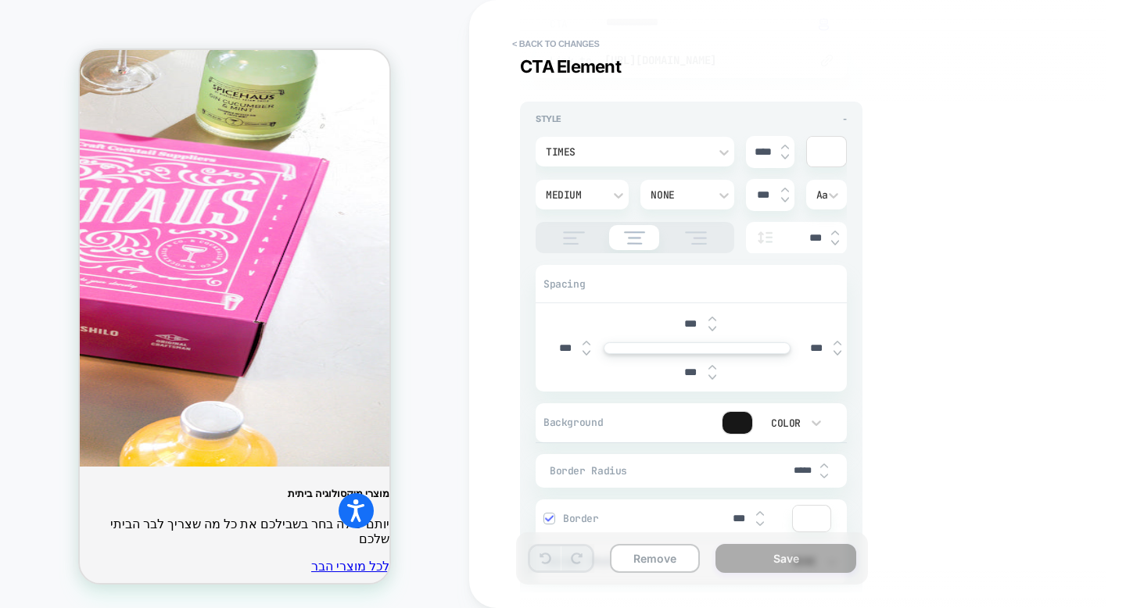
scroll to position [386, 0]
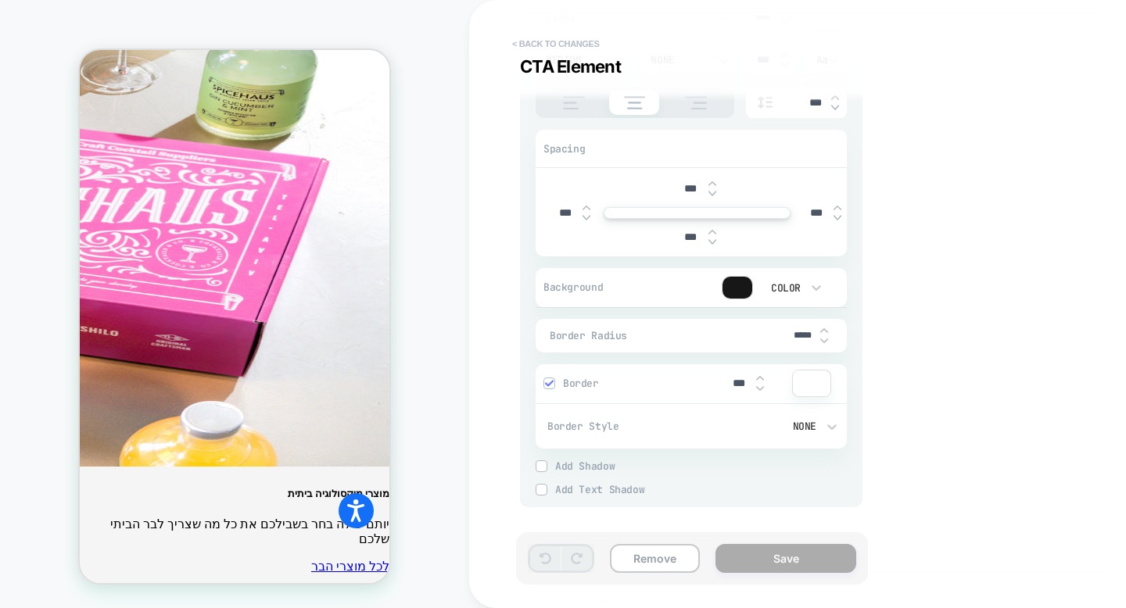
click at [581, 49] on button "< Back to changes" at bounding box center [555, 43] width 103 height 25
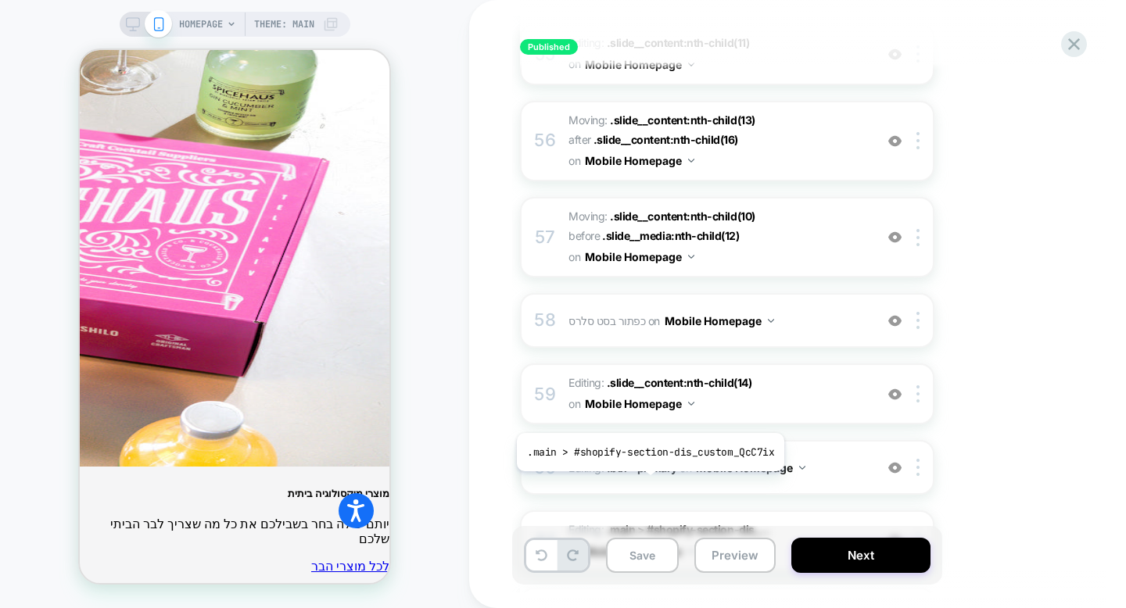
scroll to position [4347, 0]
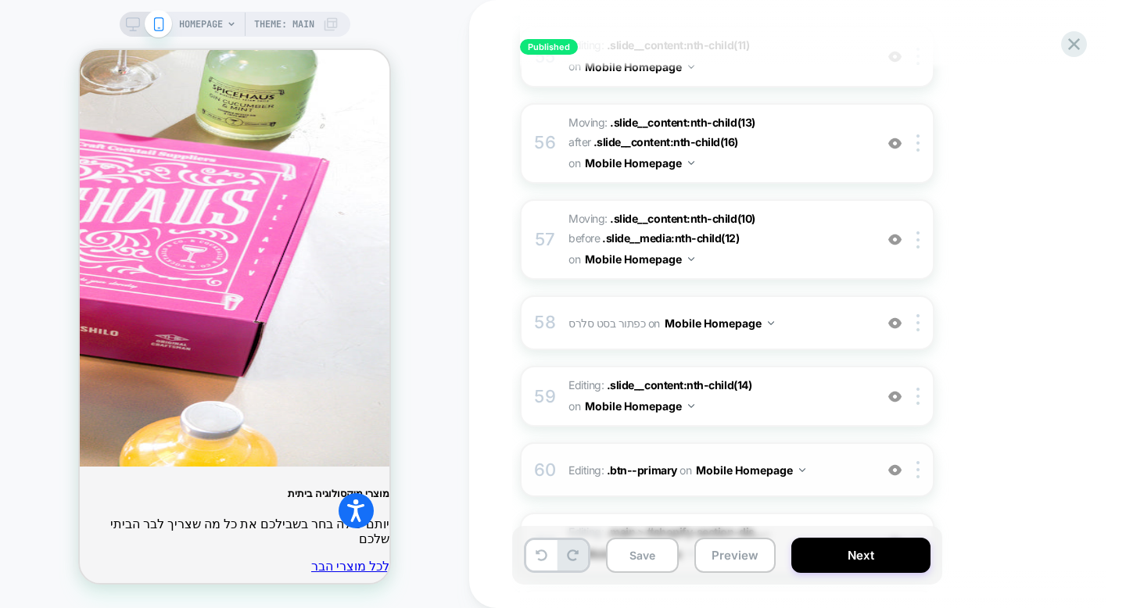
click at [894, 463] on img at bounding box center [894, 469] width 13 height 13
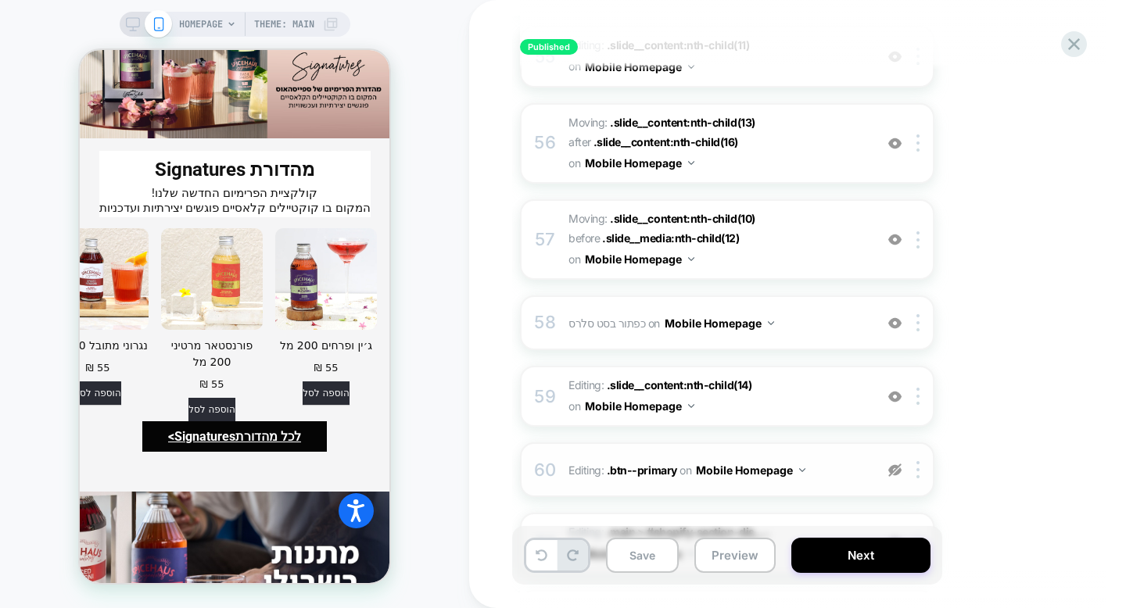
scroll to position [5505, 0]
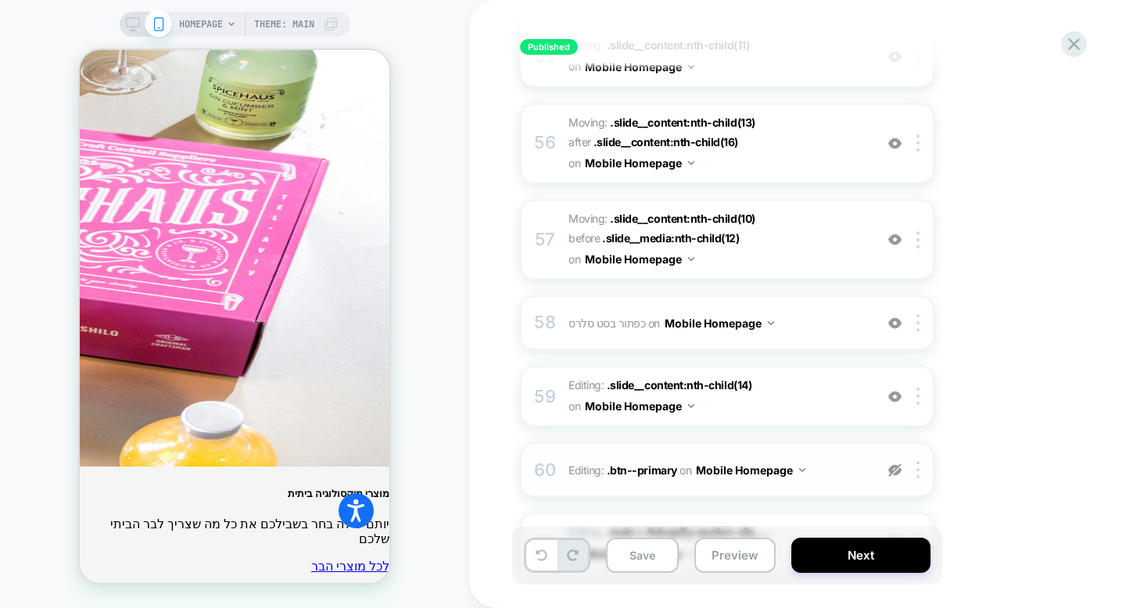
click at [894, 463] on img at bounding box center [894, 469] width 13 height 13
click at [896, 463] on img at bounding box center [894, 469] width 13 height 13
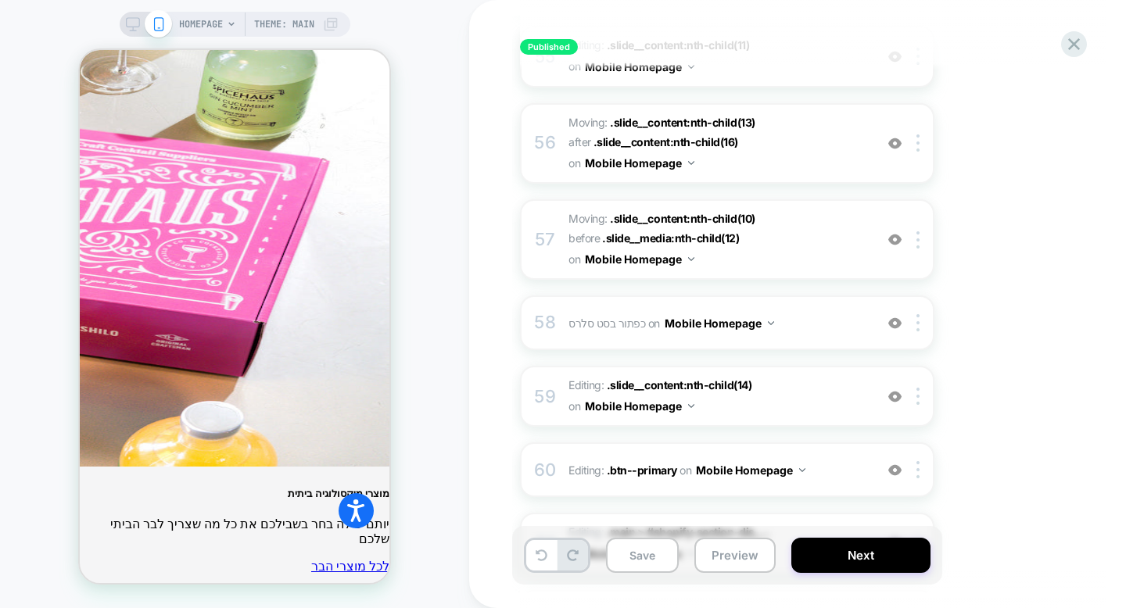
click at [896, 463] on img at bounding box center [894, 469] width 13 height 13
click at [917, 461] on img at bounding box center [917, 469] width 3 height 17
click at [906, 415] on div "Delete" at bounding box center [919, 409] width 139 height 42
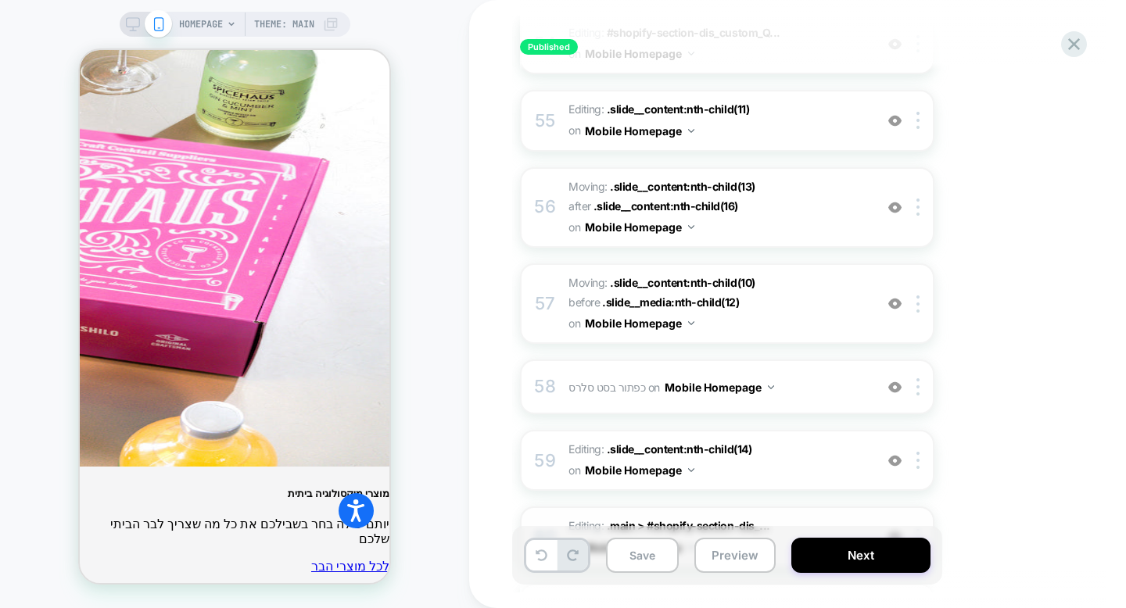
scroll to position [4280, 0]
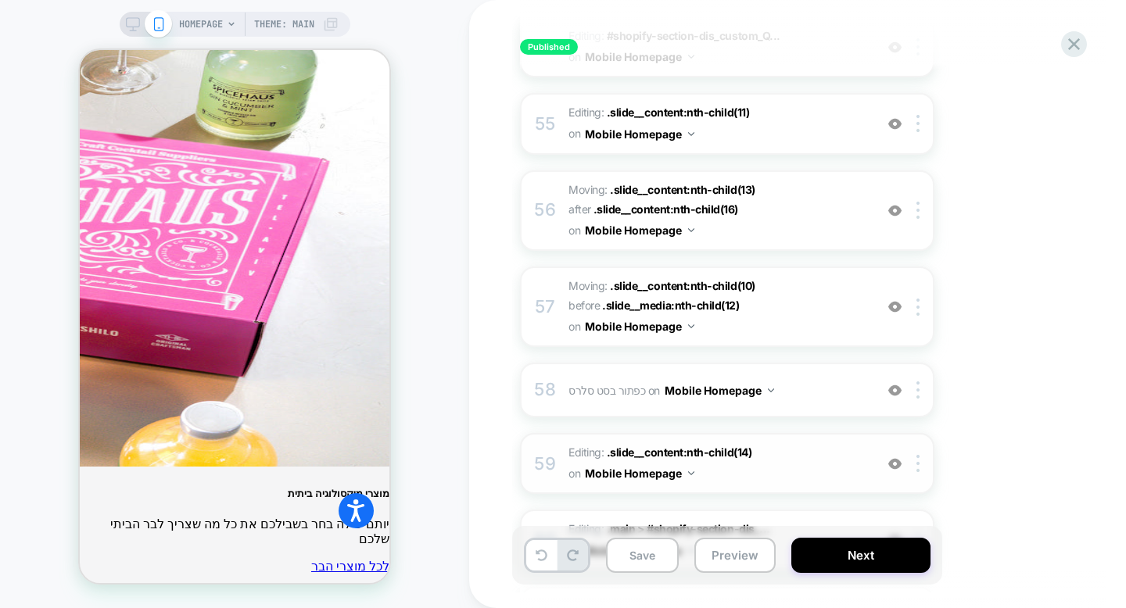
click at [896, 457] on img at bounding box center [894, 463] width 13 height 13
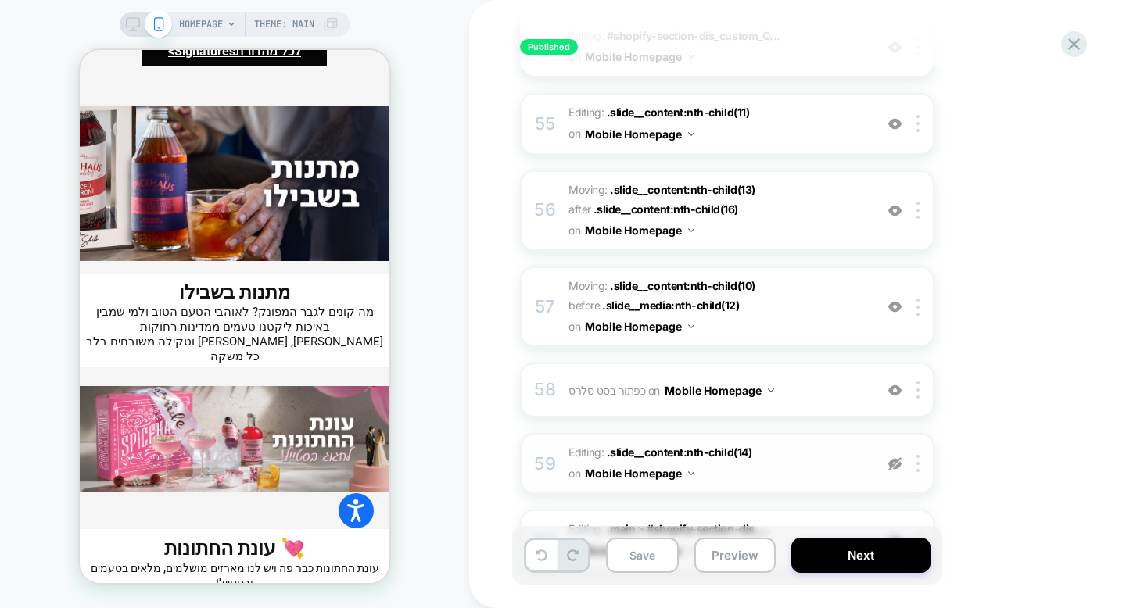
scroll to position [5505, 0]
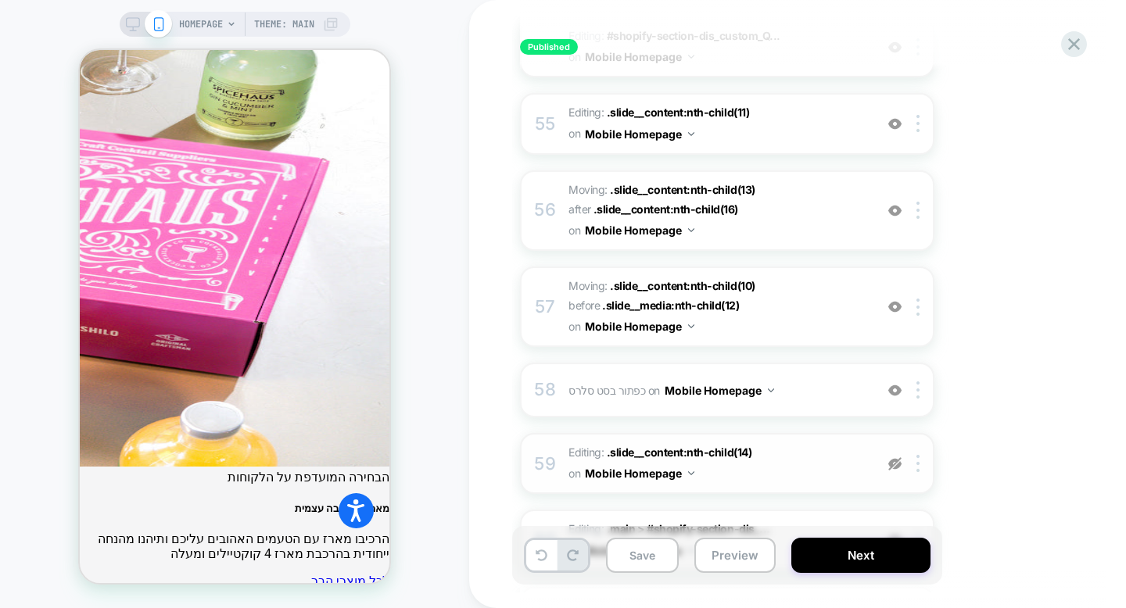
click at [896, 457] on img at bounding box center [894, 463] width 13 height 13
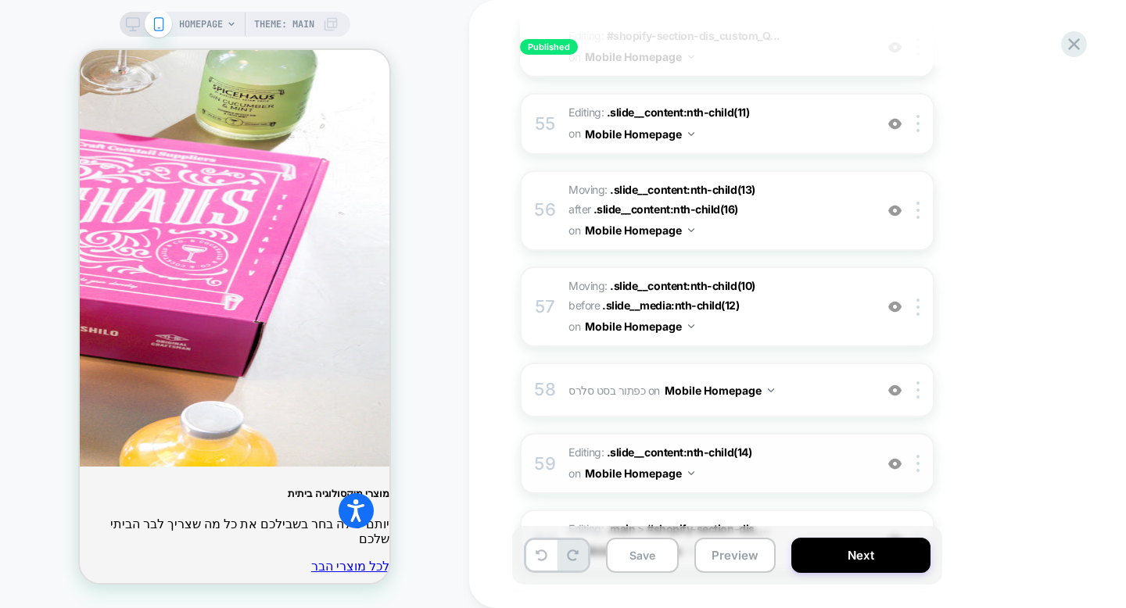
click at [896, 457] on img at bounding box center [894, 463] width 13 height 13
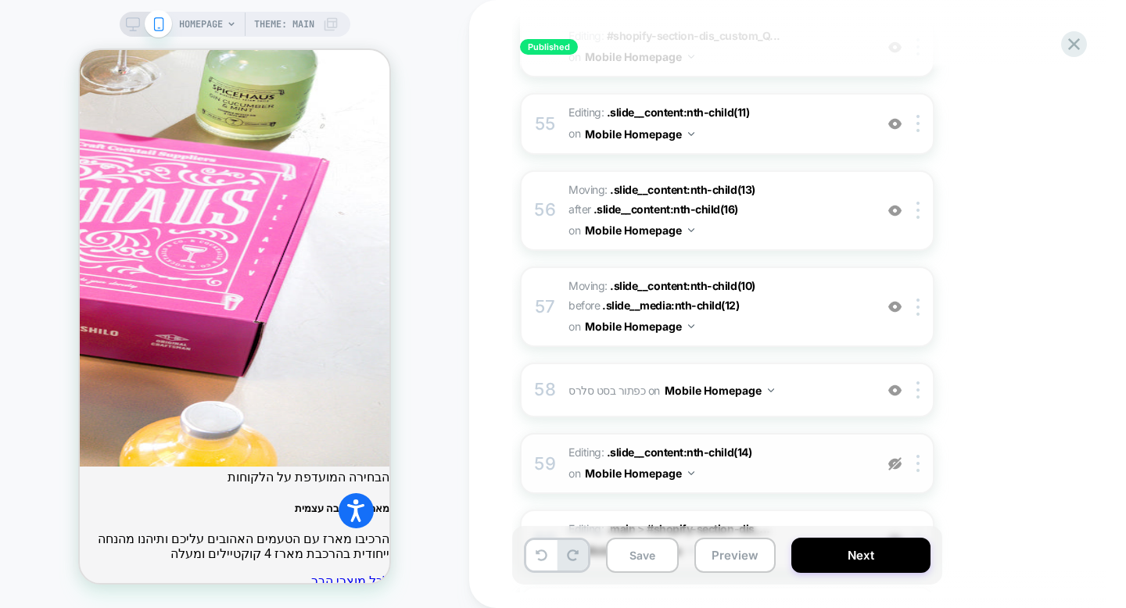
click at [897, 457] on img at bounding box center [894, 463] width 13 height 13
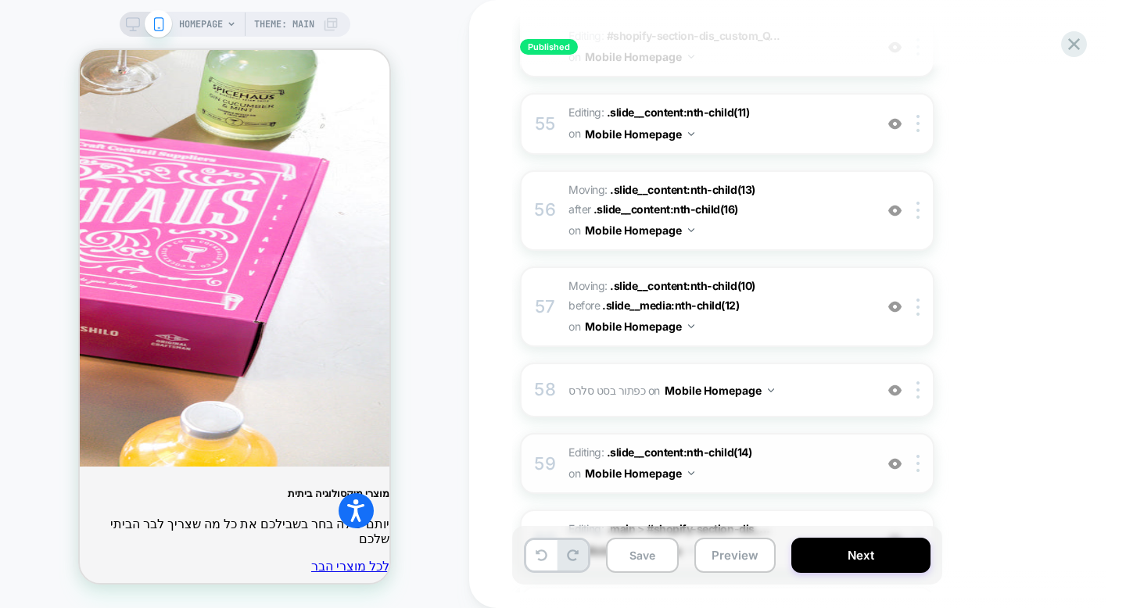
click at [845, 442] on span "Editing : .slide__content:nth-child(14) .slide__content:nth-child(14) on Mobile…" at bounding box center [717, 463] width 298 height 42
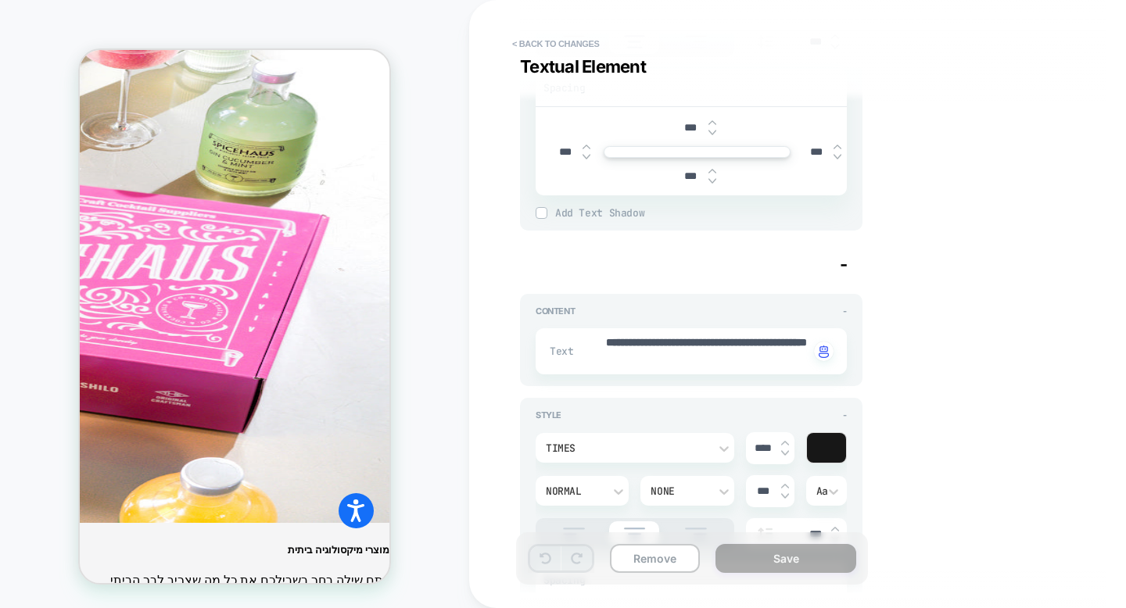
scroll to position [0, 0]
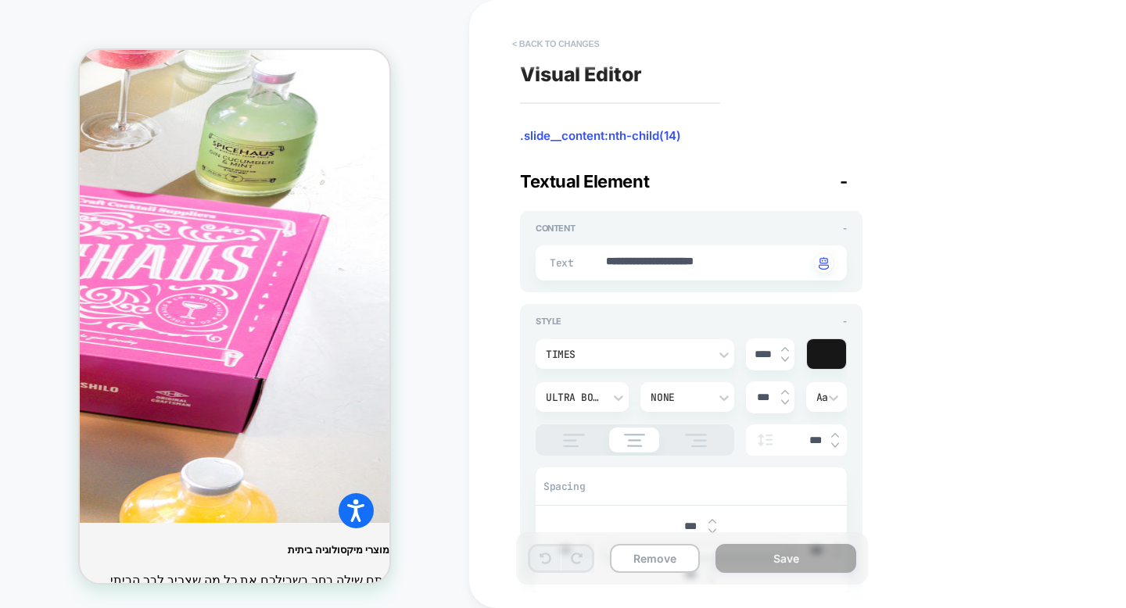
click at [563, 45] on button "< Back to changes" at bounding box center [555, 43] width 103 height 25
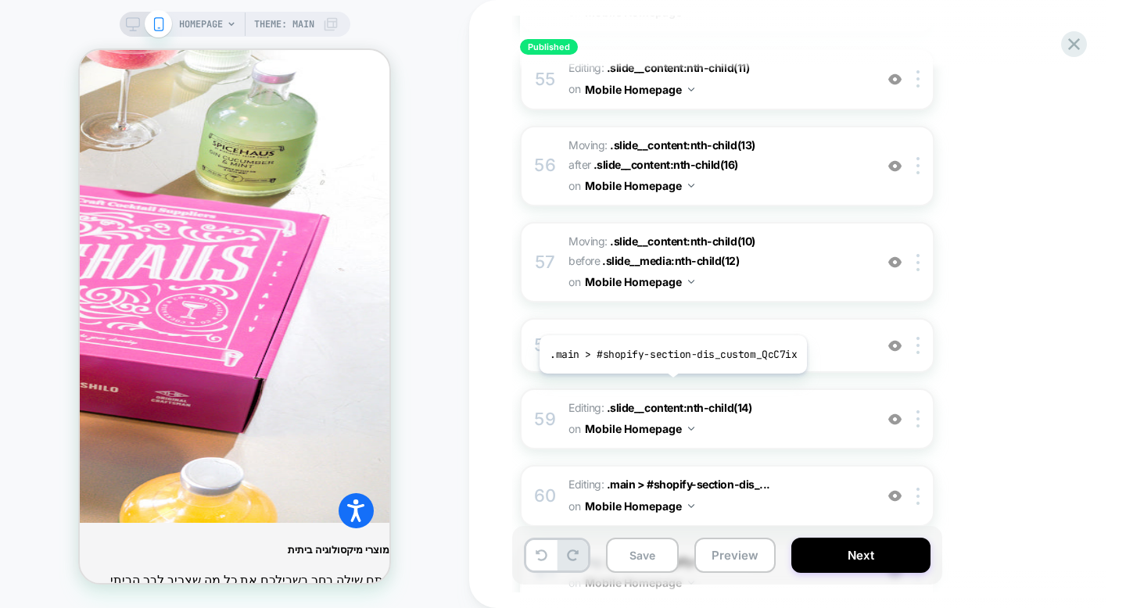
scroll to position [4320, 0]
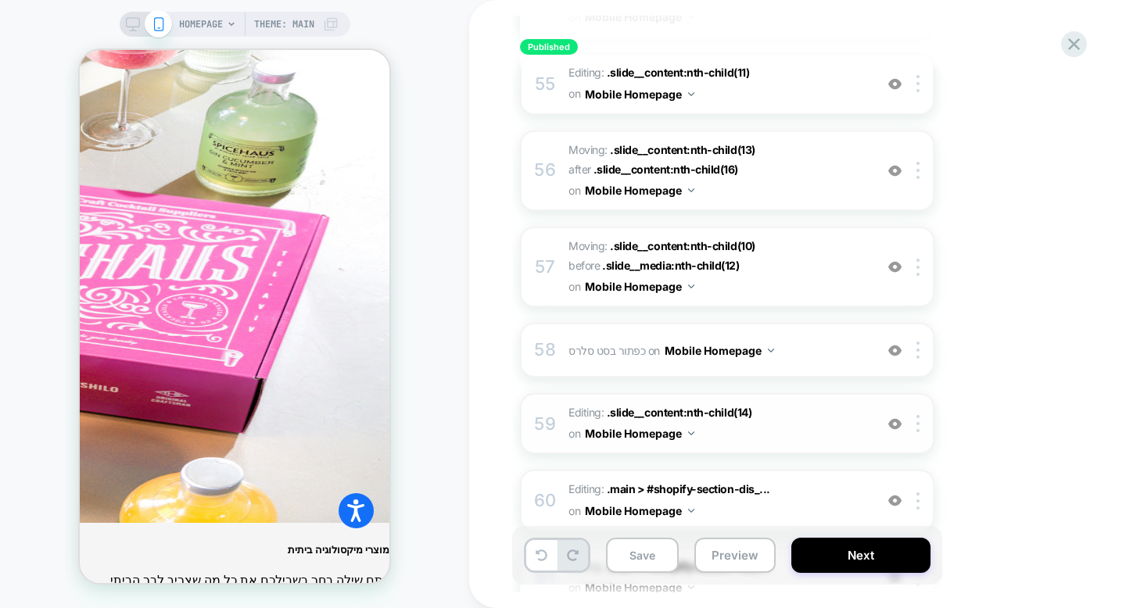
click at [710, 403] on span "Editing : .slide__content:nth-child(14) .slide__content:nth-child(14) on Mobile…" at bounding box center [717, 424] width 298 height 42
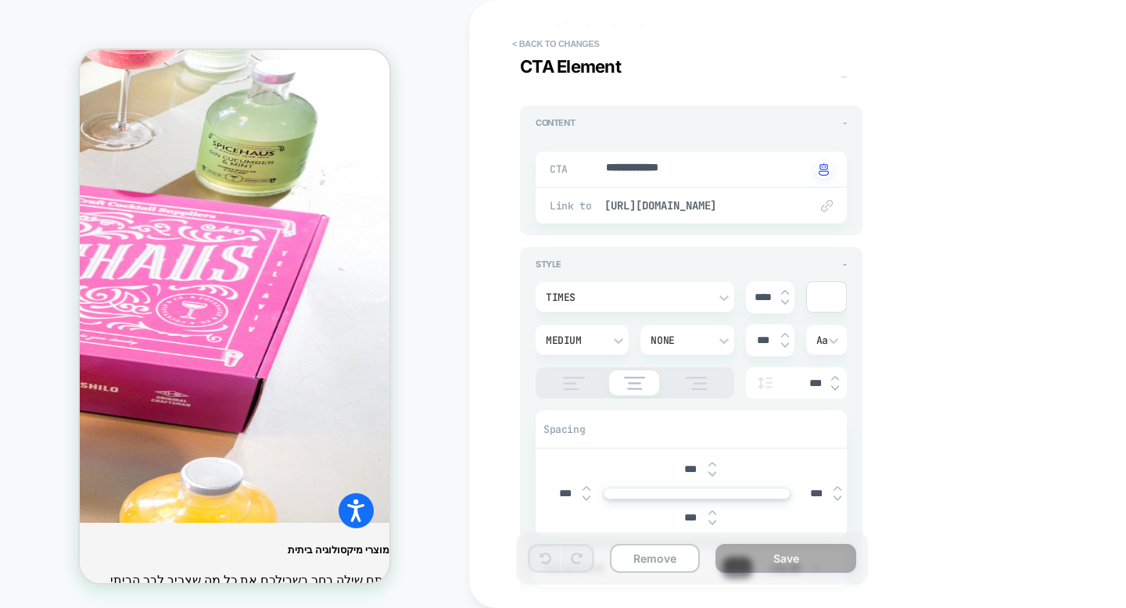
scroll to position [1065, 0]
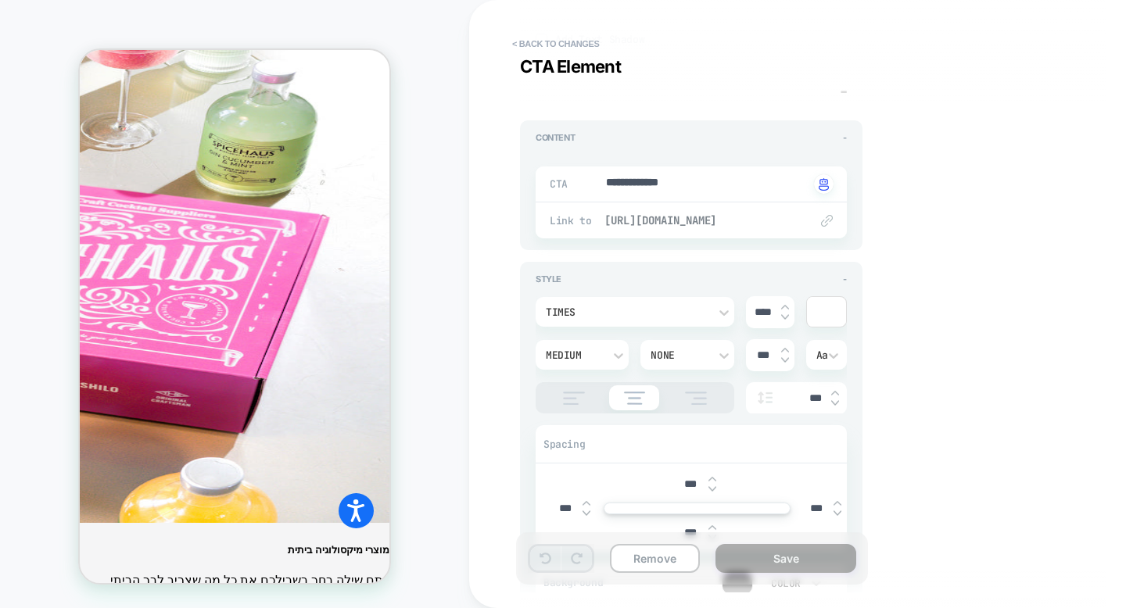
click at [640, 214] on span "https://spicehaus.shop/collections/%D7%9B%D7%95%D7%A1%D7%95%D7%AA-%D7%95%D7%A0%…" at bounding box center [698, 220] width 189 height 14
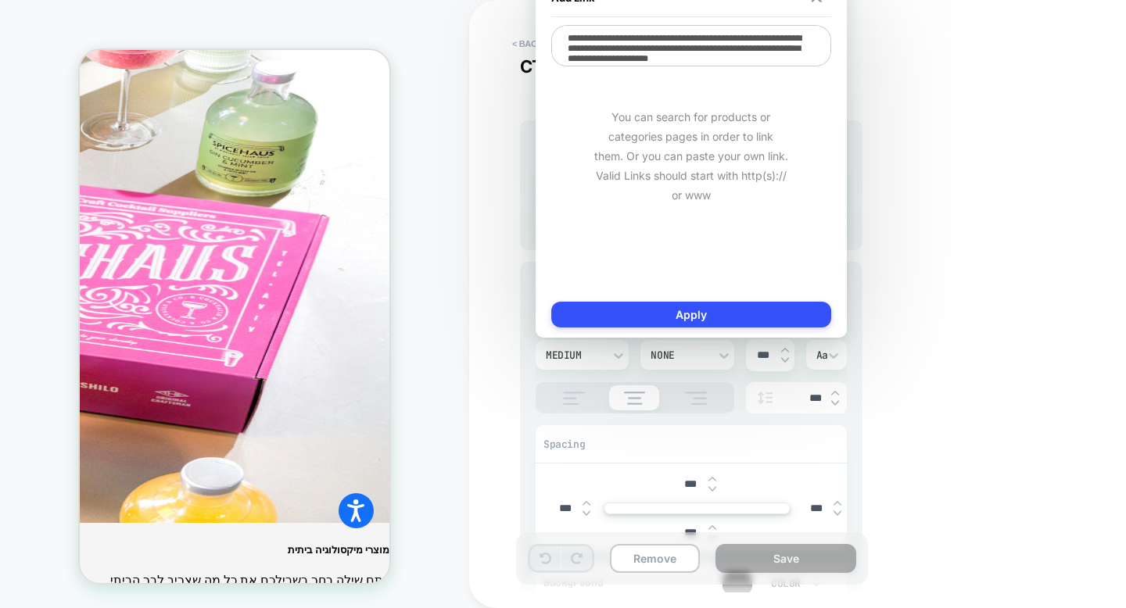
scroll to position [24, 0]
click at [867, 92] on div "**********" at bounding box center [805, 304] width 586 height 577
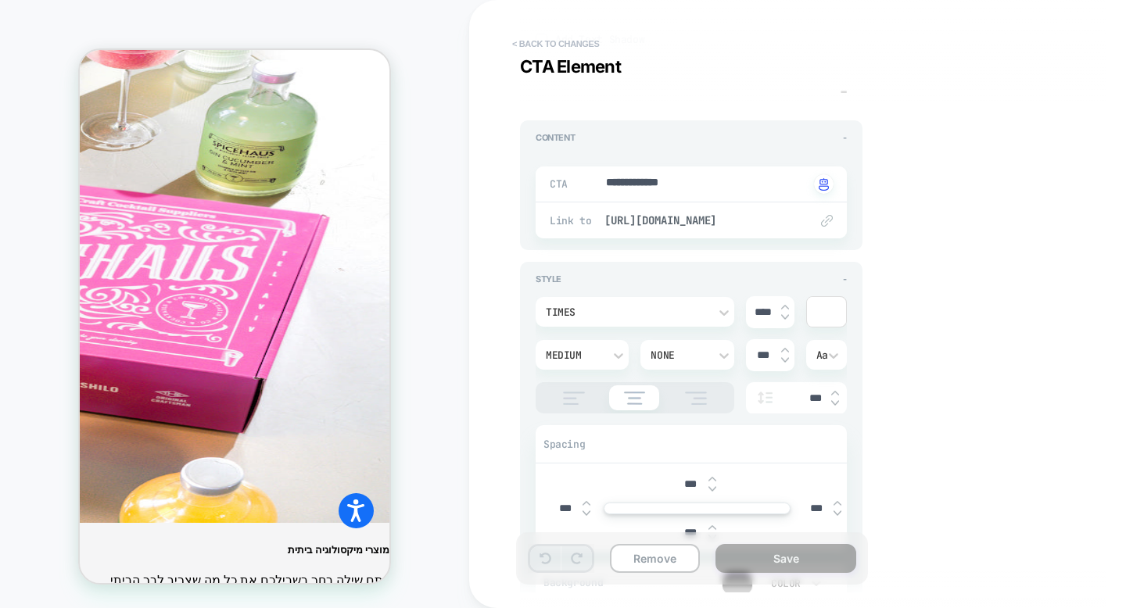
click at [593, 50] on button "< Back to changes" at bounding box center [555, 43] width 103 height 25
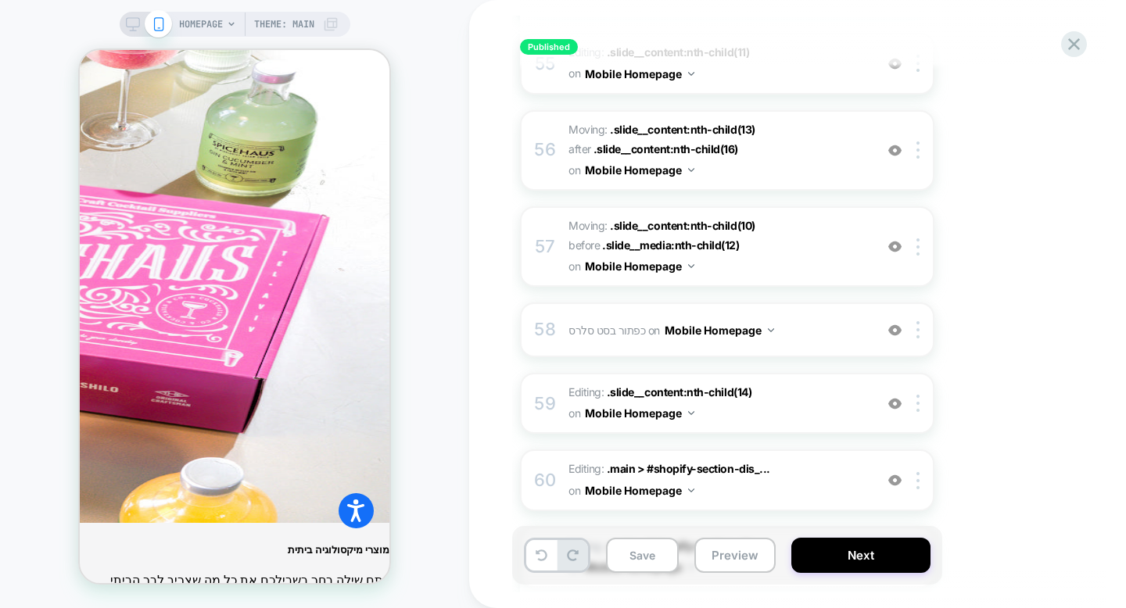
scroll to position [4336, 0]
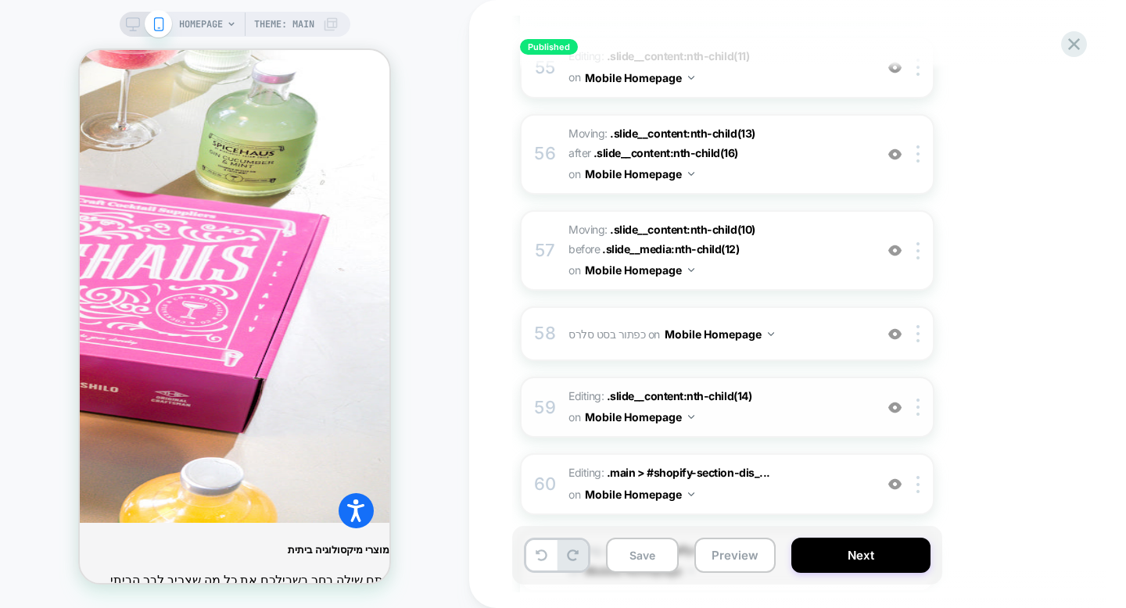
click at [772, 386] on span "Editing : .slide__content:nth-child(14) .slide__content:nth-child(14) on Mobile…" at bounding box center [717, 407] width 298 height 42
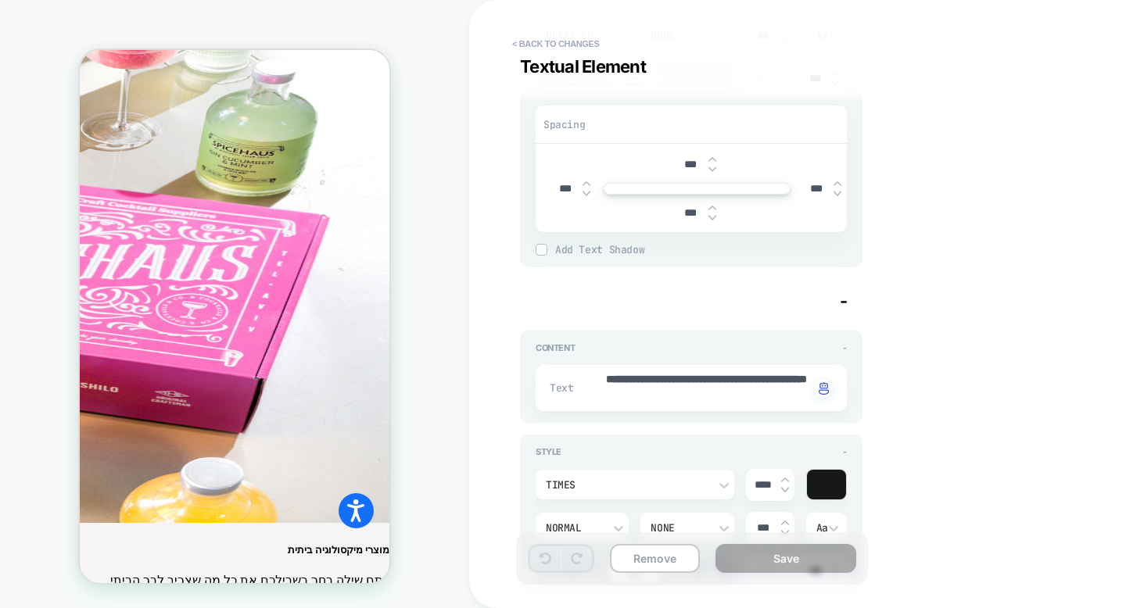
scroll to position [461, 0]
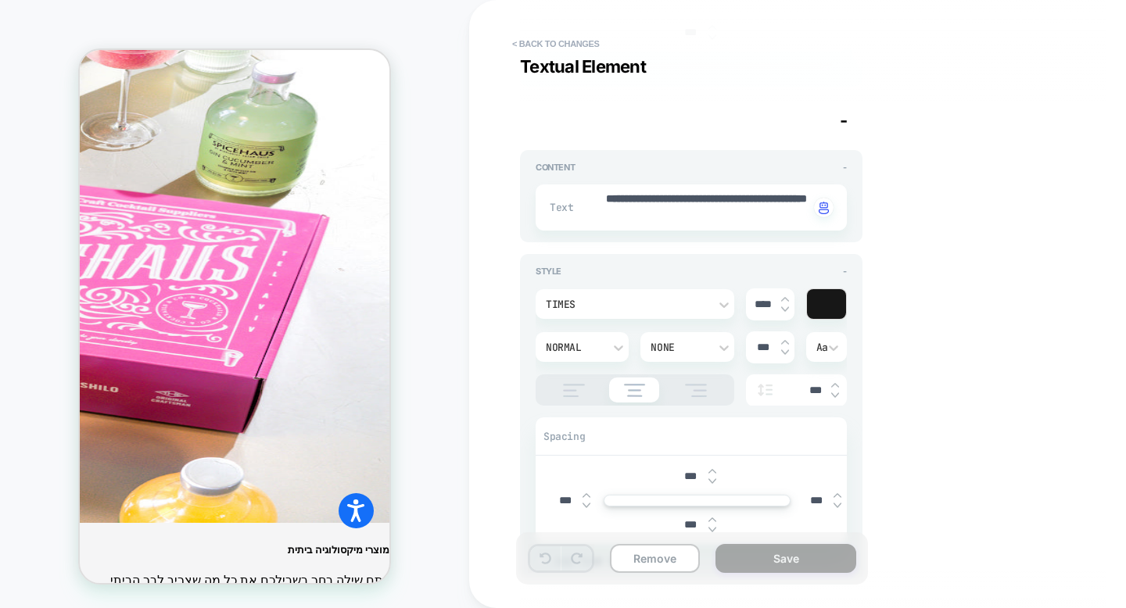
type textarea "*"
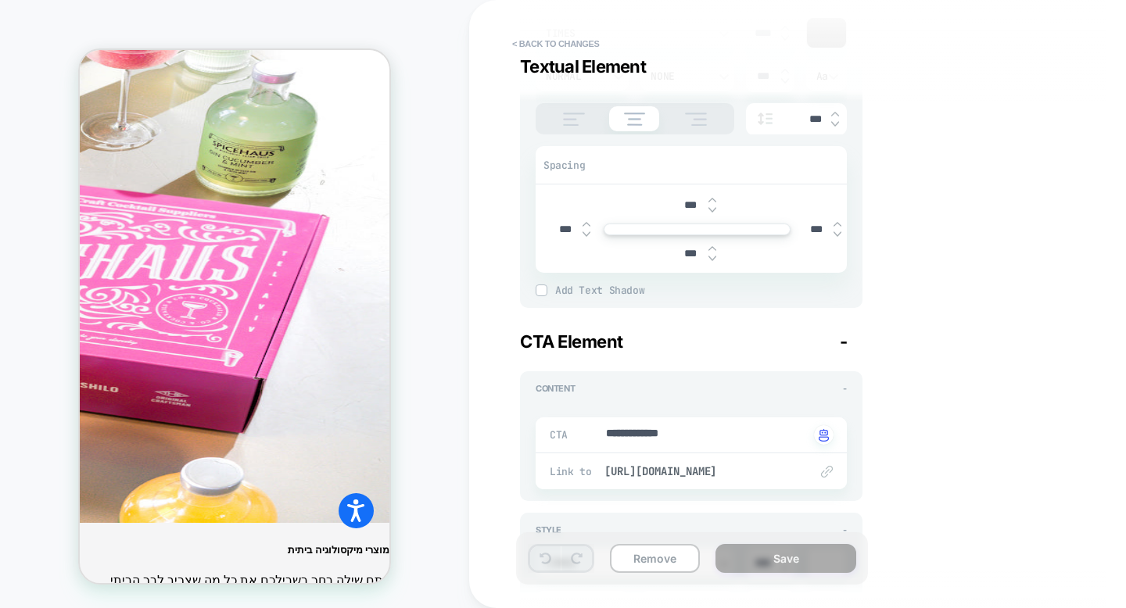
scroll to position [868, 0]
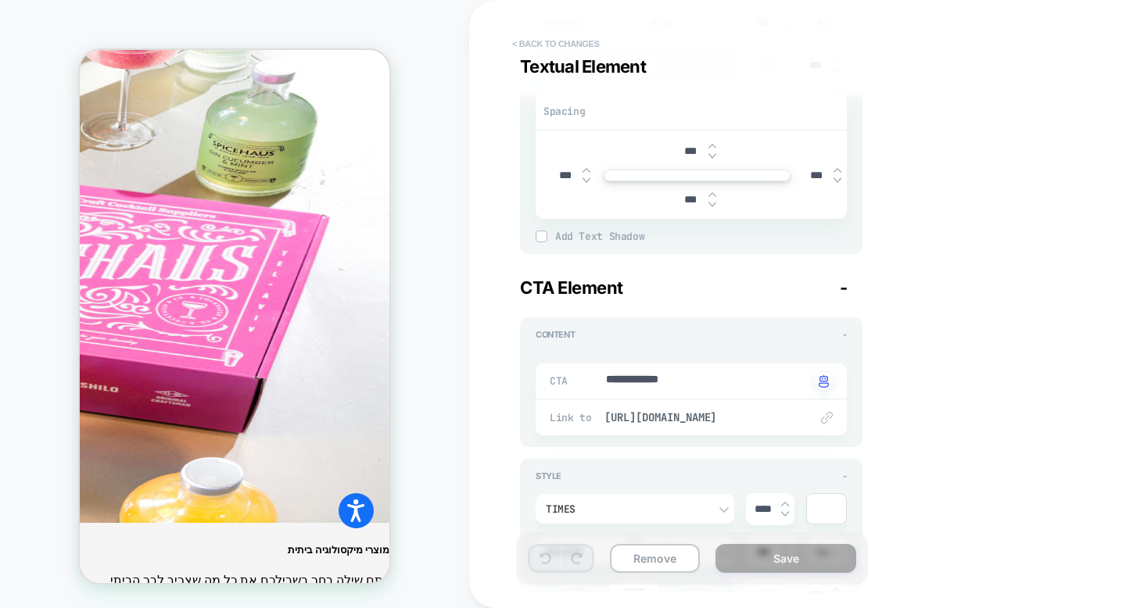
click at [570, 45] on button "< Back to changes" at bounding box center [555, 43] width 103 height 25
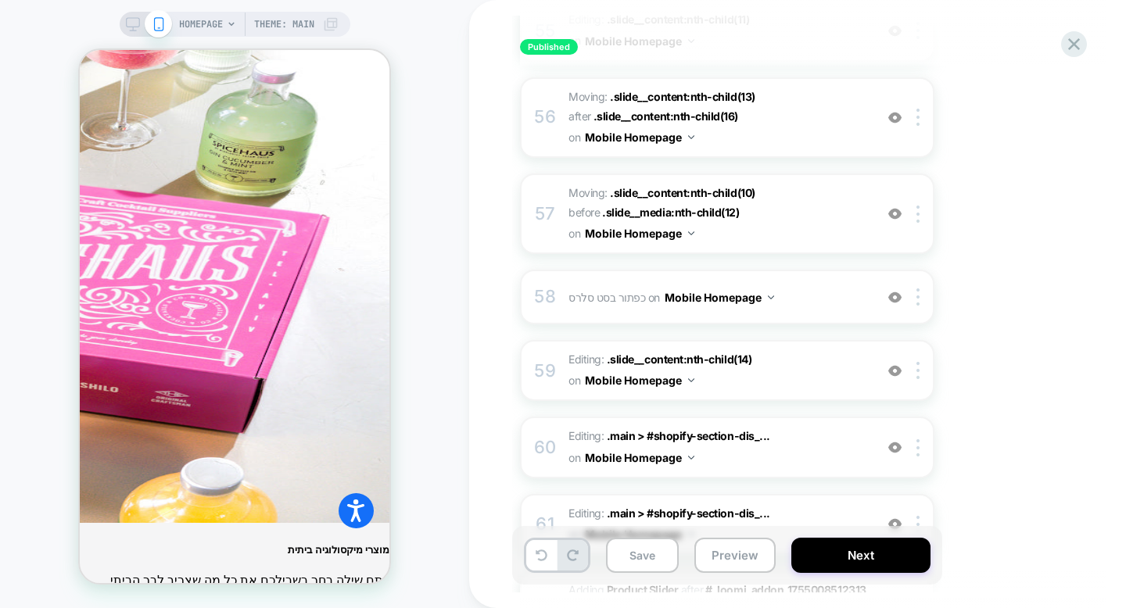
scroll to position [4381, 0]
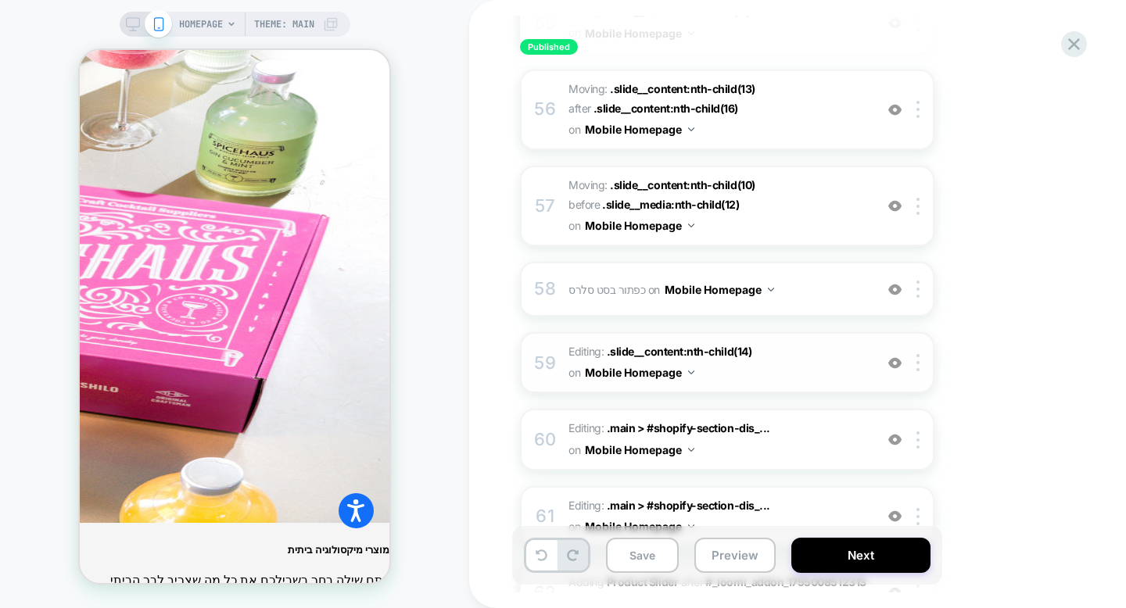
click at [895, 356] on img at bounding box center [894, 362] width 13 height 13
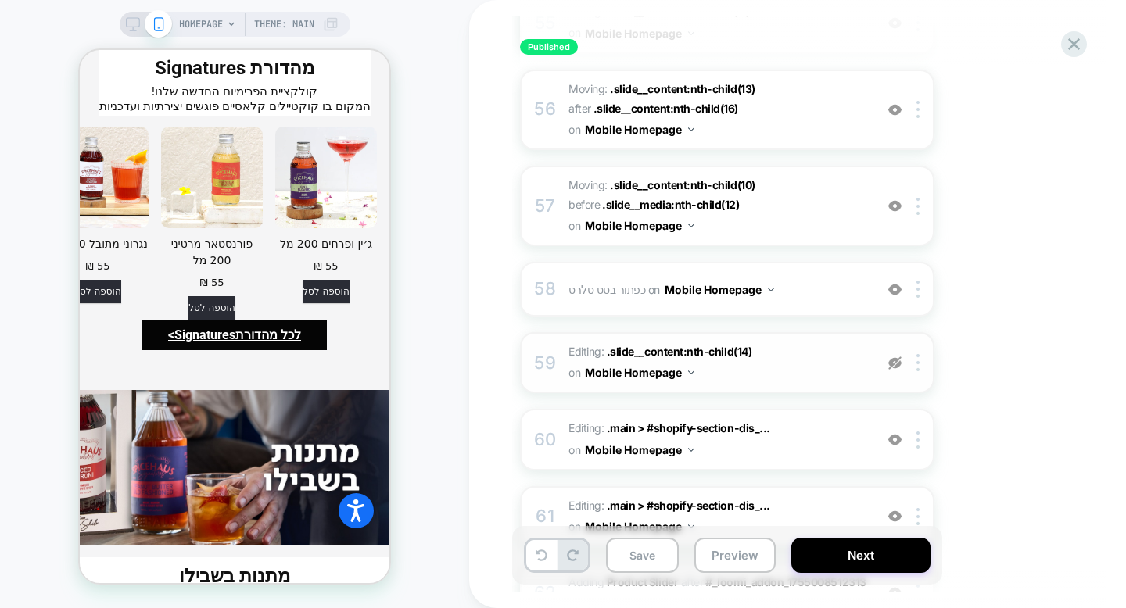
scroll to position [5449, 0]
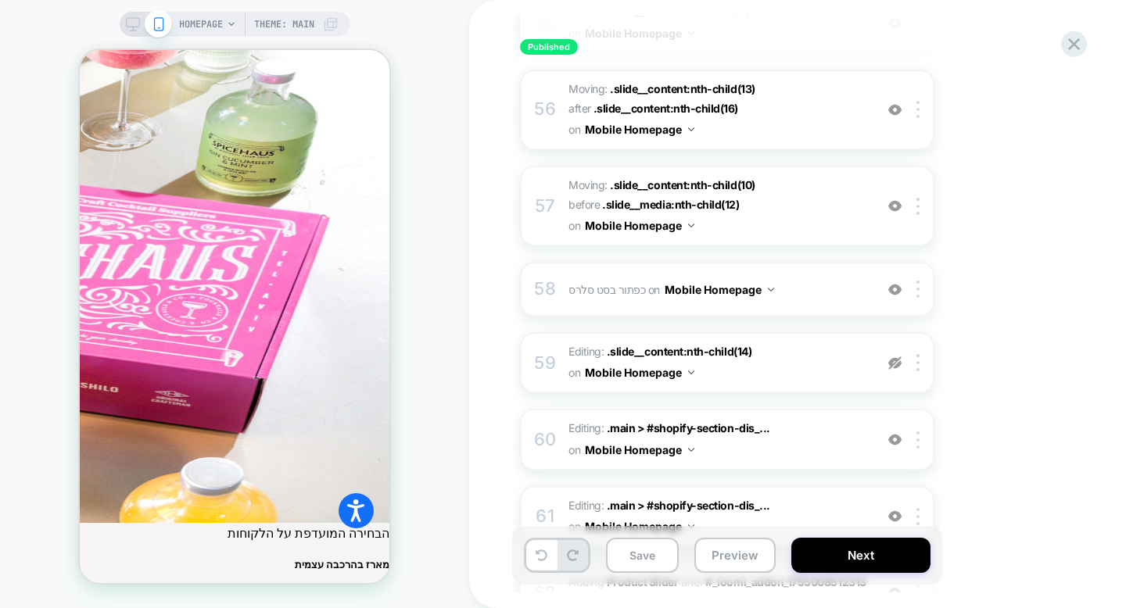
click at [897, 356] on img at bounding box center [894, 362] width 13 height 13
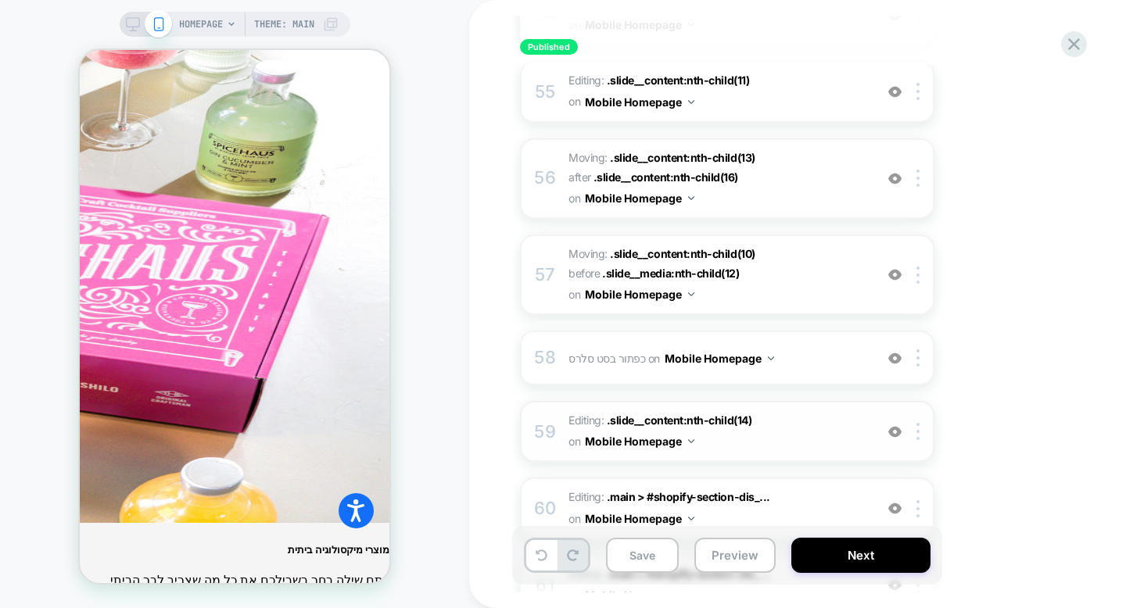
scroll to position [4274, 0]
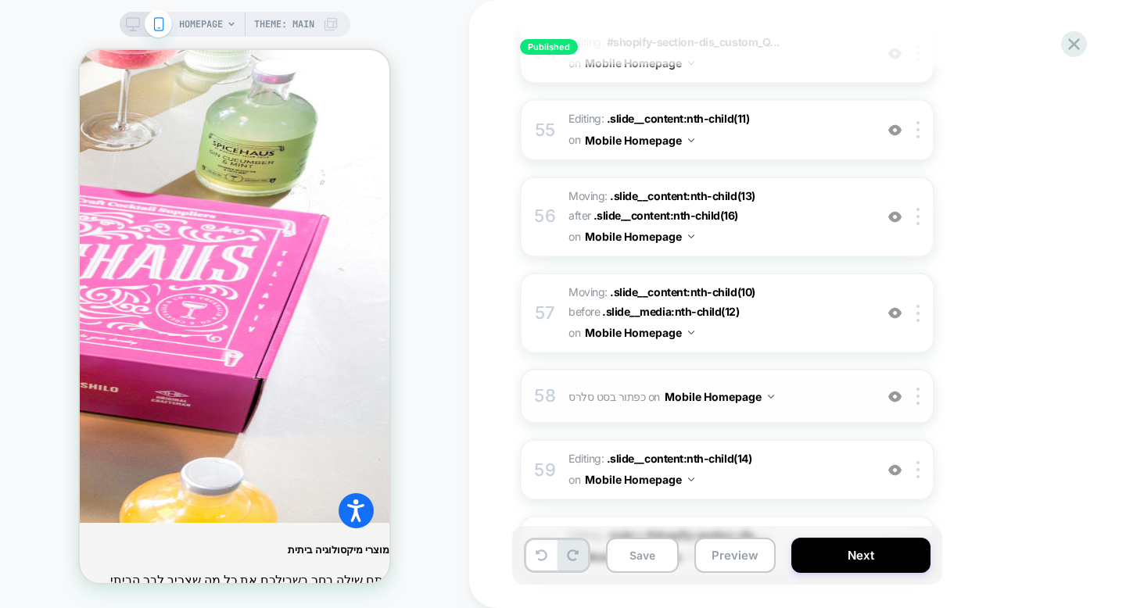
click at [879, 369] on div "58 כפתור [PERSON_NAME] Adding Text AFTER .slide__content:nth-child(11) on Mobil…" at bounding box center [727, 396] width 414 height 55
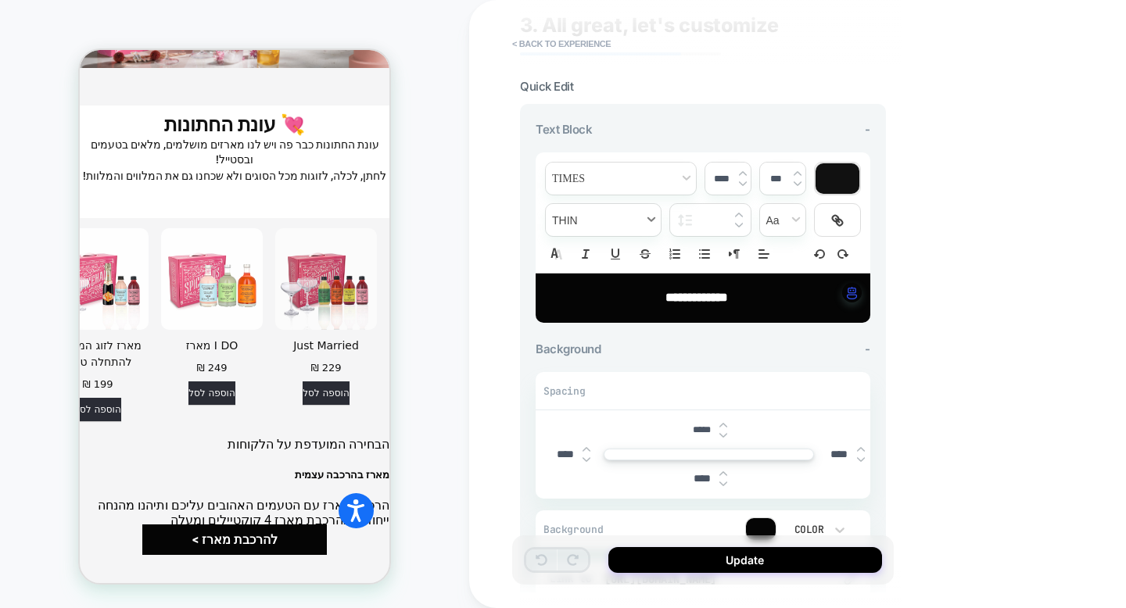
scroll to position [0, 0]
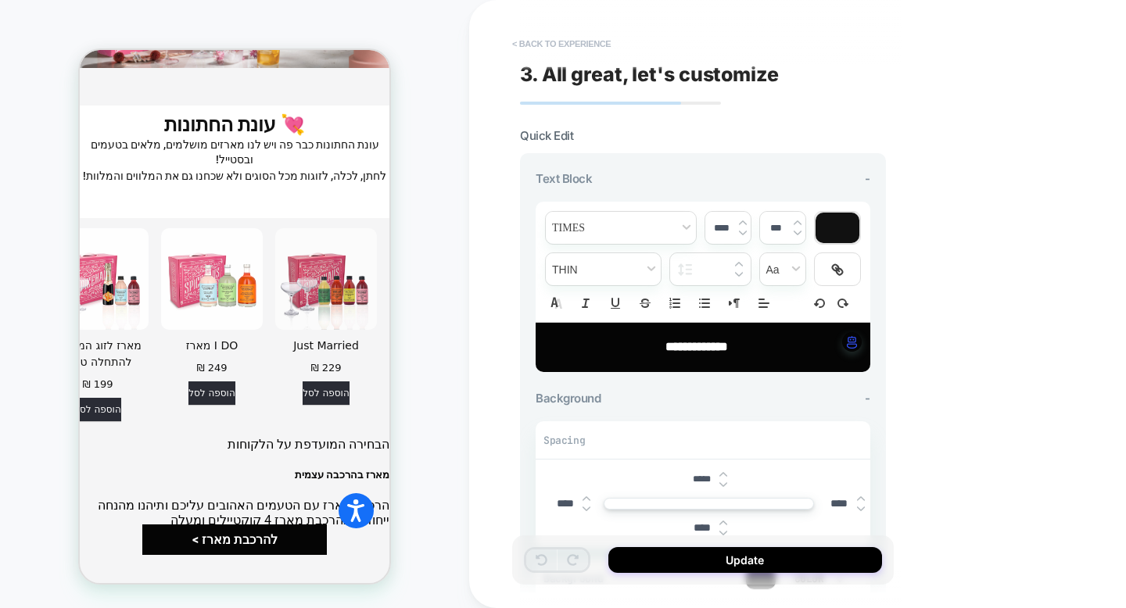
click at [564, 44] on button "< Back to experience" at bounding box center [561, 43] width 114 height 25
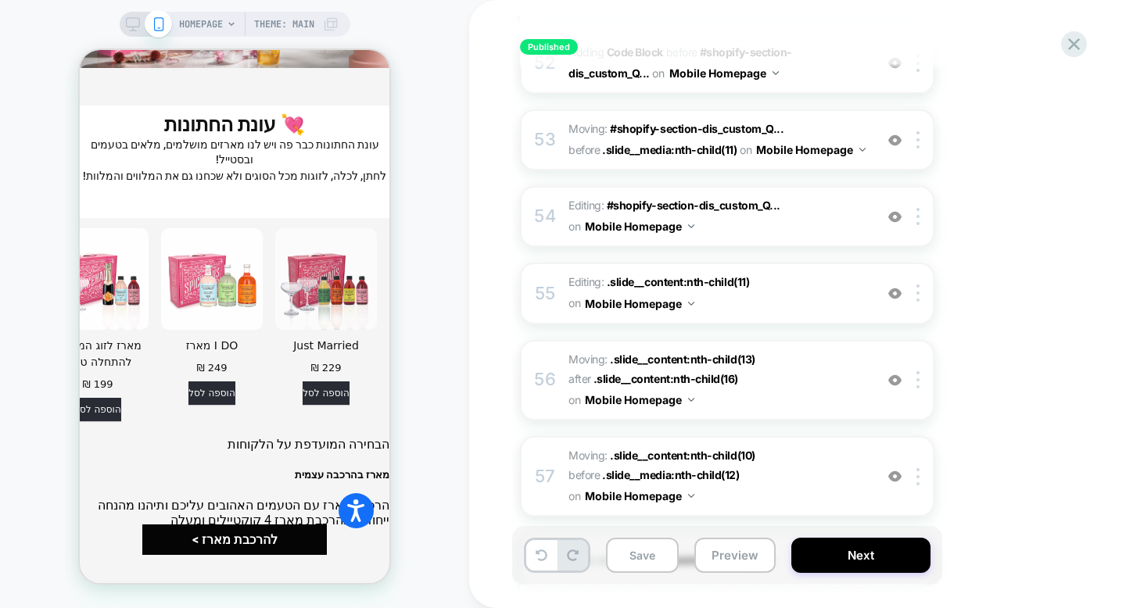
scroll to position [4106, 0]
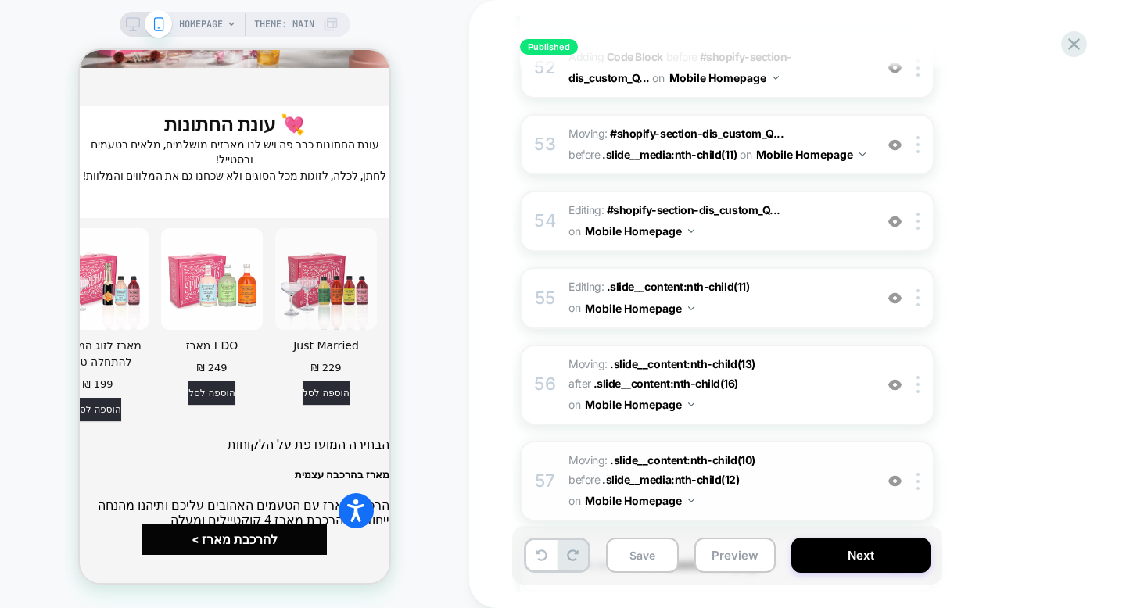
click at [745, 450] on span "Moving: .slide__content:nth-child(10) .slide__content:nth-child(10) before .sli…" at bounding box center [717, 481] width 298 height 62
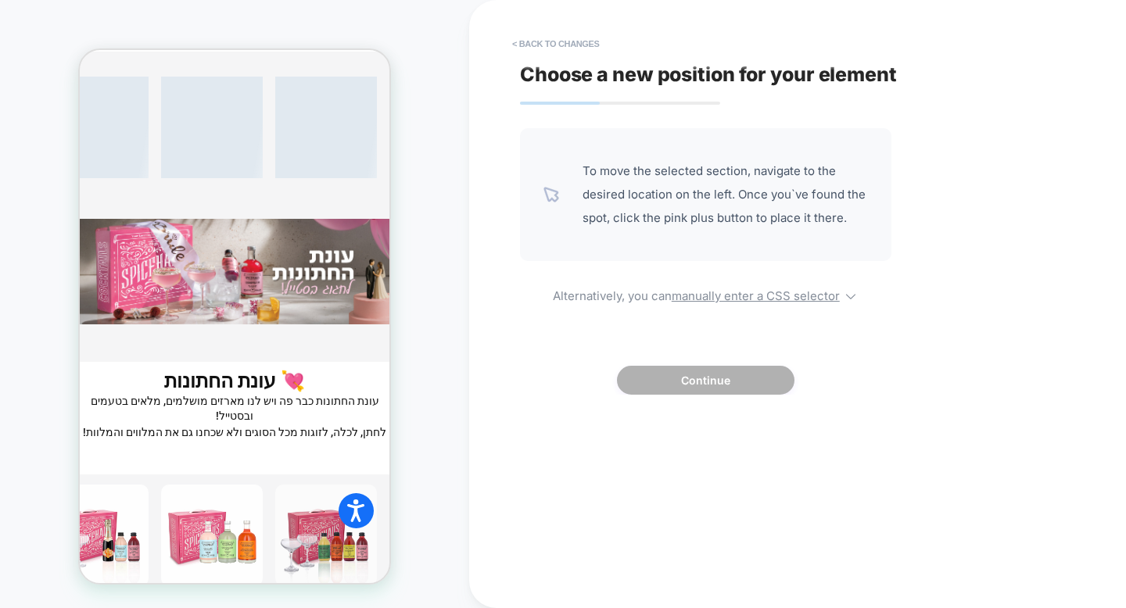
scroll to position [4879, 0]
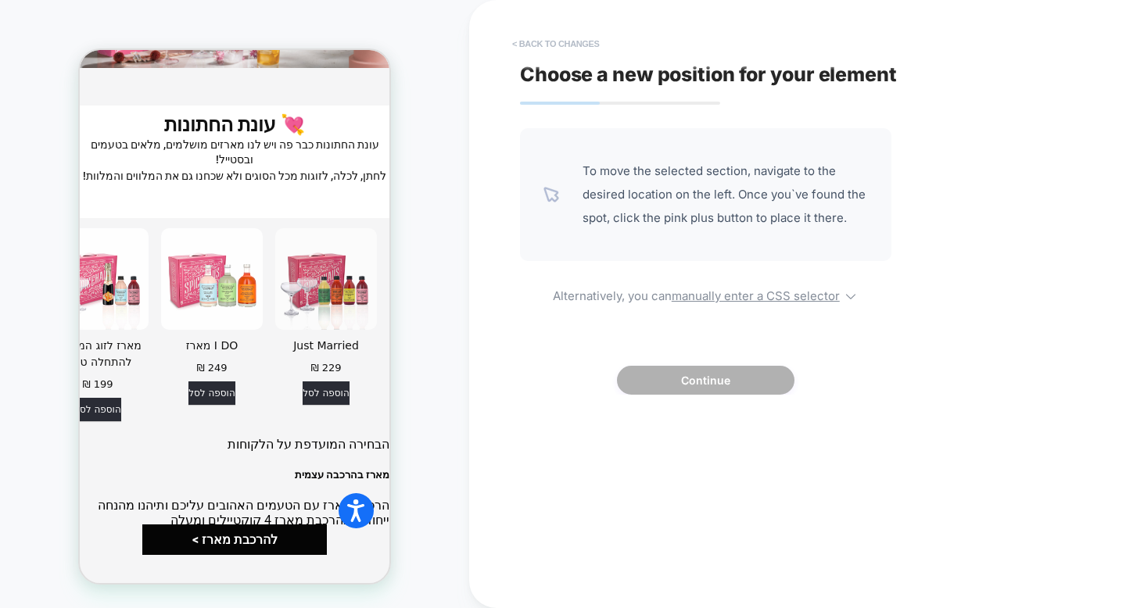
click at [571, 53] on button "< Back to changes" at bounding box center [555, 43] width 103 height 25
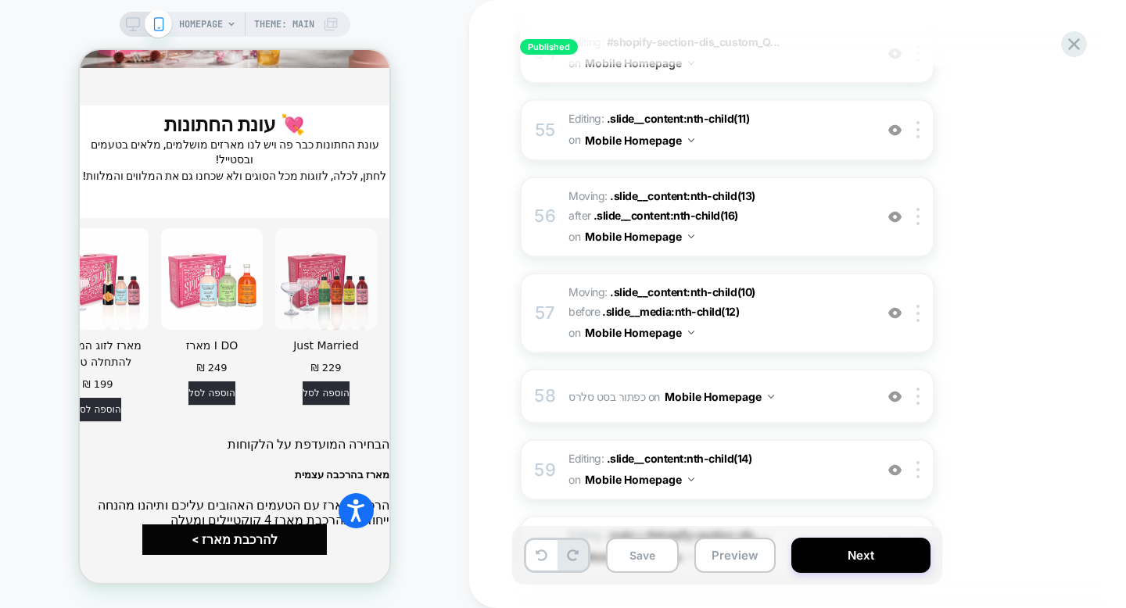
scroll to position [4272, 0]
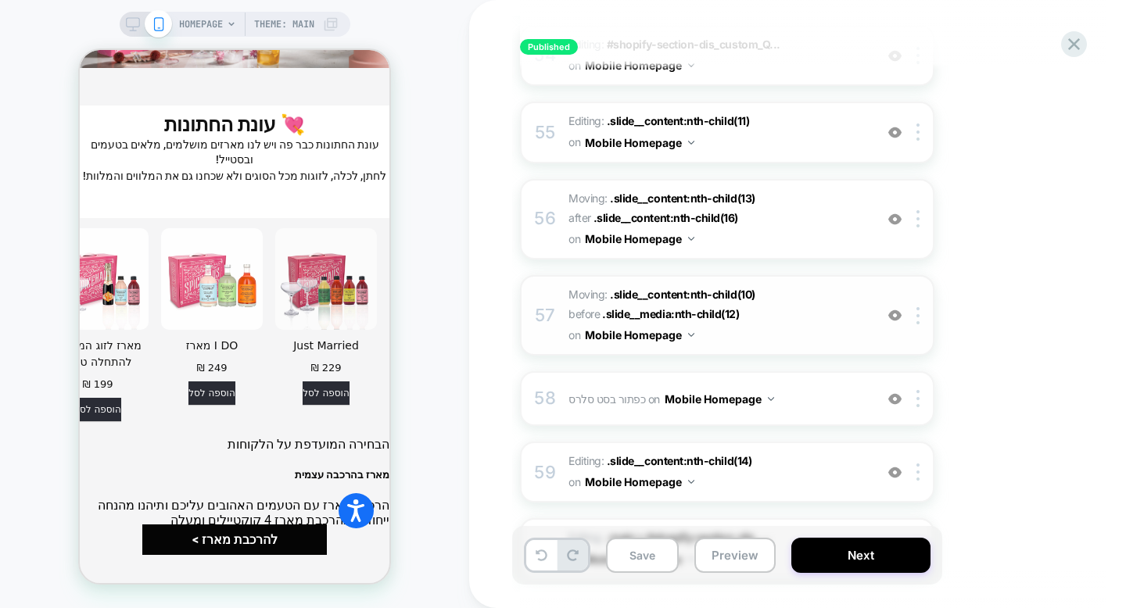
click at [894, 309] on img at bounding box center [894, 315] width 13 height 13
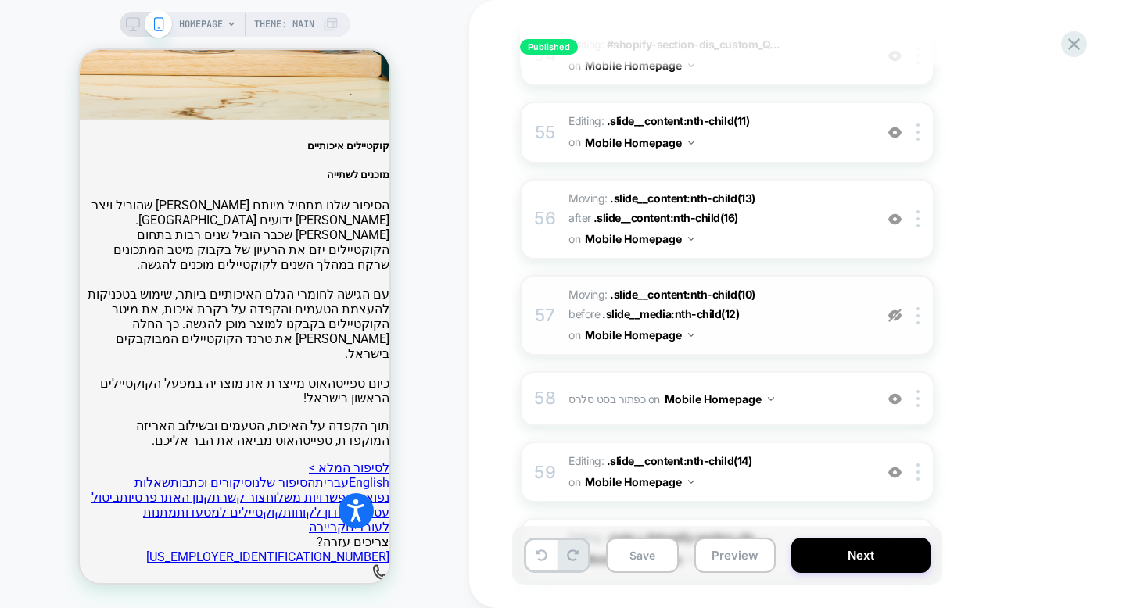
scroll to position [6249, 0]
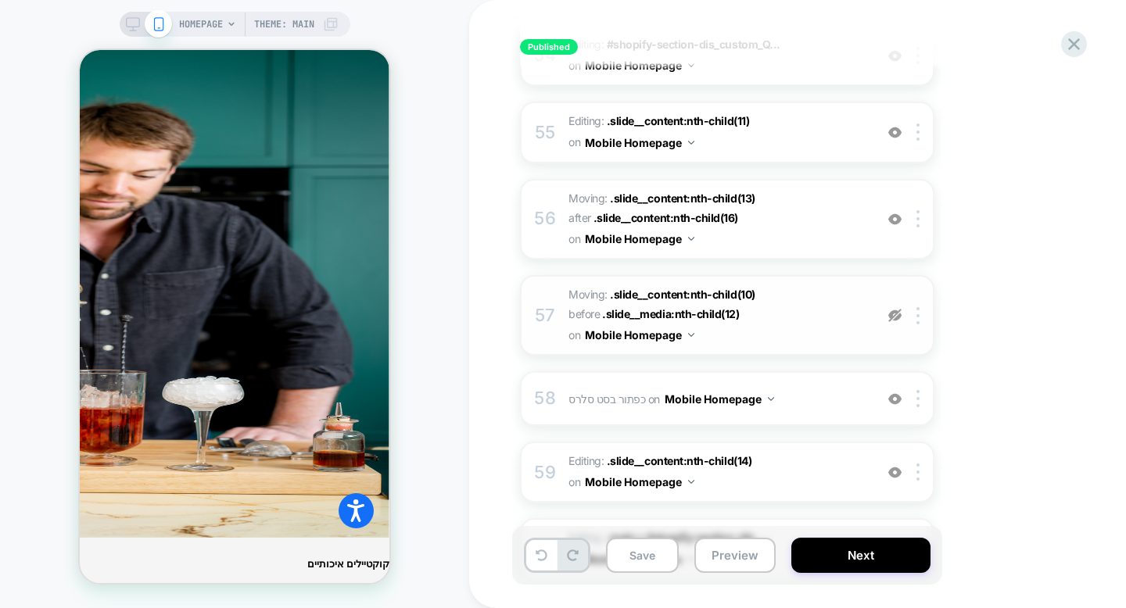
click at [897, 309] on img at bounding box center [894, 315] width 13 height 13
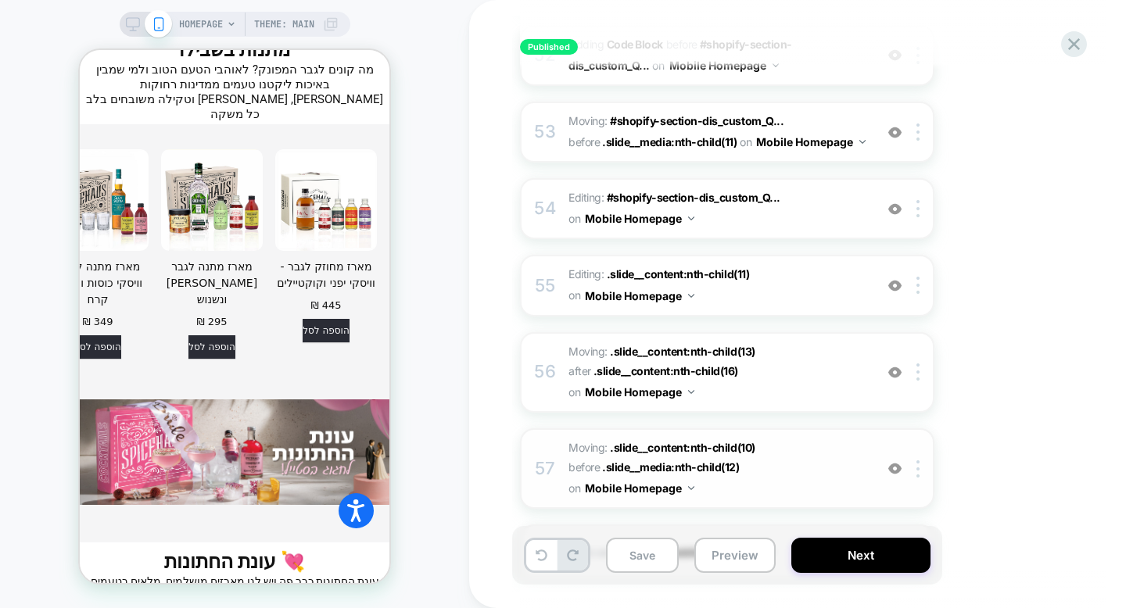
scroll to position [4035, 0]
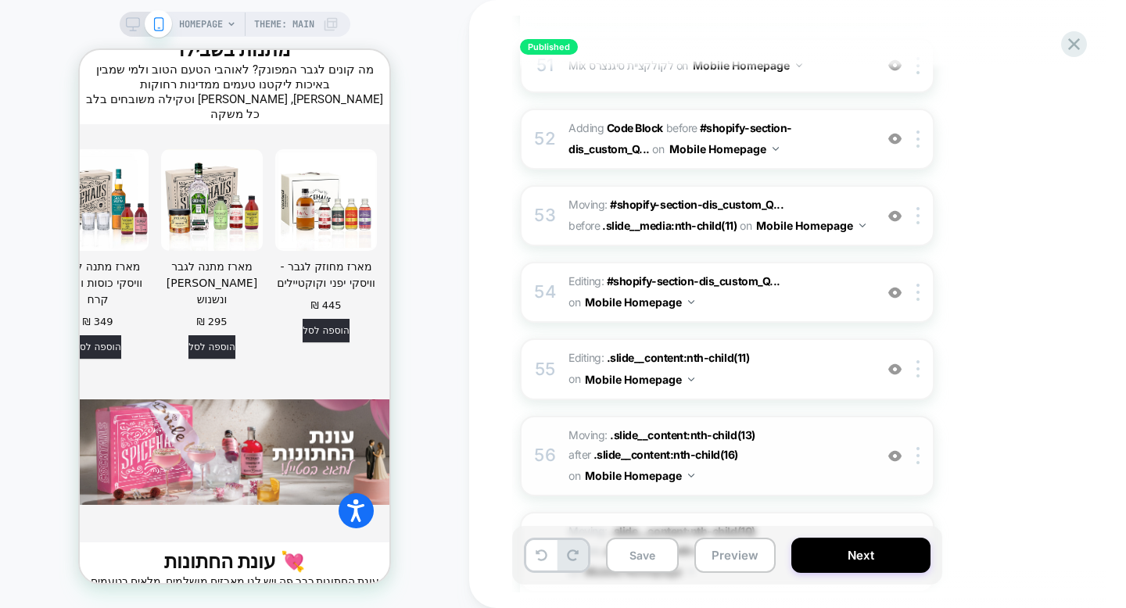
click at [770, 425] on span "Moving: .slide__content:nth-child(13) .slide__content:nth-child(13) after .slid…" at bounding box center [717, 456] width 298 height 62
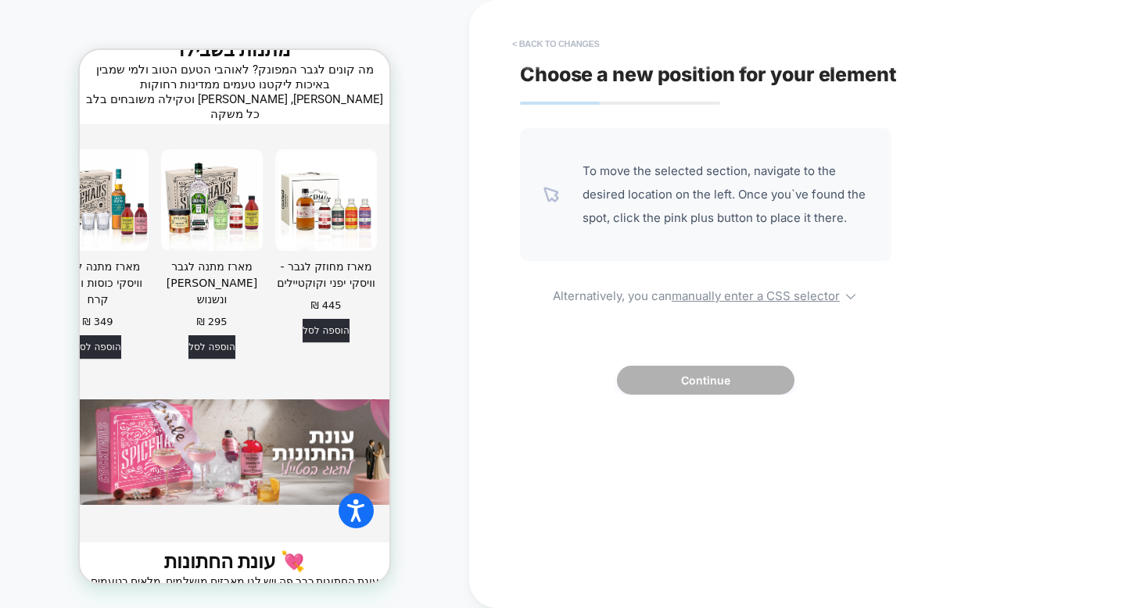
click at [0, 0] on button "< Back to changes" at bounding box center [0, 0] width 0 height 0
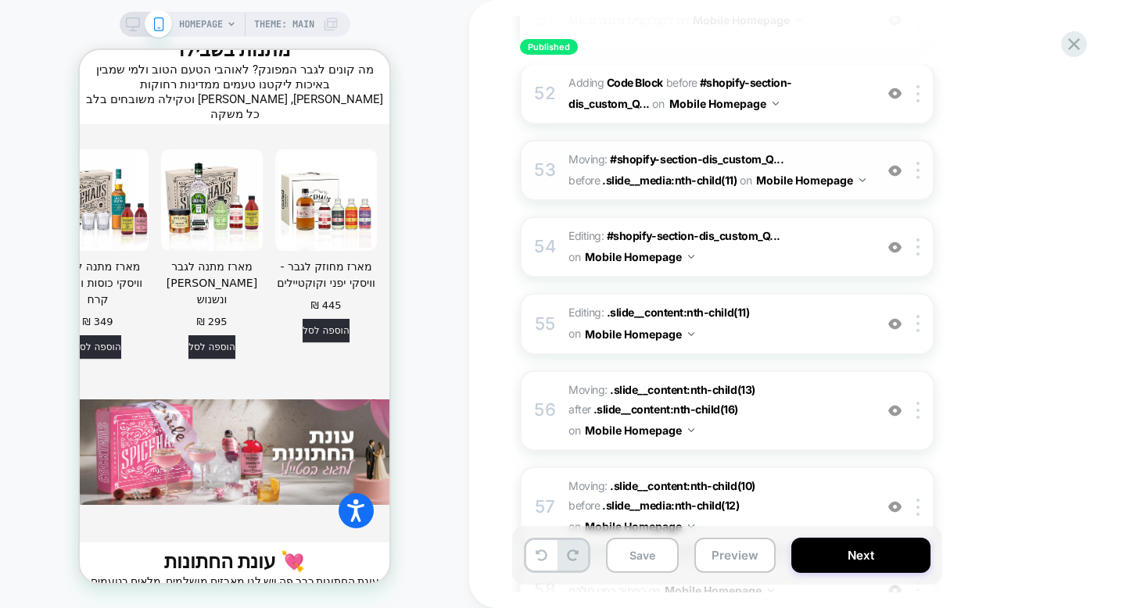
scroll to position [4078, 0]
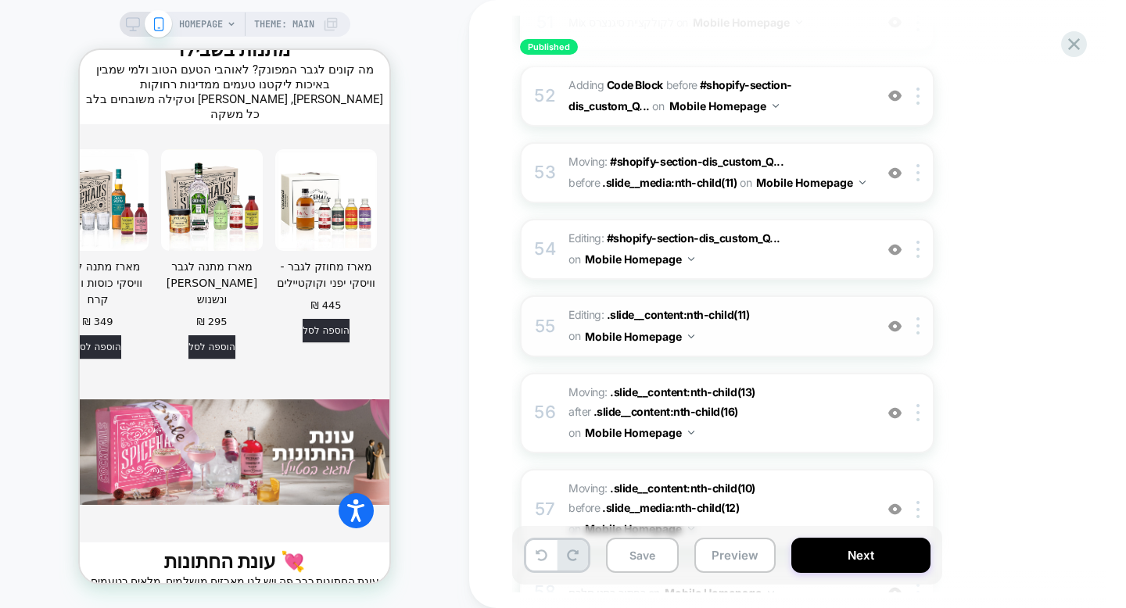
click at [758, 305] on span "Editing : .slide__content:nth-child(11) .slide__content:nth-child(11) on Mobile…" at bounding box center [717, 326] width 298 height 42
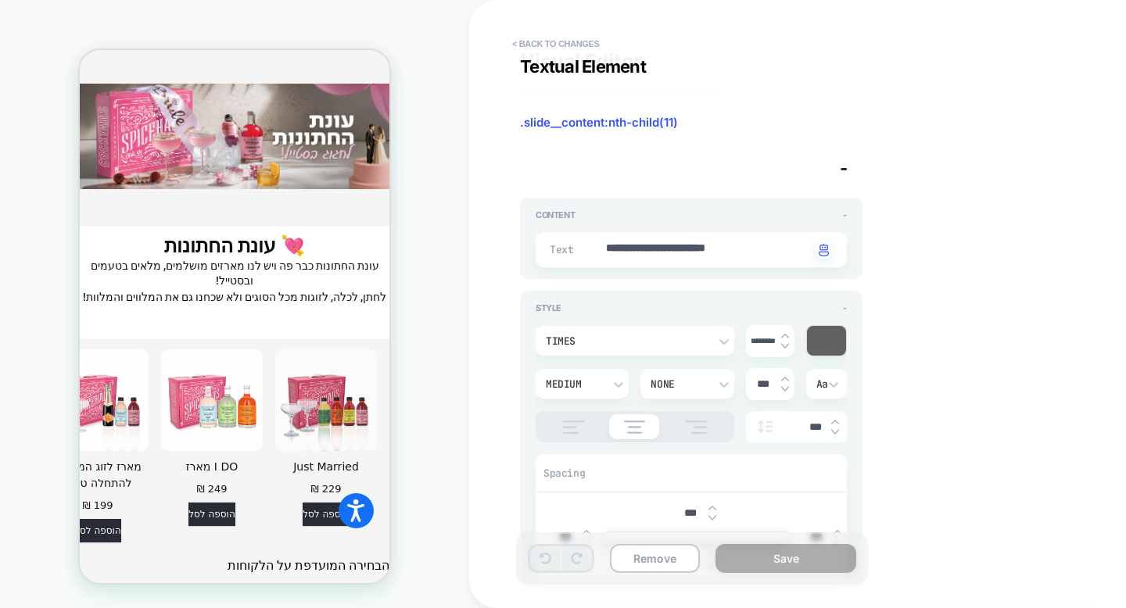
scroll to position [0, 0]
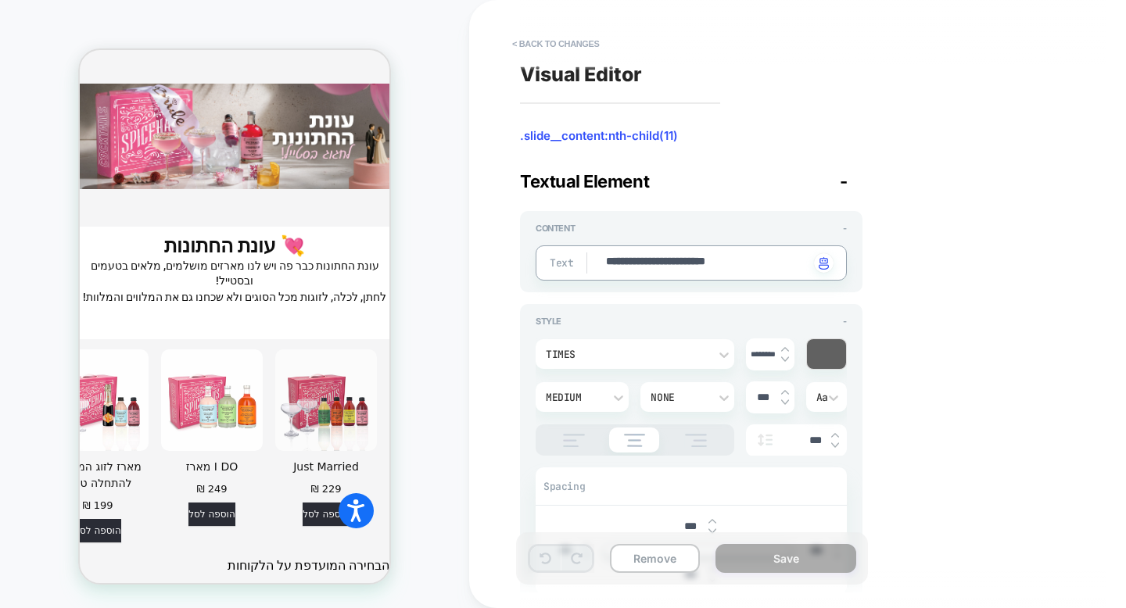
click at [663, 263] on textarea "**********" at bounding box center [706, 263] width 205 height 18
type textarea "*"
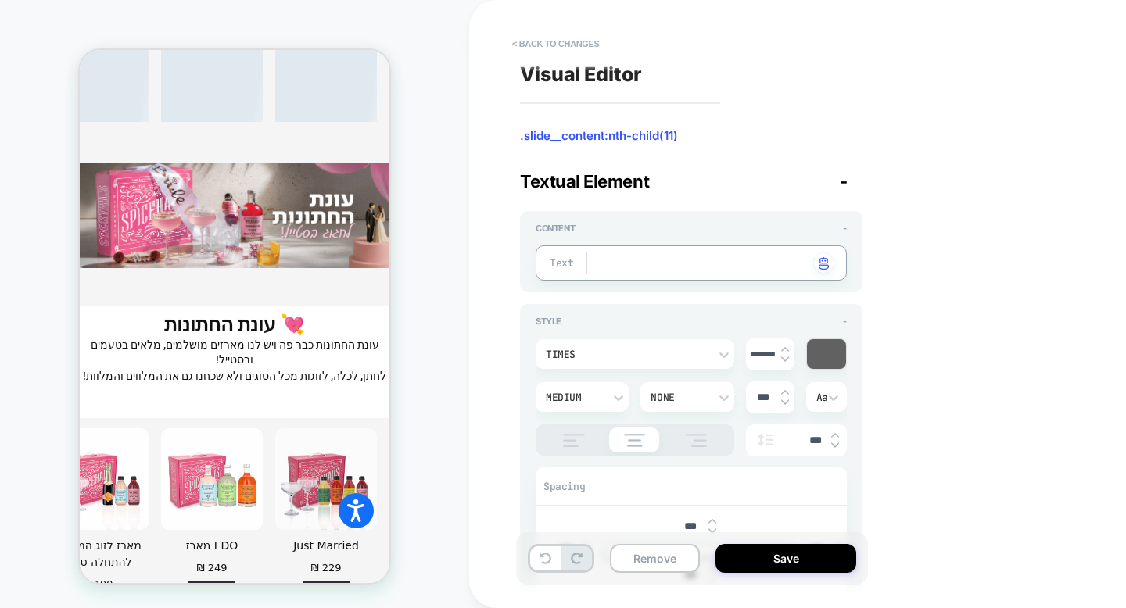
scroll to position [4744, 0]
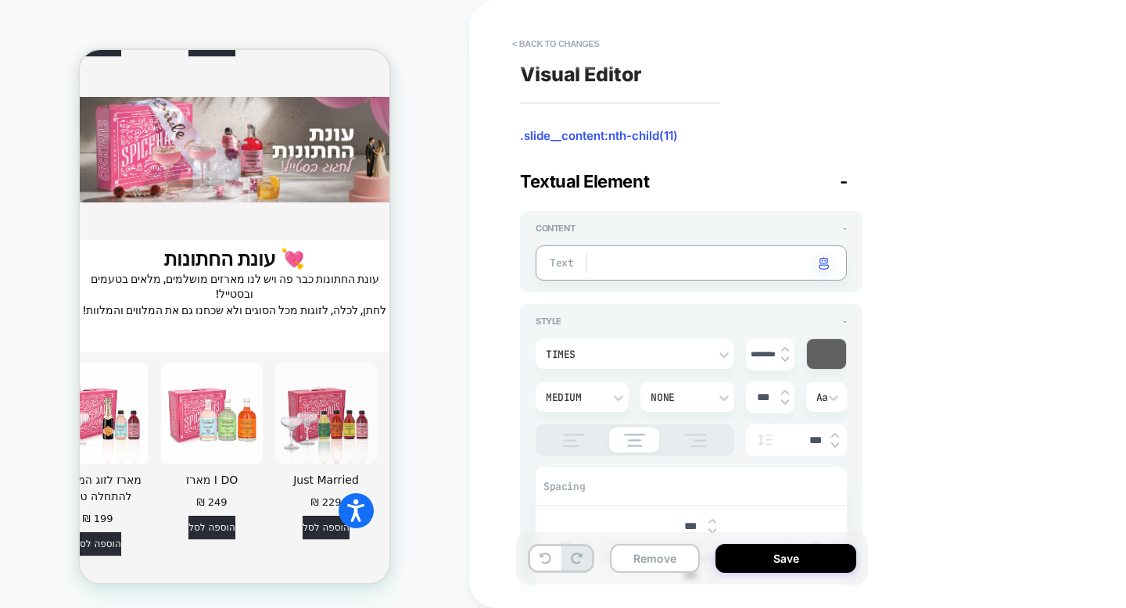
type textarea "*"
type textarea "**********"
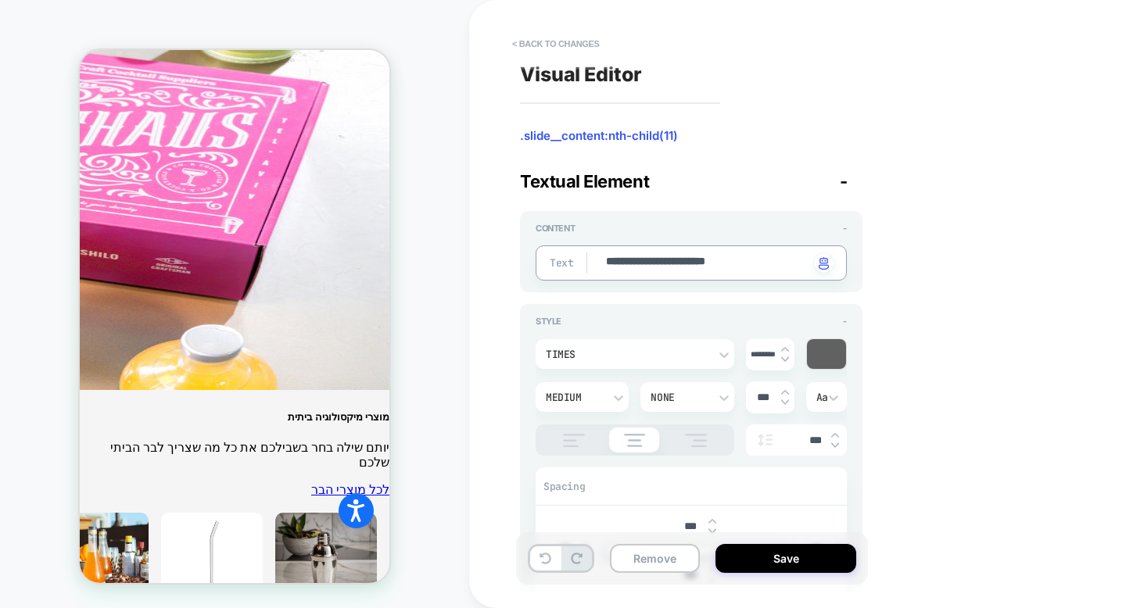
scroll to position [5571, 0]
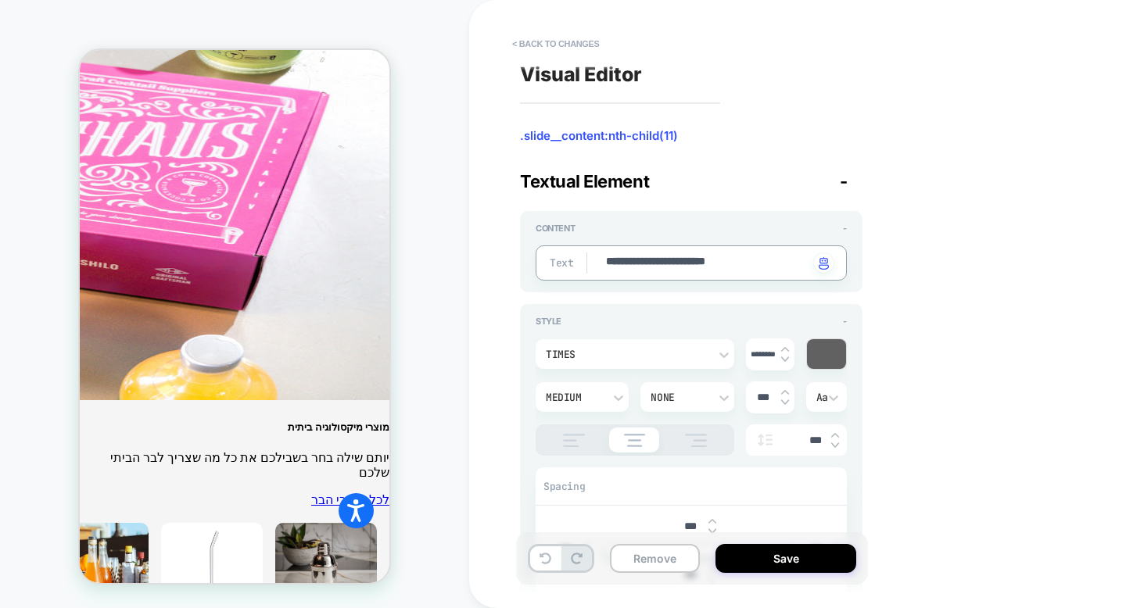
type textarea "*"
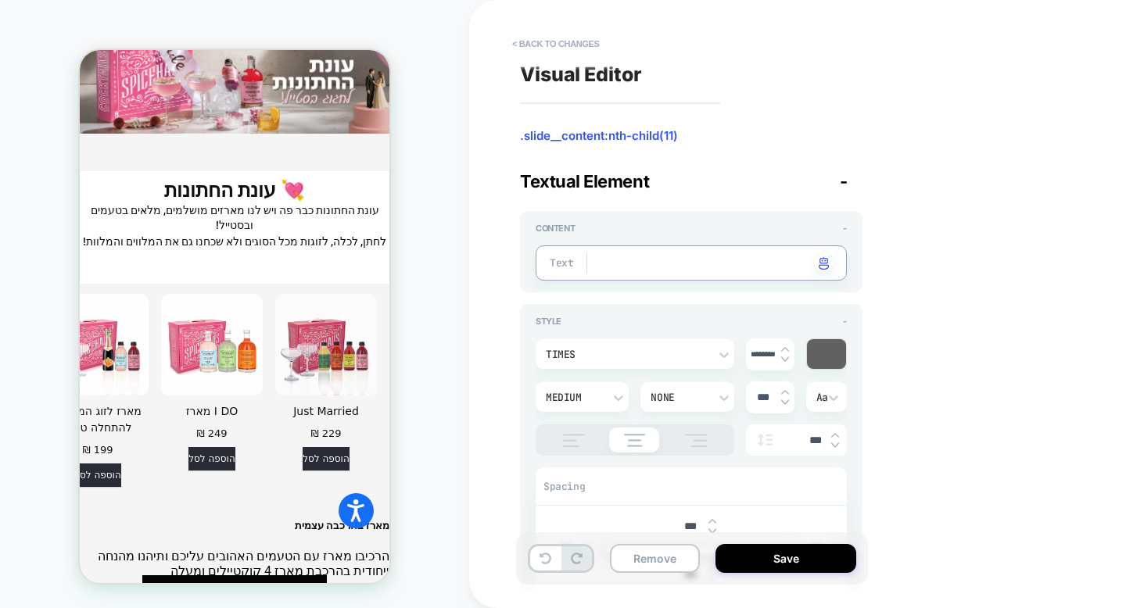
scroll to position [4815, 0]
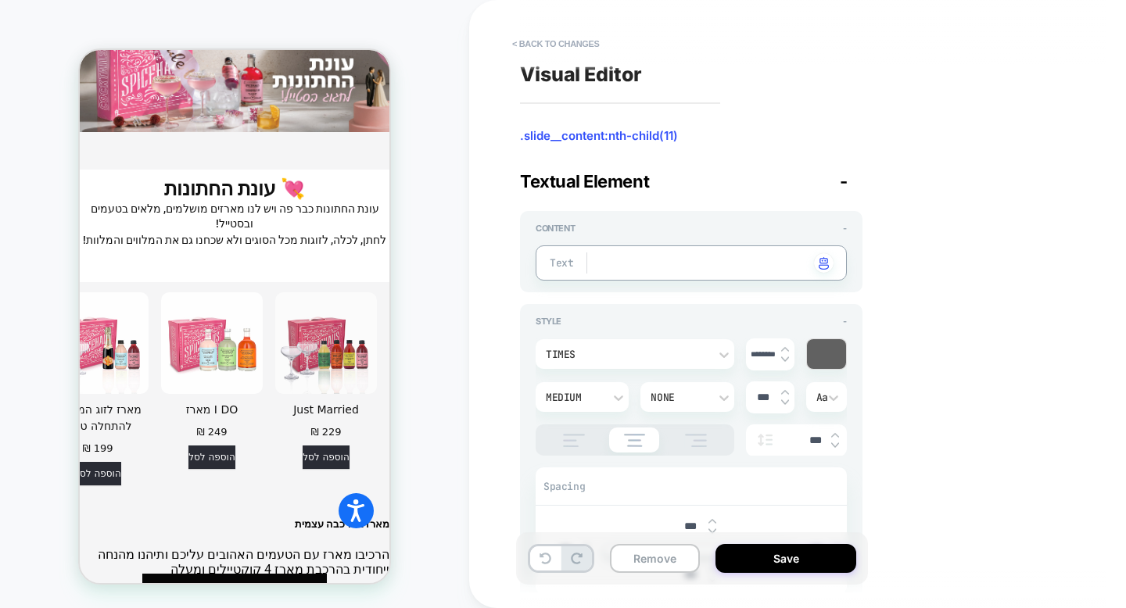
click at [654, 264] on textarea at bounding box center [706, 263] width 205 height 18
type textarea "*"
type textarea "**********"
type textarea "*"
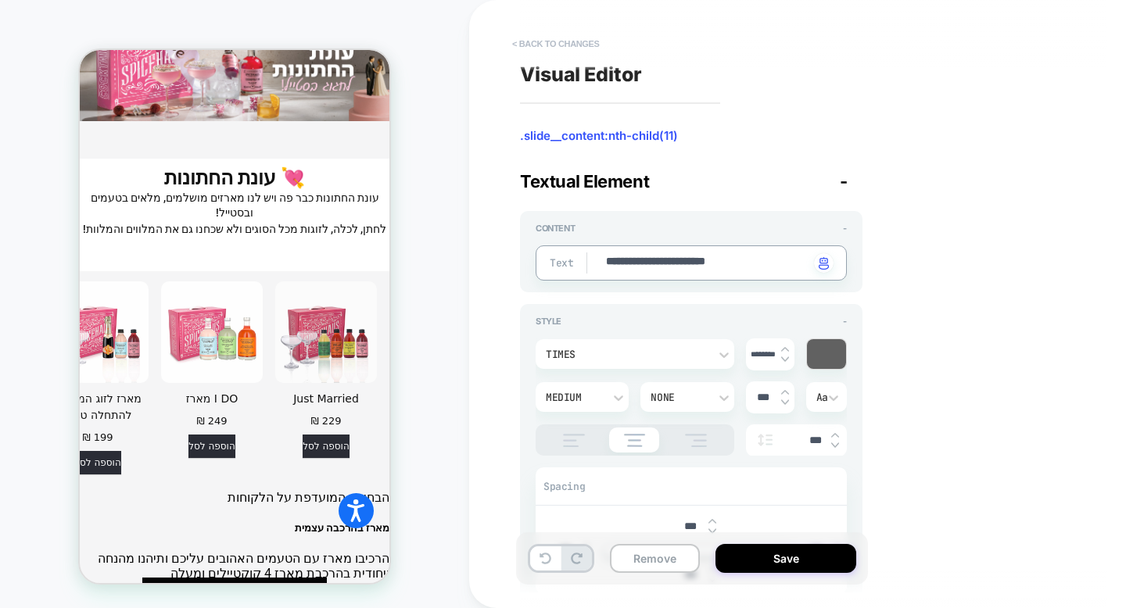
scroll to position [4828, 0]
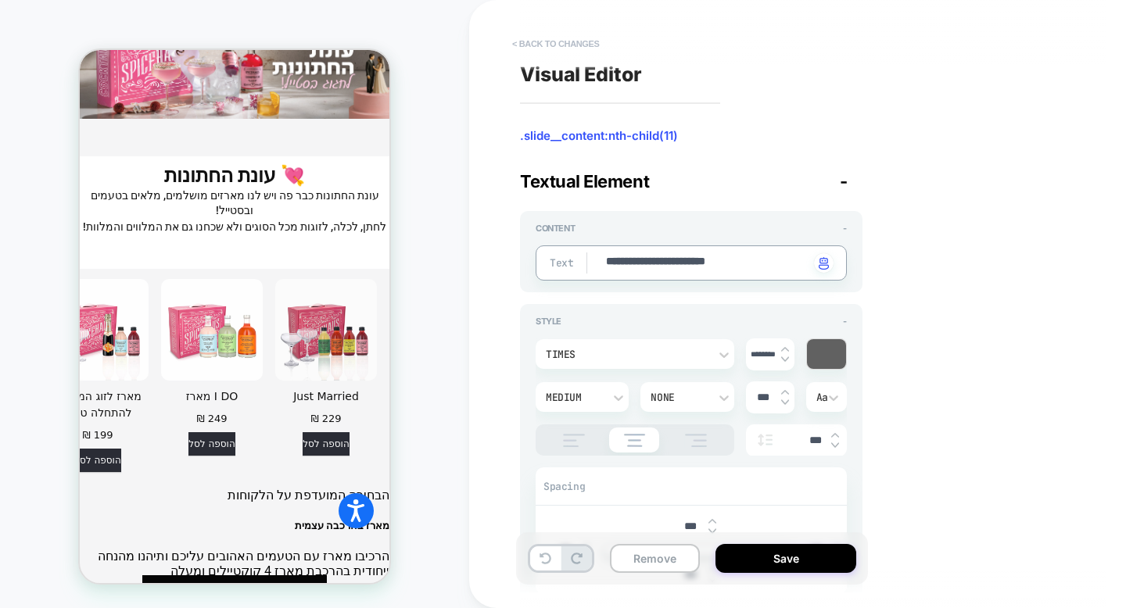
type textarea "**********"
type textarea "*"
click at [566, 45] on button "< Back to changes" at bounding box center [555, 43] width 103 height 25
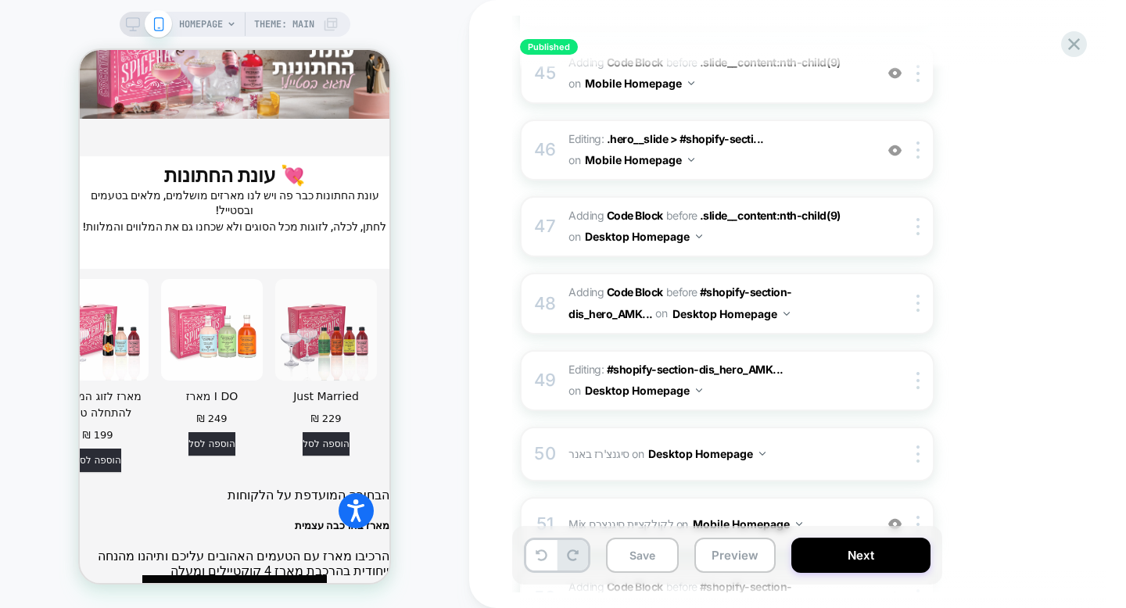
scroll to position [3561, 0]
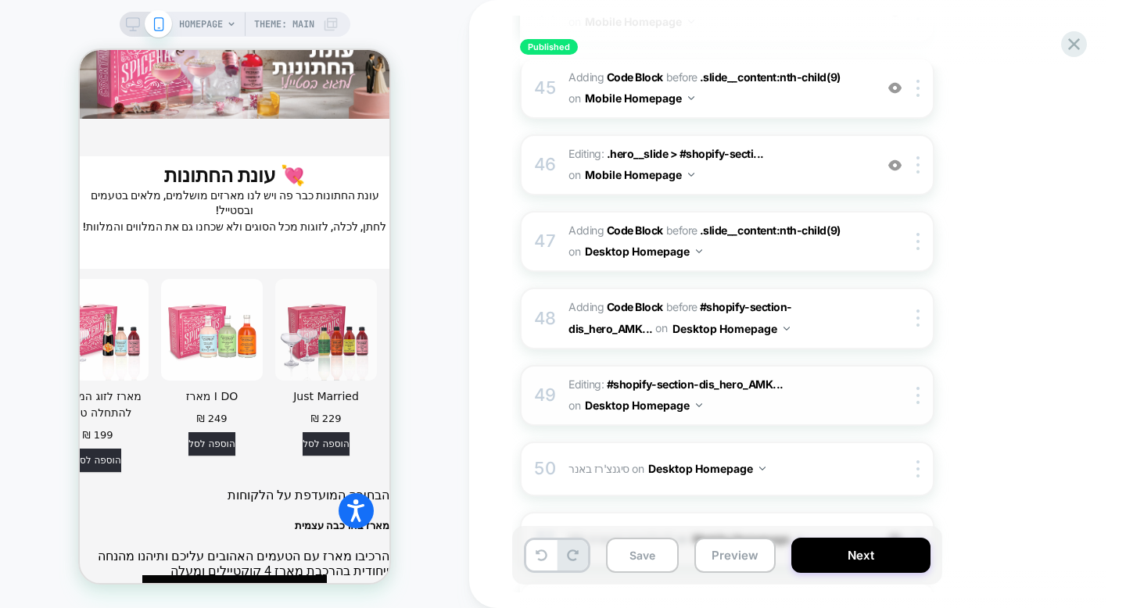
click at [608, 365] on div "49 Editing : #shopify-section-dis_hero_AMK... #shopify-section-dis_hero_AMKH8z …" at bounding box center [727, 395] width 414 height 61
click at [789, 374] on span "Editing : #shopify-section-dis_hero_AMK... #shopify-section-dis_hero_AMKH8z > #…" at bounding box center [717, 395] width 298 height 42
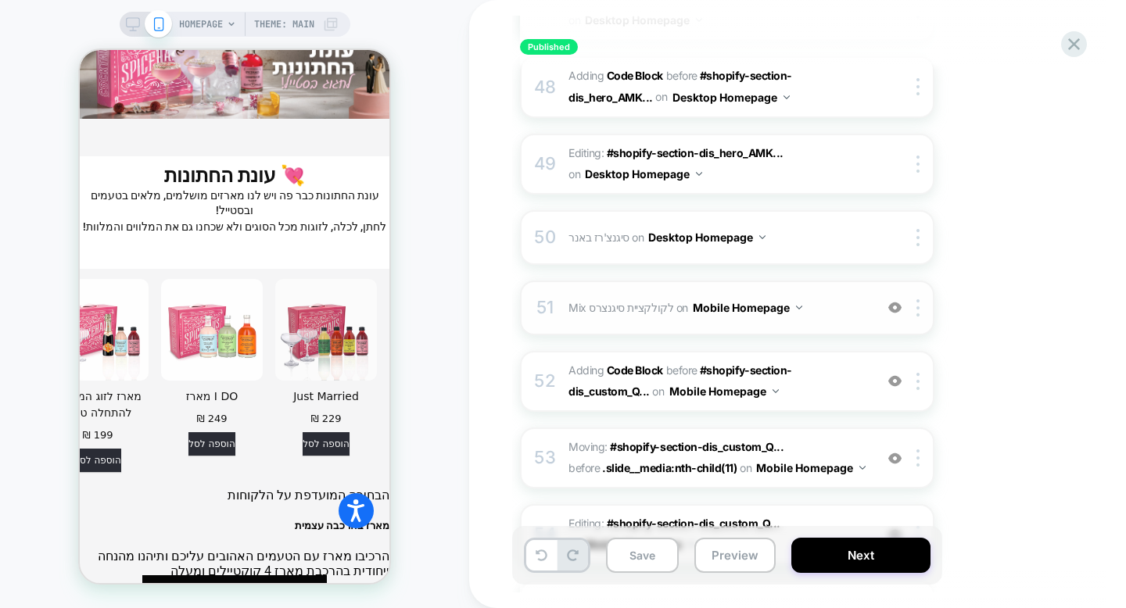
scroll to position [3792, 0]
click at [835, 281] on div "51 Mix לקולקציית סיגנצרס Adding Mix BEFORE #_loomi_addon_[PHONE_NUMBER] on Mobi…" at bounding box center [727, 308] width 414 height 55
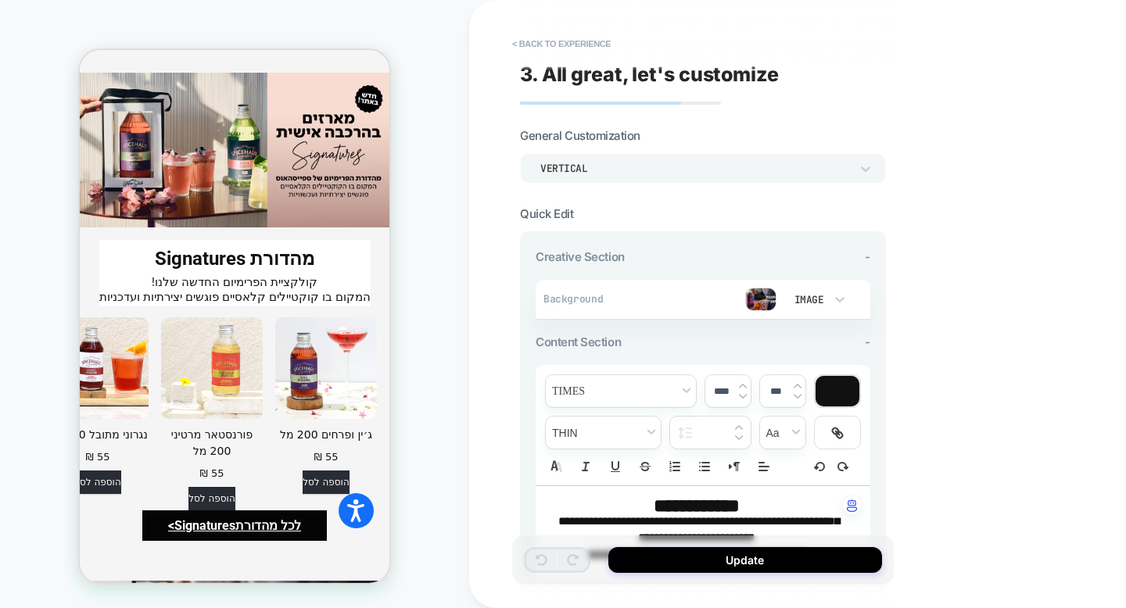
scroll to position [3688, 0]
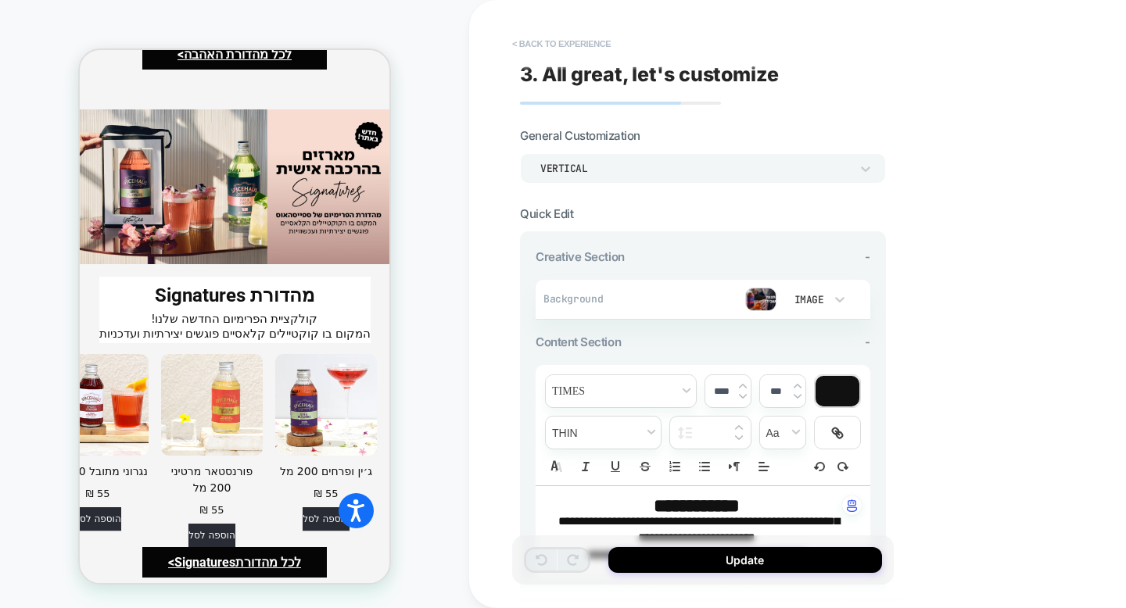
click at [542, 51] on button "< Back to experience" at bounding box center [561, 43] width 114 height 25
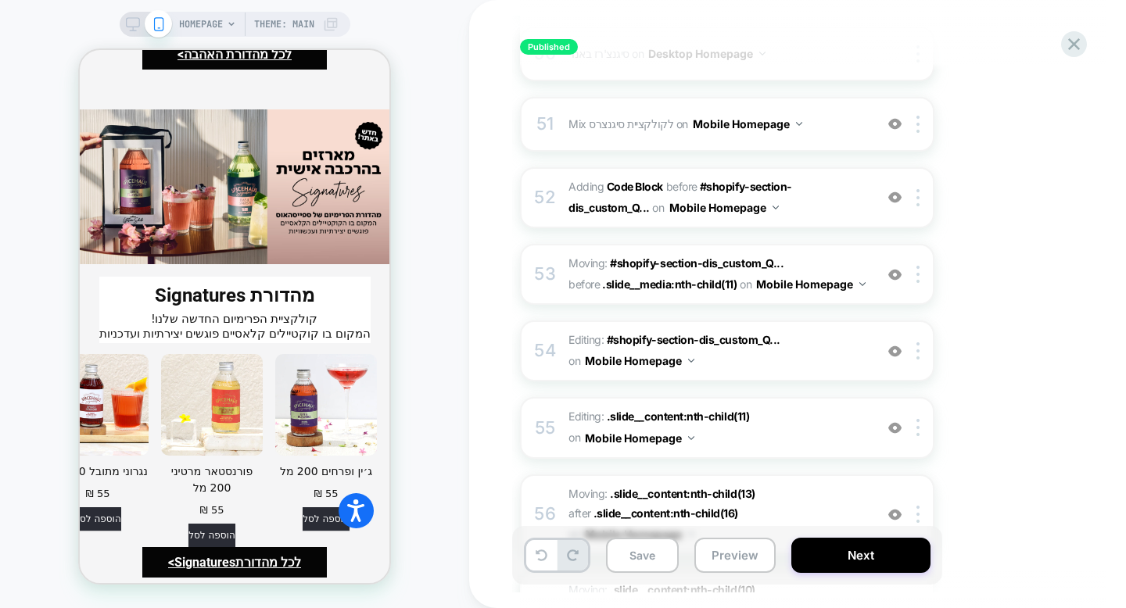
scroll to position [3992, 0]
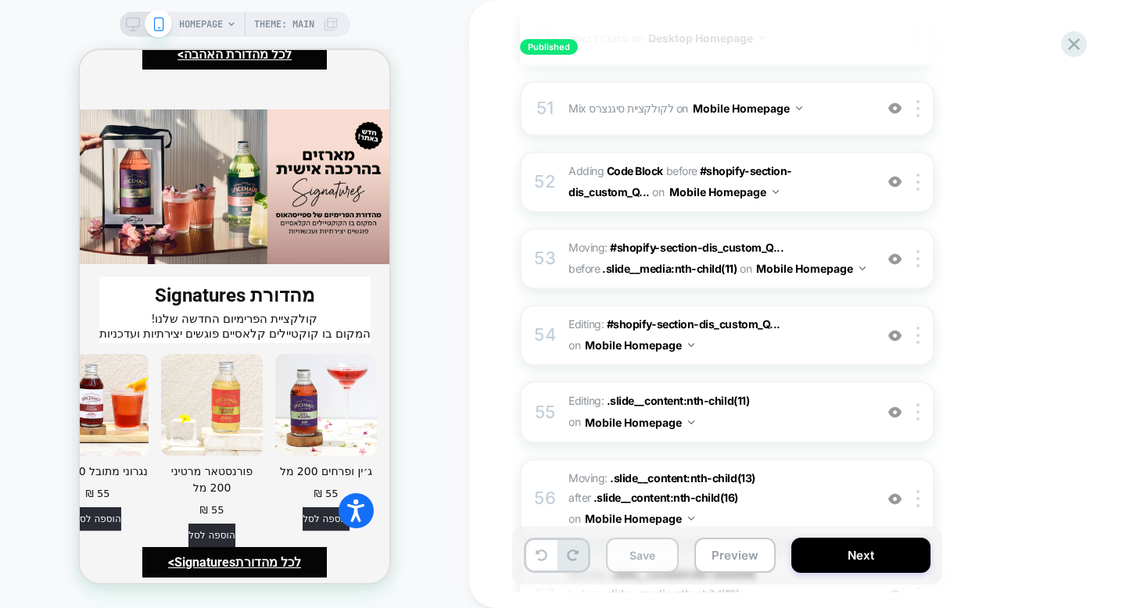
click at [662, 564] on button "Save" at bounding box center [642, 555] width 73 height 35
click at [644, 551] on button "Save" at bounding box center [642, 555] width 73 height 35
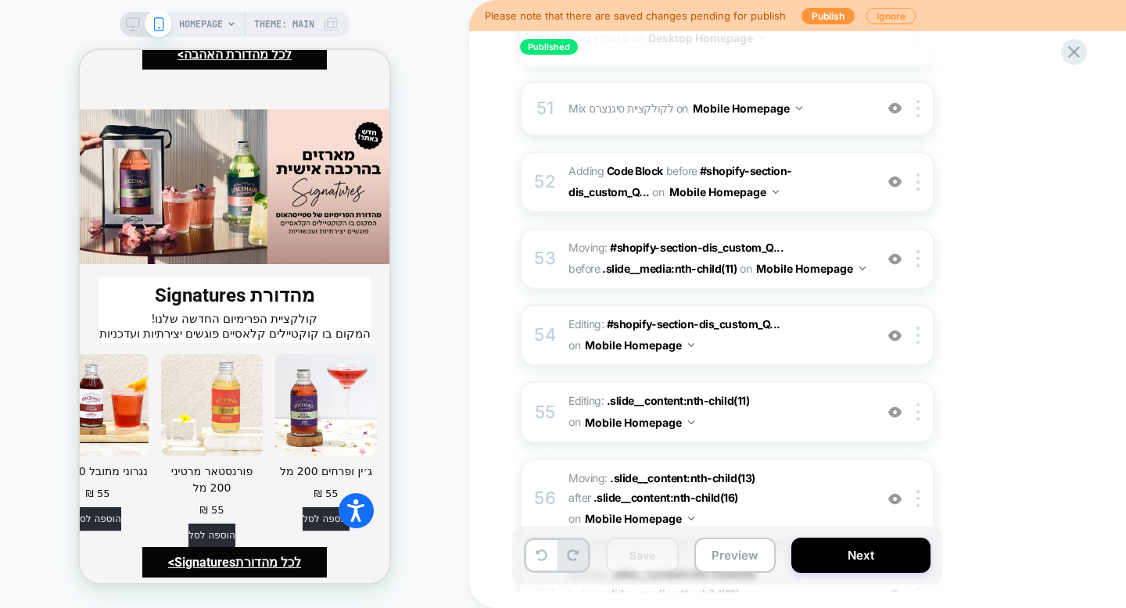
click at [811, 97] on span "Mix לקולקציית סיגנצרס Adding Mix BEFORE #_loomi_addon_[PHONE_NUMBER] on Mobile …" at bounding box center [717, 108] width 298 height 23
click at [0, 0] on div "Published Home Page - New Design Click to edit experience details + Add more in…" at bounding box center [0, 0] width 0 height 0
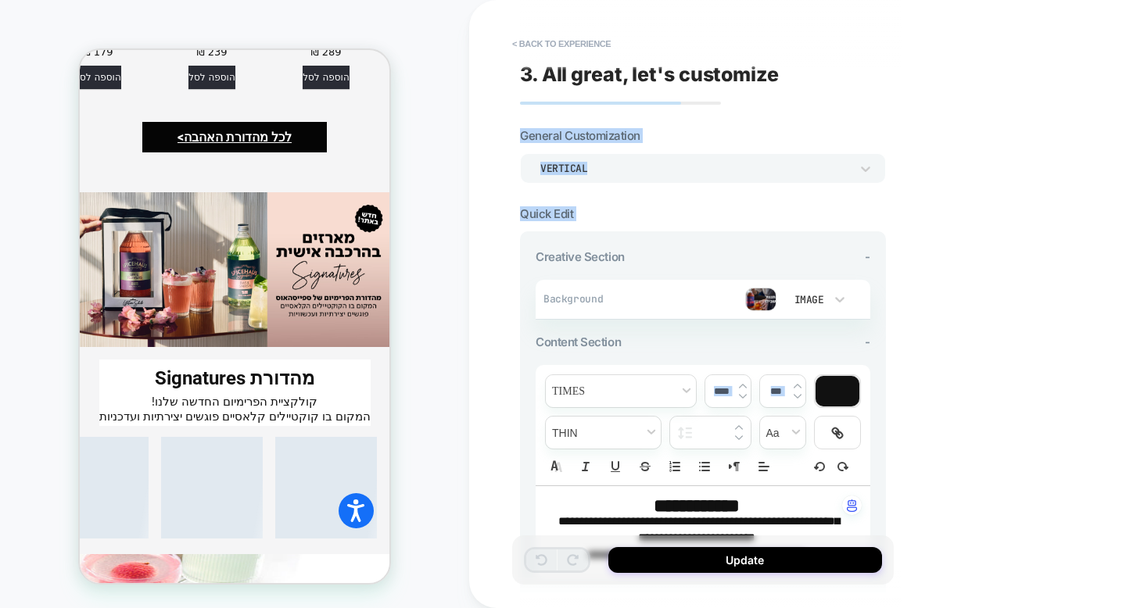
scroll to position [3688, 0]
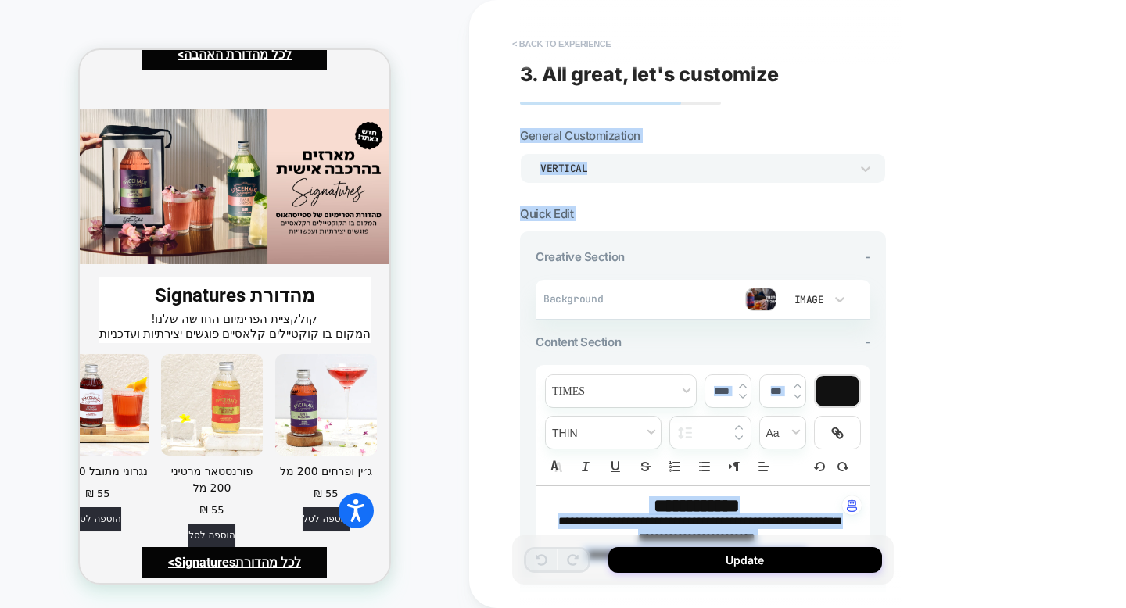
click at [575, 34] on button "< Back to experience" at bounding box center [561, 43] width 114 height 25
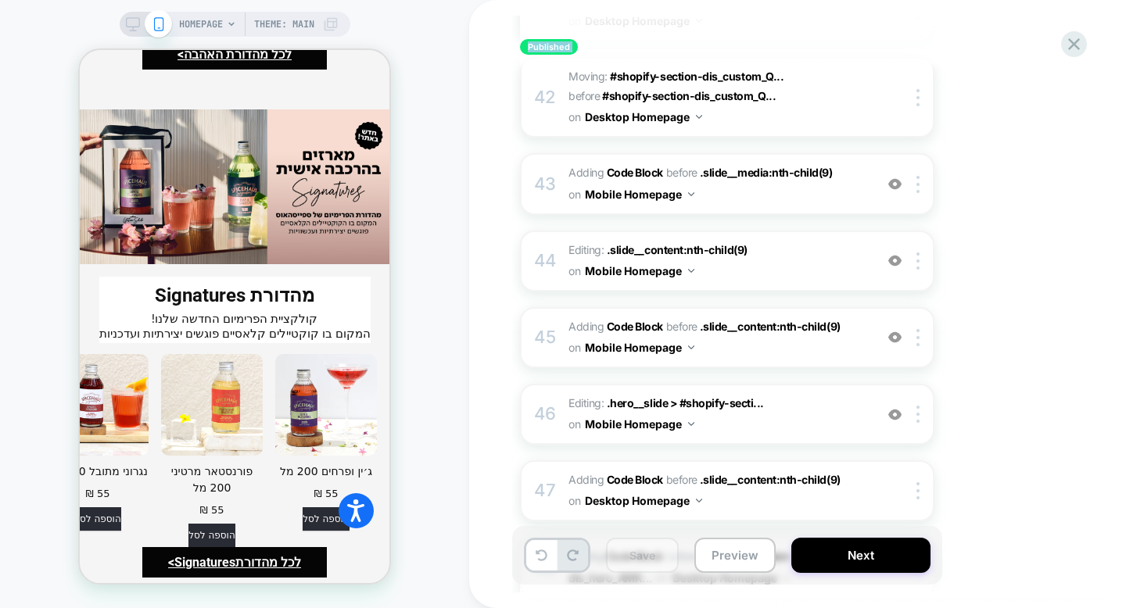
scroll to position [3306, 0]
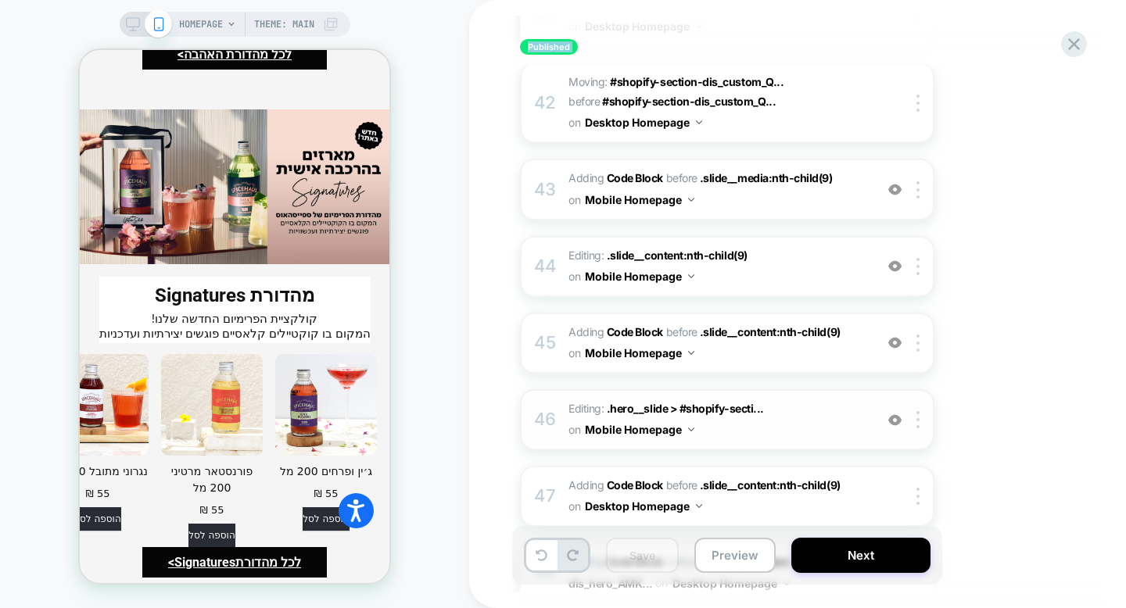
click at [851, 399] on span "Editing : .hero__slide > #shopify-secti... .hero__slide > #shopify-section-dis_…" at bounding box center [717, 420] width 298 height 42
click at [558, 389] on div "46 Editing : .hero__slide > #shopify-secti... .hero__slide > #shopify-section-d…" at bounding box center [727, 419] width 414 height 61
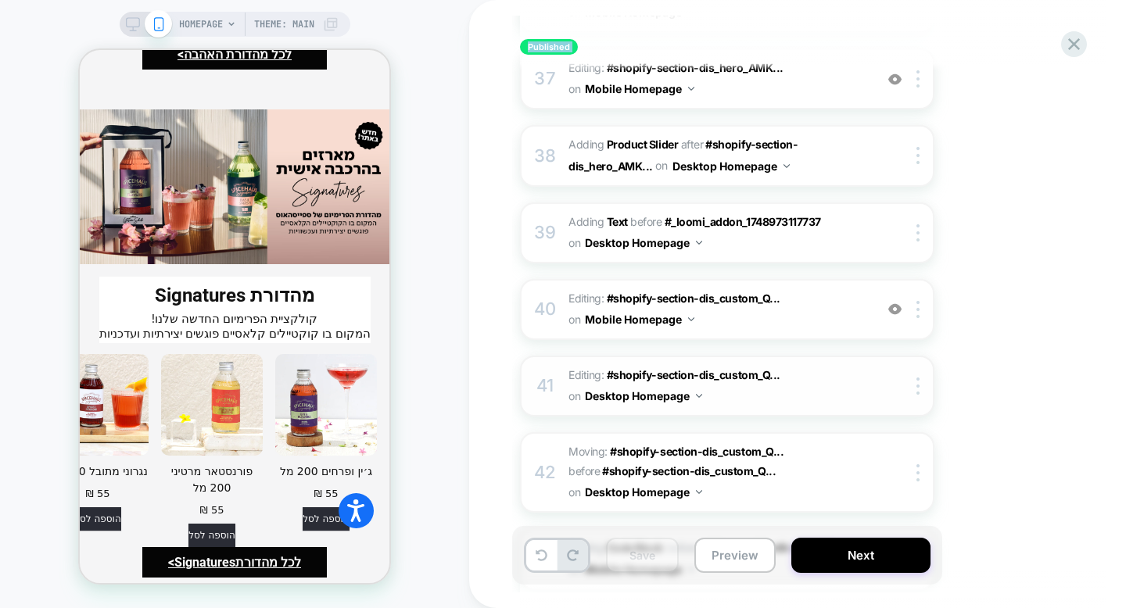
scroll to position [2929, 0]
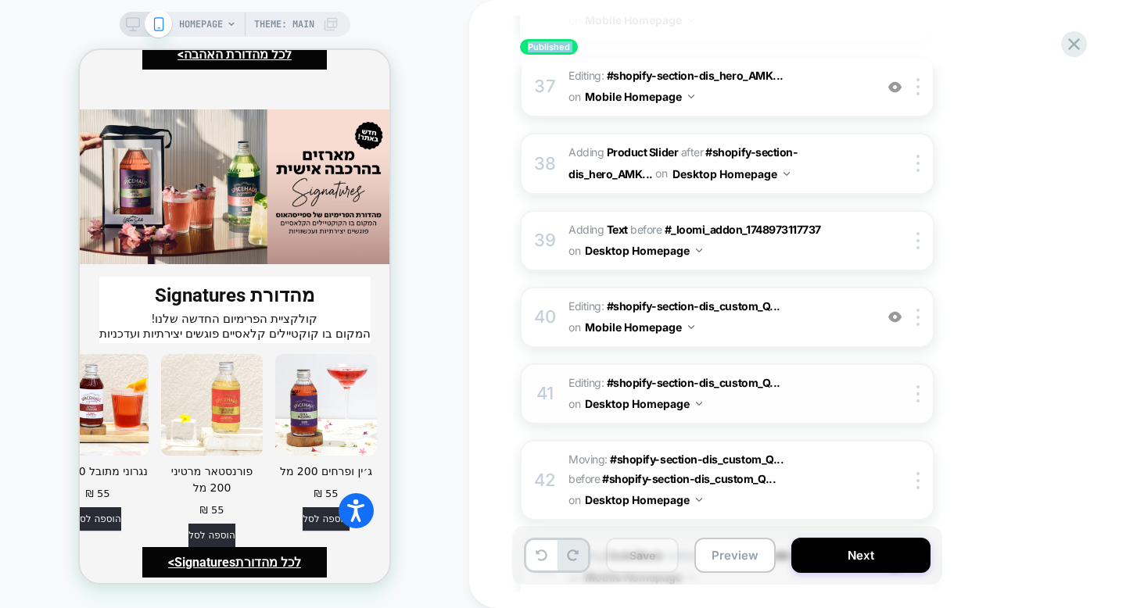
click at [816, 296] on span "Editing : #shopify-section-dis_custom_Q... #shopify-section-dis_custom_QcC7ix o…" at bounding box center [717, 317] width 298 height 42
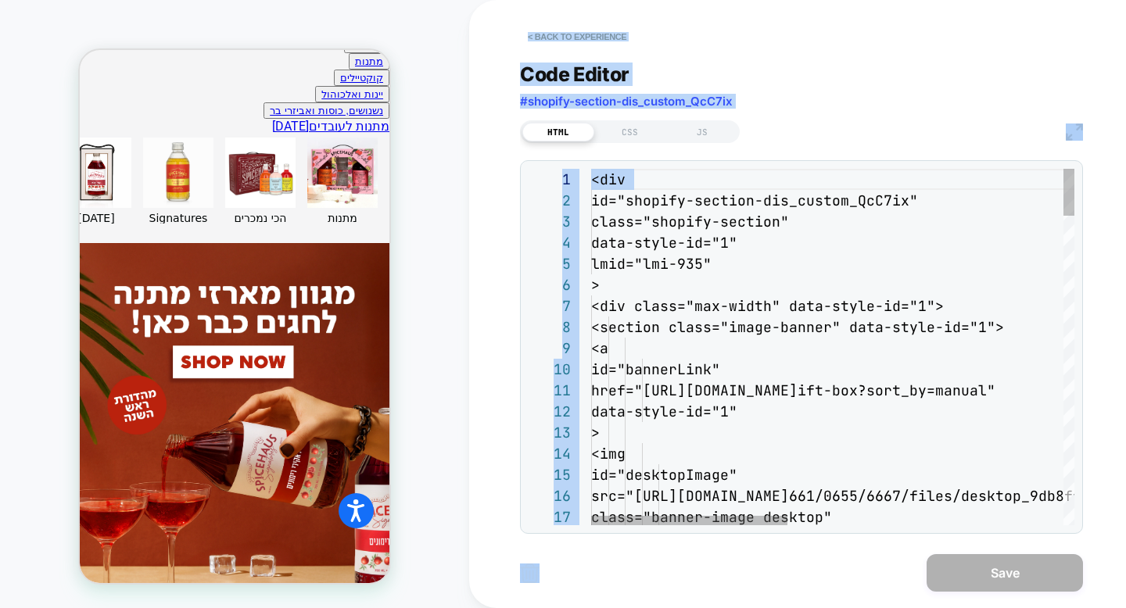
scroll to position [569, 0]
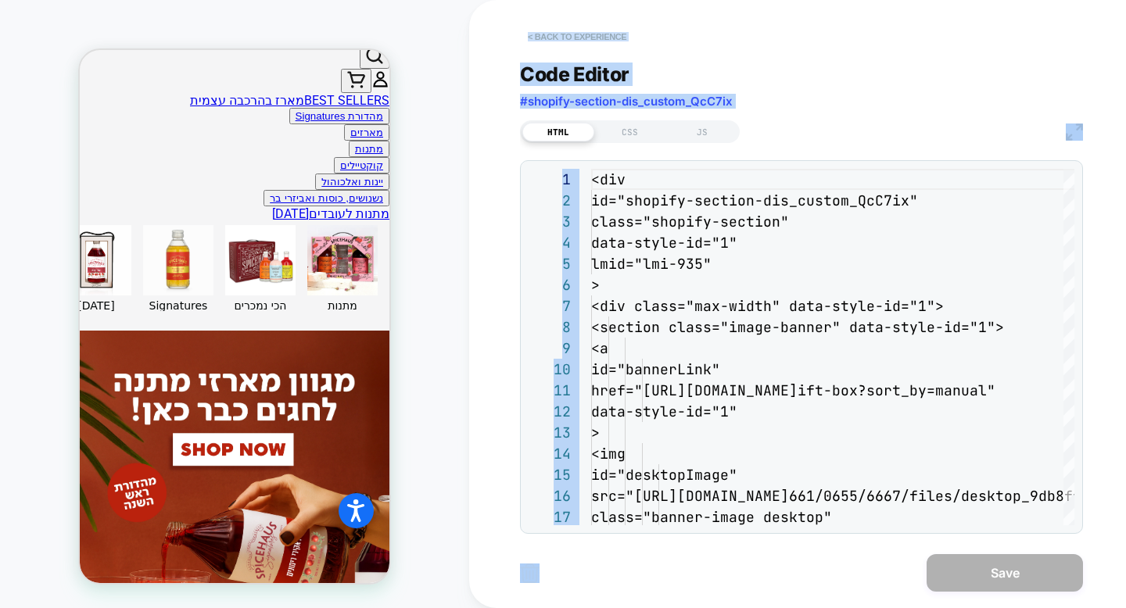
click at [581, 41] on button "< Back to experience" at bounding box center [577, 36] width 114 height 25
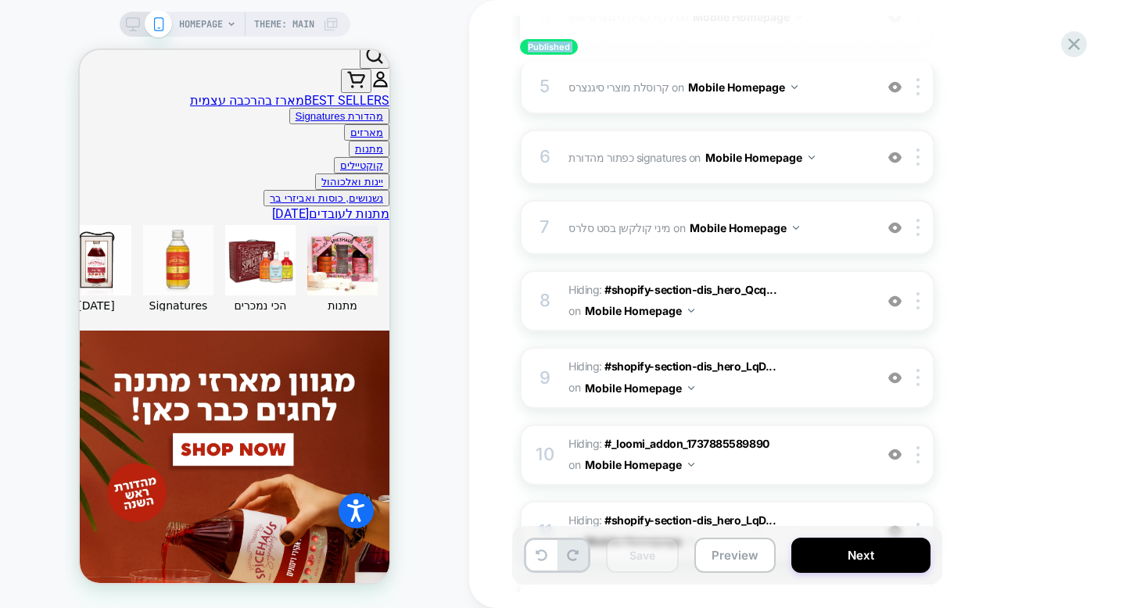
scroll to position [197, 0]
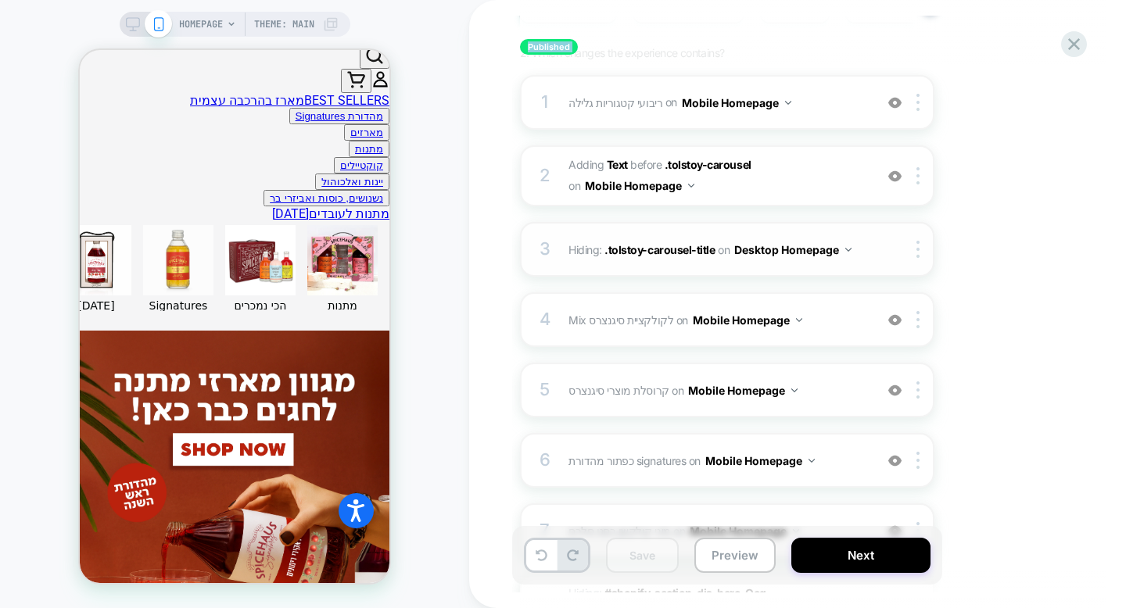
click at [580, 258] on span "Hiding : .tolstoy-carousel-title .tolstoy-carousel-title on Desktop Homepage" at bounding box center [717, 249] width 298 height 23
click at [654, 263] on div "3 Hiding : .tolstoy-carousel-title .tolstoy-carousel-title on Desktop Homepage …" at bounding box center [727, 249] width 414 height 55
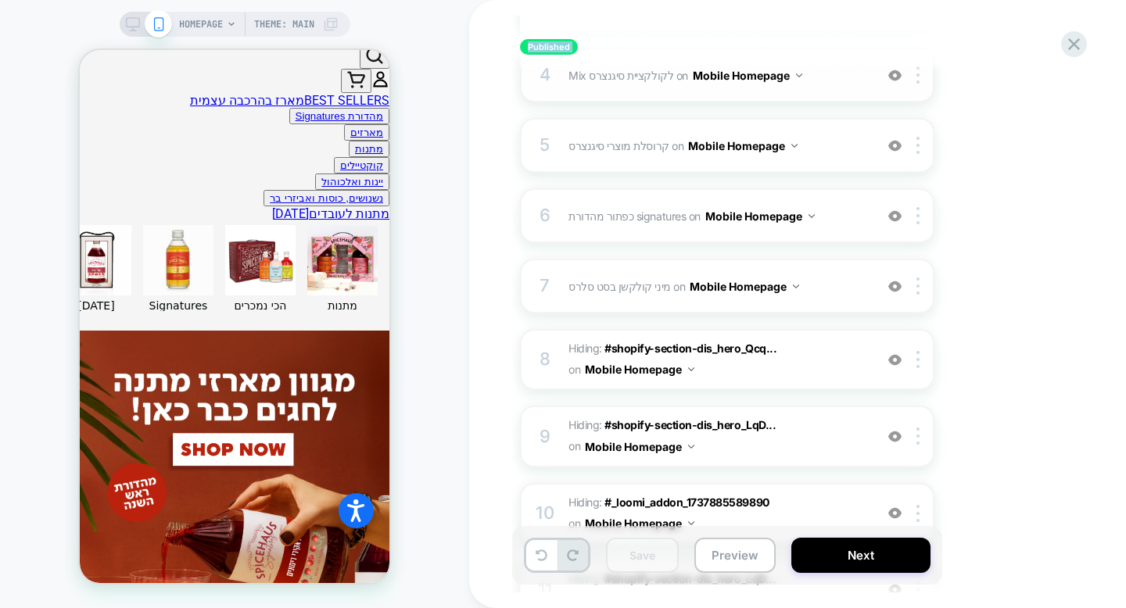
scroll to position [431, 0]
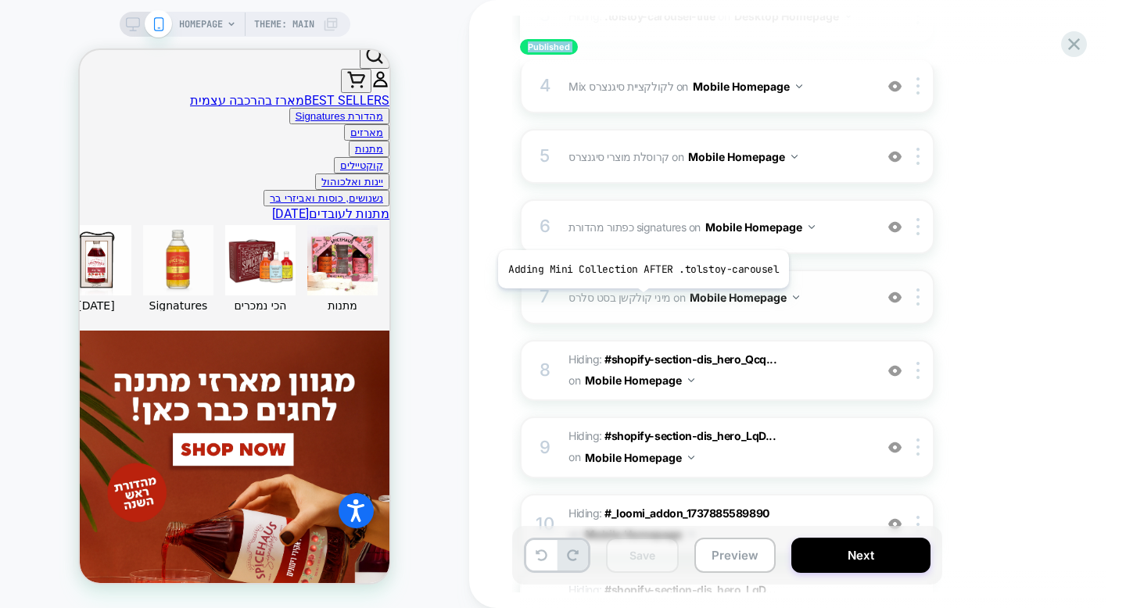
click at [640, 300] on span "מיני קולקשן בסט סלרס" at bounding box center [619, 297] width 102 height 13
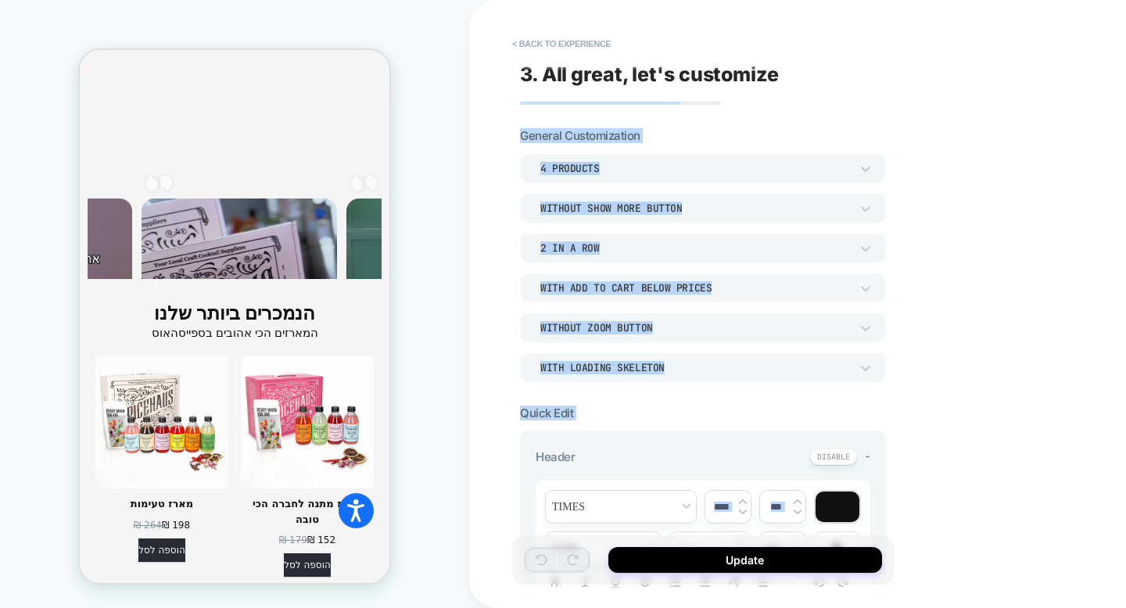
scroll to position [1988, 0]
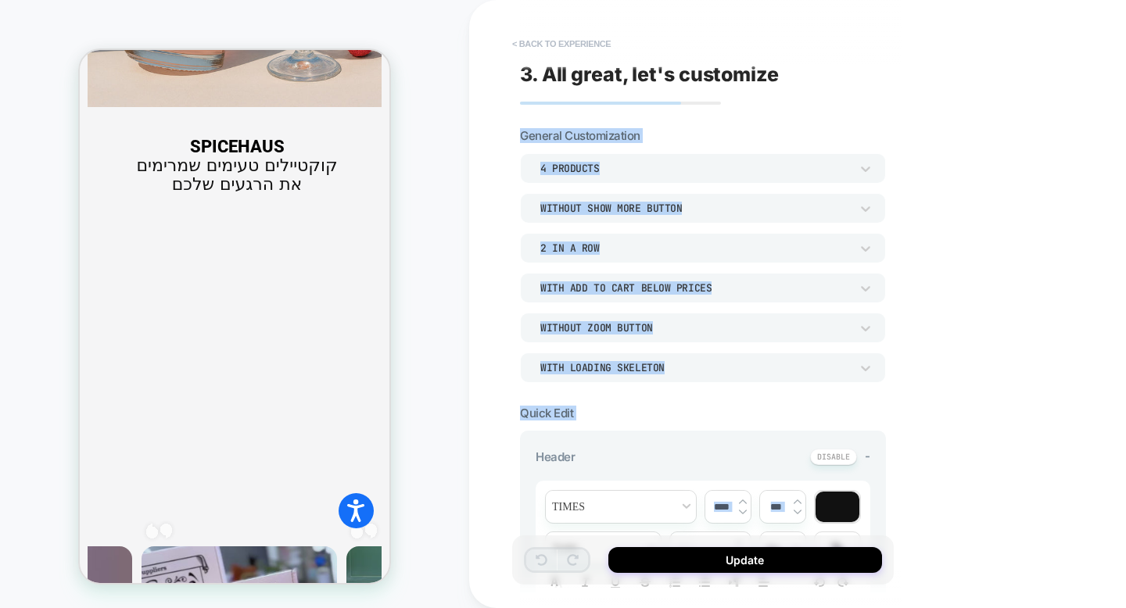
click at [537, 48] on button "< Back to experience" at bounding box center [561, 43] width 114 height 25
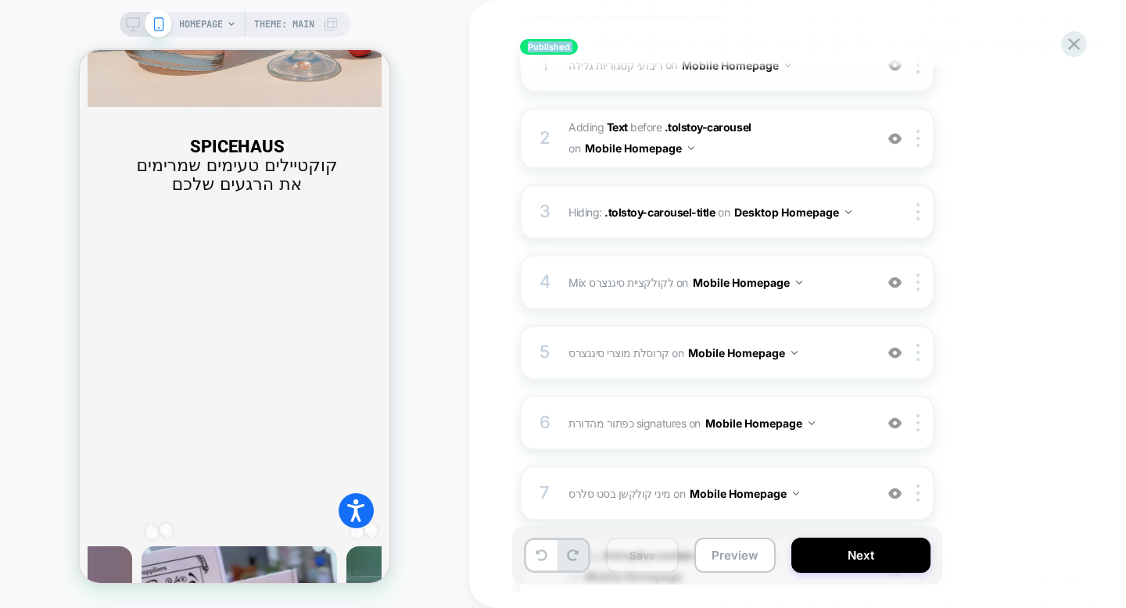
scroll to position [241, 0]
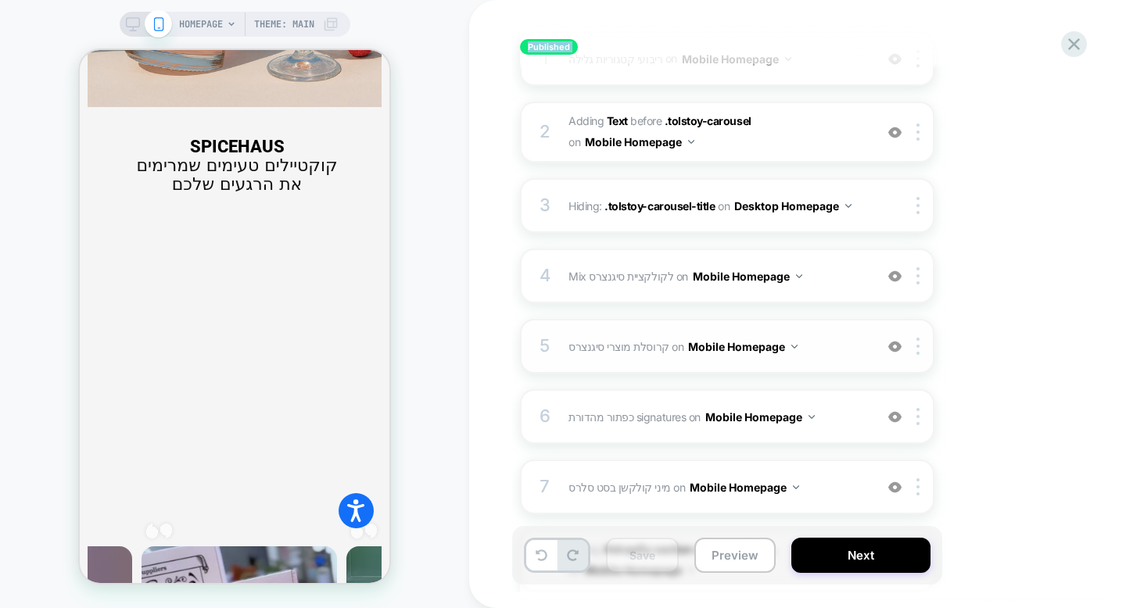
click at [567, 360] on div "5 קרוסלת מוצרי סיגנצרס Adding Product Slider AFTER #_loomi_addon_[PHONE_NUMBER]…" at bounding box center [727, 346] width 414 height 55
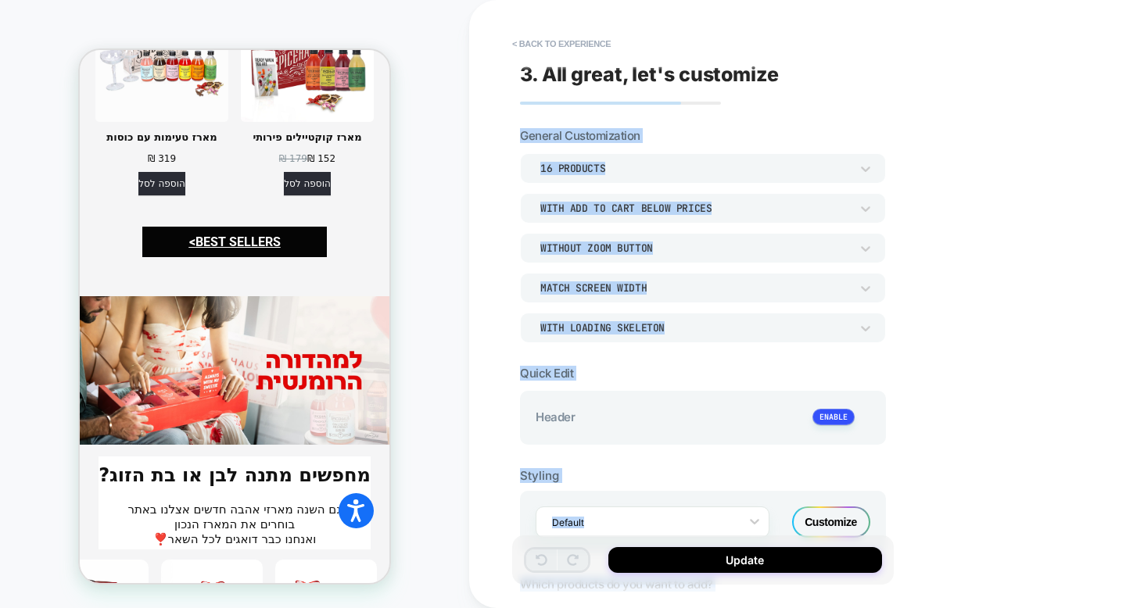
scroll to position [3353, 0]
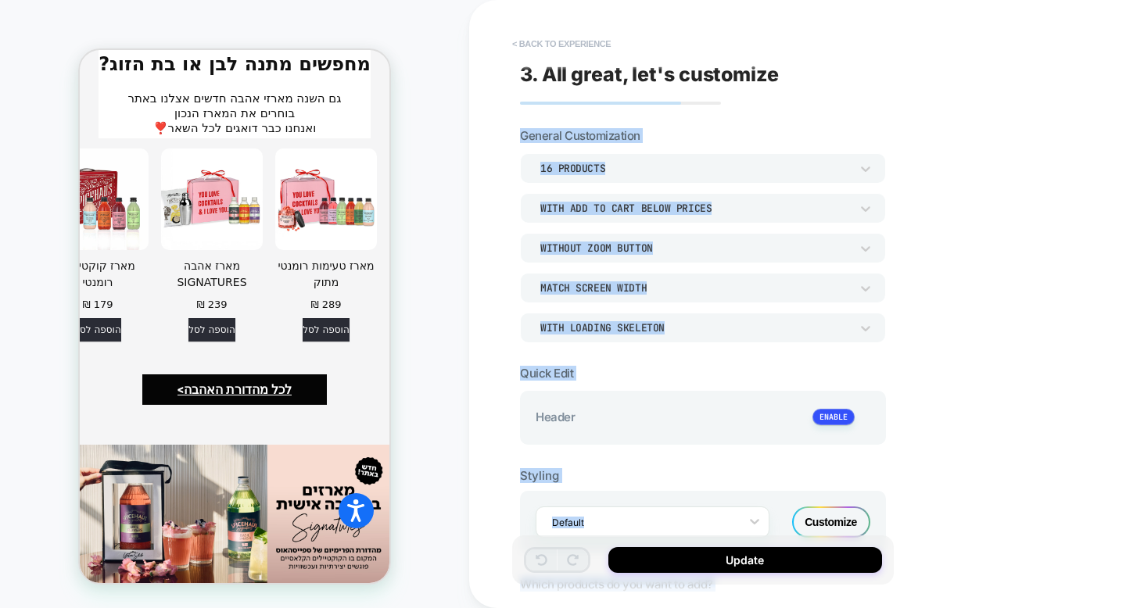
click at [582, 41] on button "< Back to experience" at bounding box center [561, 43] width 114 height 25
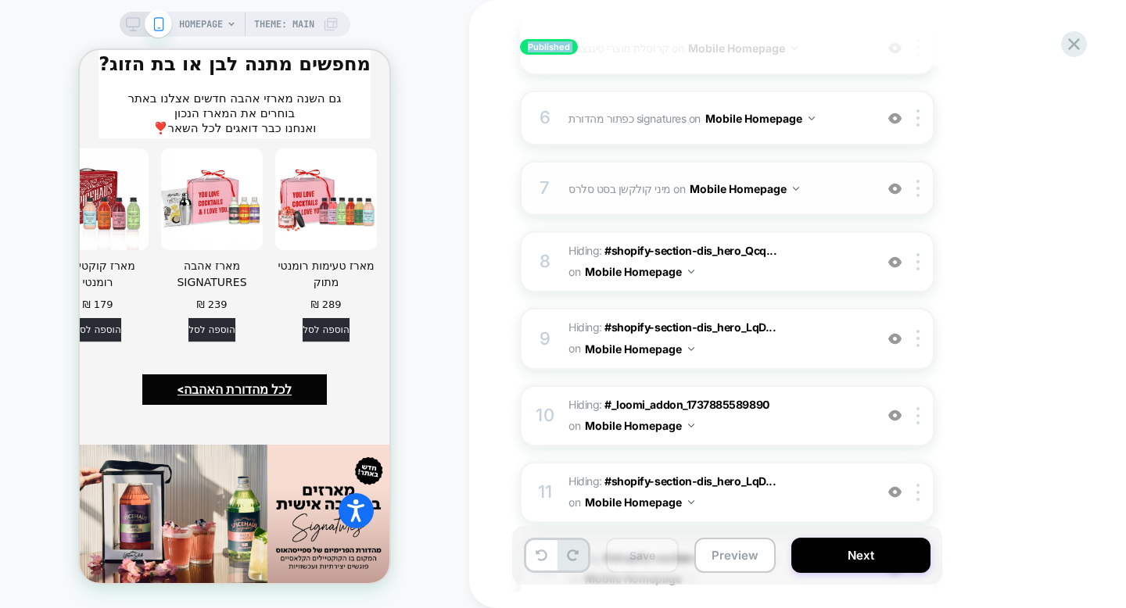
scroll to position [546, 0]
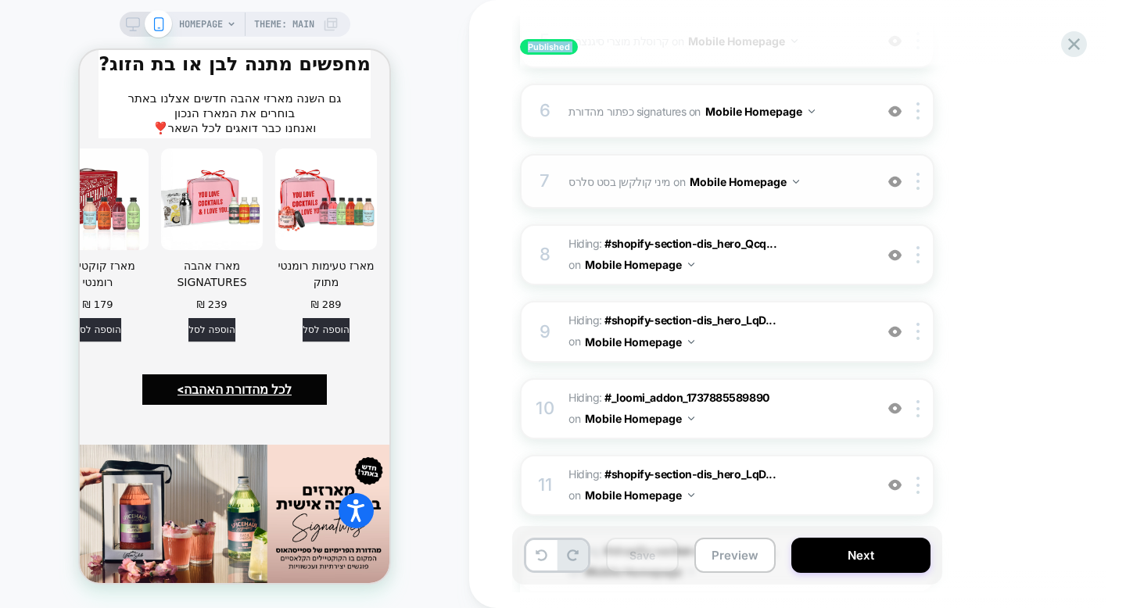
click at [603, 280] on div "8 Hiding : #shopify-section-dis_hero_Qcq... #shopify-section-dis_hero_Qcqxqg .s…" at bounding box center [727, 254] width 414 height 61
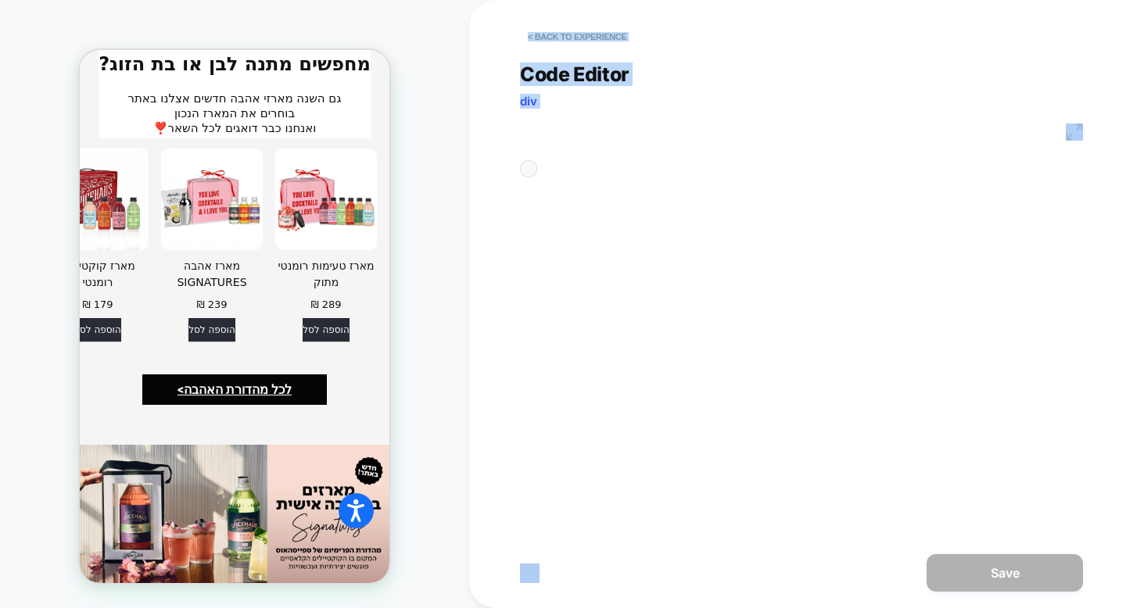
scroll to position [63, 0]
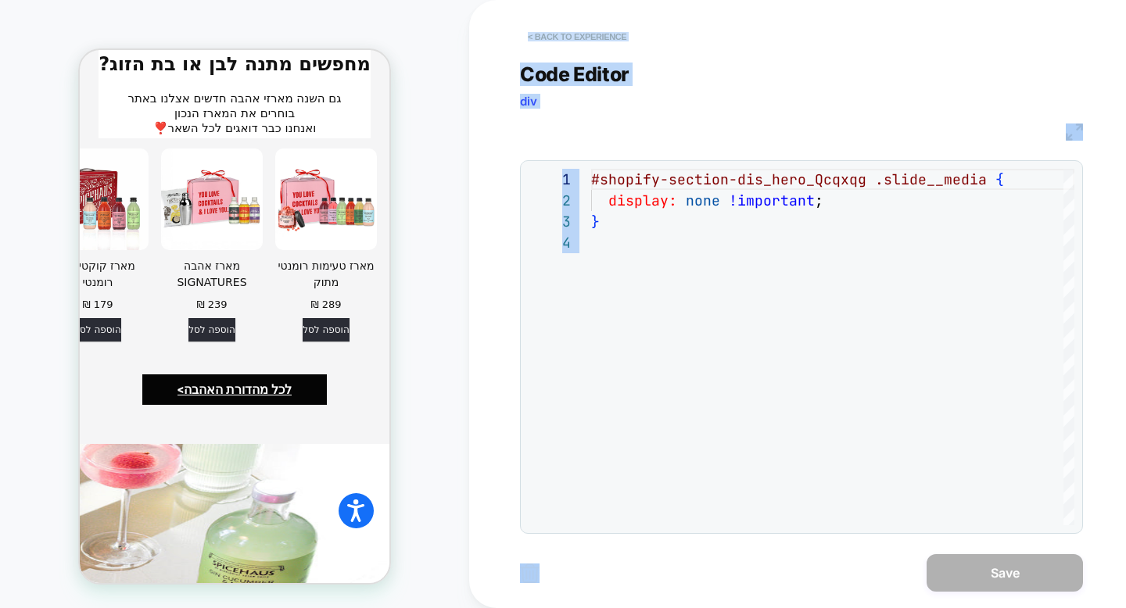
click at [560, 37] on button "< Back to experience" at bounding box center [577, 36] width 114 height 25
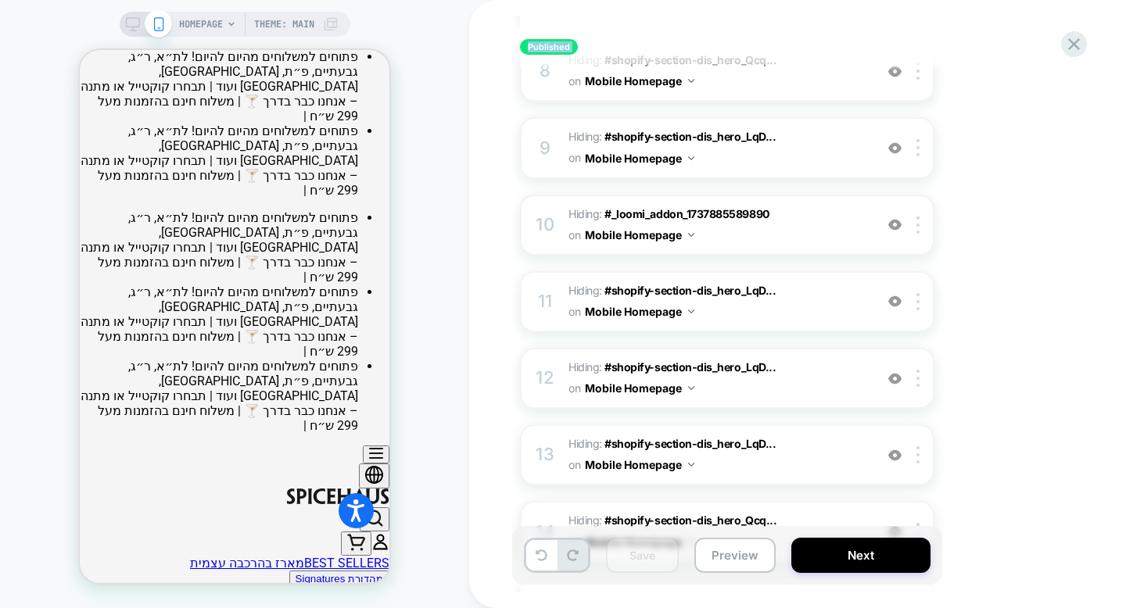
scroll to position [732, 0]
click at [895, 225] on img at bounding box center [894, 223] width 13 height 13
click at [892, 225] on img at bounding box center [894, 223] width 13 height 13
click at [863, 227] on span "Hiding : #_loomi_addon_1737885589890 #_loomi_addon_[PHONE_NUMBER] on Mobile Hom…" at bounding box center [717, 223] width 298 height 42
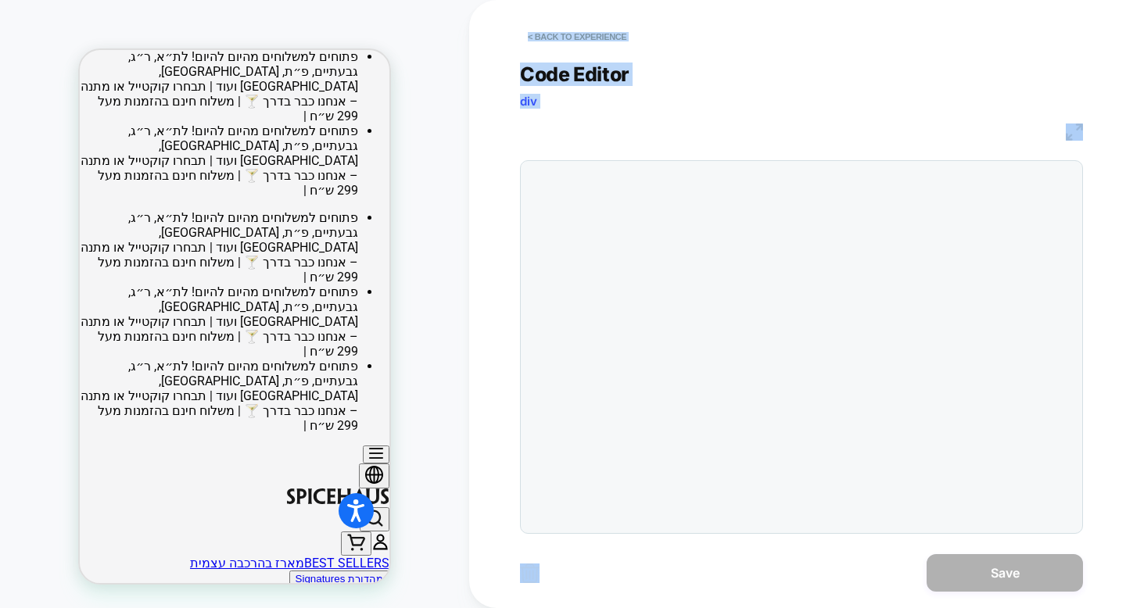
scroll to position [63, 0]
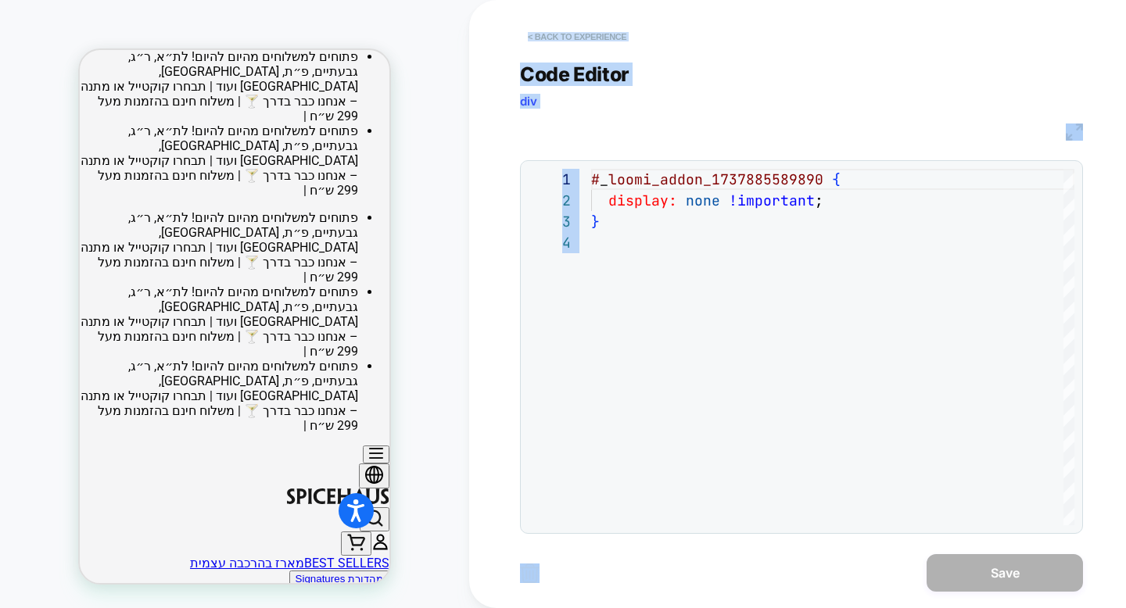
click at [608, 34] on button "< Back to experience" at bounding box center [577, 36] width 114 height 25
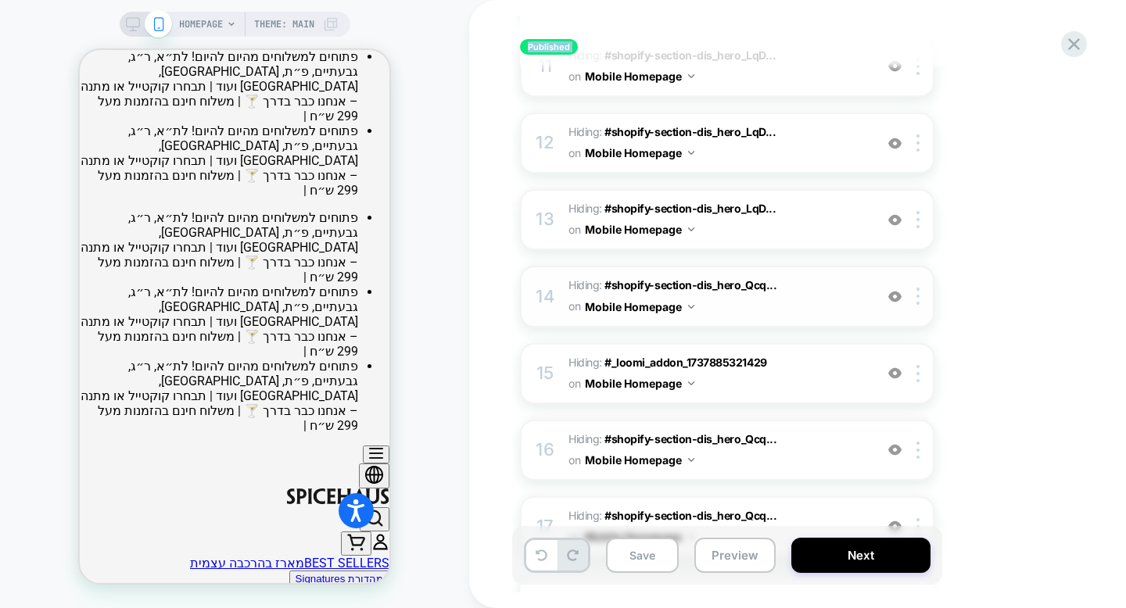
scroll to position [968, 0]
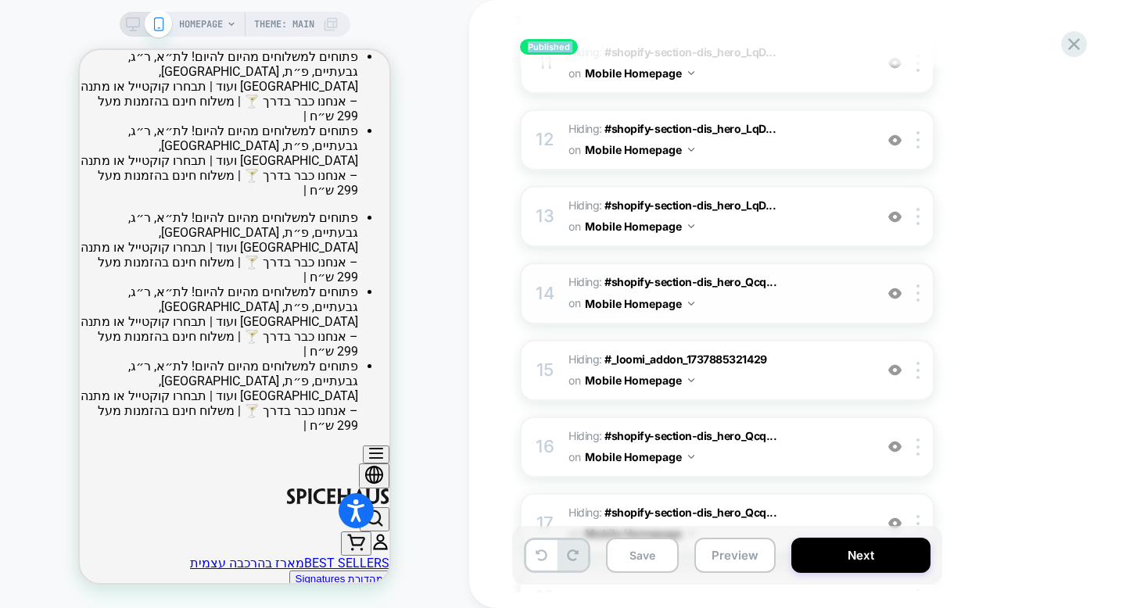
click at [800, 295] on span "Hiding : #shopify-section-dis_hero_Qcq... #shopify-section-dis_hero_Qcqxqg .btn…" at bounding box center [717, 293] width 298 height 42
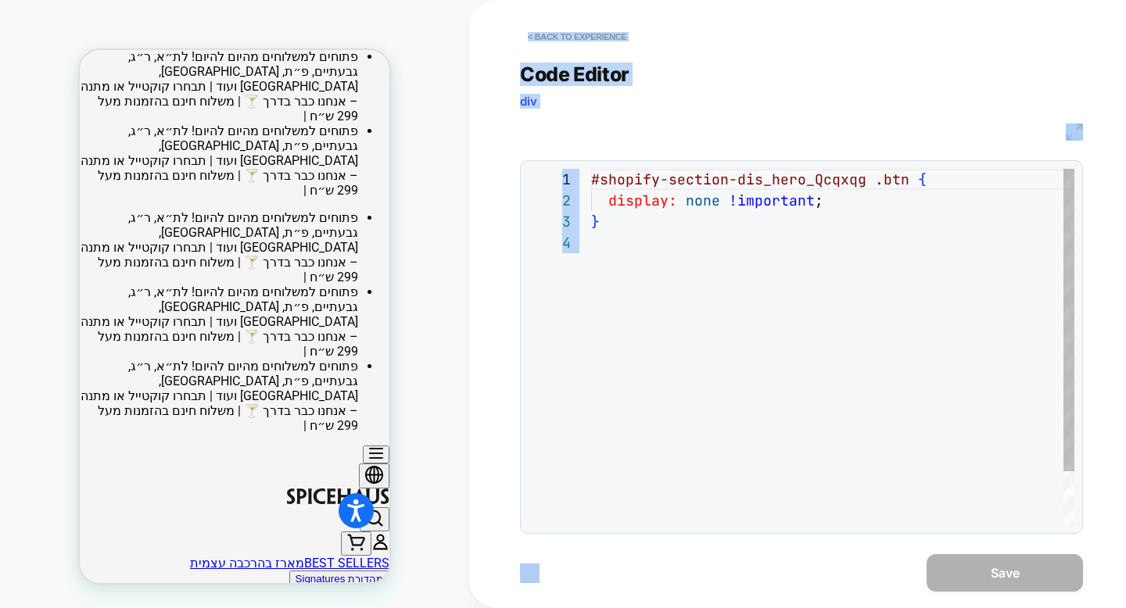
scroll to position [63, 0]
click at [589, 38] on button "< Back to experience" at bounding box center [577, 36] width 114 height 25
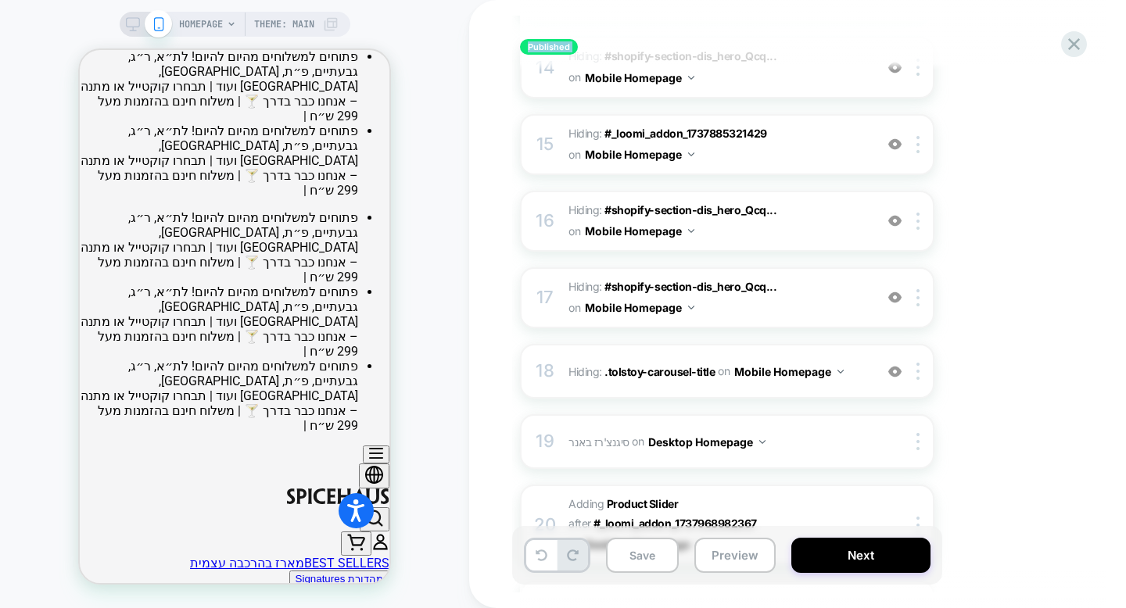
scroll to position [1272, 0]
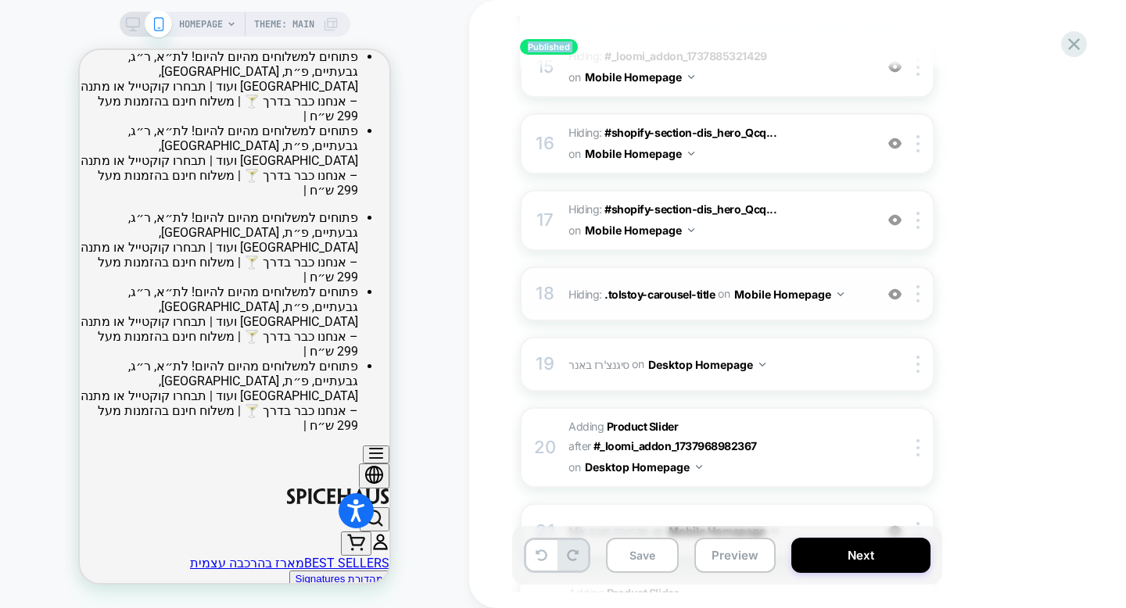
click at [700, 308] on div "18 Hiding : .tolstoy-carousel-title .tolstoy-carousel-title on Mobile Homepage …" at bounding box center [727, 294] width 414 height 55
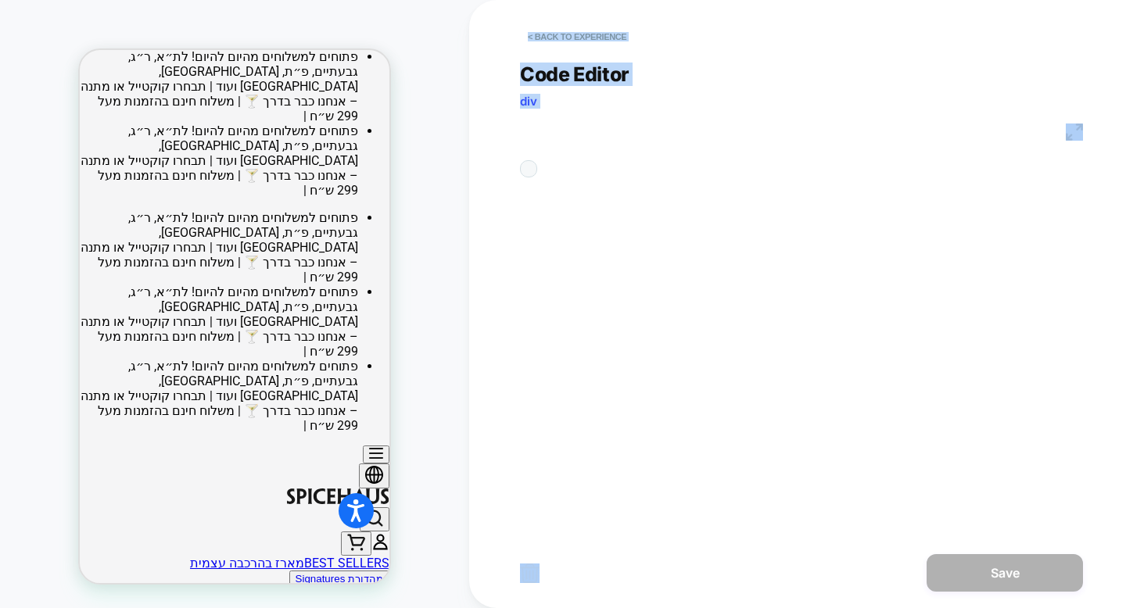
scroll to position [63, 0]
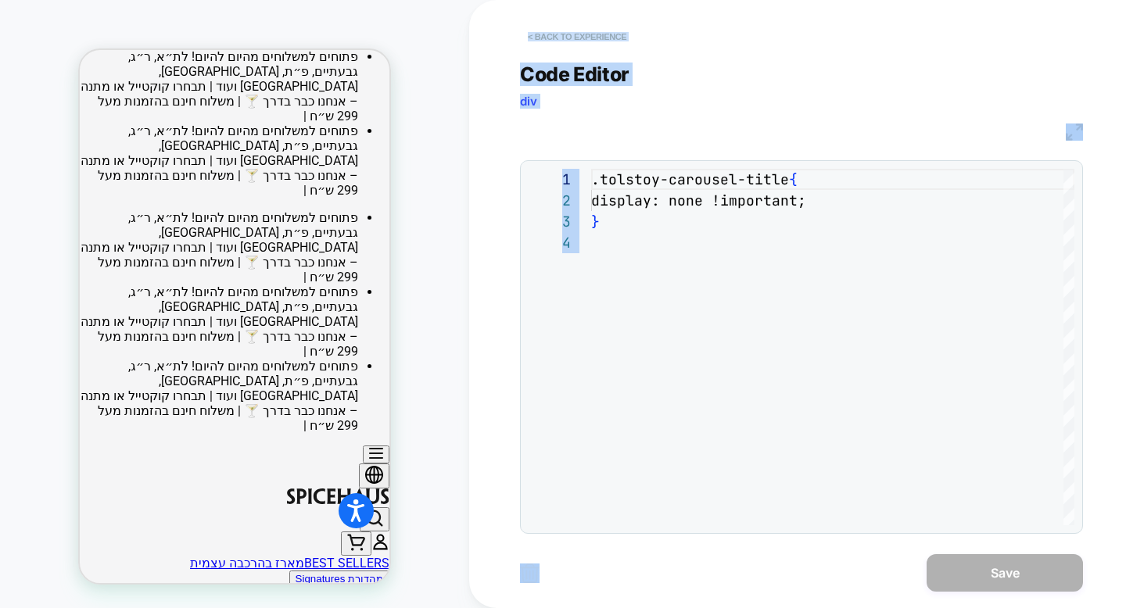
click at [597, 41] on button "< Back to experience" at bounding box center [577, 36] width 114 height 25
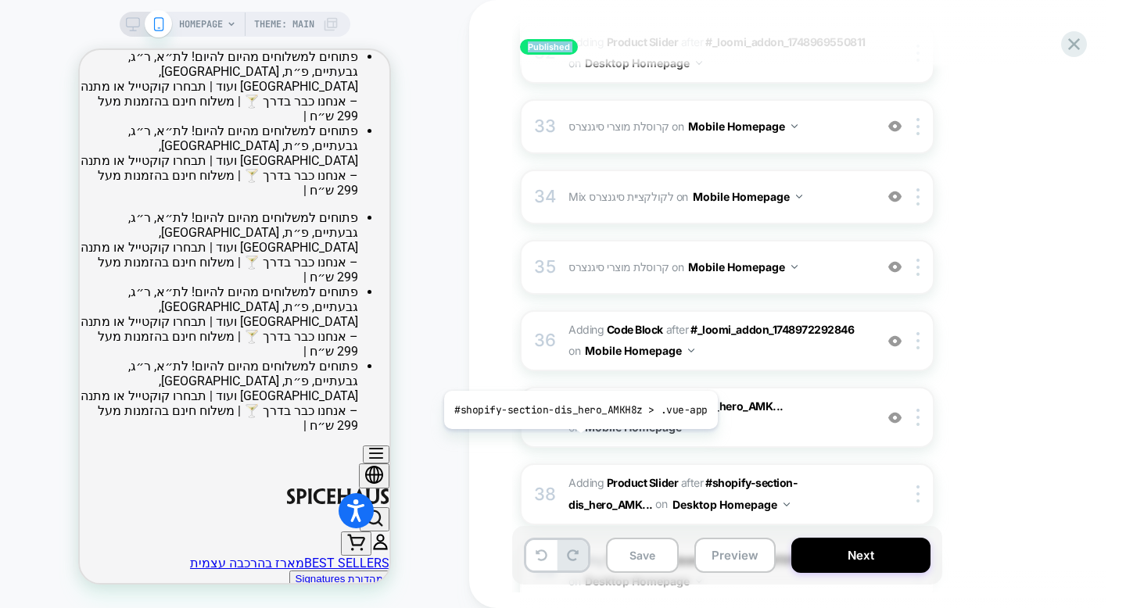
scroll to position [2603, 0]
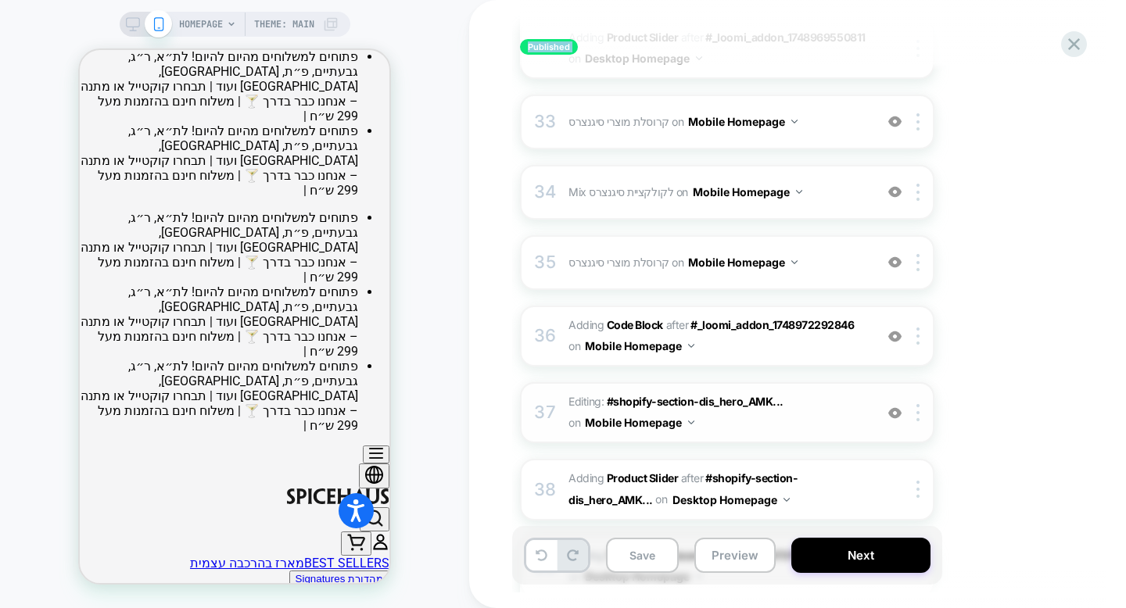
click at [560, 382] on div "37 Editing : #shopify-section-dis_hero_AMK... #shopify-section-dis_hero_AMKH8z …" at bounding box center [727, 412] width 414 height 61
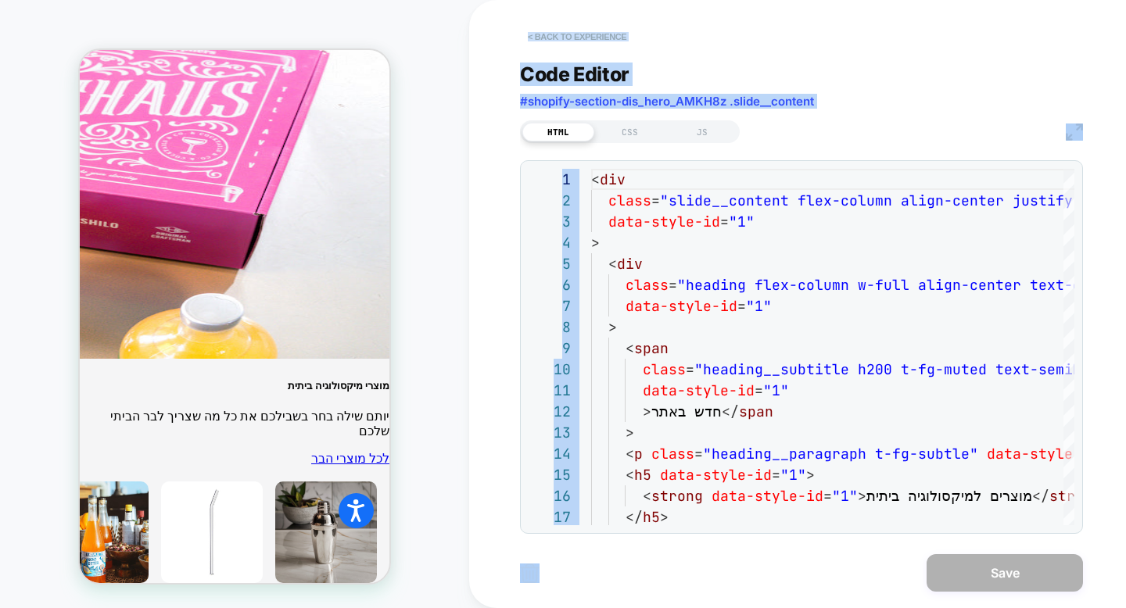
scroll to position [6993, 0]
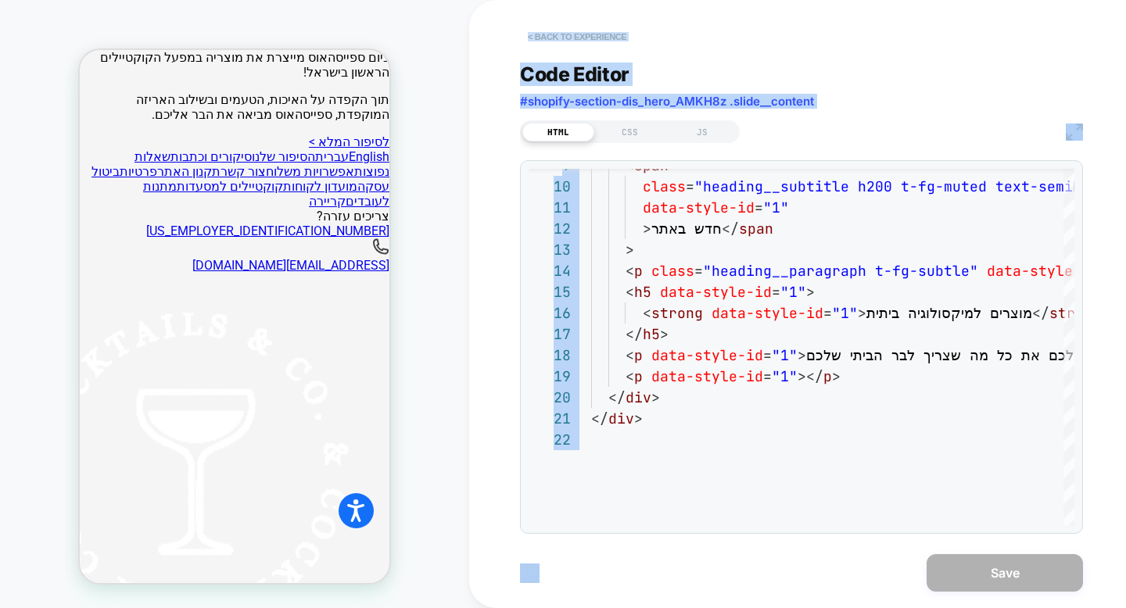
click at [589, 38] on button "< Back to experience" at bounding box center [577, 36] width 114 height 25
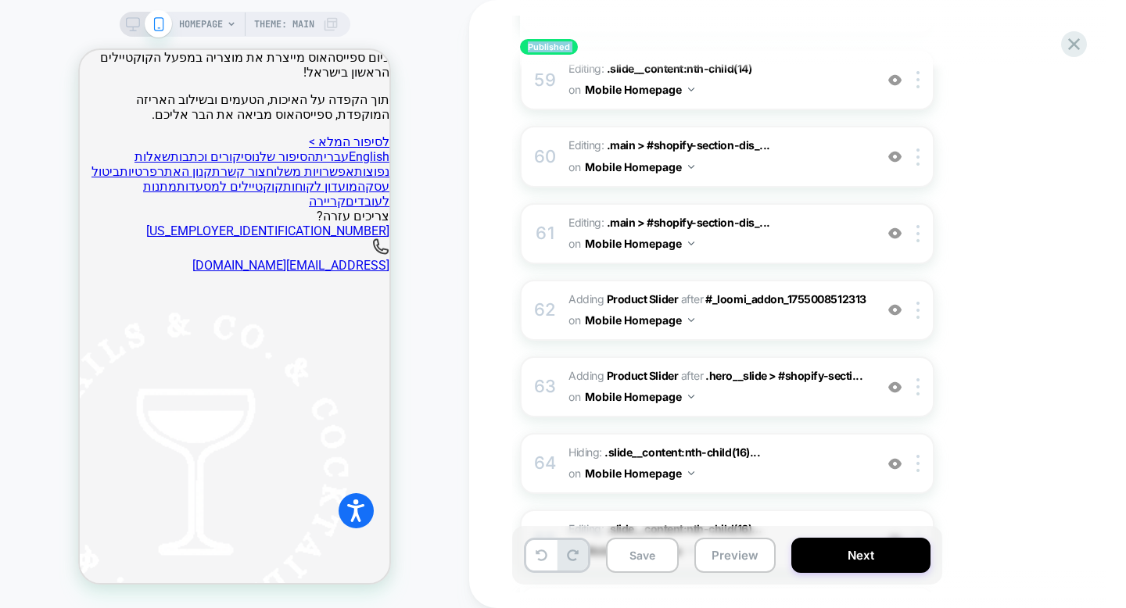
scroll to position [4772, 0]
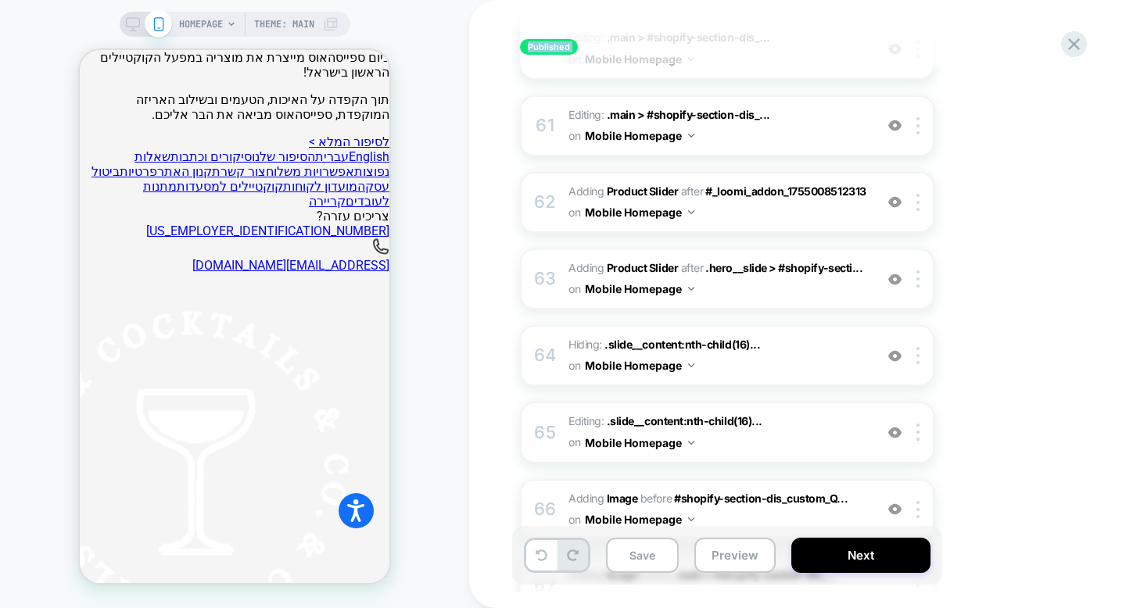
click at [718, 411] on span "Editing : .slide__content:nth-child(16)... .slide__content:nth-child(16) .headi…" at bounding box center [717, 432] width 298 height 42
click at [789, 411] on span "Editing : .slide__content:nth-child(16)... .slide__content:nth-child(16) .headi…" at bounding box center [717, 432] width 298 height 42
click at [865, 411] on span "Editing : .slide__content:nth-child(16)... .slide__content:nth-child(16) .headi…" at bounding box center [717, 432] width 298 height 42
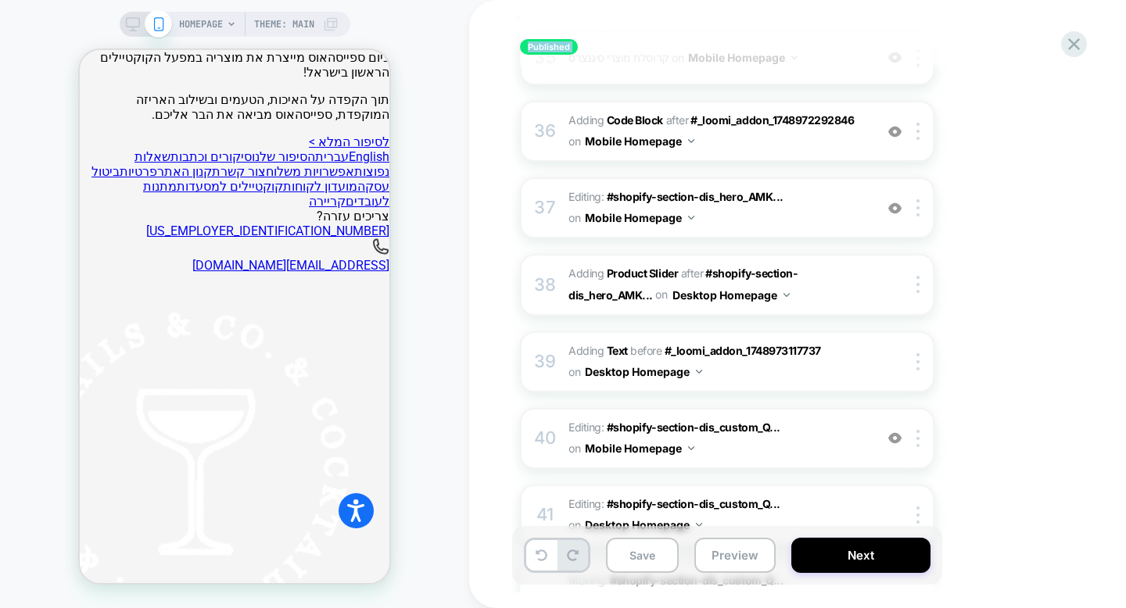
scroll to position [2323, 0]
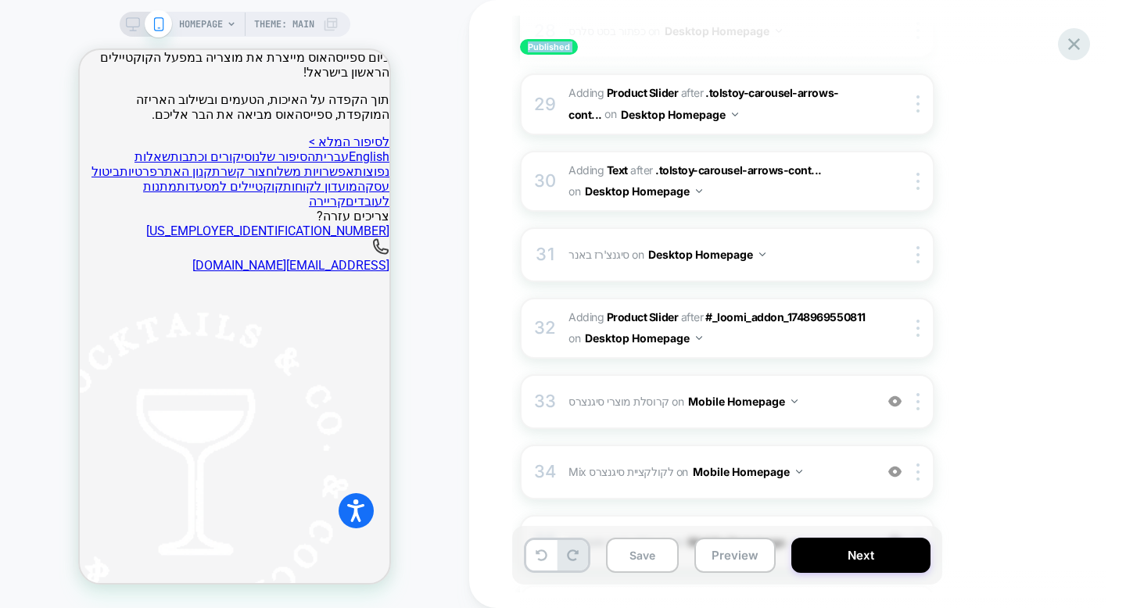
click at [1068, 48] on icon at bounding box center [1073, 44] width 21 height 21
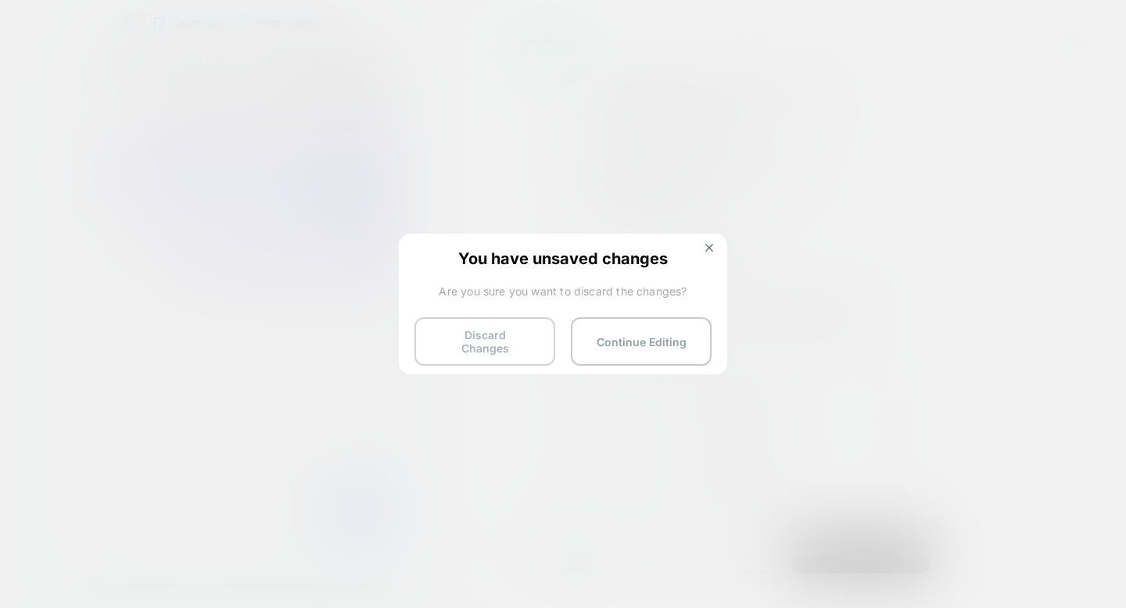
click at [512, 341] on button "Discard Changes" at bounding box center [484, 341] width 141 height 48
